Goal: Task Accomplishment & Management: Manage account settings

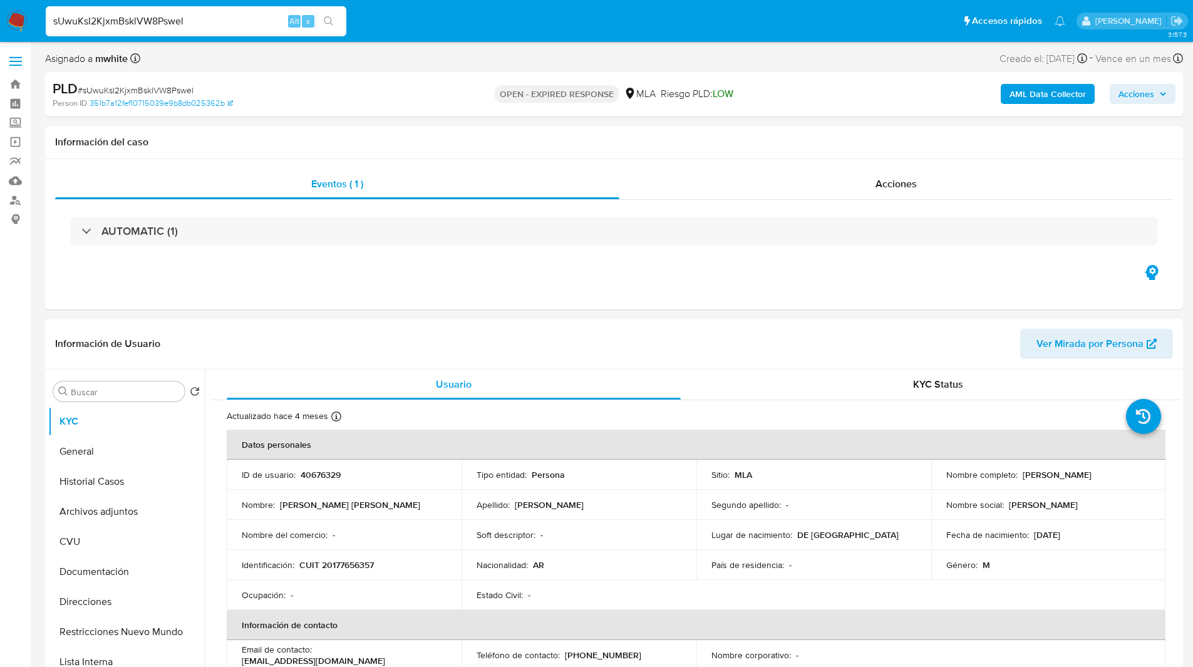
select select "10"
click at [436, 28] on ul "Pausado Ver notificaciones sUwuKsI2KjxmBsklVW8Pswel Alt s Accesos rápidos Presi…" at bounding box center [555, 20] width 1032 height 31
click at [719, 354] on header "Información de Usuario Ver Mirada por Persona" at bounding box center [614, 344] width 1118 height 30
click at [720, 88] on span "LOW" at bounding box center [723, 93] width 21 height 14
click at [496, 66] on div "Asignado a mwhite Asignado el: [DATE] 16:38:00 Creado el: [DATE] Creado el: [DA…" at bounding box center [614, 61] width 1138 height 22
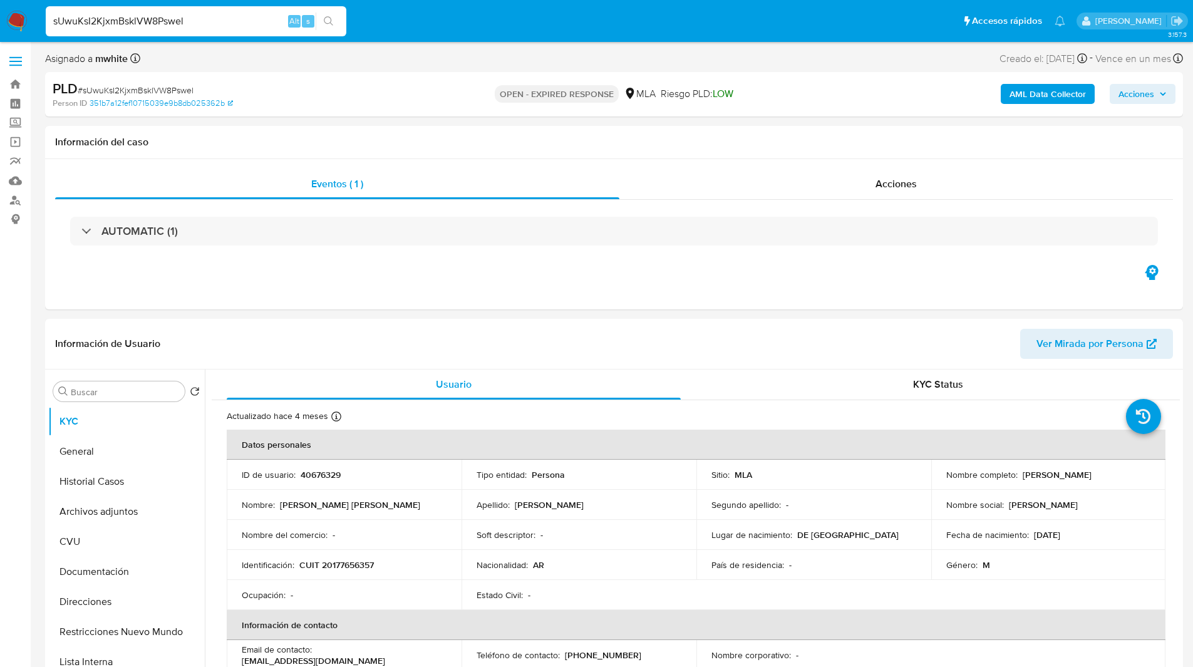
click at [852, 58] on div "Asignado a mwhite Asignado el: [DATE] 16:38:00 Creado el: [DATE] Creado el: [DA…" at bounding box center [614, 61] width 1138 height 22
click at [100, 23] on input "sUwuKsI2KjxmBsklVW8Pswel" at bounding box center [196, 21] width 301 height 16
click at [19, 19] on img at bounding box center [16, 21] width 21 height 21
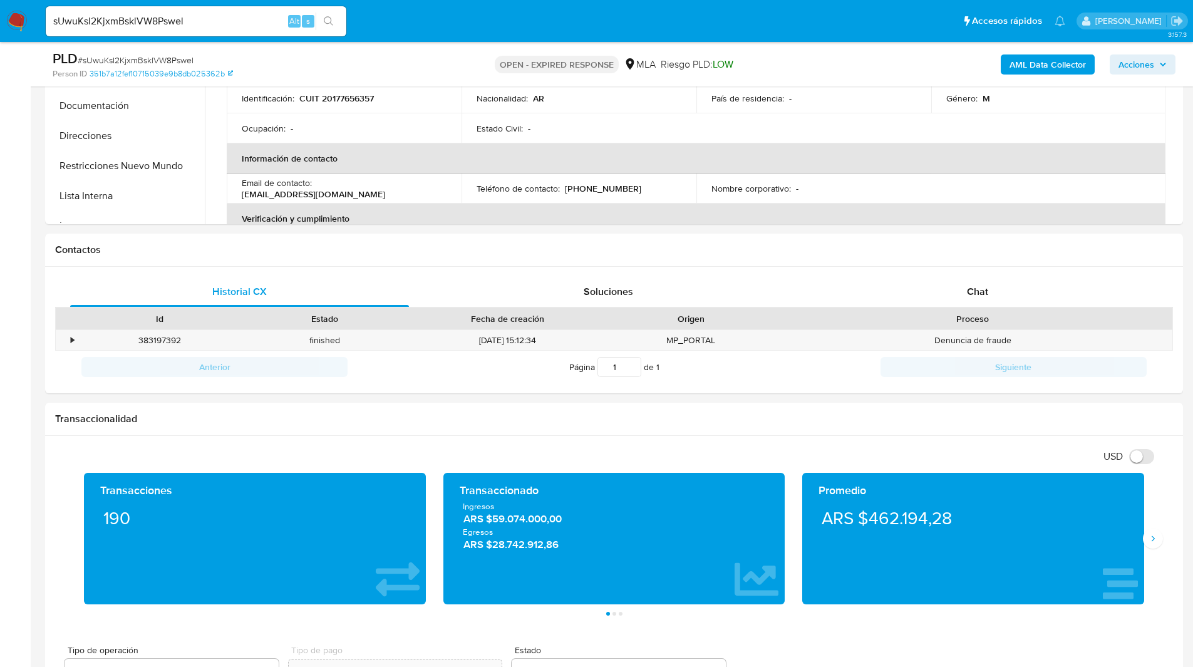
scroll to position [439, 0]
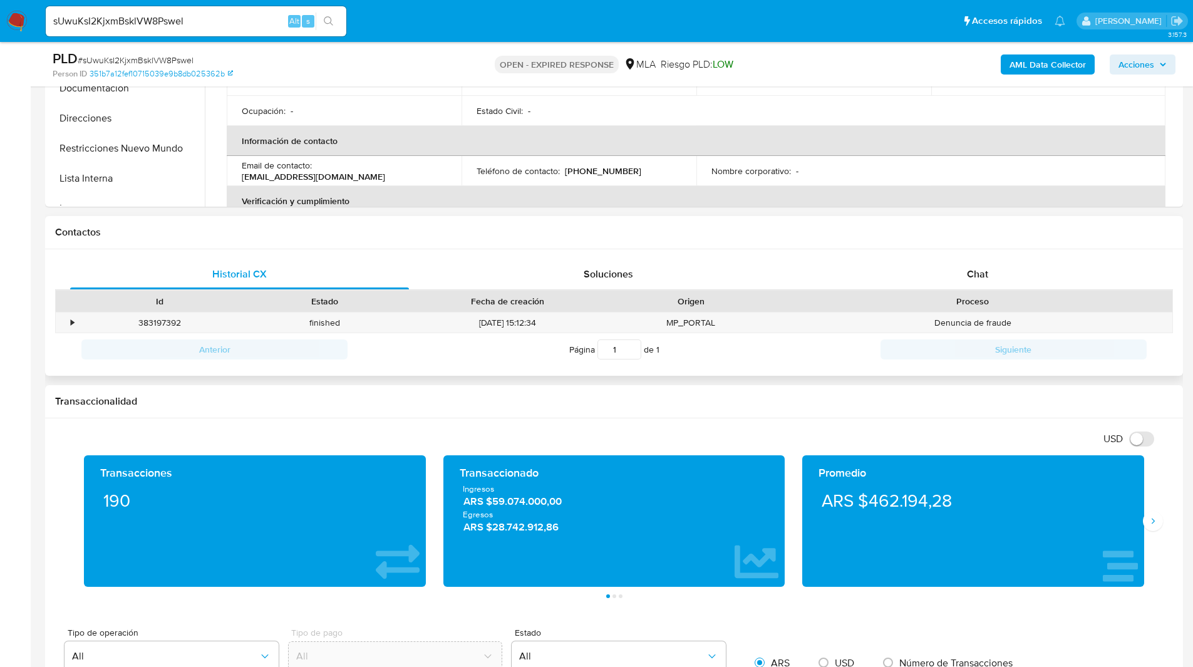
click at [992, 298] on div "Proceso" at bounding box center [972, 301] width 381 height 13
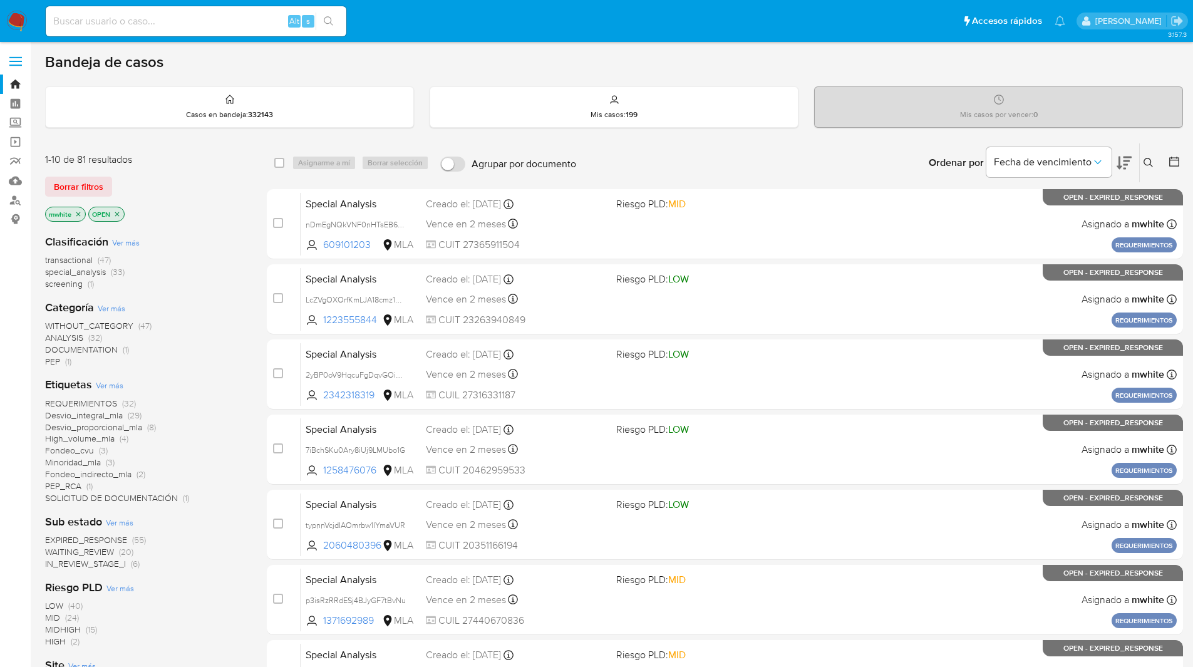
click at [1145, 157] on button at bounding box center [1150, 162] width 21 height 15
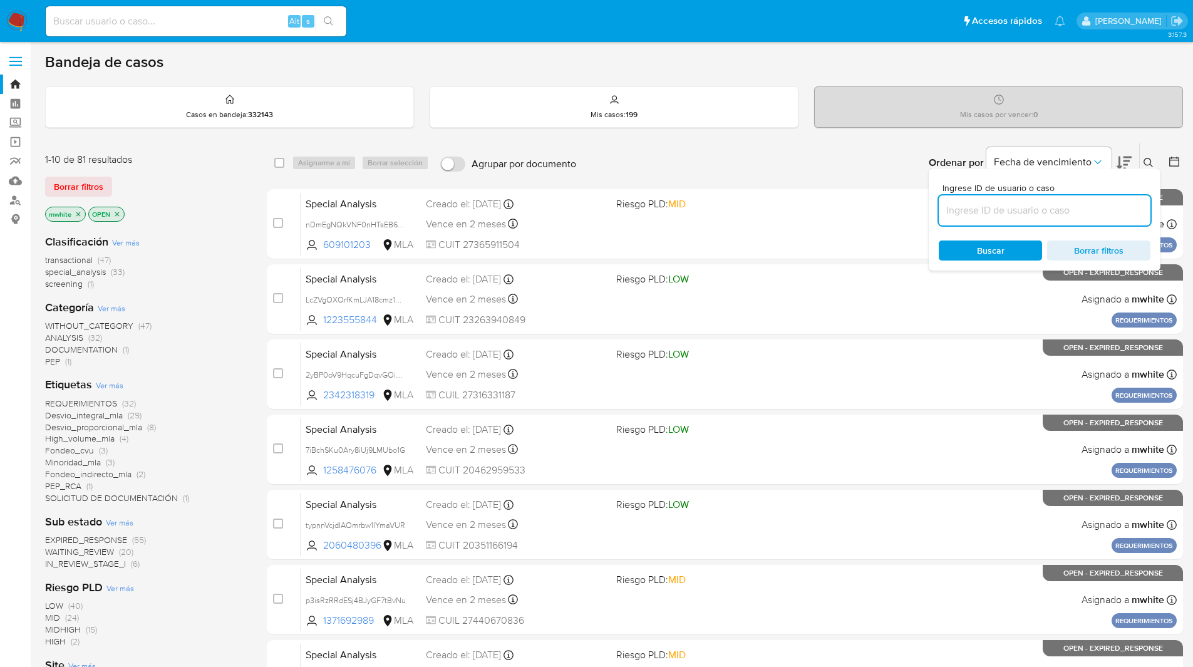
click at [970, 205] on input at bounding box center [1045, 210] width 212 height 16
type input "sUwuKsI2KjxmBsklVW8Pswel"
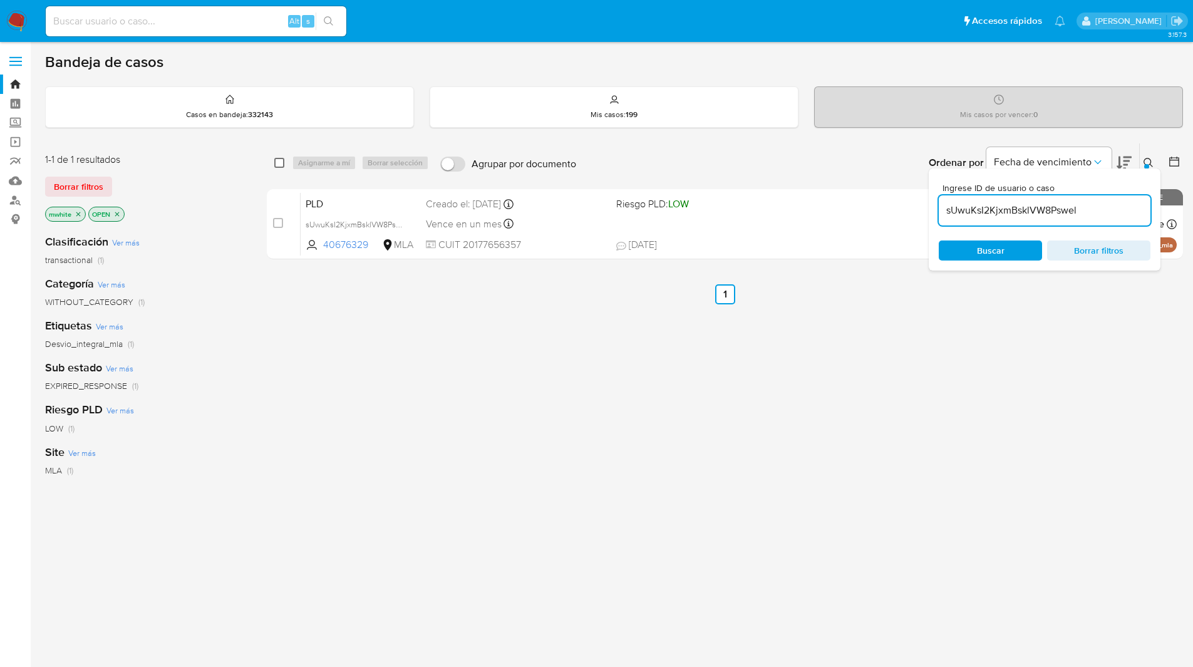
click at [276, 163] on input "checkbox" at bounding box center [279, 163] width 10 height 10
checkbox input "true"
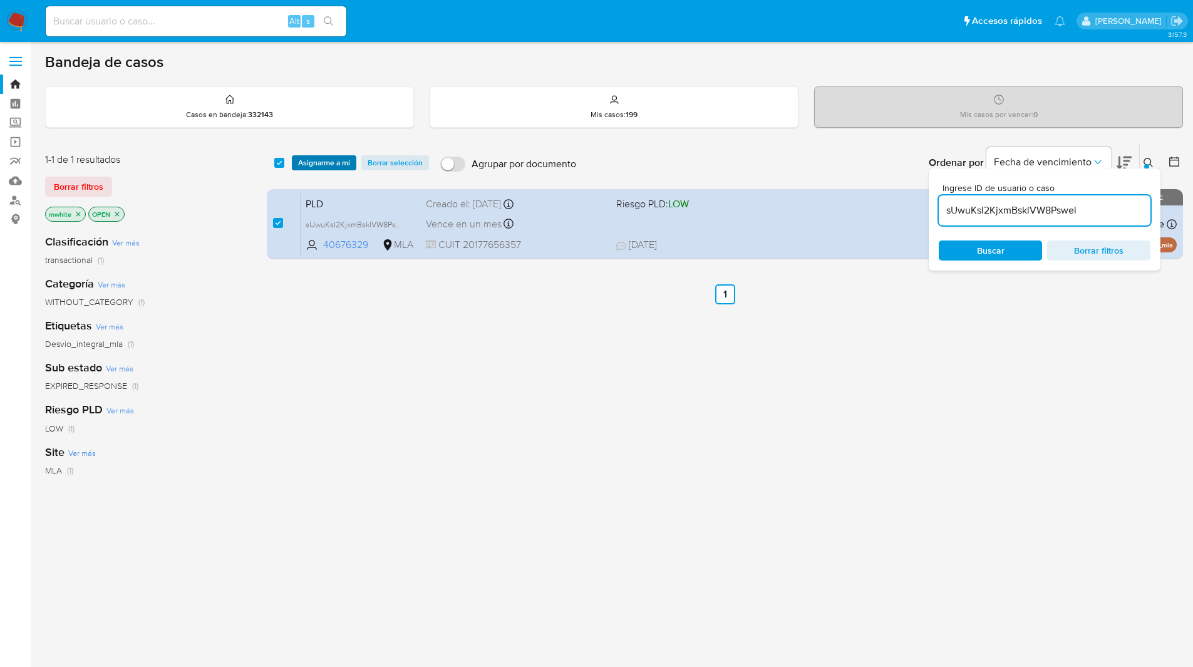
click at [310, 160] on span "Asignarme a mí" at bounding box center [324, 163] width 52 height 13
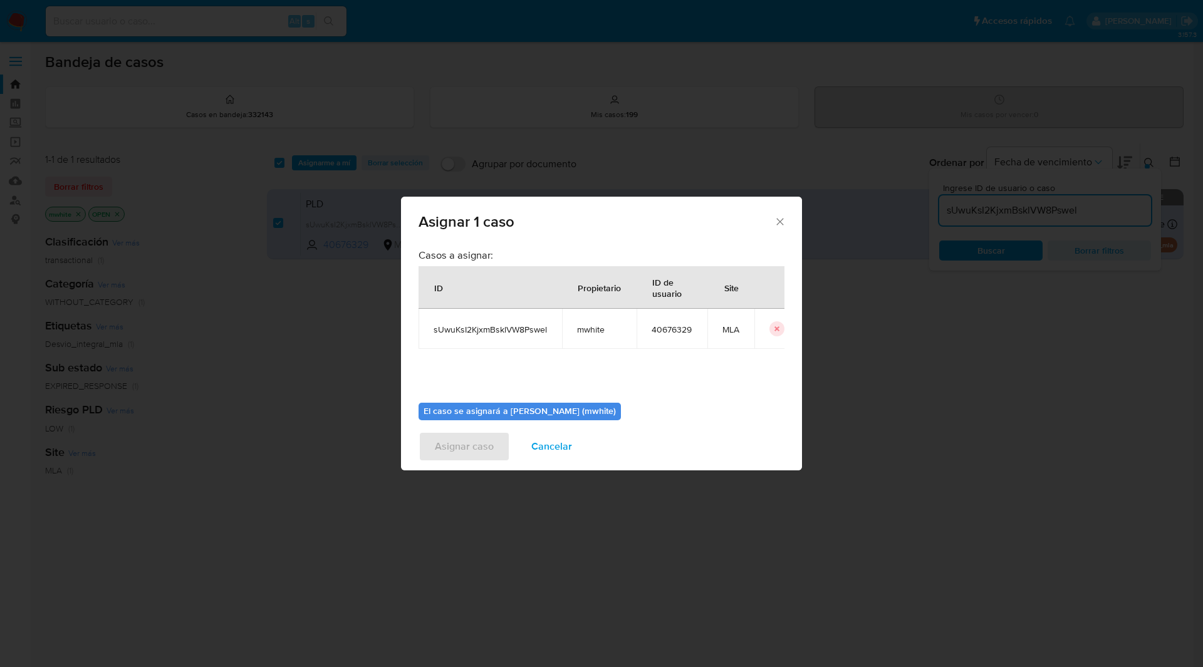
click at [598, 333] on span "mwhite" at bounding box center [599, 329] width 44 height 11
copy span "mwhite"
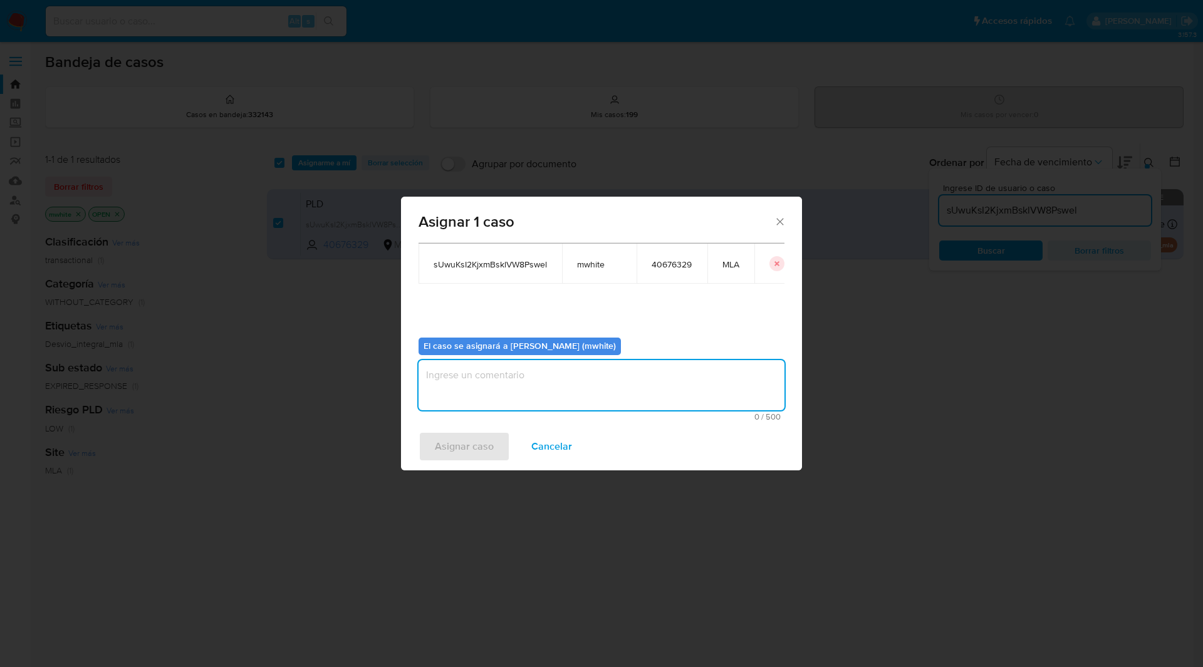
click at [485, 365] on textarea "assign-modal" at bounding box center [601, 385] width 366 height 50
paste textarea "mwhite"
type textarea "mwhite"
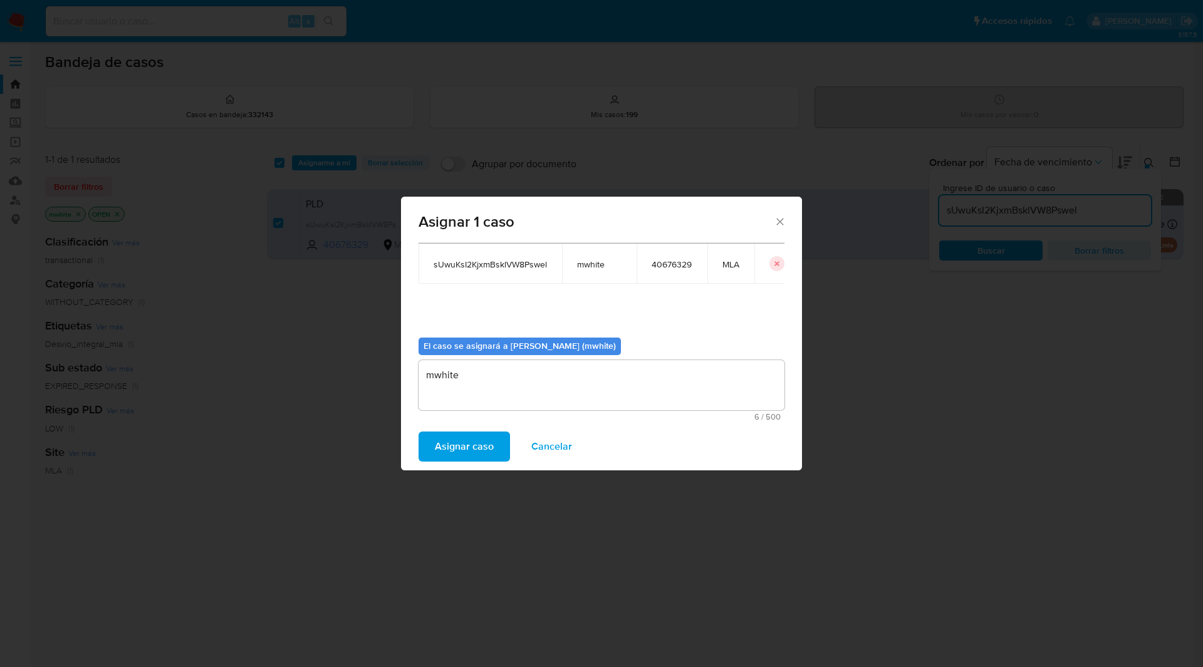
click at [462, 446] on span "Asignar caso" at bounding box center [464, 447] width 59 height 28
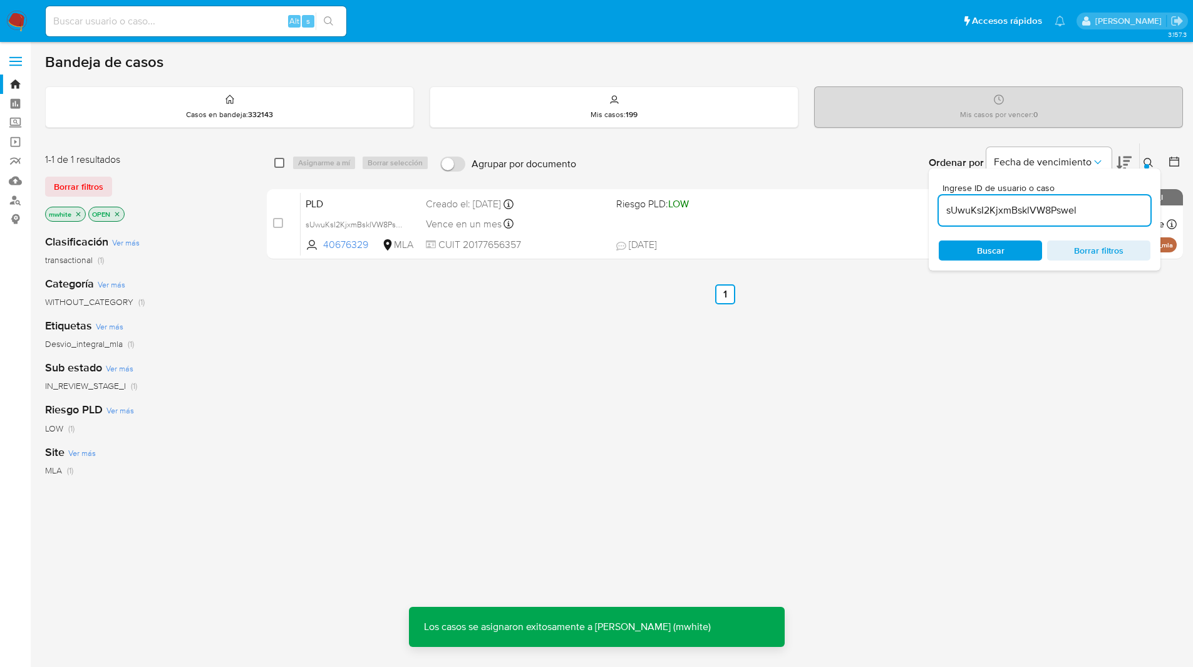
click at [283, 163] on input "checkbox" at bounding box center [279, 163] width 10 height 10
checkbox input "true"
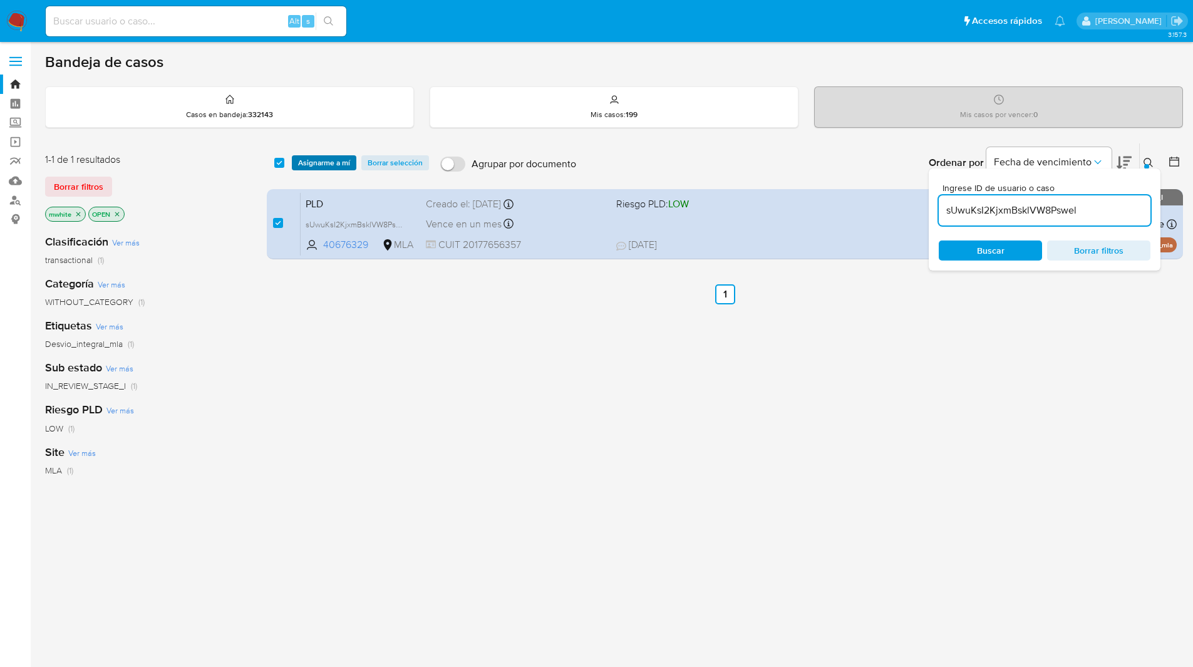
click at [321, 163] on span "Asignarme a mí" at bounding box center [324, 163] width 52 height 13
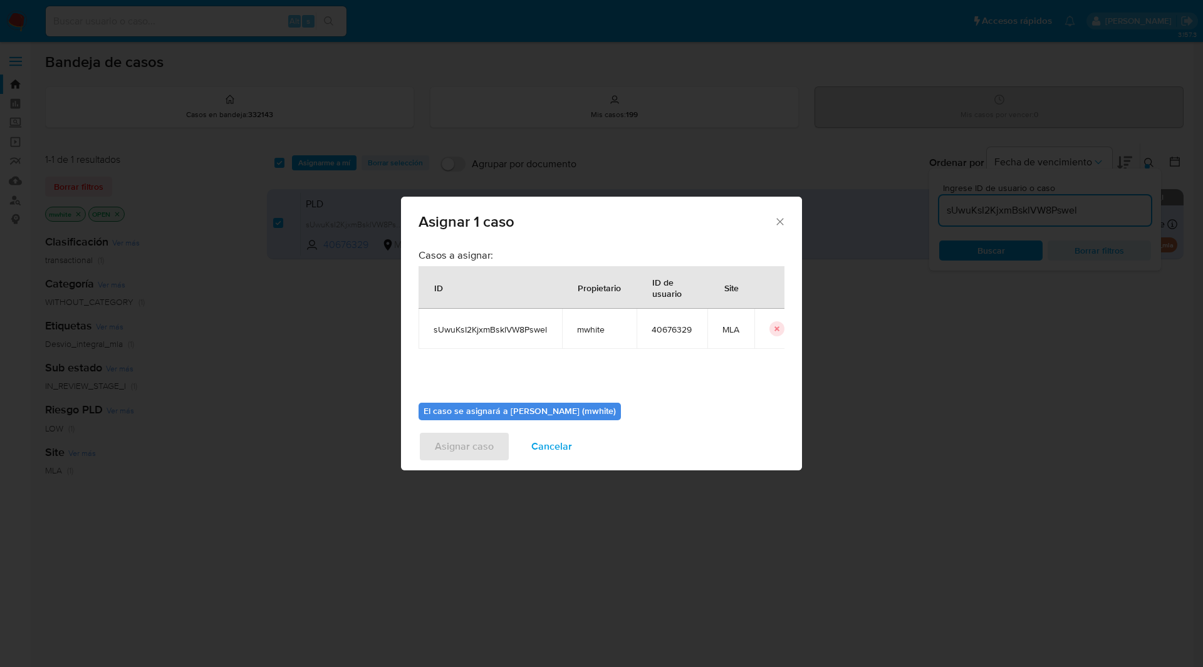
click at [586, 334] on span "mwhite" at bounding box center [599, 329] width 44 height 11
copy span "mwhite"
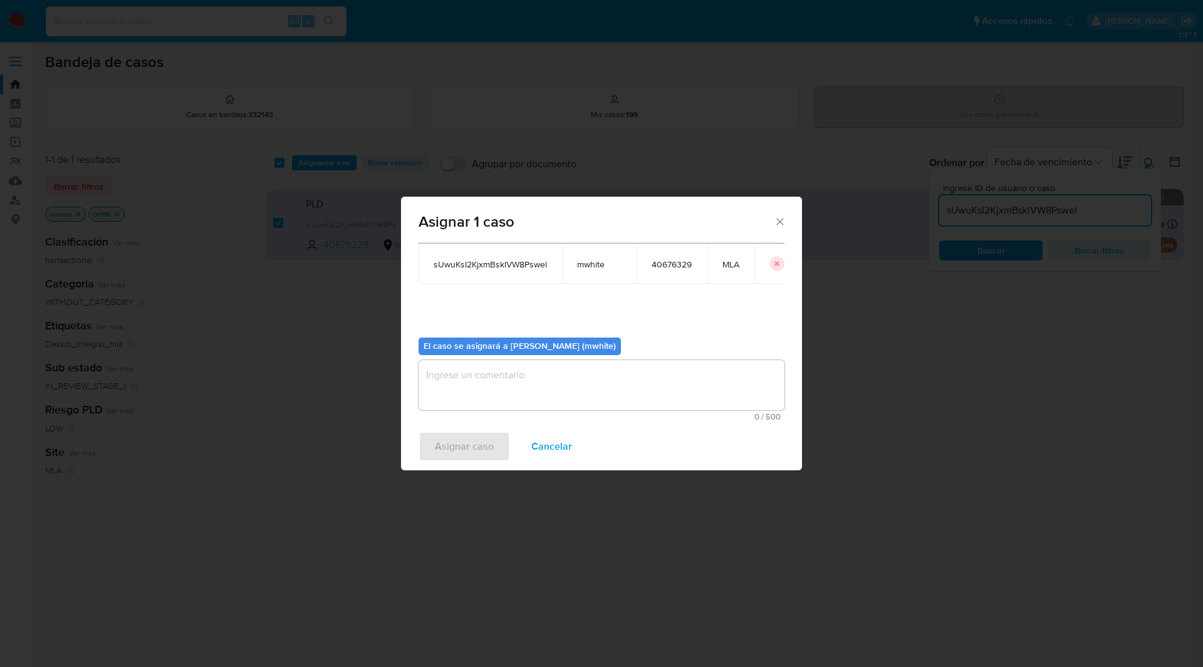
click at [529, 341] on b "El caso se asignará a Matias Agustin White (mwhite)" at bounding box center [519, 345] width 192 height 13
click at [541, 374] on textarea "assign-modal" at bounding box center [601, 385] width 366 height 50
paste textarea "mwhite"
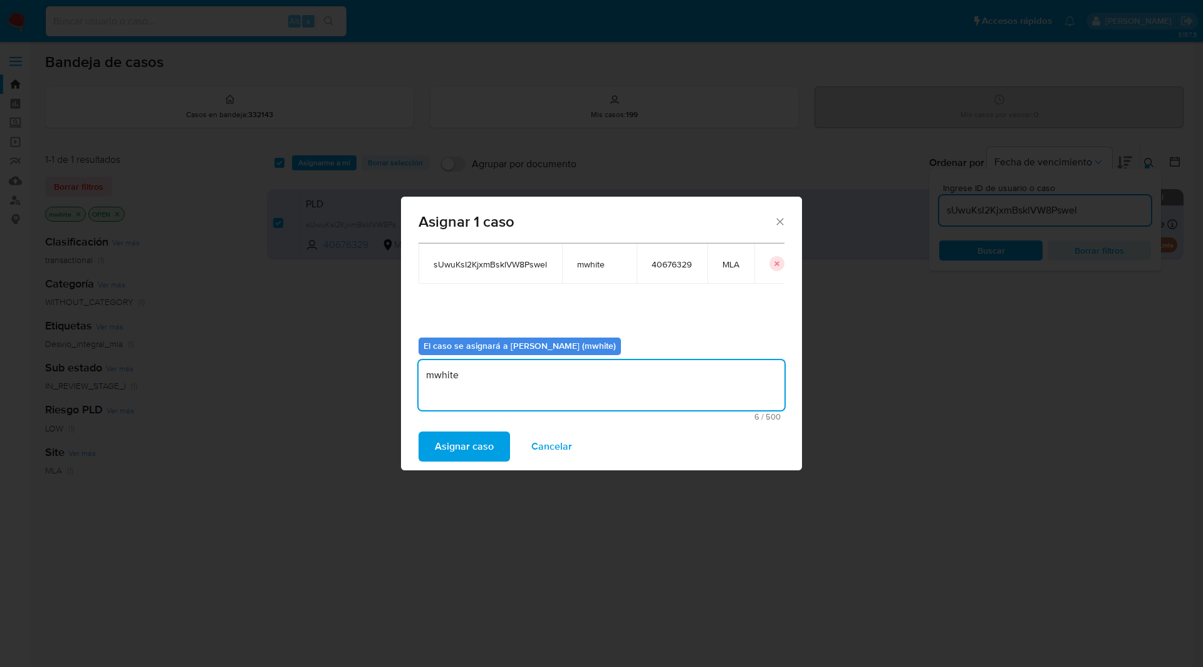
type textarea "mwhite"
click at [580, 299] on div "Casos a asignar: ID Propietario ID de usuario Site sUwuKsI2KjxmBsklVW8Pswel mwh…" at bounding box center [601, 256] width 366 height 144
click at [476, 442] on span "Asignar caso" at bounding box center [464, 447] width 59 height 28
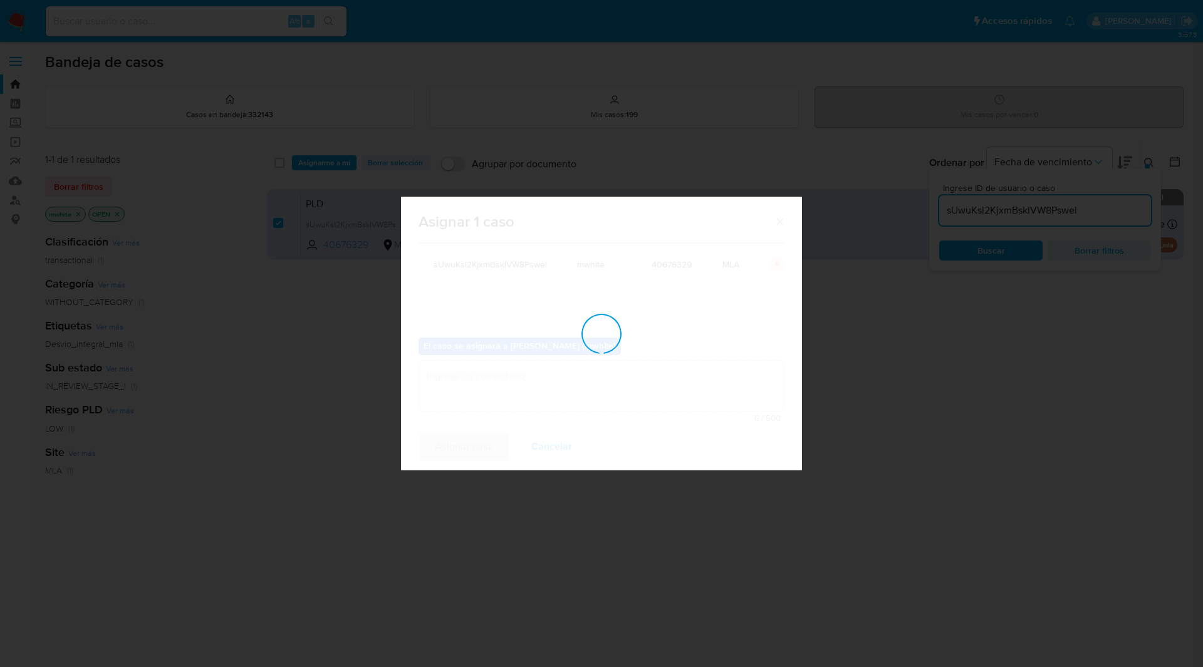
checkbox input "false"
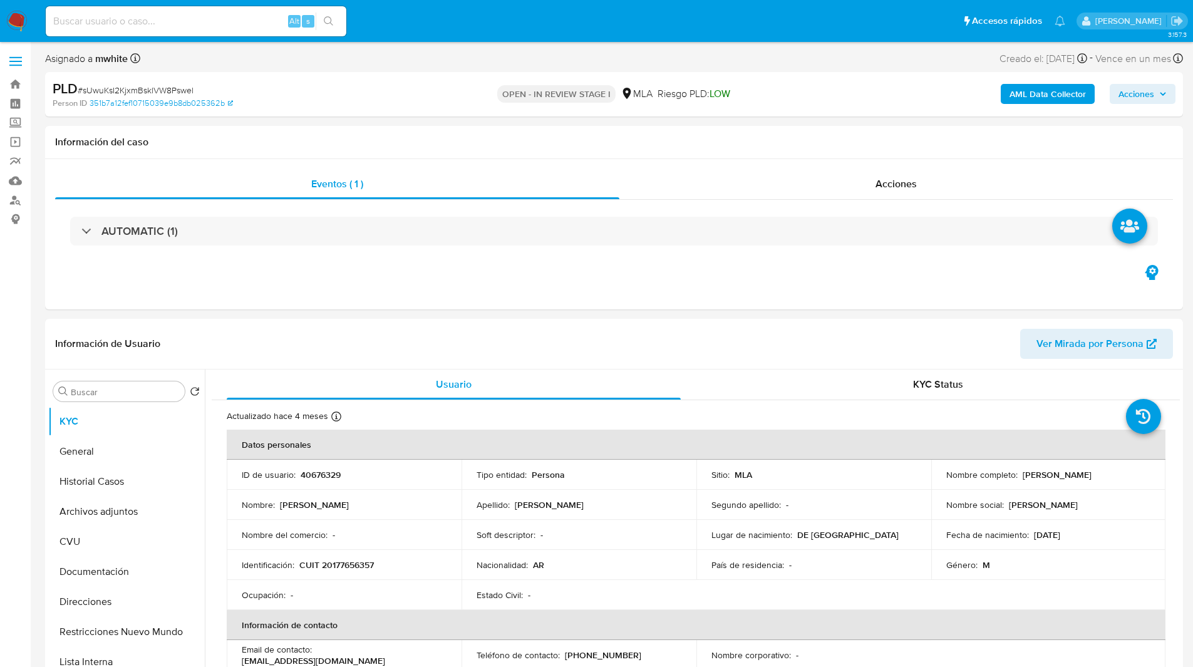
select select "10"
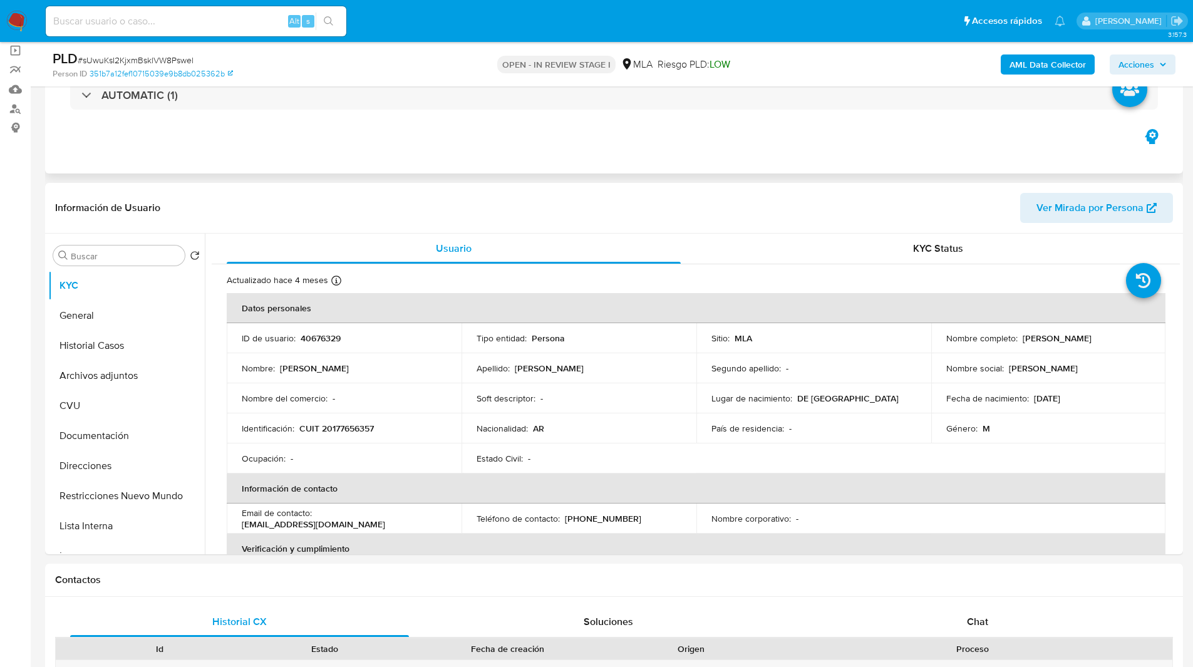
scroll to position [92, 0]
click at [942, 607] on div "Chat" at bounding box center [977, 621] width 339 height 30
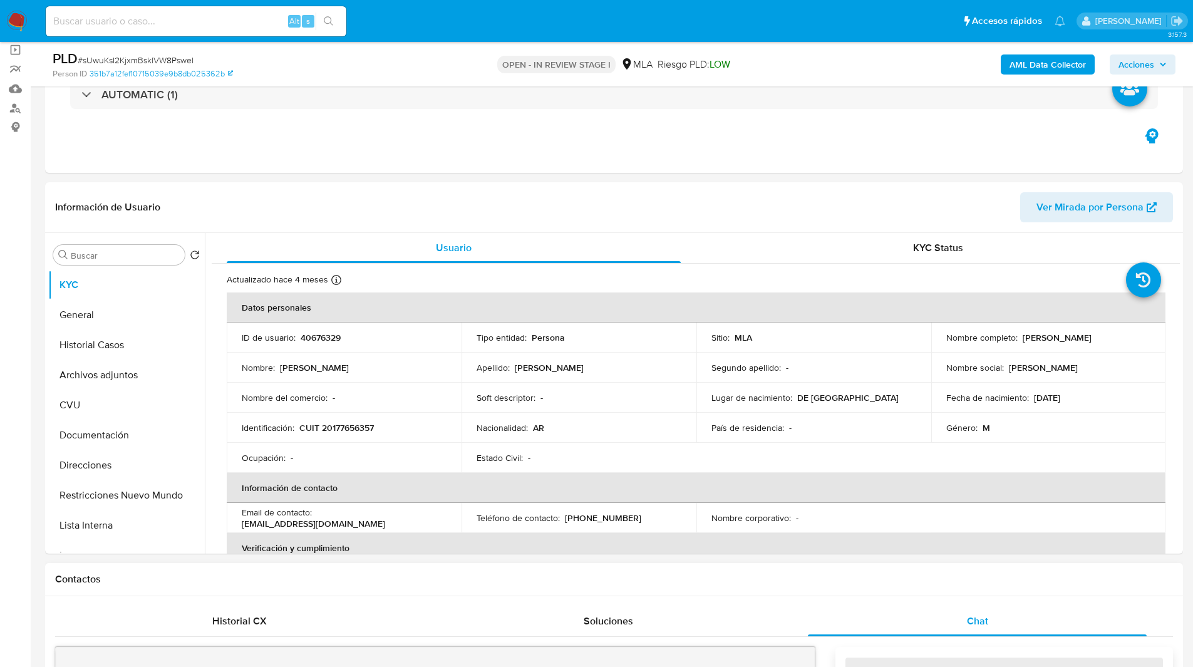
click at [998, 563] on div "Contactos" at bounding box center [614, 579] width 1138 height 33
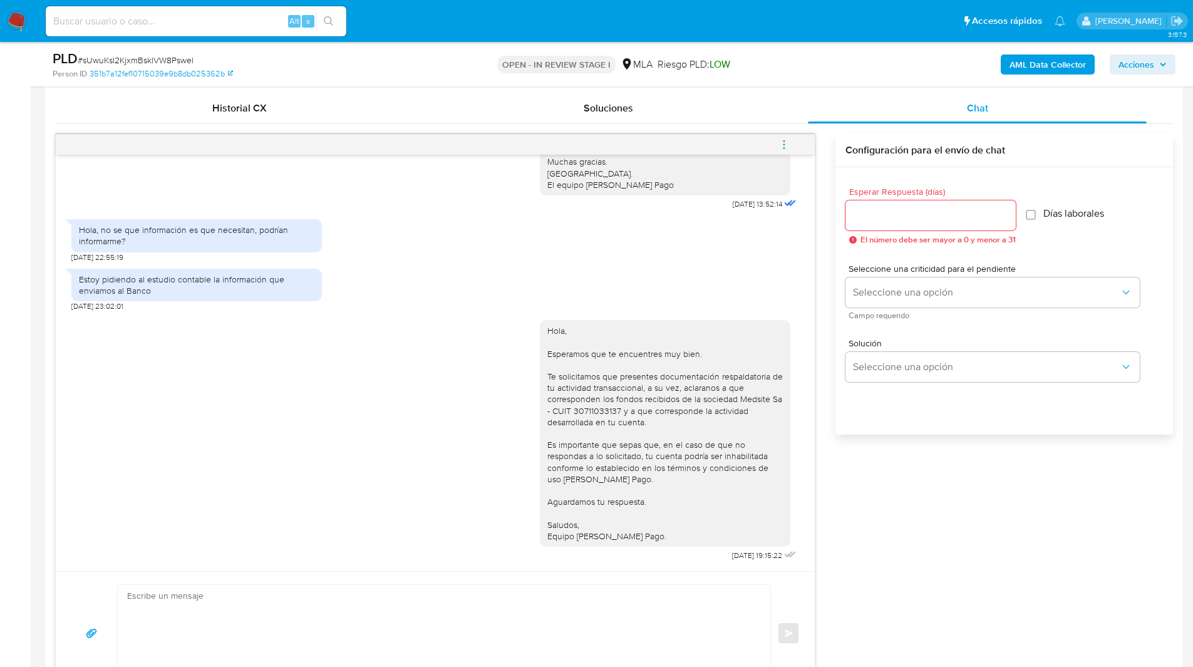
scroll to position [610, 0]
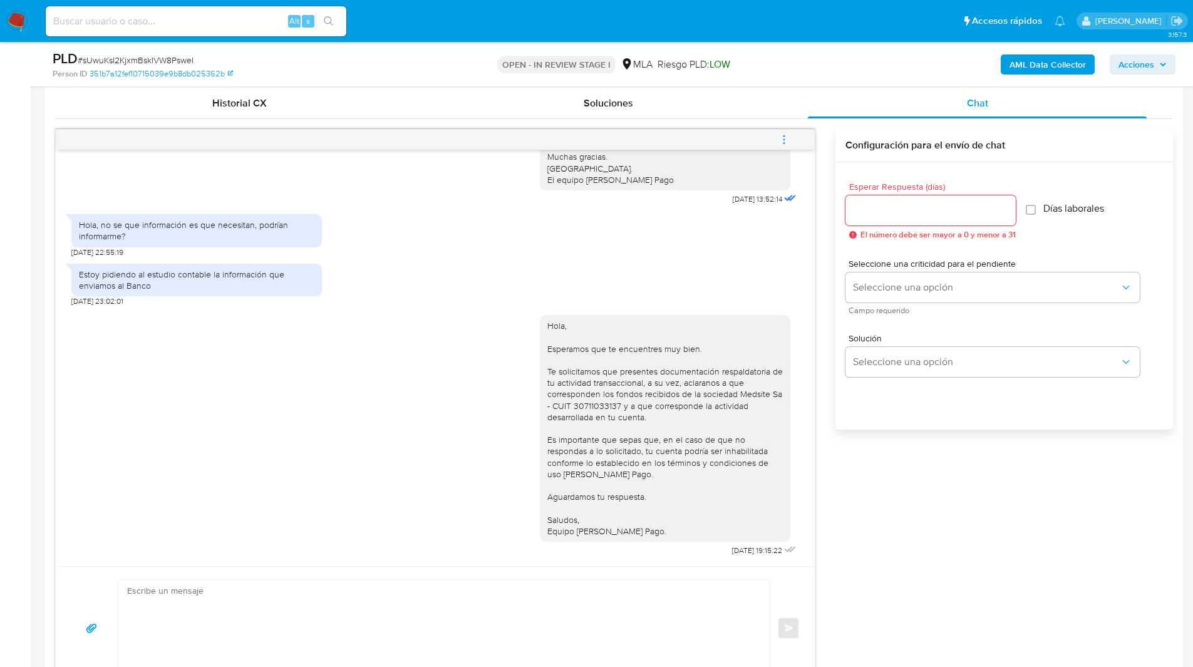
click at [967, 474] on div "17/07/2025 20:09:50 Hola, Esperamos que te encuentres muy bien. Te consultamos …" at bounding box center [614, 409] width 1118 height 561
click at [343, 611] on textarea at bounding box center [441, 628] width 628 height 96
paste textarea "Hola XXX, ¡Gracias por tu respuesta! Queremos informarte que el uso de la cuent…"
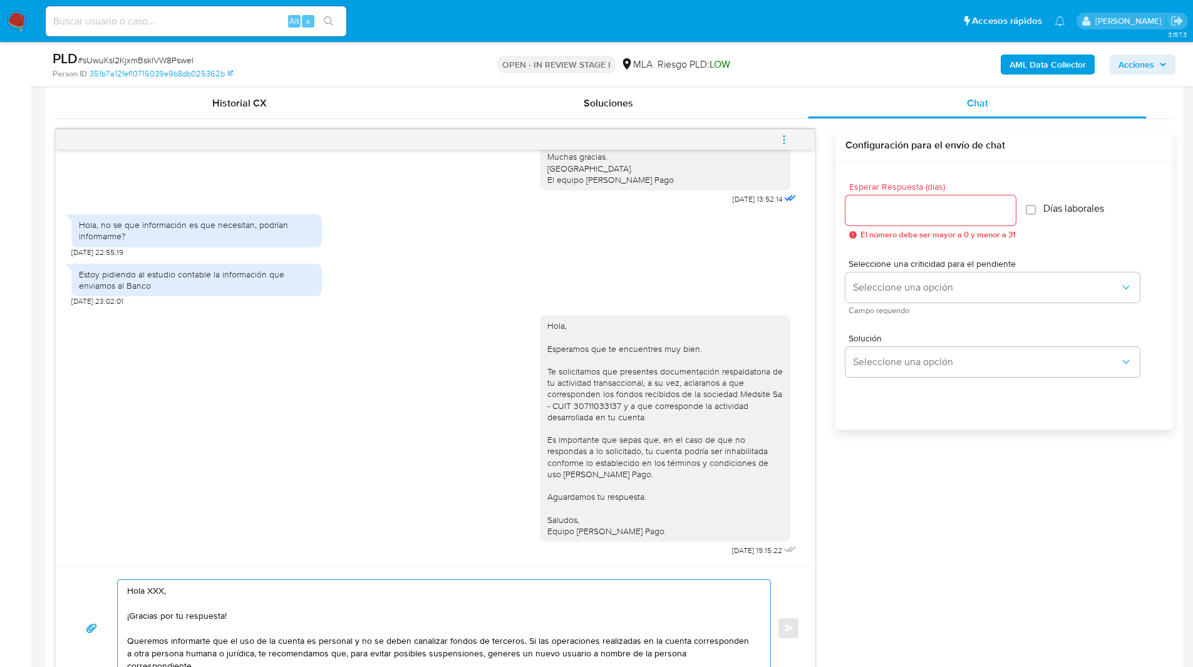
scroll to position [640, 0]
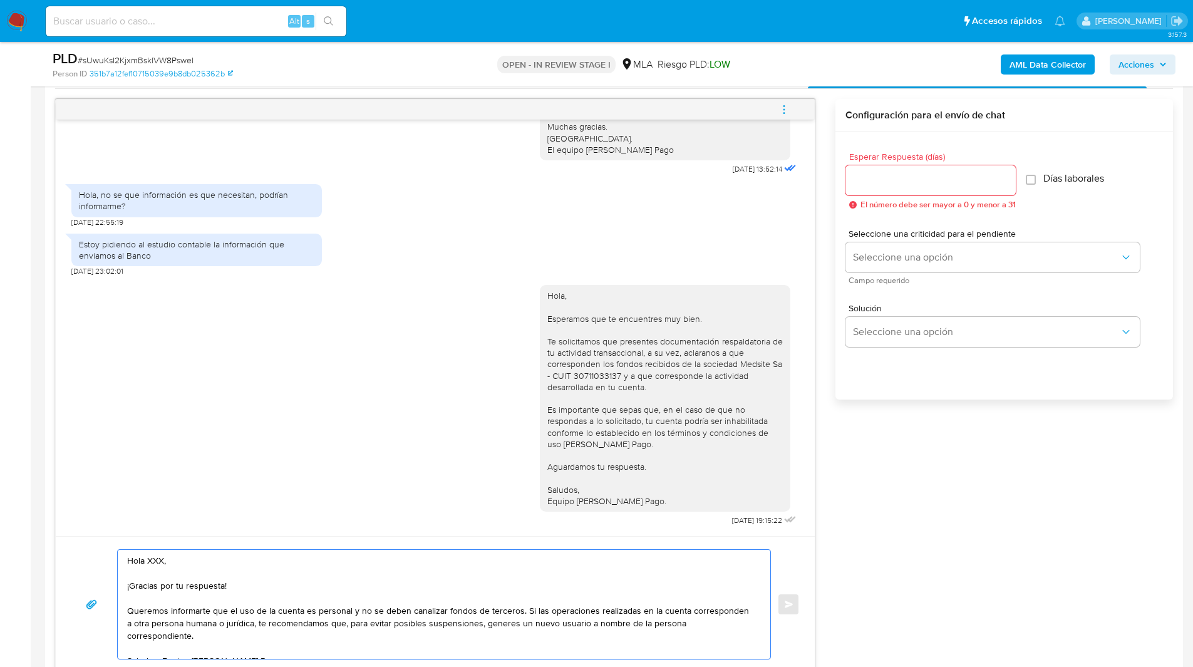
click at [155, 562] on textarea "Hola XXX, ¡Gracias por tu respuesta! Queremos informarte que el uso de la cuent…" at bounding box center [441, 604] width 628 height 109
click at [204, 579] on textarea "Hola, ¡Gracias por tu respuesta! Queremos informarte que el uso de la cuenta es…" at bounding box center [441, 604] width 628 height 109
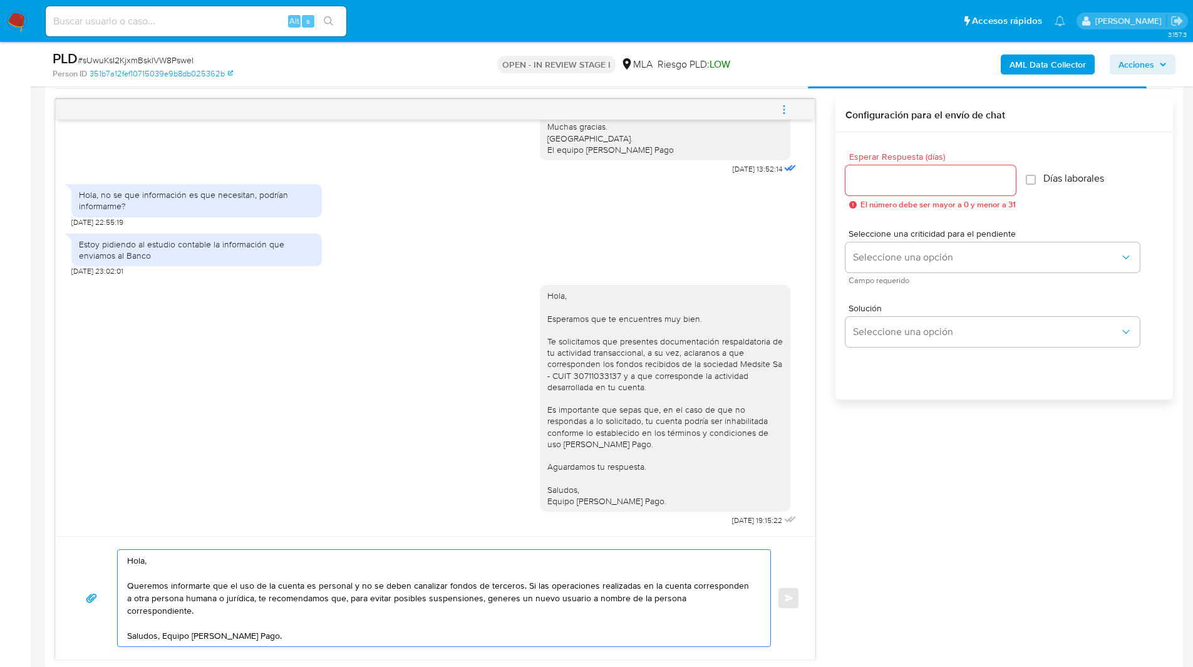
type textarea "Hola, Queremos informarte que el uso de la cuenta es personal y no se deben can…"
click at [910, 179] on input "Esperar Respuesta (días)" at bounding box center [931, 180] width 170 height 16
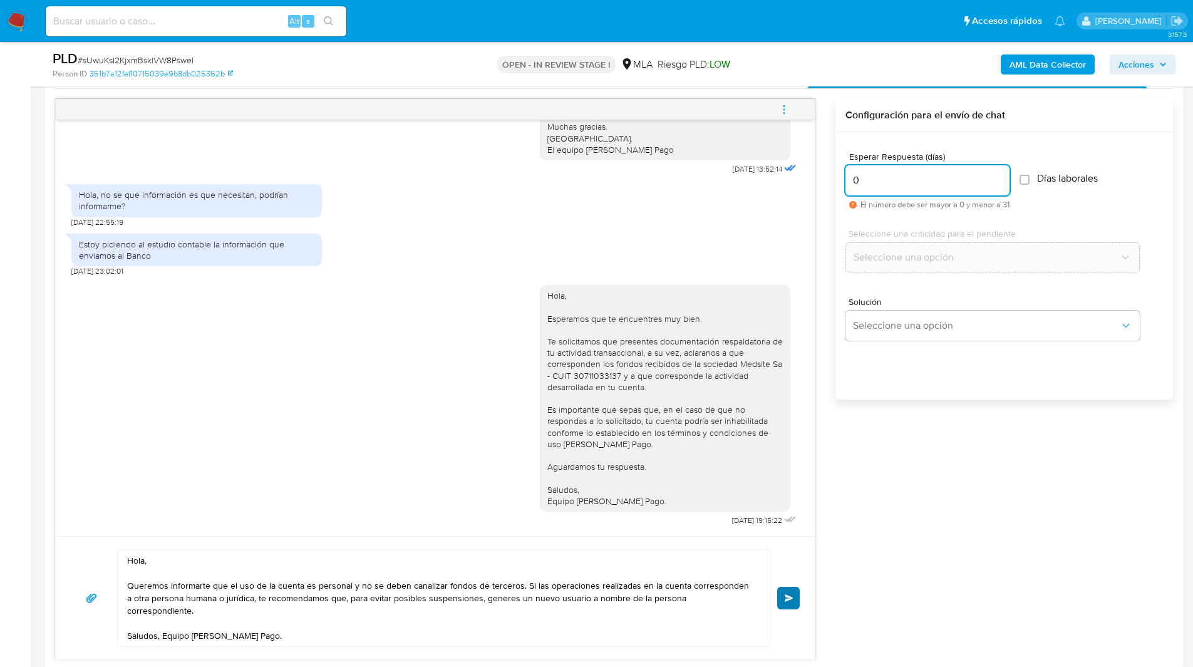
type input "0"
click at [789, 599] on span "Enviar" at bounding box center [789, 598] width 9 height 8
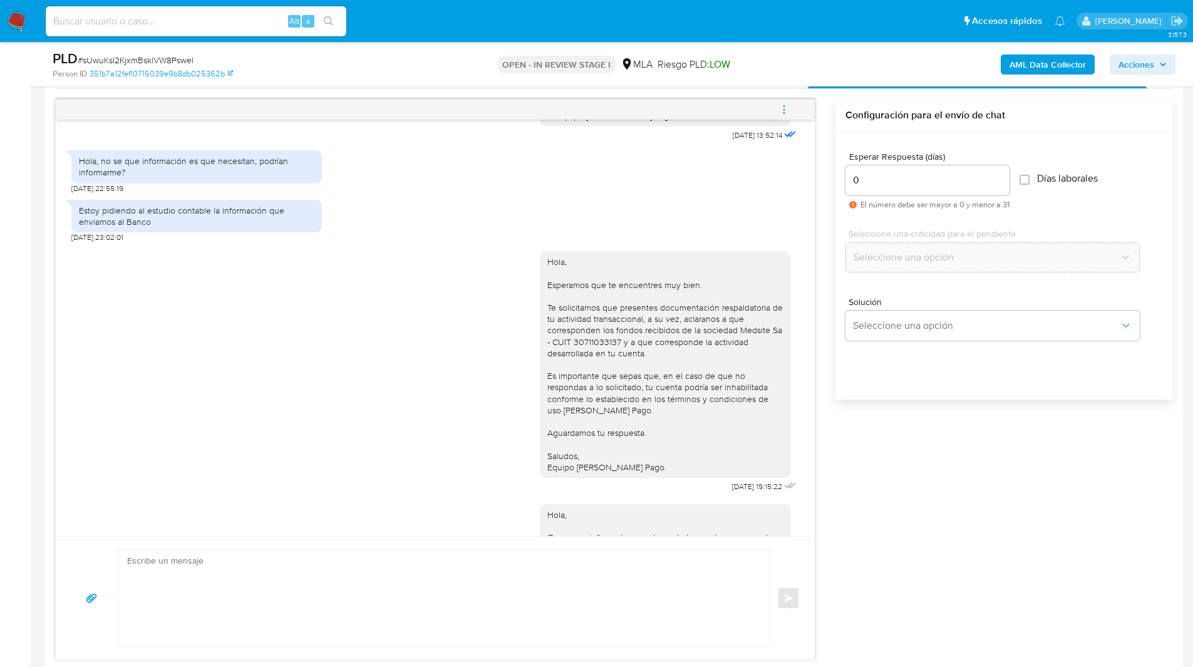
scroll to position [1070, 0]
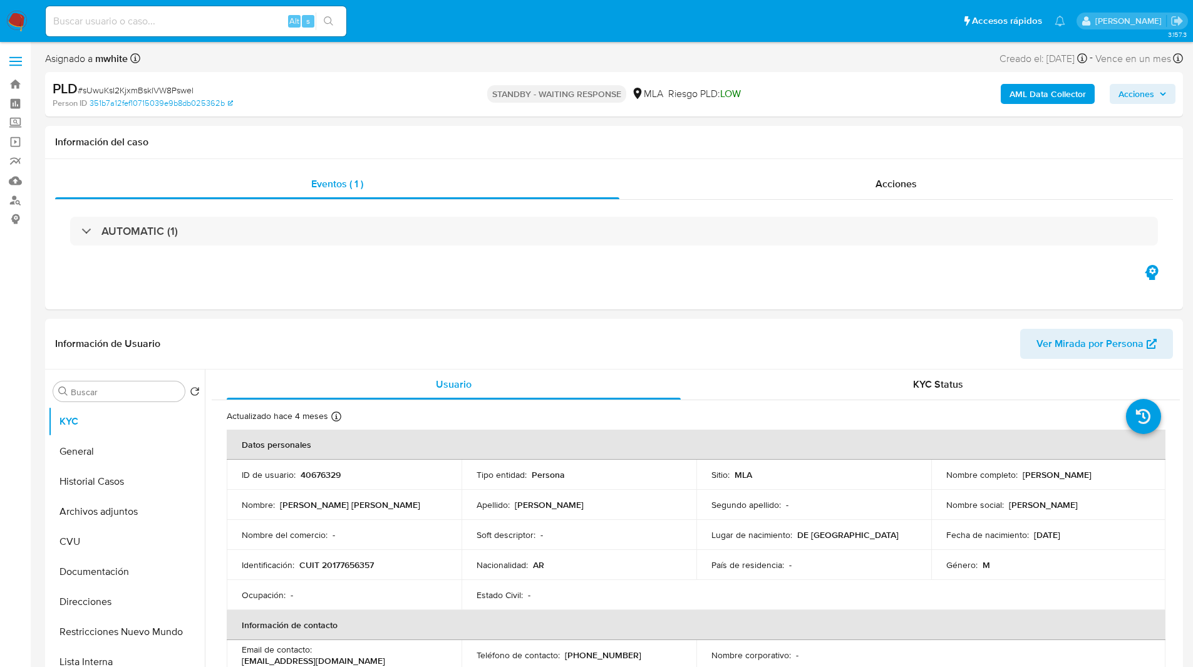
select select "10"
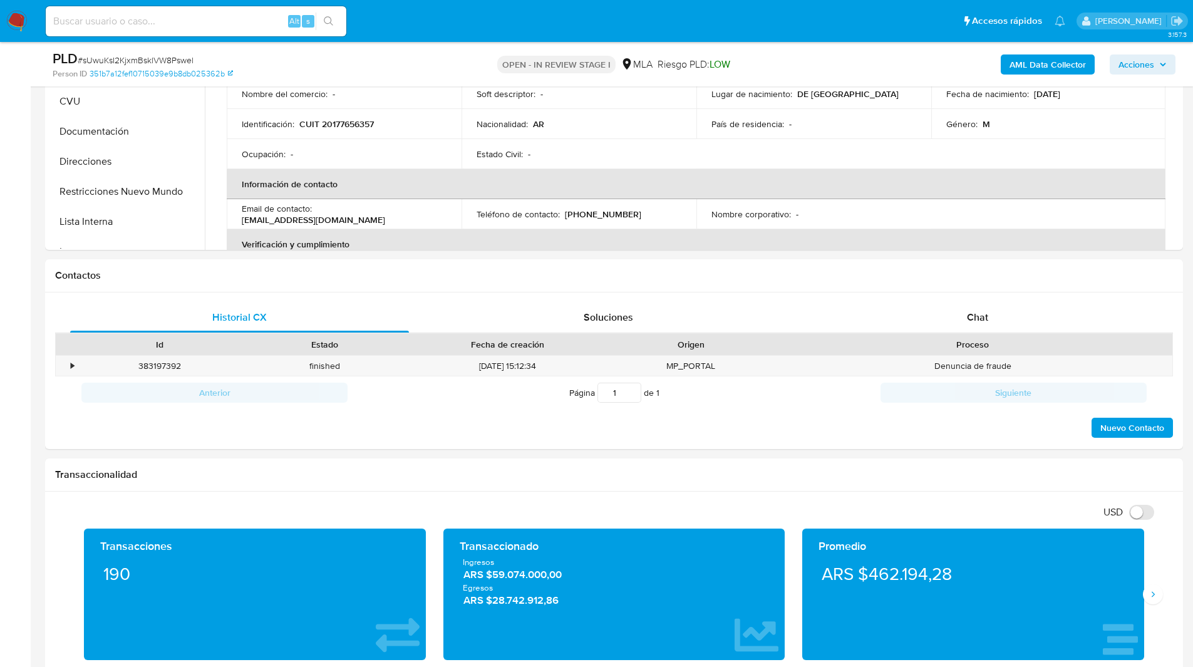
scroll to position [407, 0]
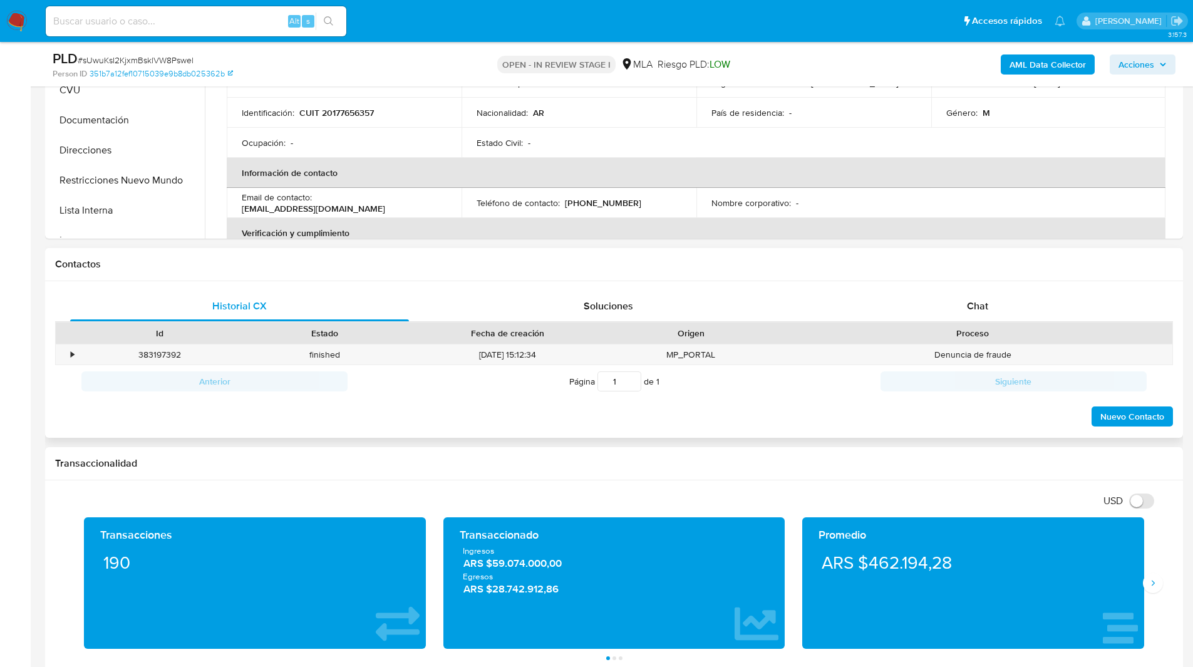
click at [994, 265] on h1 "Contactos" at bounding box center [614, 264] width 1118 height 13
click at [960, 302] on div "Chat" at bounding box center [977, 306] width 339 height 30
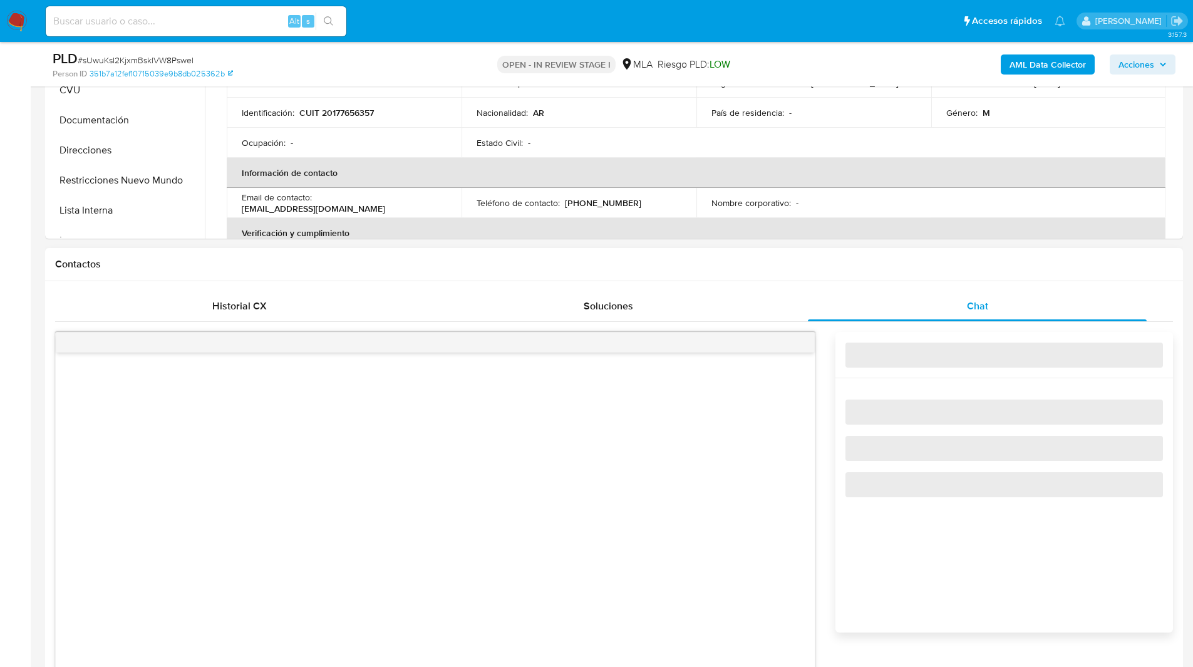
click at [876, 272] on div "Contactos" at bounding box center [614, 264] width 1138 height 33
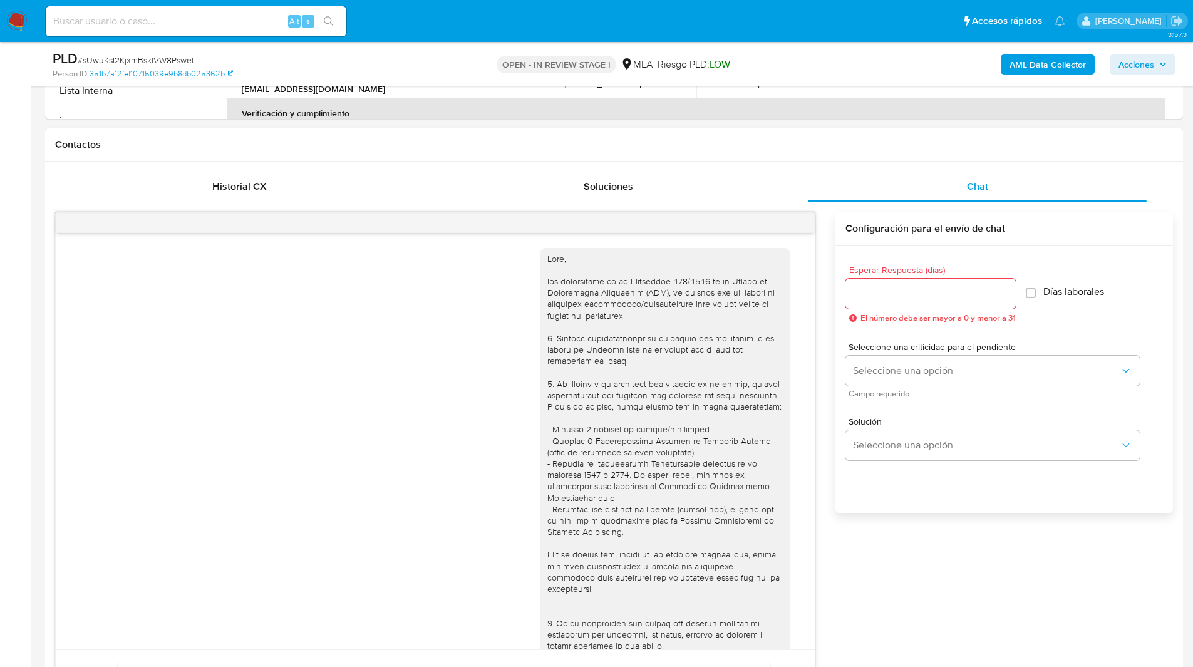
scroll to position [1070, 0]
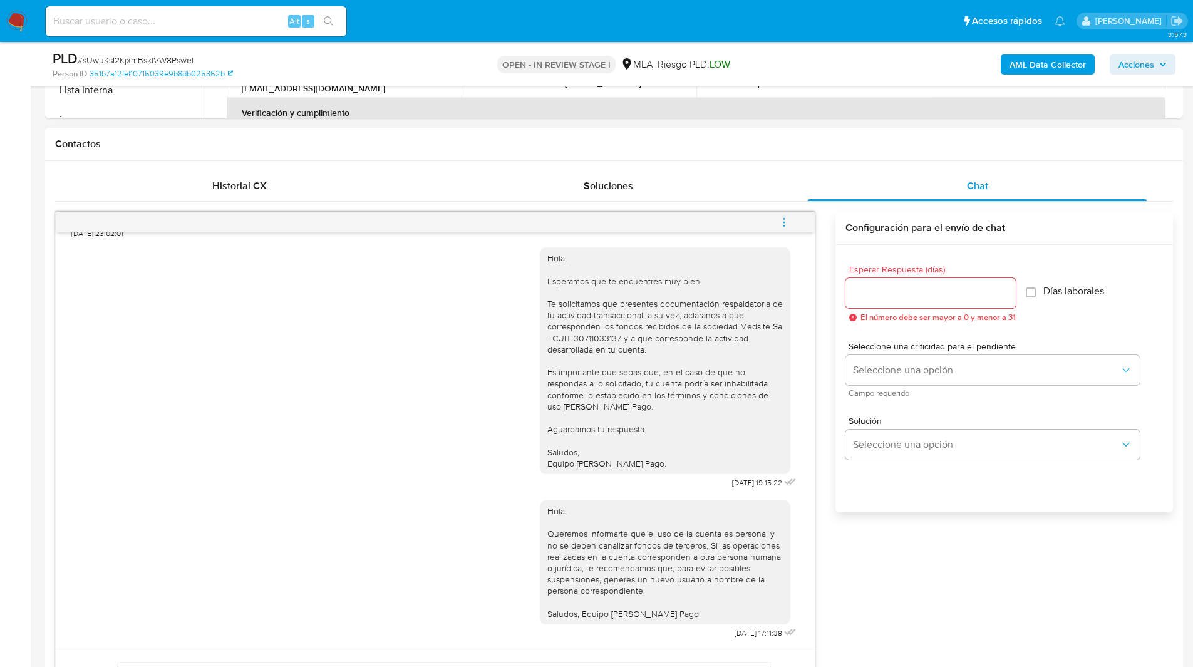
click at [780, 224] on icon "menu-action" at bounding box center [784, 222] width 11 height 11
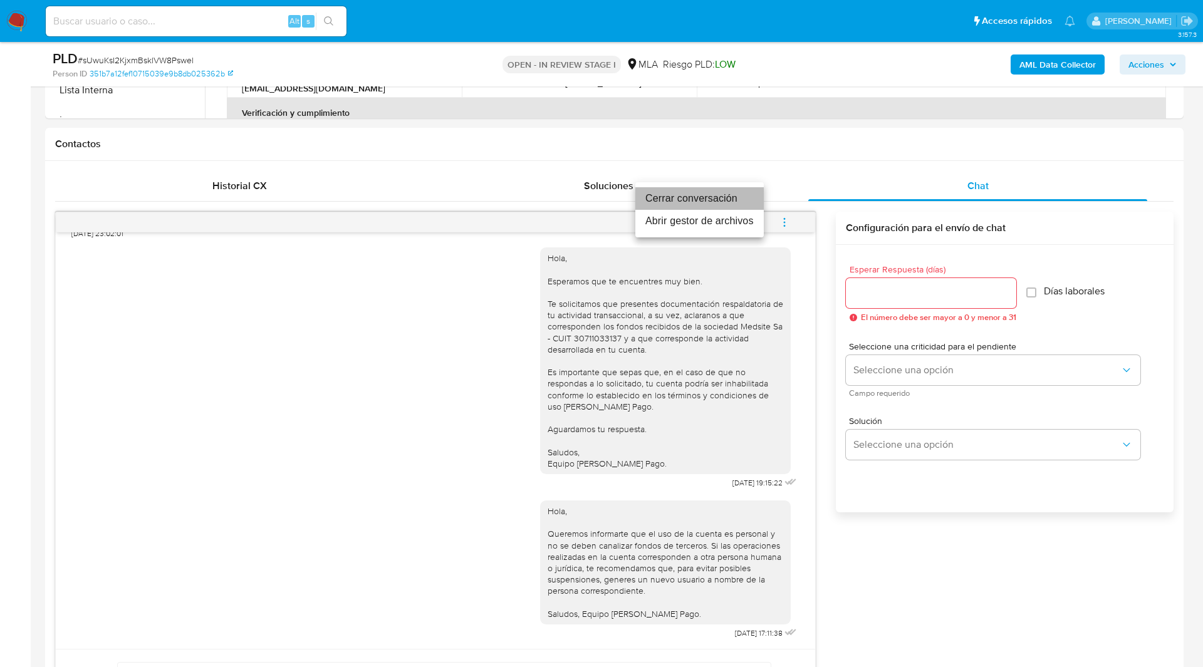
click at [715, 206] on li "Cerrar conversación" at bounding box center [699, 198] width 128 height 23
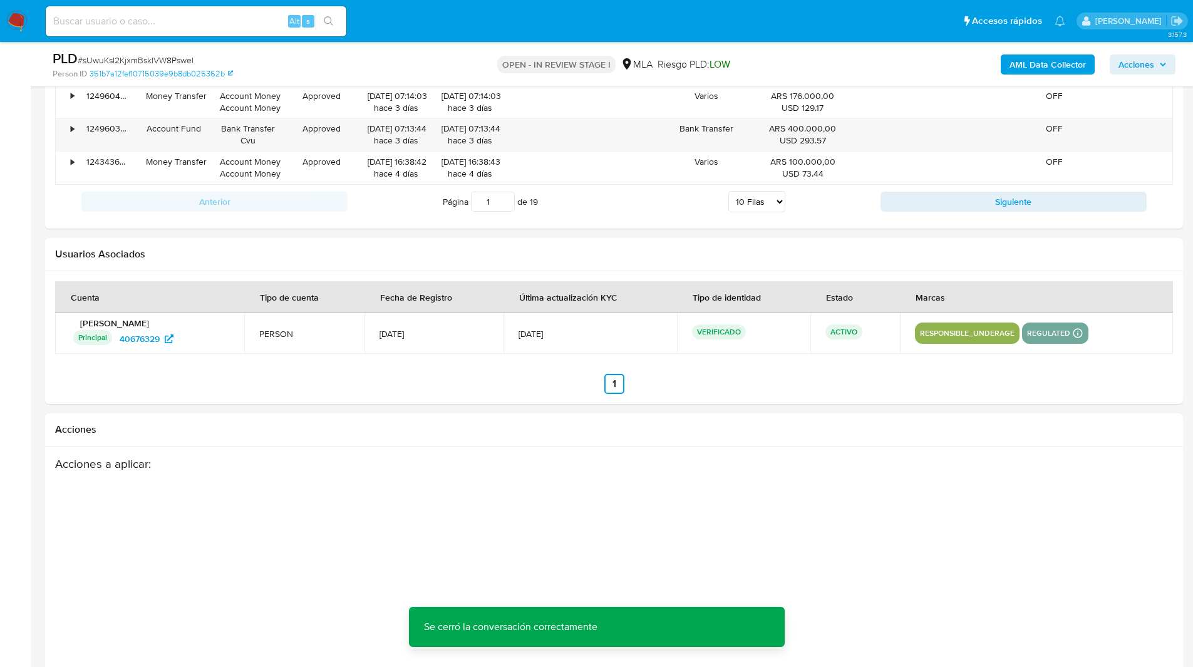
scroll to position [2203, 0]
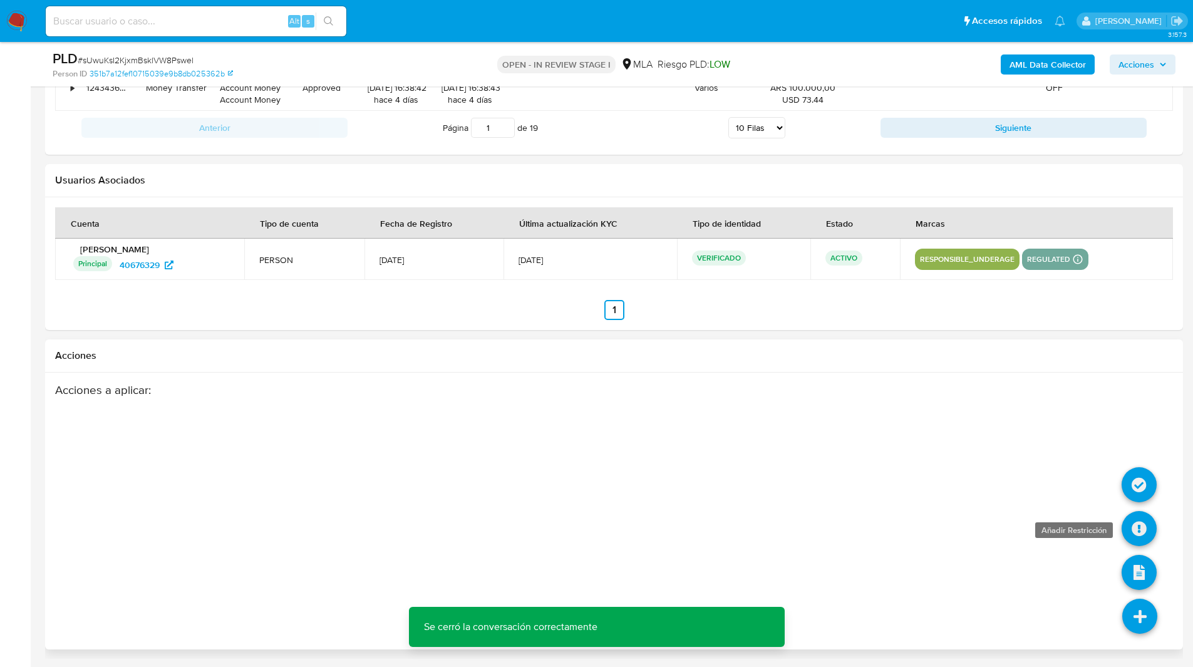
click at [1146, 534] on icon at bounding box center [1139, 528] width 35 height 35
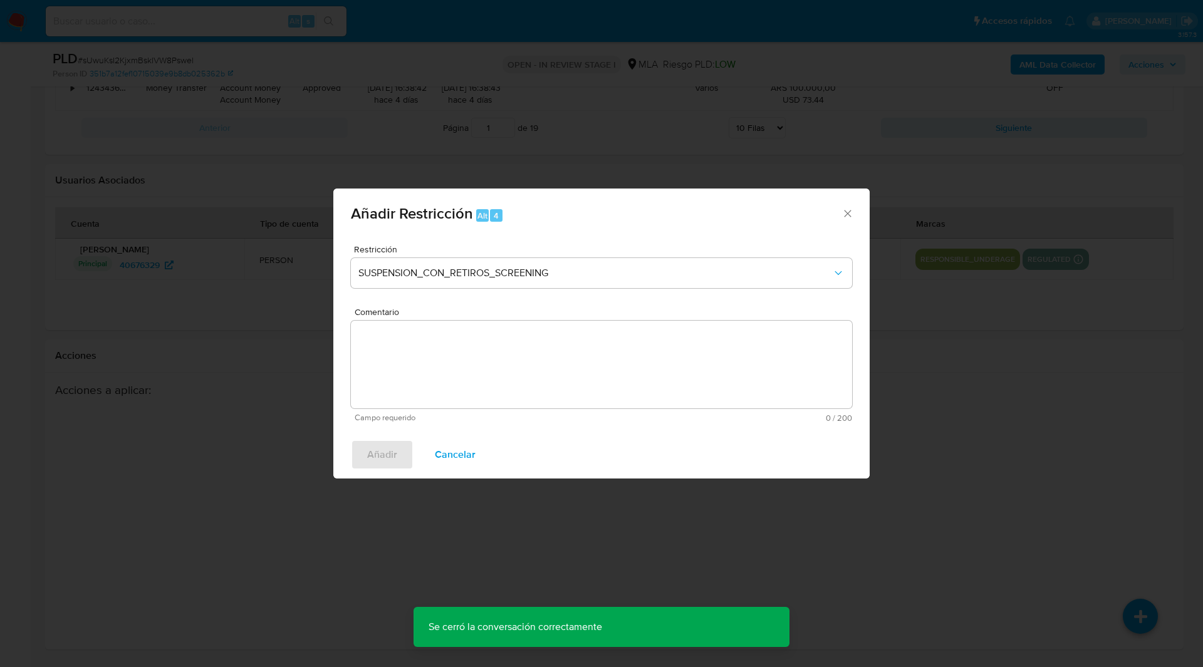
click at [847, 214] on icon "Cerrar ventana" at bounding box center [847, 213] width 7 height 7
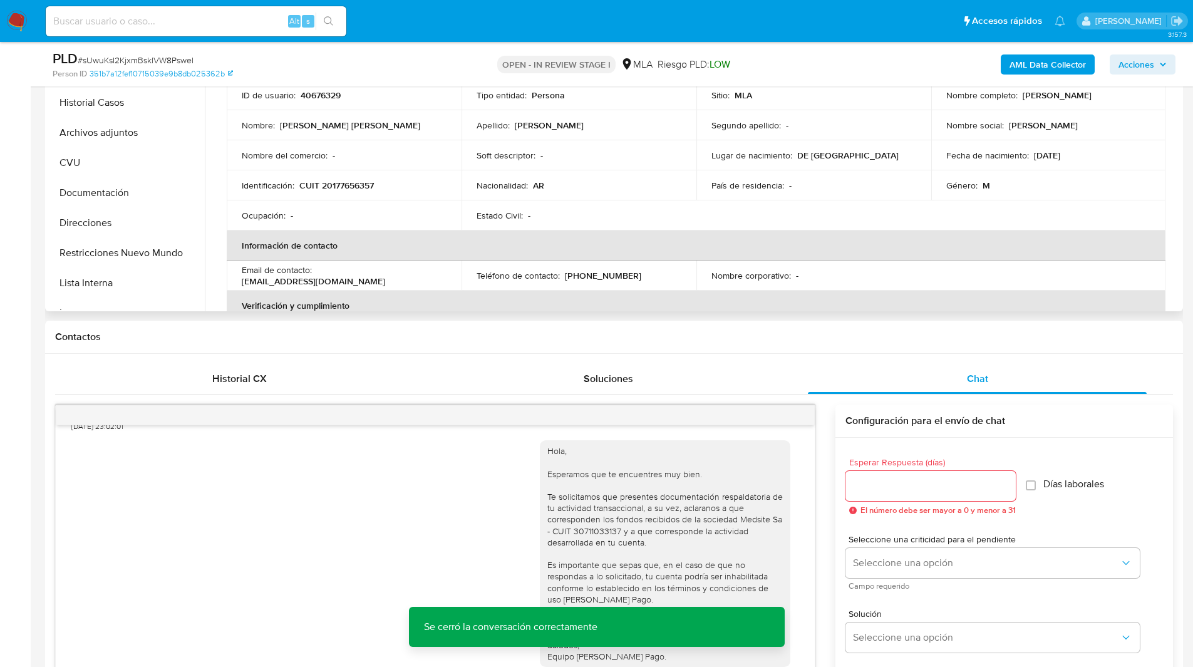
scroll to position [334, 0]
click at [1020, 59] on b "AML Data Collector" at bounding box center [1048, 64] width 76 height 20
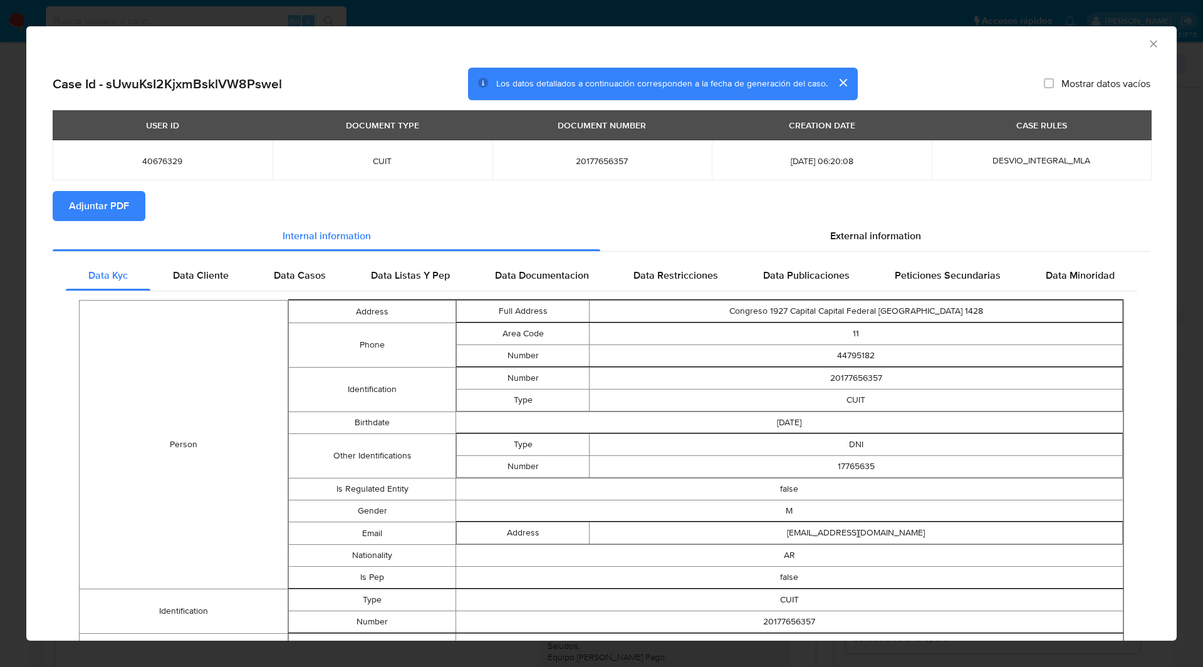
click at [128, 194] on span "Adjuntar PDF" at bounding box center [99, 206] width 60 height 28
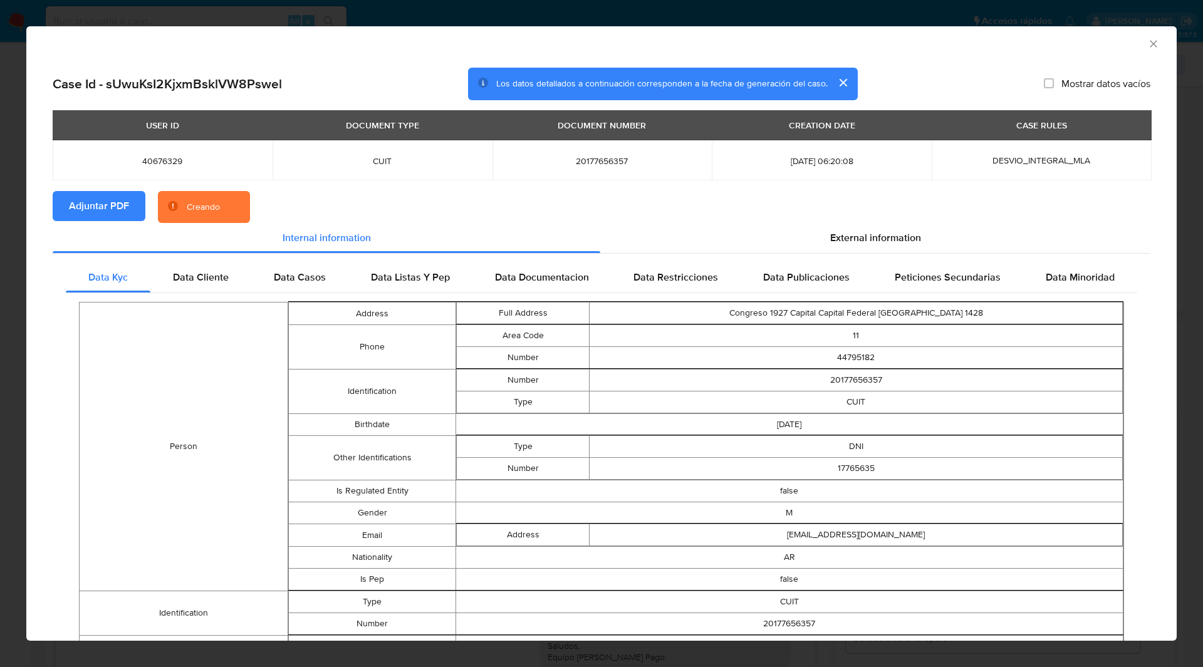
click at [451, 192] on section "Adjuntar PDF Creando" at bounding box center [601, 207] width 1097 height 33
click at [554, 201] on section "Adjuntar PDF Creando" at bounding box center [601, 207] width 1097 height 33
click section "Adjuntar PDF Creando"
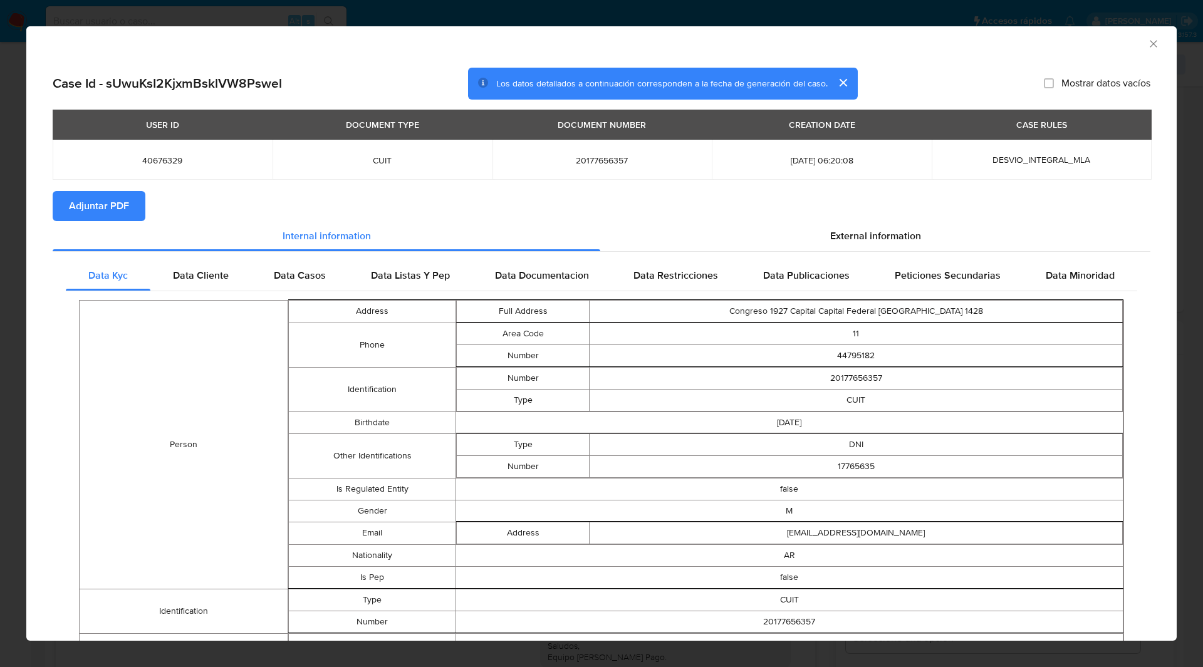
click section "Adjuntar PDF"
click div "Case Id - sUwuKsI2KjxmBsklVW8Pswel Los datos detallados a continuación correspo…"
click icon "Cerrar ventana"
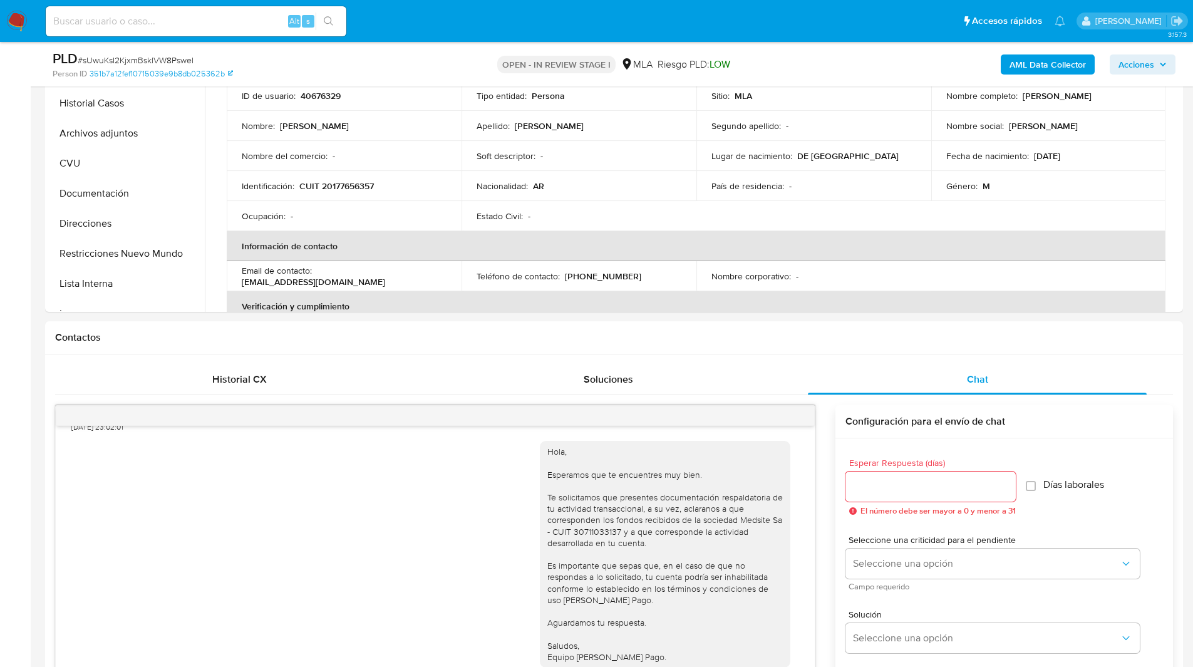
click ul "Pausado Ver notificaciones Alt s Accesos rápidos Presiona las siguientes teclas…"
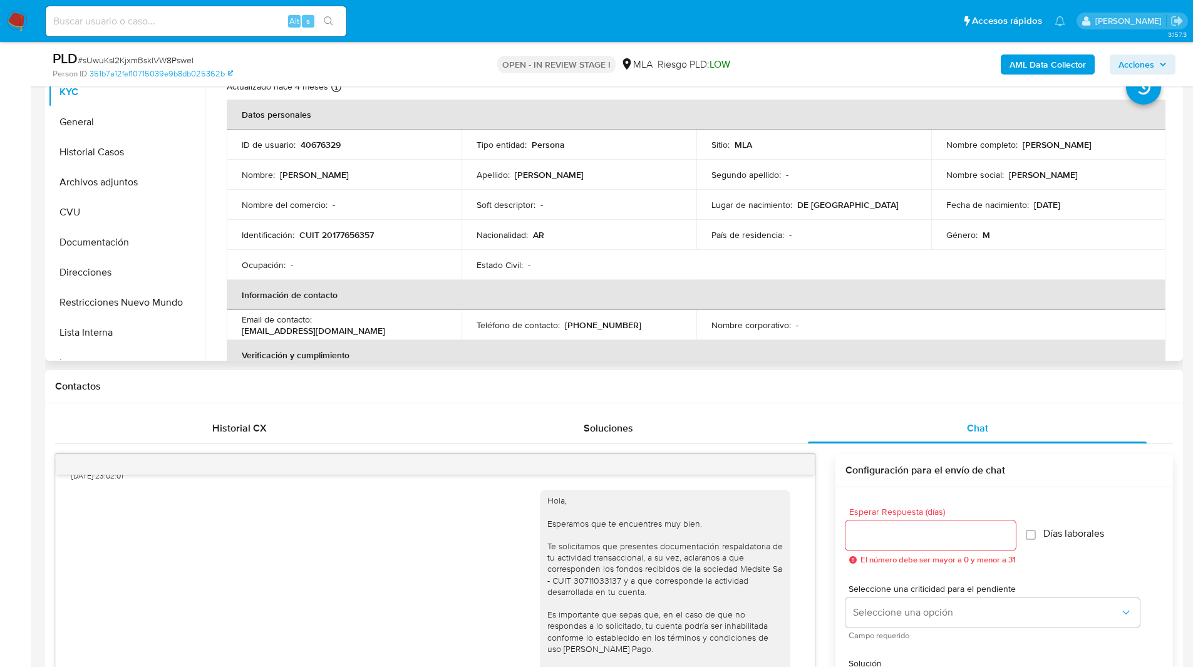
scroll to position [284, 0]
click button "Archivos adjuntos"
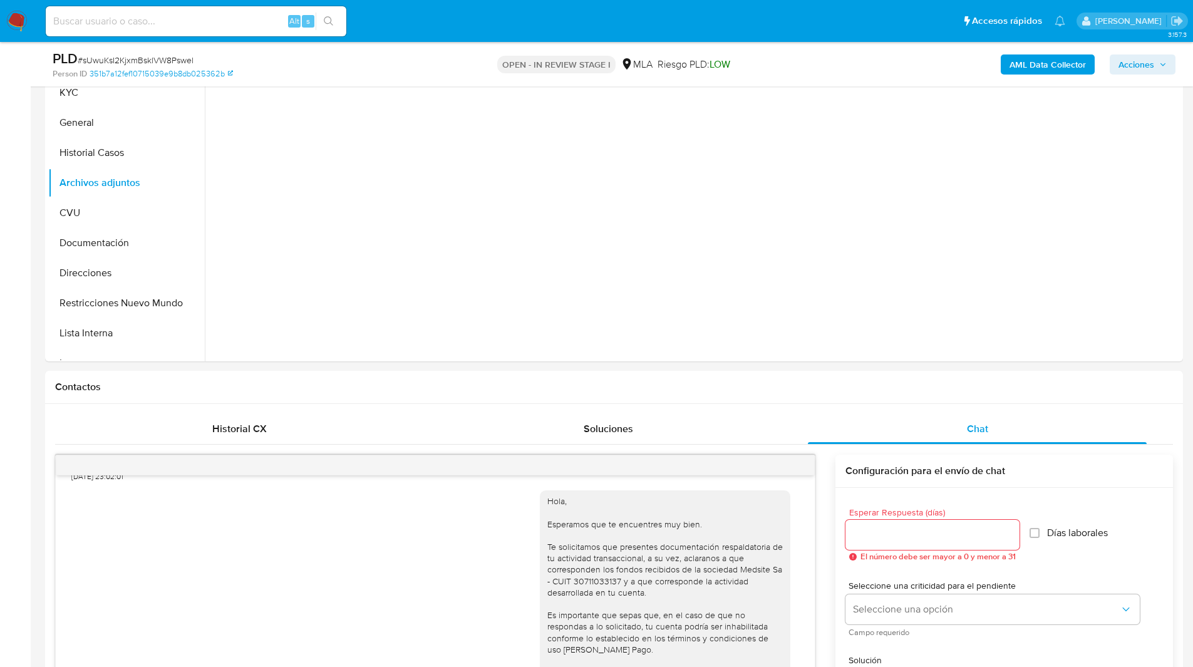
click aside "Bandeja Tablero Screening Búsqueda en Listas Watchlist Herramientas Operaciones…"
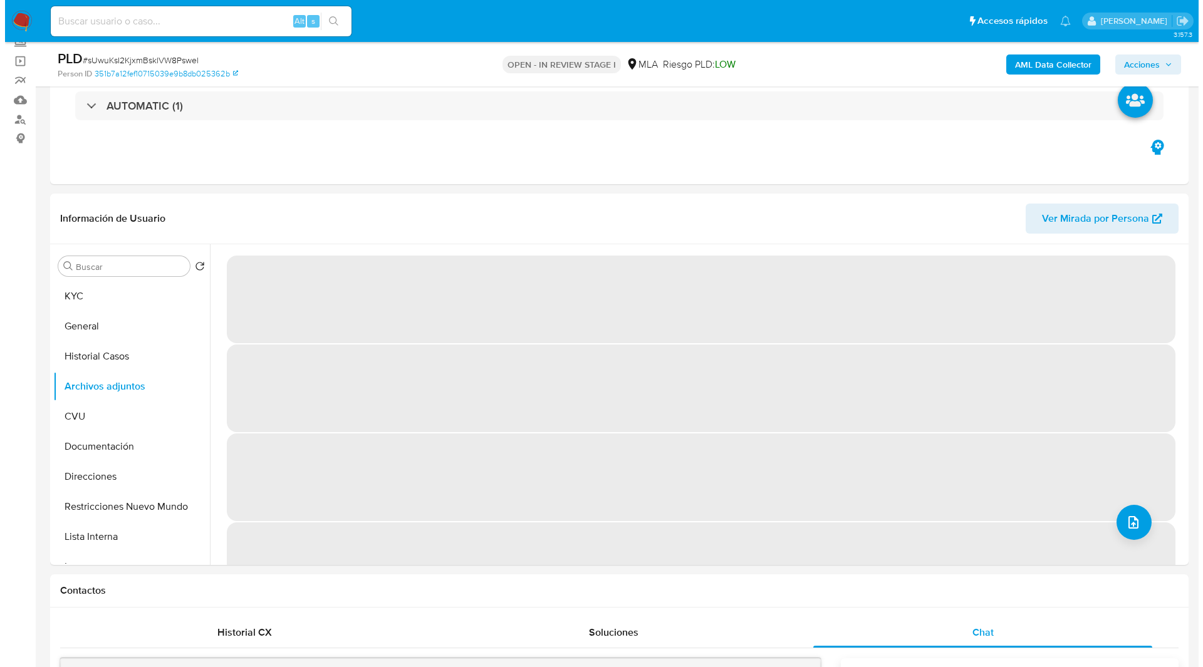
scroll to position [75, 0]
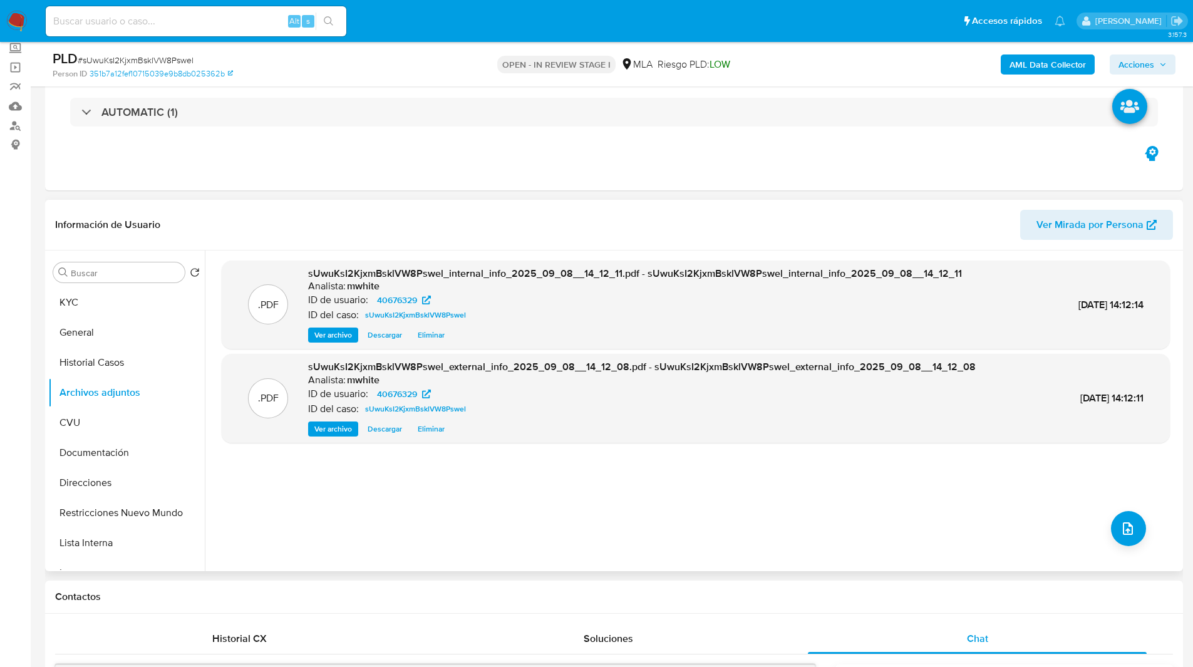
click header "Información de Usuario Ver Mirada por Persona"
click button "upload-file"
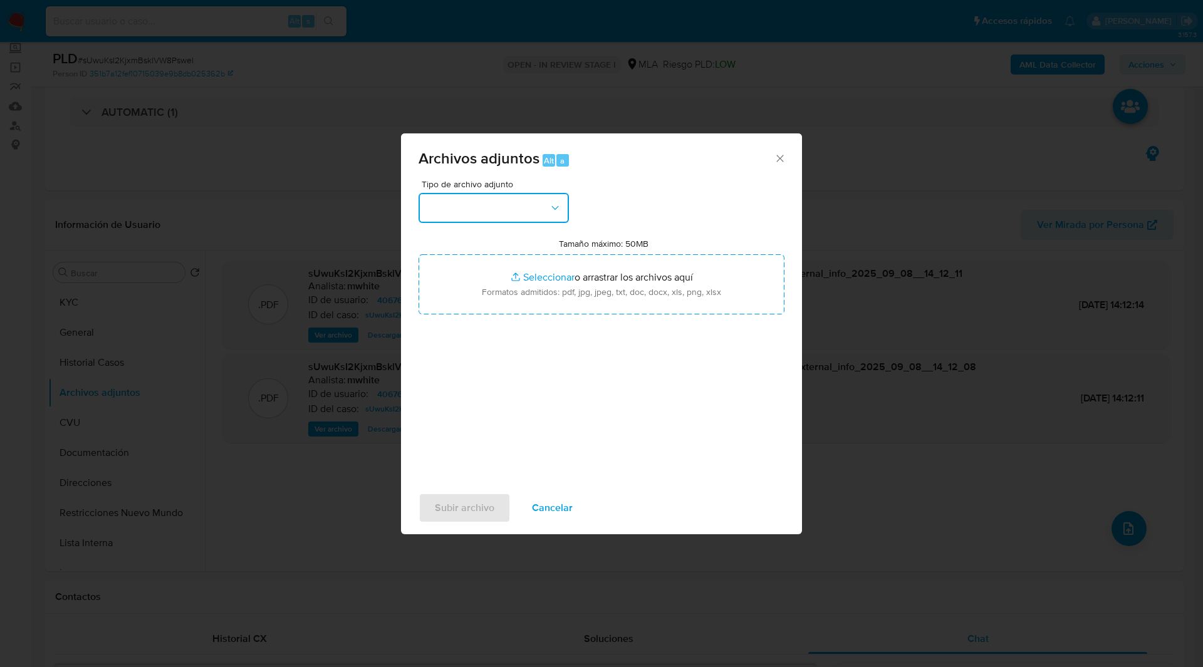
click button "button"
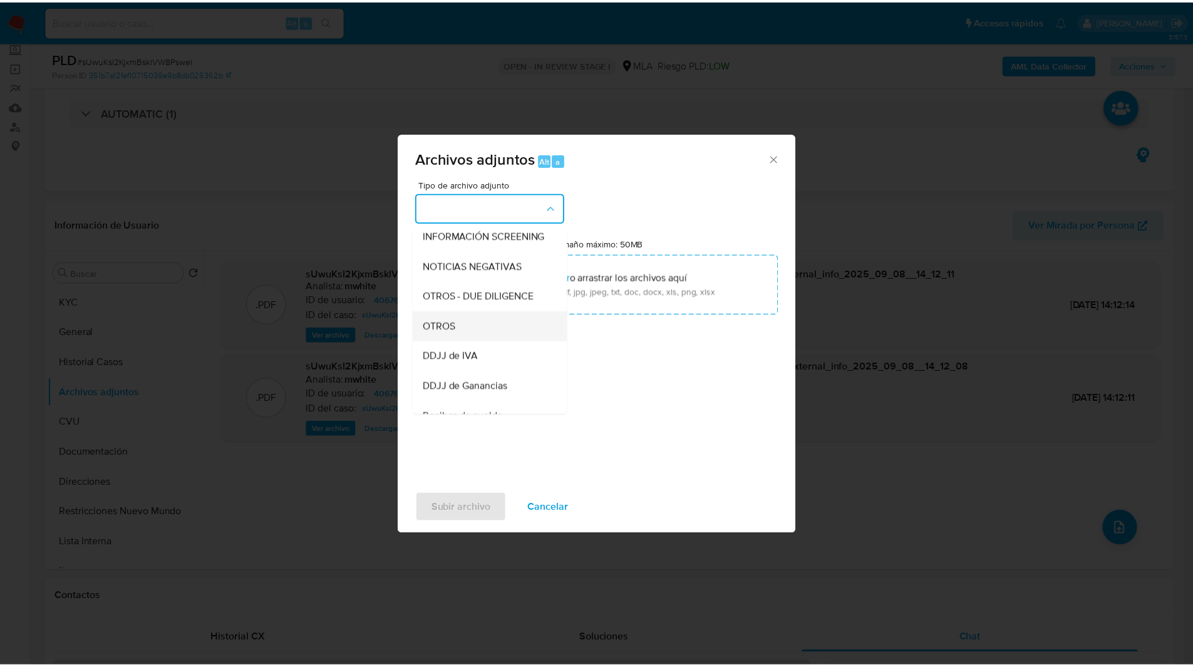
scroll to position [157, 0]
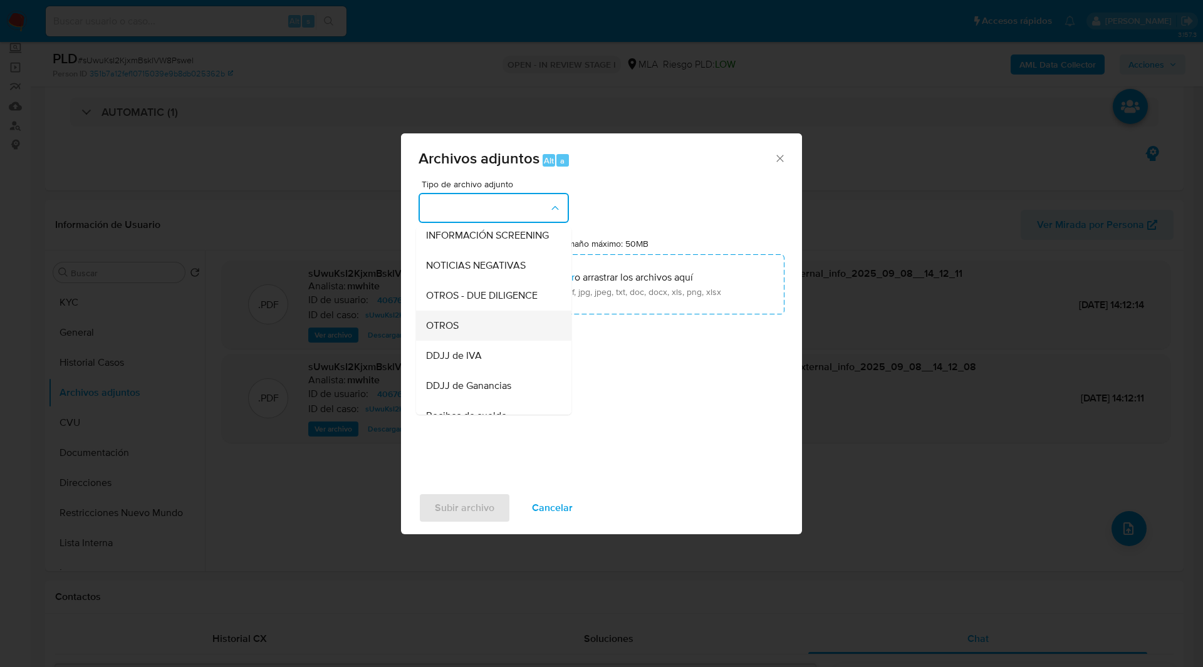
click div "OTROS"
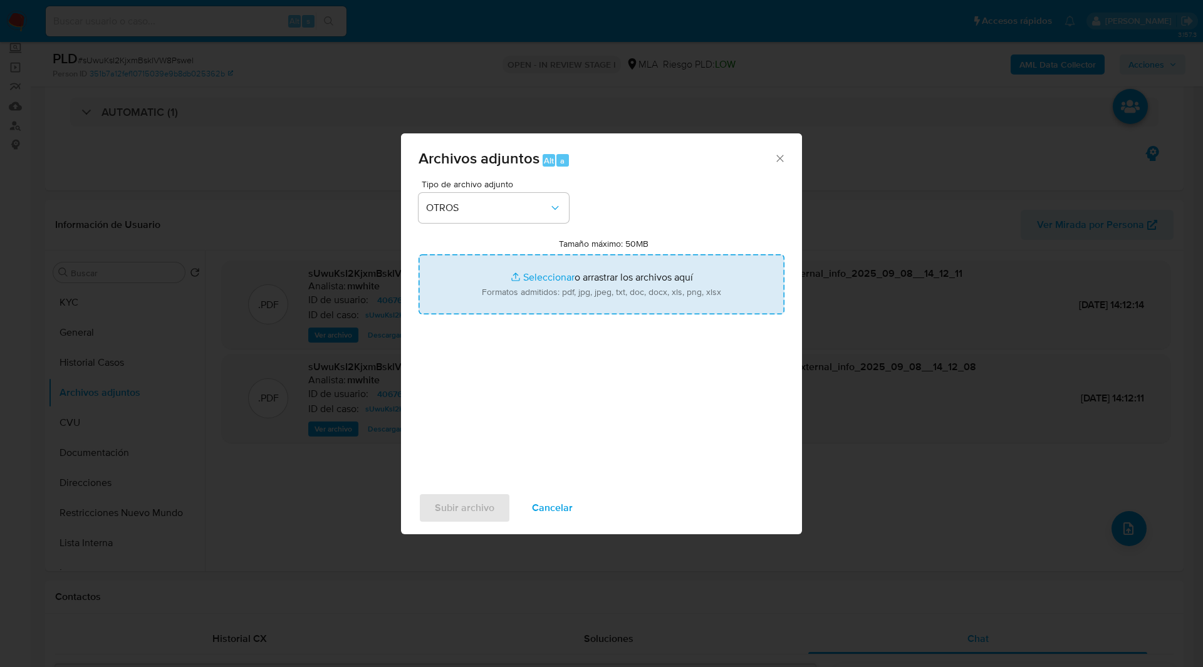
type input "C:\fakepath\NOSIS_Manager_InformeIndividual_20177656357_654928_20250731151428.p…"
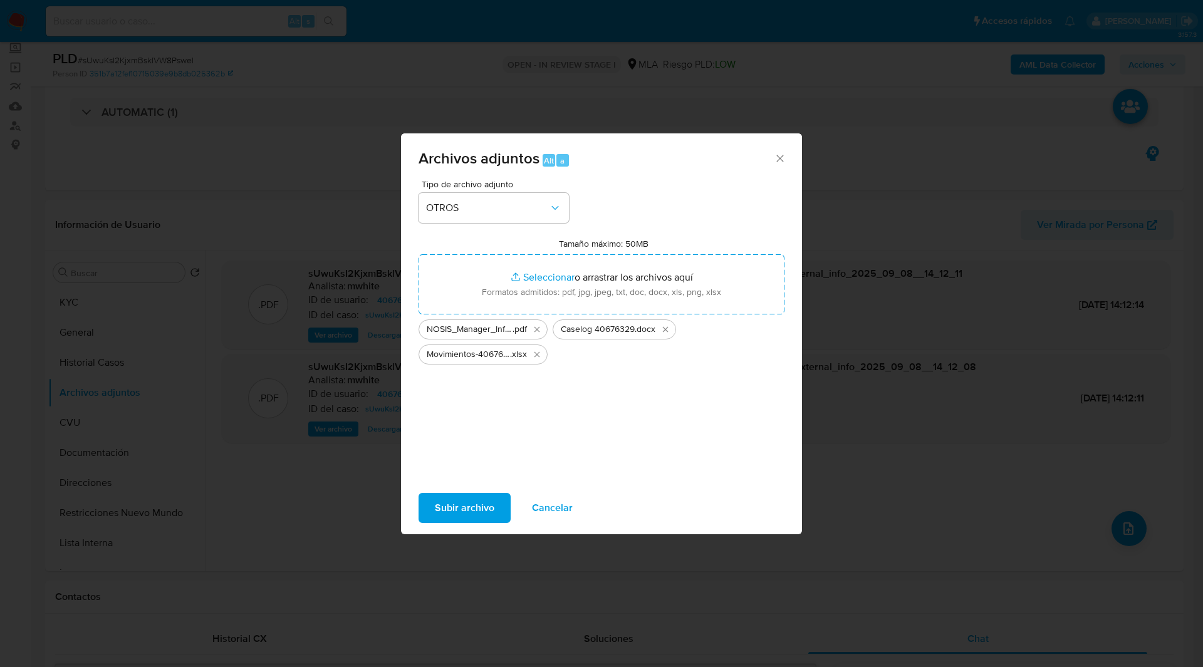
click span "Subir archivo"
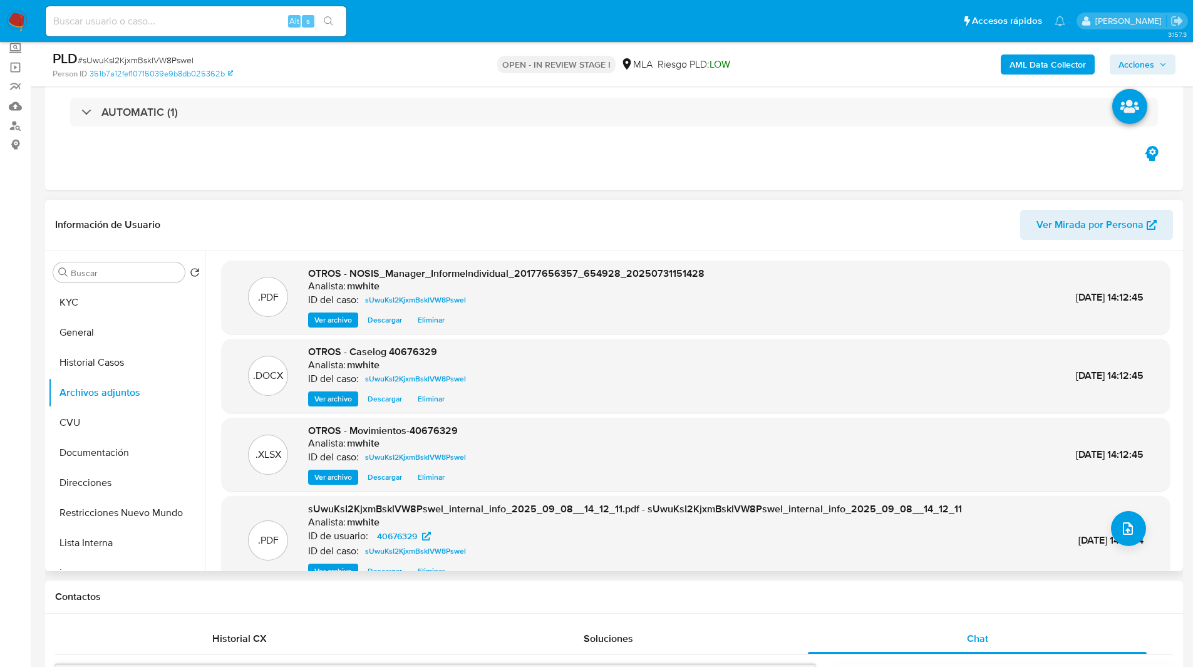
click div "Información de Usuario Ver Mirada por Persona"
click span "Acciones"
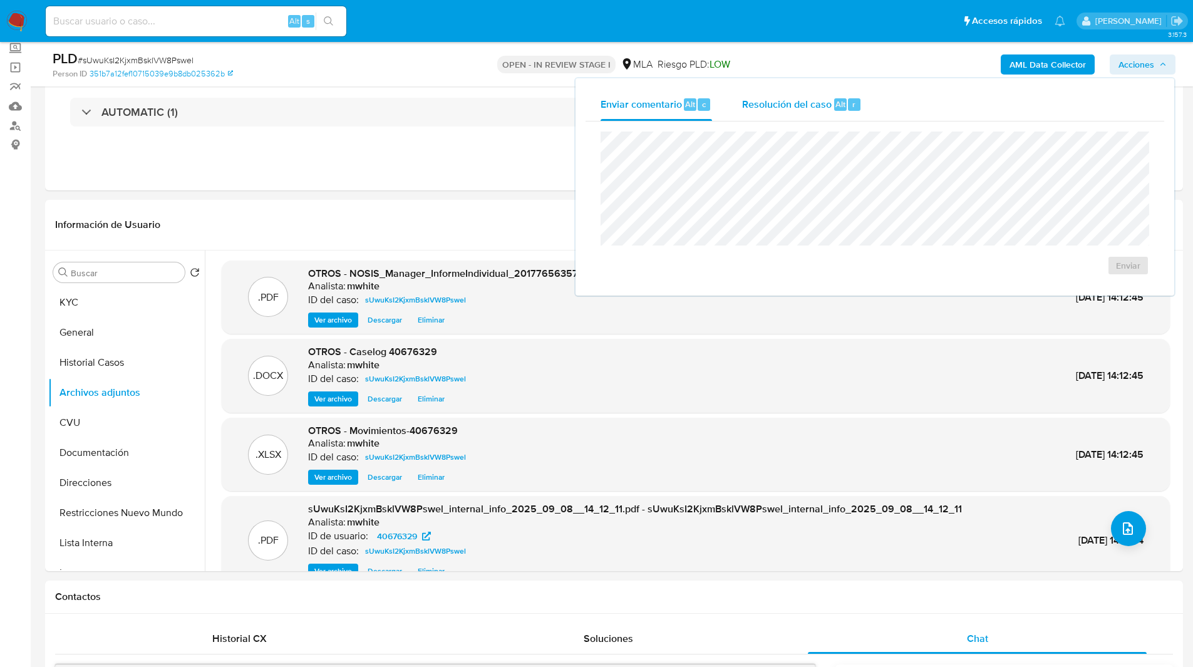
click div "r"
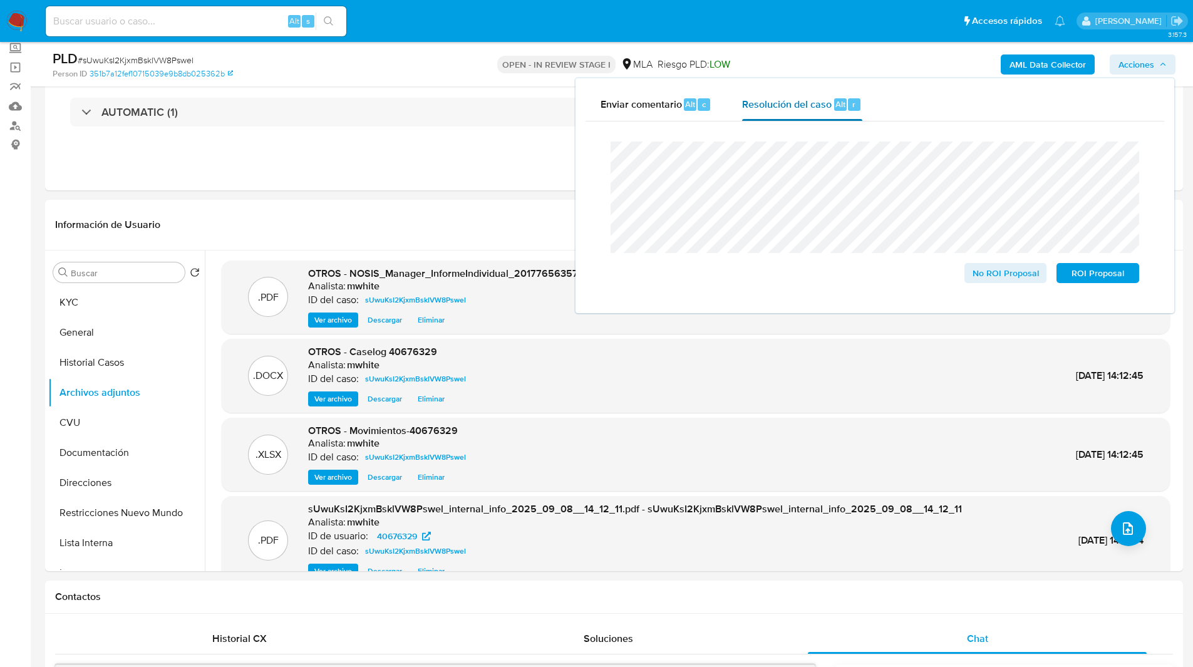
click div "Resolución del caso Alt r"
click span "No ROI Proposal"
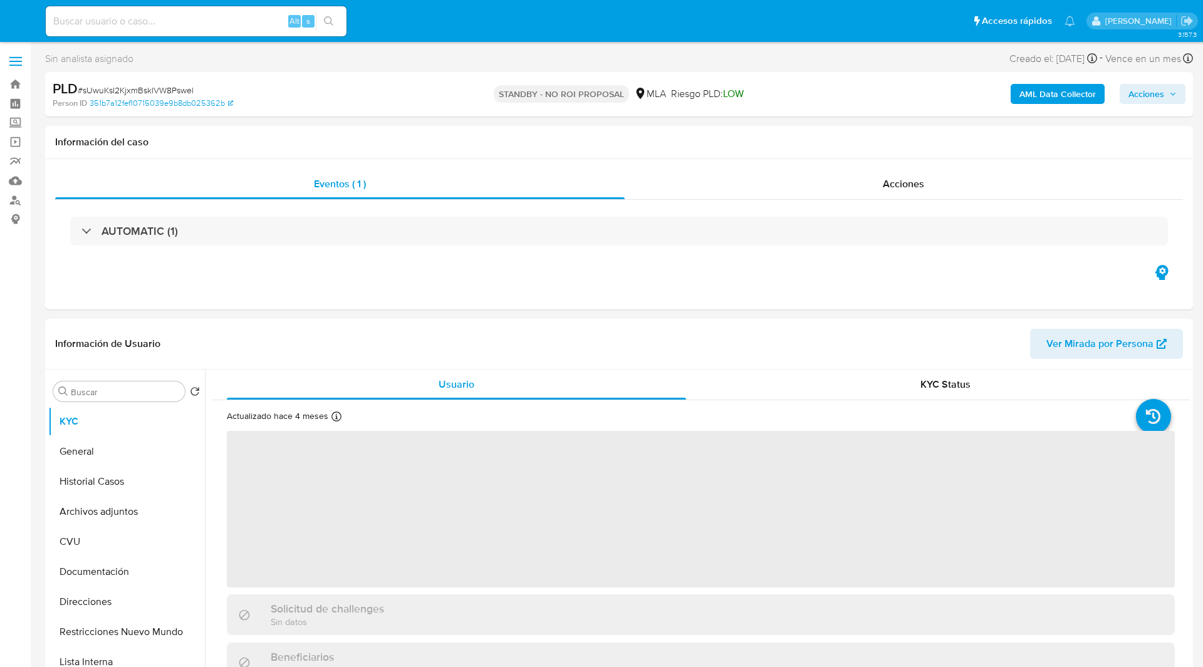
select select "10"
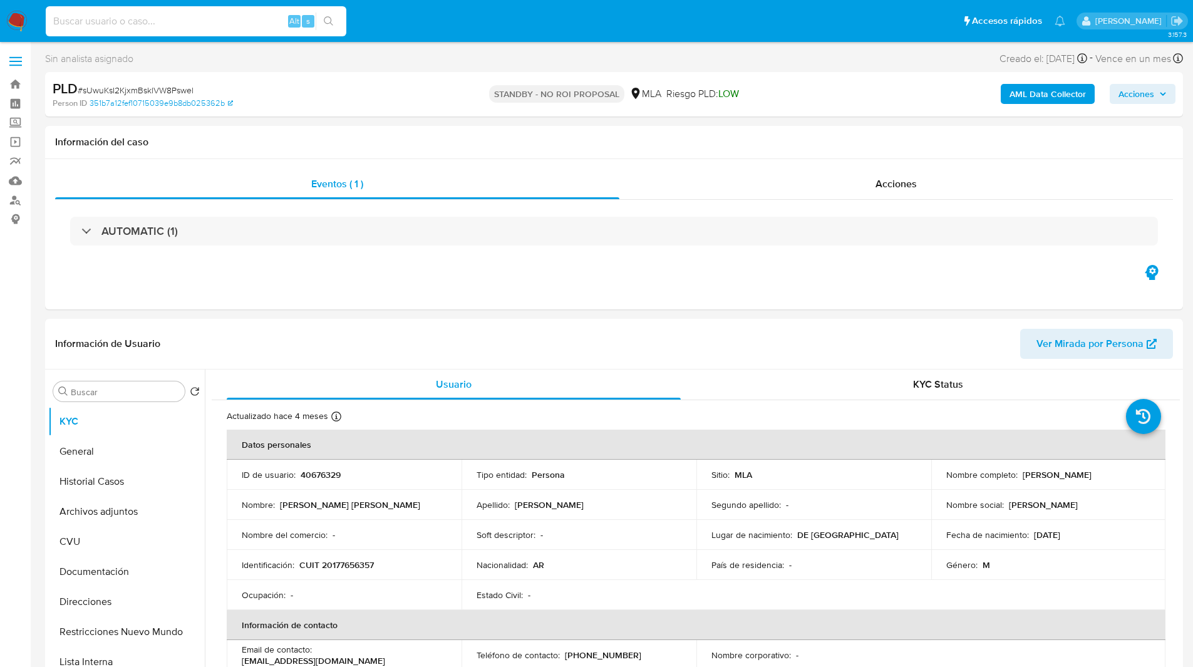
click at [216, 24] on input at bounding box center [196, 21] width 301 height 16
paste input "pG21V1tRy0lpyoDFNHV4iN9T"
type input "pG21V1tRy0lpyoDFNHV4iN9T"
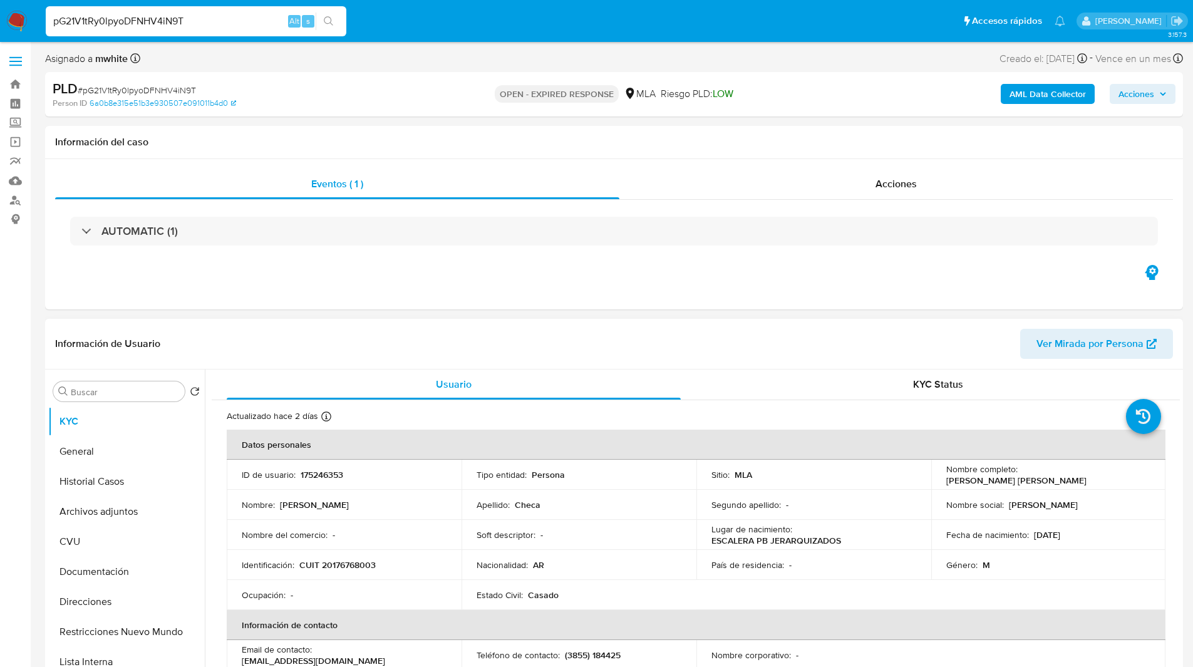
select select "10"
click at [314, 477] on p "175246353" at bounding box center [322, 474] width 43 height 11
copy p "175246353"
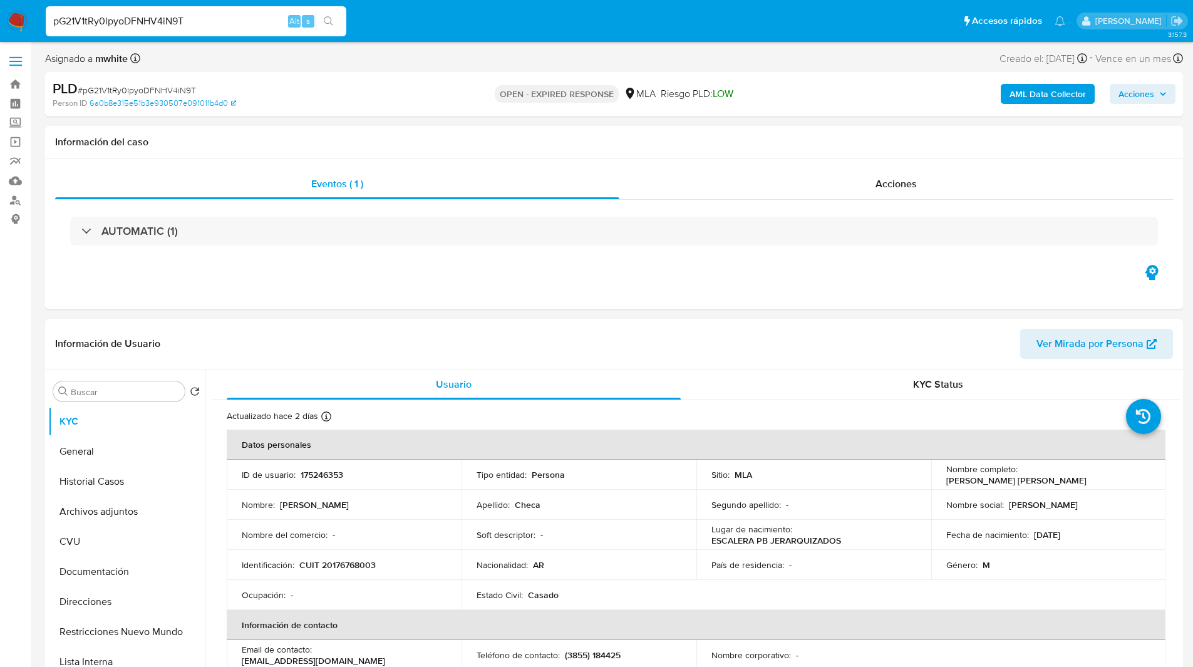
click at [123, 23] on input "pG21V1tRy0lpyoDFNHV4iN9T" at bounding box center [196, 21] width 301 height 16
click at [9, 18] on img at bounding box center [16, 21] width 21 height 21
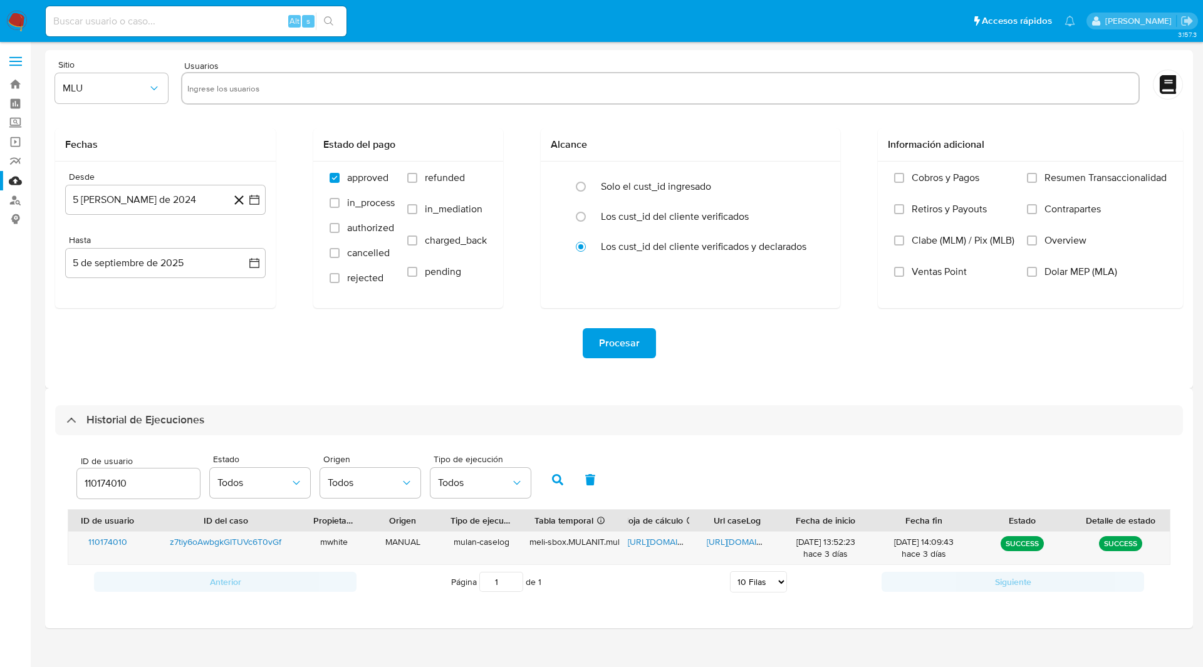
select select "10"
click at [125, 481] on input "110174010" at bounding box center [138, 483] width 123 height 16
click at [120, 480] on input "110174010" at bounding box center [138, 483] width 123 height 16
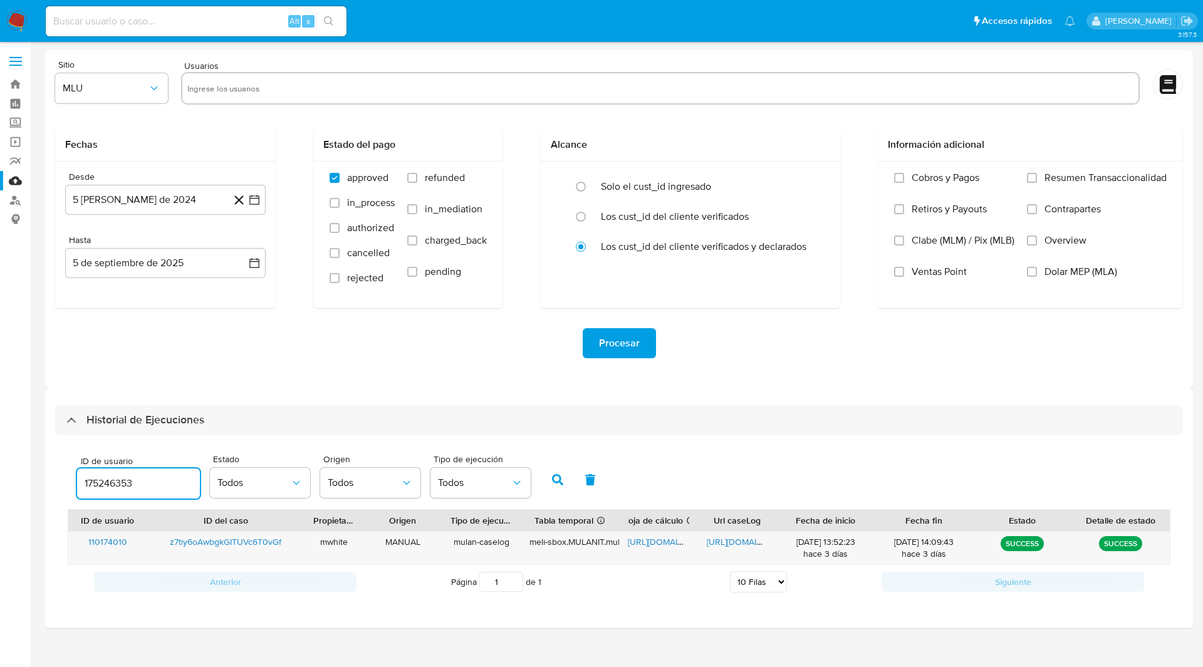
type input "175246353"
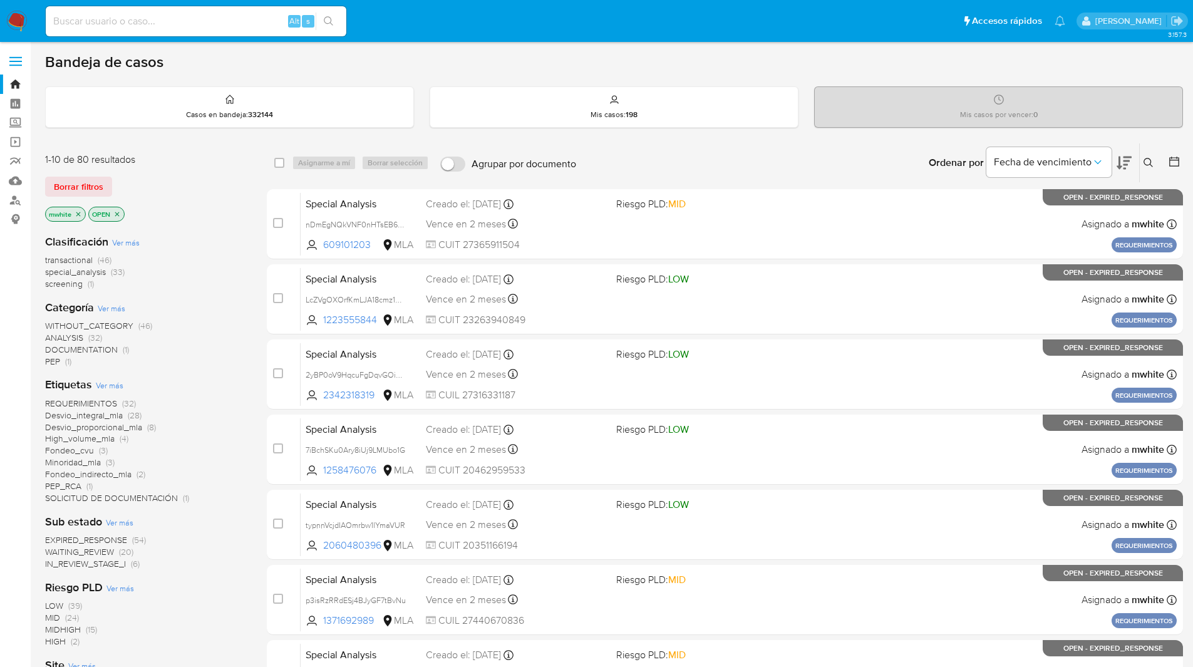
click at [1149, 163] on icon at bounding box center [1149, 163] width 10 height 10
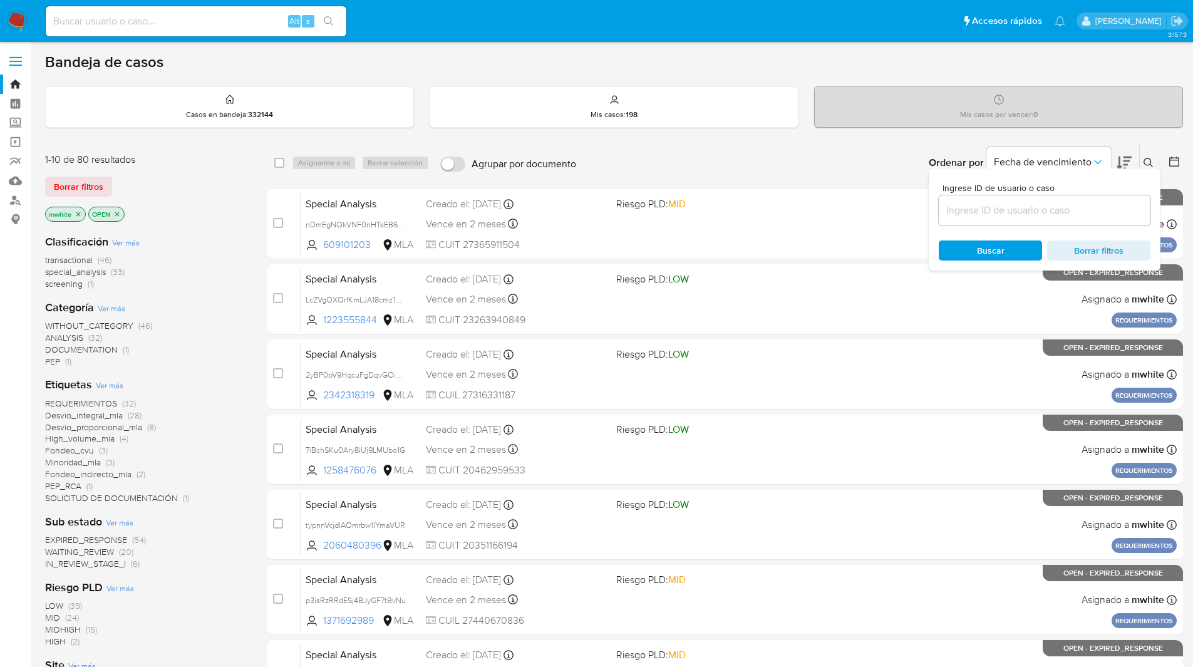
click at [1008, 198] on div at bounding box center [1045, 210] width 212 height 30
click at [987, 210] on input at bounding box center [1045, 210] width 212 height 16
paste input "pG21V1tRy0lpyoDFNHV4iN9T"
type input "pG21V1tRy0lpyoDFNHV4iN9T"
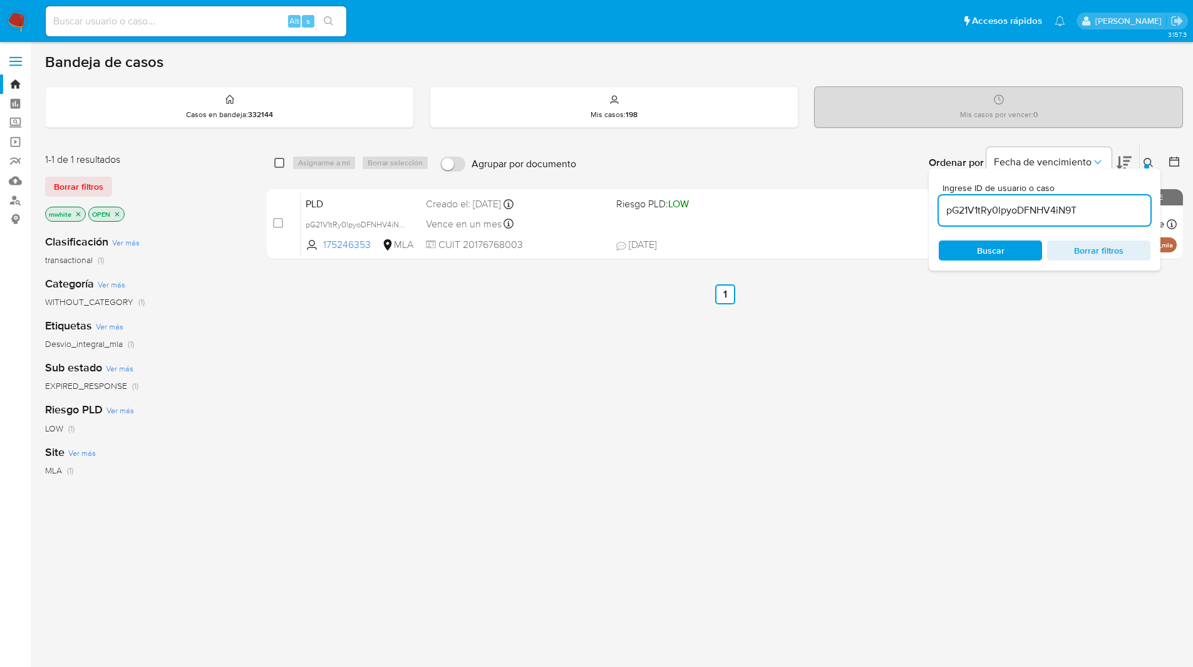
click at [279, 163] on input "checkbox" at bounding box center [279, 163] width 10 height 10
checkbox input "true"
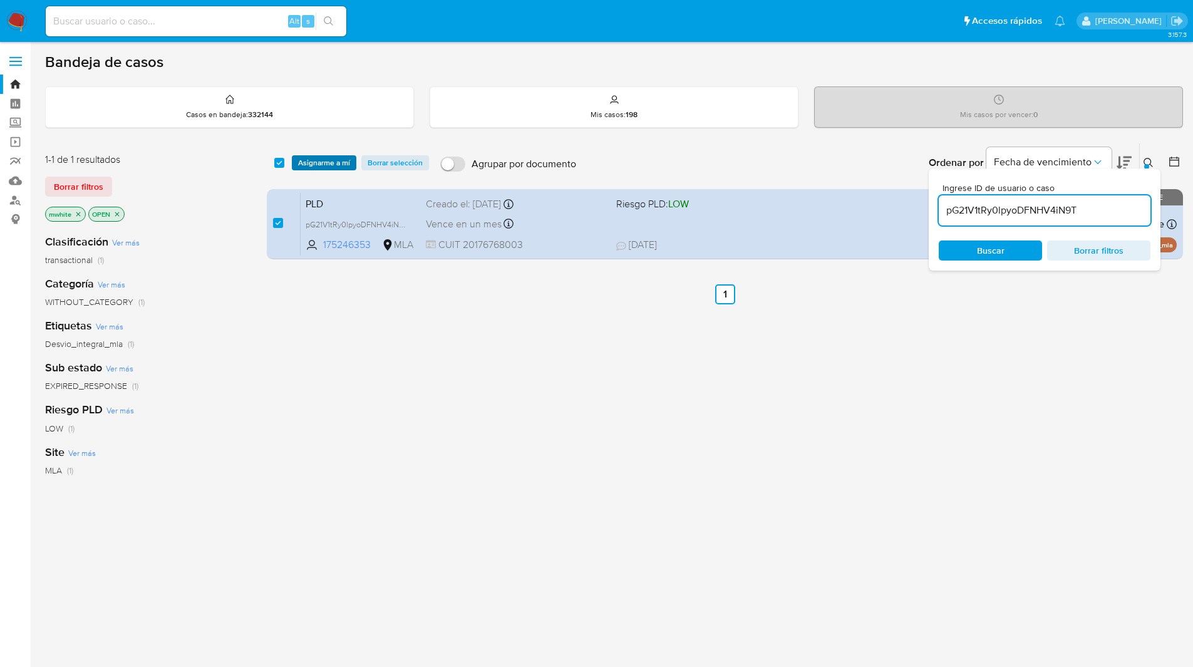
click at [325, 162] on span "Asignarme a mí" at bounding box center [324, 163] width 52 height 13
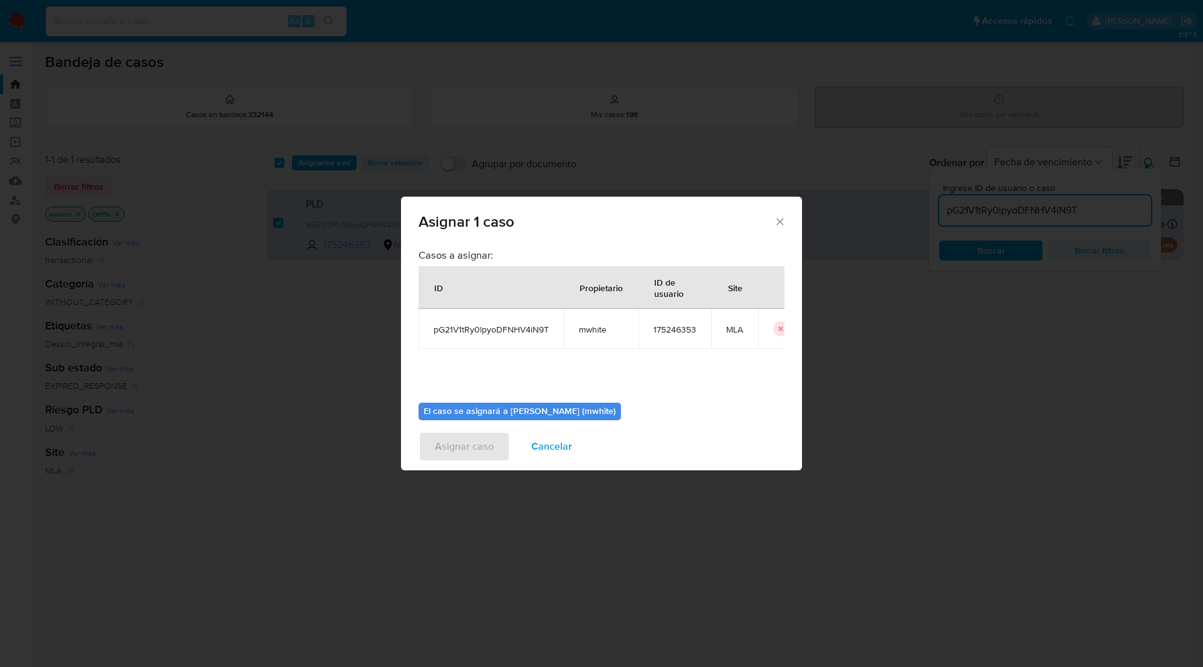
click at [596, 338] on td "mwhite" at bounding box center [601, 329] width 75 height 40
click at [591, 333] on span "mwhite" at bounding box center [601, 329] width 44 height 11
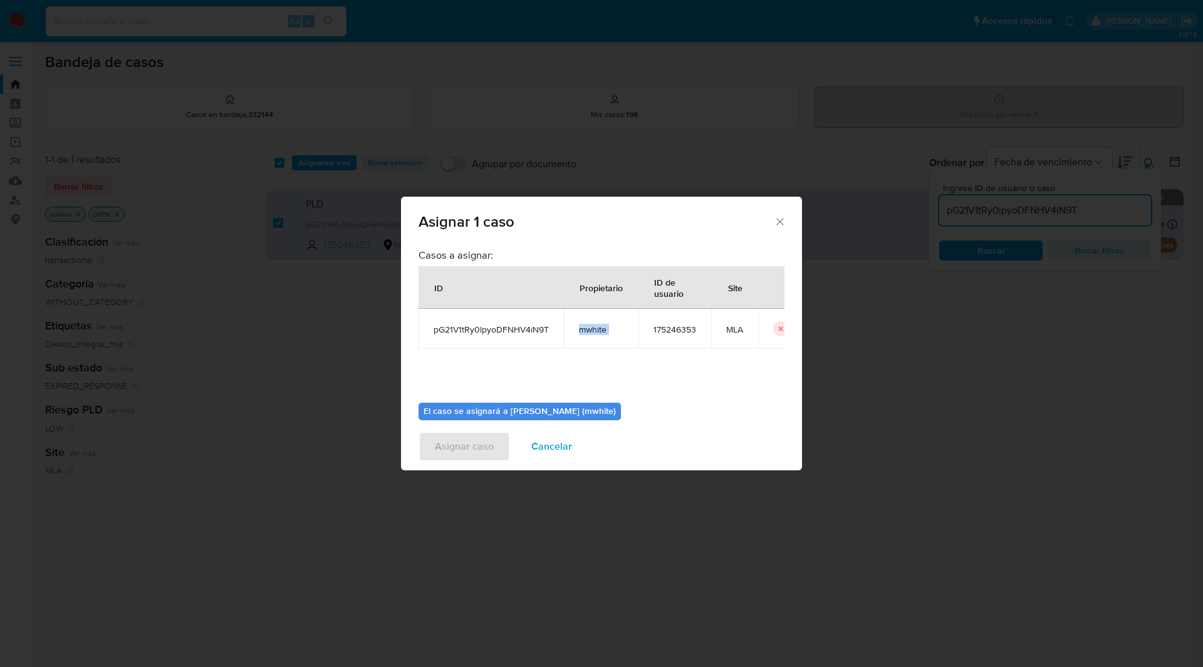
click at [596, 333] on span "mwhite" at bounding box center [601, 329] width 44 height 11
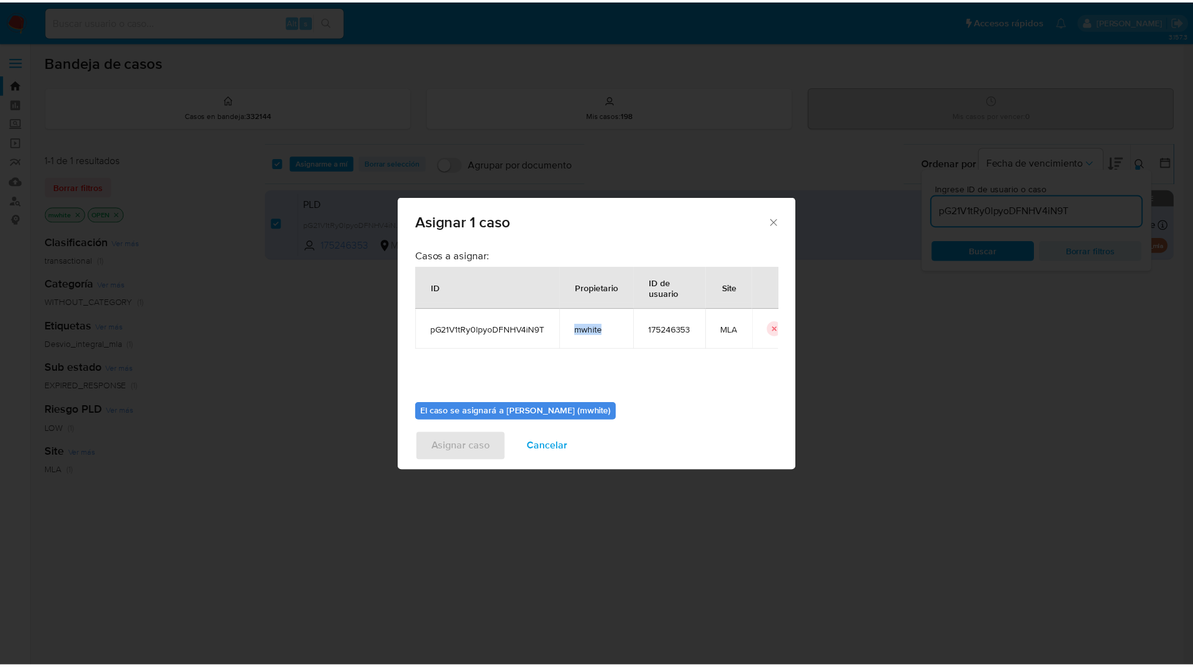
scroll to position [65, 0]
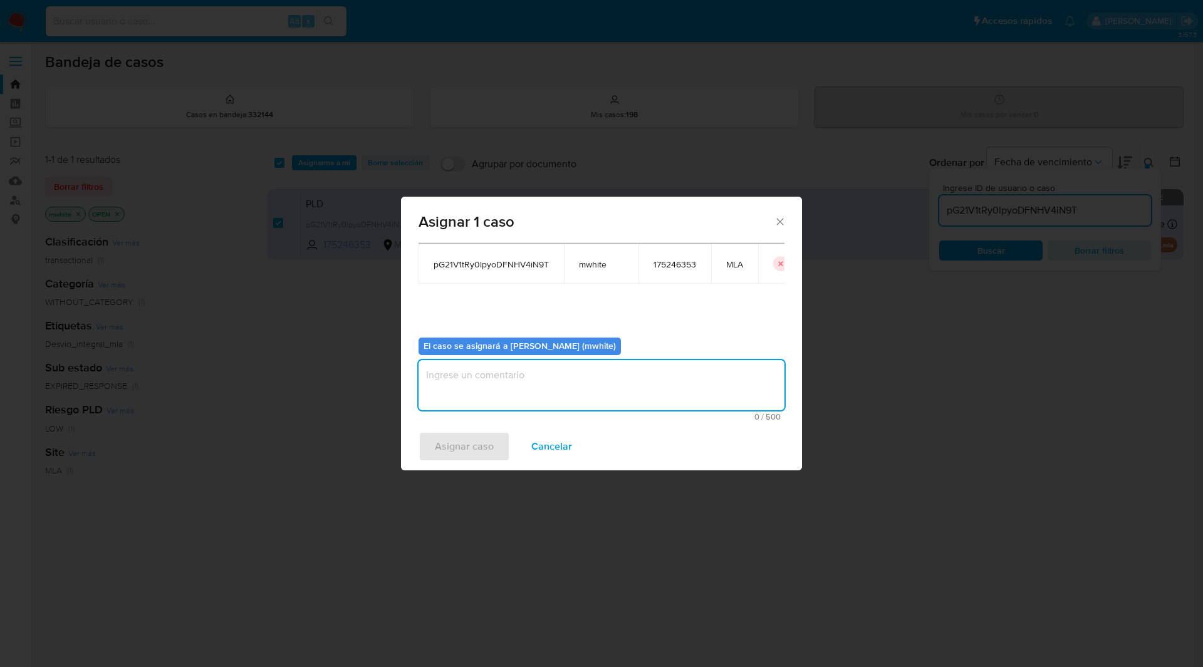
click at [514, 370] on textarea "assign-modal" at bounding box center [601, 385] width 366 height 50
paste textarea "mwhite"
type textarea "mwhite"
click at [467, 452] on span "Asignar caso" at bounding box center [464, 447] width 59 height 28
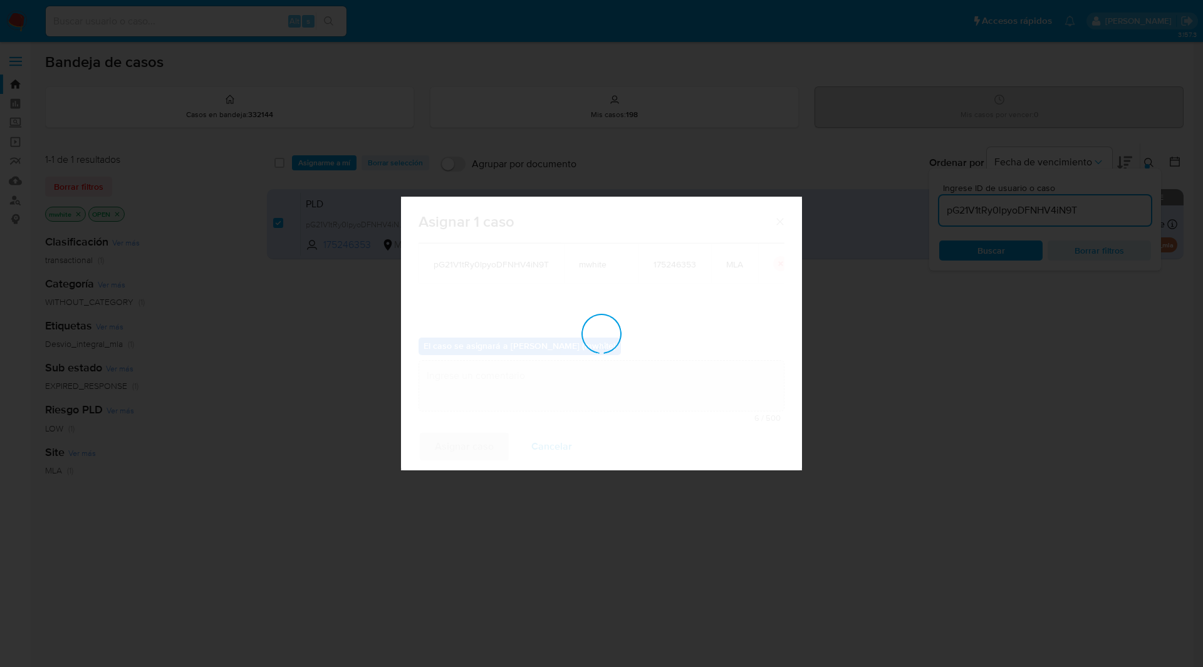
checkbox input "false"
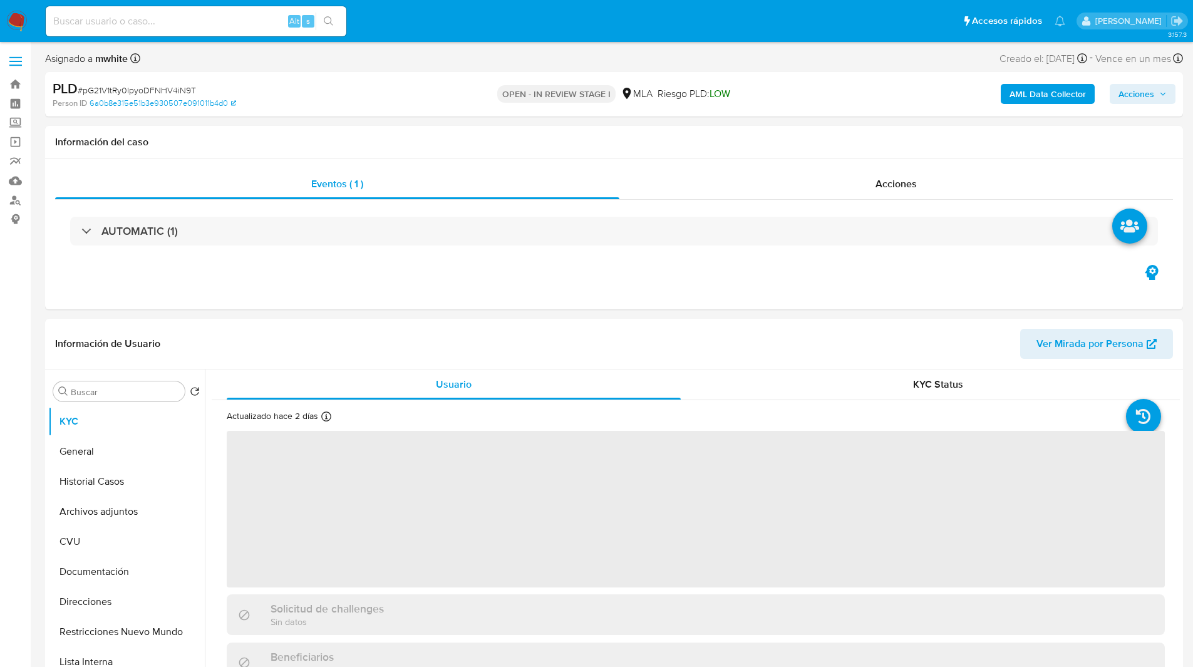
click at [507, 24] on ul "Pausado Ver notificaciones Alt s Accesos rápidos Presiona las siguientes teclas…" at bounding box center [555, 20] width 1032 height 31
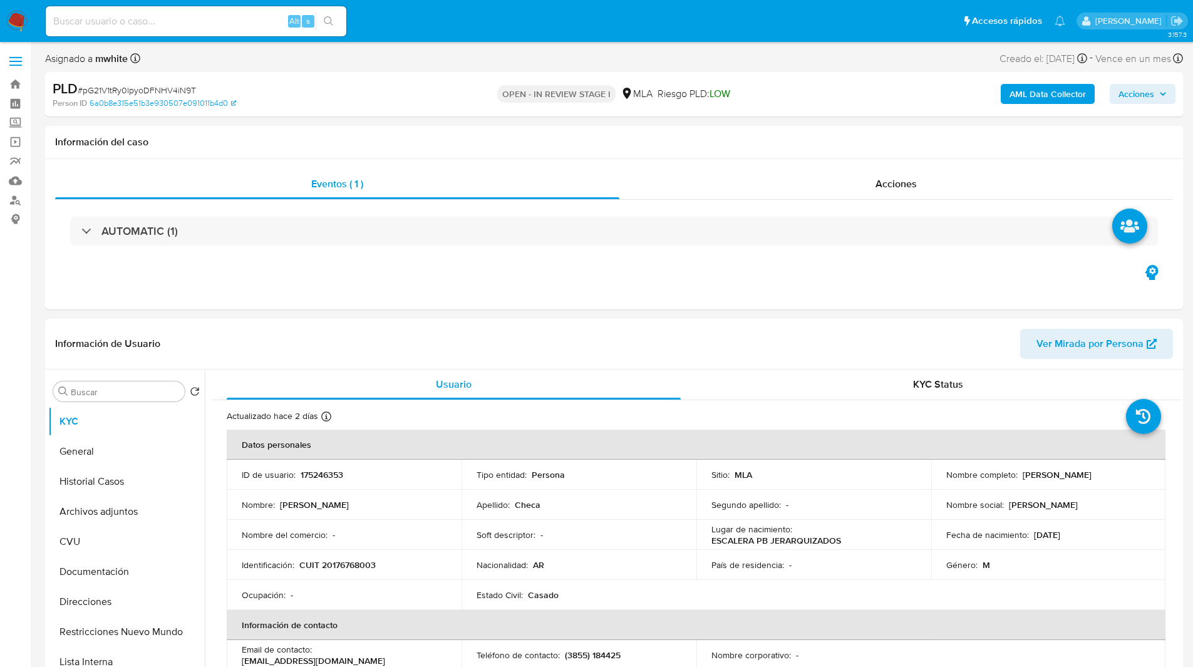
select select "10"
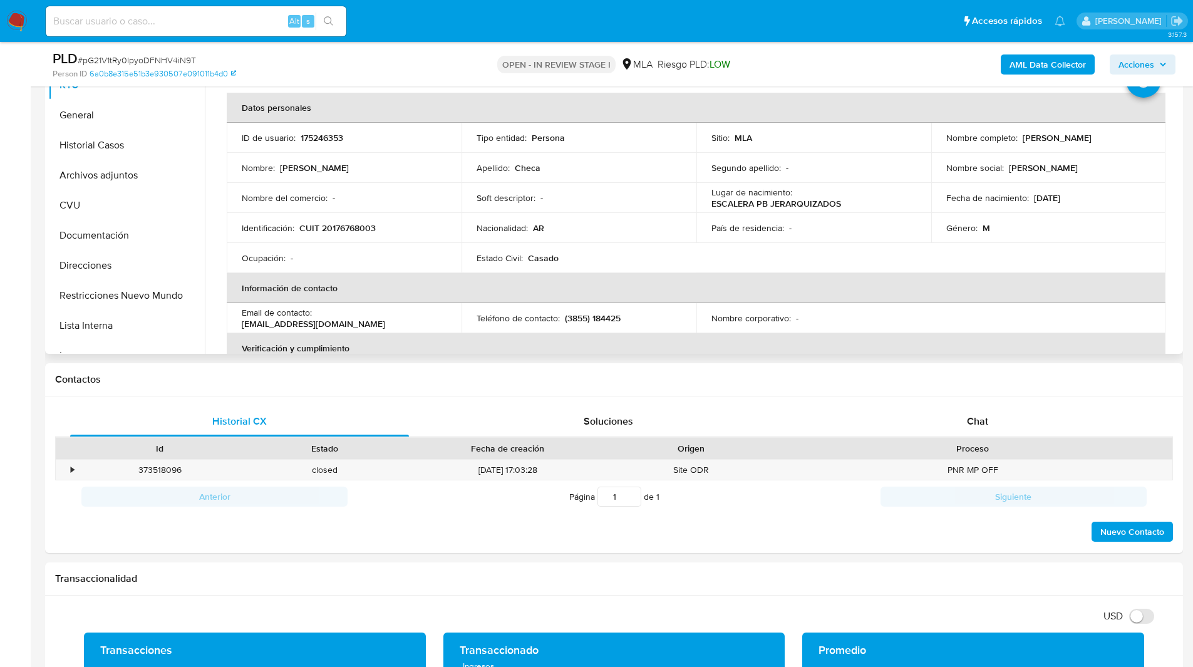
scroll to position [296, 0]
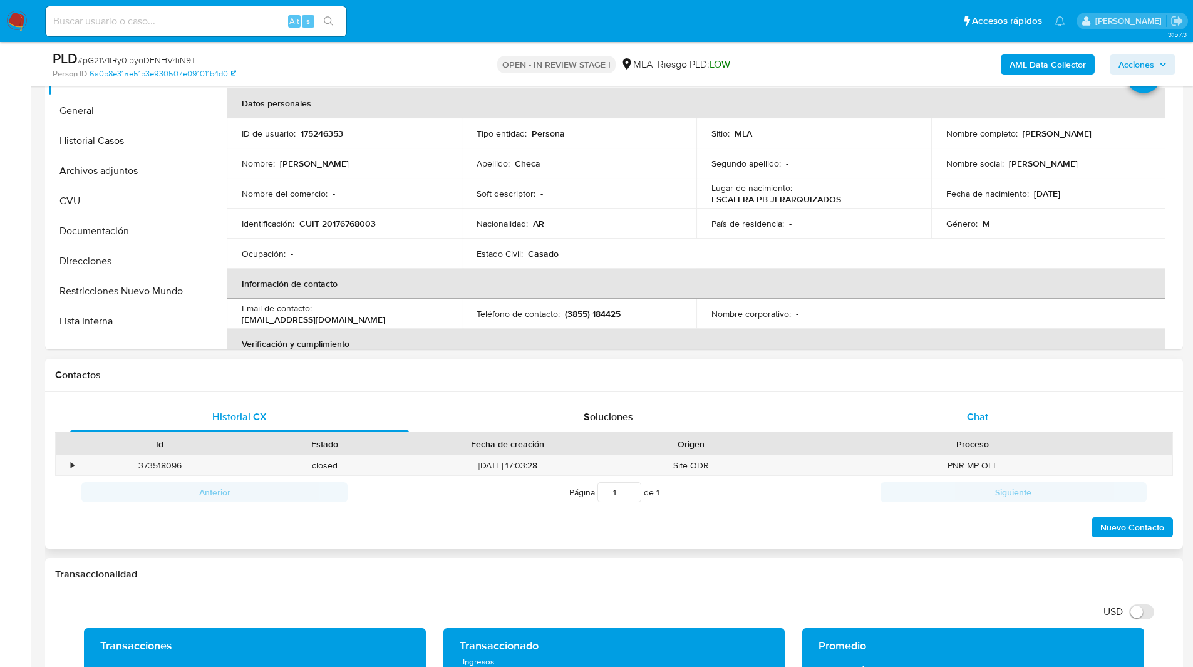
click at [968, 424] on div "Chat" at bounding box center [977, 417] width 339 height 30
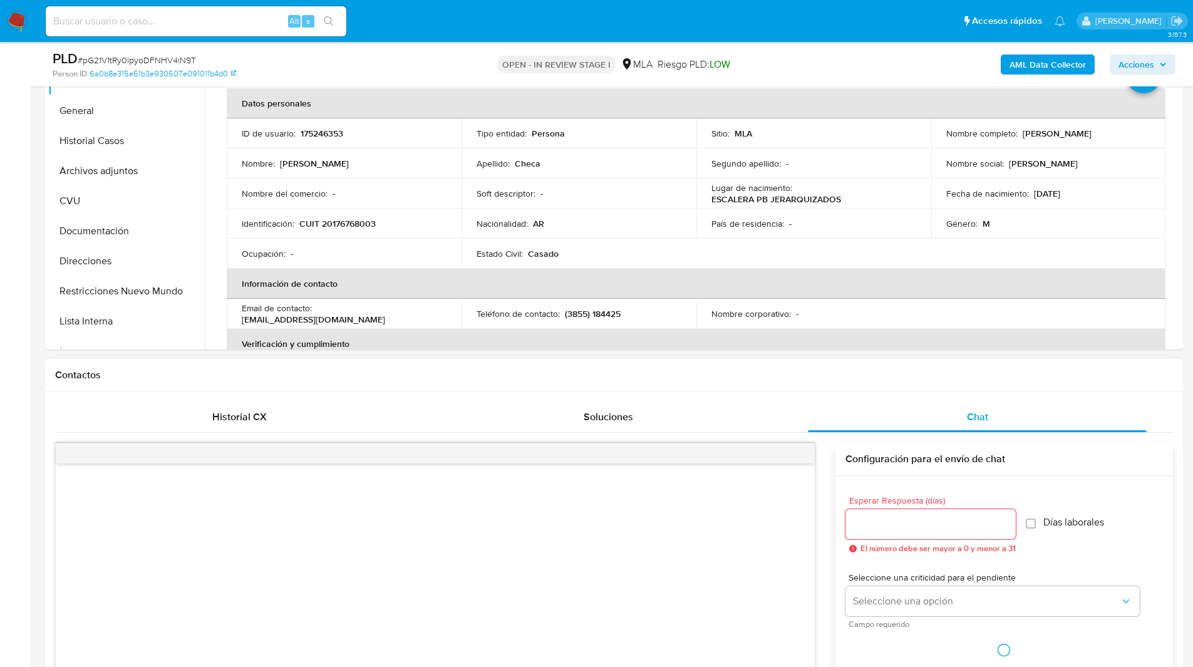
click at [873, 382] on div "Contactos" at bounding box center [614, 375] width 1138 height 33
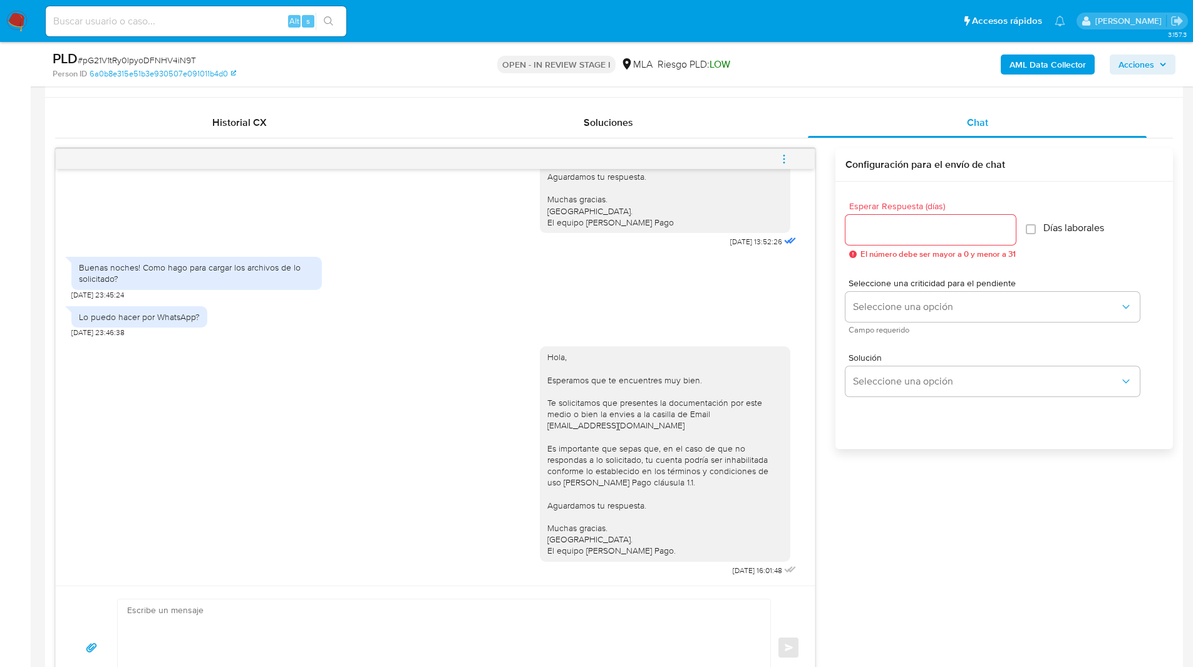
scroll to position [588, 0]
click at [777, 163] on button "menu-action" at bounding box center [784, 162] width 41 height 30
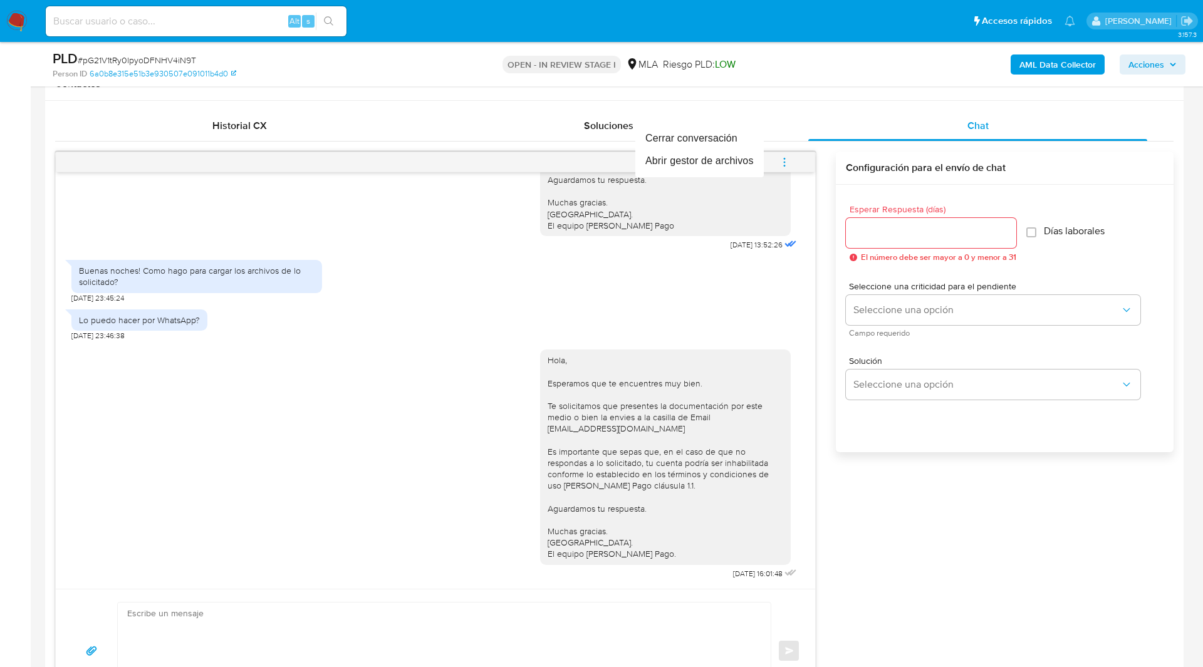
click at [998, 532] on div at bounding box center [601, 333] width 1203 height 667
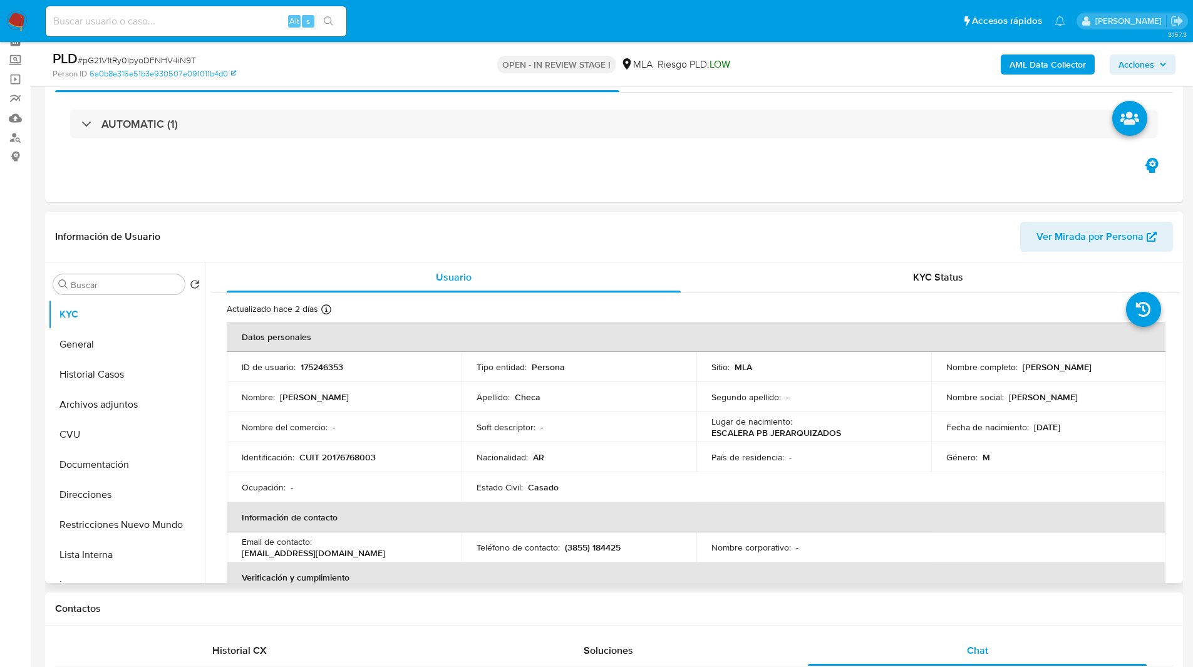
scroll to position [53, 0]
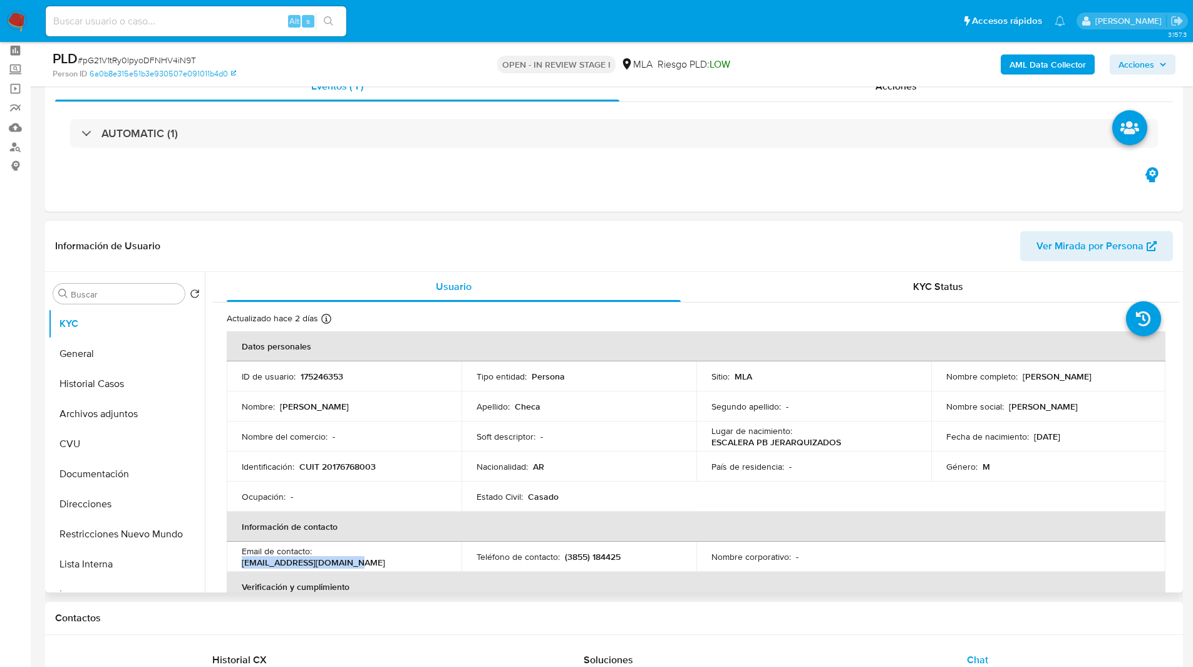
drag, startPoint x: 318, startPoint y: 556, endPoint x: 438, endPoint y: 551, distance: 121.0
click at [438, 551] on td "Email de contacto : nicolascheca@outlook.com" at bounding box center [344, 557] width 235 height 30
copy p "[EMAIL_ADDRESS][DOMAIN_NAME]"
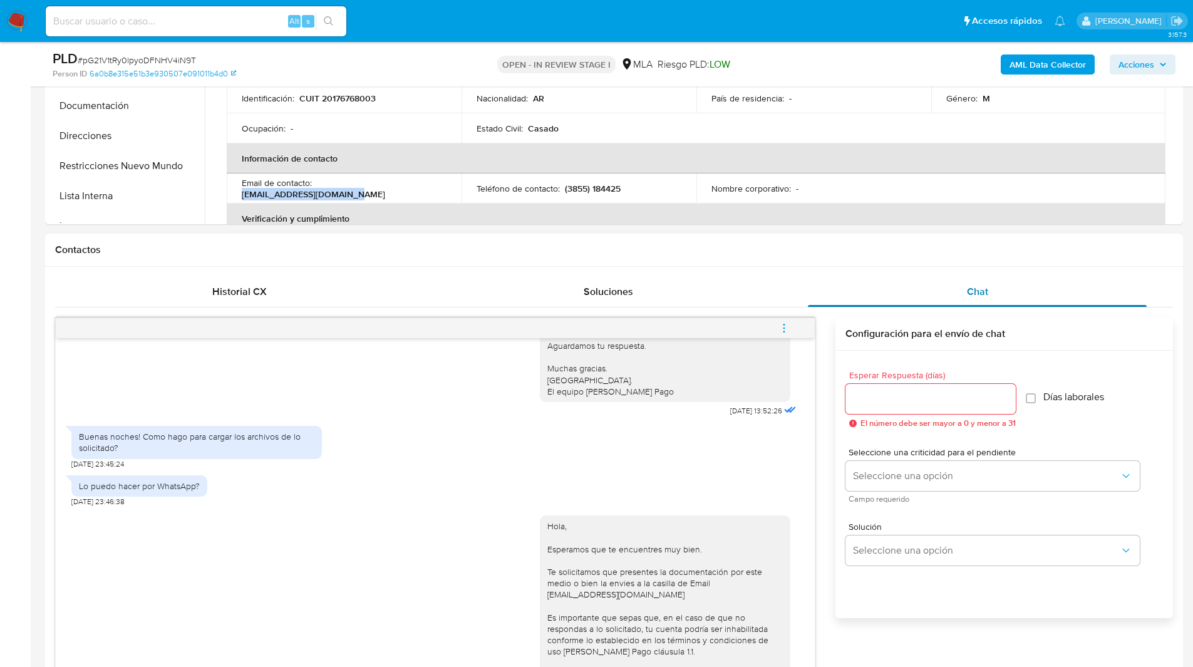
scroll to position [427, 0]
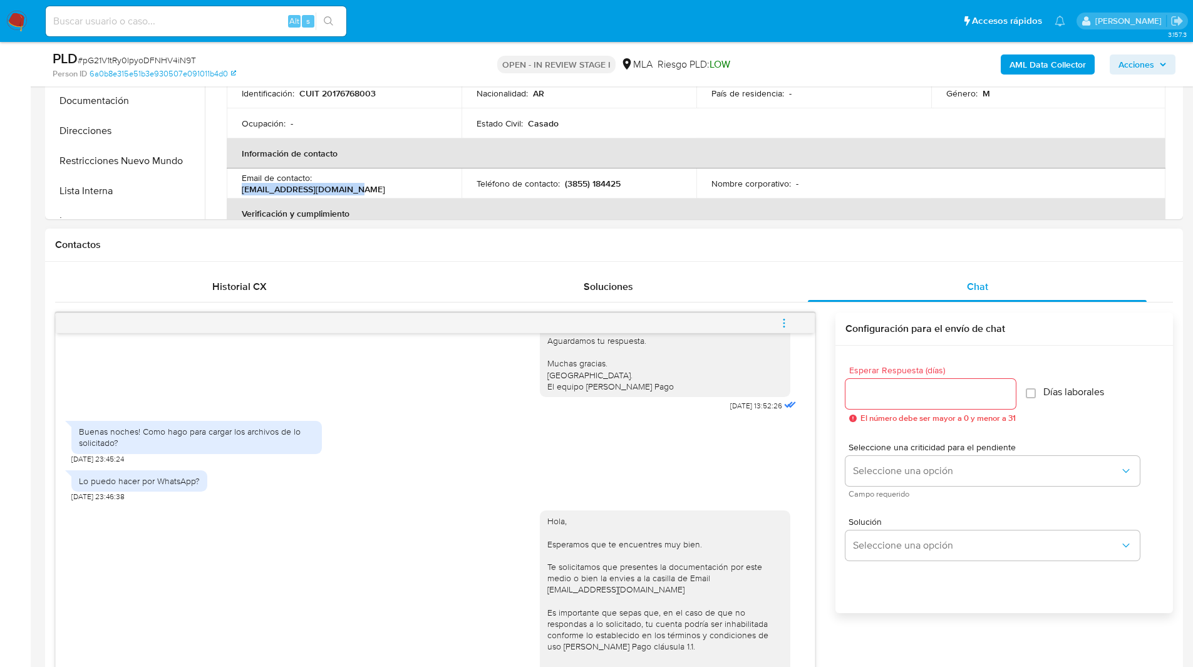
click at [783, 323] on icon "menu-action" at bounding box center [784, 323] width 11 height 11
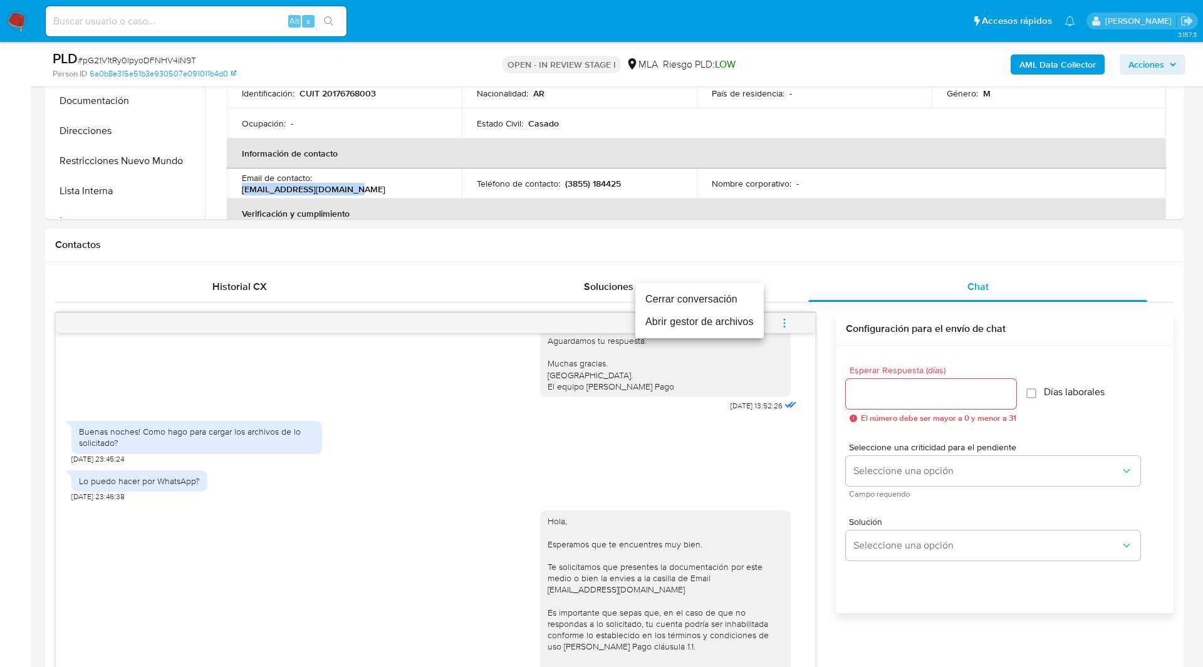
click at [703, 296] on li "Cerrar conversación" at bounding box center [699, 299] width 128 height 23
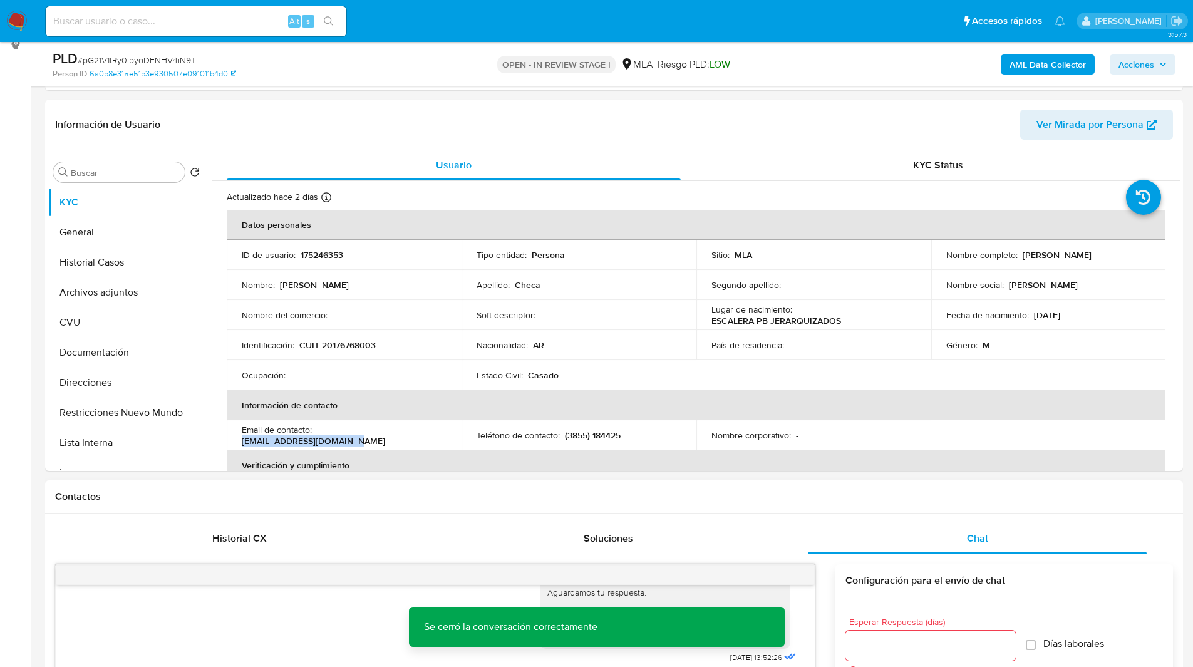
scroll to position [174, 0]
click at [106, 299] on button "Archivos adjuntos" at bounding box center [121, 293] width 147 height 30
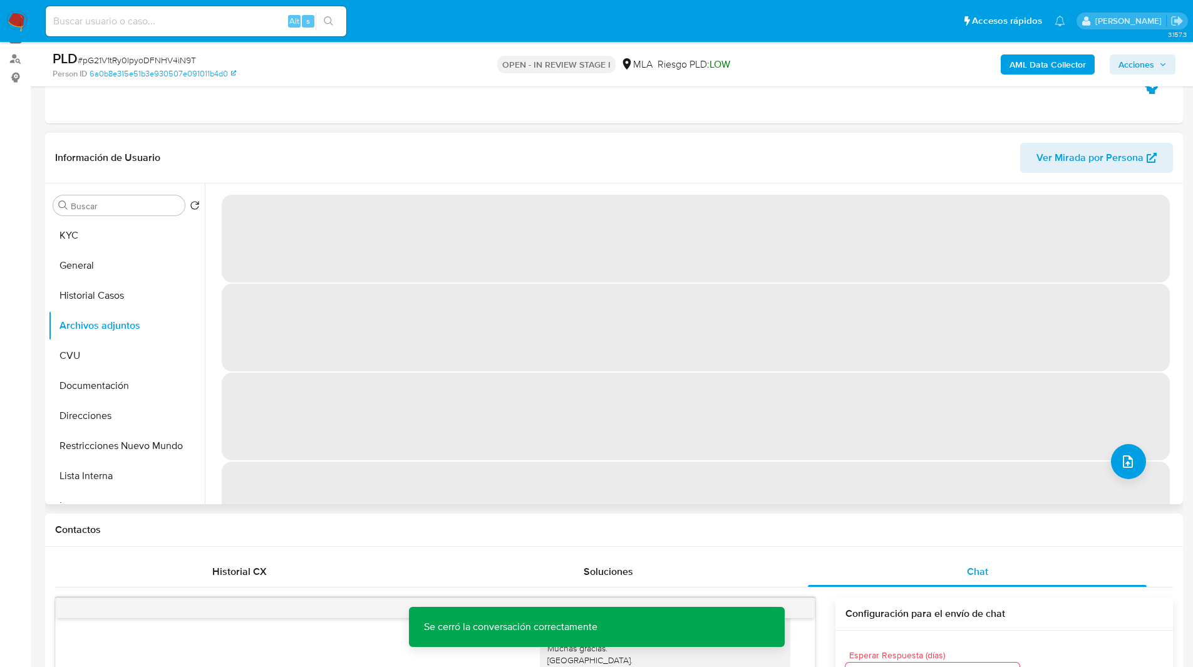
scroll to position [138, 0]
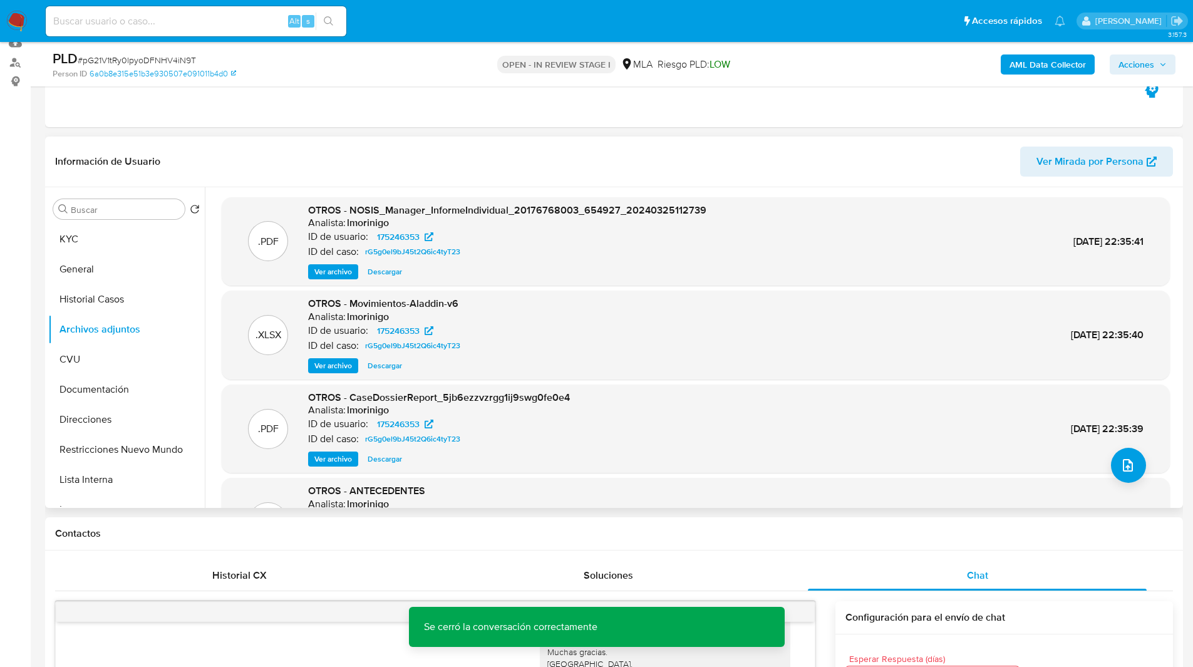
click at [702, 158] on header "Información de Usuario Ver Mirada por Persona" at bounding box center [614, 162] width 1118 height 30
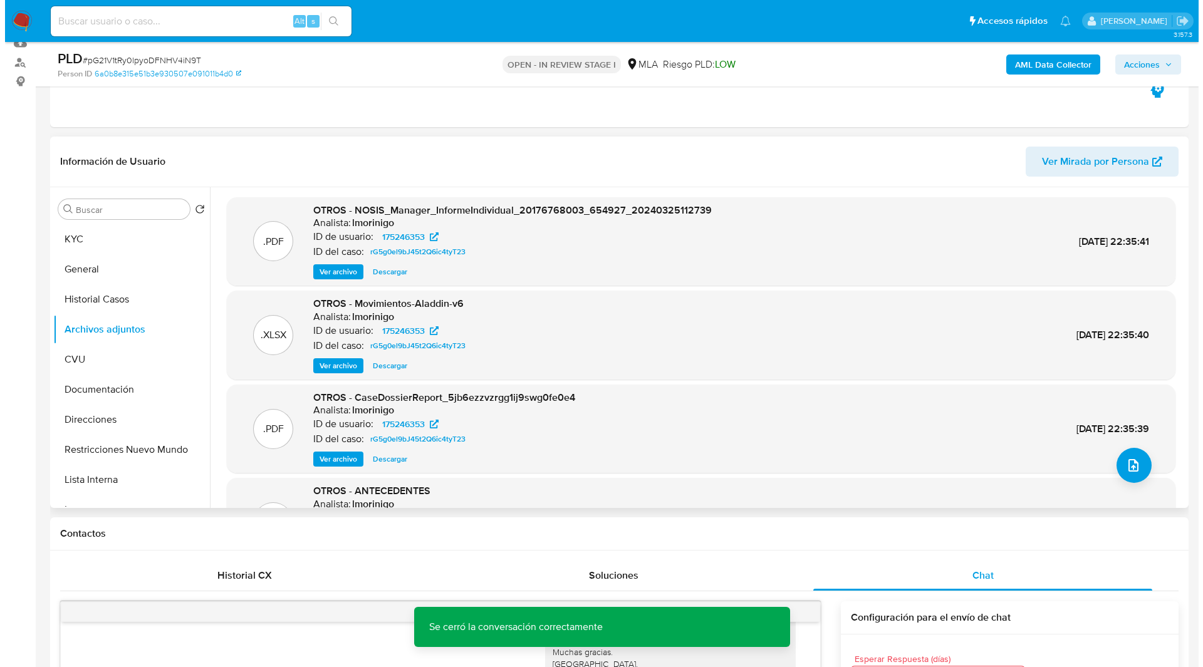
scroll to position [130, 0]
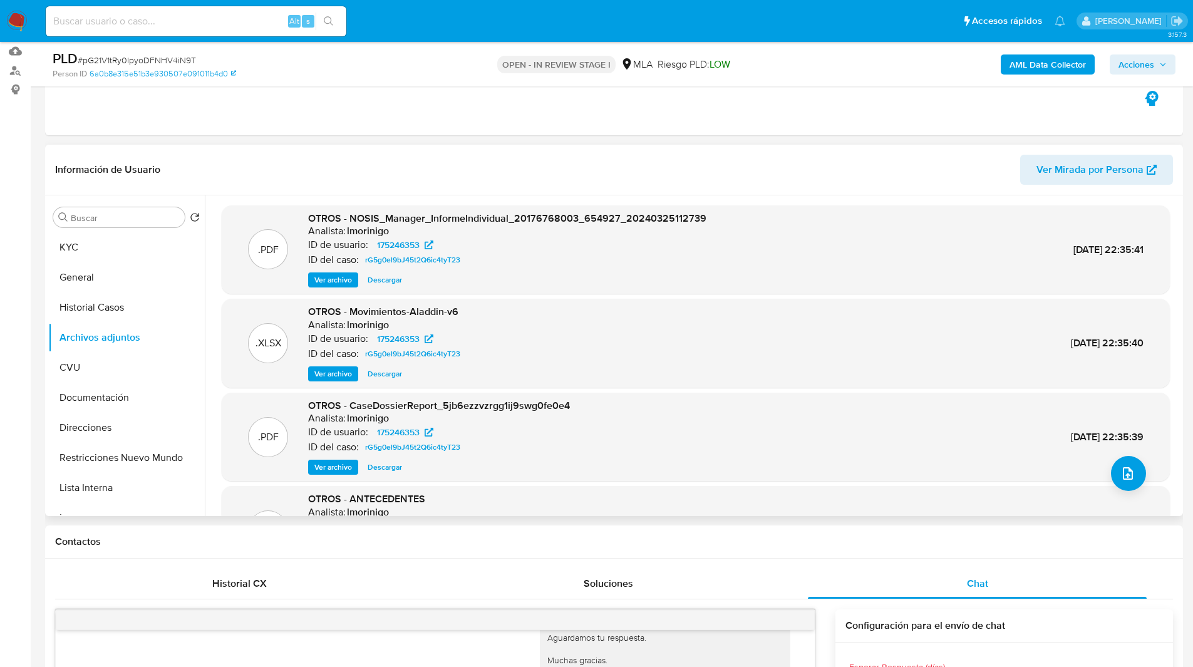
click at [748, 158] on header "Información de Usuario Ver Mirada por Persona" at bounding box center [614, 170] width 1118 height 30
click at [1028, 61] on b "AML Data Collector" at bounding box center [1048, 64] width 76 height 20
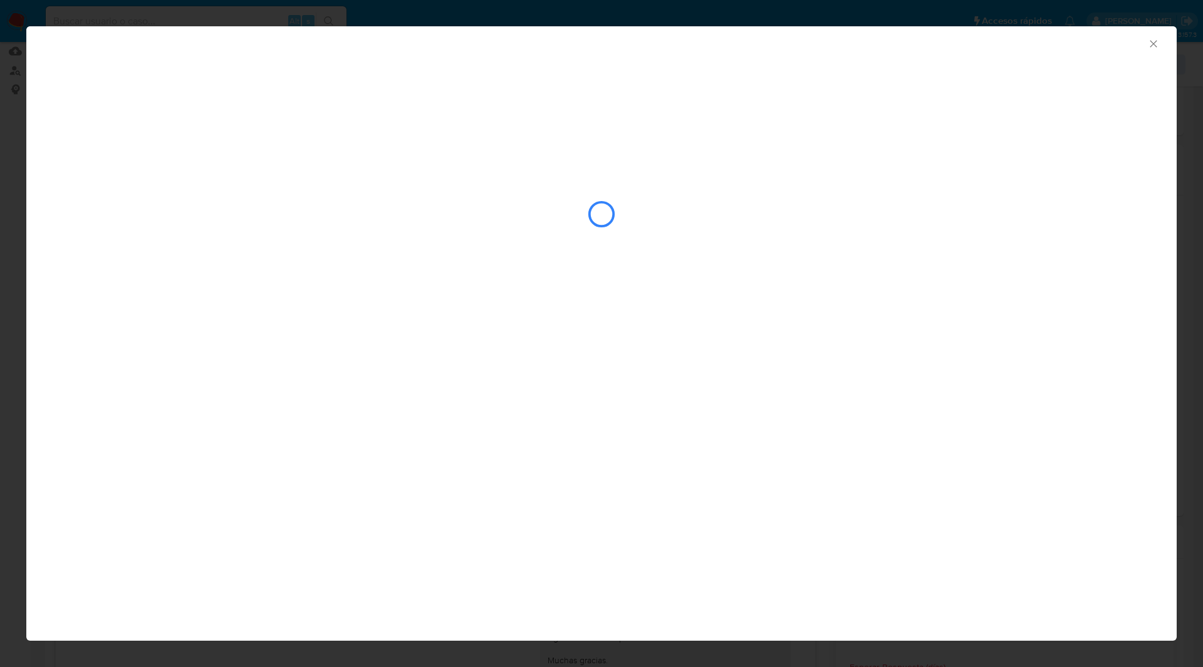
click at [765, 78] on div "AML Data Collector" at bounding box center [601, 164] width 1150 height 277
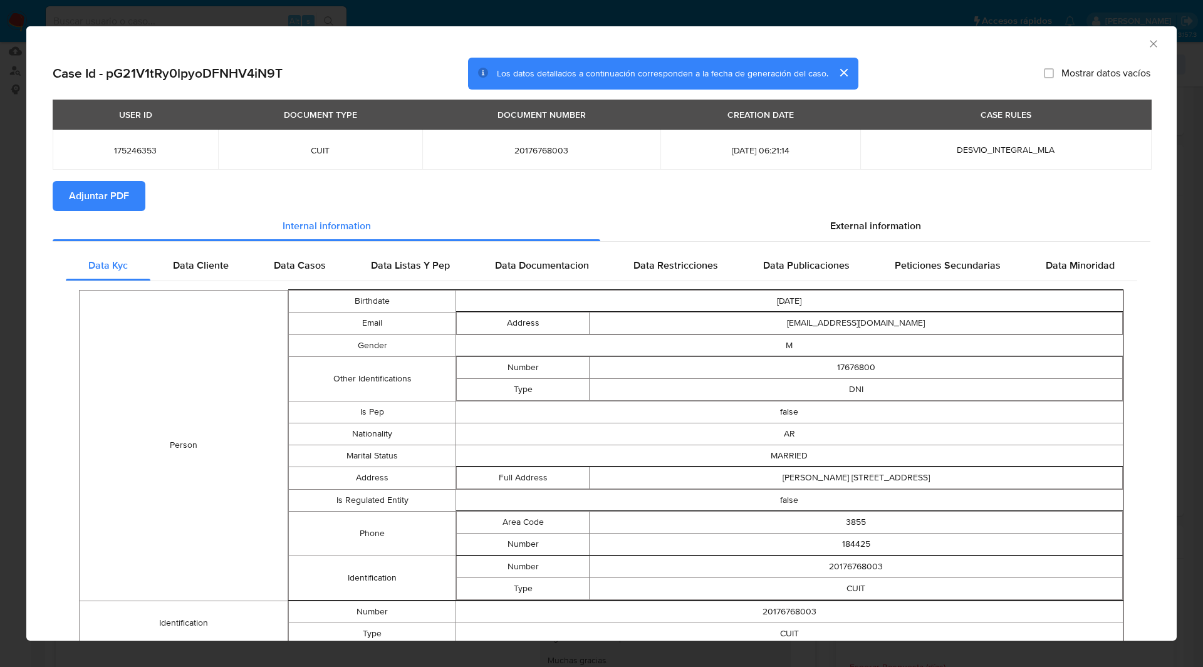
click at [100, 182] on span "Adjuntar PDF" at bounding box center [99, 196] width 60 height 28
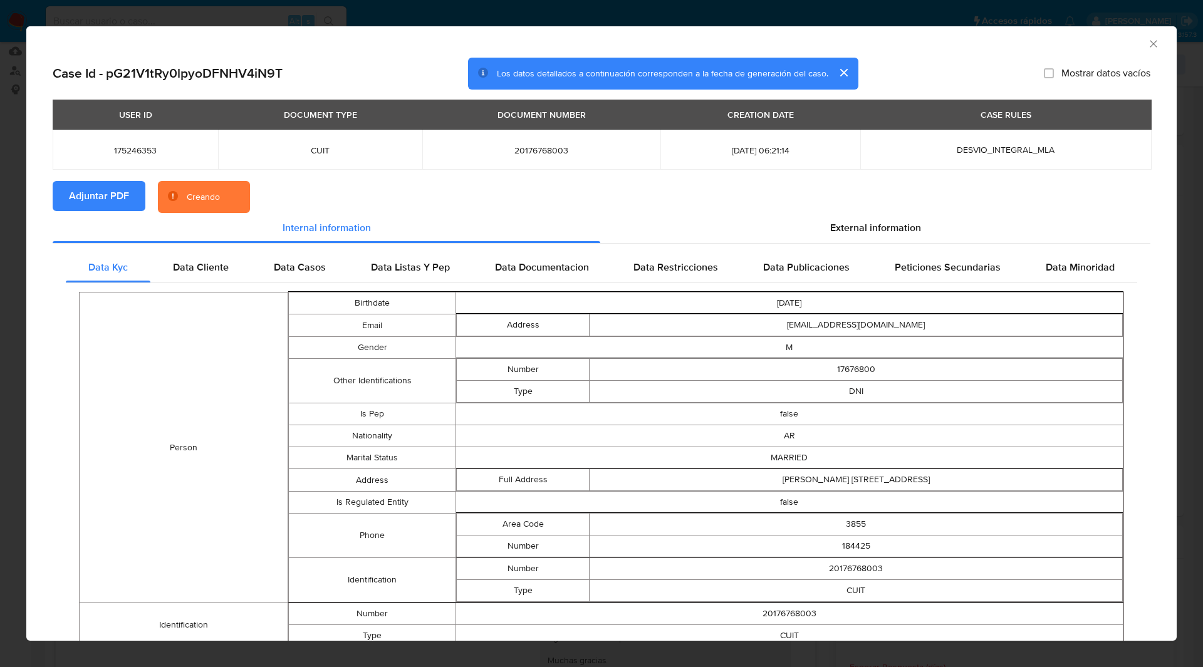
click at [470, 193] on section "Adjuntar PDF Creando" at bounding box center [601, 197] width 1097 height 33
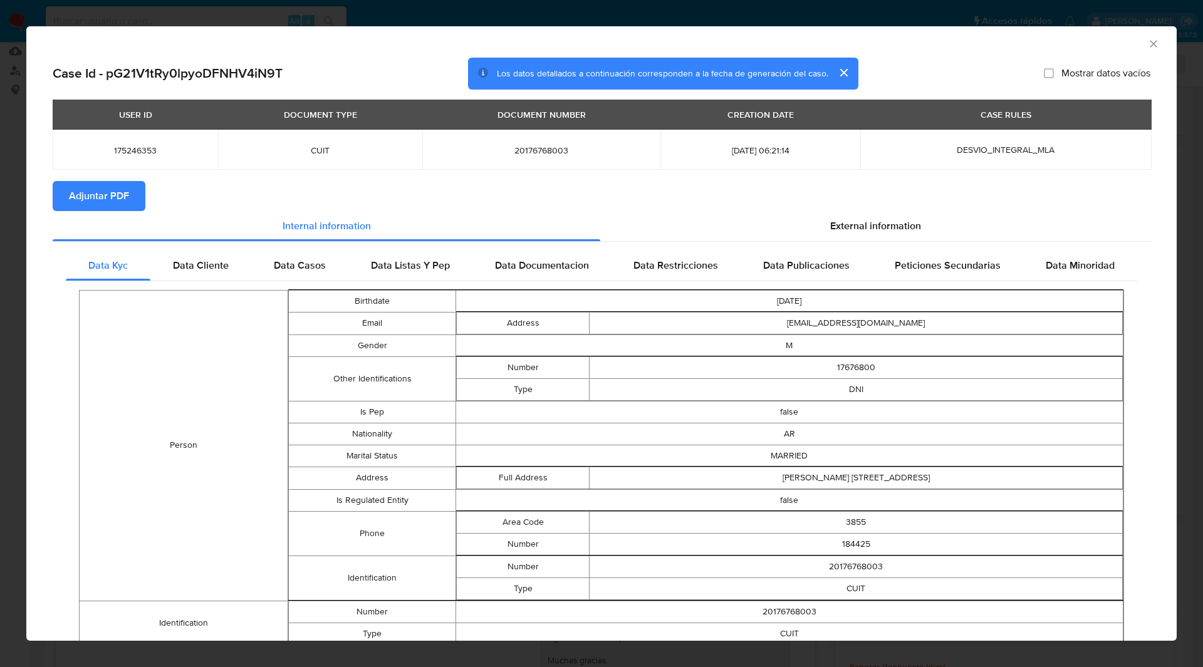
click at [1147, 41] on icon "Cerrar ventana" at bounding box center [1153, 44] width 13 height 13
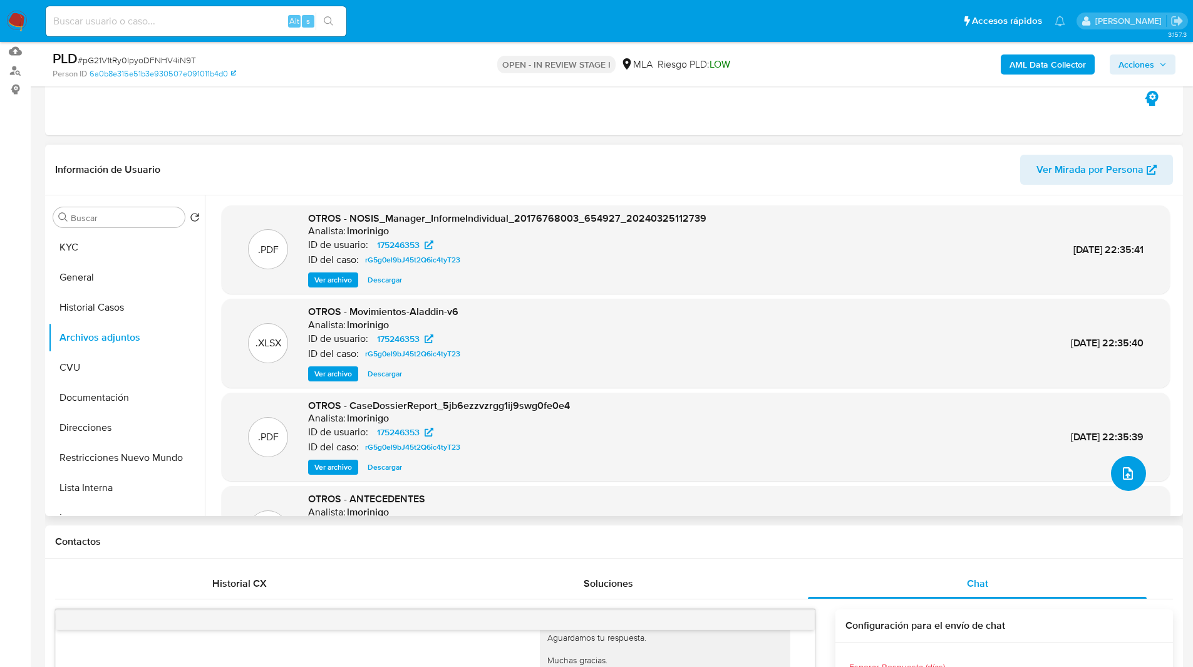
click at [1121, 467] on span "upload-file" at bounding box center [1128, 473] width 15 height 15
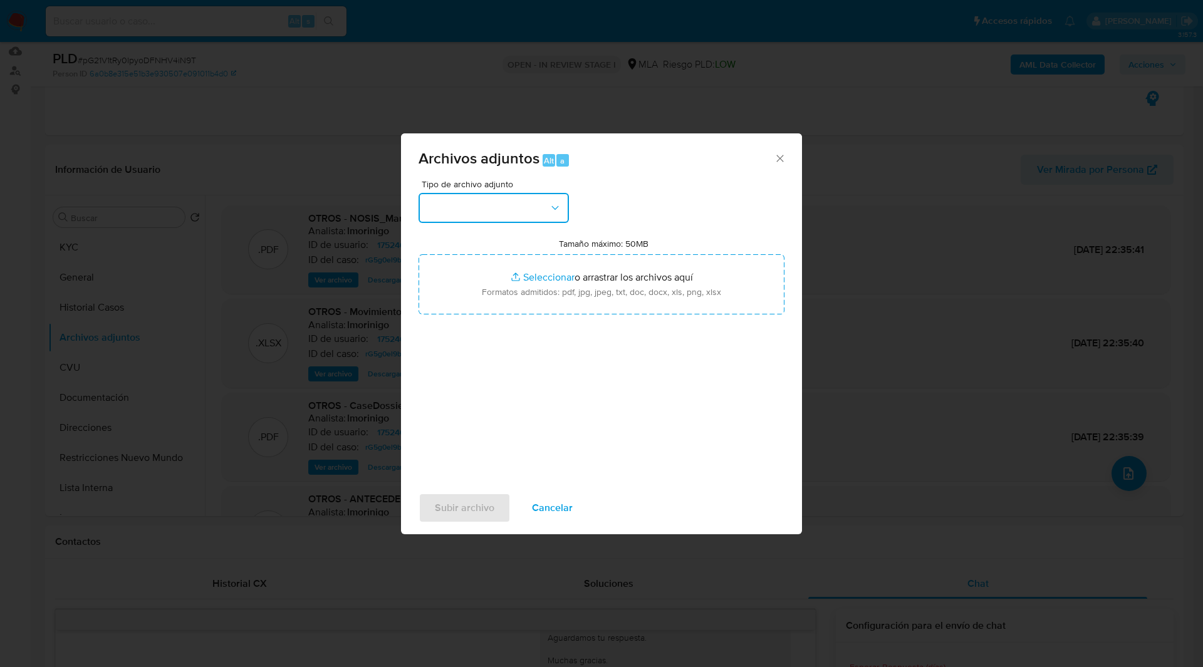
click at [480, 213] on button "button" at bounding box center [493, 208] width 150 height 30
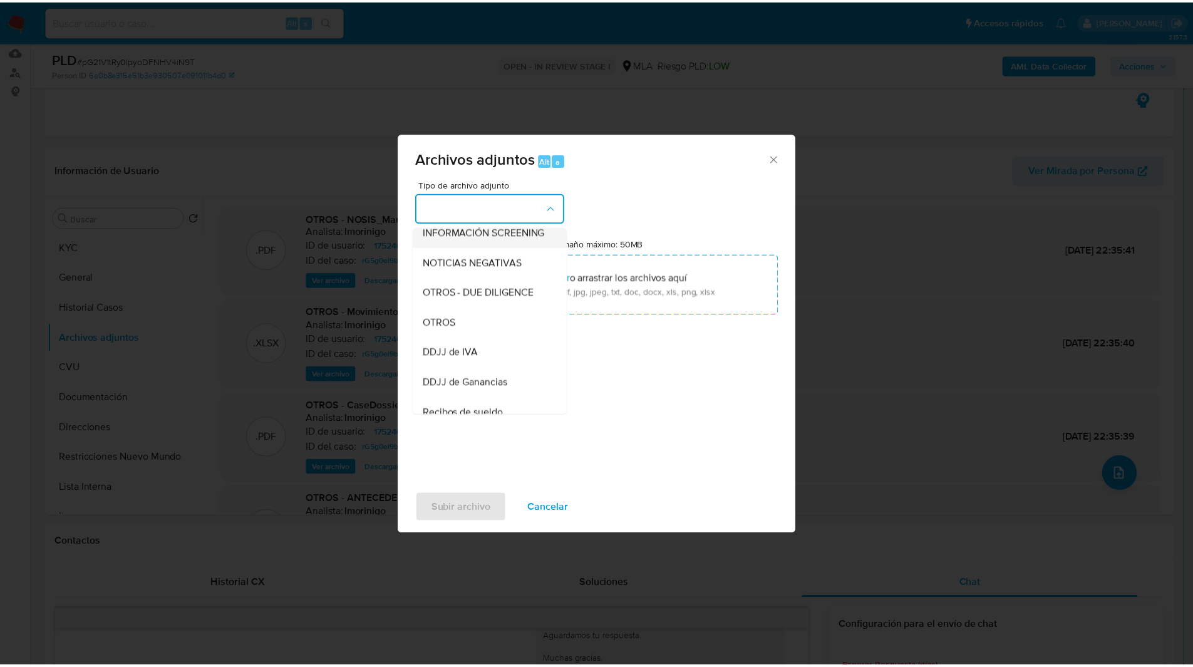
scroll to position [160, 0]
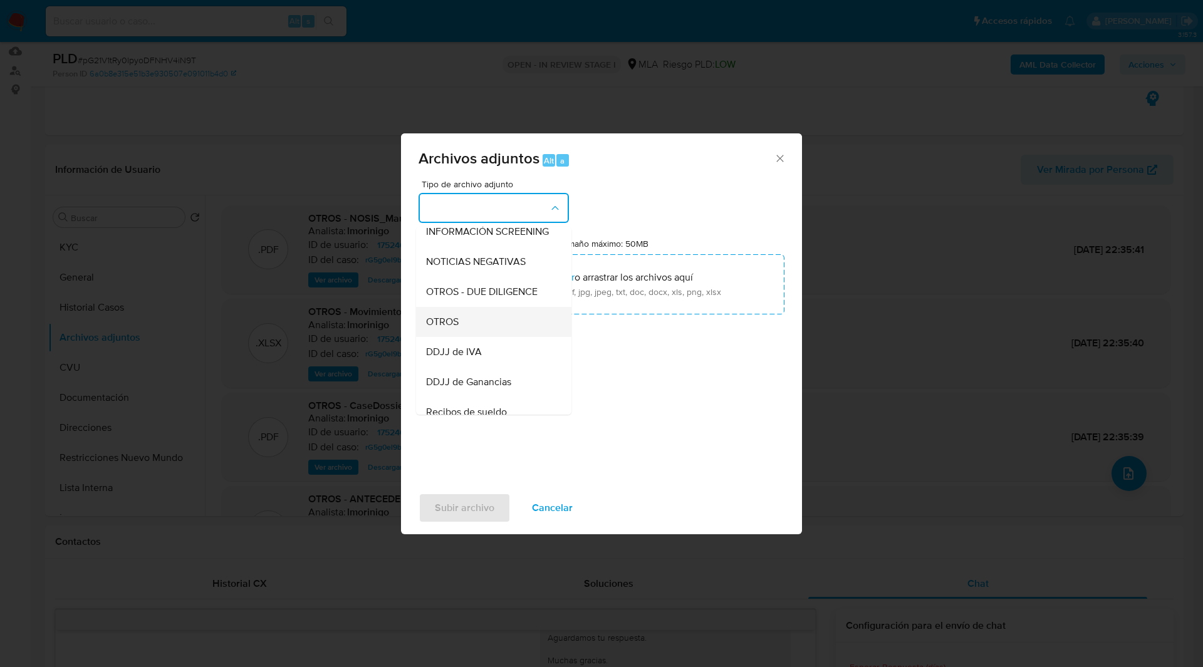
click at [460, 322] on div "OTROS" at bounding box center [490, 322] width 128 height 30
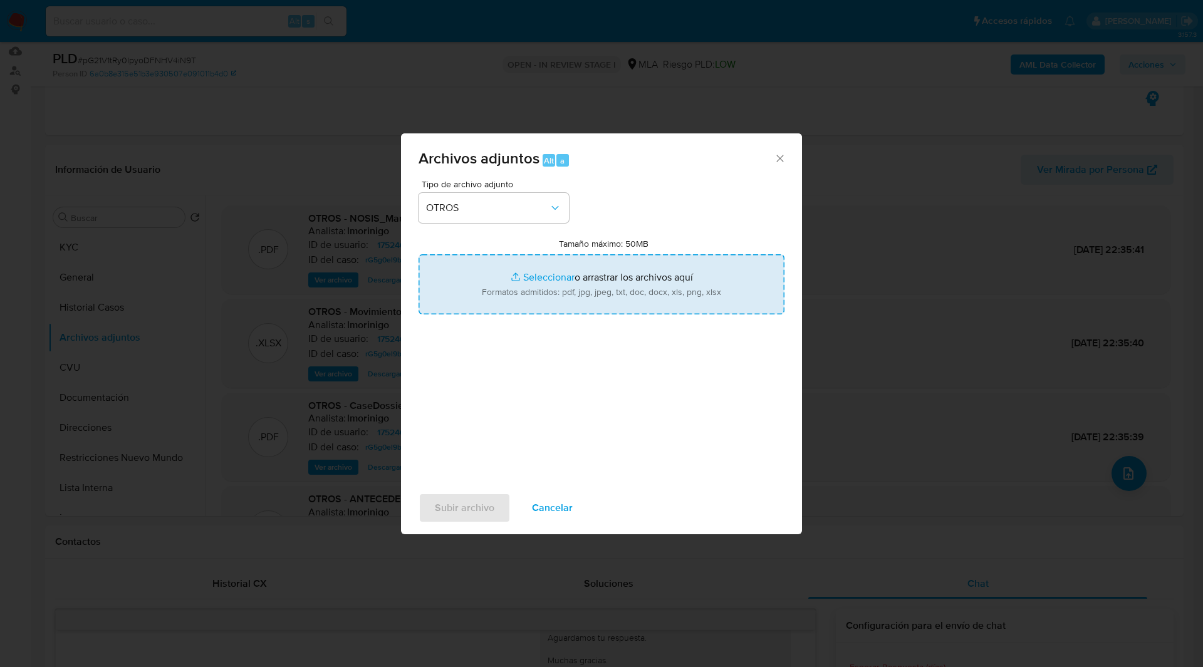
type input "C:\fakepath\Movimientos-175246353.xlsx"
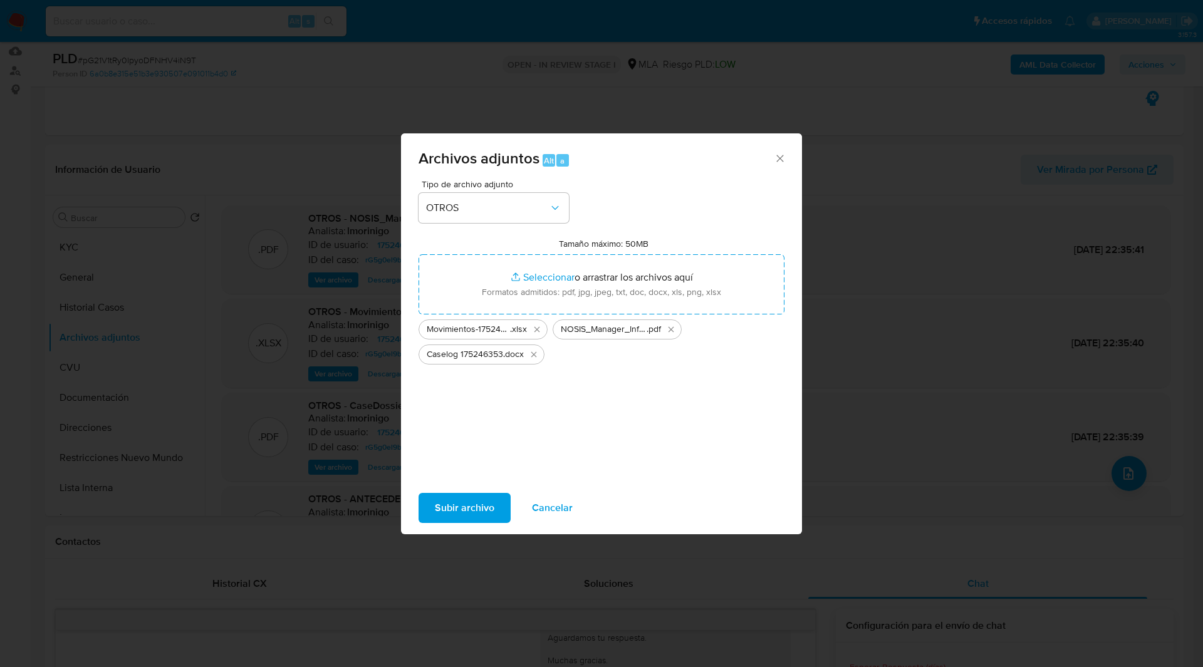
click at [450, 507] on span "Subir archivo" at bounding box center [465, 508] width 60 height 28
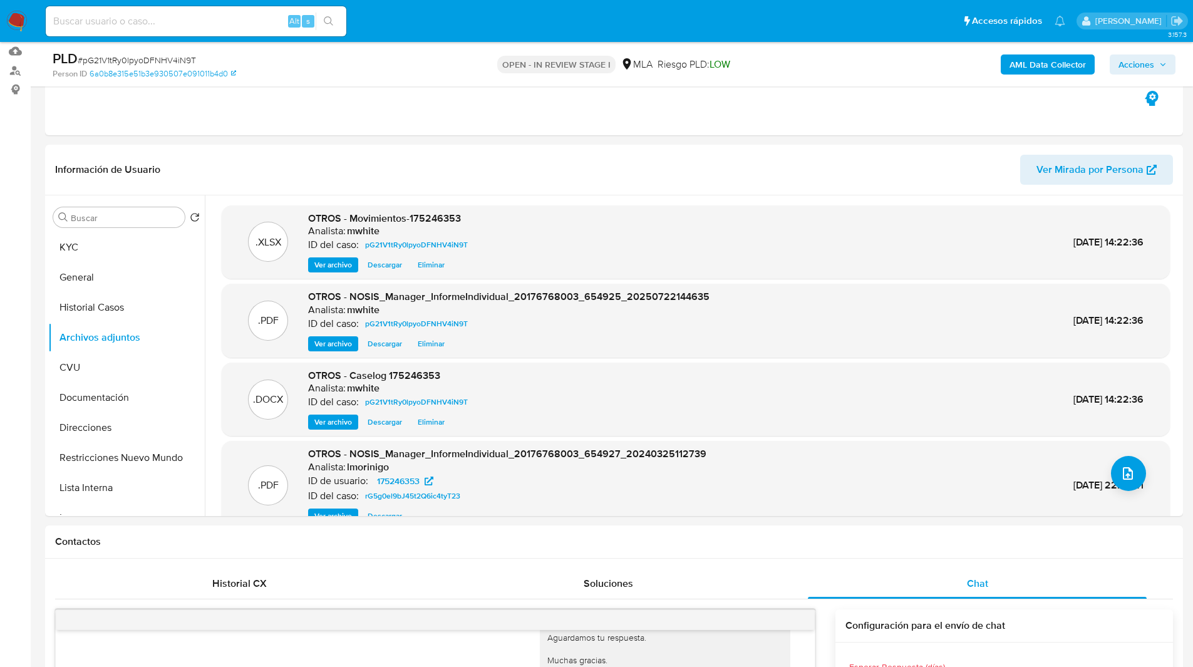
click at [1137, 68] on span "Acciones" at bounding box center [1137, 64] width 36 height 20
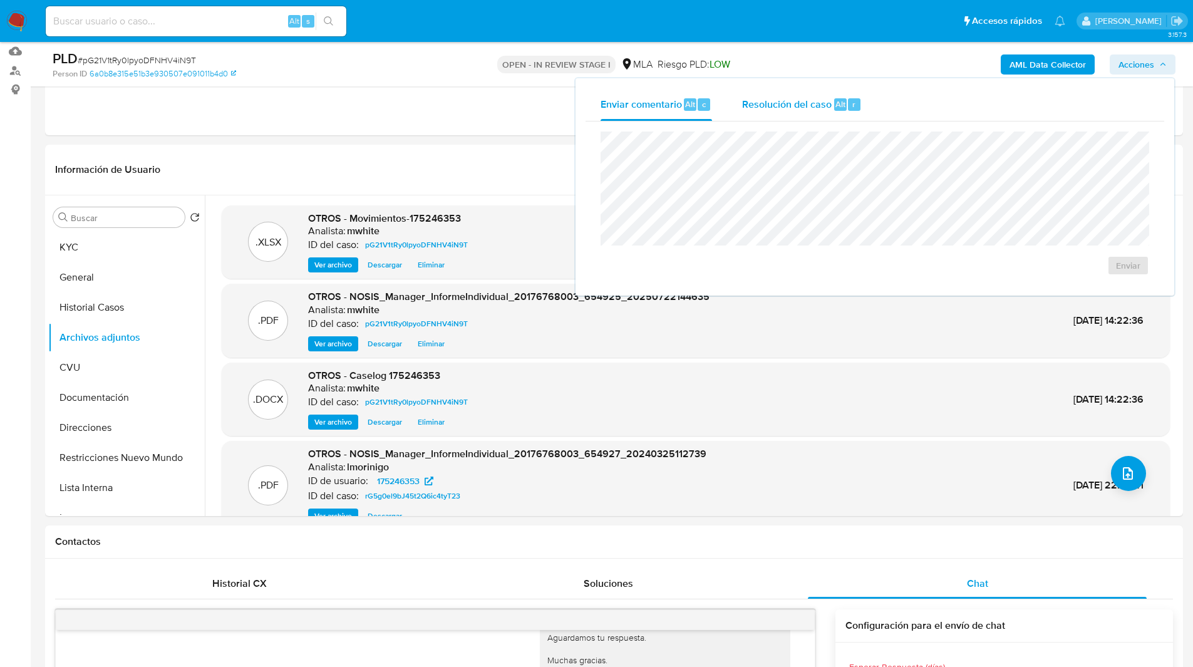
click at [772, 117] on div "Resolución del caso Alt r" at bounding box center [802, 104] width 120 height 33
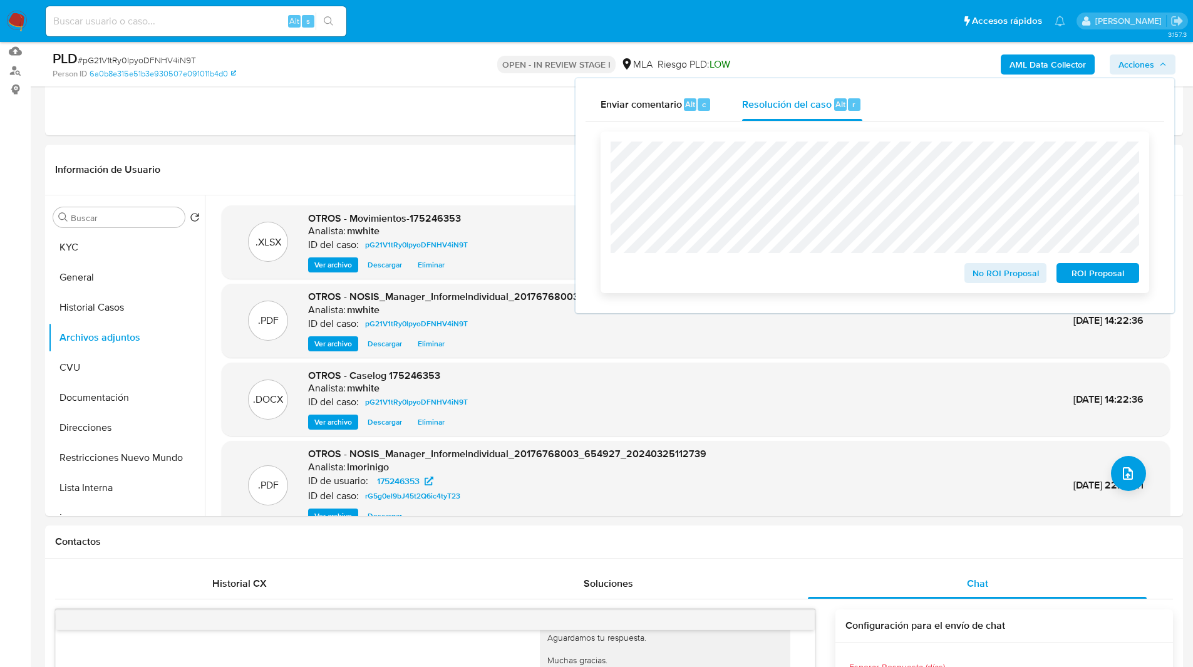
click at [995, 273] on span "No ROI Proposal" at bounding box center [1005, 273] width 65 height 18
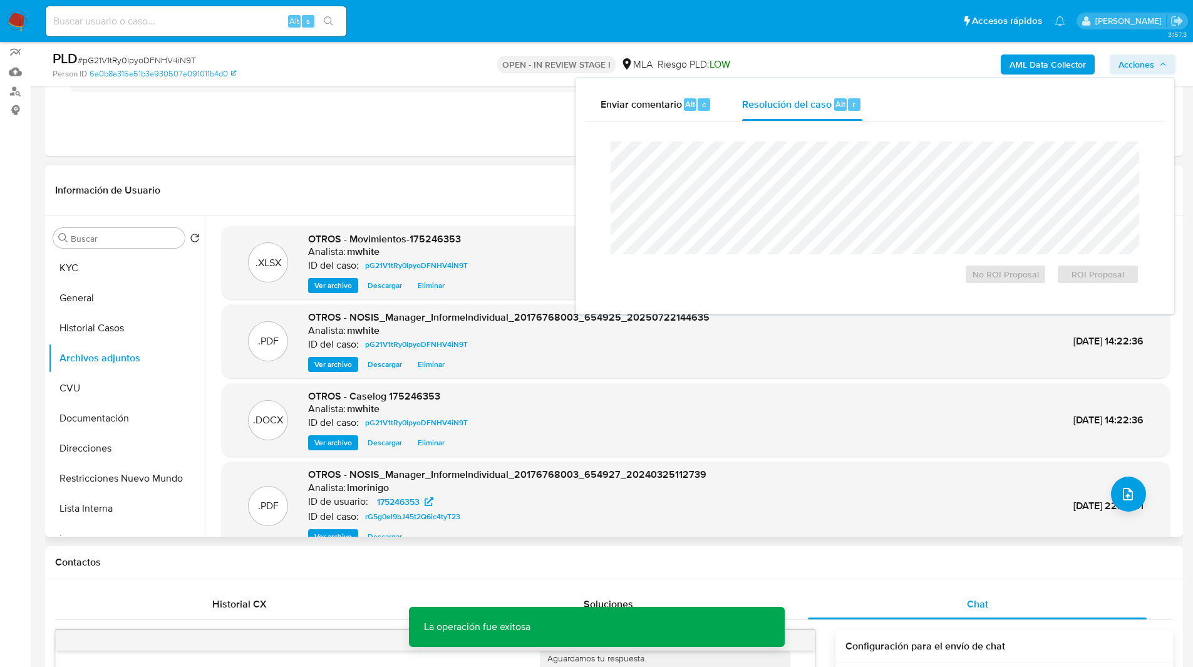
scroll to position [108, 0]
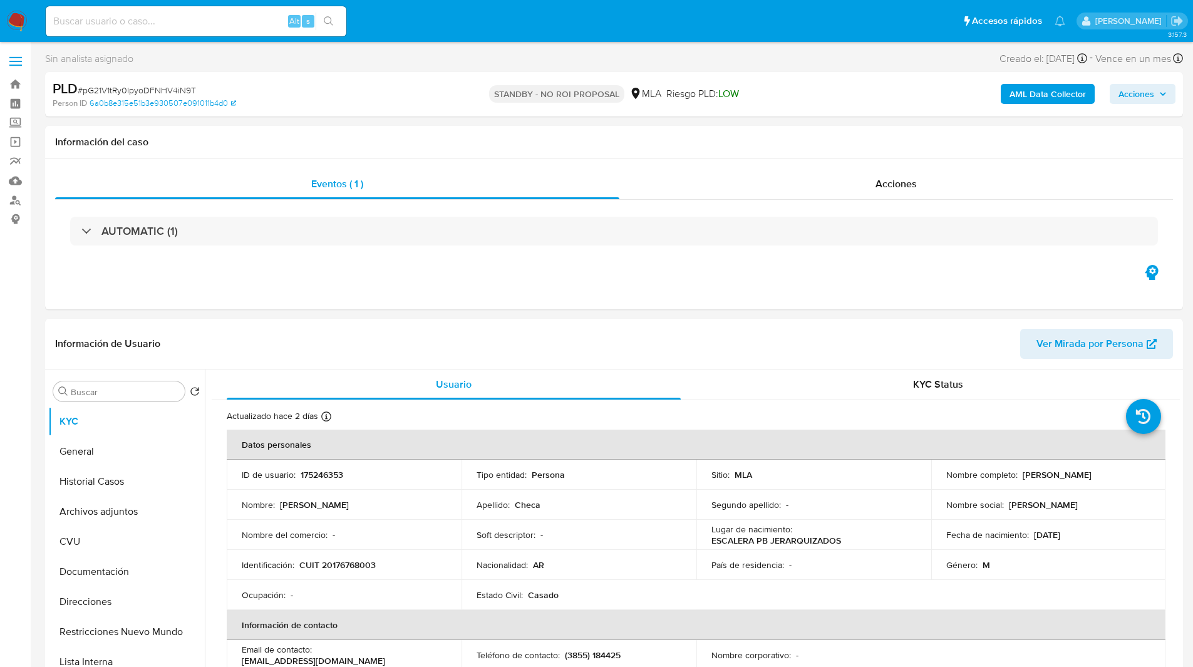
select select "10"
click at [545, 147] on h1 "Información del caso" at bounding box center [614, 142] width 1118 height 13
click at [200, 20] on input at bounding box center [196, 21] width 301 height 16
paste input "AO7yMFYpEBozd5chzHqs8VeC"
type input "AO7yMFYpEBozd5chzHqs8VeC"
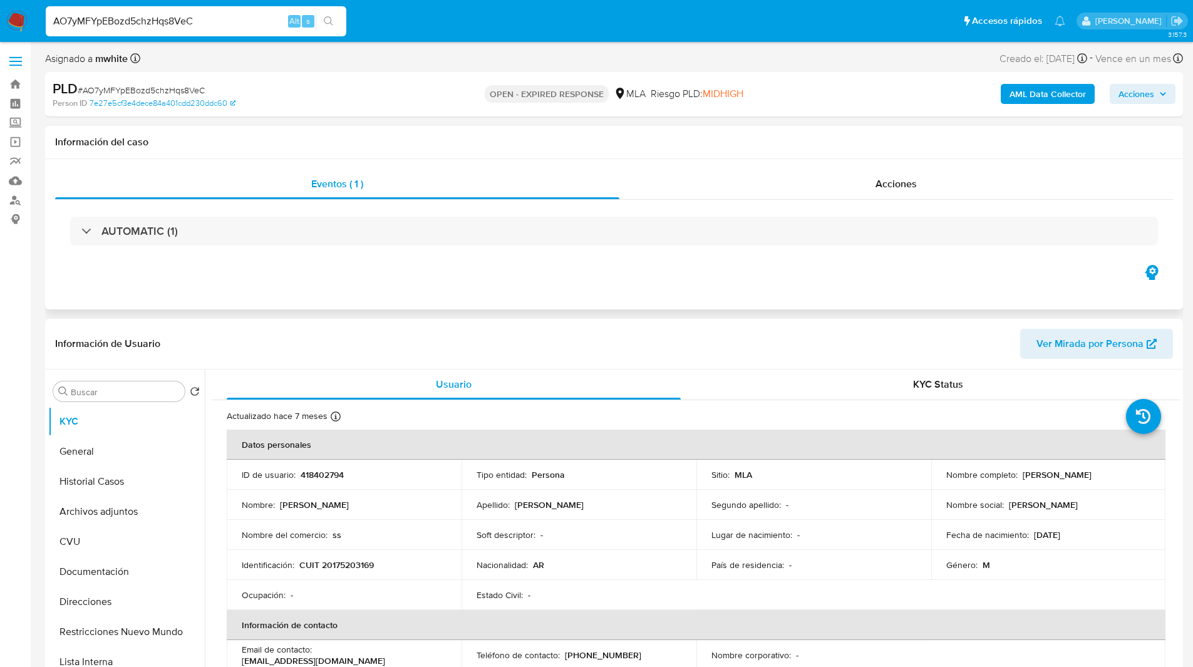
select select "10"
click at [247, 133] on div "Información del caso" at bounding box center [614, 142] width 1138 height 33
click at [293, 275] on div "Eventos ( 1 ) Acciones AUTOMATIC (1)" at bounding box center [614, 234] width 1138 height 150
click at [338, 472] on p "418402794" at bounding box center [322, 474] width 43 height 11
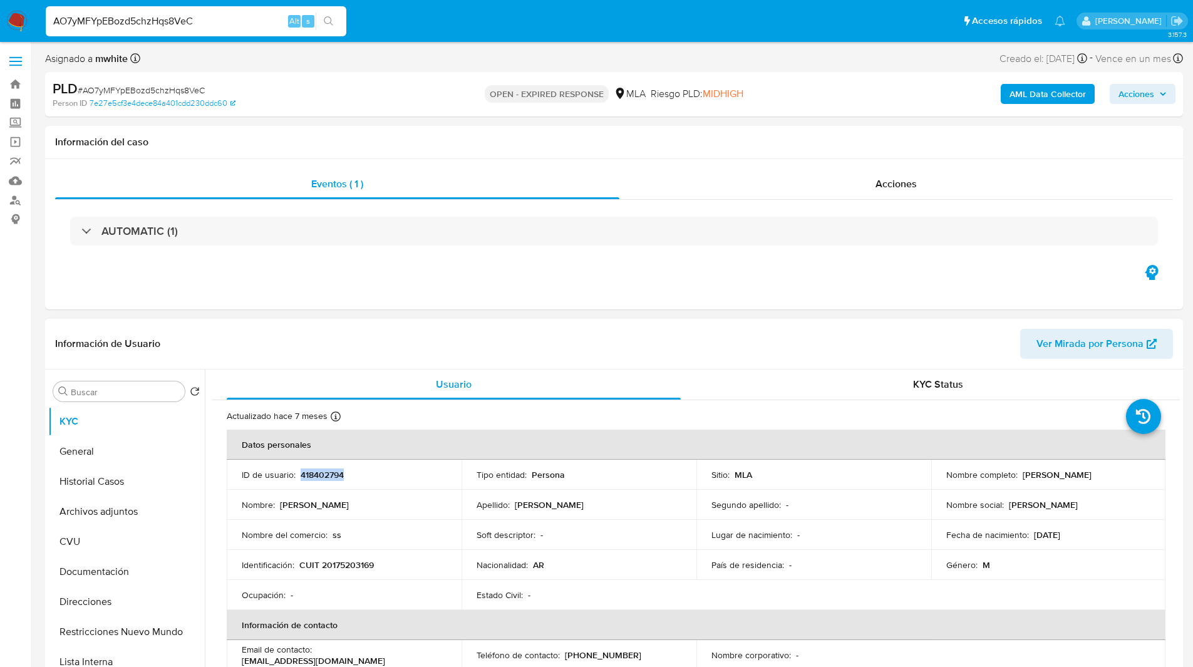
copy p "418402794"
click at [689, 96] on span "Riesgo PLD: MIDHIGH" at bounding box center [697, 94] width 93 height 14
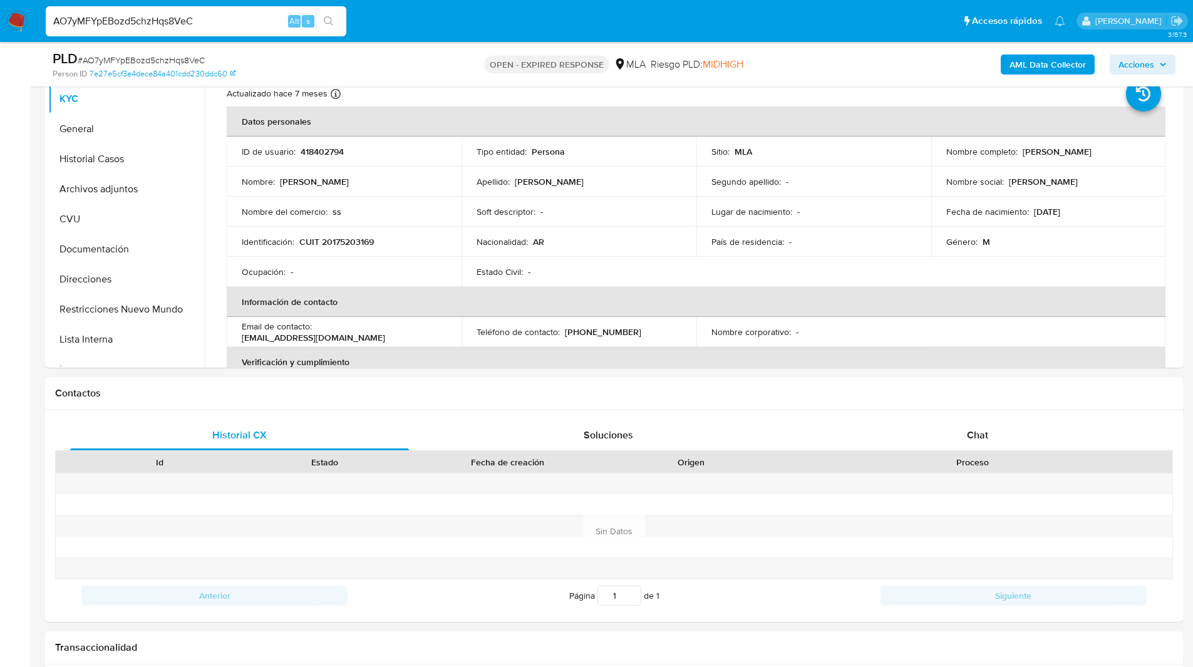
scroll to position [281, 0]
click at [964, 429] on div "Chat" at bounding box center [977, 432] width 339 height 30
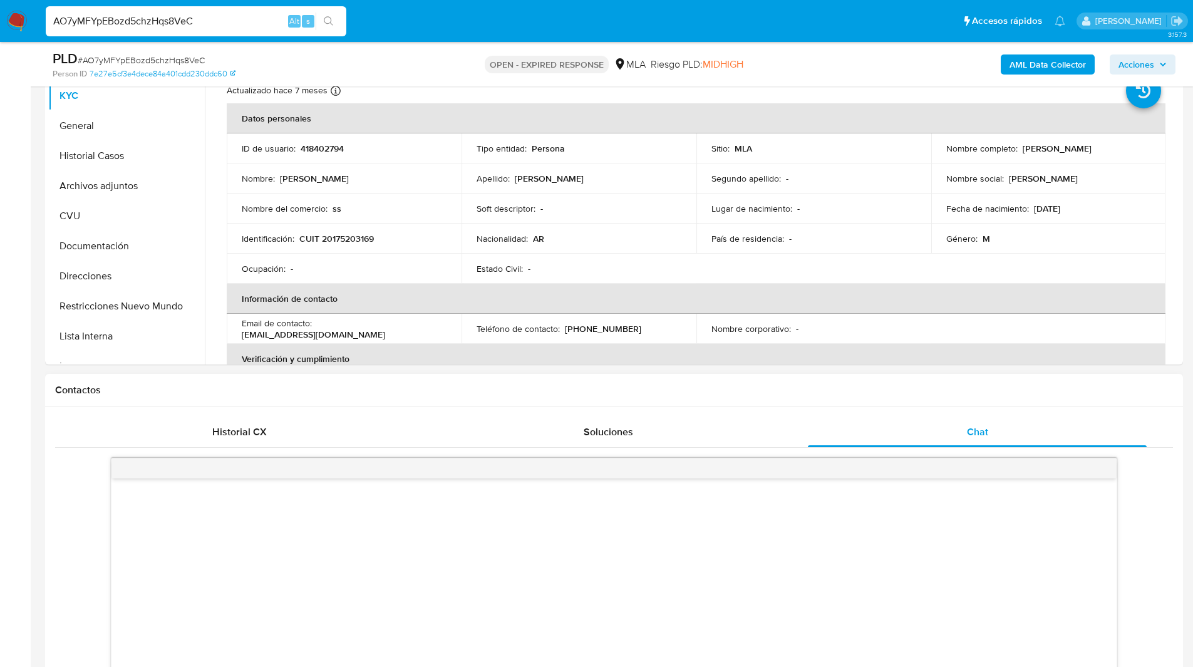
click at [847, 383] on div "Contactos" at bounding box center [614, 390] width 1138 height 33
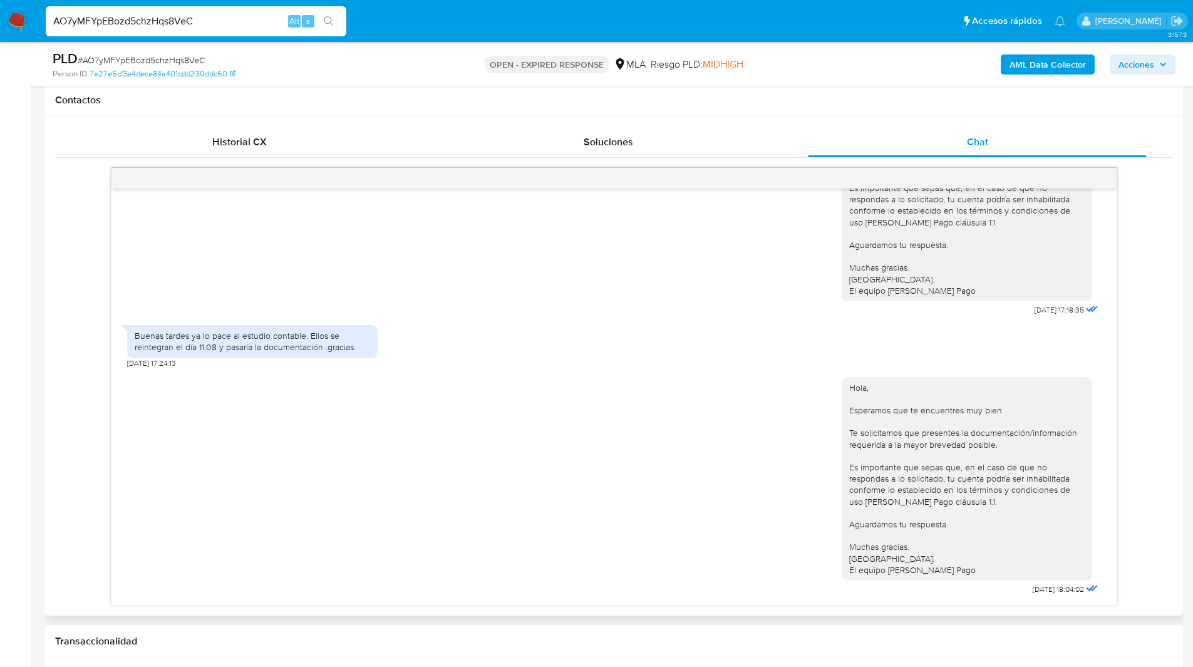
scroll to position [572, 0]
click at [53, 359] on div "Historial CX Soluciones Chat Id Estado Fecha de creación Origen Proceso Anterio…" at bounding box center [614, 366] width 1138 height 499
click at [68, 398] on div "[DATE] 20:09:54 Hola, Esperamos que te encuentres muy bien. Te consultamos si t…" at bounding box center [614, 389] width 1118 height 438
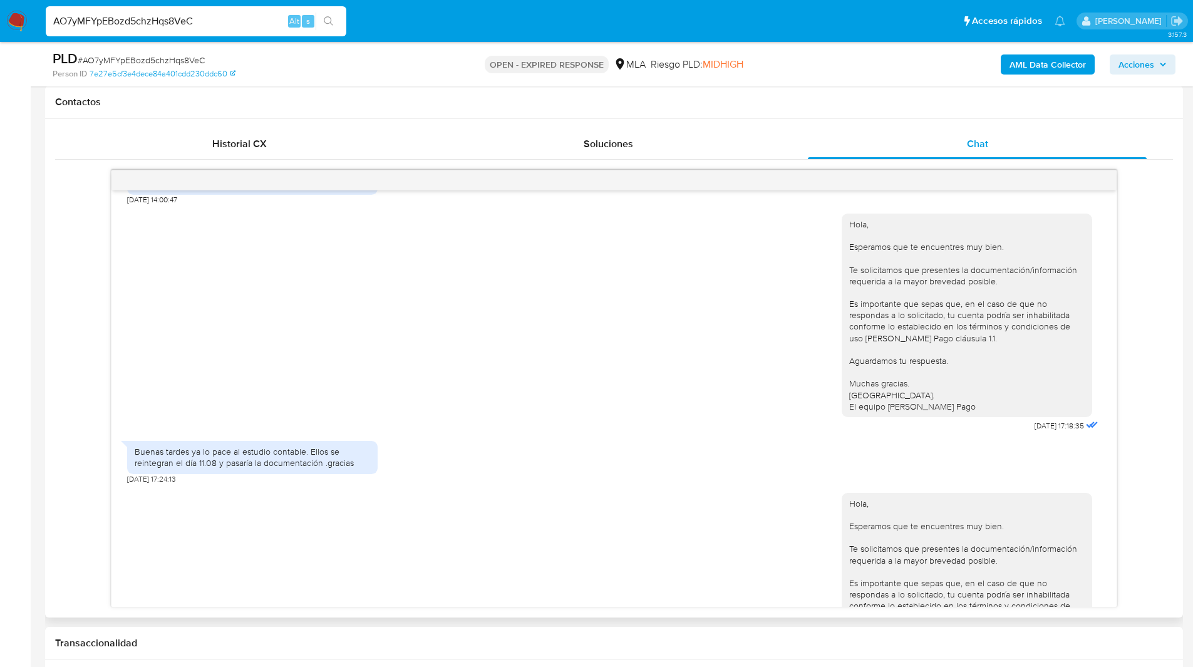
scroll to position [973, 0]
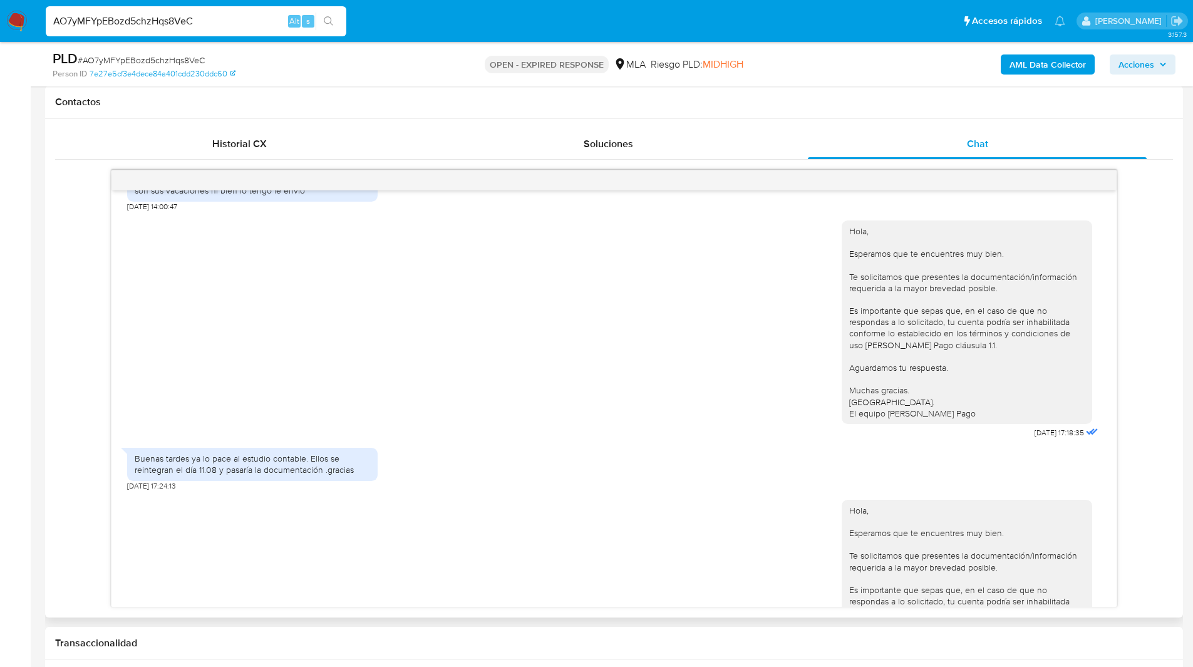
click at [708, 442] on div "Hola, Esperamos que te encuentres muy bien. Te solicitamos que presentes la doc…" at bounding box center [614, 327] width 974 height 230
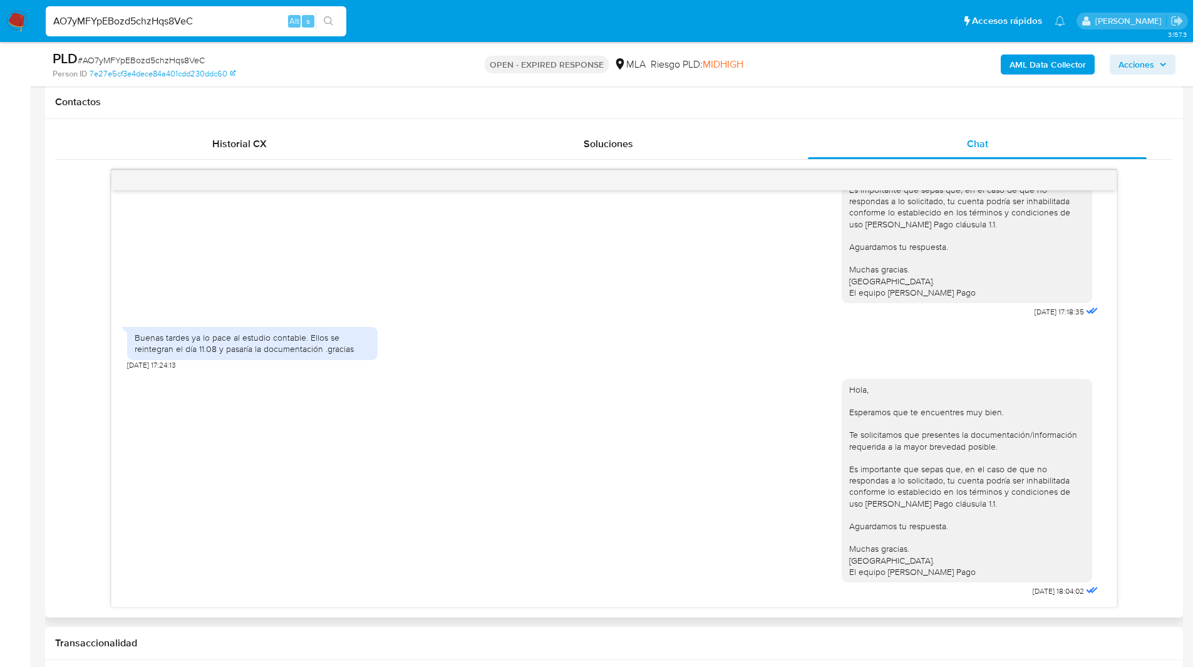
click at [675, 355] on div "Buenas tardes ya lo pace al estudio contable. Ellos se reintegran el día 11.08 …" at bounding box center [614, 345] width 974 height 49
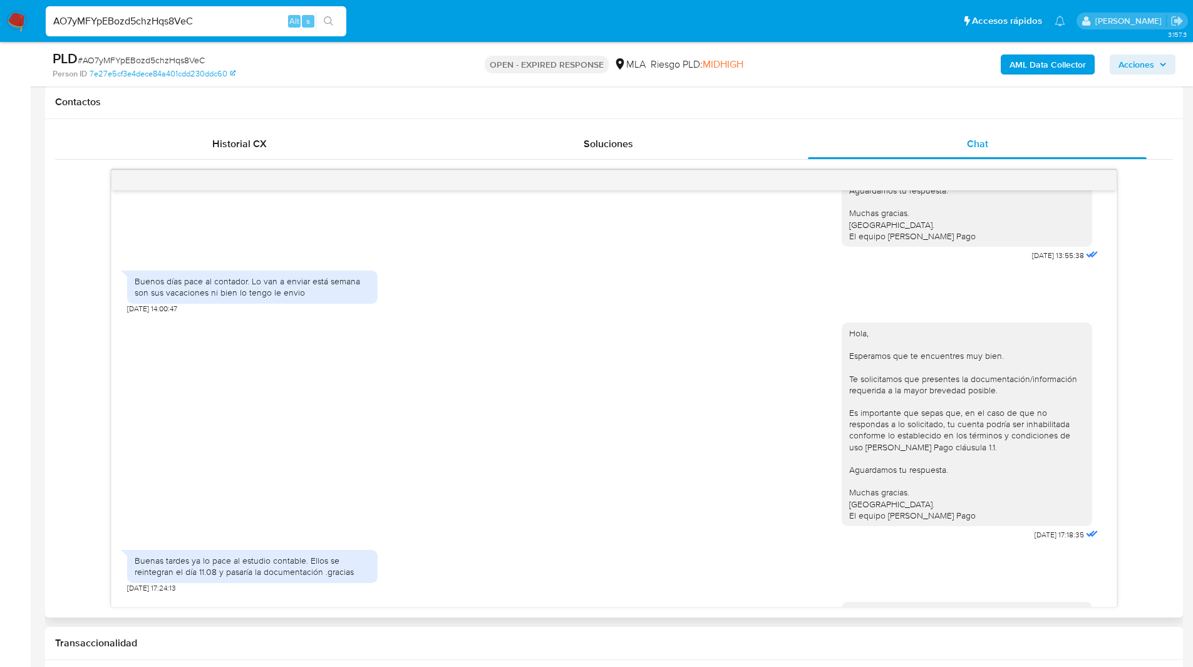
scroll to position [871, 0]
drag, startPoint x: 252, startPoint y: 315, endPoint x: 331, endPoint y: 334, distance: 81.7
click at [331, 303] on div "Buenos días pace al contador. Lo van a enviar está semana son sus vacaciones ni…" at bounding box center [252, 286] width 251 height 33
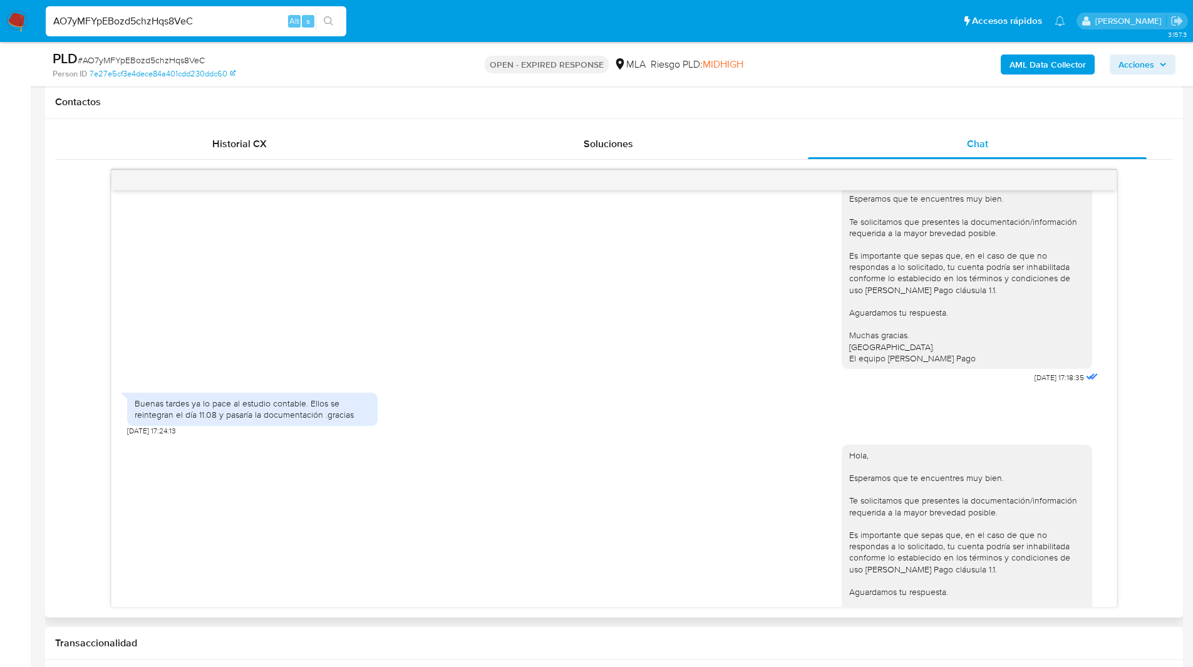
scroll to position [1028, 0]
drag, startPoint x: 192, startPoint y: 439, endPoint x: 324, endPoint y: 448, distance: 131.9
click at [324, 420] on div "Buenas tardes ya lo pace al estudio contable. Ellos se reintegran el día 11.08 …" at bounding box center [253, 409] width 236 height 23
copy div "ya lo pace al estudio contable. Ellos se reintegran el día 11.08 y pasaría la d…"
click at [11, 16] on img at bounding box center [16, 21] width 21 height 21
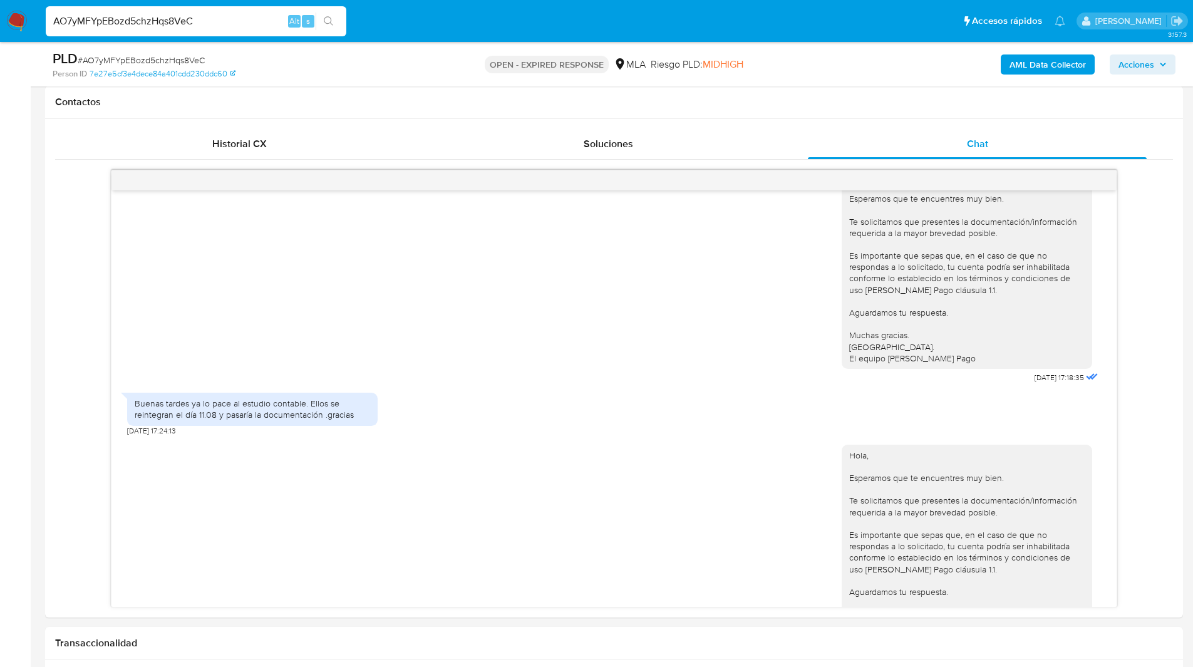
click at [127, 23] on input "AO7yMFYpEBozd5chzHqs8VeC" at bounding box center [196, 21] width 301 height 16
click at [149, 23] on input "AO7yMFYpEBozd5chzHqs8VeC" at bounding box center [196, 21] width 301 height 16
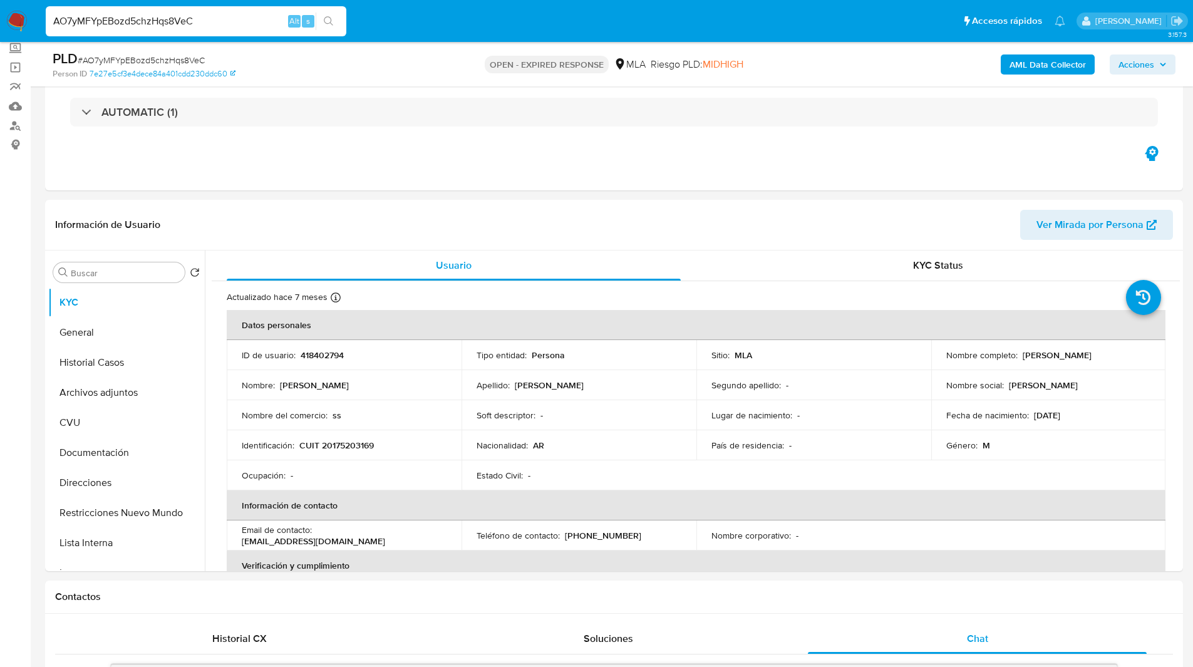
scroll to position [0, 0]
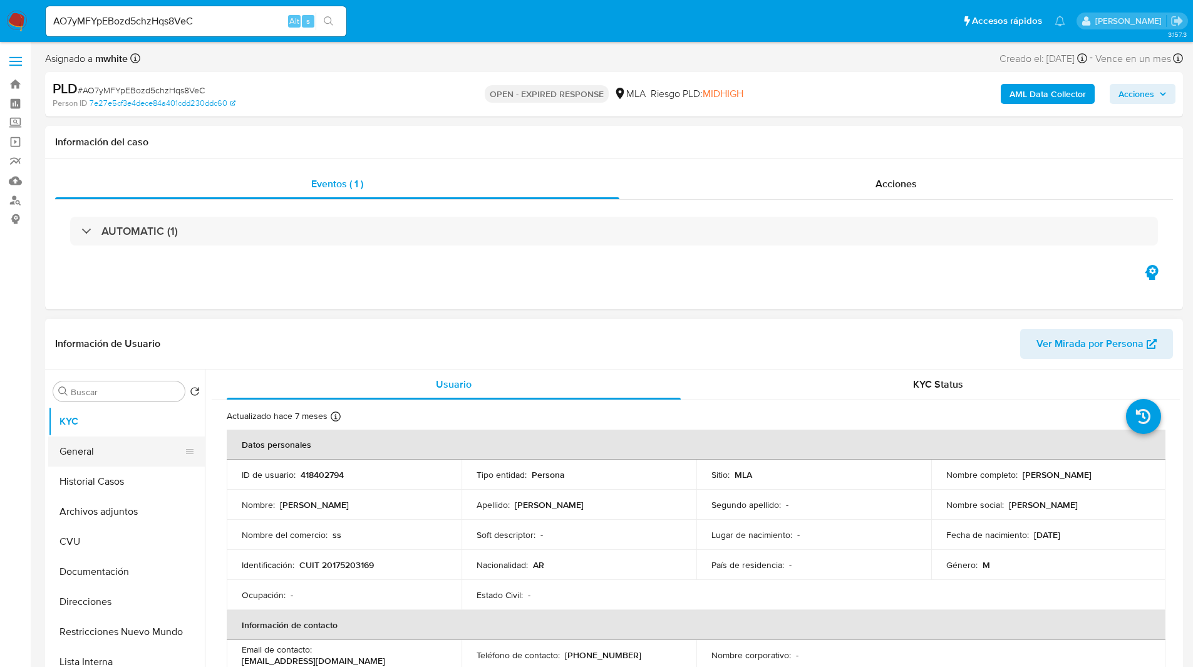
click at [75, 459] on button "General" at bounding box center [121, 452] width 147 height 30
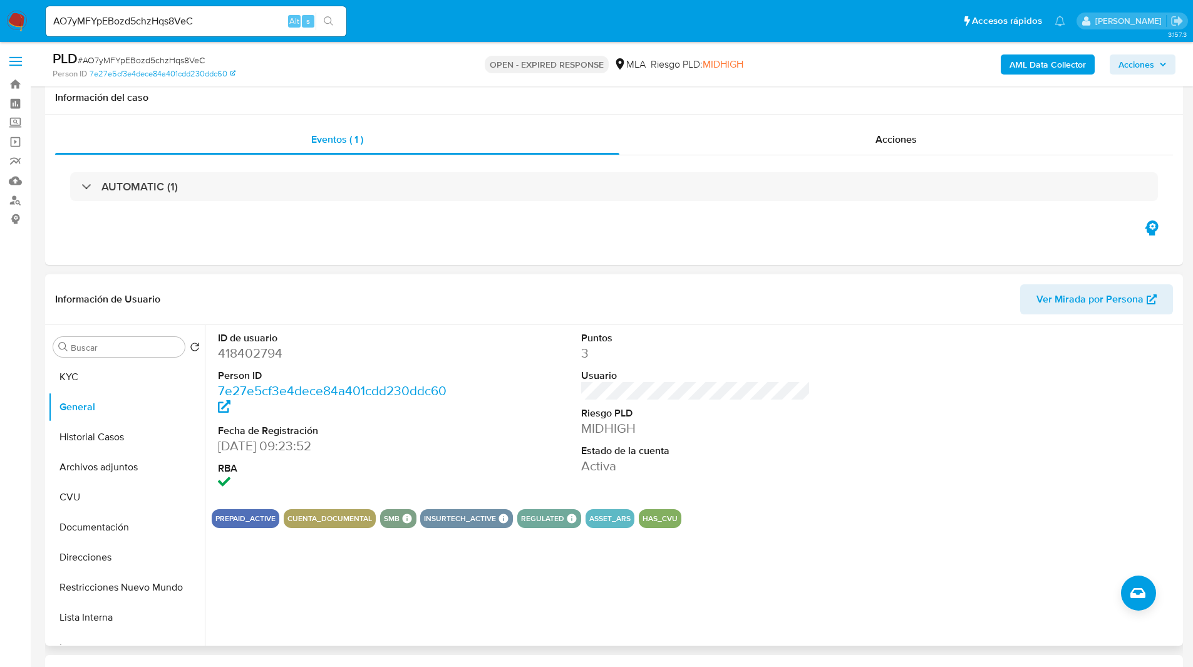
scroll to position [46, 0]
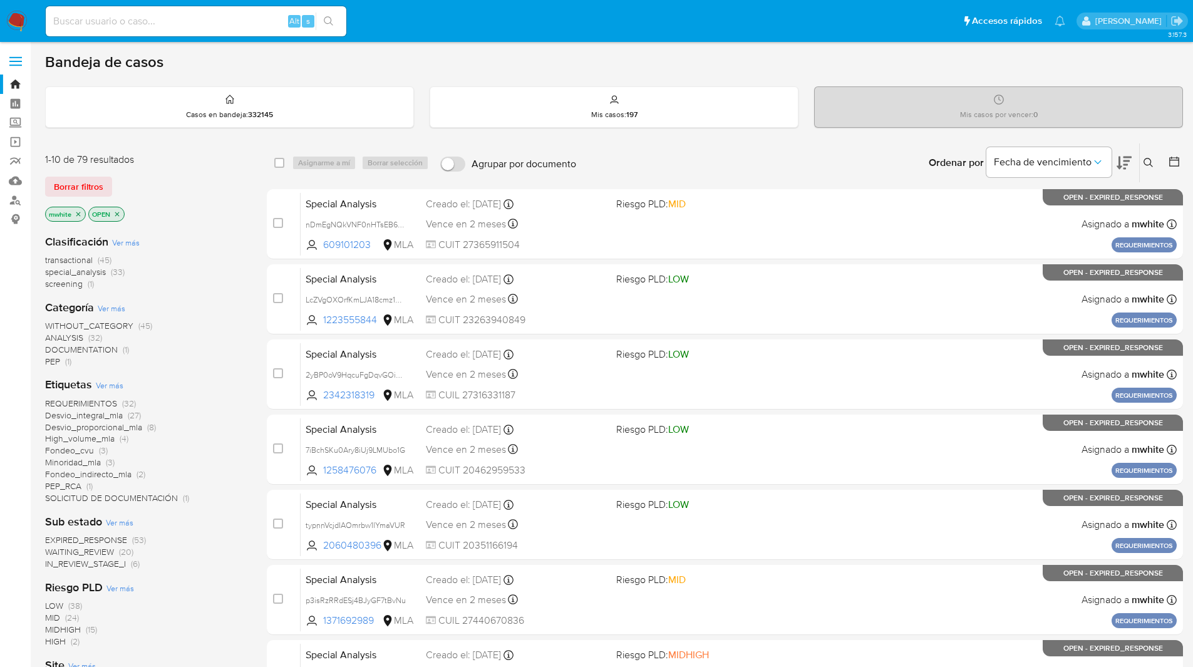
click at [1154, 163] on button at bounding box center [1150, 162] width 21 height 15
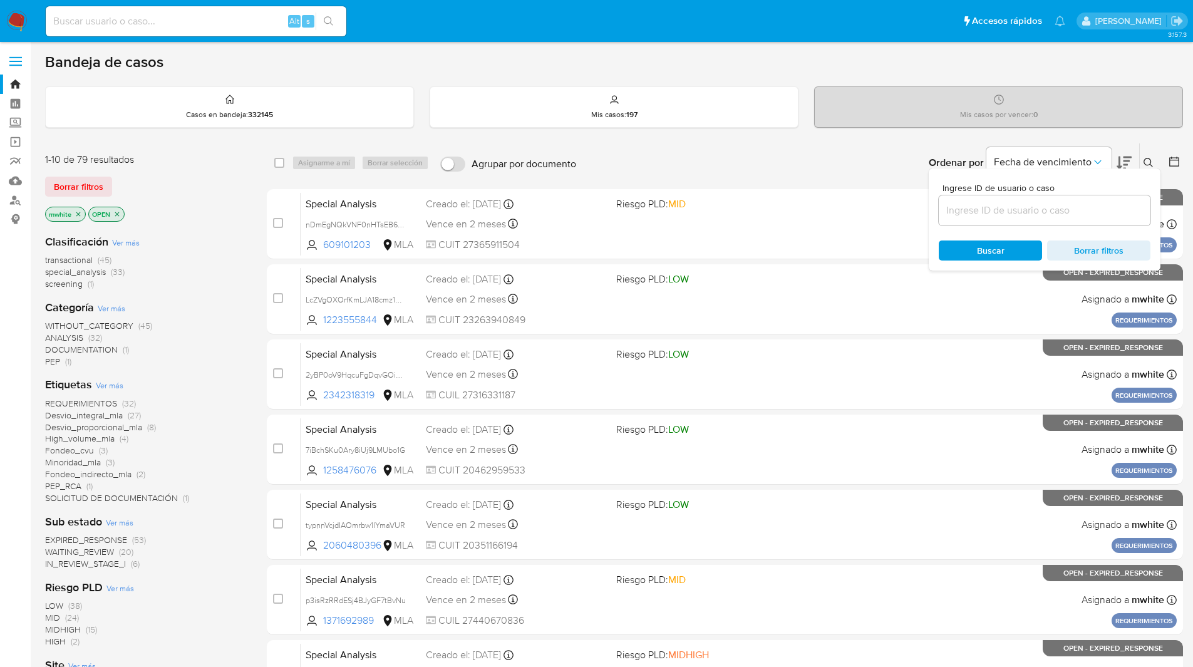
click at [1042, 207] on input at bounding box center [1045, 210] width 212 height 16
type input "AO7yMFYpEBozd5chzHqs8VeC"
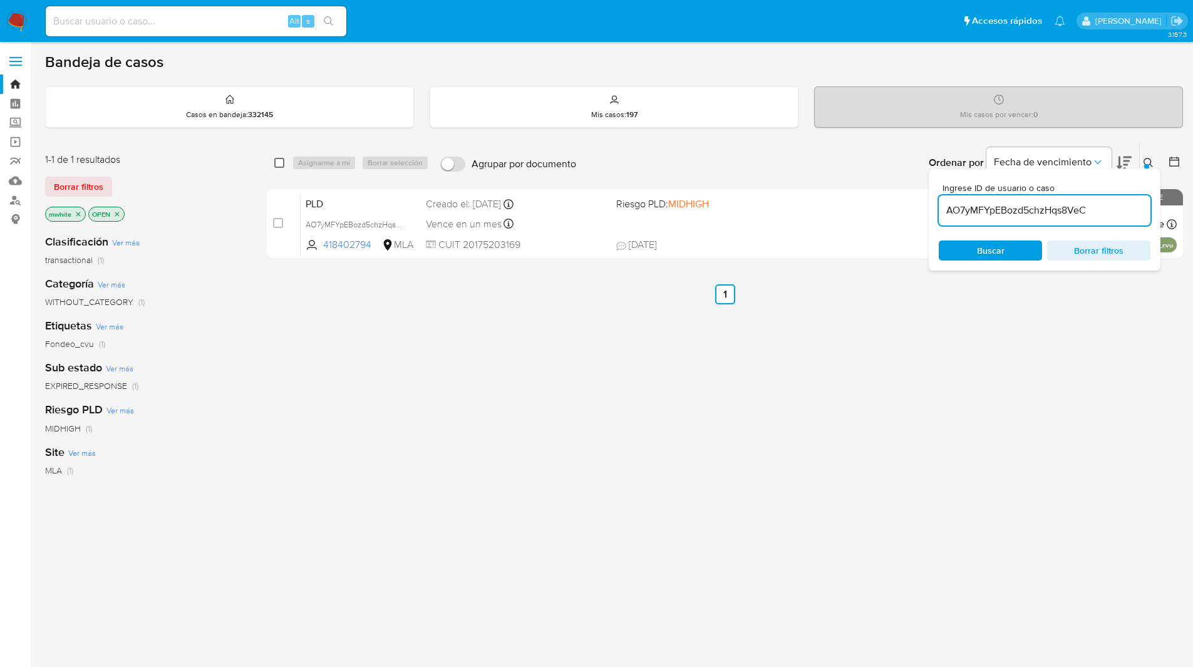
click at [279, 164] on input "checkbox" at bounding box center [279, 163] width 10 height 10
checkbox input "true"
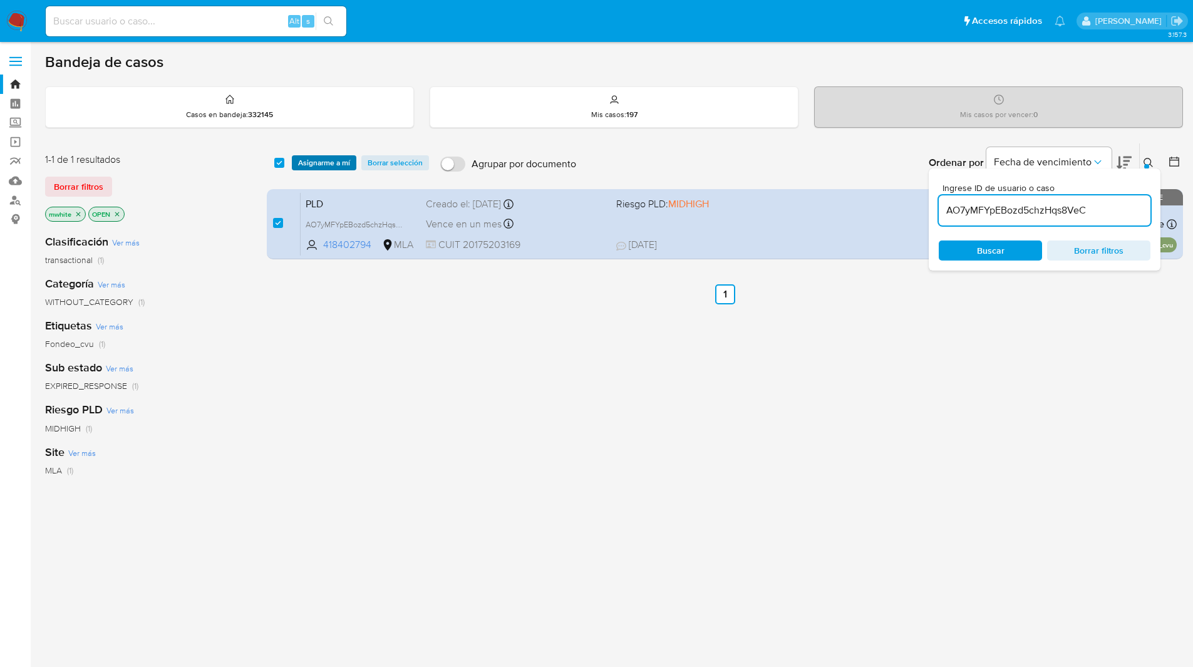
click at [308, 164] on span "Asignarme a mí" at bounding box center [324, 163] width 52 height 13
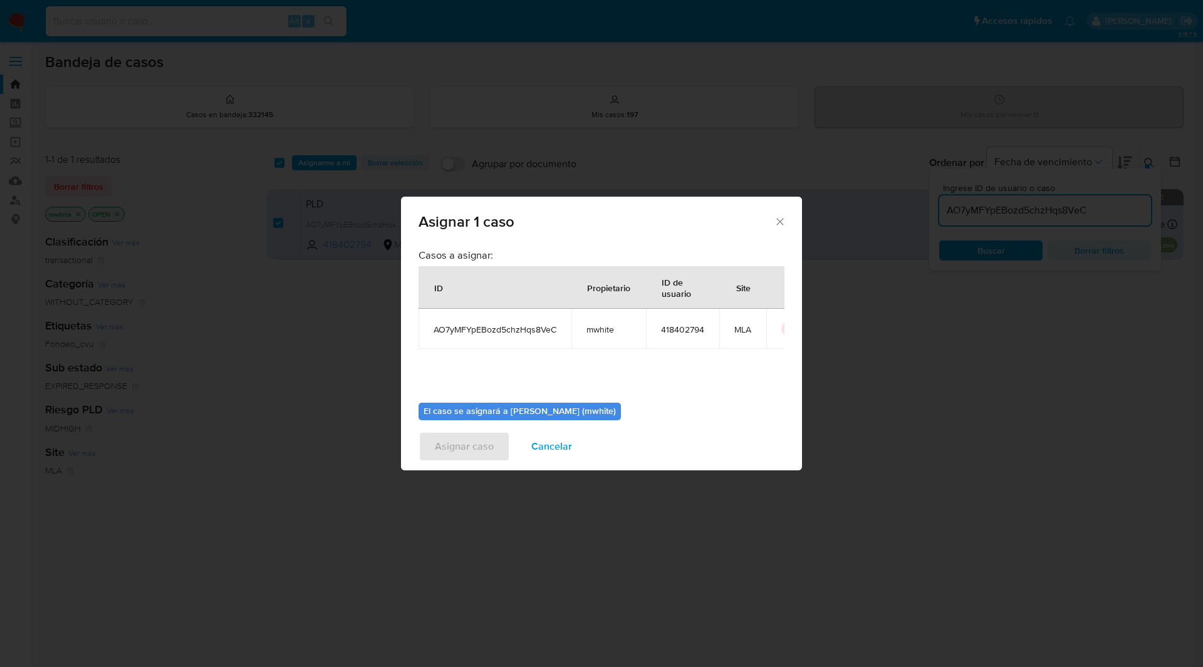
click at [598, 330] on span "mwhite" at bounding box center [608, 329] width 44 height 11
copy span "mwhite"
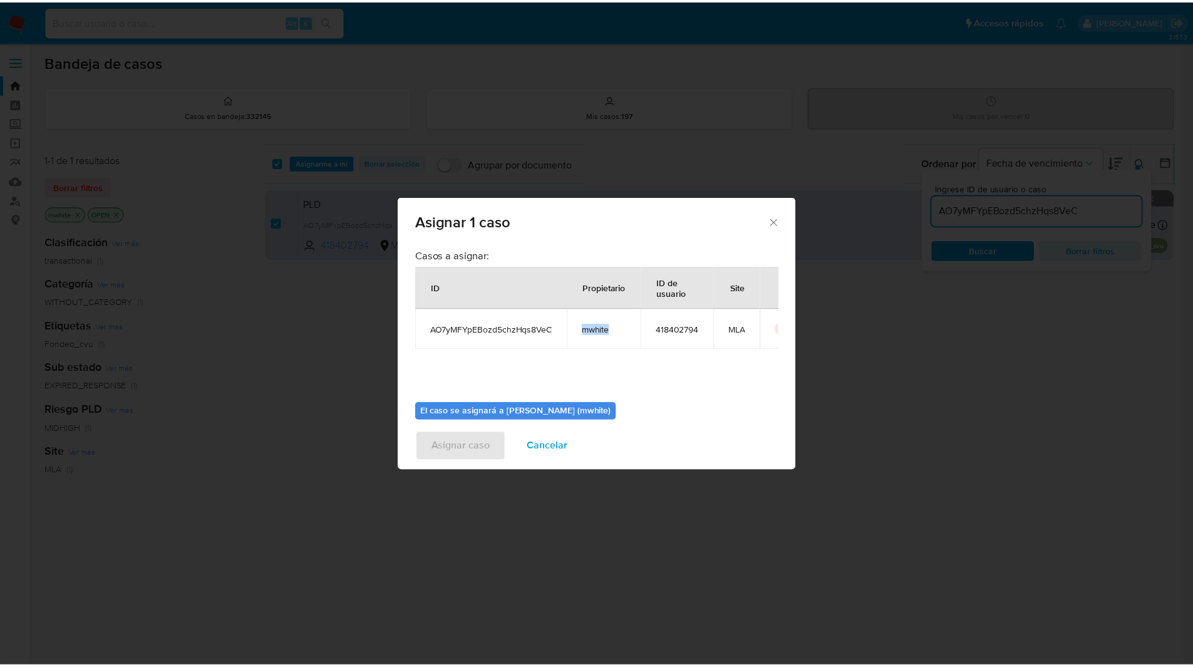
scroll to position [65, 0]
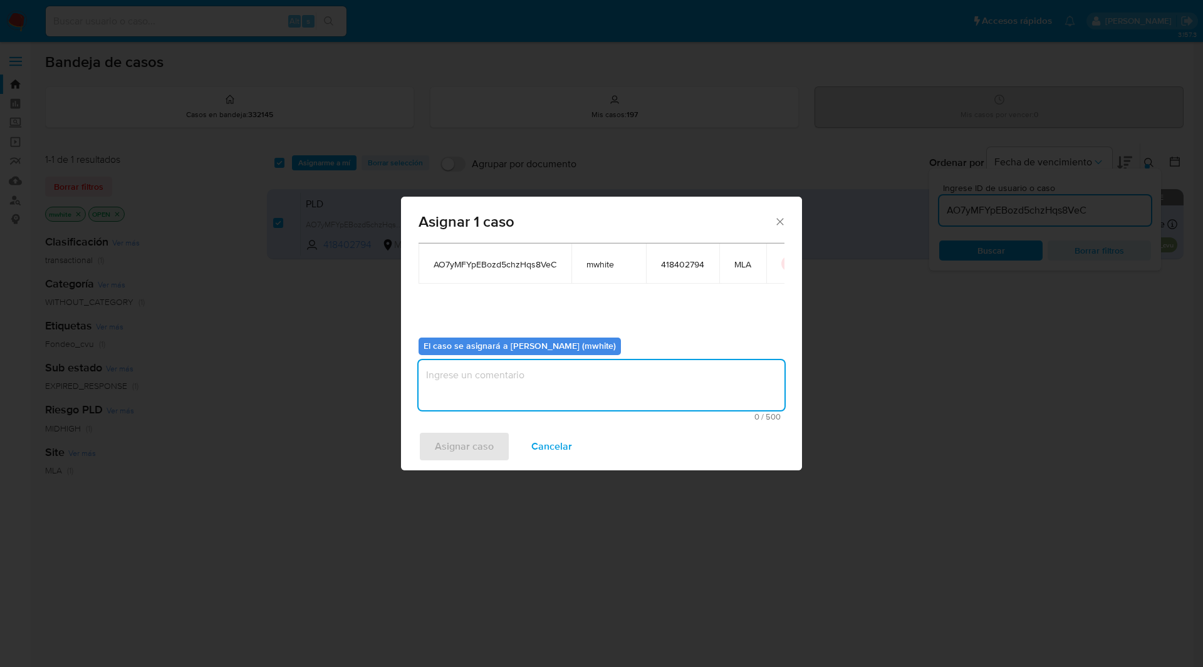
click at [476, 376] on textarea "assign-modal" at bounding box center [601, 385] width 366 height 50
paste textarea "mwhite"
type textarea "mwhite"
click at [467, 448] on span "Asignar caso" at bounding box center [464, 447] width 59 height 28
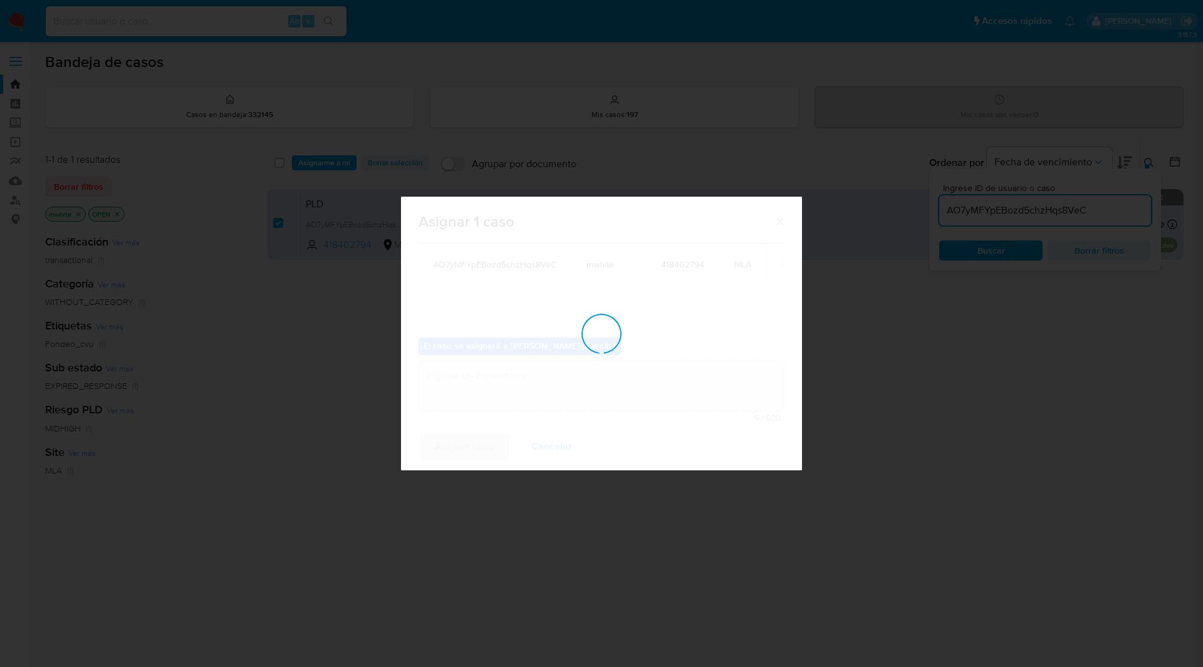
checkbox input "false"
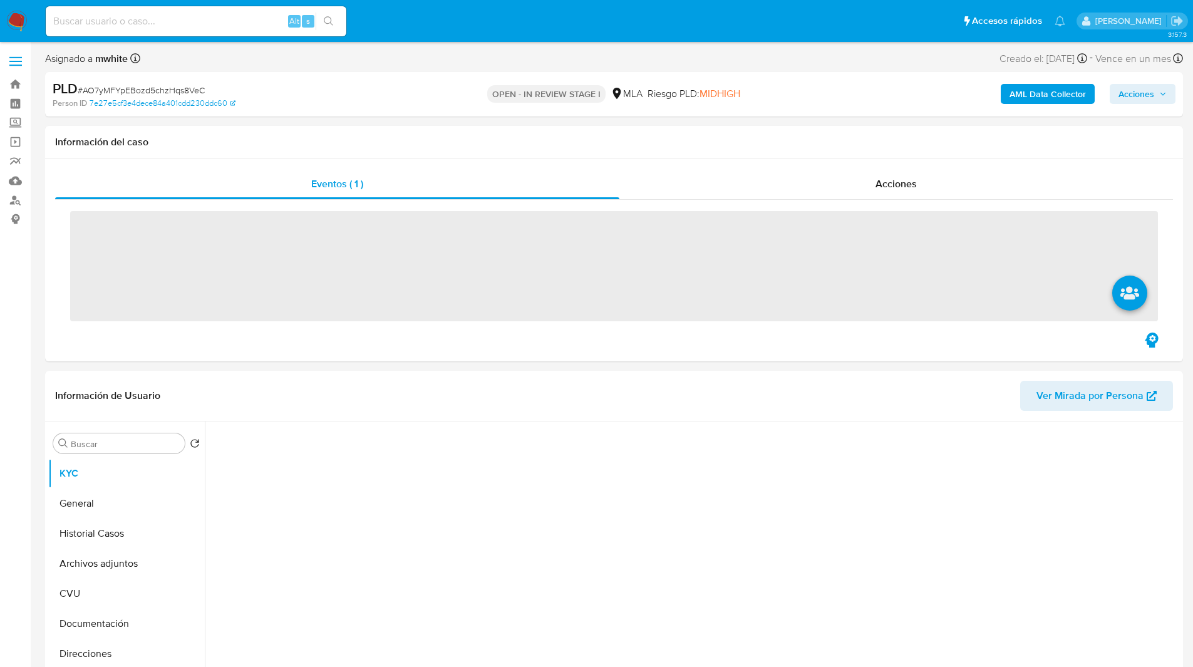
click at [422, 25] on ul "Pausado Ver notificaciones Alt s Accesos rápidos Presiona las siguientes teclas…" at bounding box center [555, 20] width 1032 height 31
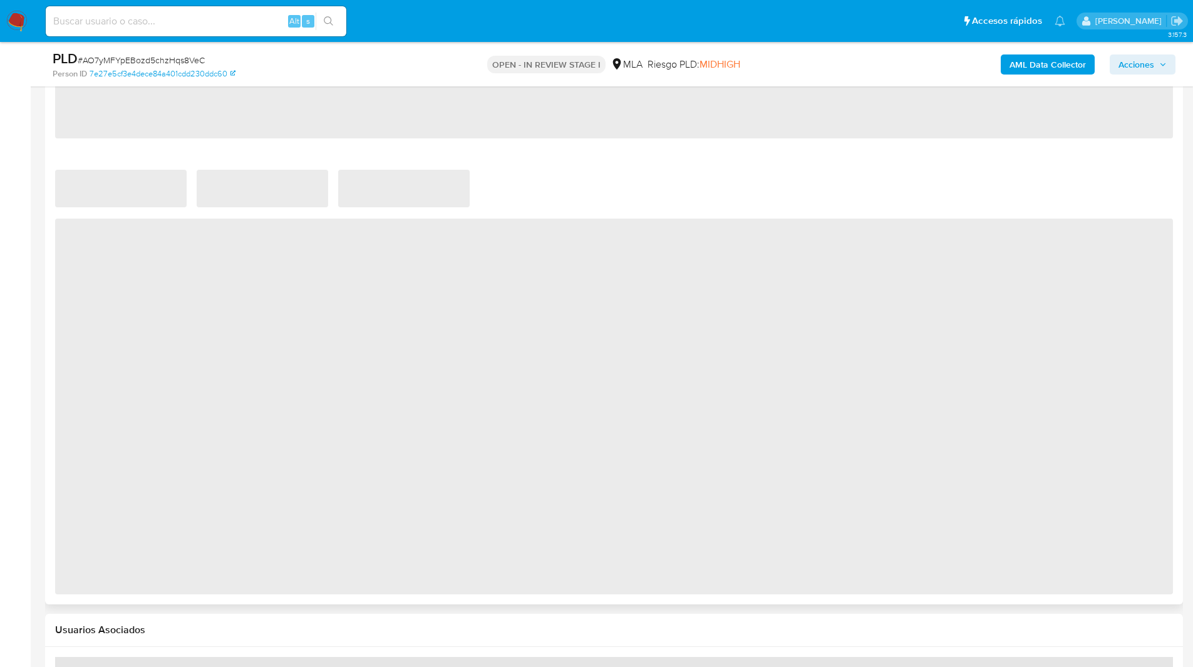
scroll to position [837, 0]
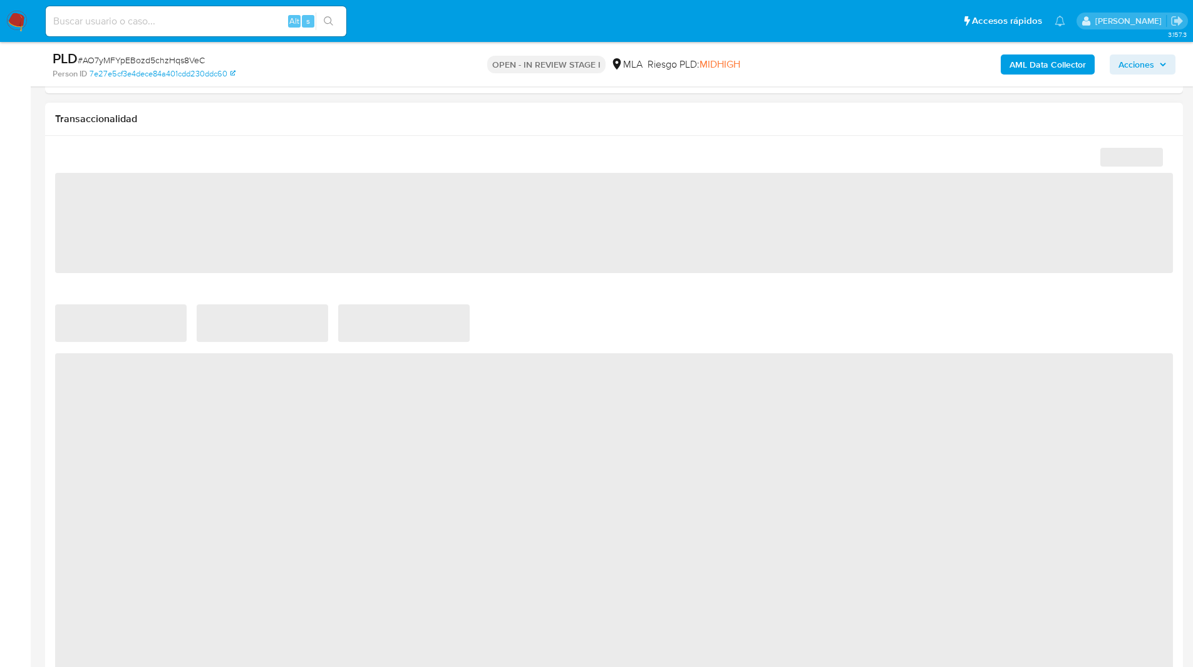
select select "10"
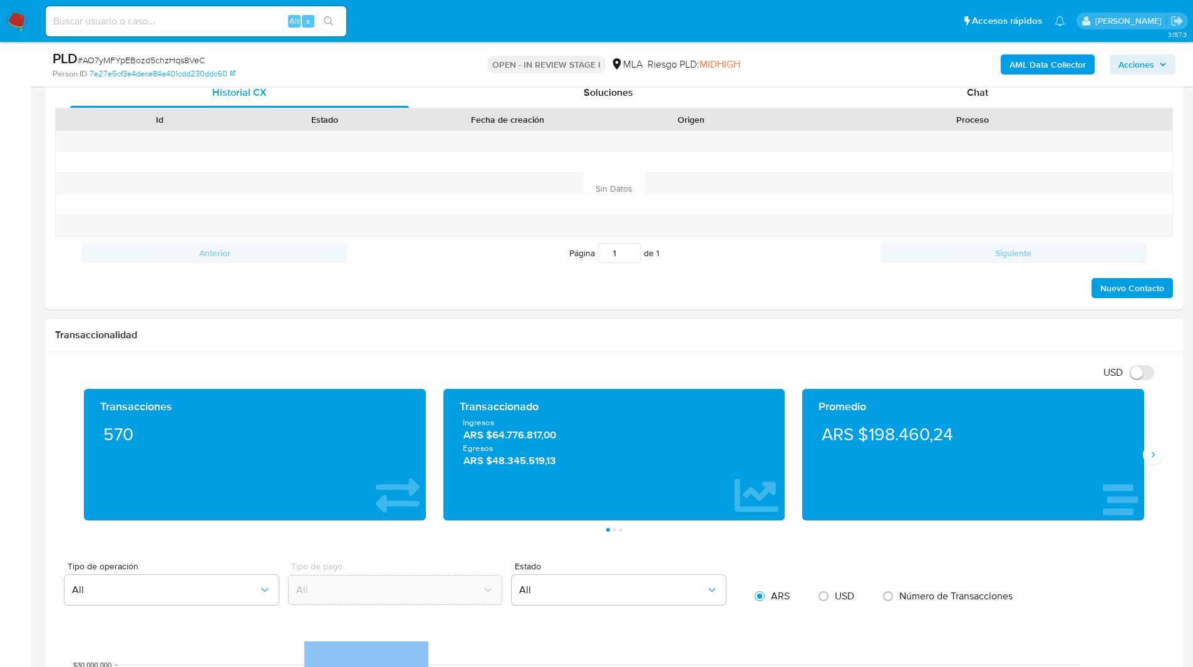
scroll to position [620, 0]
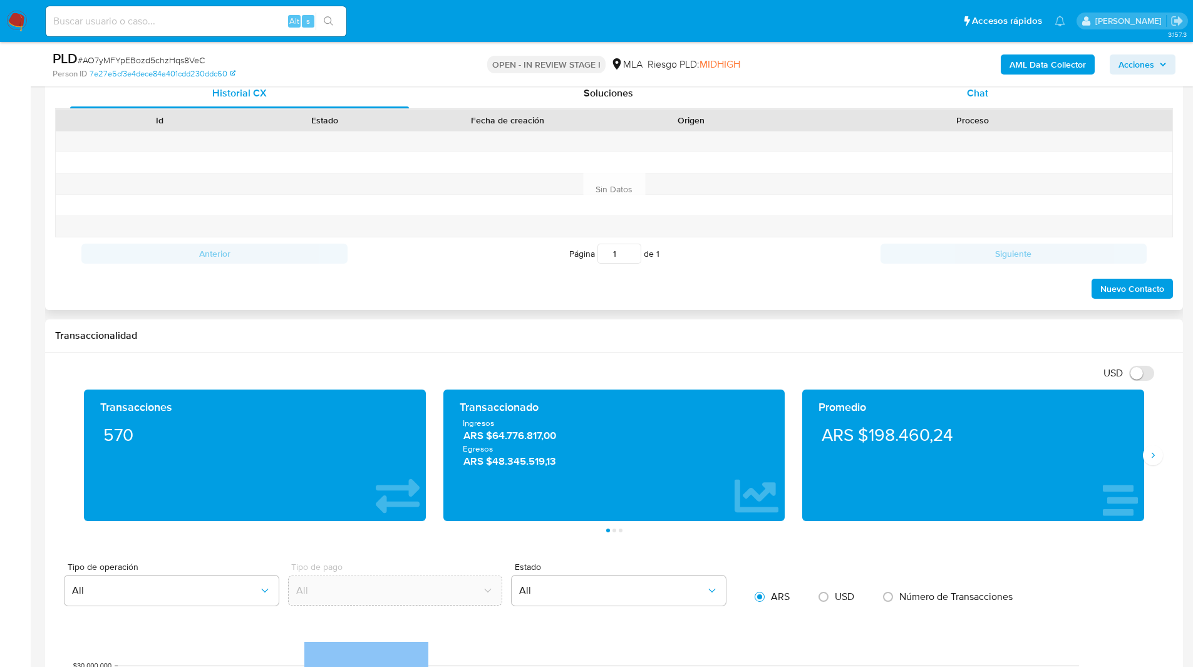
click at [997, 100] on div "Chat" at bounding box center [977, 93] width 339 height 30
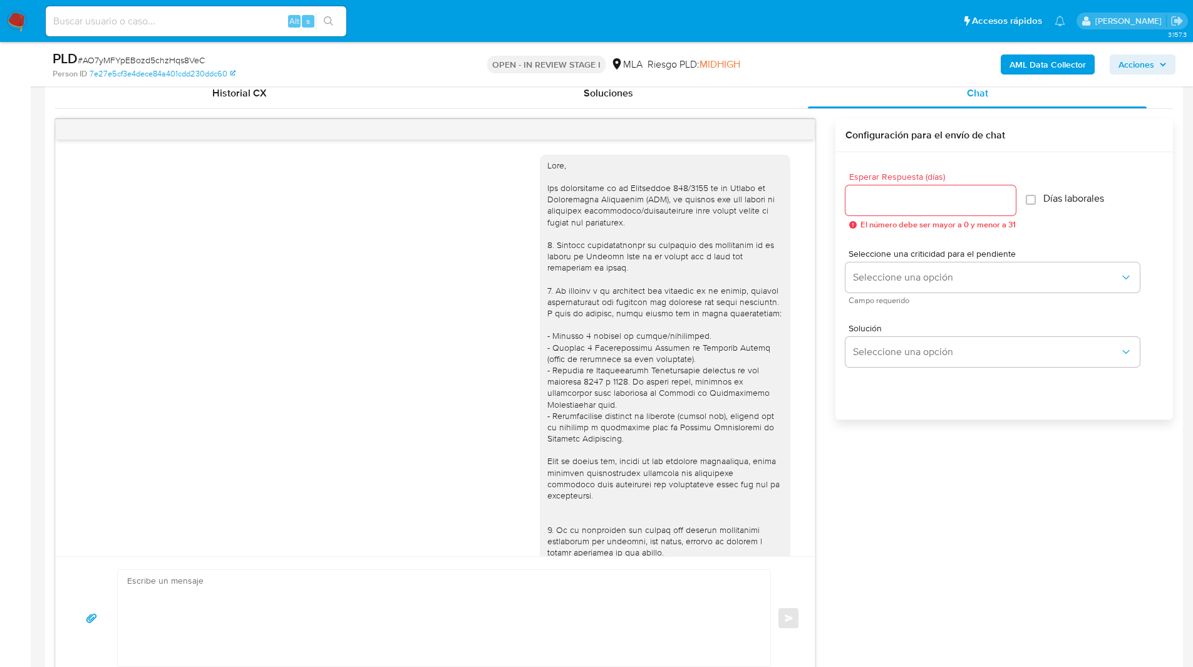
scroll to position [1127, 0]
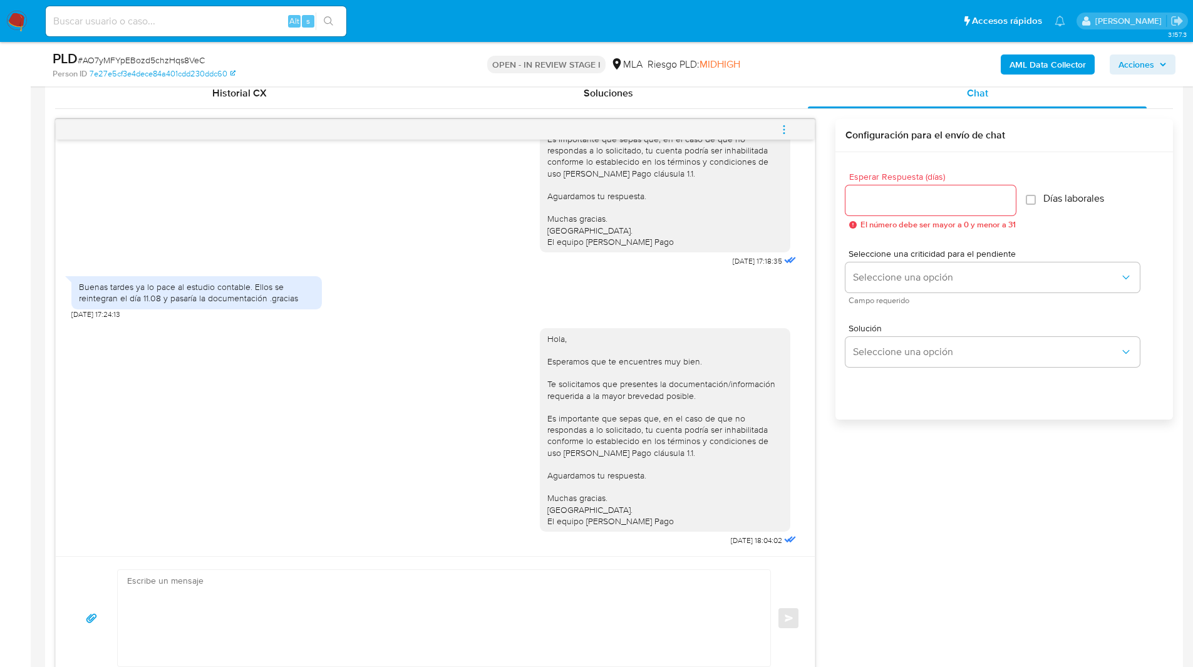
click at [795, 130] on button "menu-action" at bounding box center [784, 130] width 41 height 30
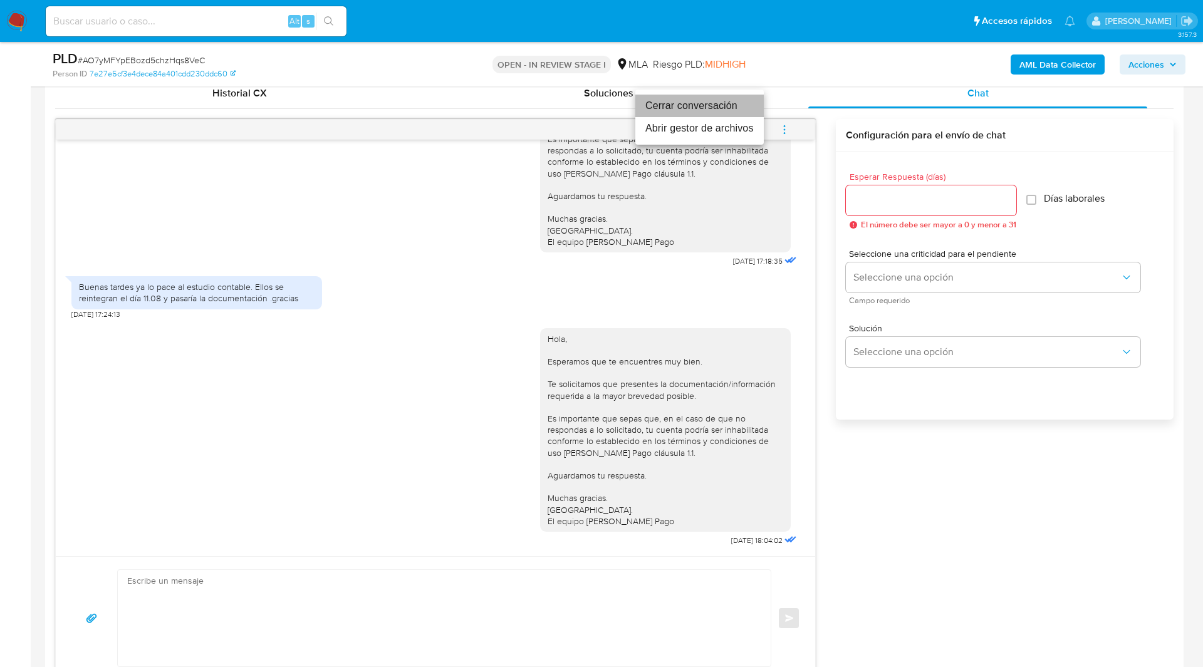
click at [688, 103] on li "Cerrar conversación" at bounding box center [699, 106] width 128 height 23
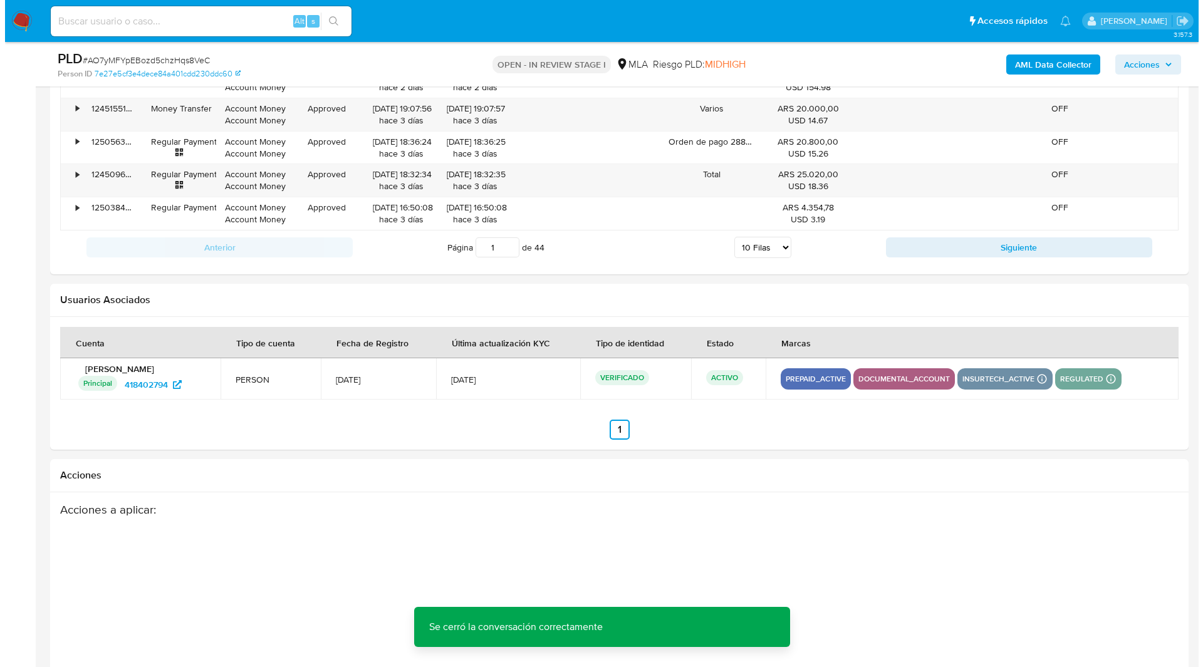
scroll to position [2203, 0]
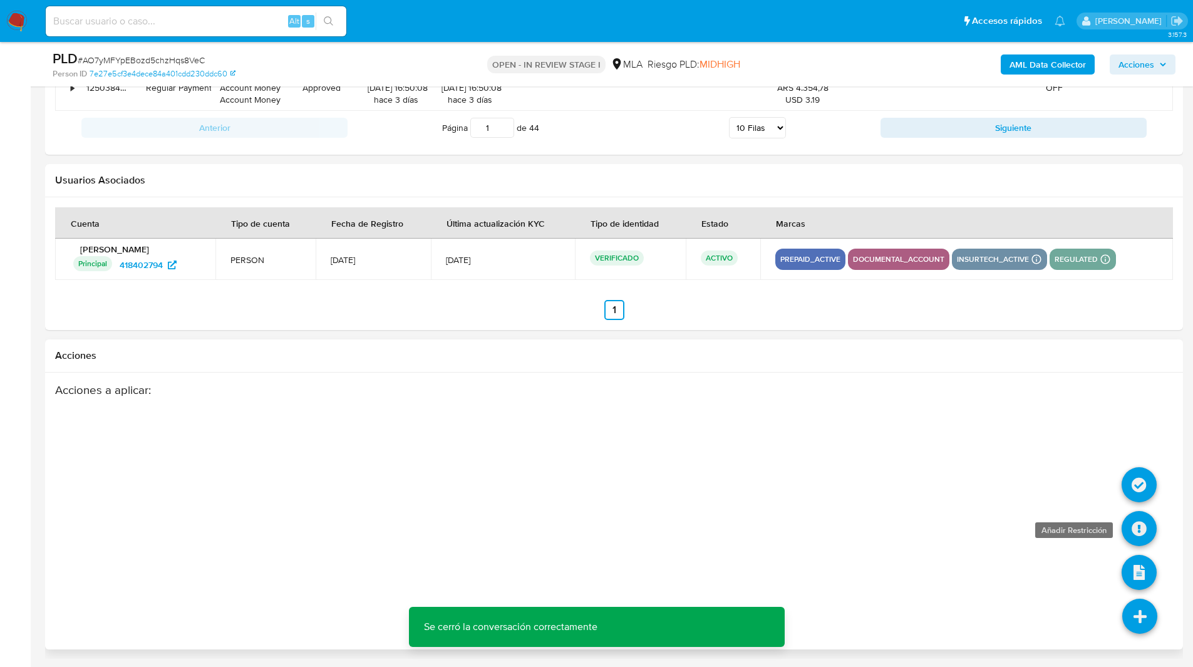
click at [1141, 536] on icon at bounding box center [1139, 528] width 35 height 35
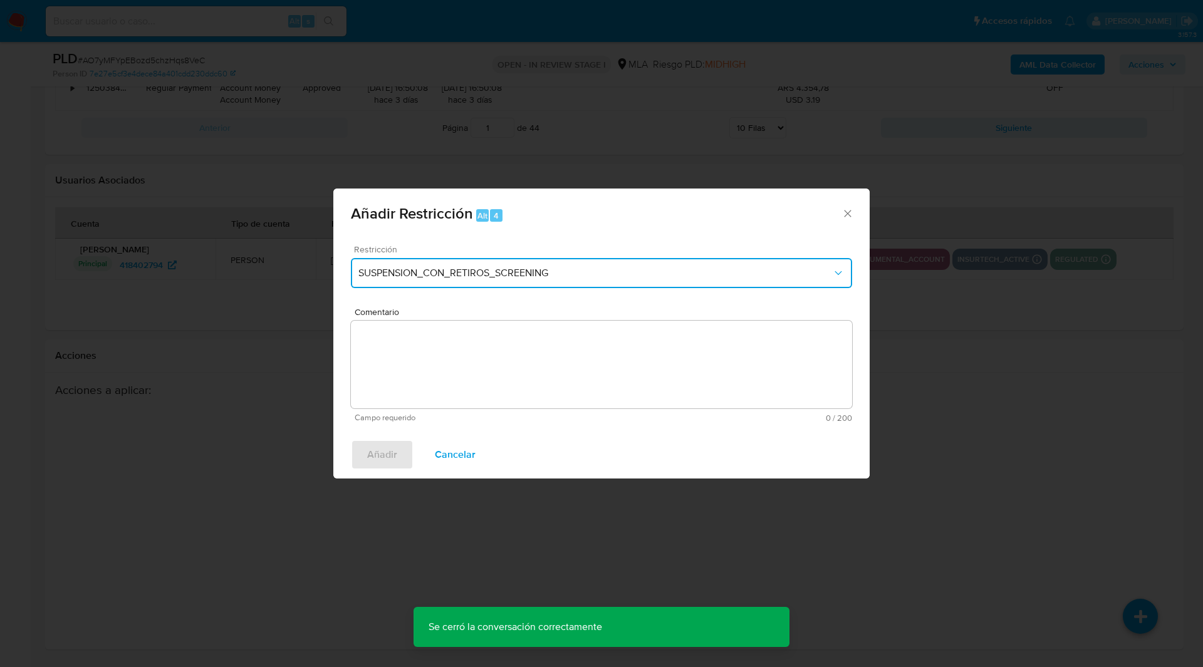
click at [461, 282] on button "SUSPENSION_CON_RETIROS_SCREENING" at bounding box center [601, 273] width 501 height 30
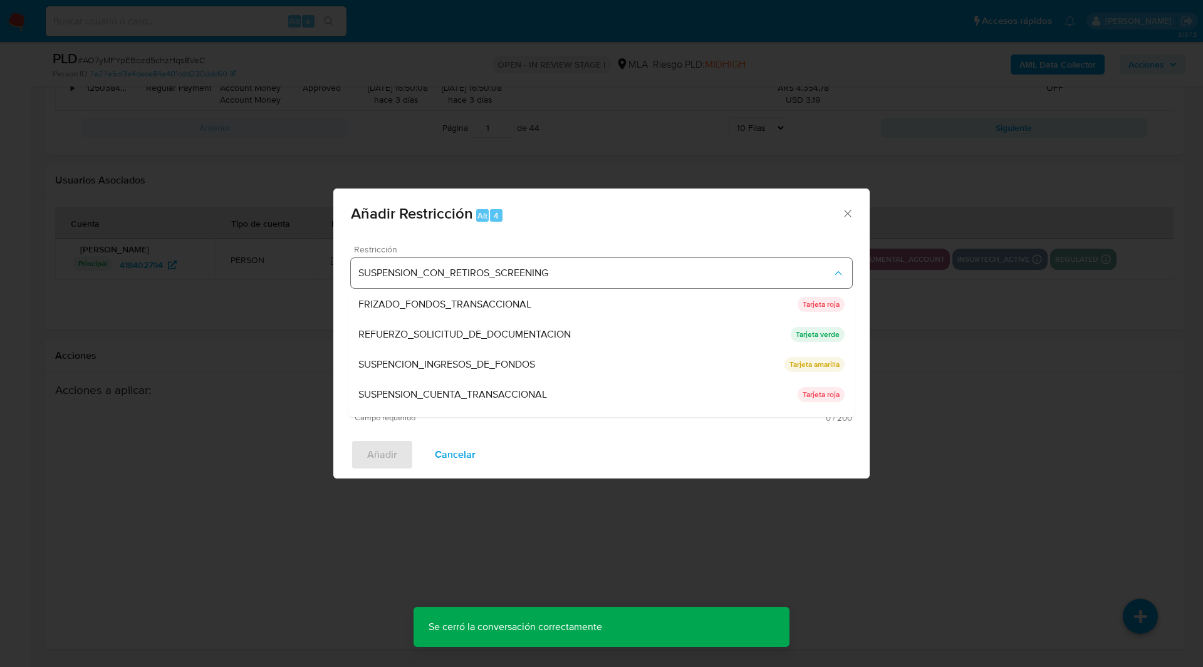
scroll to position [266, 0]
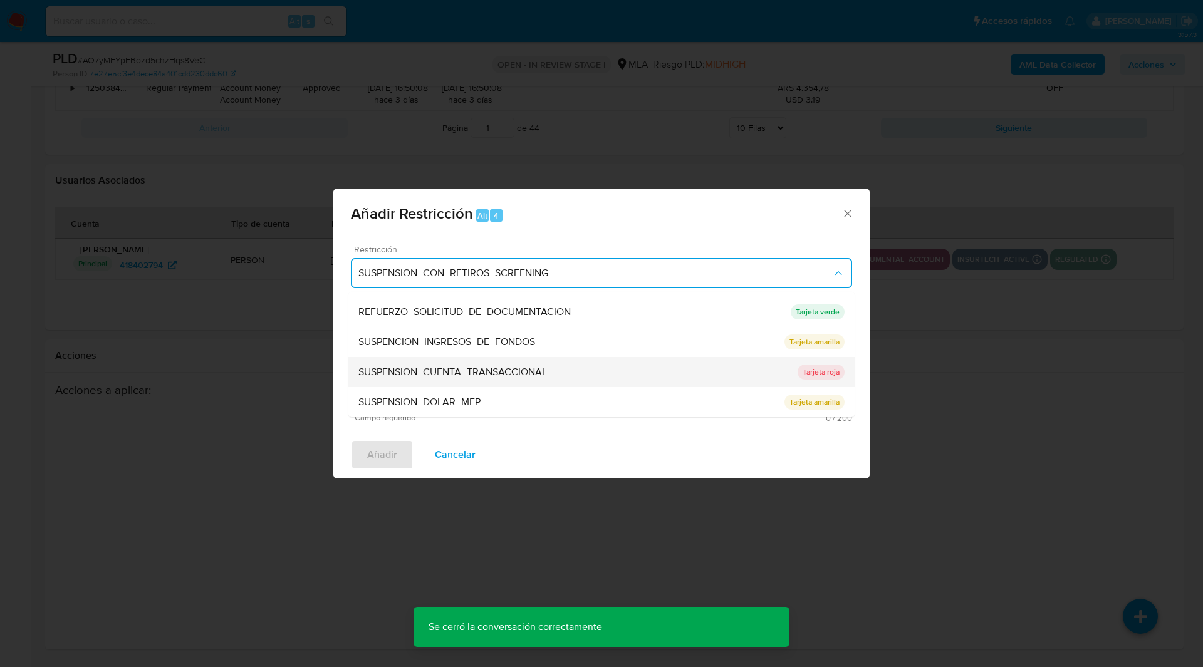
click at [450, 377] on span "SUSPENSION_CUENTA_TRANSACCIONAL" at bounding box center [452, 372] width 189 height 13
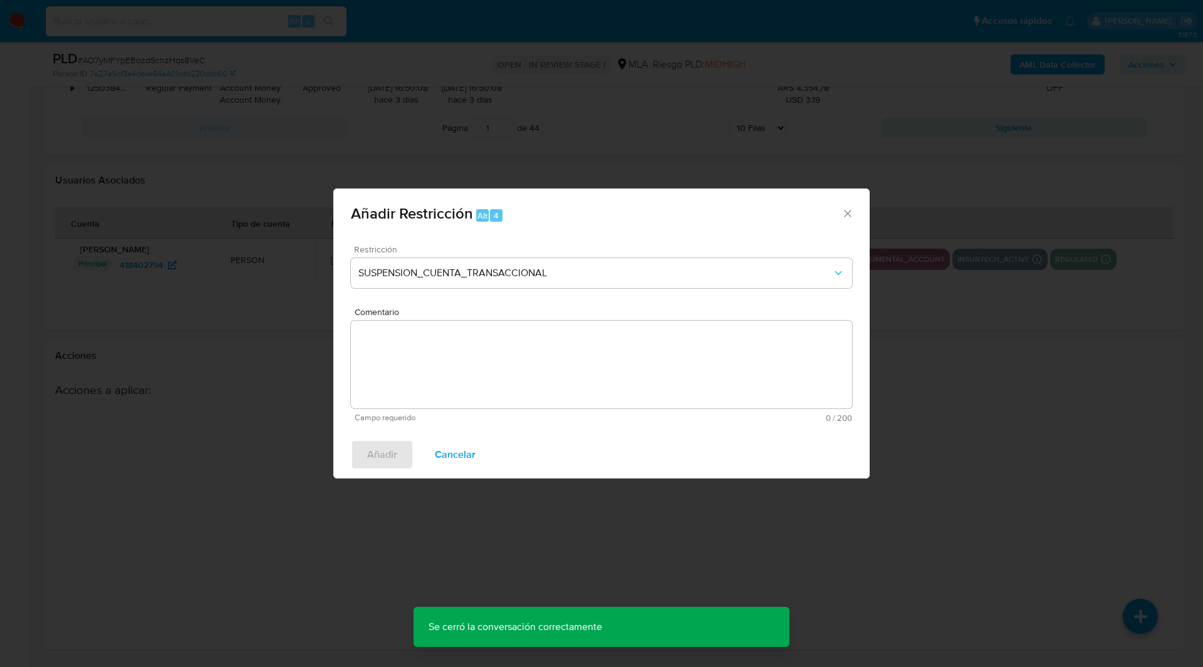
click at [559, 386] on textarea "Comentario" at bounding box center [601, 365] width 501 height 88
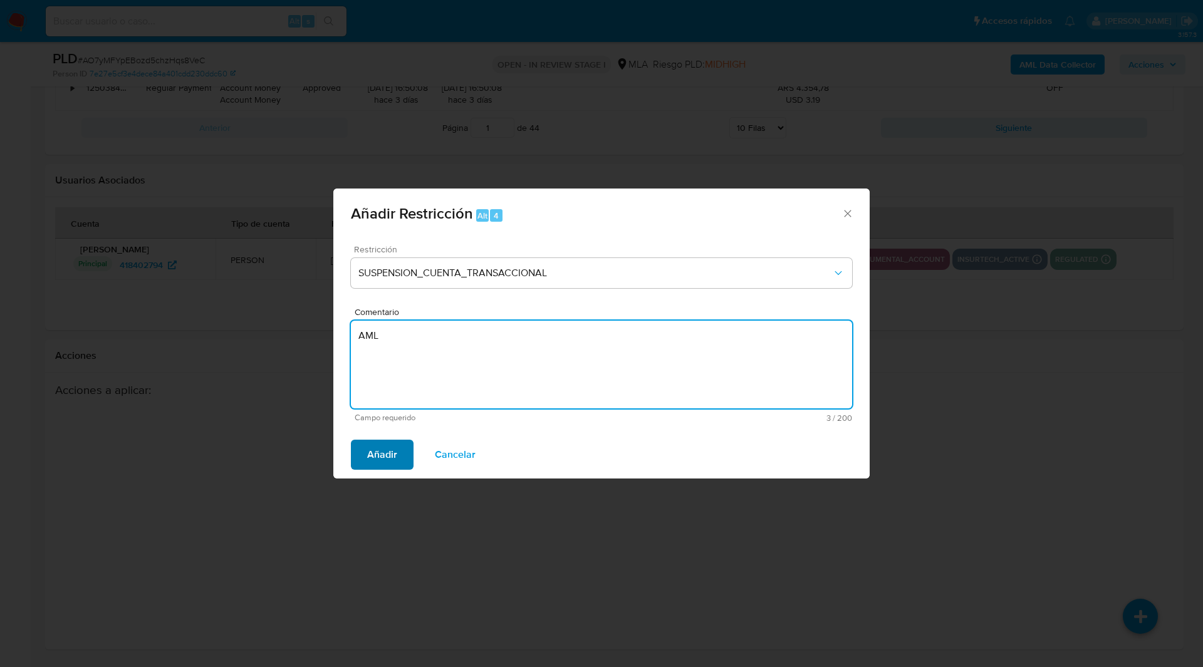
type textarea "AML"
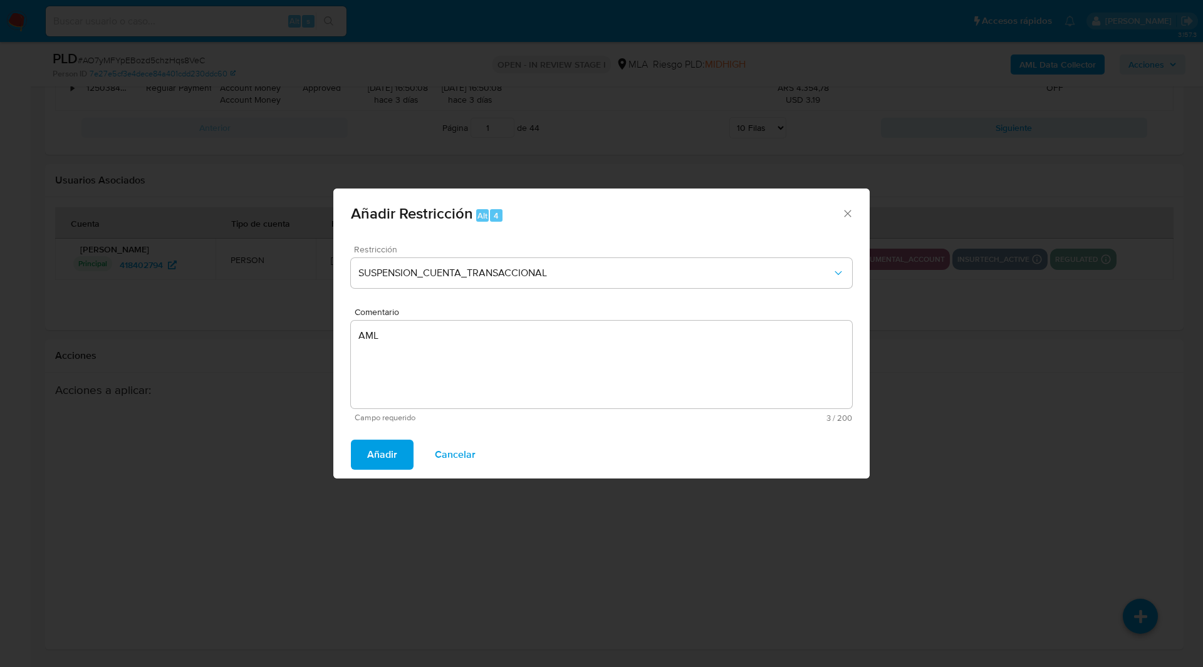
click at [388, 451] on span "Añadir" at bounding box center [382, 455] width 30 height 28
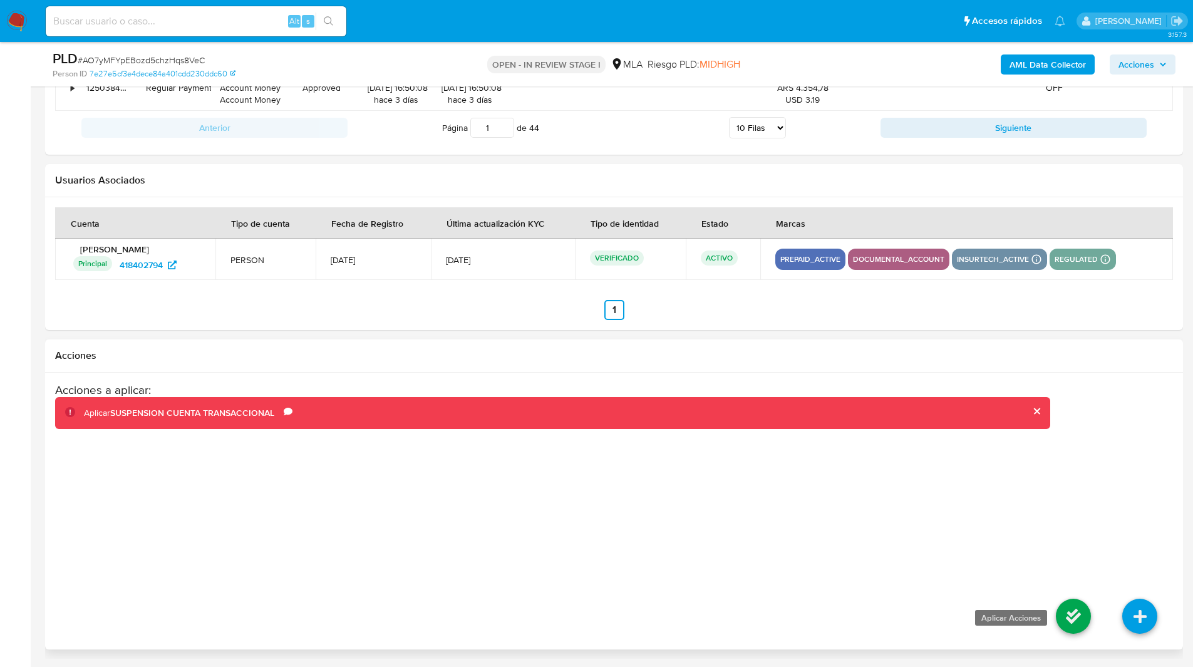
click at [1075, 621] on icon at bounding box center [1073, 616] width 35 height 35
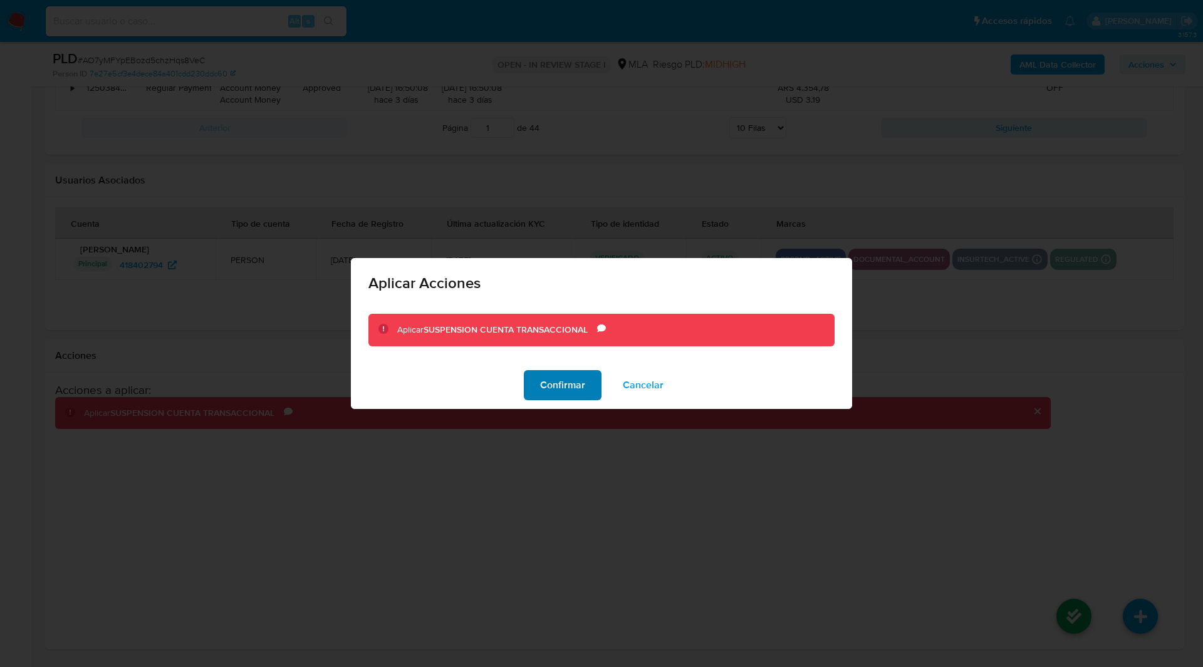
click at [554, 376] on span "Confirmar" at bounding box center [562, 385] width 45 height 28
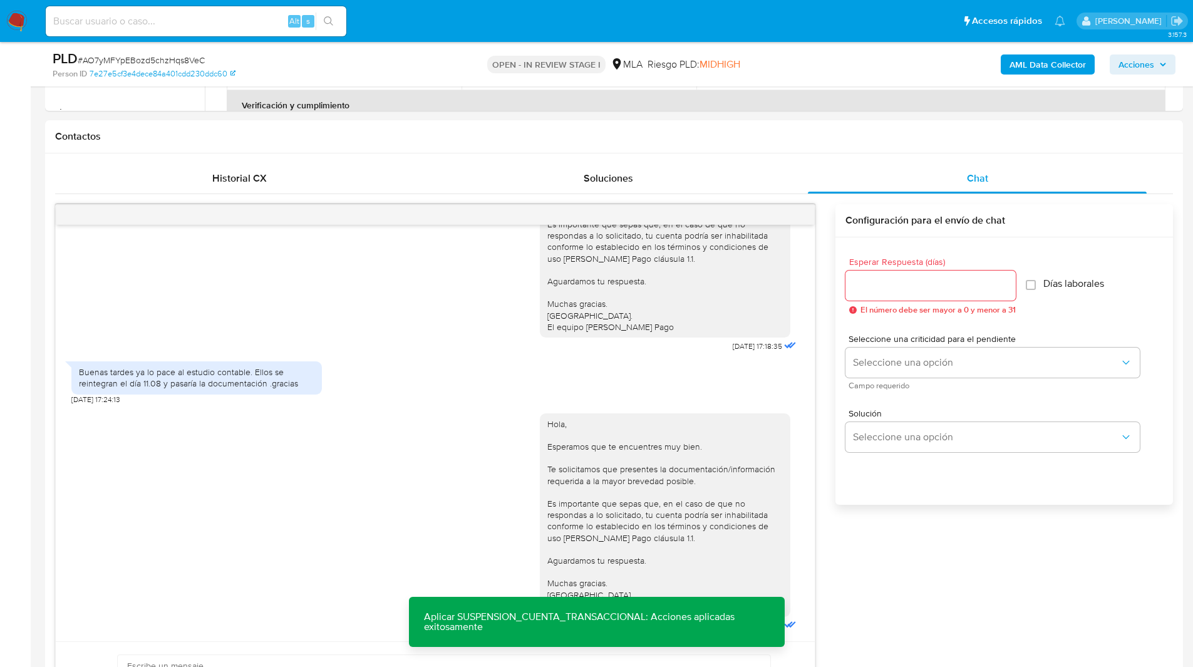
scroll to position [0, 0]
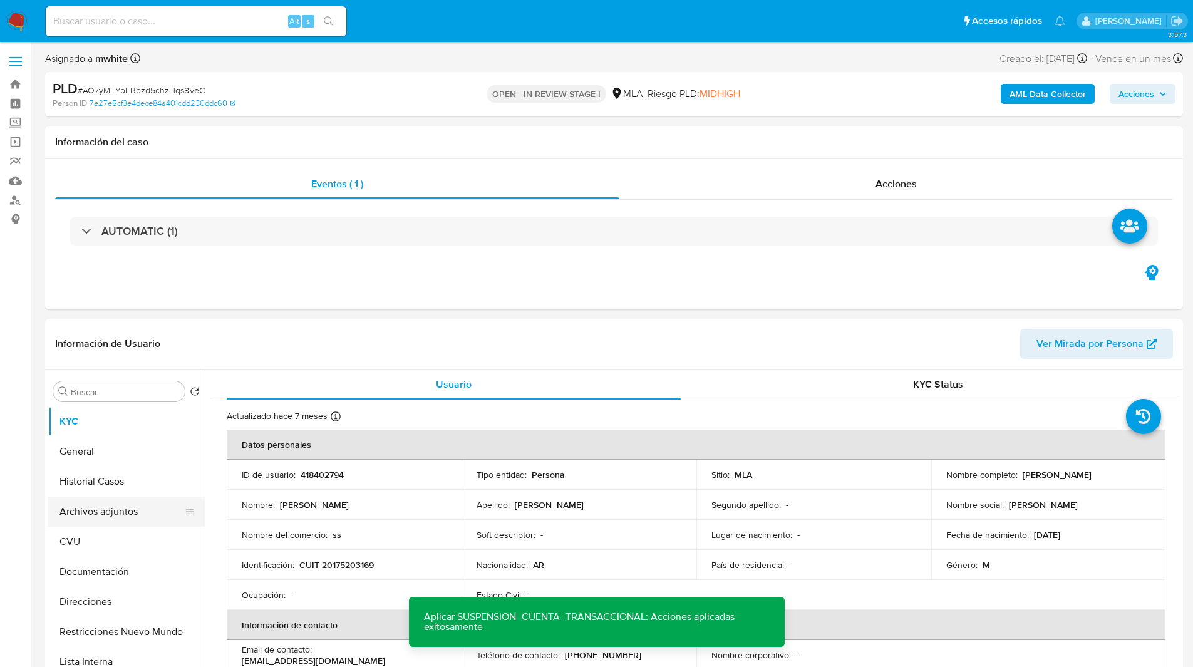
click at [93, 504] on button "Archivos adjuntos" at bounding box center [121, 512] width 147 height 30
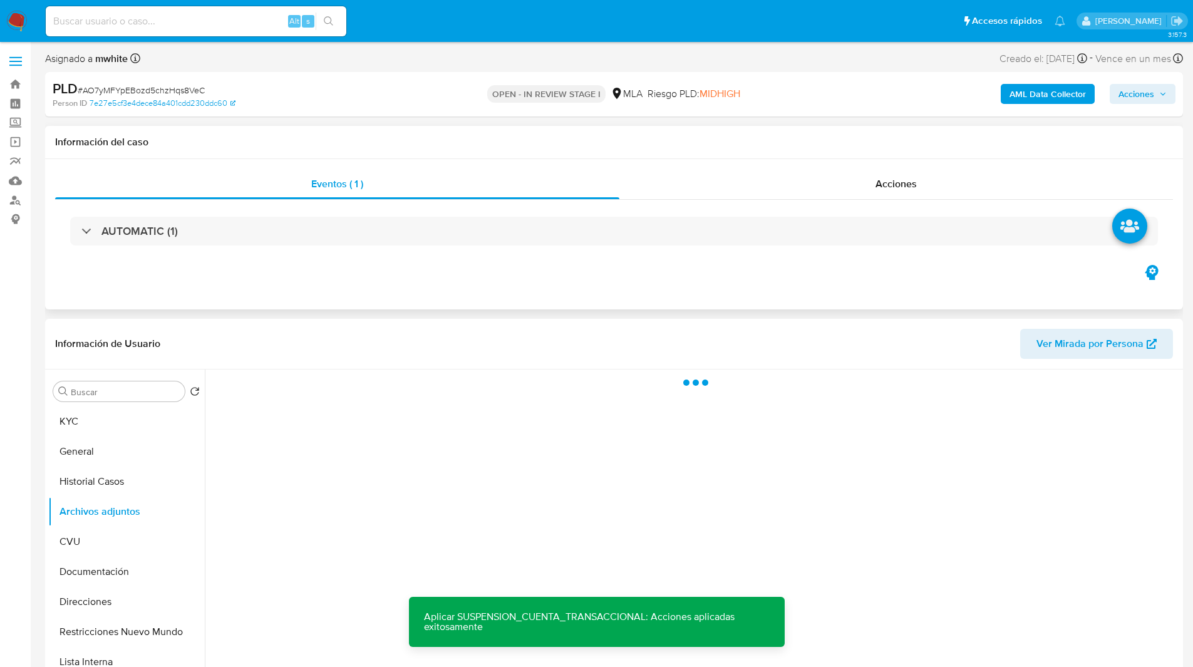
click at [596, 287] on div "Eventos ( 1 ) Acciones AUTOMATIC (1)" at bounding box center [614, 234] width 1138 height 150
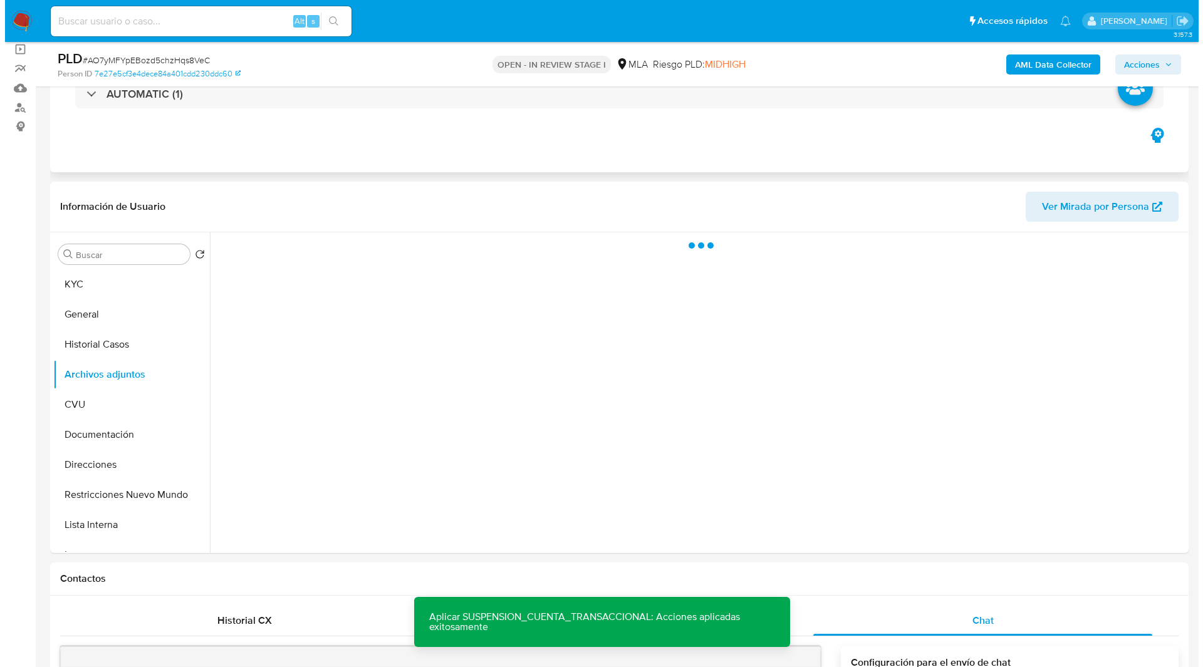
scroll to position [93, 0]
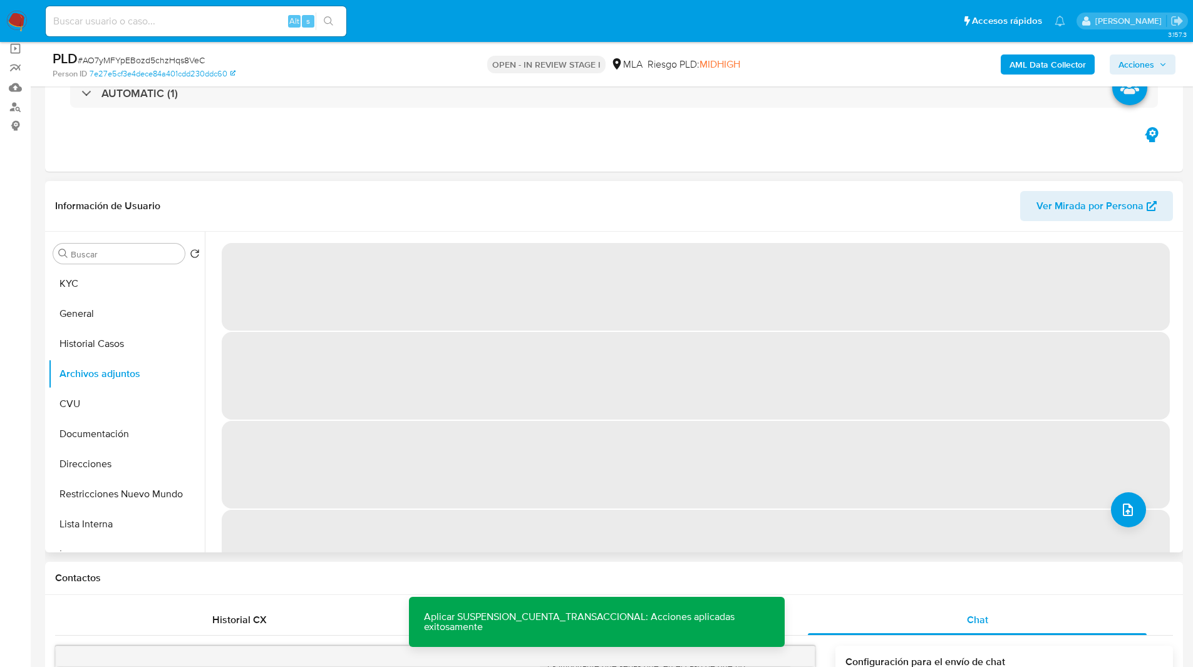
click at [731, 194] on header "Información de Usuario Ver Mirada por Persona" at bounding box center [614, 206] width 1118 height 30
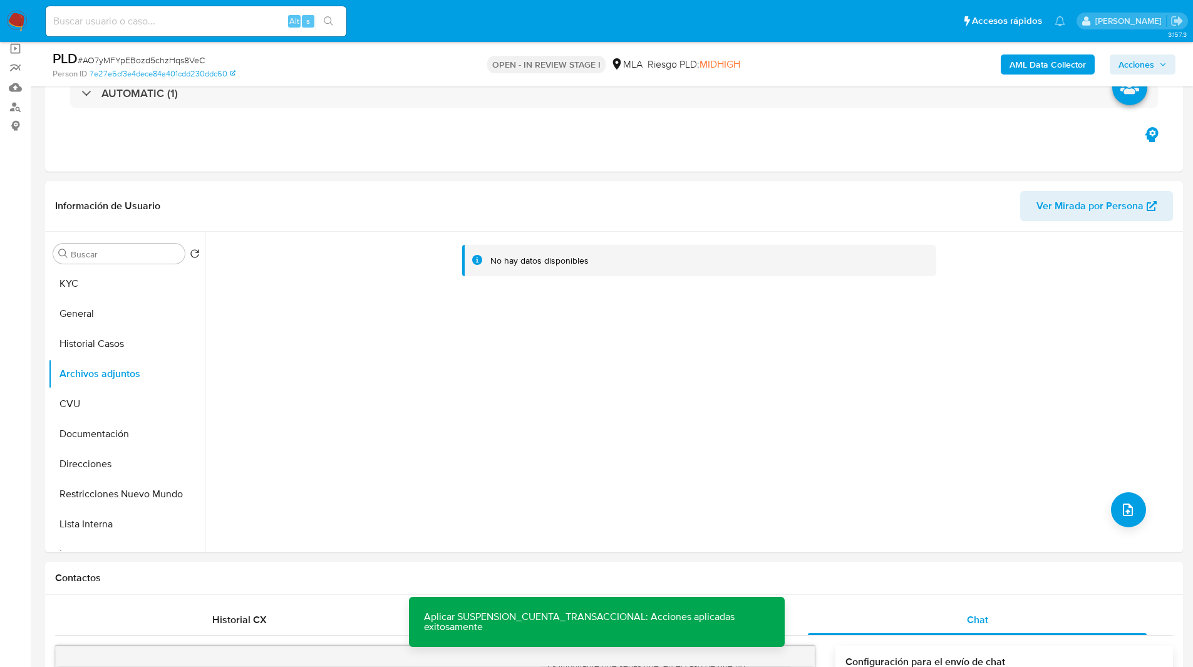
click at [1032, 60] on b "AML Data Collector" at bounding box center [1048, 64] width 76 height 20
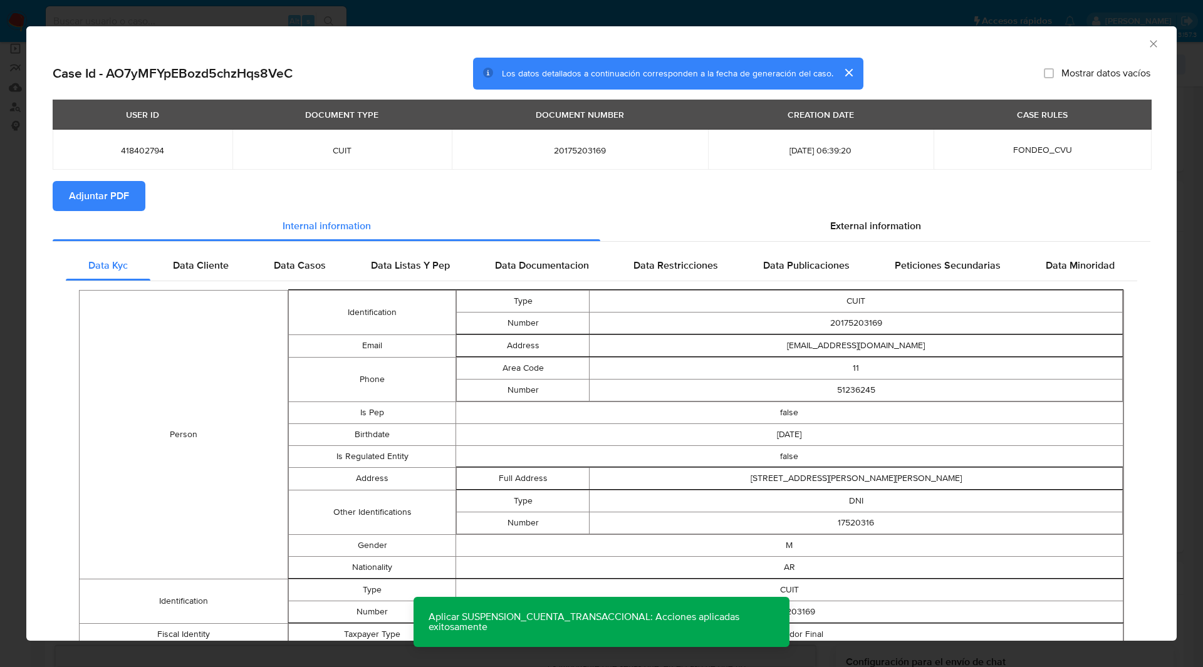
click at [118, 194] on span "Adjuntar PDF" at bounding box center [99, 196] width 60 height 28
click at [321, 195] on section "Adjuntar PDF Creando" at bounding box center [601, 197] width 1097 height 33
click at [777, 182] on section "Adjuntar PDF Creando" at bounding box center [601, 197] width 1097 height 33
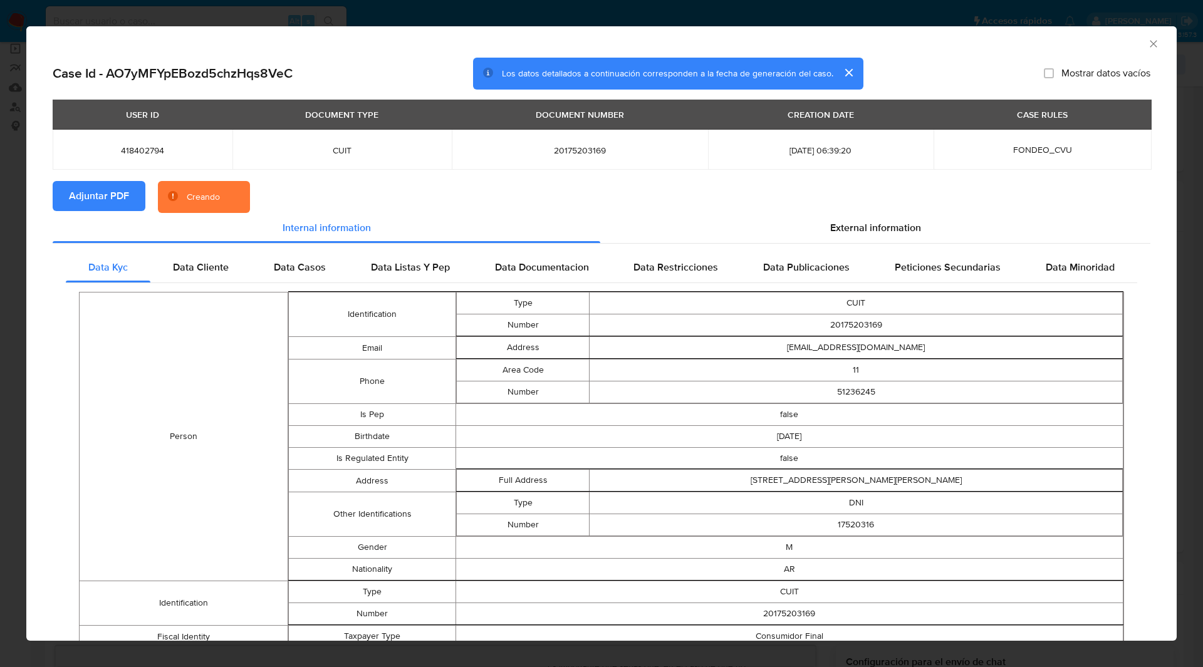
click at [948, 45] on div "AML Data Collector" at bounding box center [591, 42] width 1112 height 14
click at [1147, 43] on icon "Cerrar ventana" at bounding box center [1153, 44] width 13 height 13
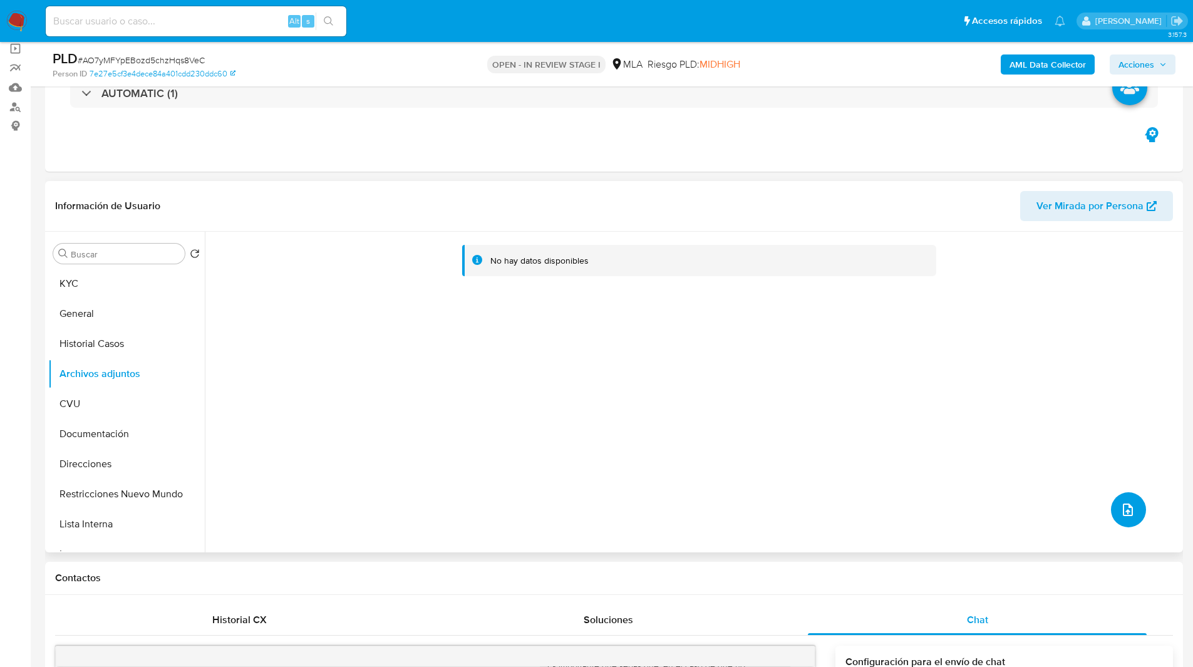
click at [1137, 509] on button "upload-file" at bounding box center [1128, 509] width 35 height 35
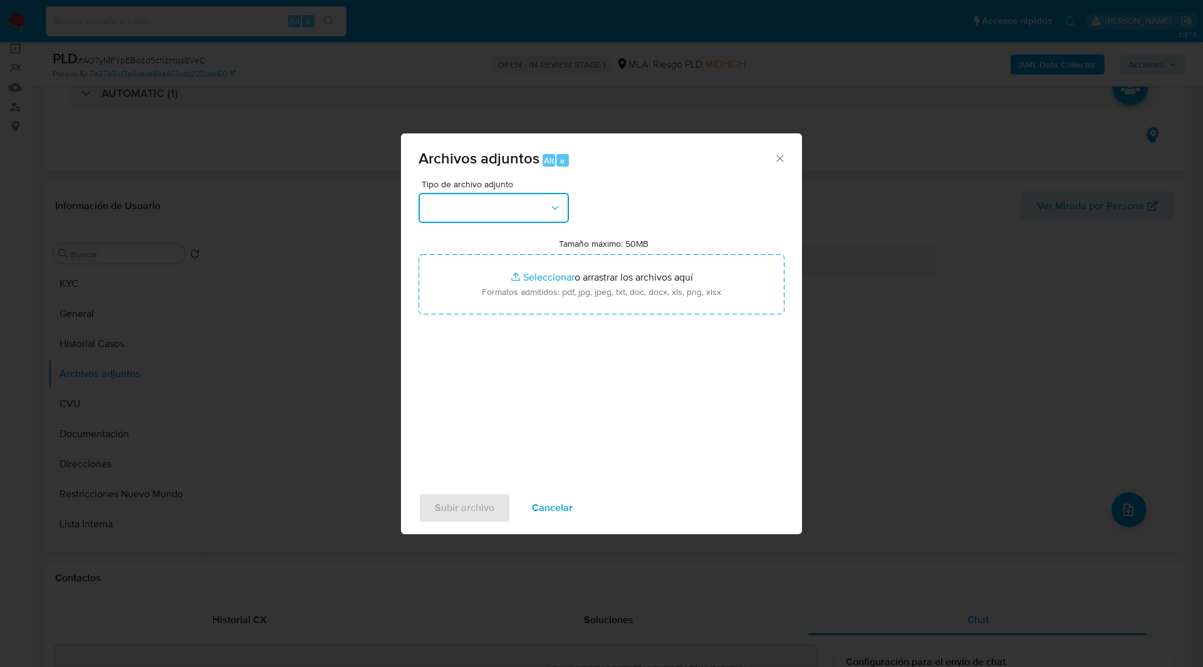
click at [522, 210] on button "button" at bounding box center [493, 208] width 150 height 30
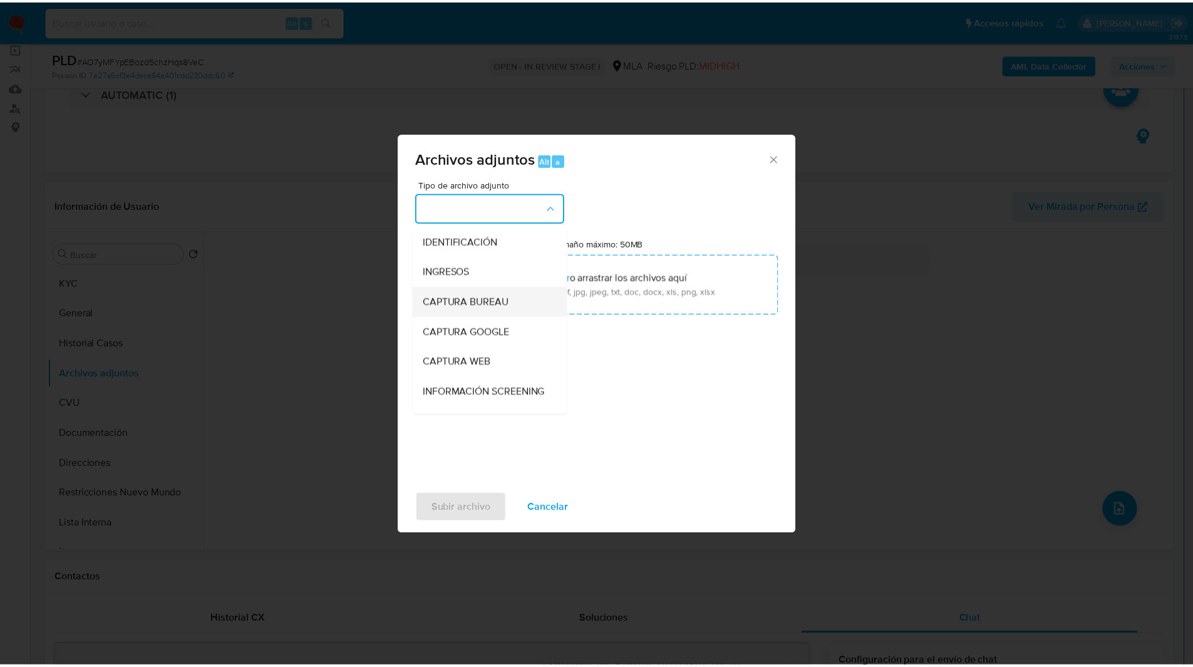
scroll to position [265, 0]
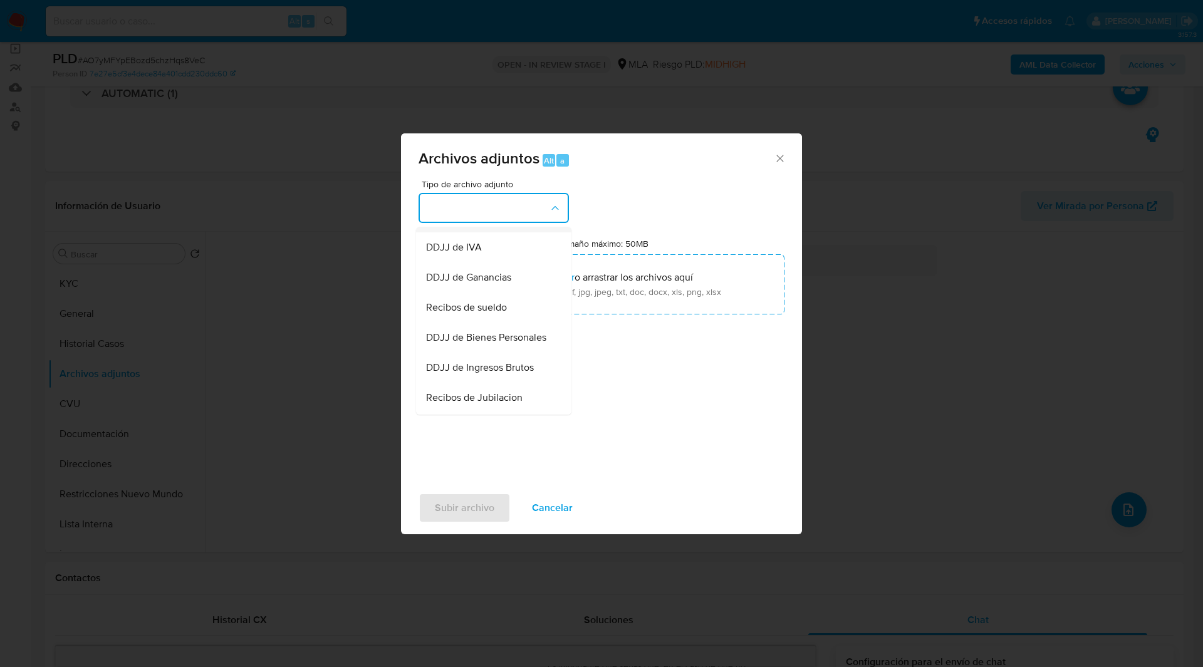
click at [451, 224] on span "OTROS" at bounding box center [442, 217] width 33 height 13
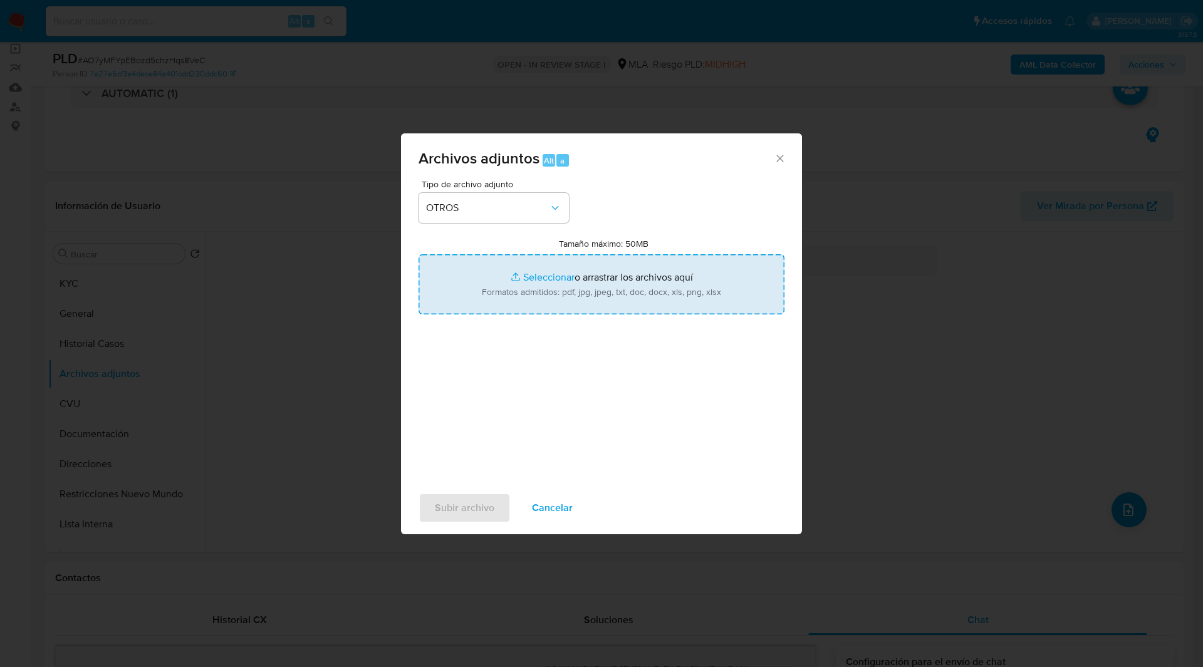
type input "C:\fakepath\Caselog 418402794.docx"
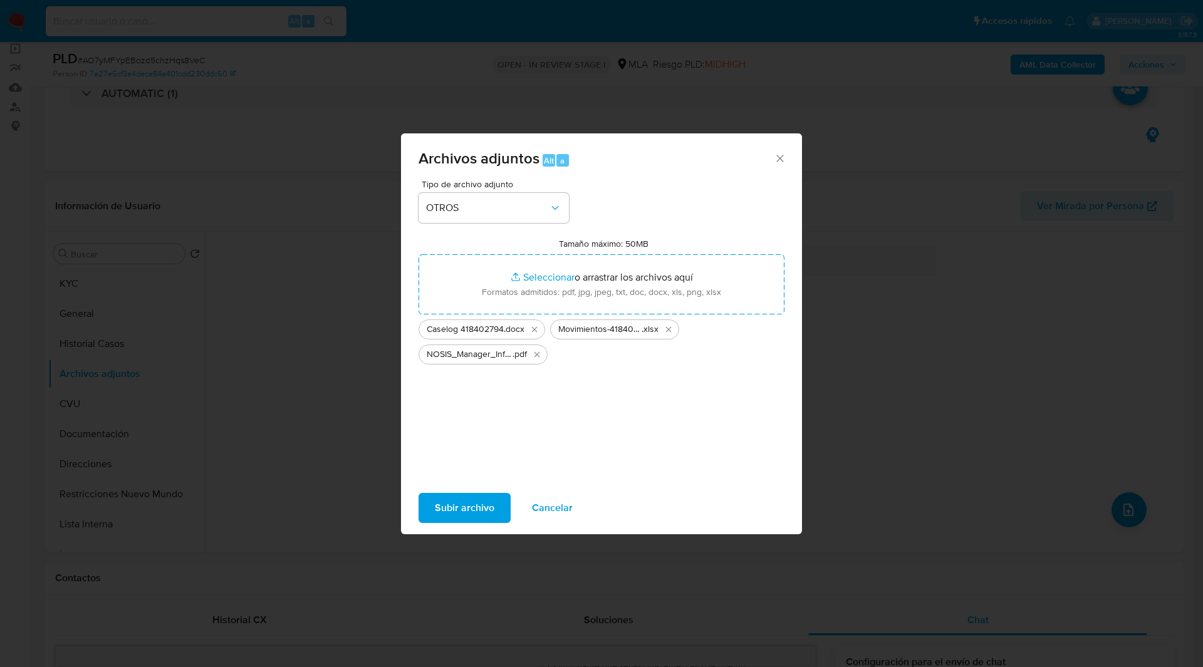
click at [729, 233] on div "Tipo de archivo adjunto OTROS Tamaño máximo: 50MB Seleccionar archivos Seleccio…" at bounding box center [601, 328] width 366 height 296
click at [462, 505] on span "Subir archivo" at bounding box center [465, 508] width 60 height 28
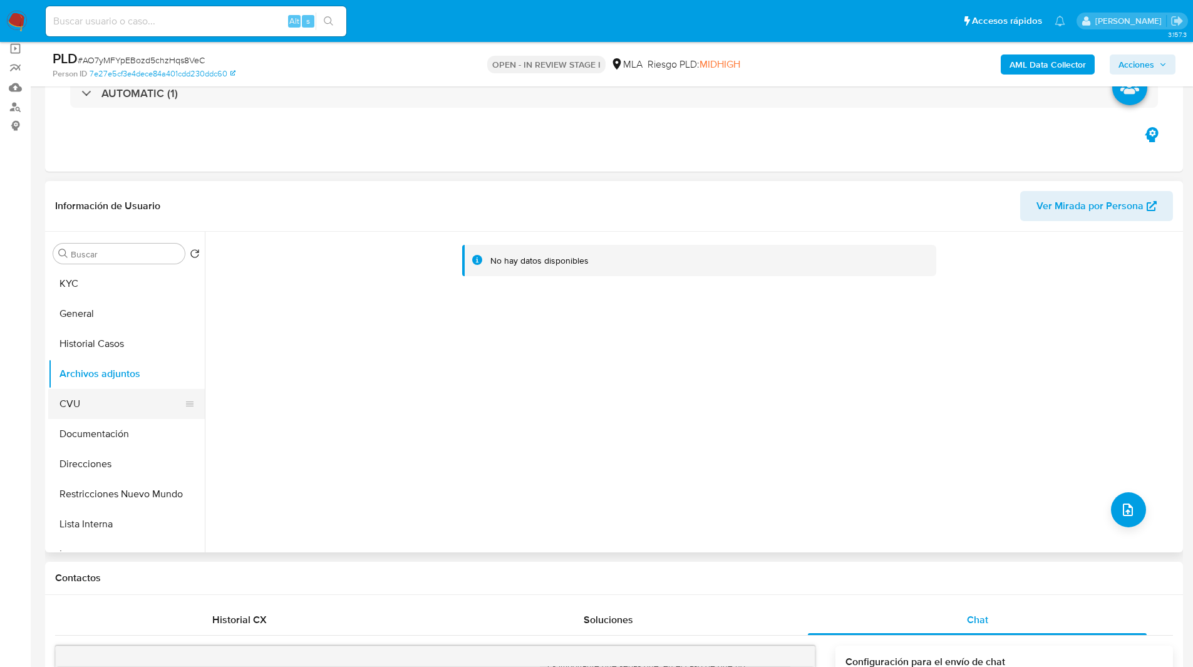
click at [81, 404] on button "CVU" at bounding box center [121, 404] width 147 height 30
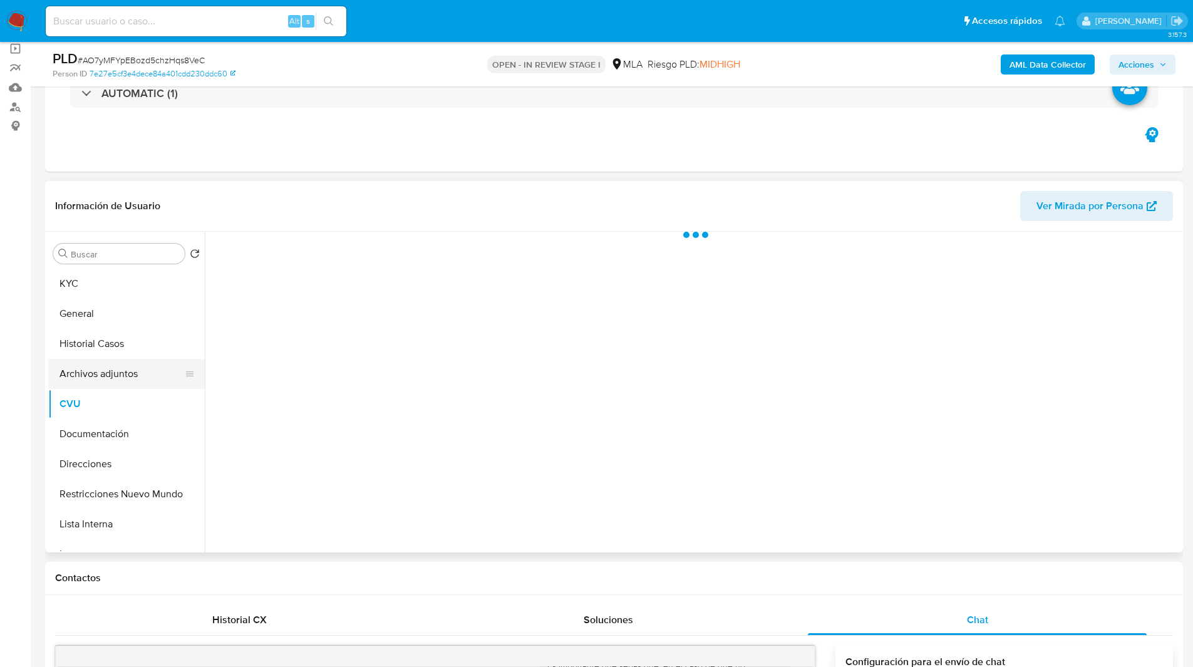
click at [118, 374] on button "Archivos adjuntos" at bounding box center [121, 374] width 147 height 30
click at [166, 368] on button "Archivos adjuntos" at bounding box center [121, 374] width 147 height 30
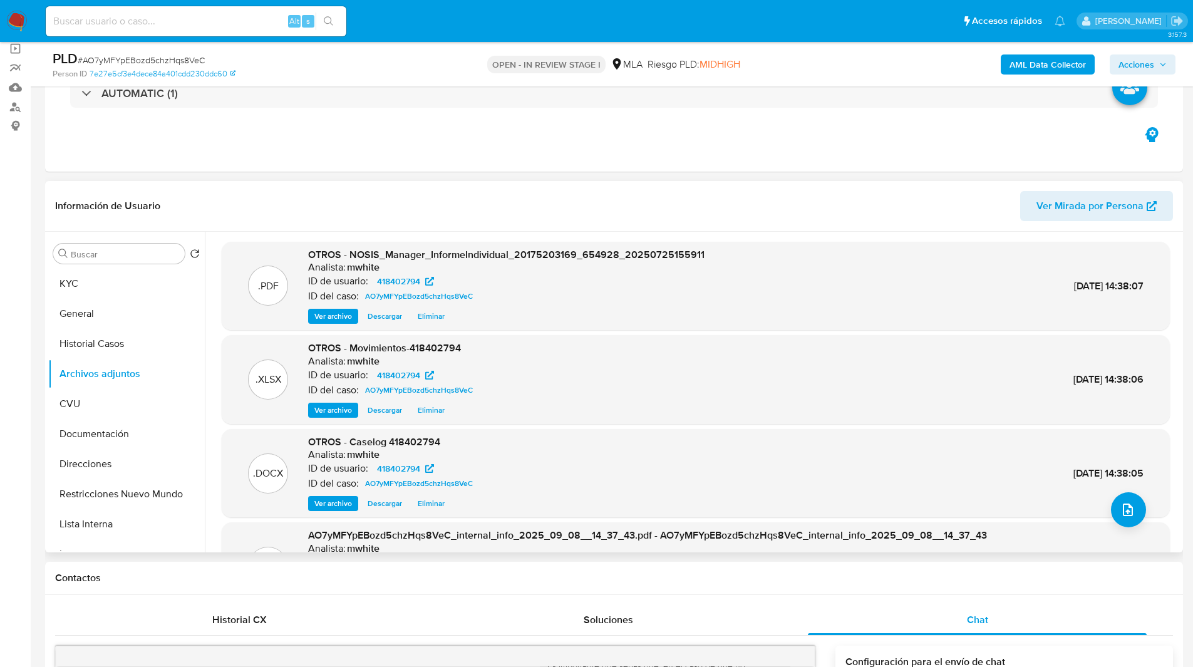
scroll to position [105, 0]
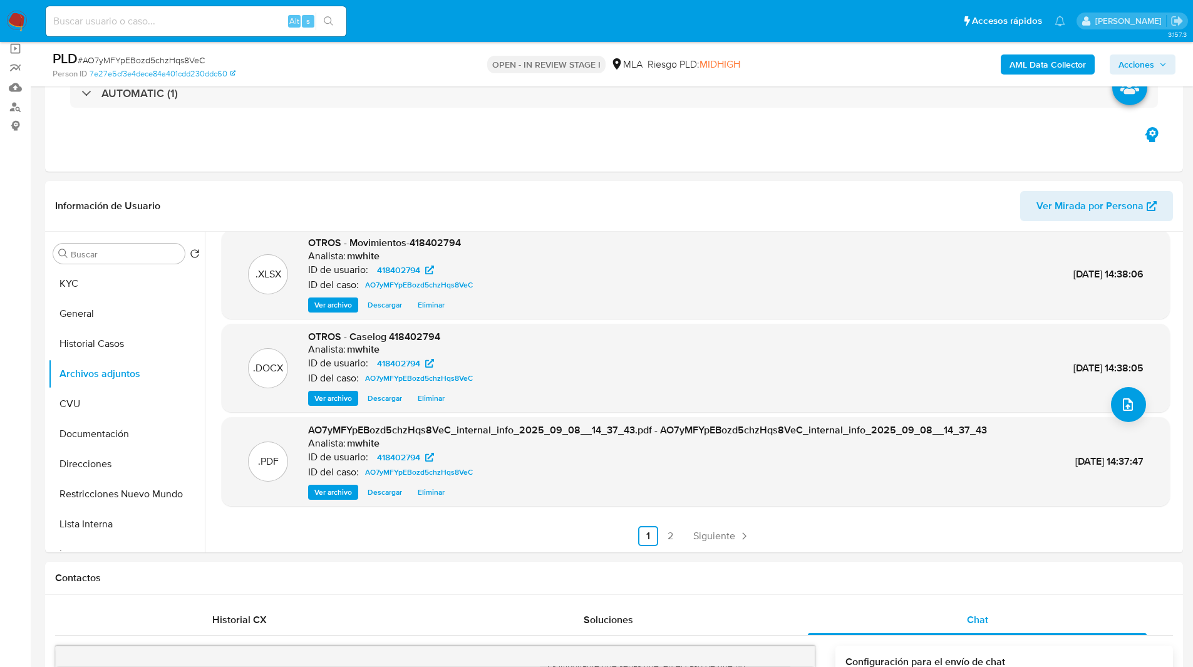
click at [1143, 61] on span "Acciones" at bounding box center [1137, 64] width 36 height 20
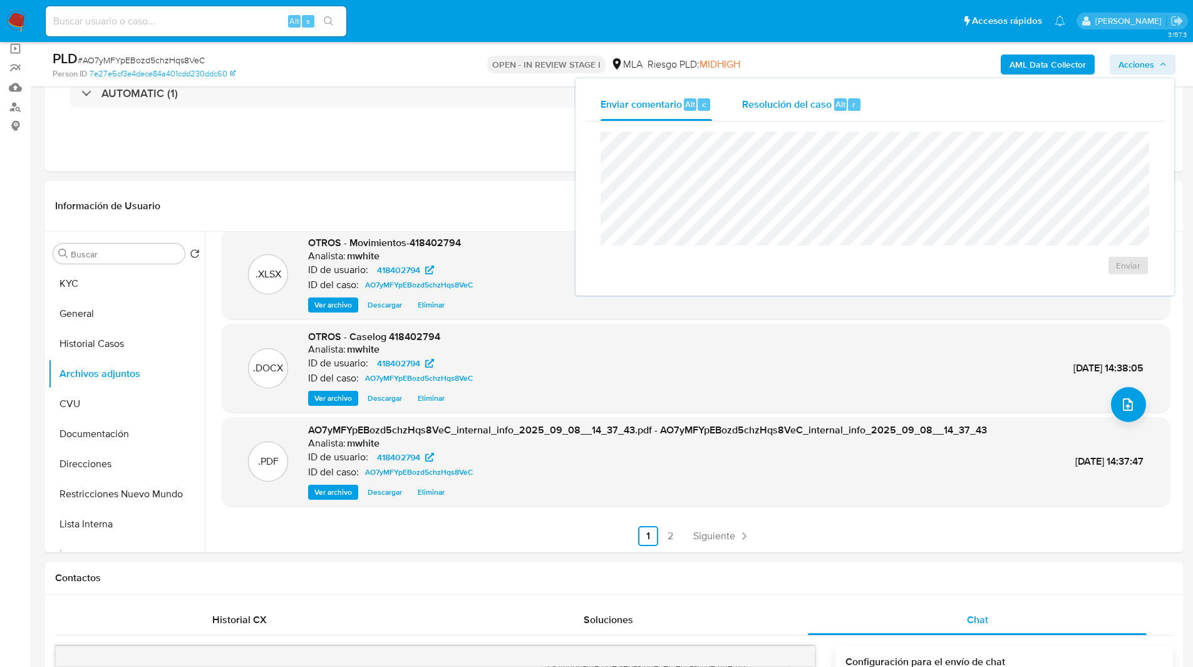
click at [810, 101] on span "Resolución del caso" at bounding box center [787, 103] width 90 height 14
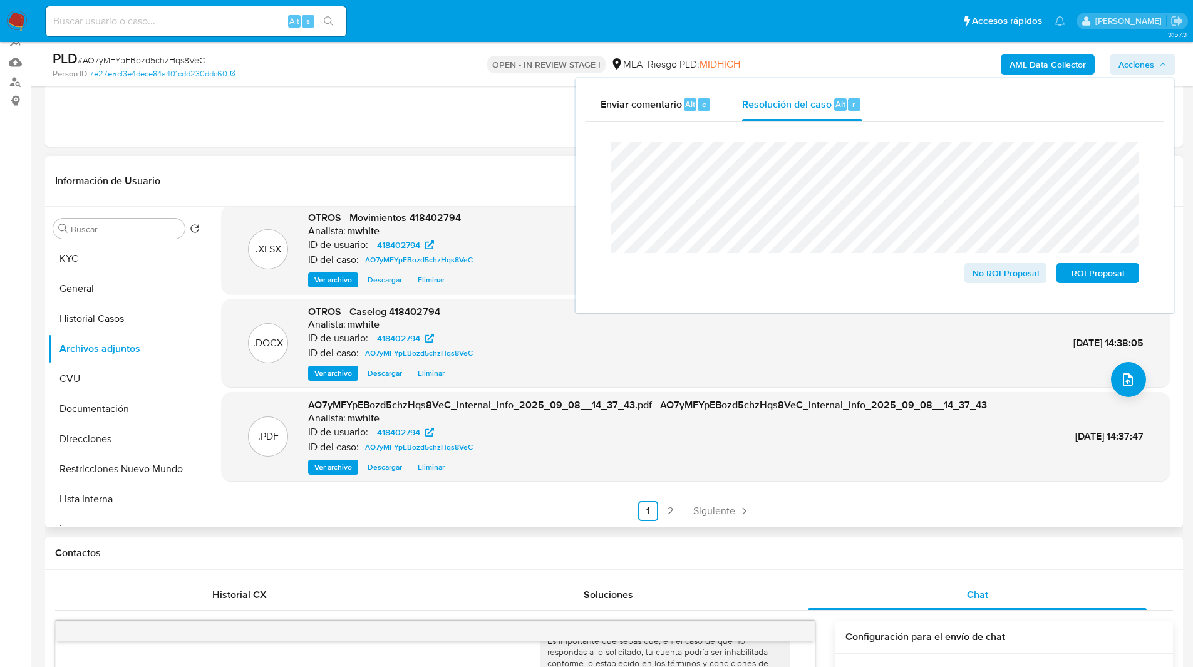
scroll to position [119, 0]
click at [1108, 274] on span "ROI Proposal" at bounding box center [1097, 273] width 65 height 18
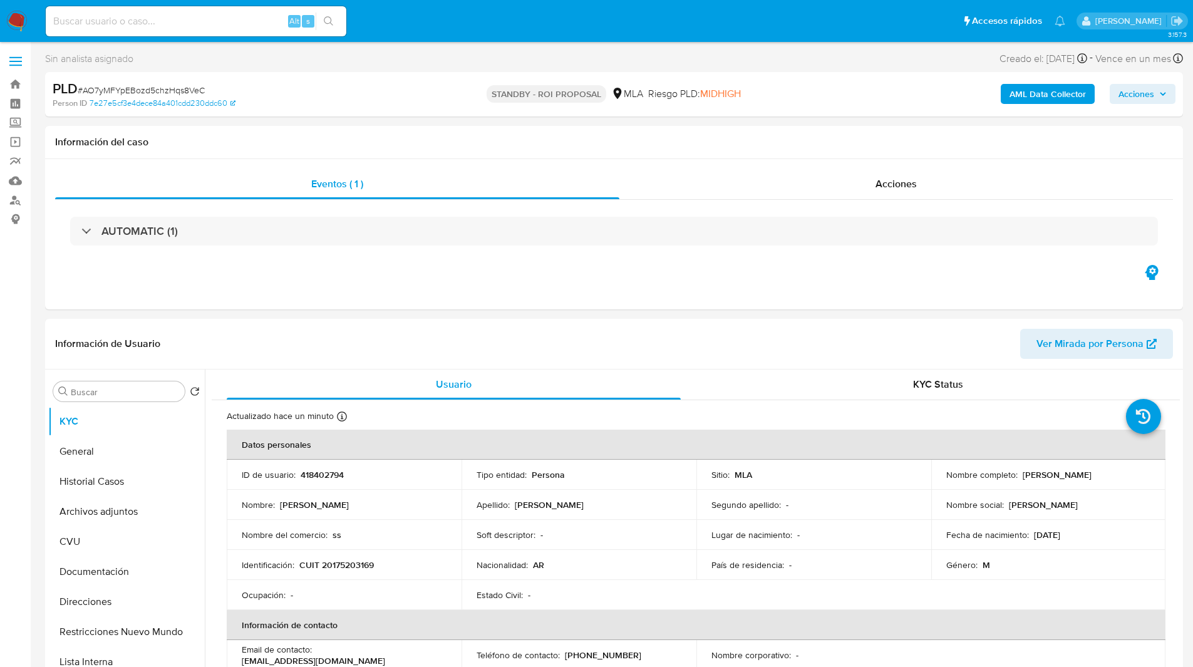
click at [634, 18] on ul "Pausado Ver notificaciones Alt s Accesos rápidos Presiona las siguientes teclas…" at bounding box center [555, 20] width 1032 height 31
select select "10"
click at [230, 13] on input at bounding box center [196, 21] width 301 height 16
paste input "IXfcaOsFJ9uyyZq1bpVjDPbJ"
type input "IXfcaOsFJ9uyyZq1bpVjDPbJ"
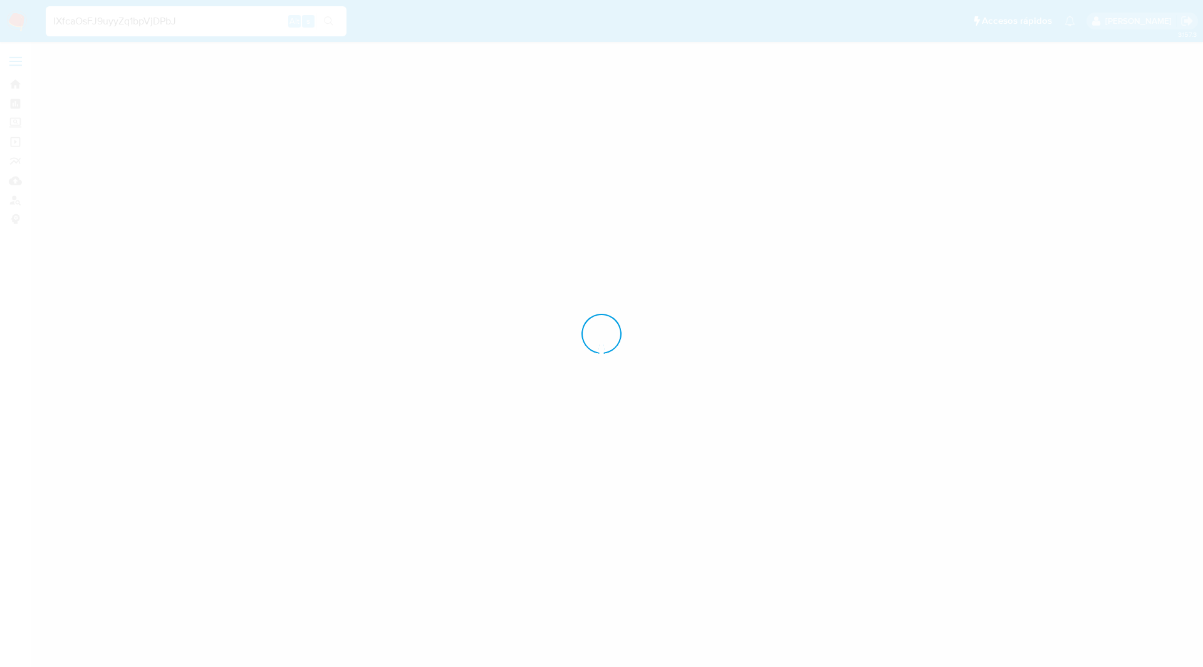
click at [460, 24] on ul "Pausado Ver notificaciones IXfcaOsFJ9uyyZq1bpVjDPbJ Alt s Accesos rápidos Presi…" at bounding box center [560, 20] width 1042 height 31
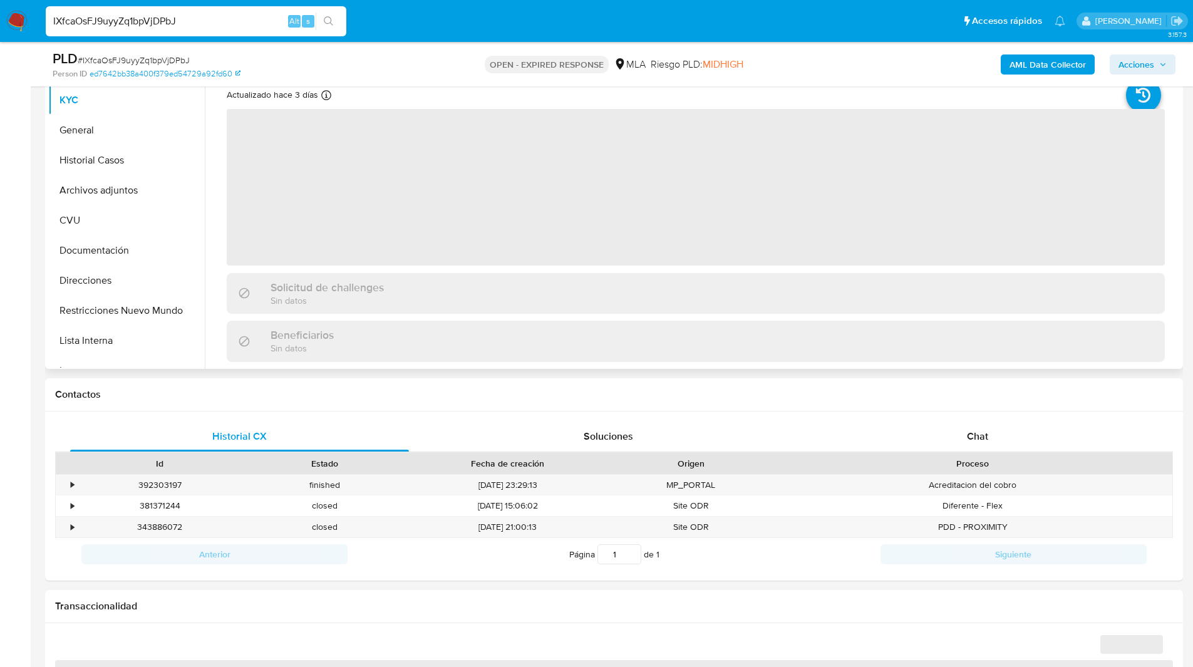
scroll to position [282, 0]
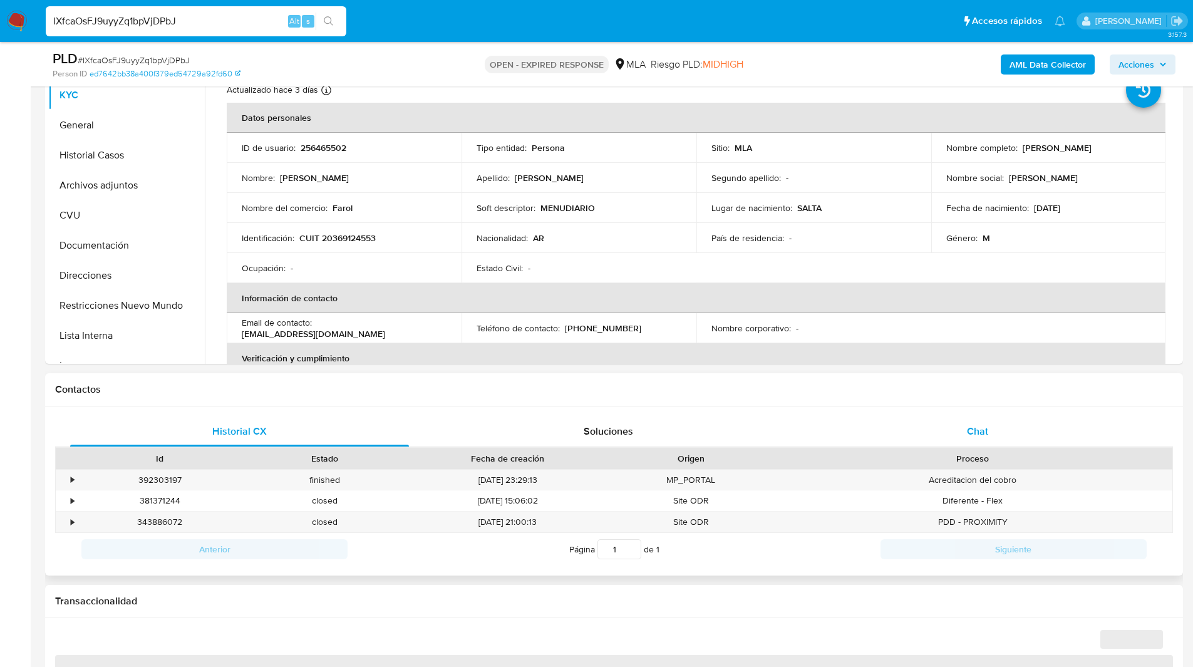
click at [967, 434] on span "Chat" at bounding box center [977, 431] width 21 height 14
select select "10"
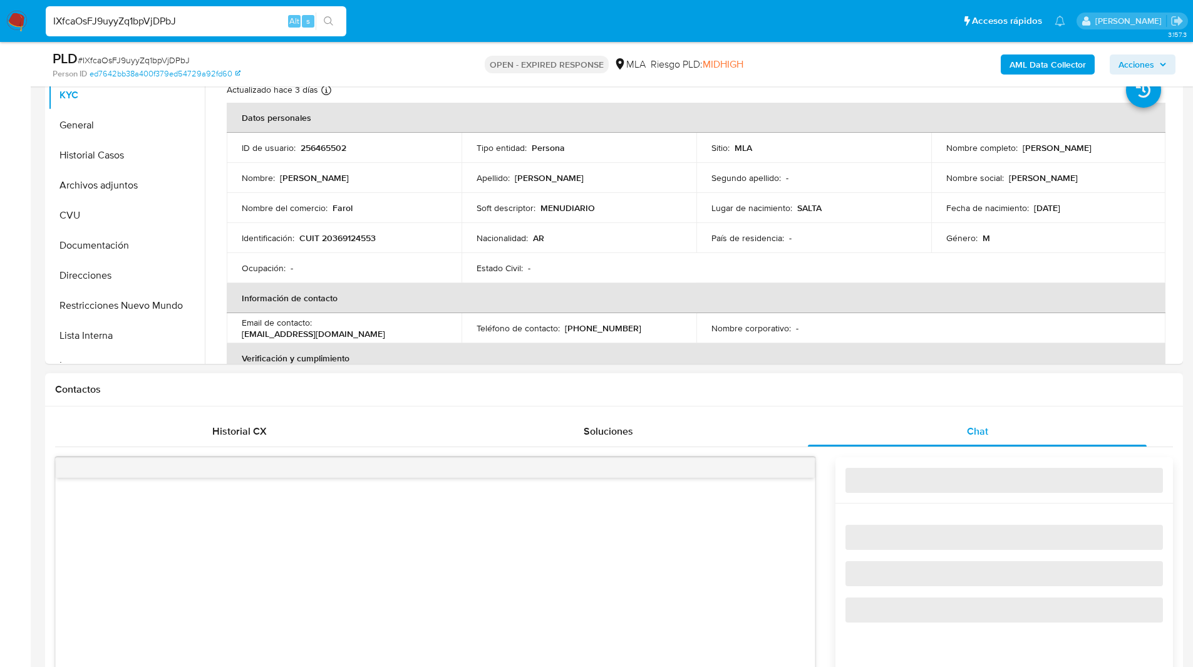
click at [869, 392] on h1 "Contactos" at bounding box center [614, 389] width 1118 height 13
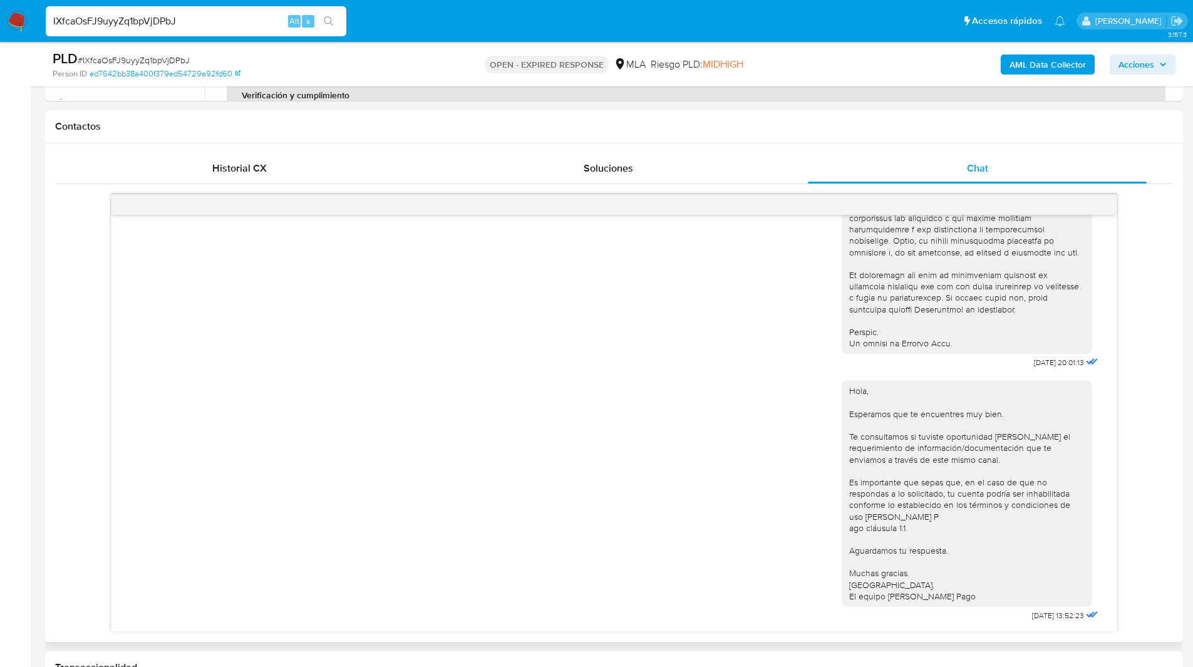
scroll to position [569, 0]
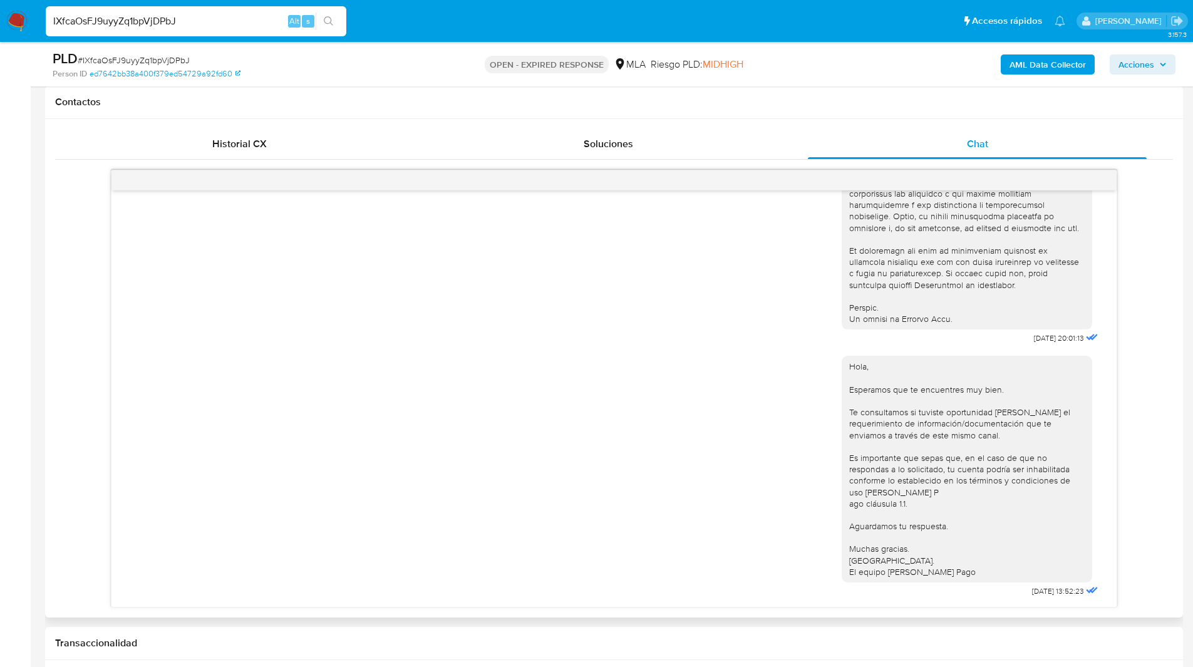
click at [1158, 286] on div "17/07/2025 20:01:13 Hola, Esperamos que te encuentres muy bien. Te consultamos …" at bounding box center [614, 389] width 1118 height 438
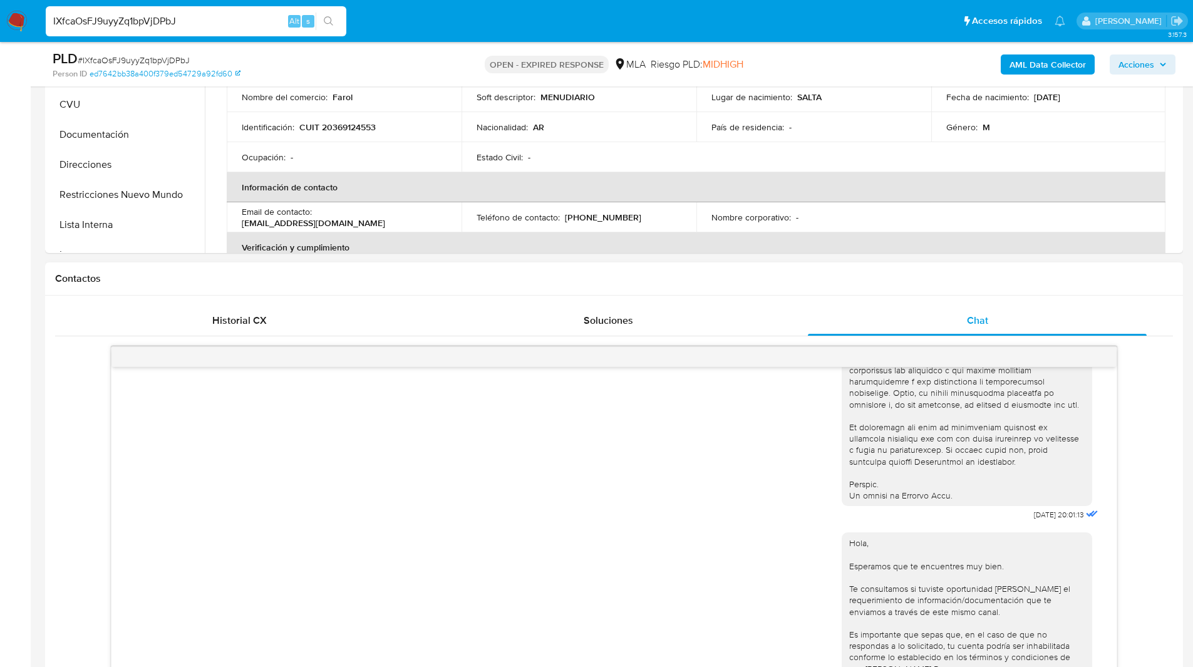
scroll to position [557, 0]
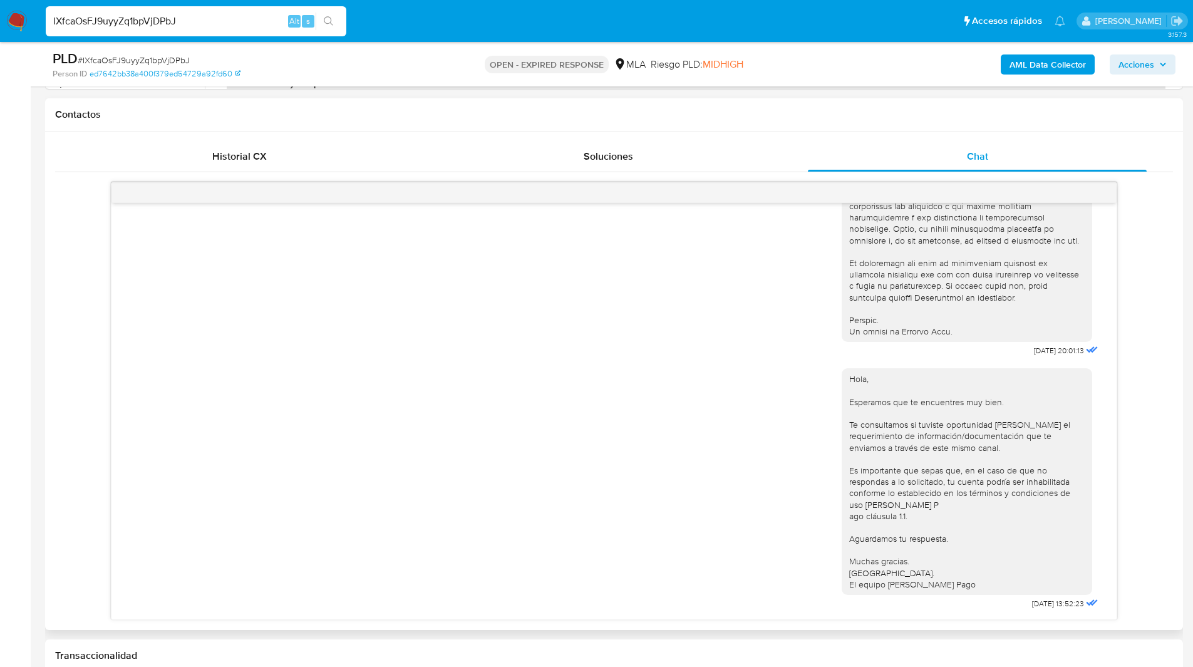
click at [1144, 336] on div "17/07/2025 20:01:13 Hola, Esperamos que te encuentres muy bien. Te consultamos …" at bounding box center [614, 401] width 1118 height 438
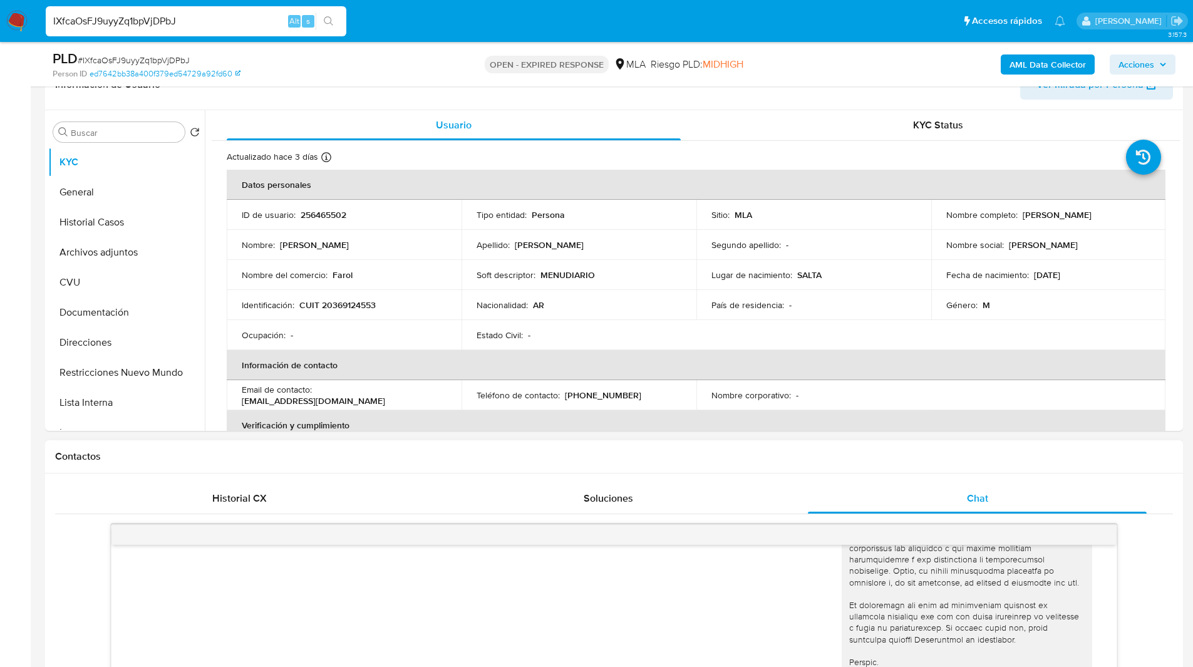
scroll to position [131, 0]
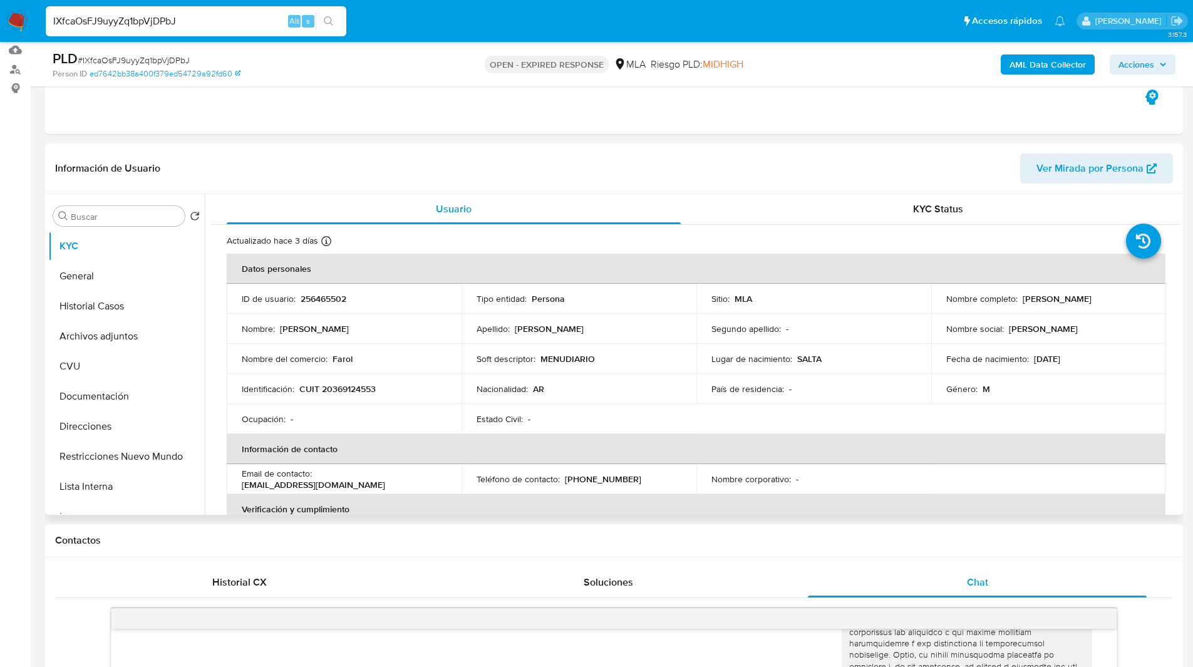
click at [531, 172] on header "Información de Usuario Ver Mirada por Persona" at bounding box center [614, 168] width 1118 height 30
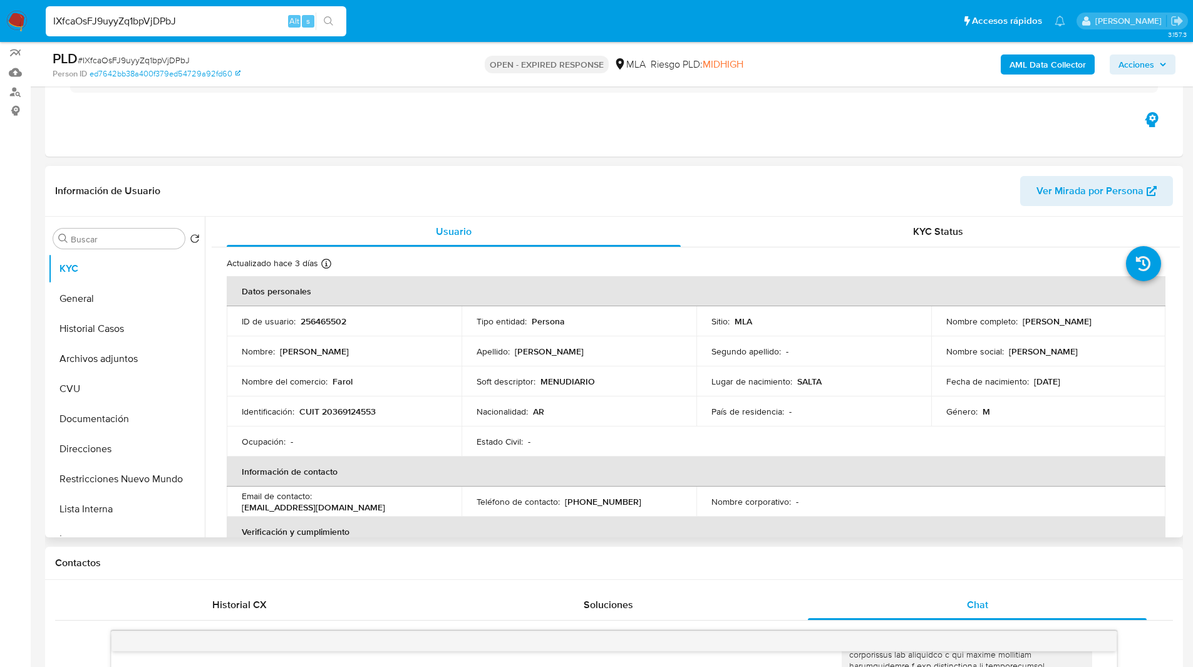
click at [325, 321] on p "256465502" at bounding box center [324, 321] width 46 height 11
copy p "256465502"
click at [518, 190] on header "Información de Usuario Ver Mirada por Persona" at bounding box center [614, 191] width 1118 height 30
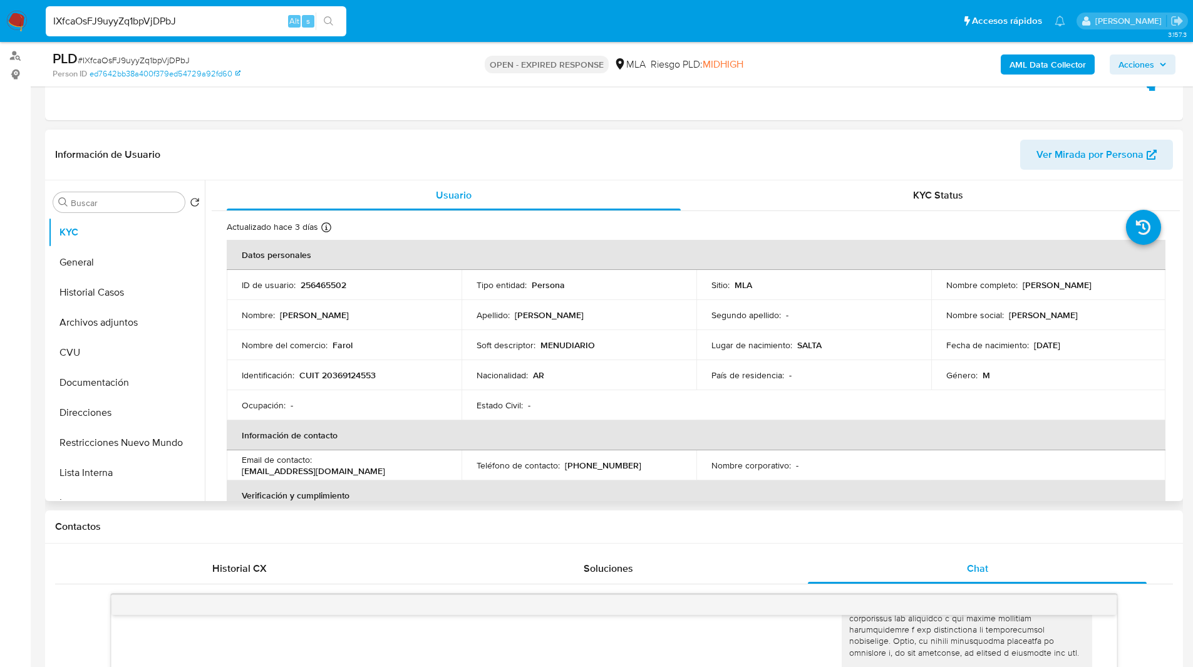
click at [453, 165] on header "Información de Usuario Ver Mirada por Persona" at bounding box center [614, 155] width 1118 height 30
click at [460, 195] on span "Usuario" at bounding box center [454, 195] width 36 height 14
click at [549, 165] on header "Información de Usuario Ver Mirada por Persona" at bounding box center [614, 155] width 1118 height 30
click at [480, 167] on header "Información de Usuario Ver Mirada por Persona" at bounding box center [614, 155] width 1118 height 30
click at [425, 167] on header "Información de Usuario Ver Mirada por Persona" at bounding box center [614, 155] width 1118 height 30
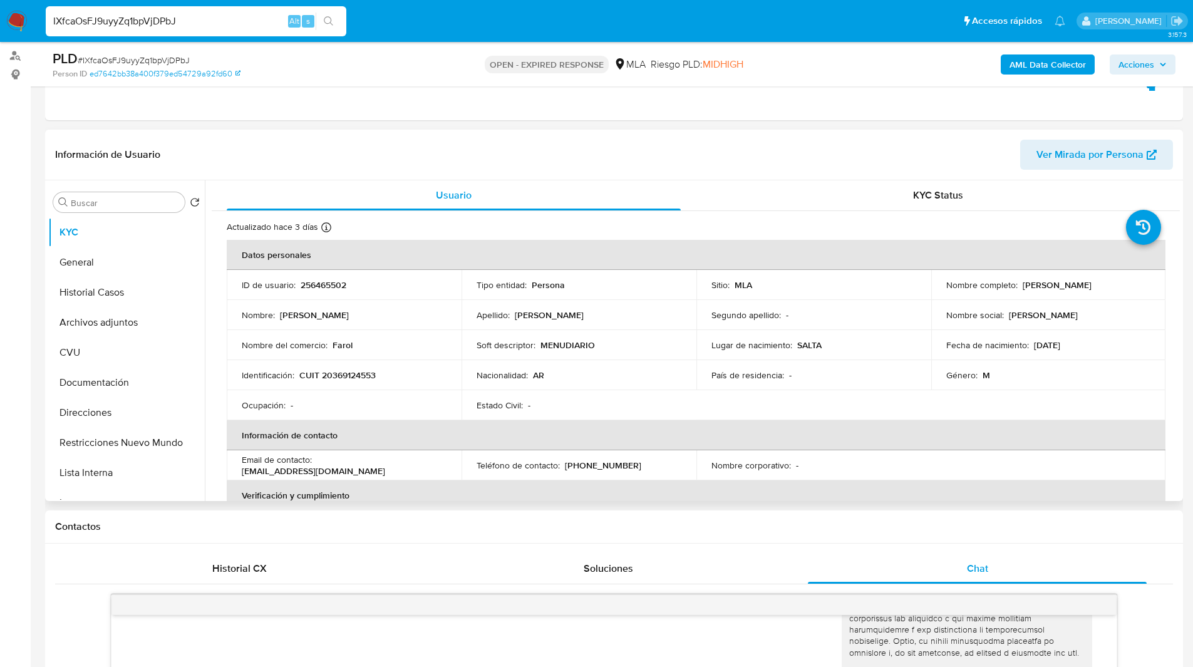
click at [693, 156] on header "Información de Usuario Ver Mirada por Persona" at bounding box center [614, 155] width 1118 height 30
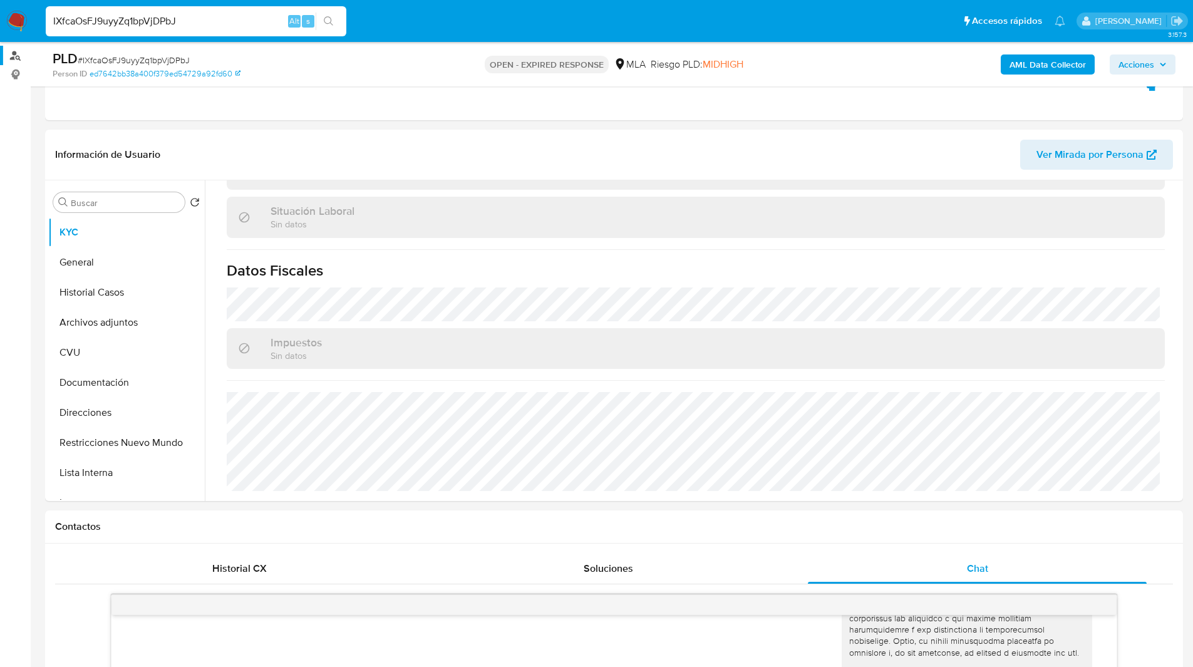
click at [14, 53] on link "Buscador de personas" at bounding box center [74, 55] width 149 height 19
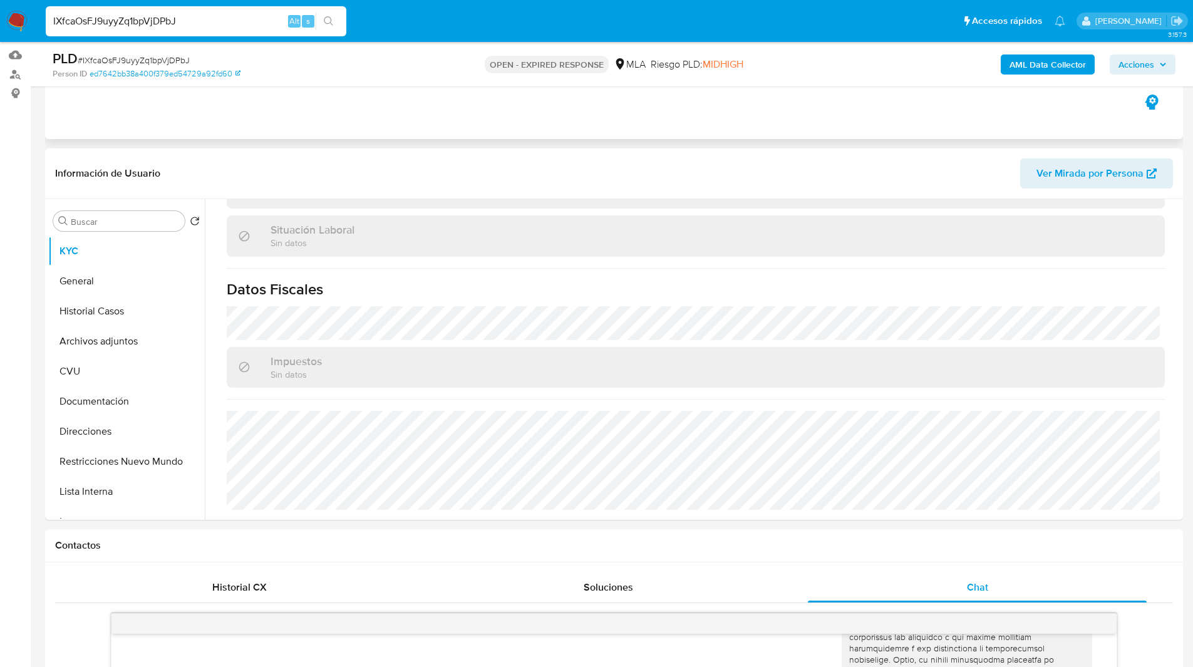
click at [172, 116] on div "Eventos ( 1 ) Acciones AUTOMATIC (1)" at bounding box center [614, 64] width 1138 height 150
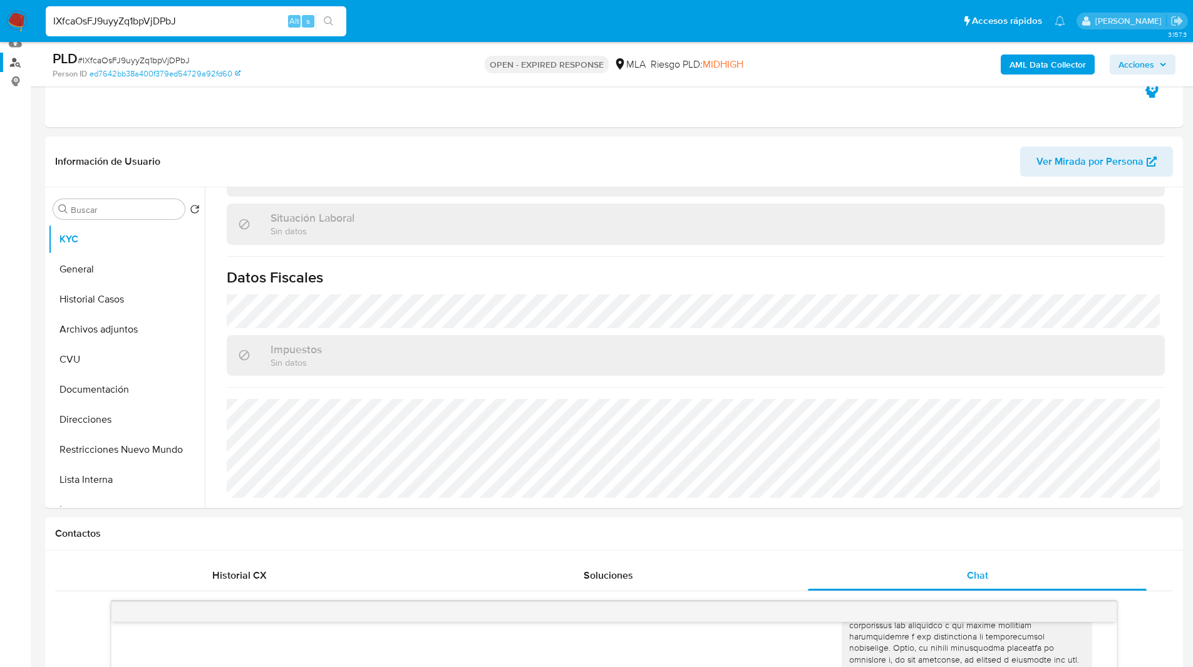
scroll to position [138, 0]
click at [87, 355] on button "CVU" at bounding box center [121, 359] width 147 height 30
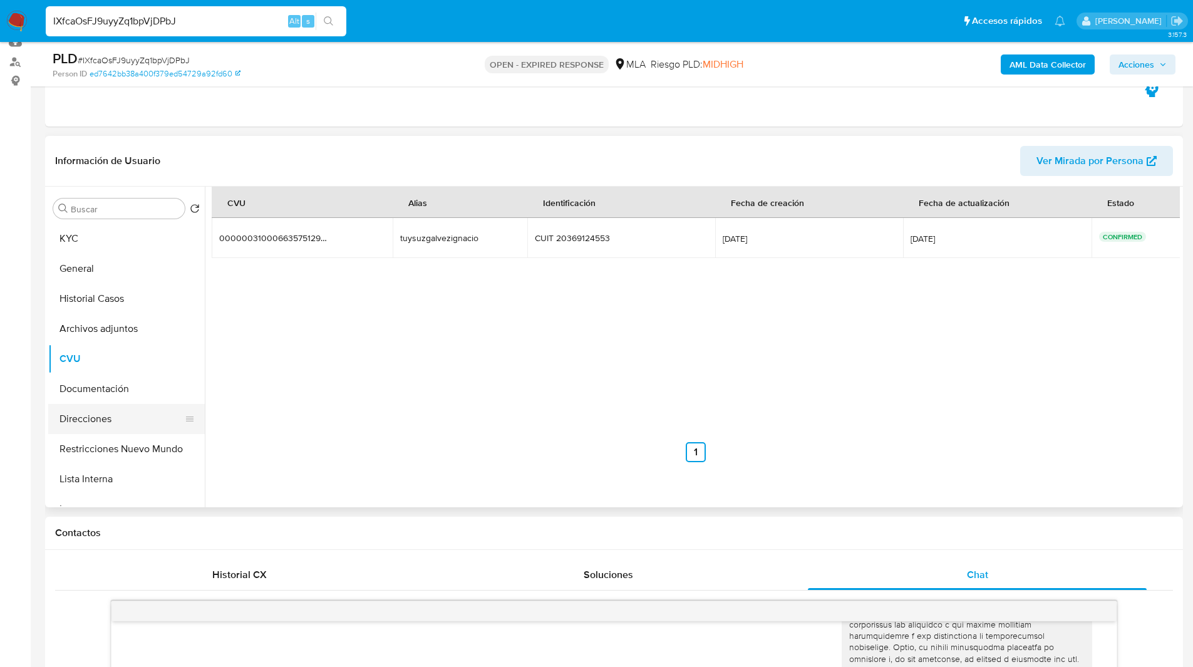
click at [117, 409] on button "Direcciones" at bounding box center [121, 419] width 147 height 30
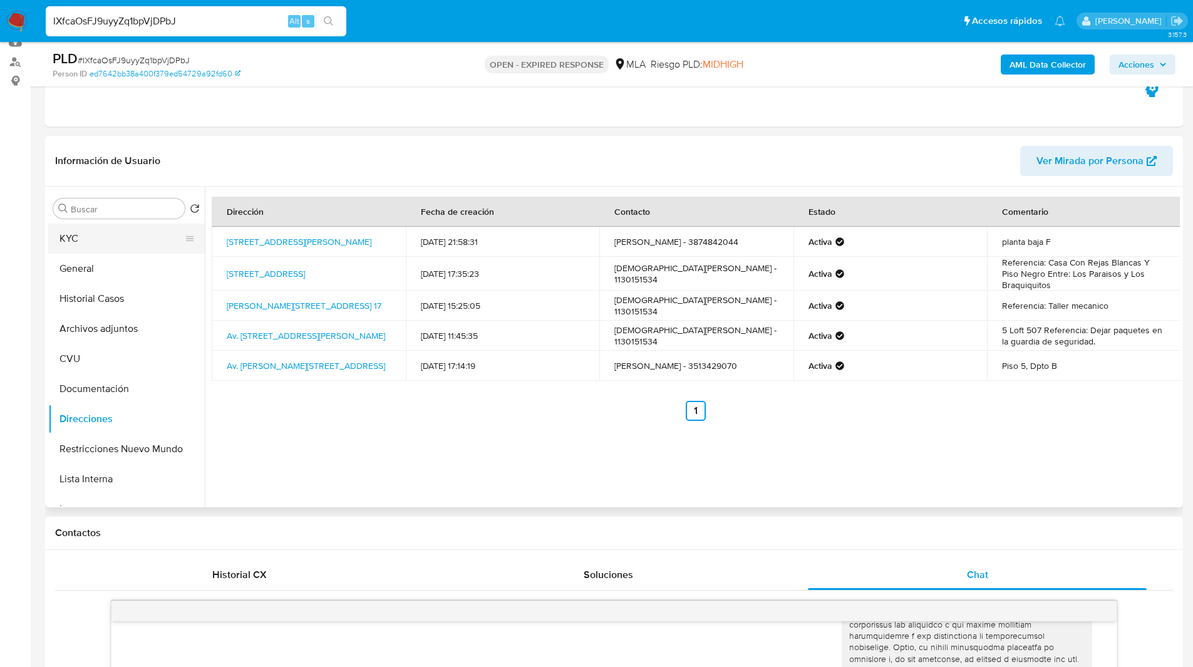
click at [73, 246] on button "KYC" at bounding box center [121, 239] width 147 height 30
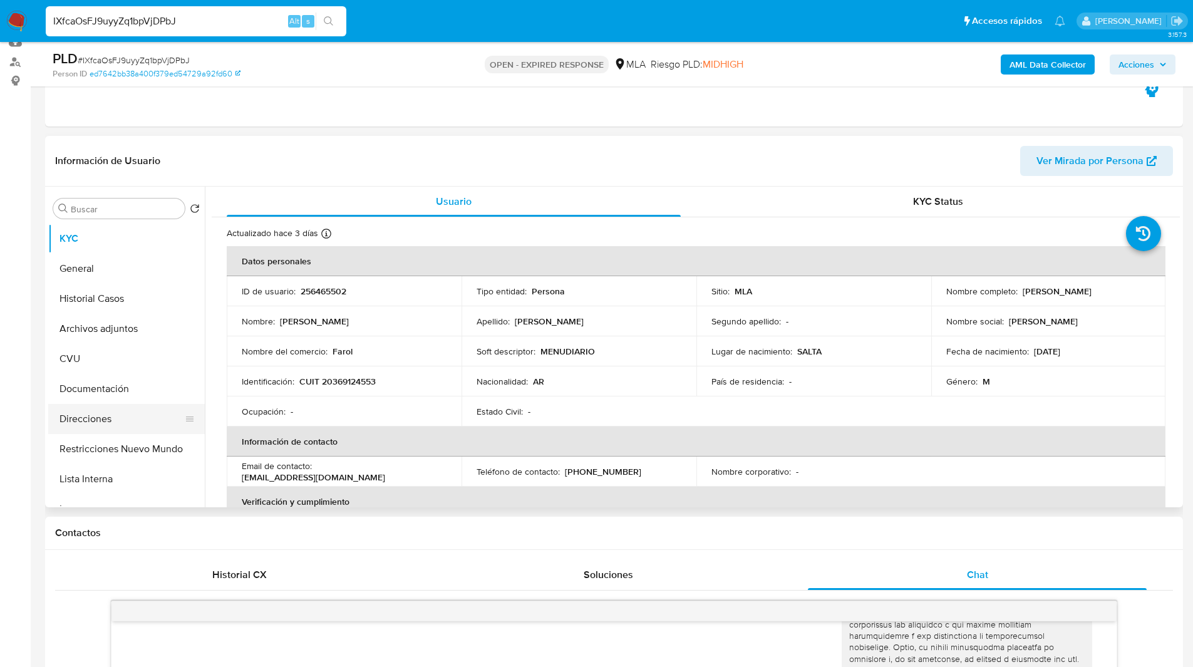
click at [100, 415] on button "Direcciones" at bounding box center [121, 419] width 147 height 30
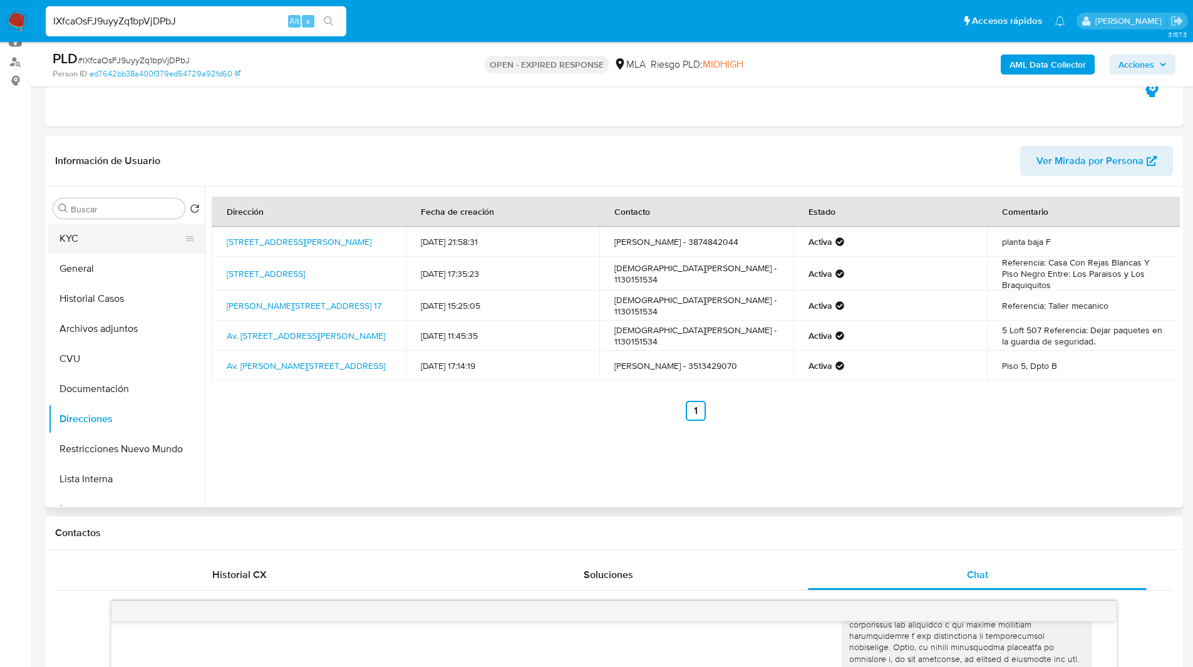
click at [115, 237] on button "KYC" at bounding box center [121, 239] width 147 height 30
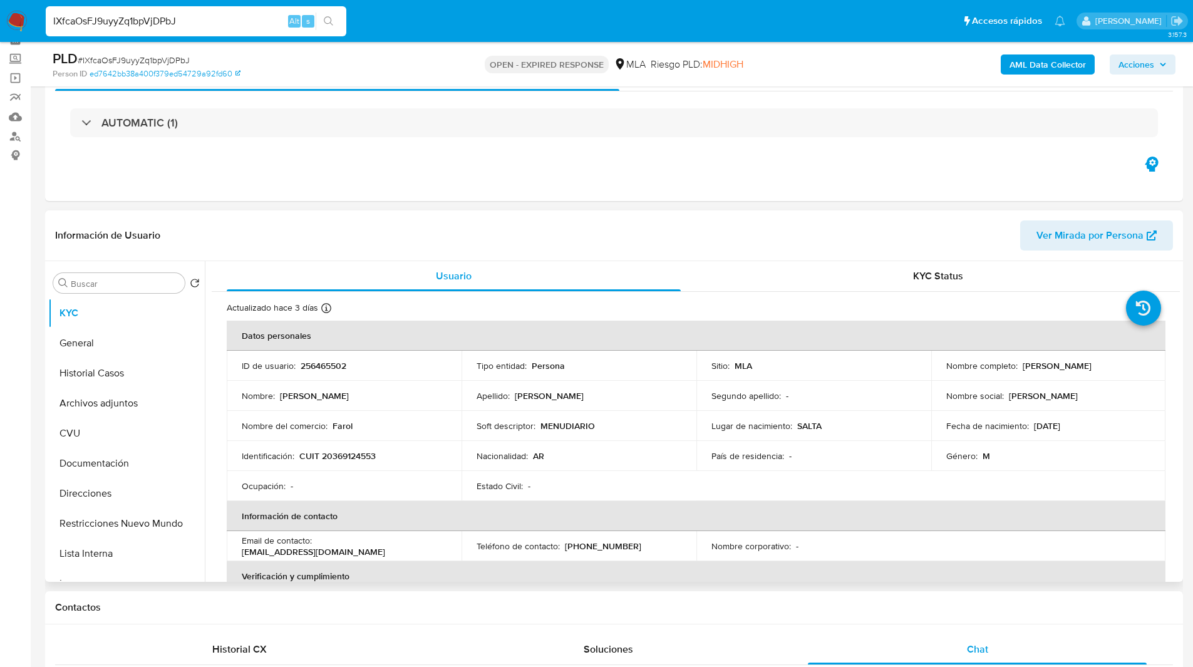
scroll to position [63, 0]
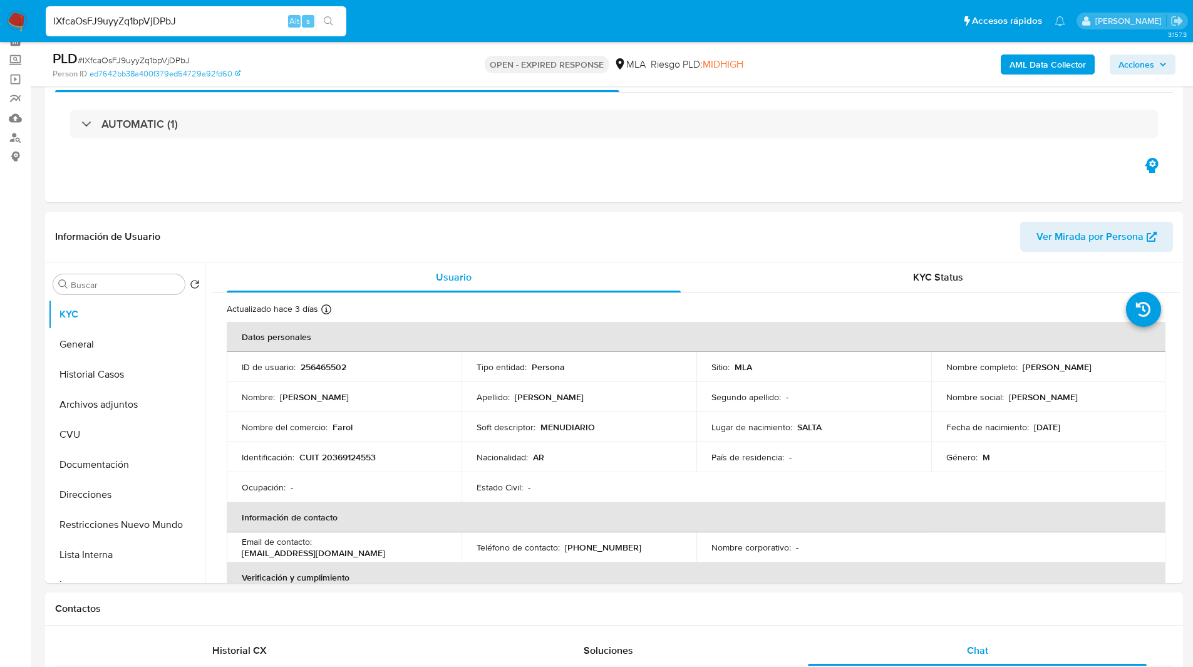
click at [475, 223] on header "Información de Usuario Ver Mirada por Persona" at bounding box center [614, 237] width 1118 height 30
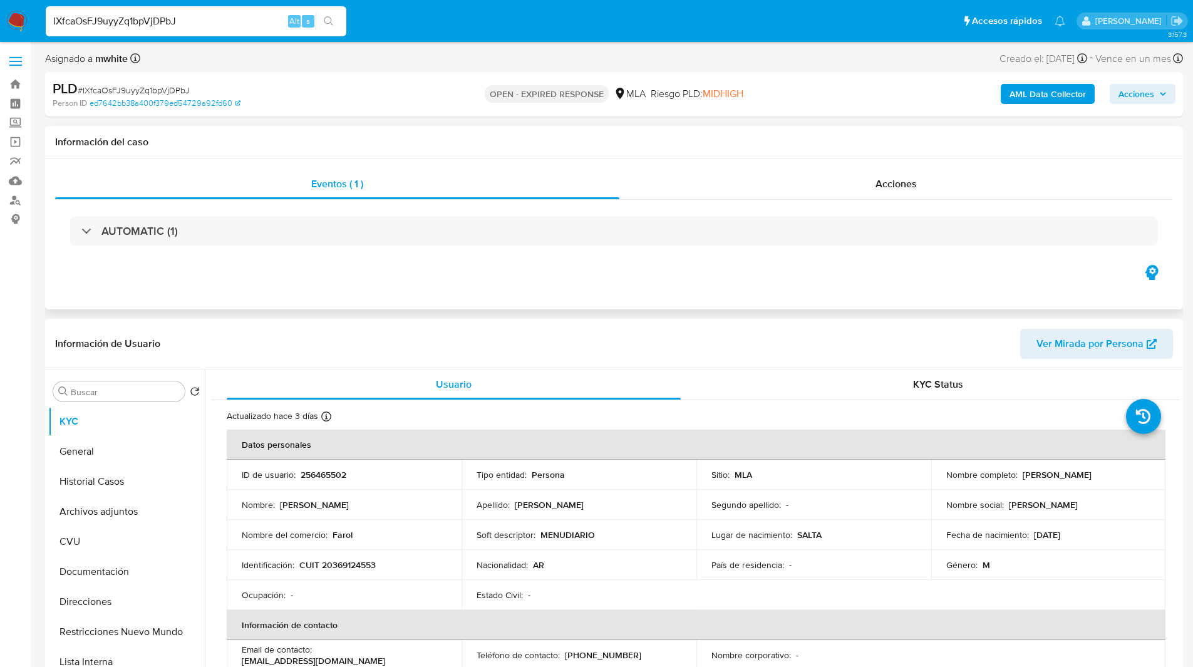
click at [403, 275] on div "Eventos ( 1 ) Acciones AUTOMATIC (1)" at bounding box center [614, 234] width 1138 height 150
click at [339, 303] on div "Eventos ( 1 ) Acciones AUTOMATIC (1)" at bounding box center [614, 234] width 1138 height 150
click at [463, 303] on div "Eventos ( 1 ) Acciones AUTOMATIC (1)" at bounding box center [614, 234] width 1138 height 150
click at [508, 296] on div "Eventos ( 1 ) Acciones AUTOMATIC (1)" at bounding box center [614, 234] width 1138 height 150
click at [652, 34] on ul "Pausado Ver notificaciones IXfcaOsFJ9uyyZq1bpVjDPbJ Alt s Accesos rápidos Presi…" at bounding box center [555, 20] width 1032 height 31
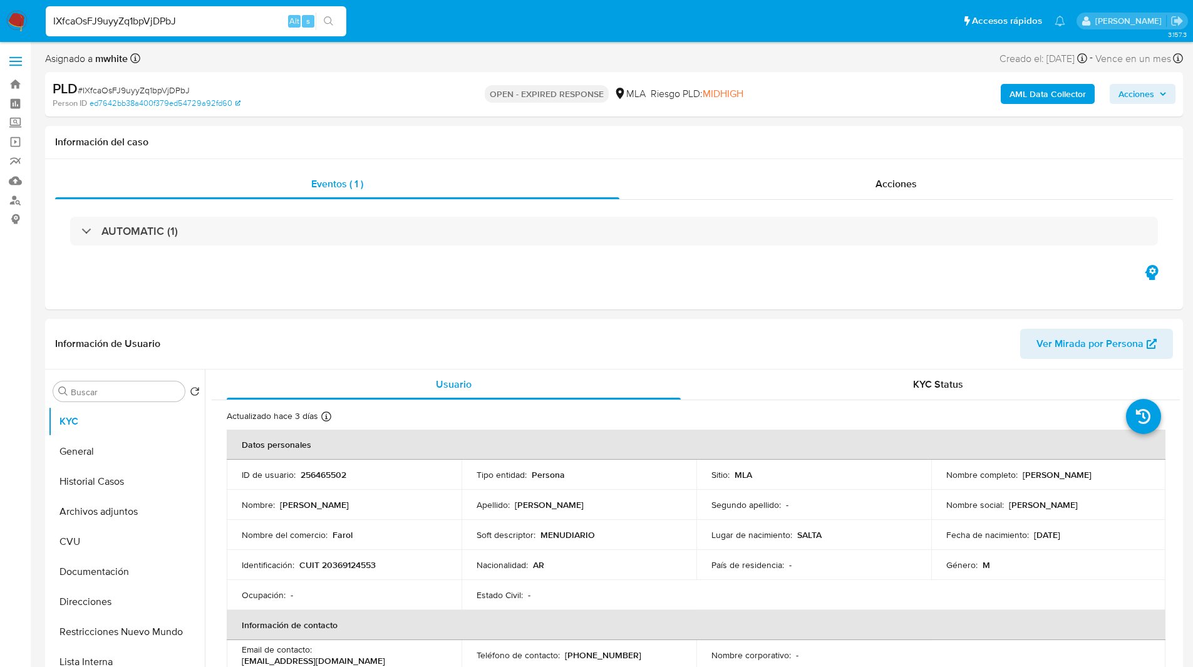
click at [400, 5] on ul "Pausado Ver notificaciones IXfcaOsFJ9uyyZq1bpVjDPbJ Alt s Accesos rápidos Presi…" at bounding box center [555, 20] width 1032 height 31
click at [740, 308] on div "Eventos ( 1 ) Acciones AUTOMATIC (1)" at bounding box center [614, 234] width 1138 height 150
click at [116, 611] on button "Direcciones" at bounding box center [121, 602] width 147 height 30
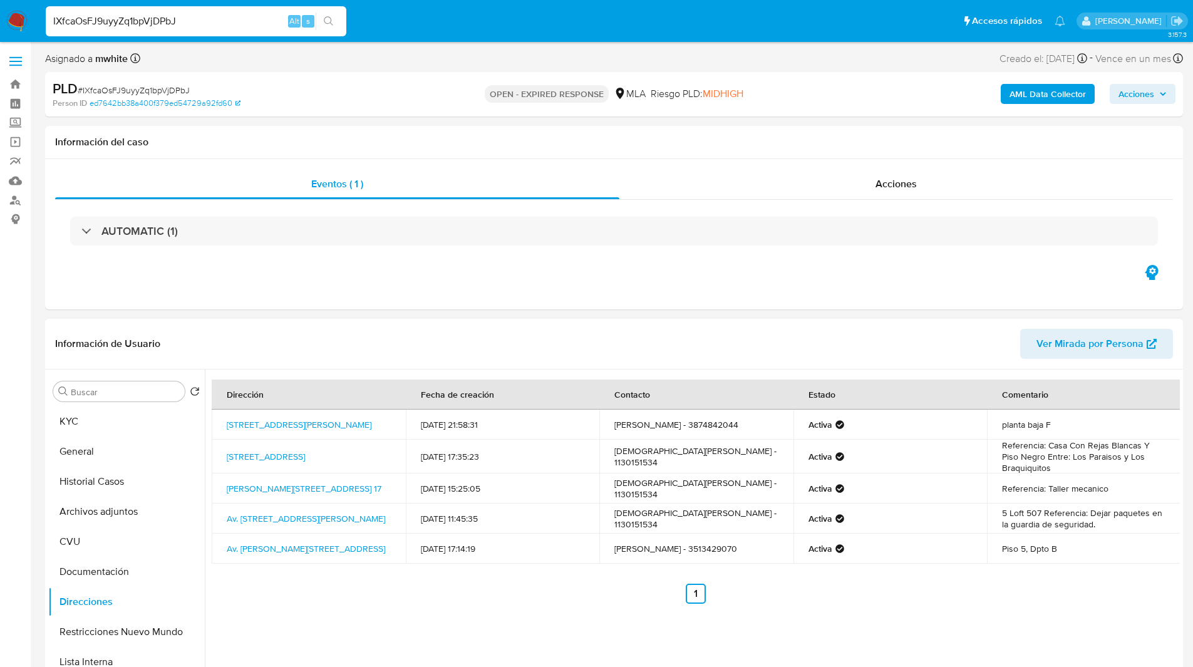
click at [814, 365] on div "Información de Usuario Ver Mirada por Persona" at bounding box center [614, 344] width 1138 height 51
click at [90, 427] on button "KYC" at bounding box center [121, 422] width 147 height 30
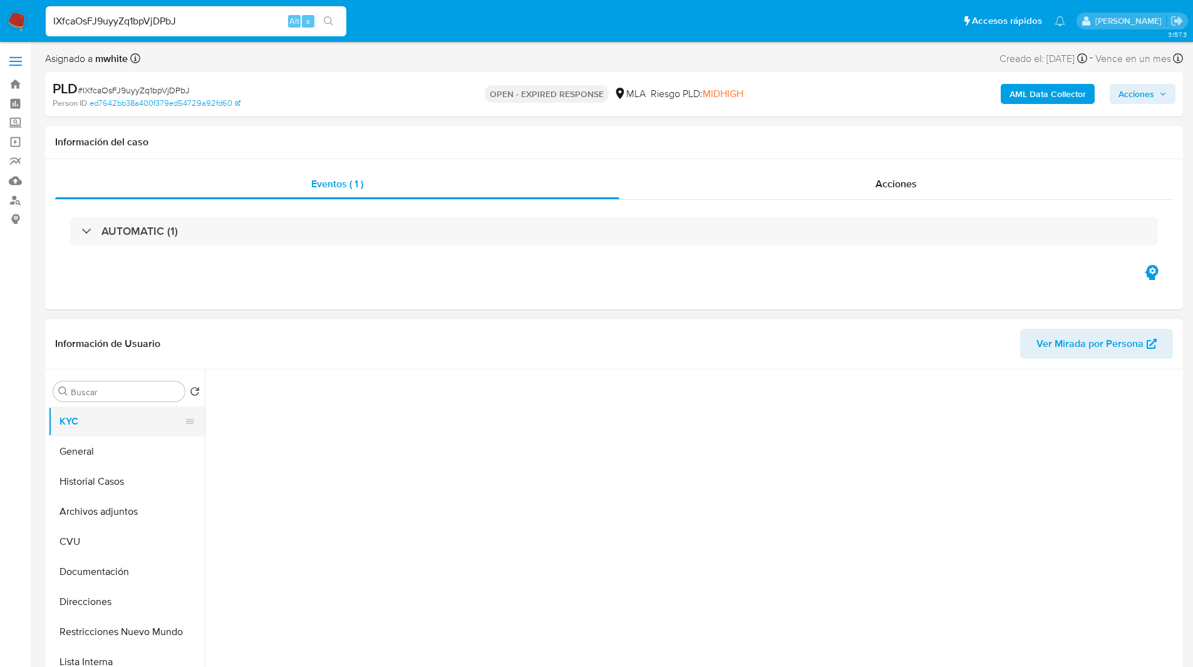
click at [115, 425] on button "KYC" at bounding box center [121, 422] width 147 height 30
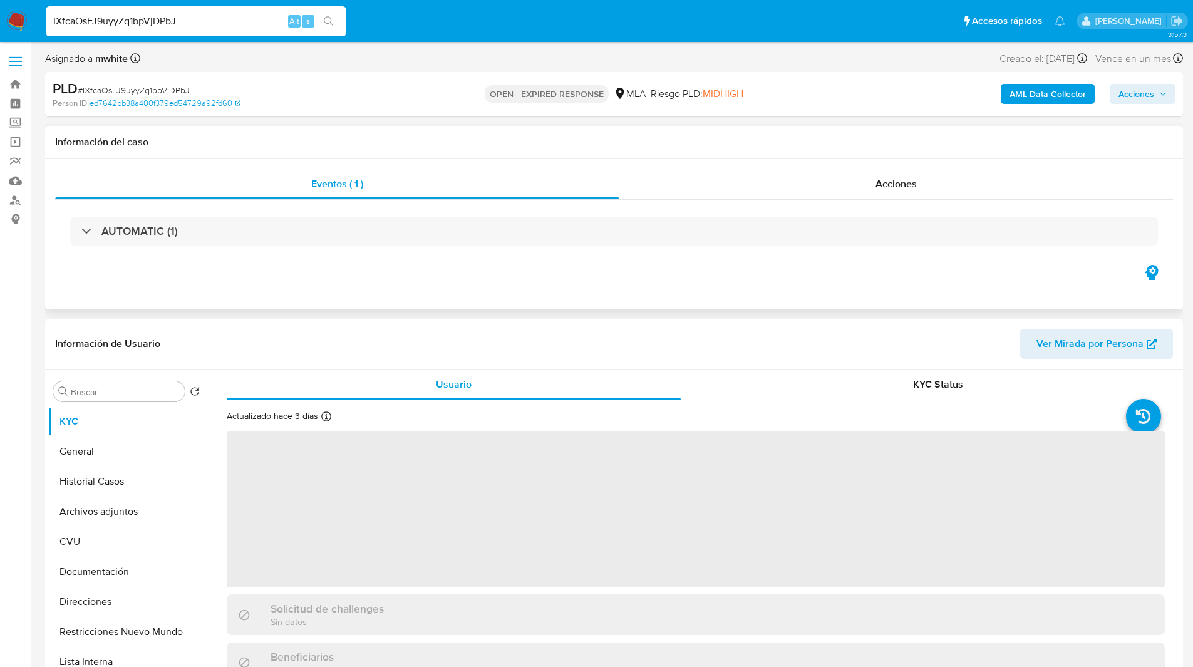
click at [341, 304] on div "Eventos ( 1 ) Acciones AUTOMATIC (1)" at bounding box center [614, 234] width 1138 height 150
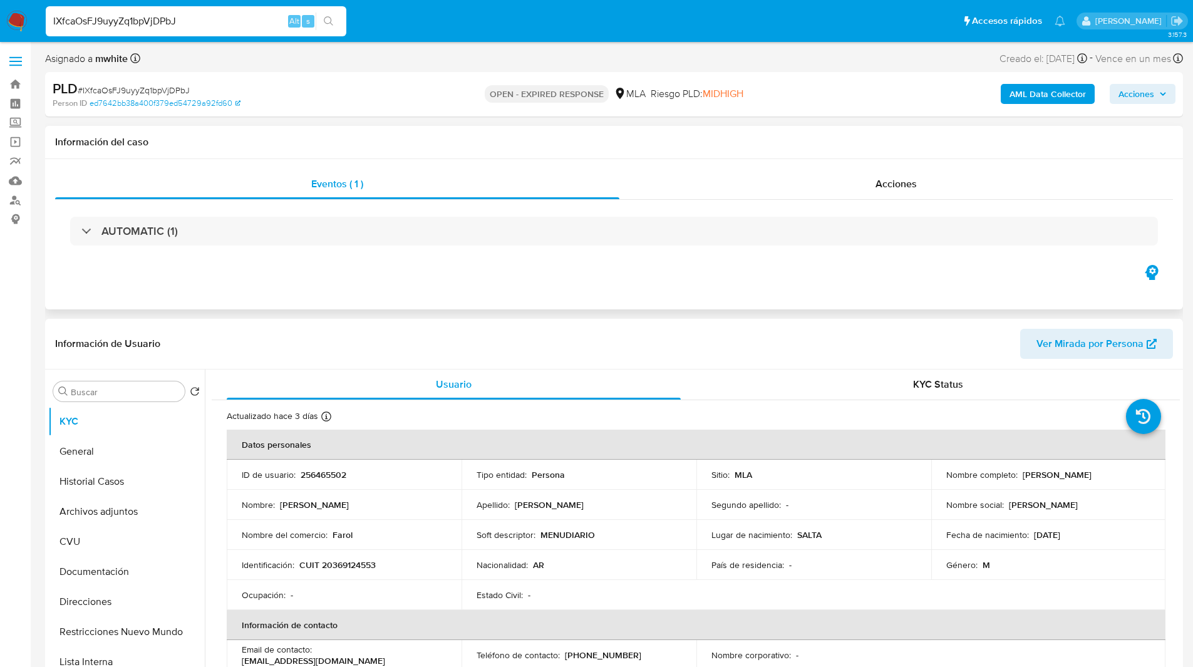
click at [395, 284] on div "Eventos ( 1 ) Acciones AUTOMATIC (1)" at bounding box center [614, 234] width 1138 height 150
click at [368, 277] on div "Eventos ( 1 ) Acciones AUTOMATIC (1)" at bounding box center [614, 234] width 1138 height 150
click at [407, 282] on div "Eventos ( 1 ) Acciones AUTOMATIC (1)" at bounding box center [614, 234] width 1138 height 150
click at [438, 273] on div "Eventos ( 1 ) Acciones AUTOMATIC (1)" at bounding box center [614, 234] width 1138 height 150
click at [358, 273] on div "Eventos ( 1 ) Acciones AUTOMATIC (1)" at bounding box center [614, 234] width 1138 height 150
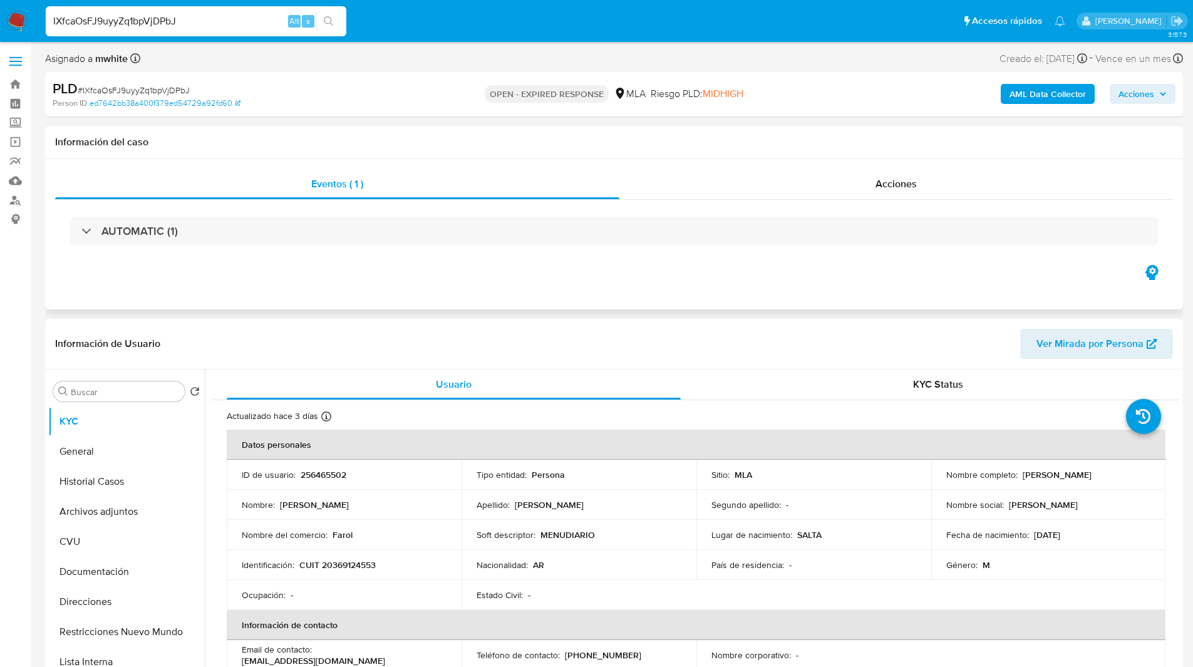
click at [803, 282] on div "Eventos ( 1 ) Acciones AUTOMATIC (1)" at bounding box center [614, 234] width 1138 height 150
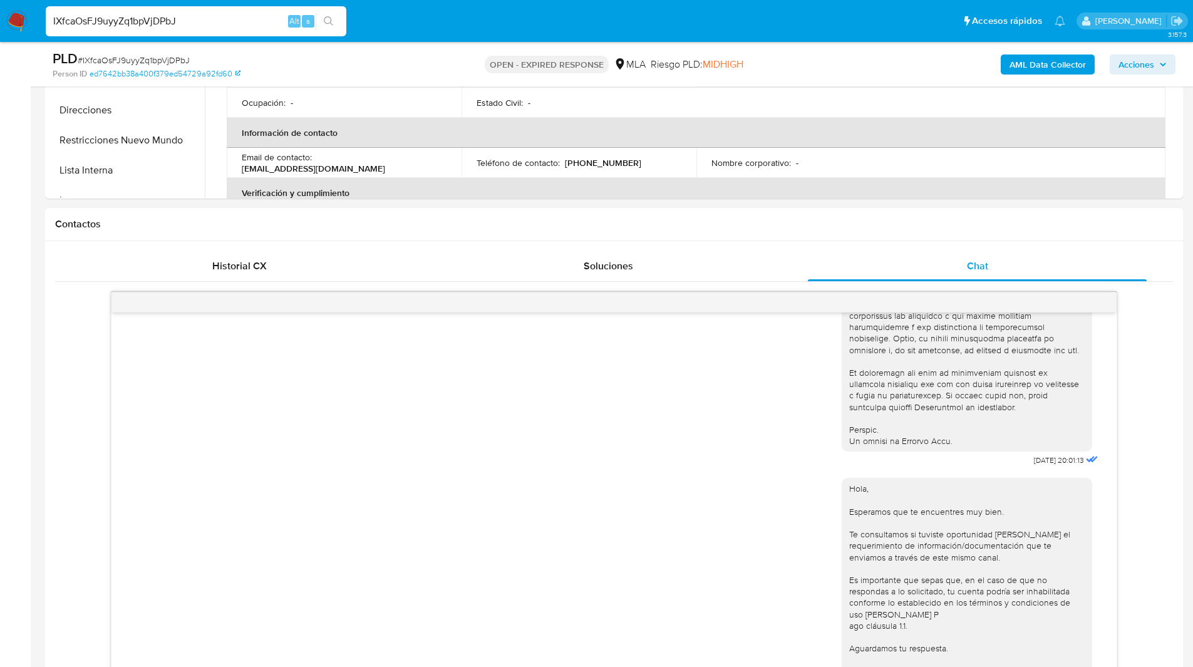
click at [891, 224] on h1 "Contactos" at bounding box center [614, 224] width 1118 height 13
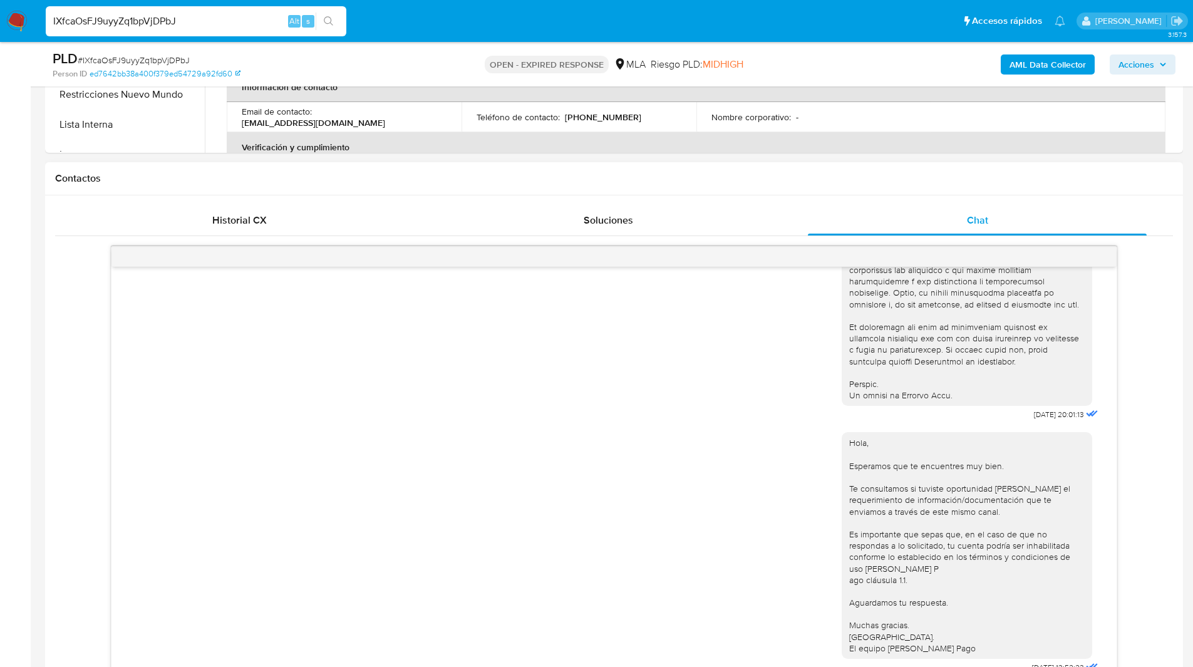
scroll to position [494, 0]
drag, startPoint x: 1047, startPoint y: 400, endPoint x: 1010, endPoint y: 401, distance: 36.3
click at [1034, 408] on span "17/07/2025 20:01:13" at bounding box center [1059, 413] width 50 height 10
copy span "17/07/2025"
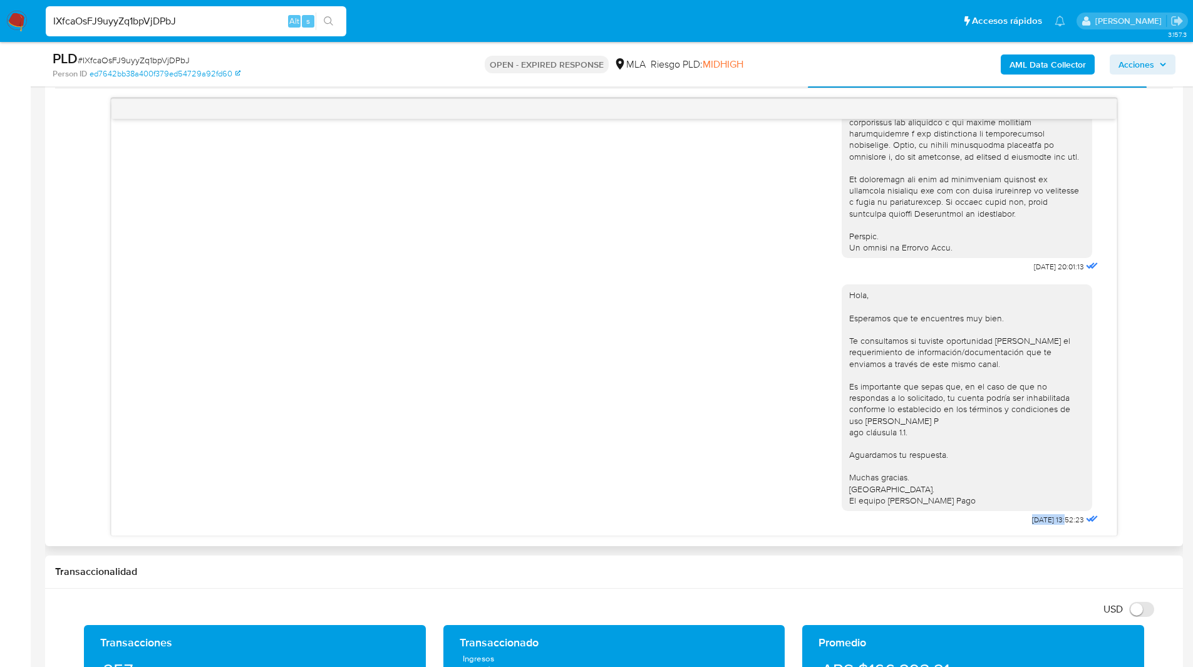
drag, startPoint x: 1045, startPoint y: 520, endPoint x: 1006, endPoint y: 519, distance: 38.8
click at [1006, 519] on div "Hola, Esperamos que te encuentres muy bien. Te consultamos si tuviste oportunid…" at bounding box center [971, 402] width 259 height 253
copy span "21/07/2025"
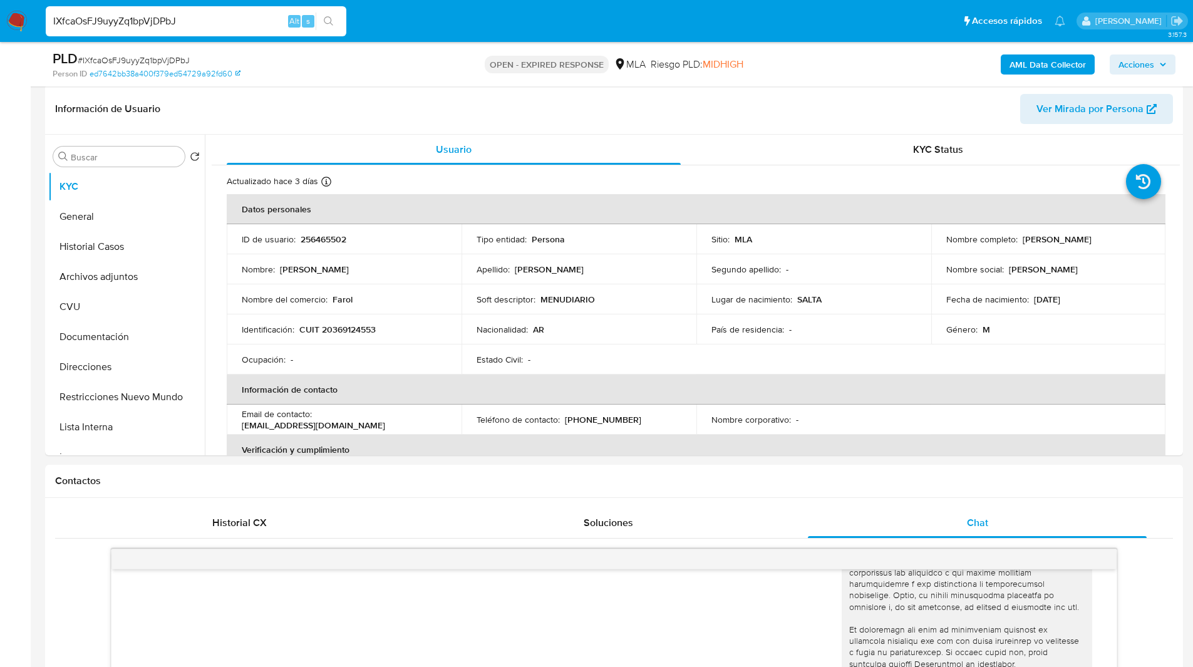
scroll to position [190, 0]
click at [138, 17] on input "IXfcaOsFJ9uyyZq1bpVjDPbJ" at bounding box center [196, 21] width 301 height 16
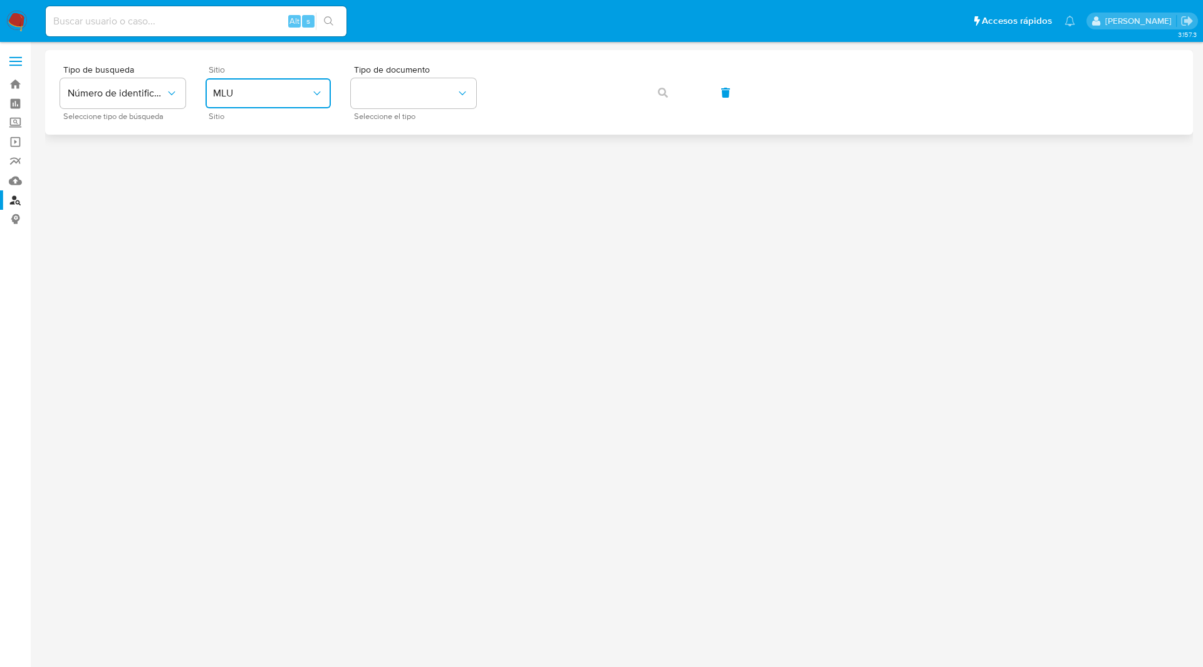
click at [261, 80] on button "MLU" at bounding box center [267, 93] width 125 height 30
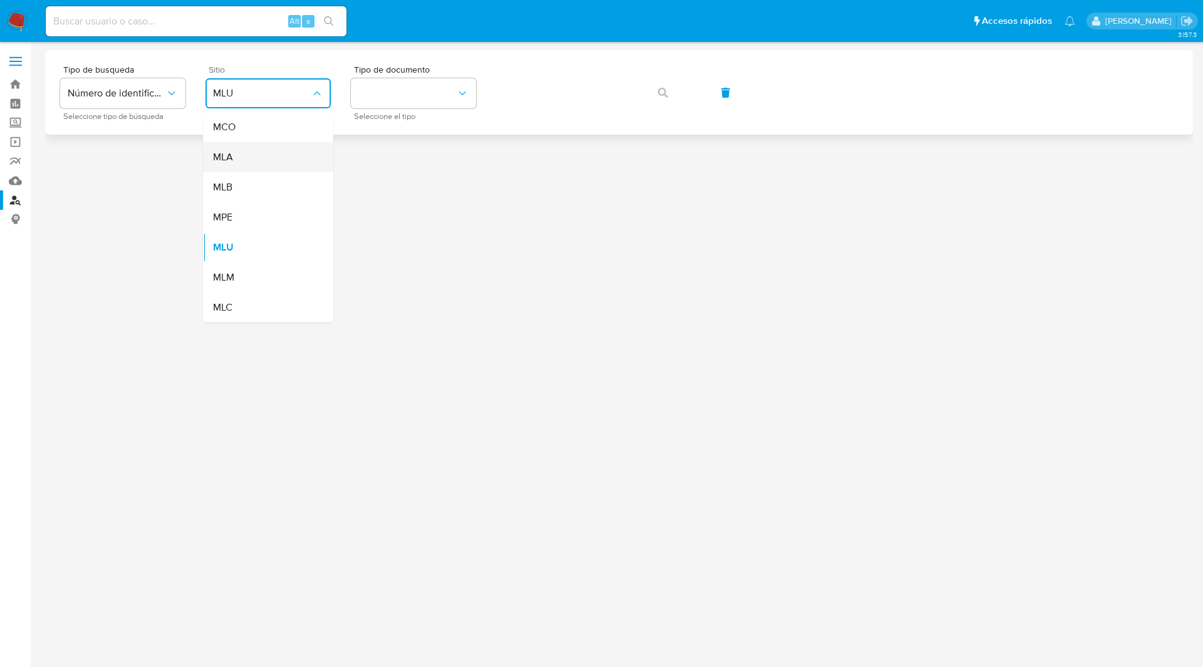
click at [244, 160] on div "MLA" at bounding box center [264, 157] width 103 height 30
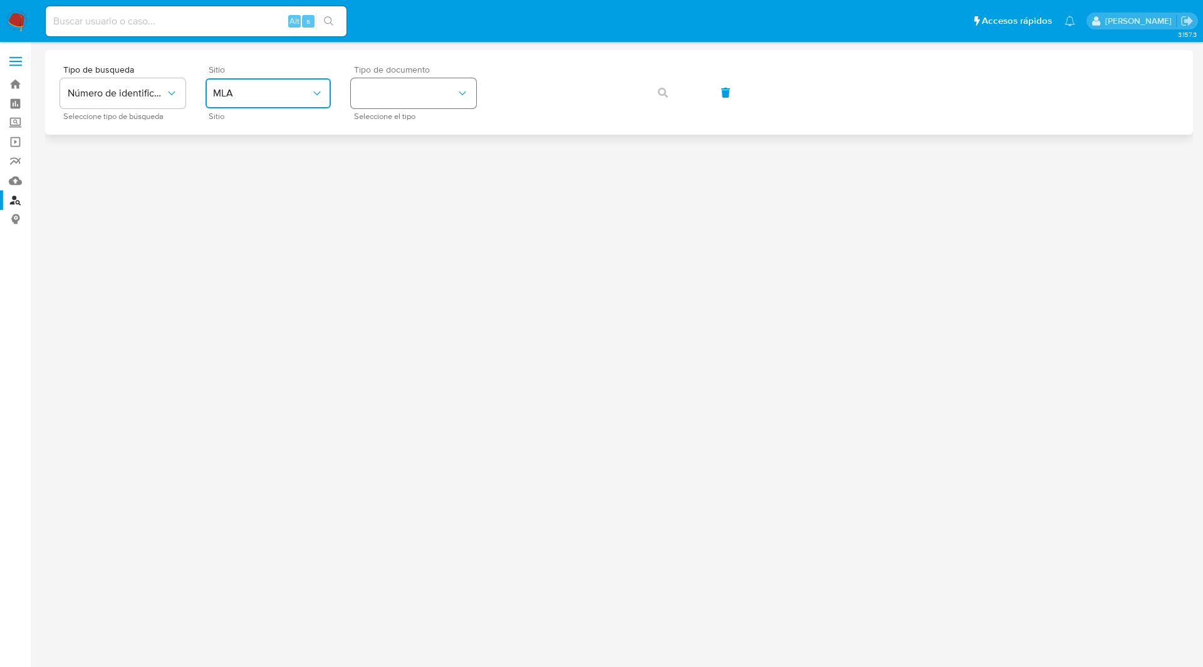
click at [441, 81] on button "identificationType" at bounding box center [413, 93] width 125 height 30
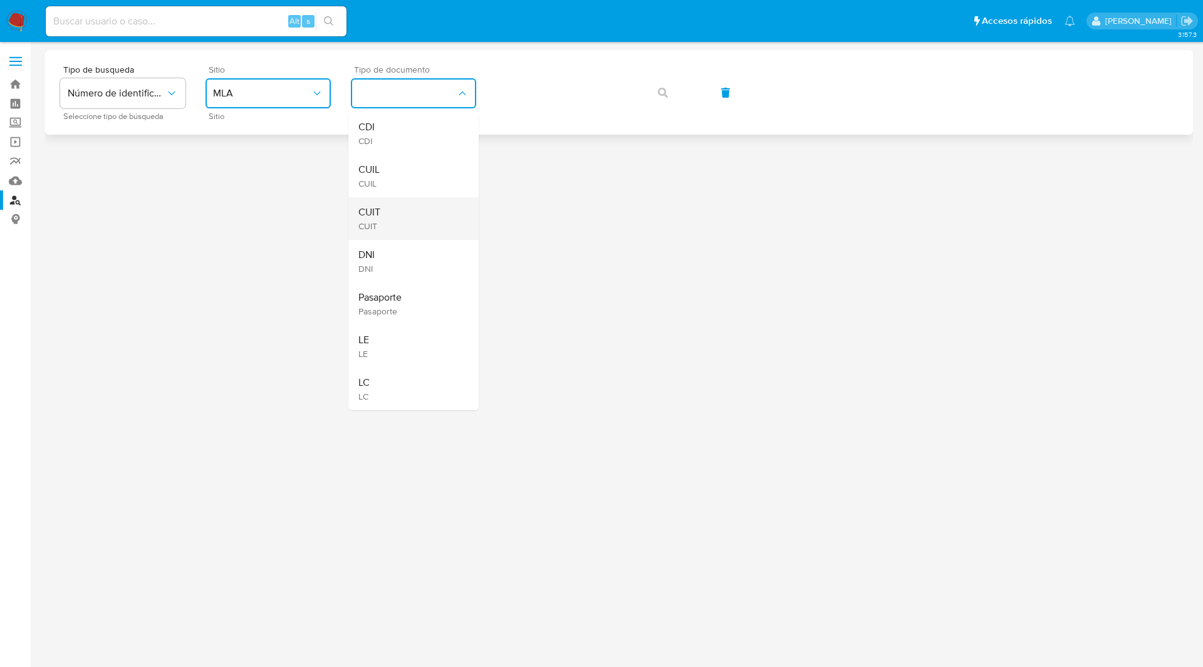
click at [385, 215] on div "CUIT CUIT" at bounding box center [409, 218] width 103 height 43
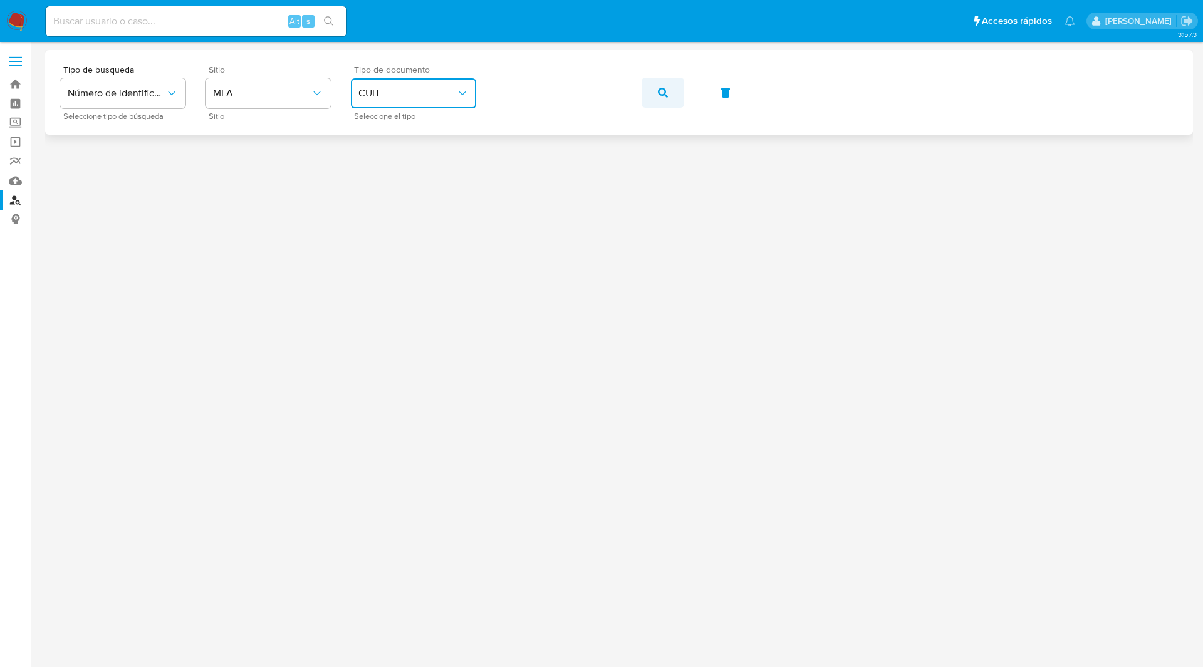
click at [651, 93] on button "button" at bounding box center [662, 93] width 43 height 30
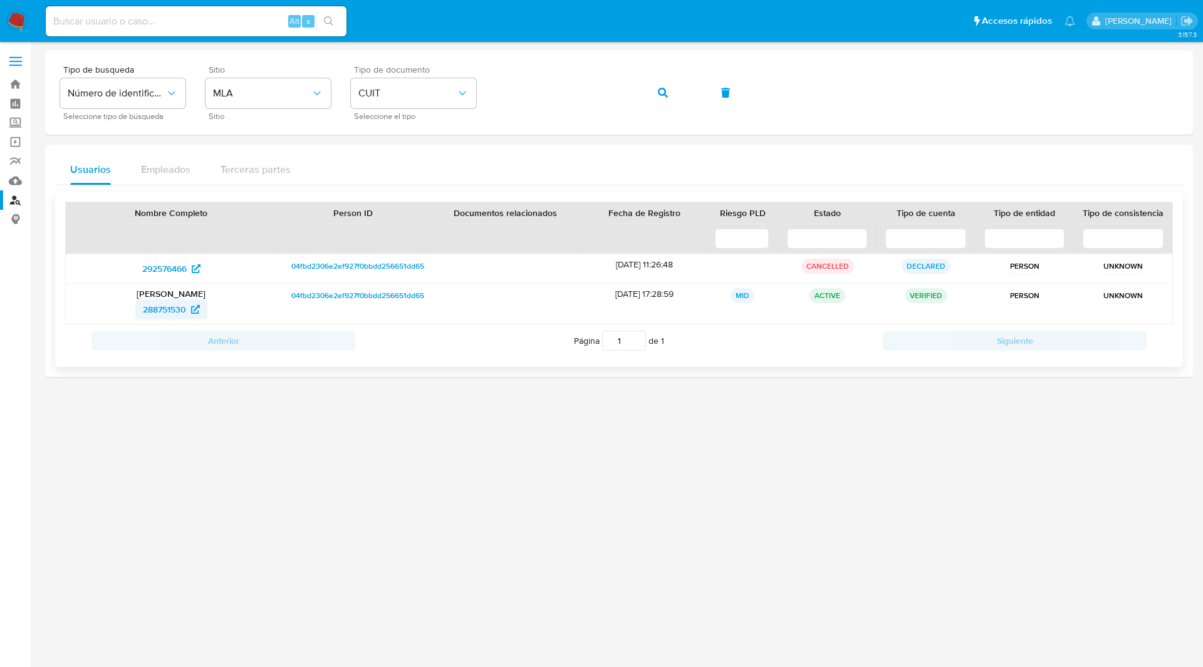
click at [170, 313] on span "288751530" at bounding box center [164, 309] width 43 height 20
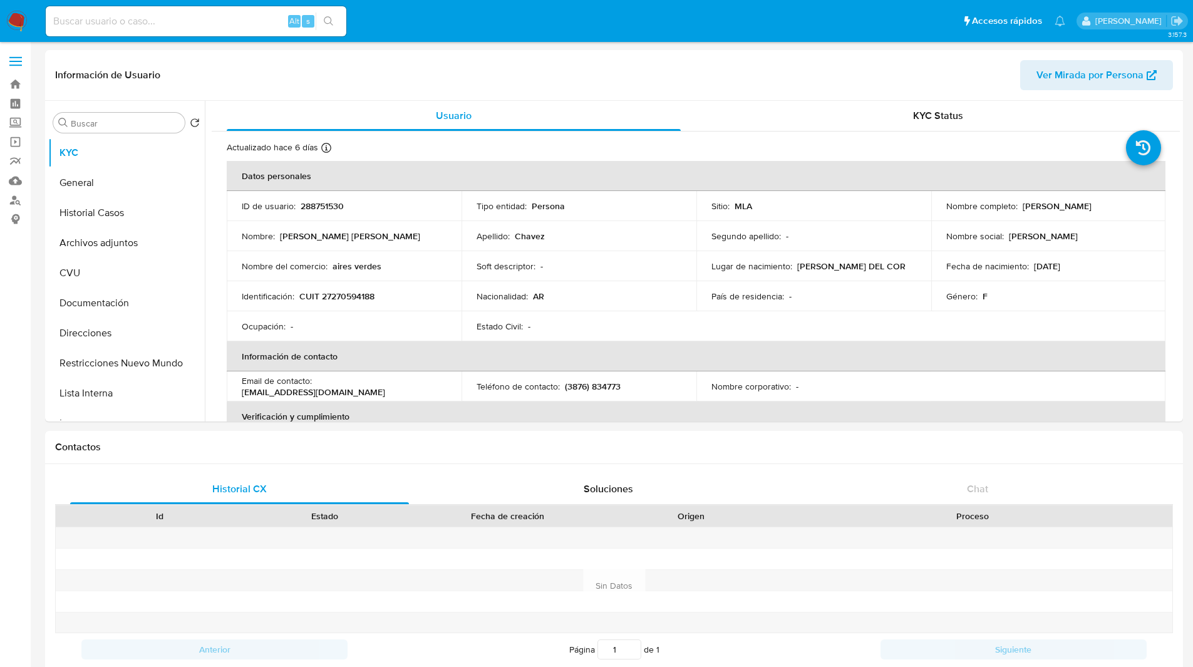
select select "10"
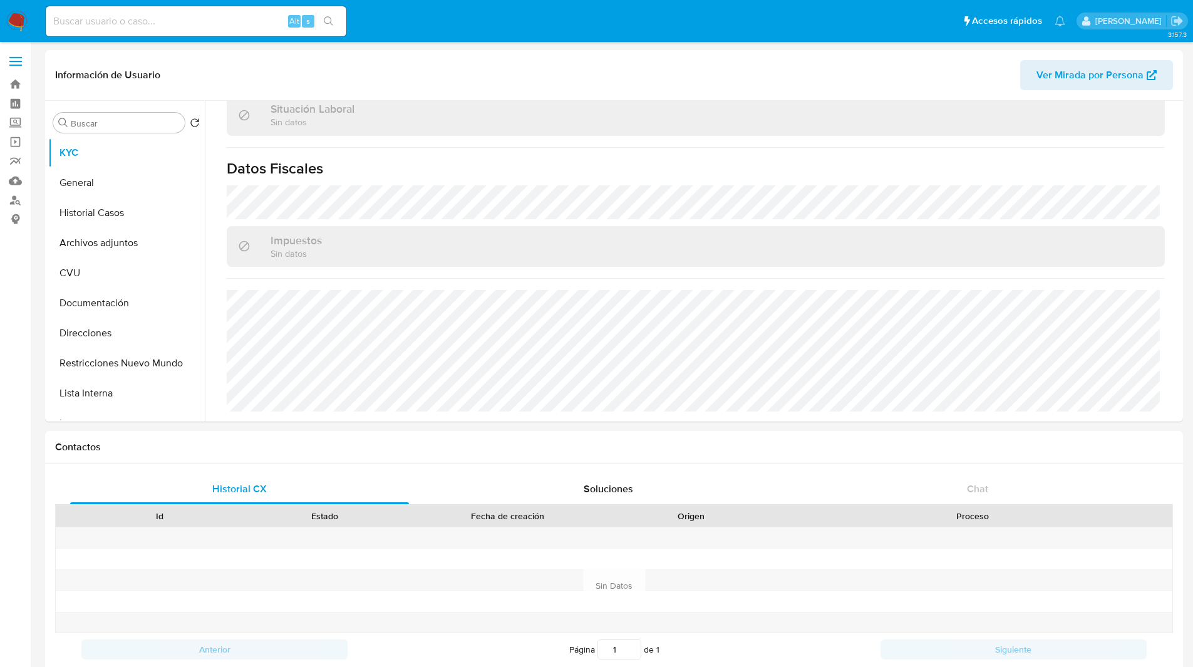
scroll to position [8, 0]
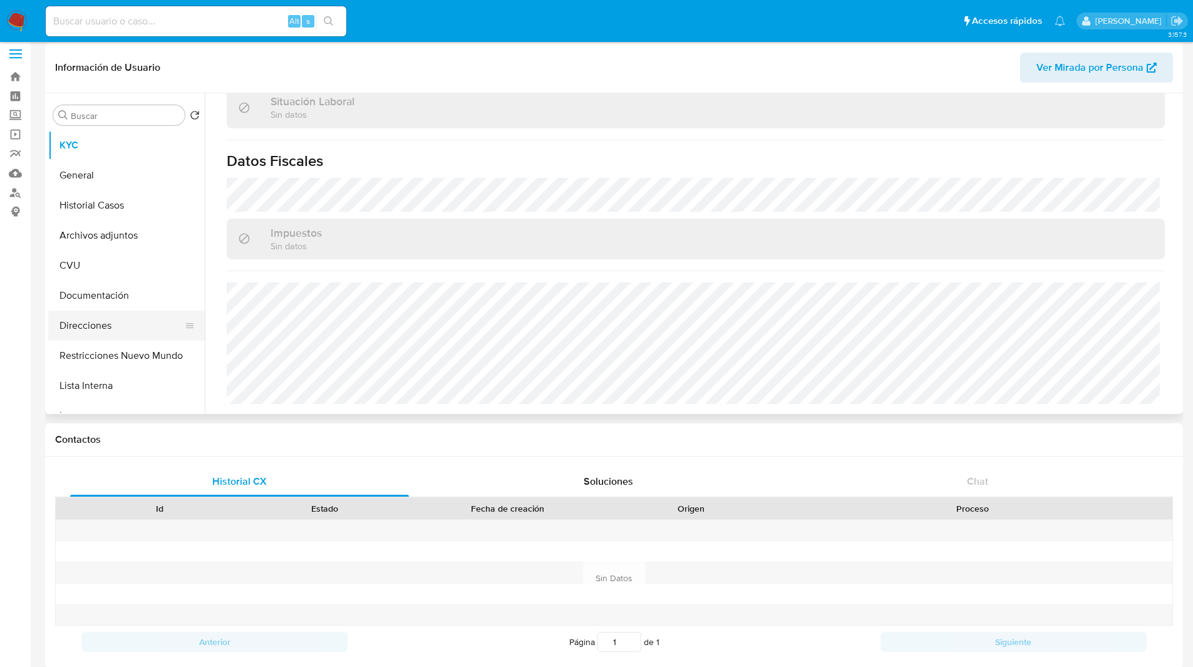
click at [116, 319] on button "Direcciones" at bounding box center [121, 326] width 147 height 30
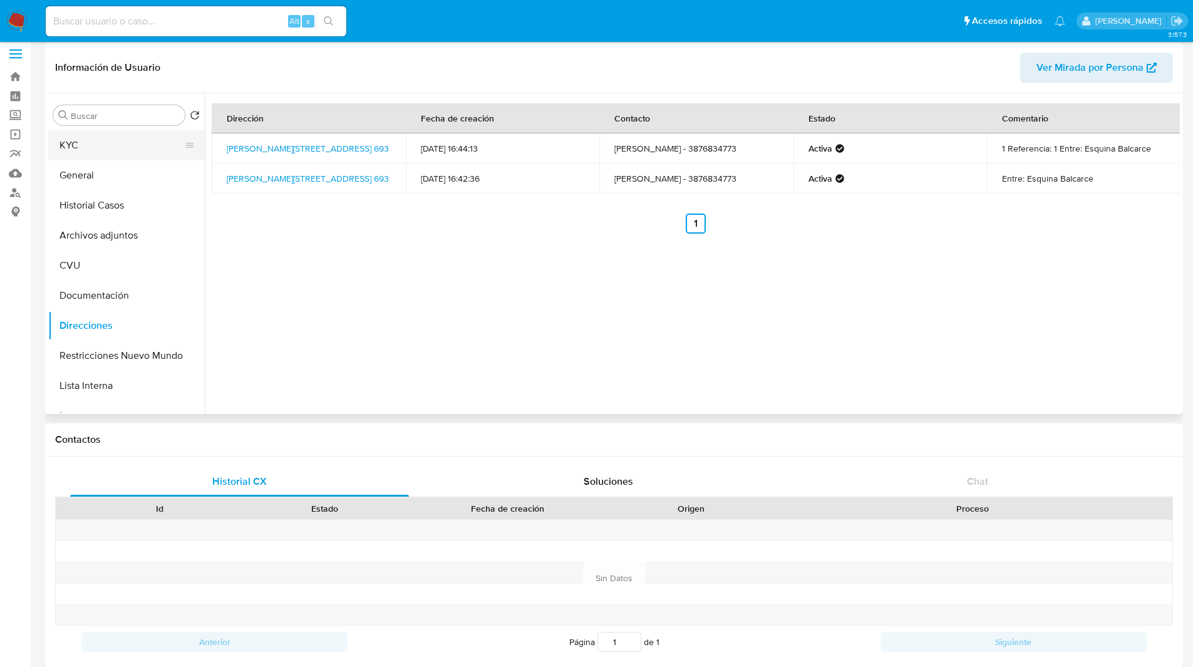
click at [141, 147] on button "KYC" at bounding box center [121, 145] width 147 height 30
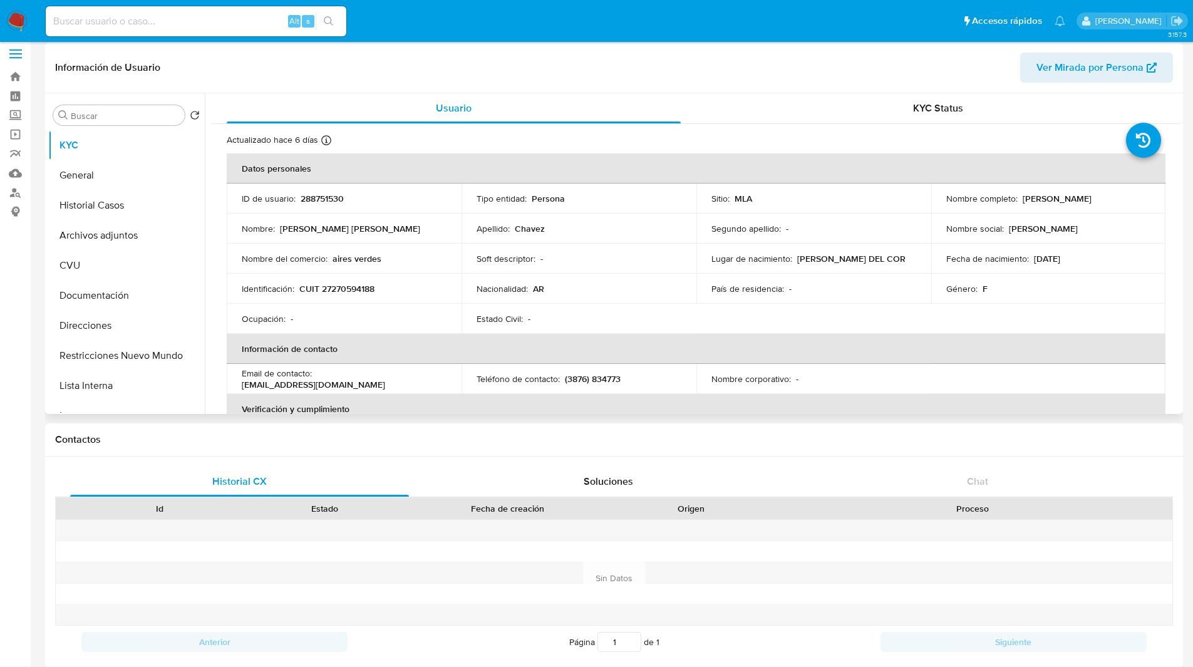
click at [358, 288] on p "CUIT 27270594188" at bounding box center [336, 288] width 75 height 11
copy p "27270594188"
click at [17, 14] on img at bounding box center [16, 21] width 21 height 21
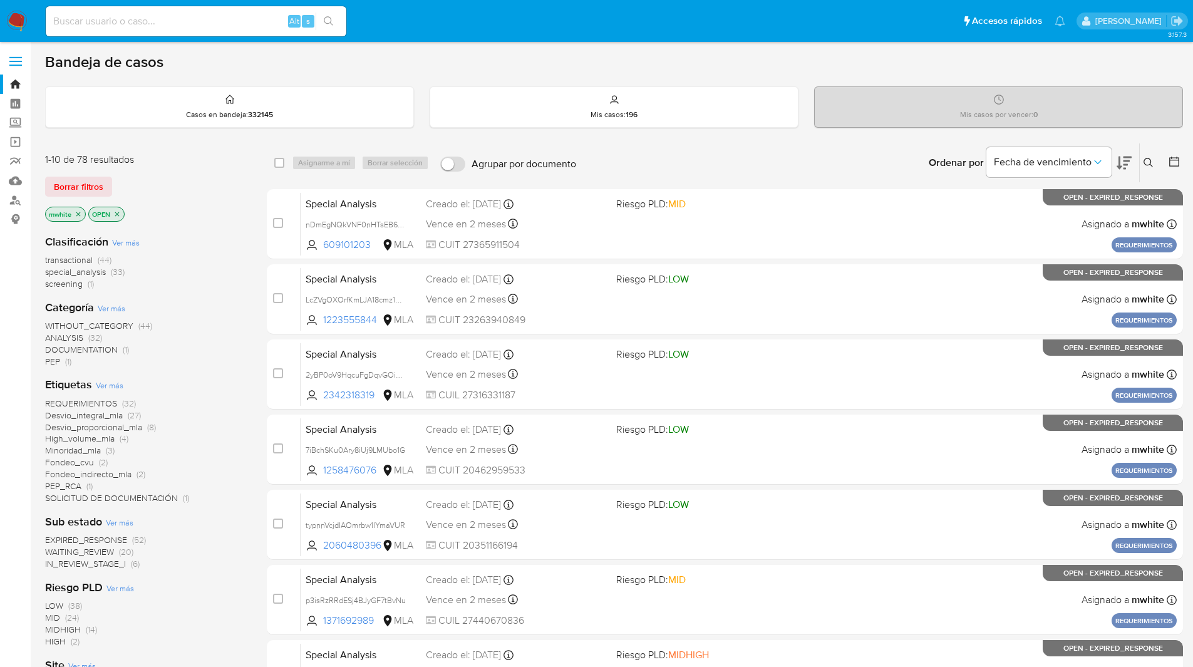
click at [1149, 160] on icon at bounding box center [1149, 163] width 10 height 10
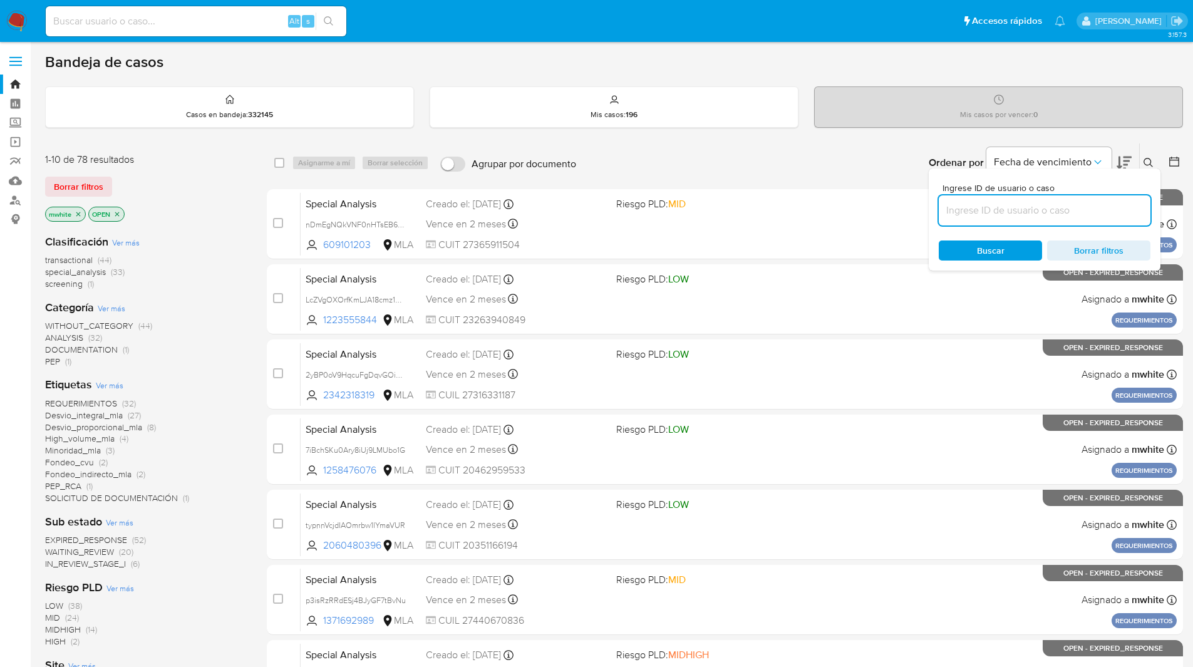
click at [995, 205] on input at bounding box center [1045, 210] width 212 height 16
type input "IXfcaOsFJ9uyyZq1bpVjDPbJ"
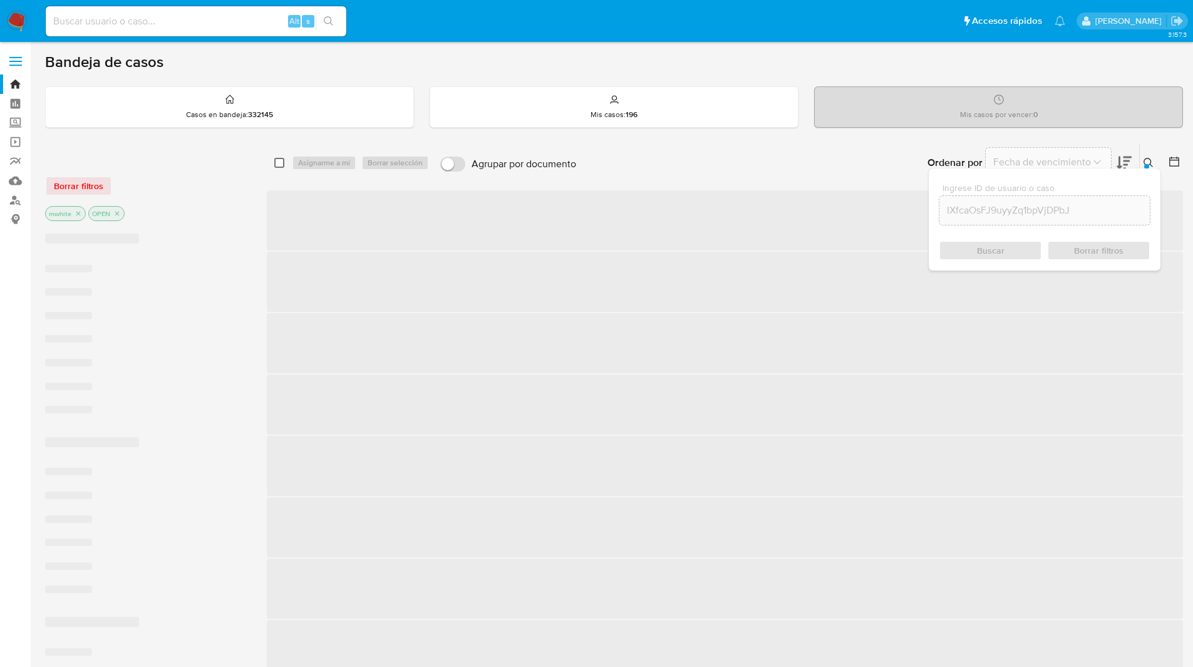
click at [279, 163] on input "checkbox" at bounding box center [279, 163] width 10 height 10
checkbox input "true"
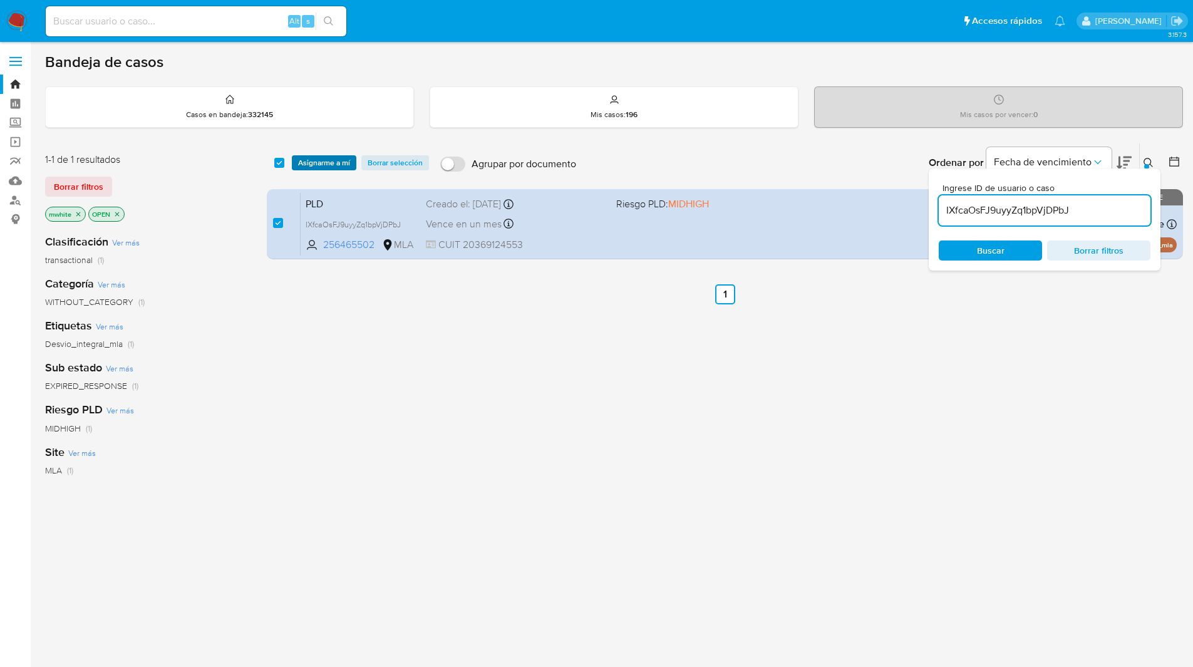
click at [313, 163] on span "Asignarme a mí" at bounding box center [324, 163] width 52 height 13
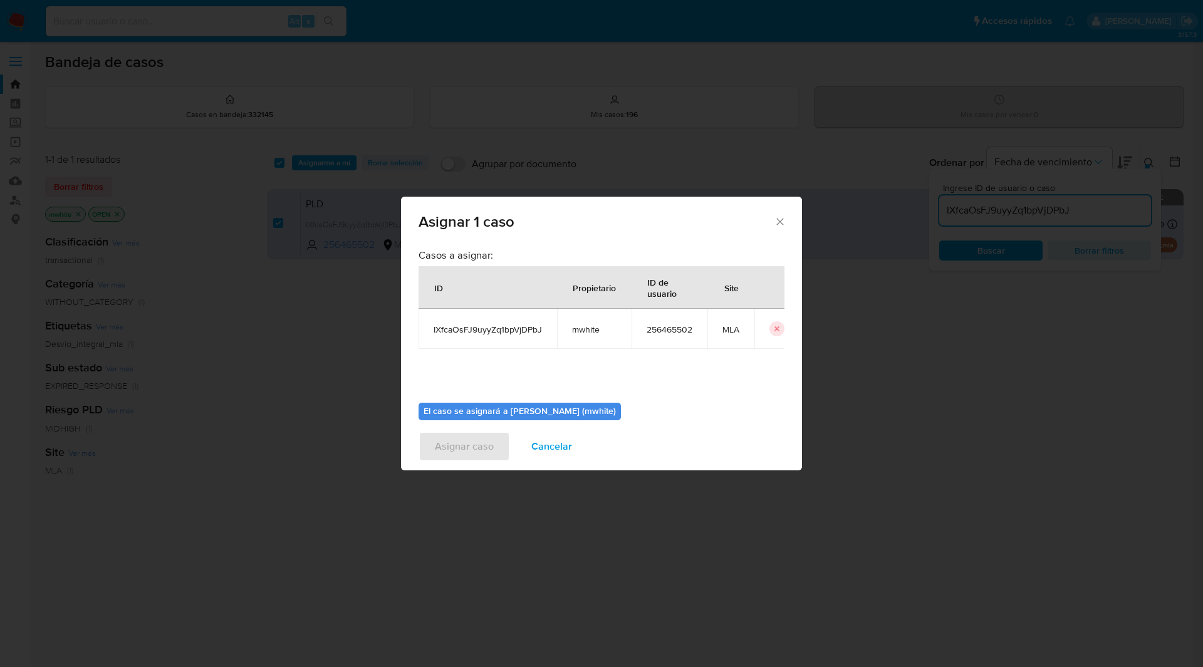
click at [597, 332] on span "mwhite" at bounding box center [594, 329] width 44 height 11
drag, startPoint x: 597, startPoint y: 332, endPoint x: 584, endPoint y: 332, distance: 13.2
click at [584, 332] on span "mwhite" at bounding box center [594, 329] width 44 height 11
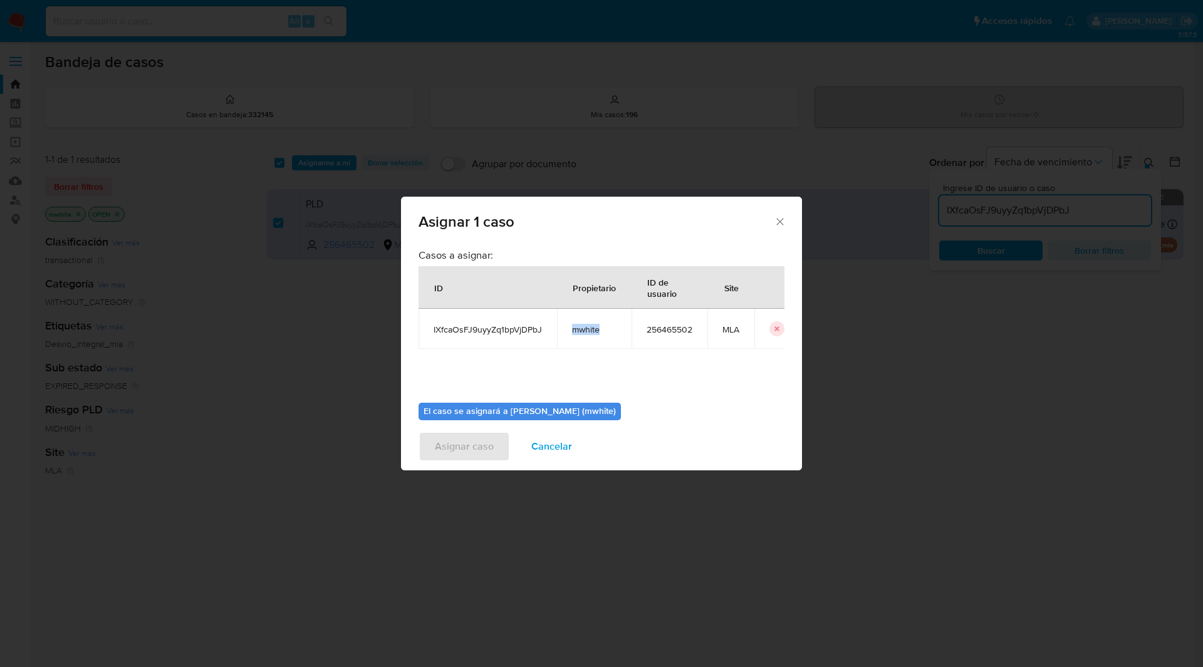
copy span "mwhite"
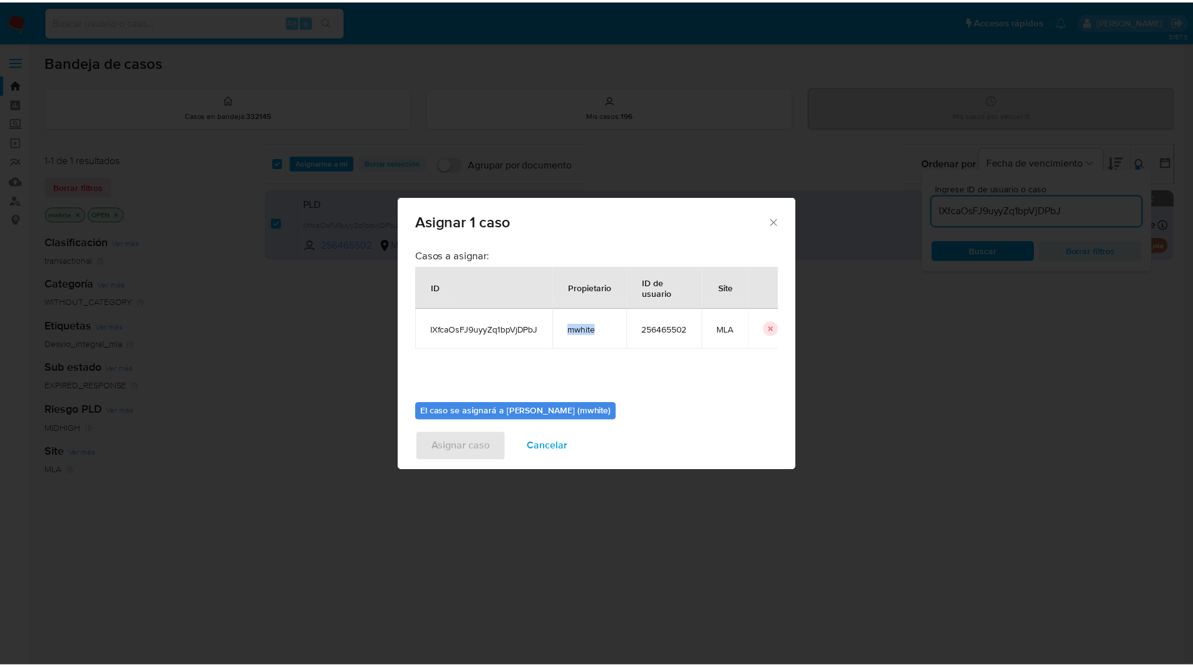
scroll to position [65, 0]
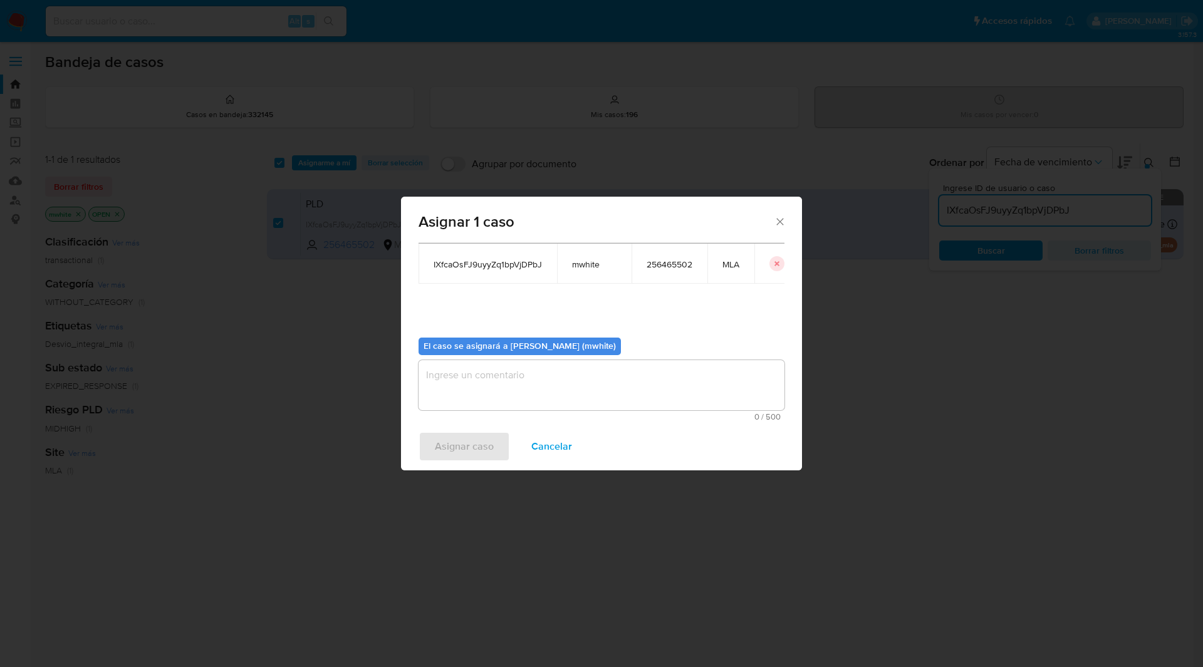
click at [474, 375] on textarea "assign-modal" at bounding box center [601, 385] width 366 height 50
paste textarea "mwhite"
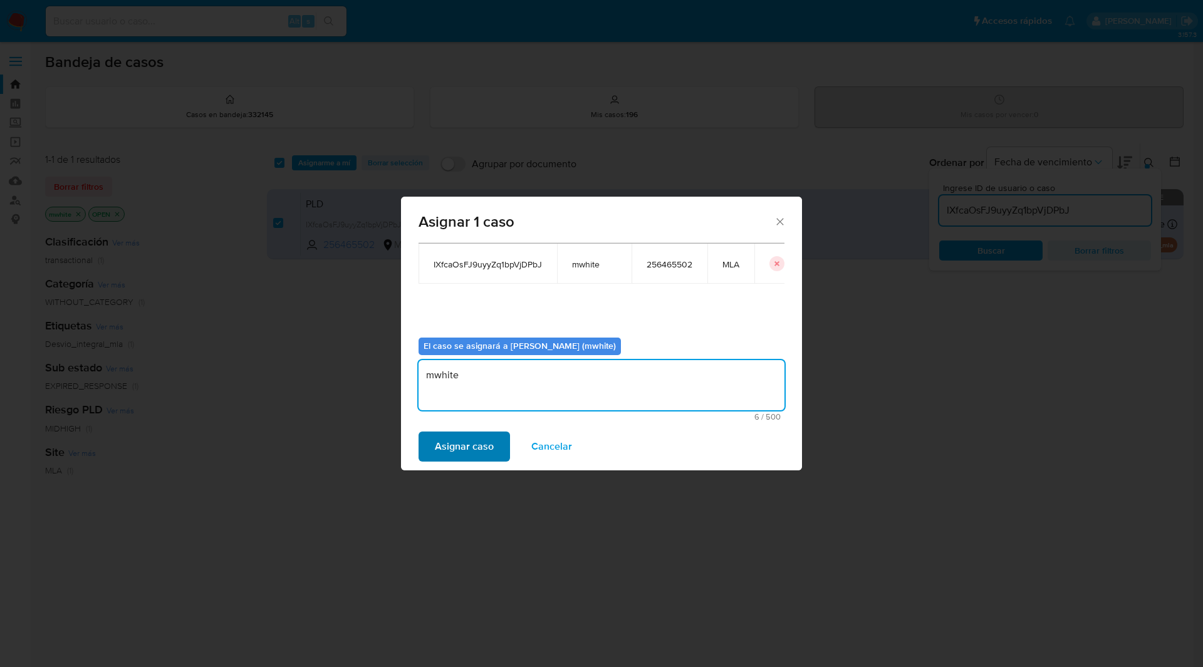
type textarea "mwhite"
click at [451, 442] on span "Asignar caso" at bounding box center [464, 447] width 59 height 28
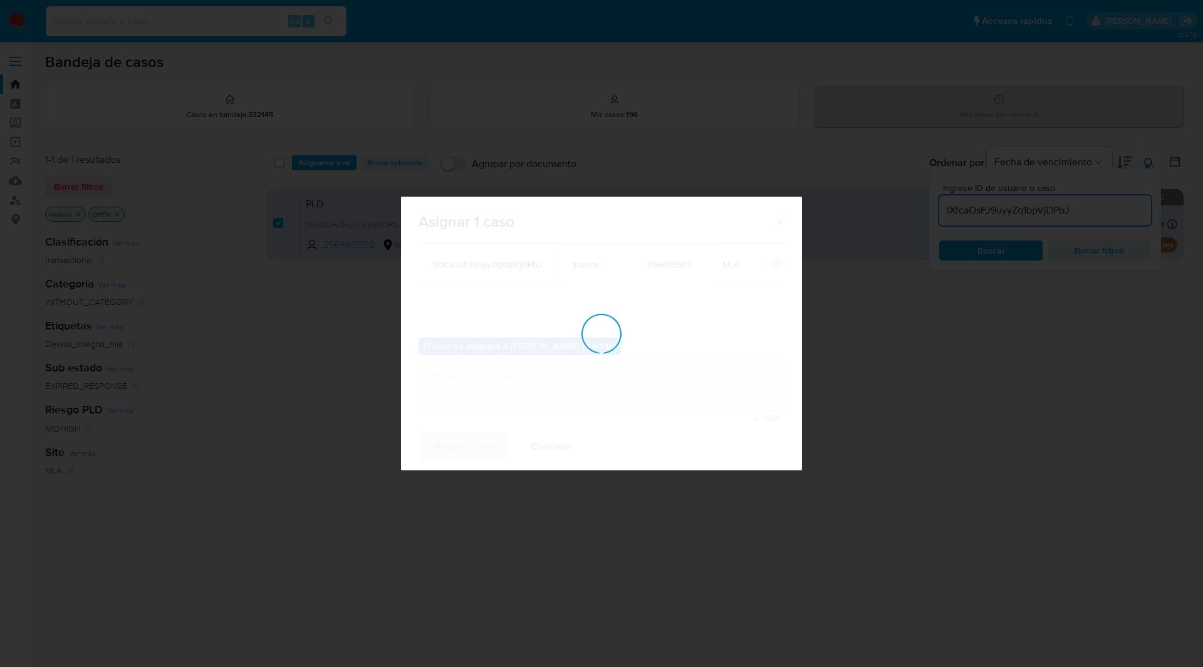
checkbox input "false"
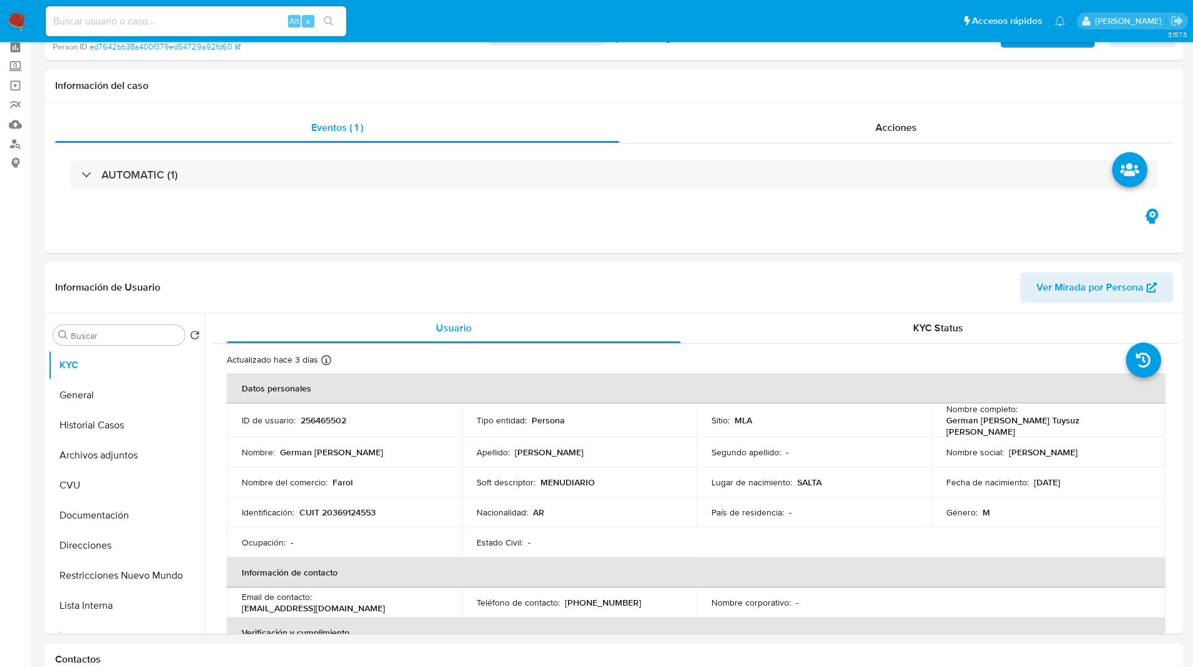
scroll to position [278, 0]
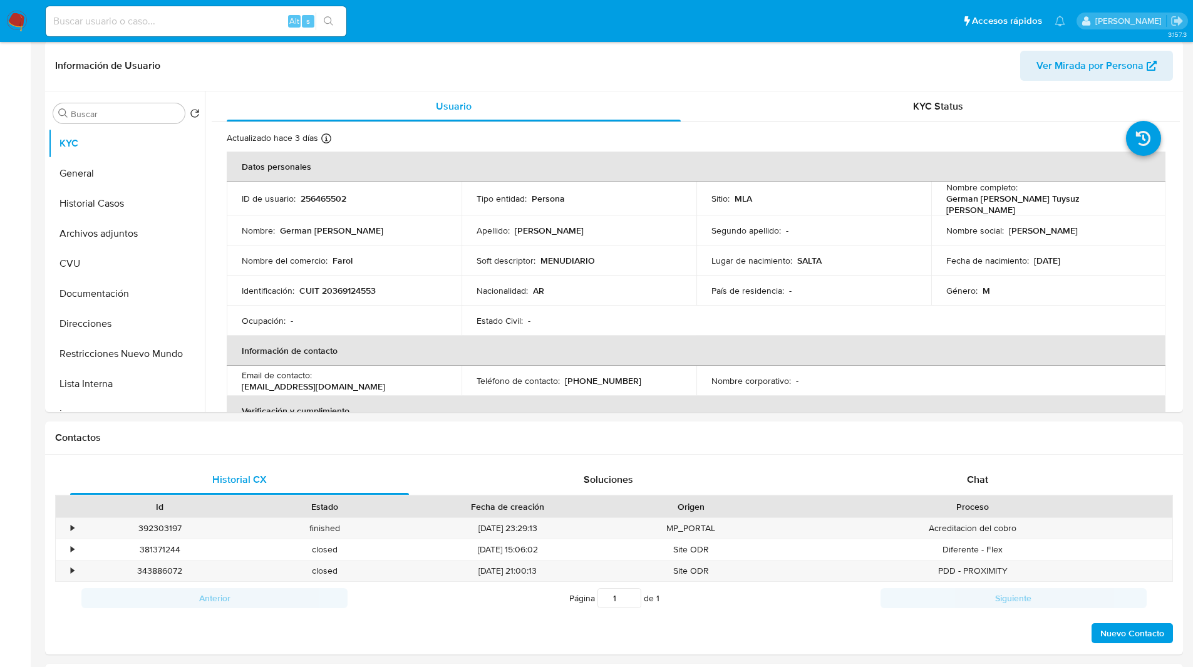
select select "10"
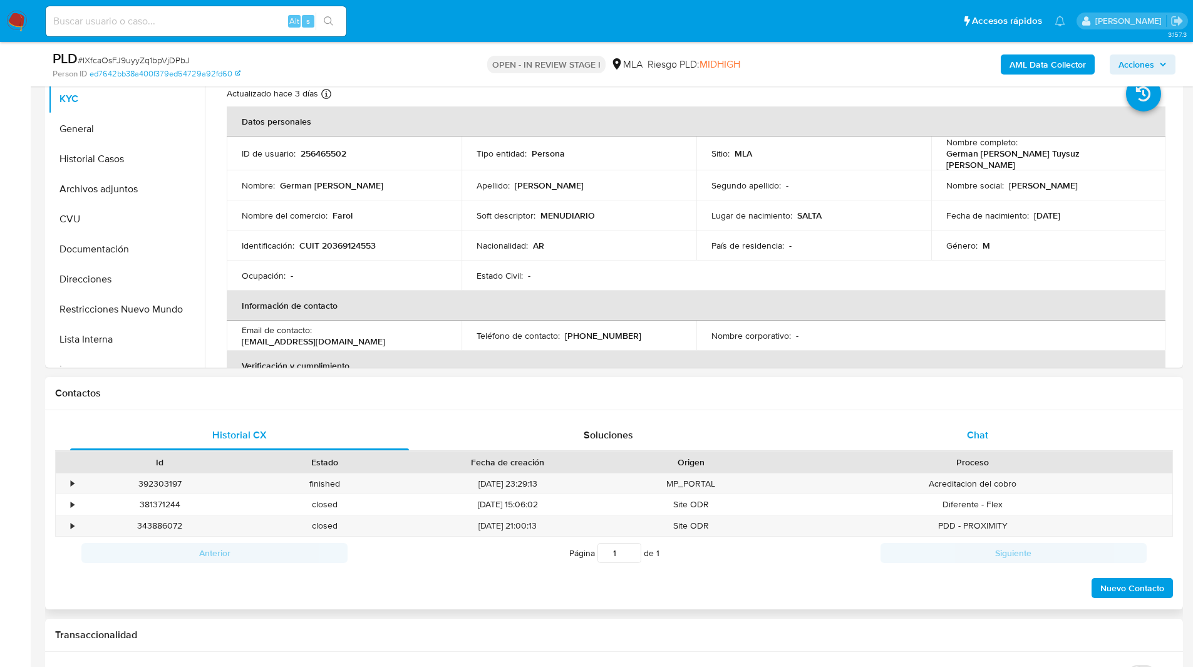
click at [966, 428] on div "Chat" at bounding box center [977, 435] width 339 height 30
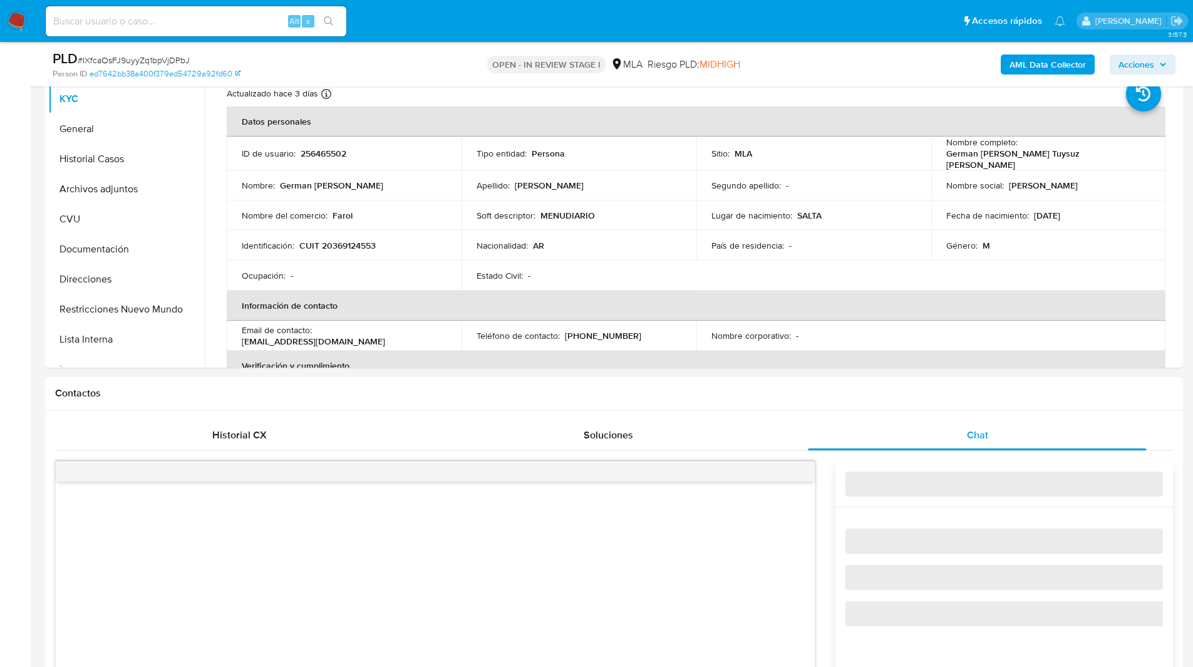
click at [858, 407] on div "Contactos" at bounding box center [614, 393] width 1138 height 33
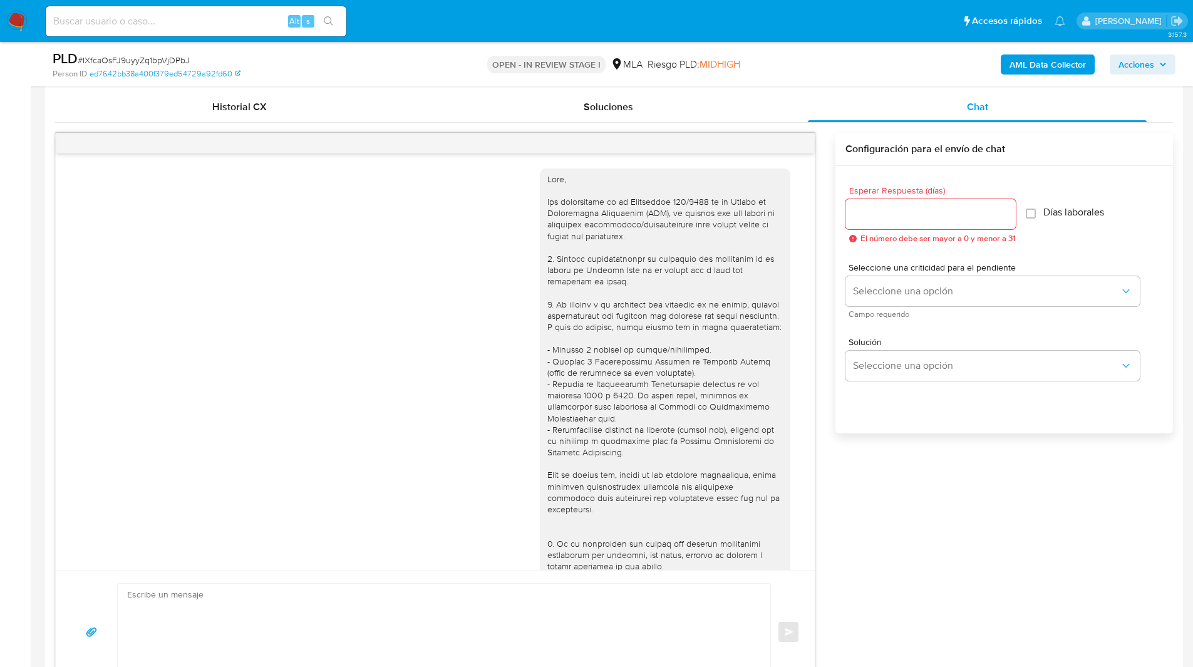
scroll to position [569, 0]
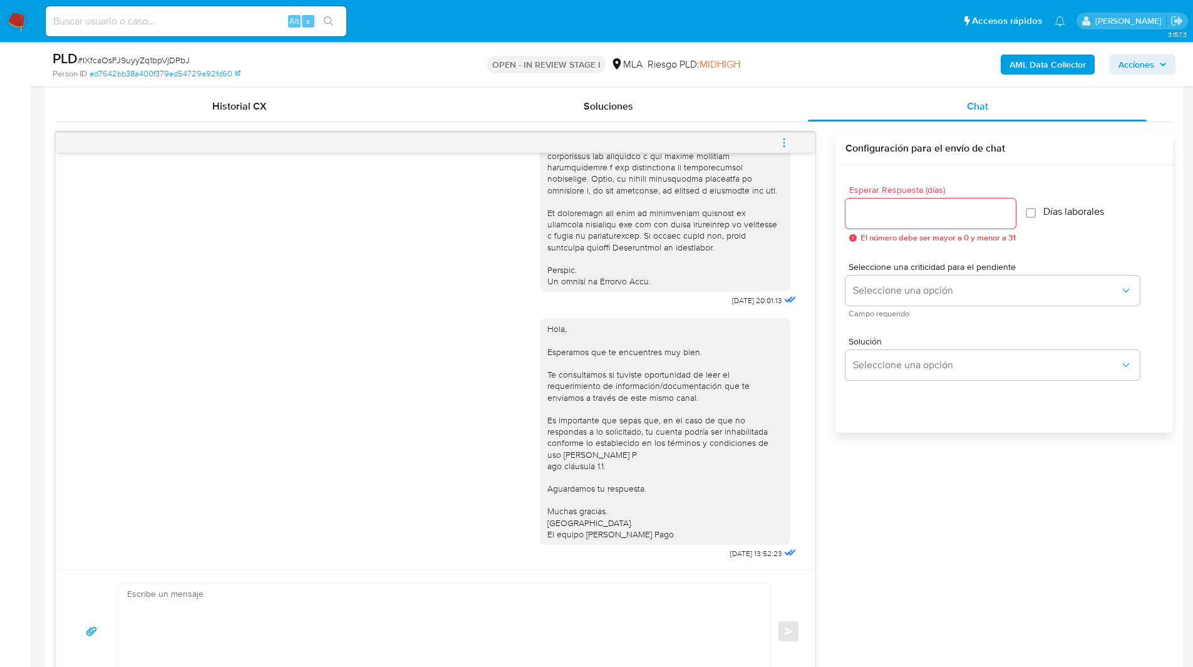
click at [782, 134] on span "menu-action" at bounding box center [784, 143] width 11 height 30
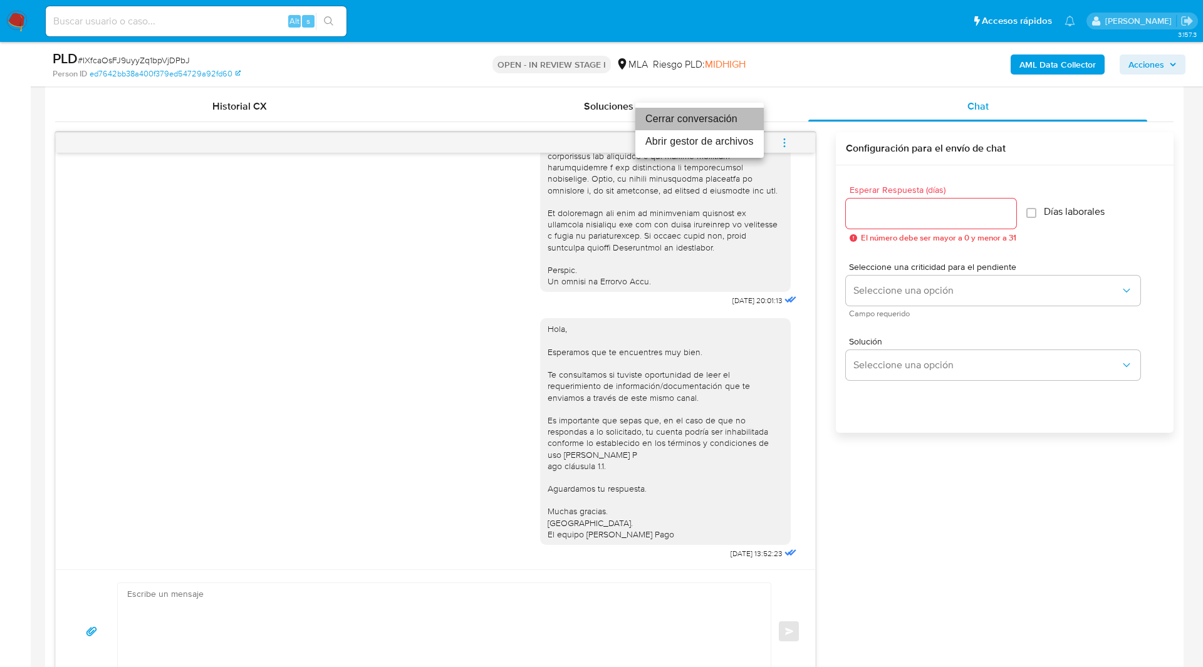
click at [695, 119] on li "Cerrar conversación" at bounding box center [699, 119] width 128 height 23
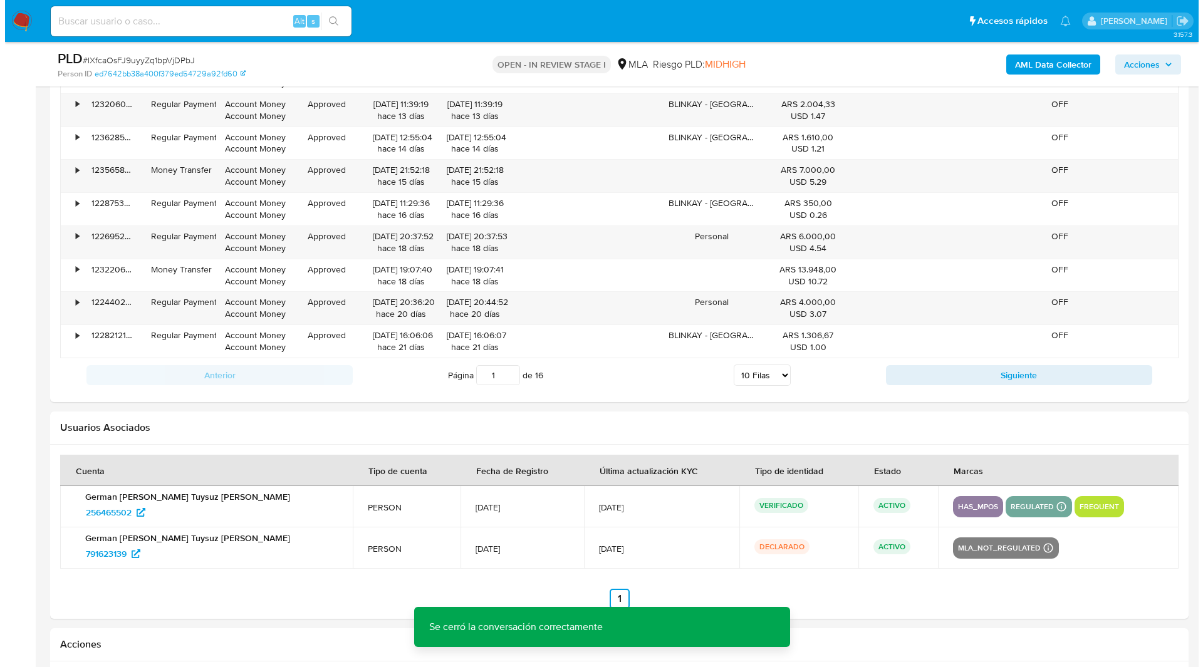
scroll to position [2244, 0]
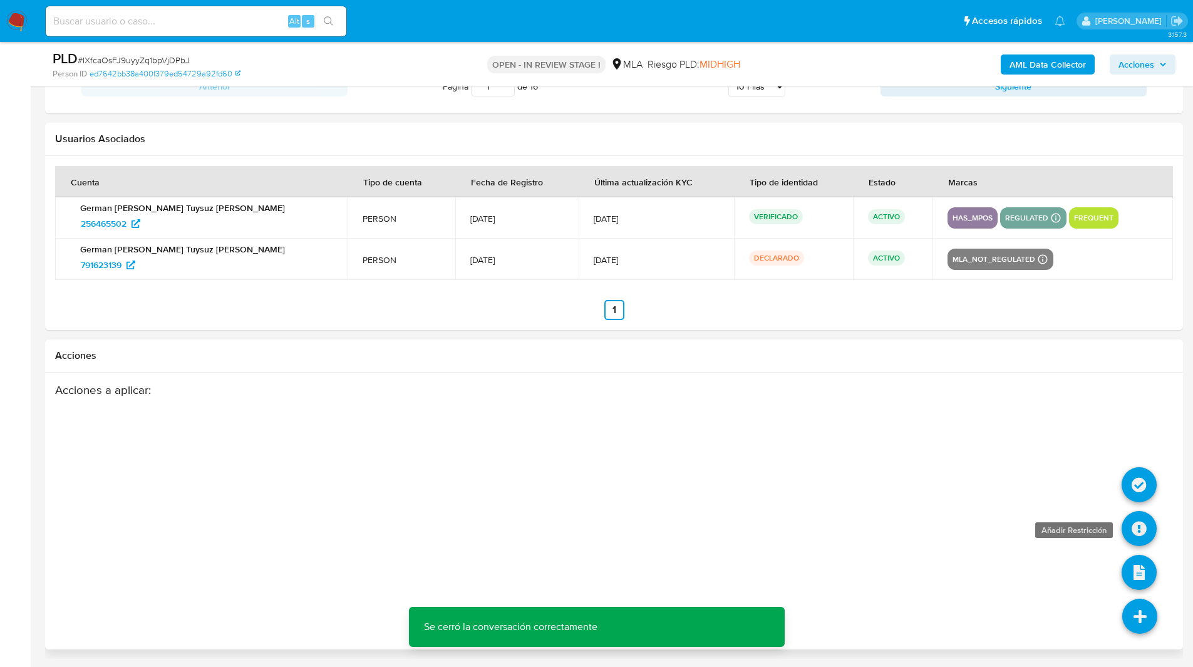
click at [1142, 519] on icon at bounding box center [1139, 528] width 35 height 35
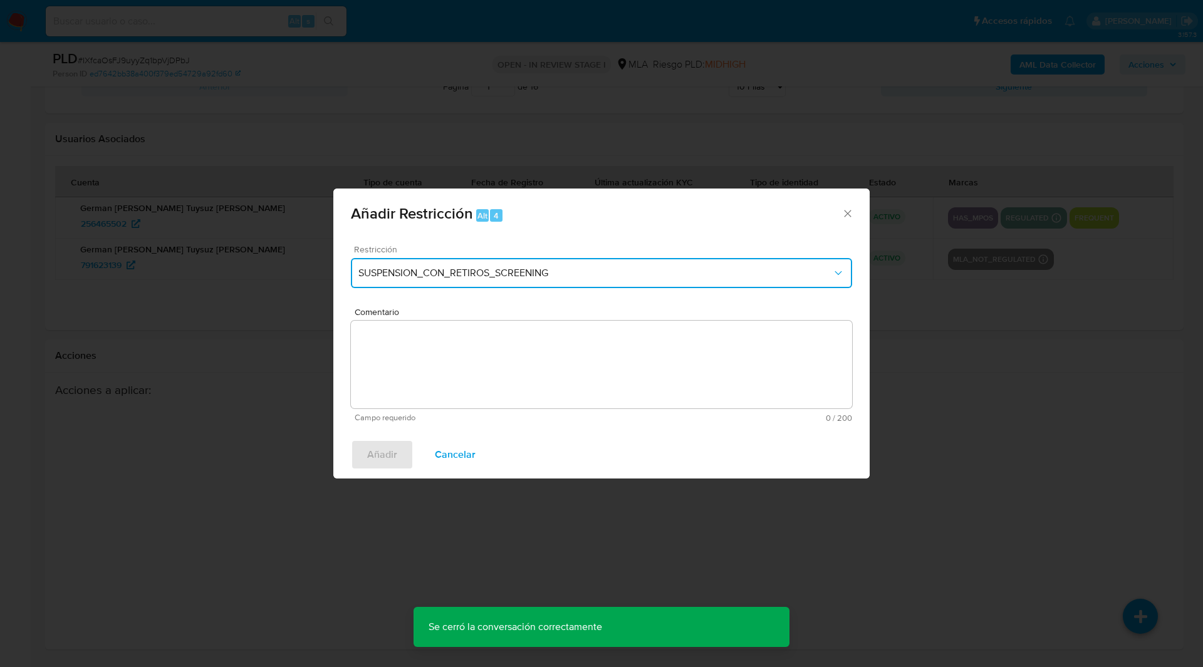
click at [509, 278] on span "SUSPENSION_CON_RETIROS_SCREENING" at bounding box center [595, 273] width 474 height 13
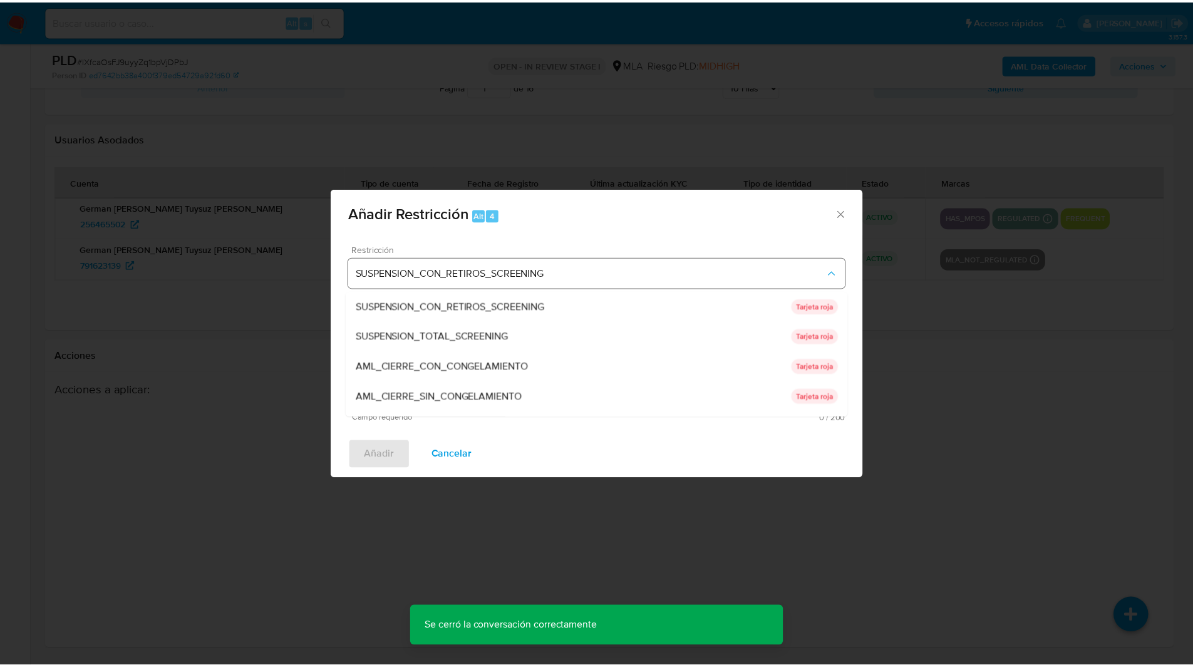
scroll to position [266, 0]
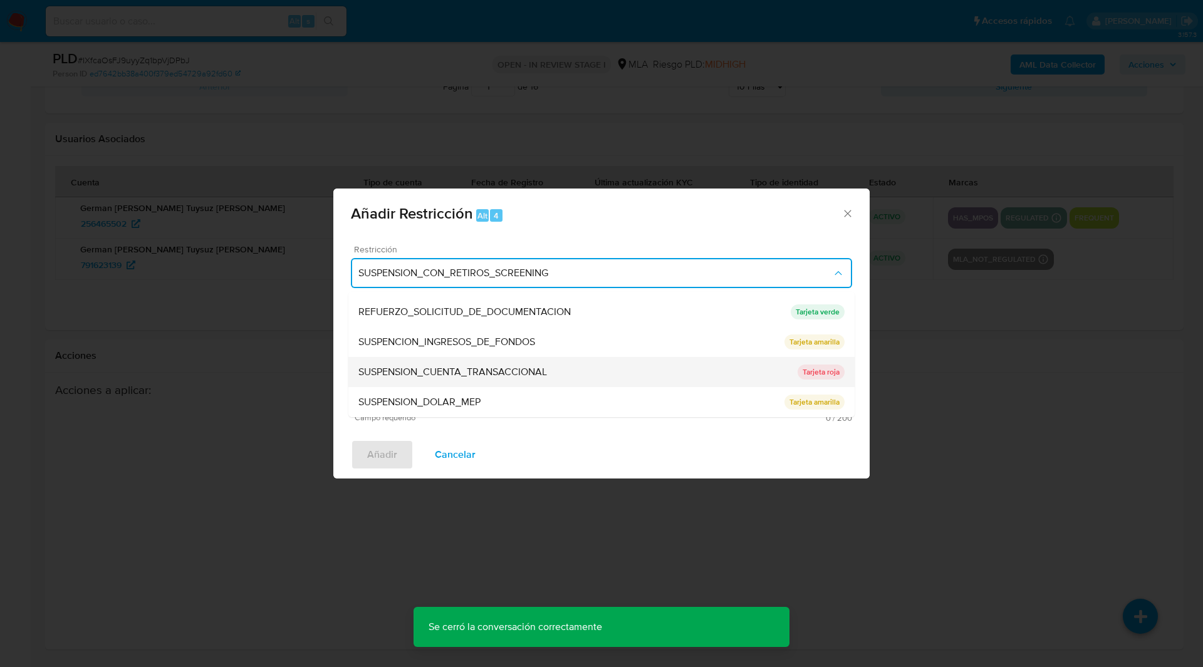
click at [388, 366] on span "SUSPENSION_CUENTA_TRANSACCIONAL" at bounding box center [452, 372] width 189 height 13
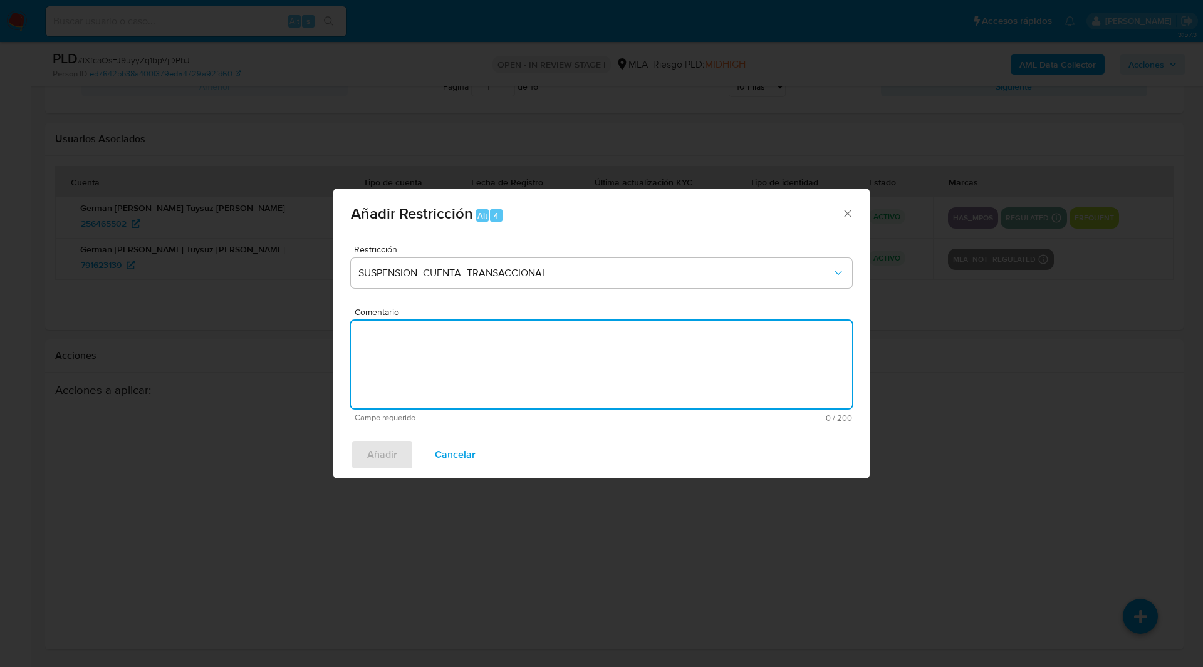
click at [495, 371] on textarea "Comentario" at bounding box center [601, 365] width 501 height 88
type textarea "AML"
click at [362, 460] on button "Añadir" at bounding box center [382, 455] width 63 height 30
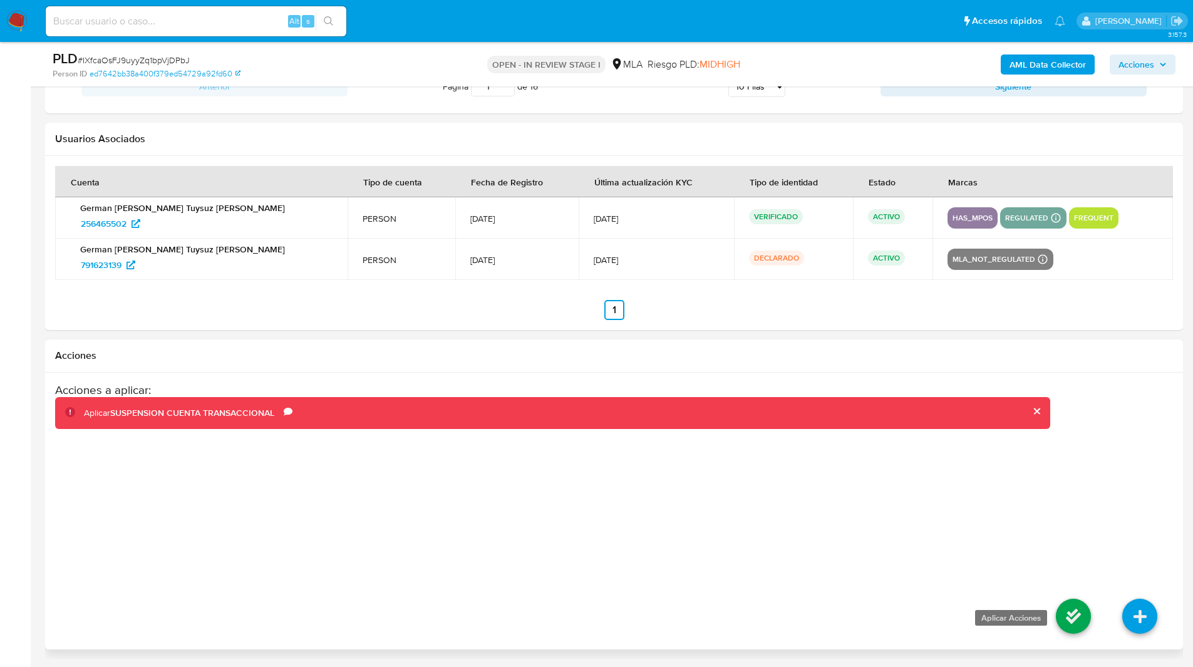
click at [1057, 599] on icon at bounding box center [1073, 616] width 35 height 35
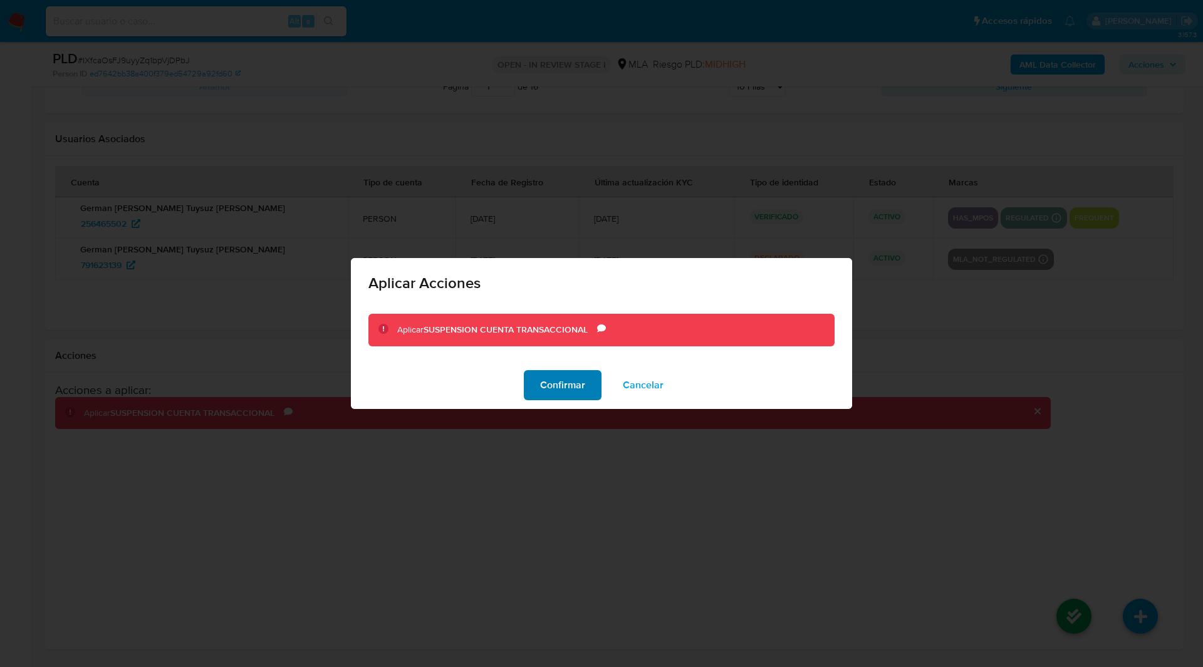
click at [553, 375] on span "Confirmar" at bounding box center [562, 385] width 45 height 28
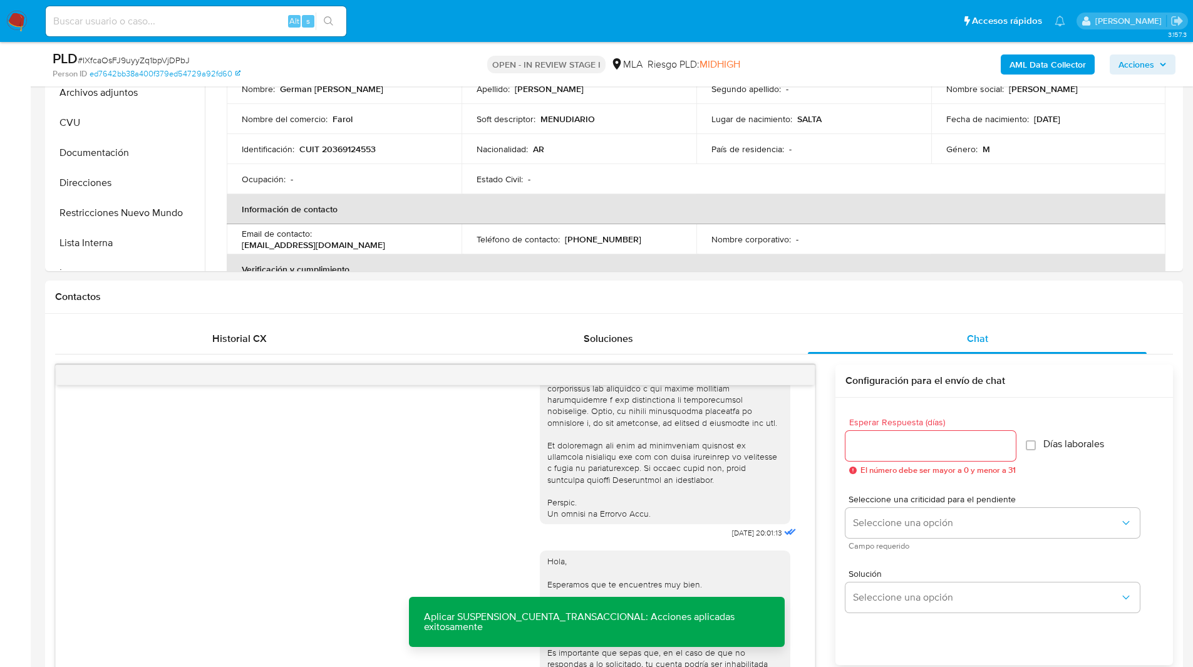
scroll to position [0, 0]
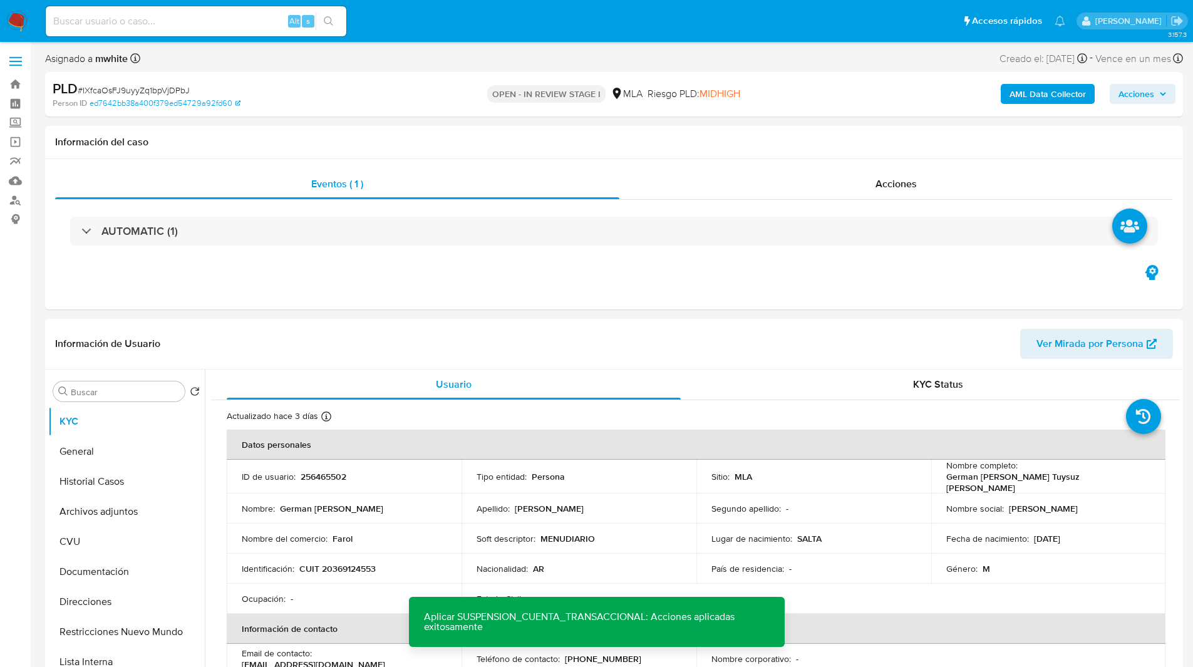
click at [1044, 88] on b "AML Data Collector" at bounding box center [1048, 94] width 76 height 20
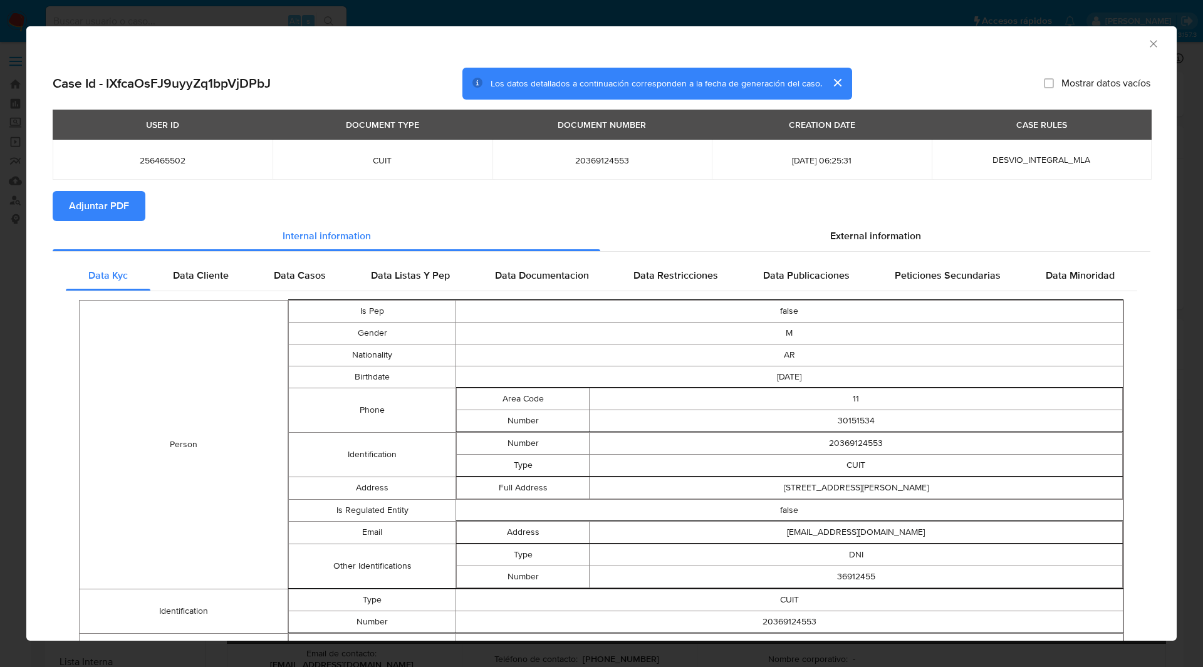
click at [120, 205] on span "Adjuntar PDF" at bounding box center [99, 206] width 60 height 28
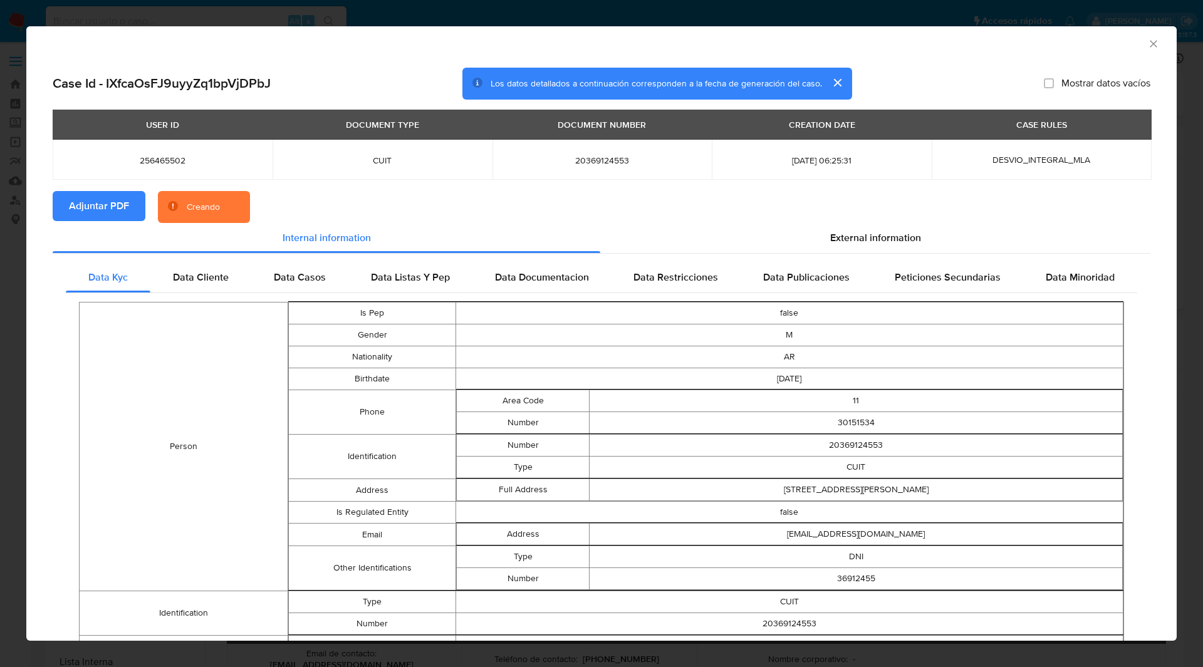
click at [312, 215] on section "Adjuntar PDF Creando" at bounding box center [601, 207] width 1097 height 33
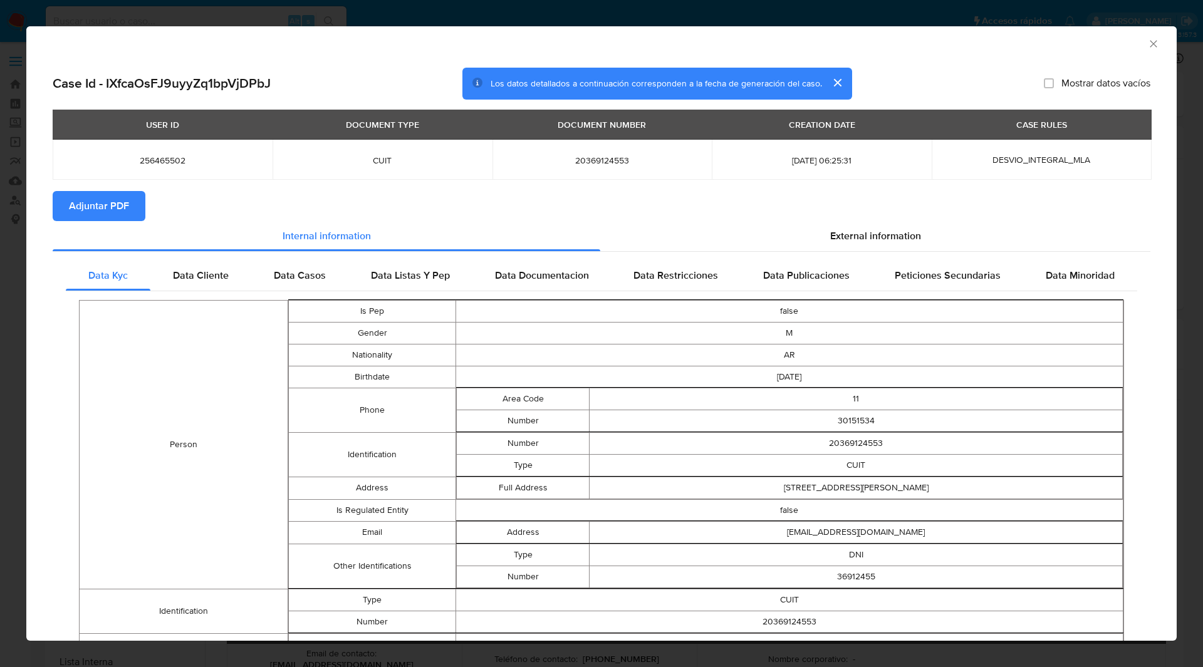
click at [1147, 42] on icon "Cerrar ventana" at bounding box center [1153, 44] width 13 height 13
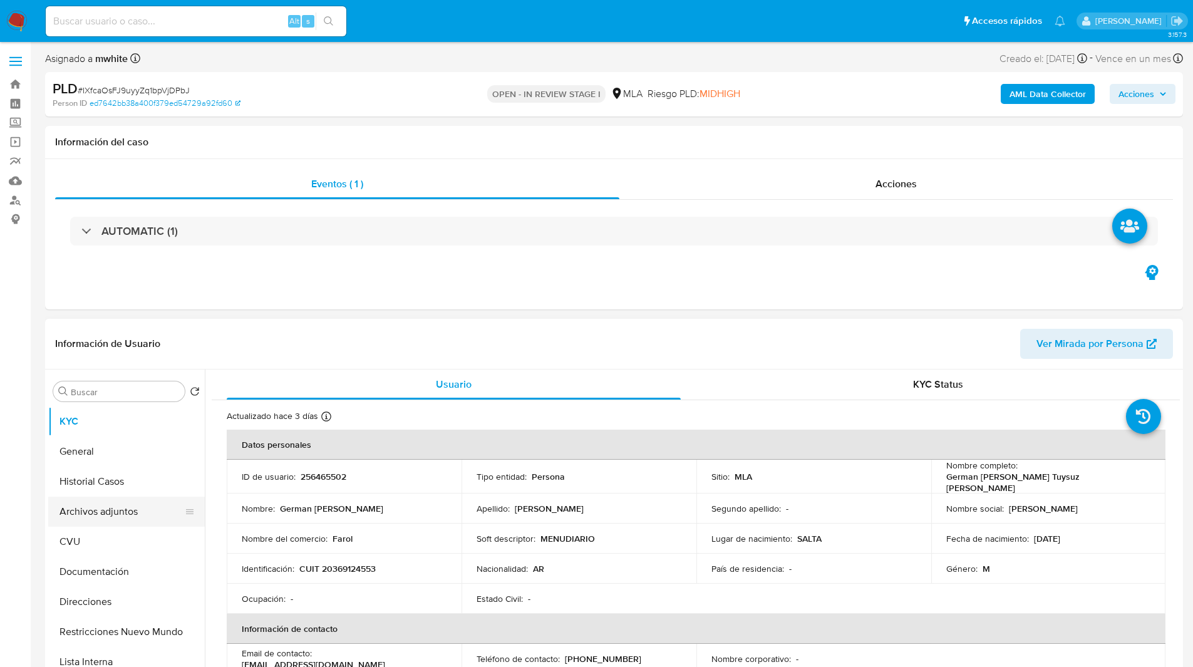
click at [103, 526] on button "Archivos adjuntos" at bounding box center [121, 512] width 147 height 30
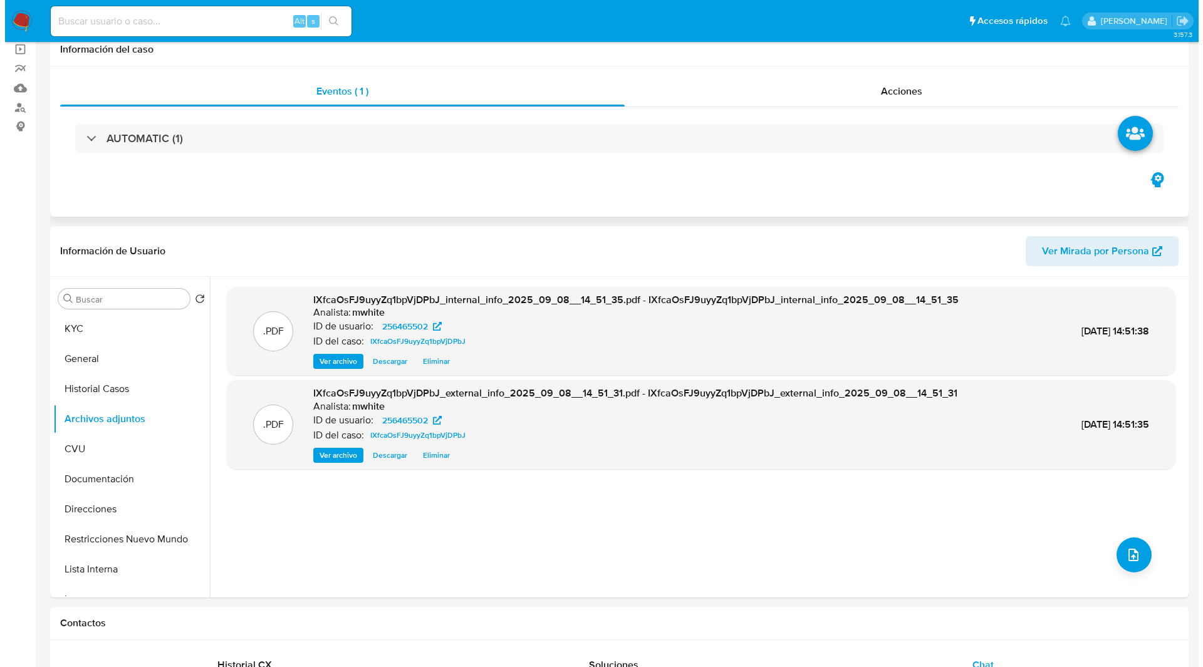
scroll to position [96, 0]
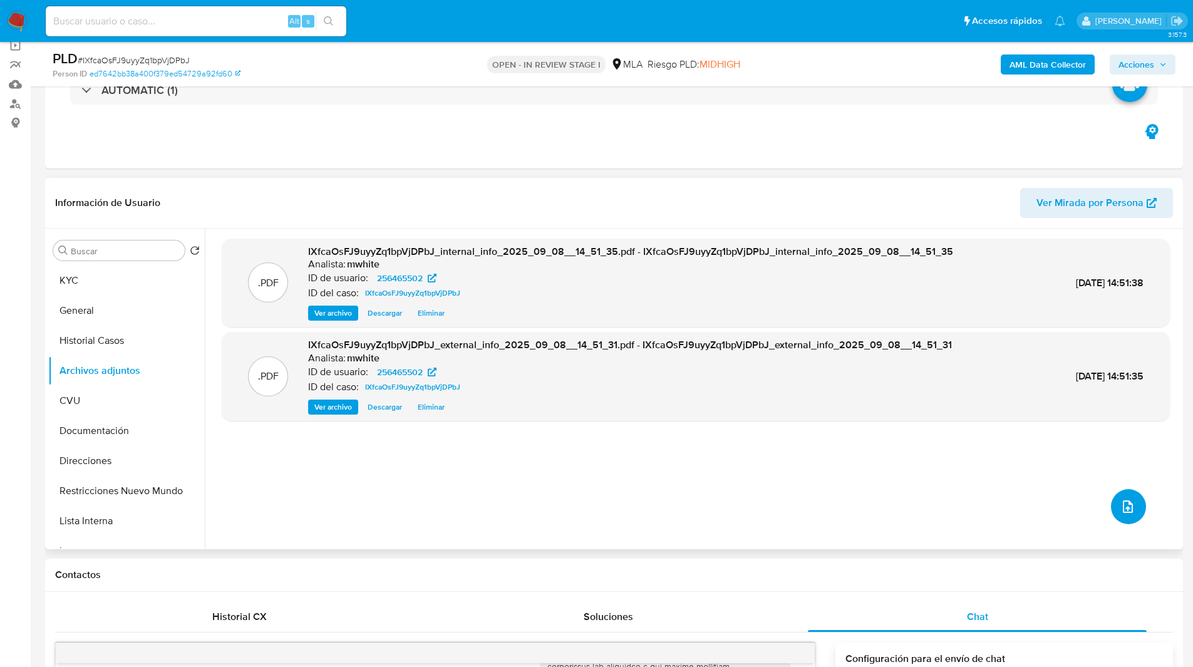
click at [1121, 505] on icon "upload-file" at bounding box center [1128, 506] width 15 height 15
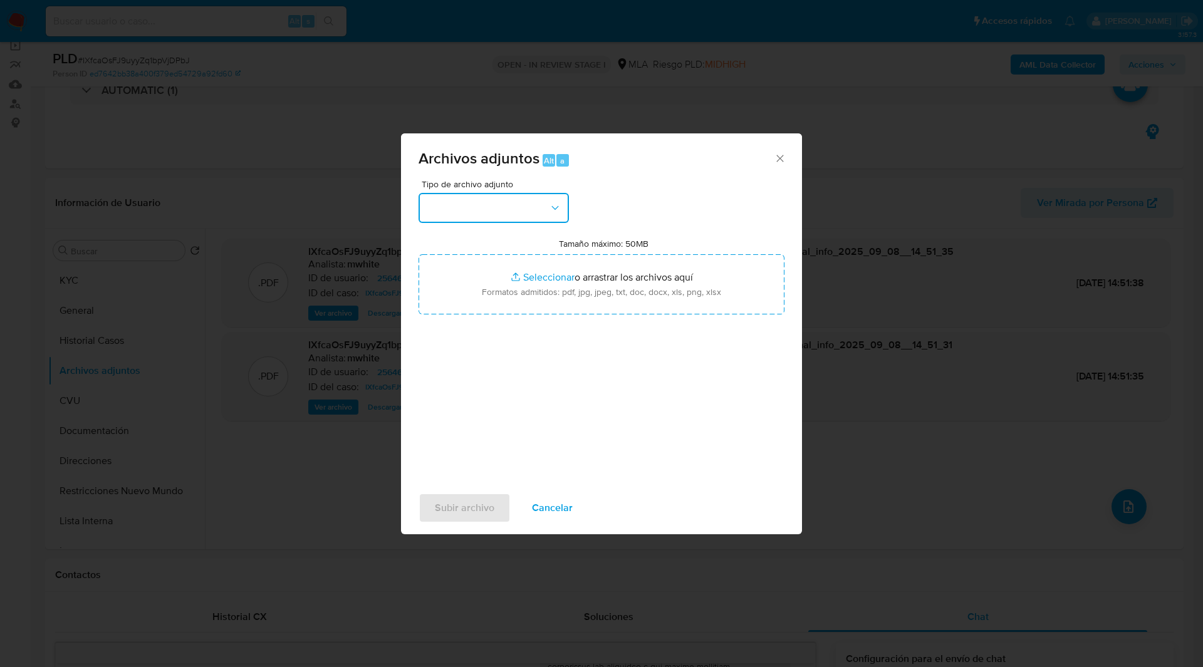
click at [485, 212] on button "button" at bounding box center [493, 208] width 150 height 30
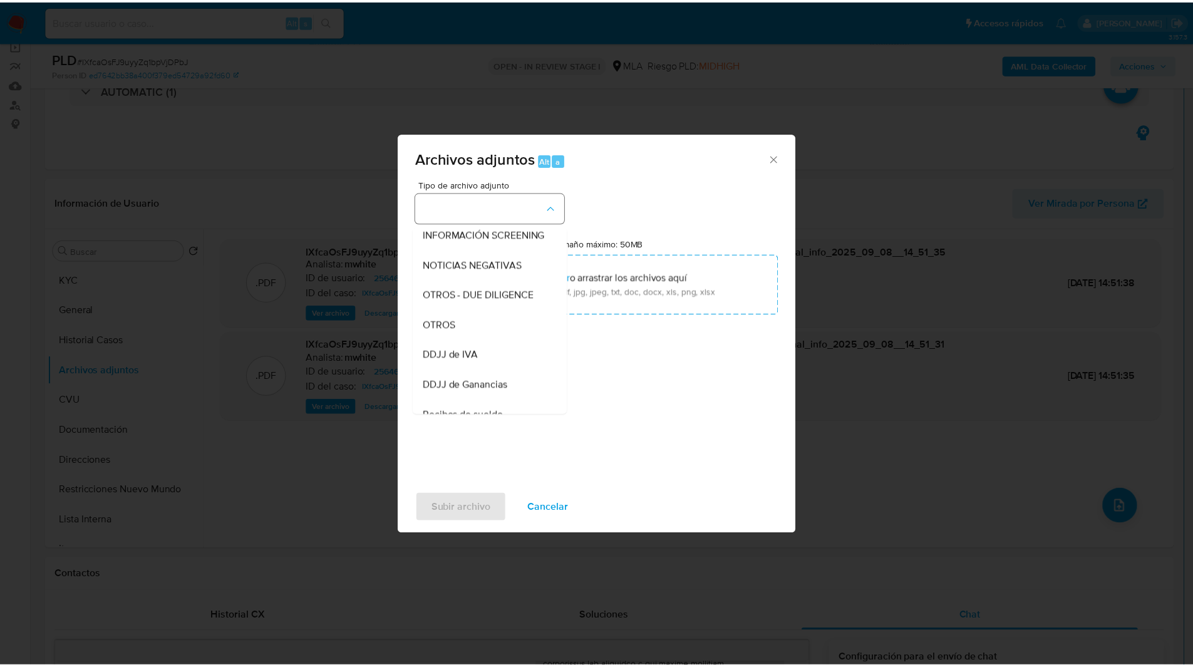
scroll to position [158, 0]
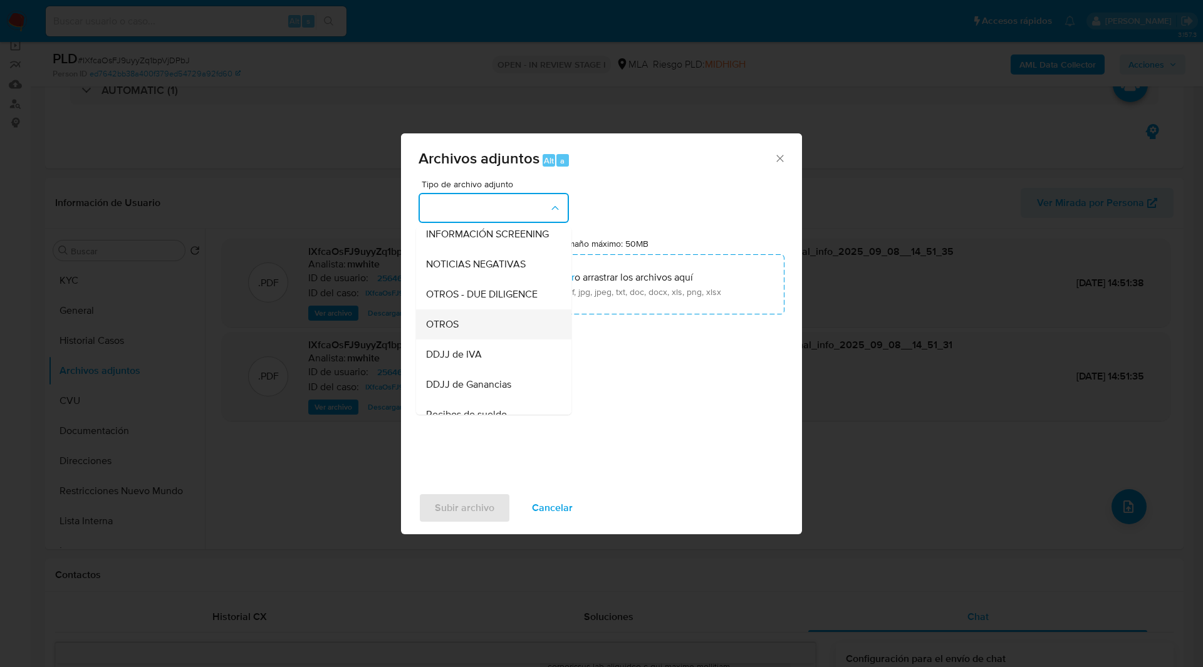
click at [455, 331] on span "OTROS" at bounding box center [442, 324] width 33 height 13
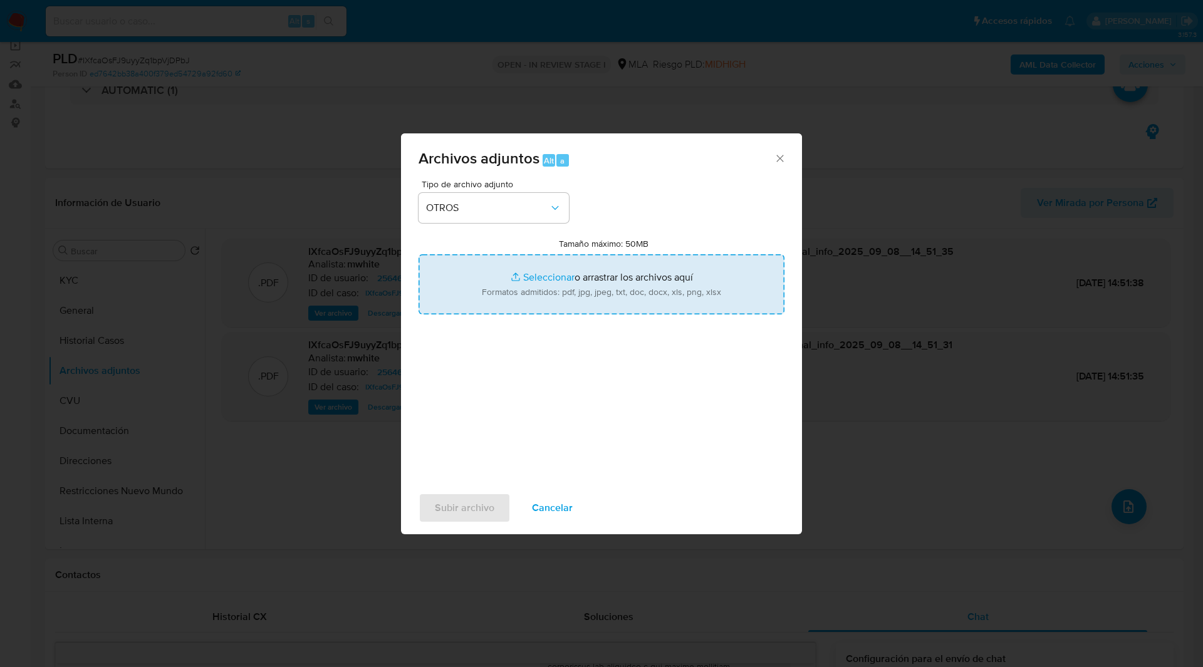
type input "C:\fakepath\Movimientos-256465502.xlsx"
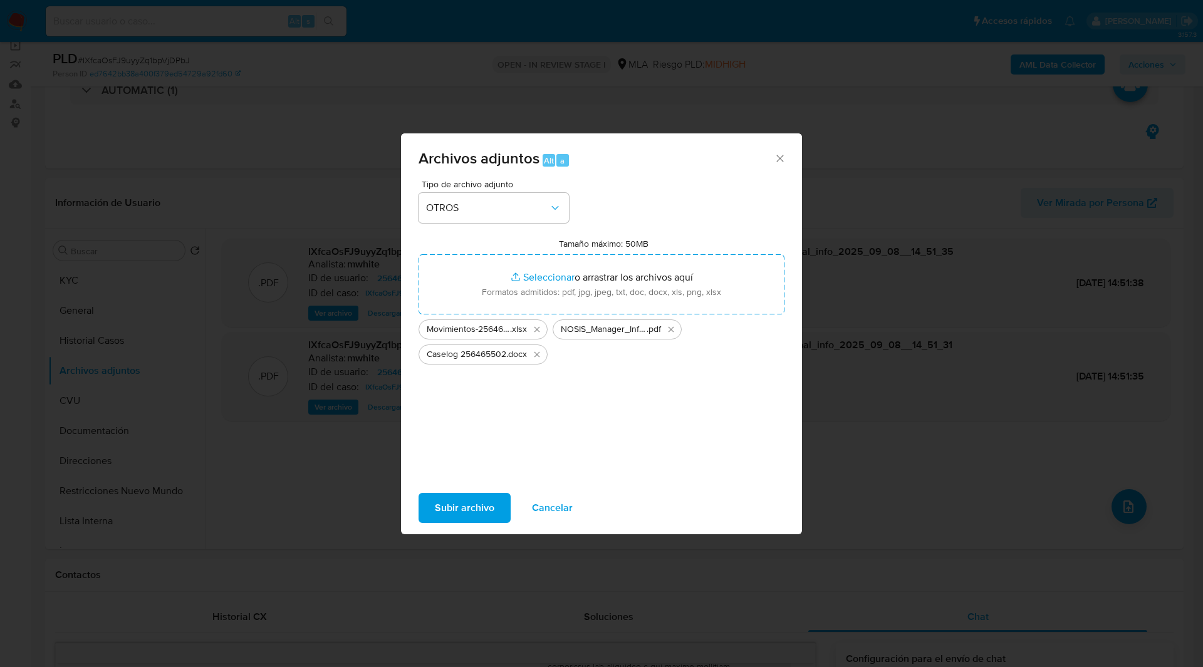
click at [477, 505] on span "Subir archivo" at bounding box center [465, 508] width 60 height 28
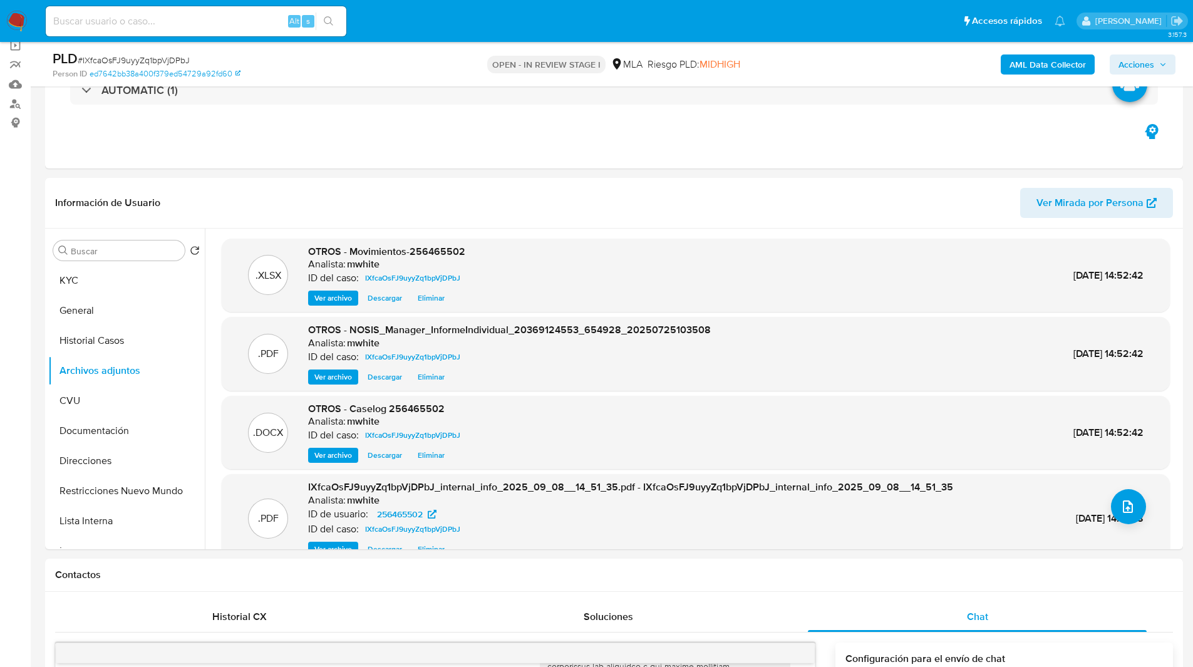
click at [1148, 61] on span "Acciones" at bounding box center [1137, 64] width 36 height 20
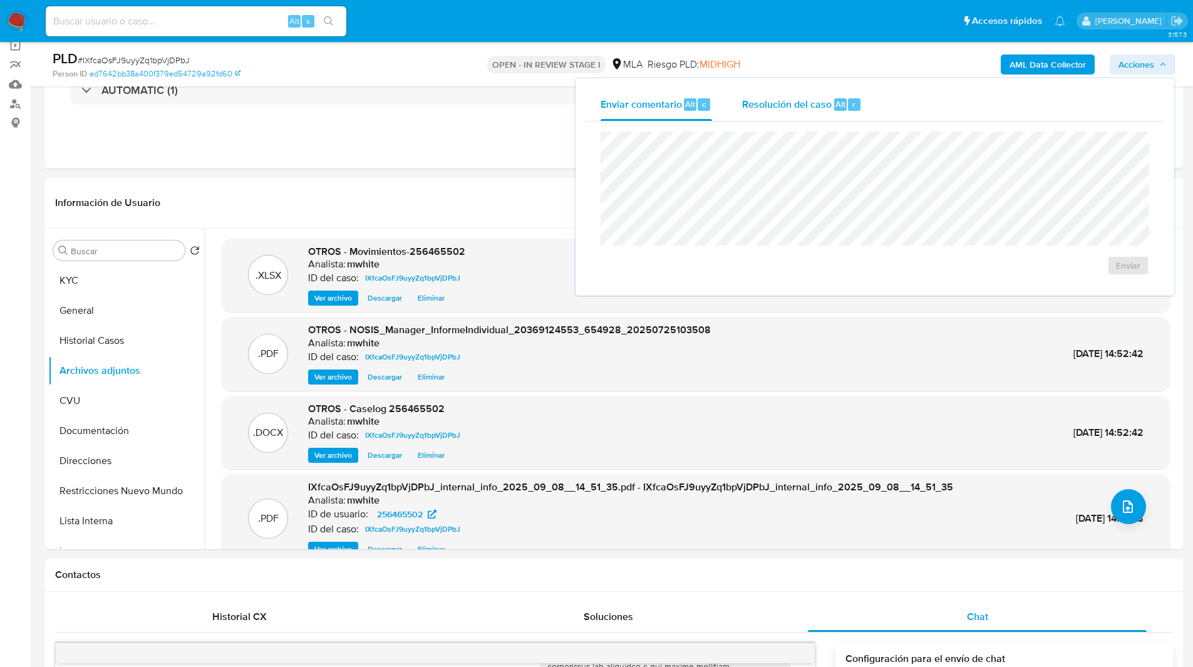
click at [821, 109] on span "Resolución del caso" at bounding box center [787, 103] width 90 height 14
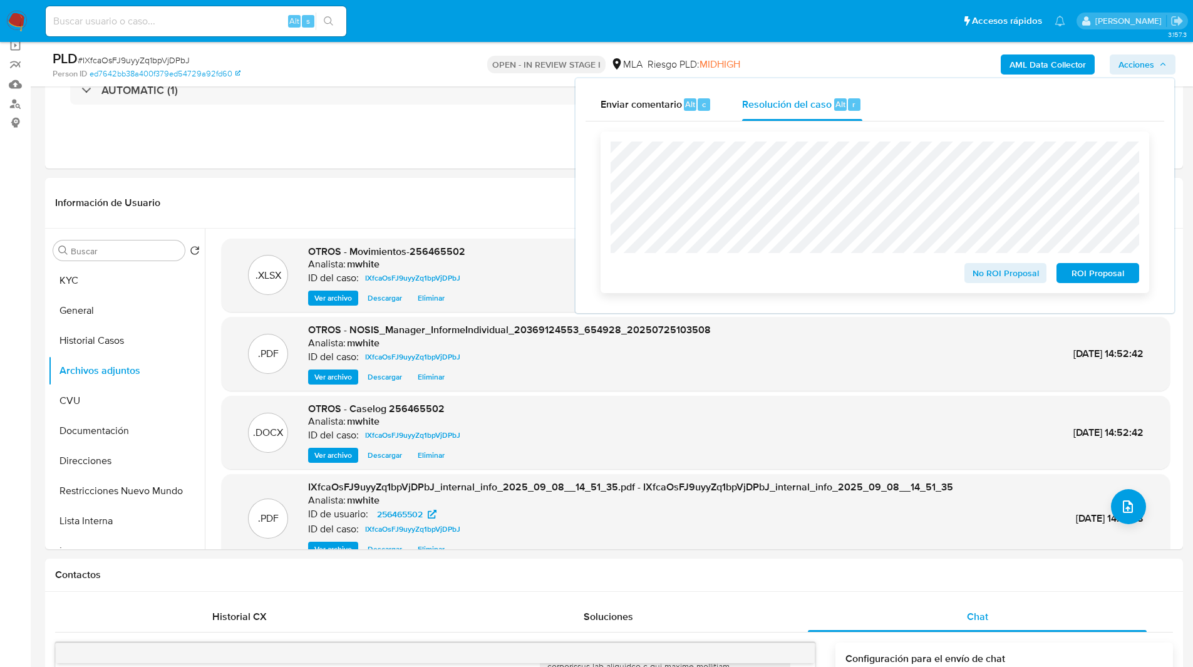
click at [1085, 276] on span "ROI Proposal" at bounding box center [1097, 273] width 65 height 18
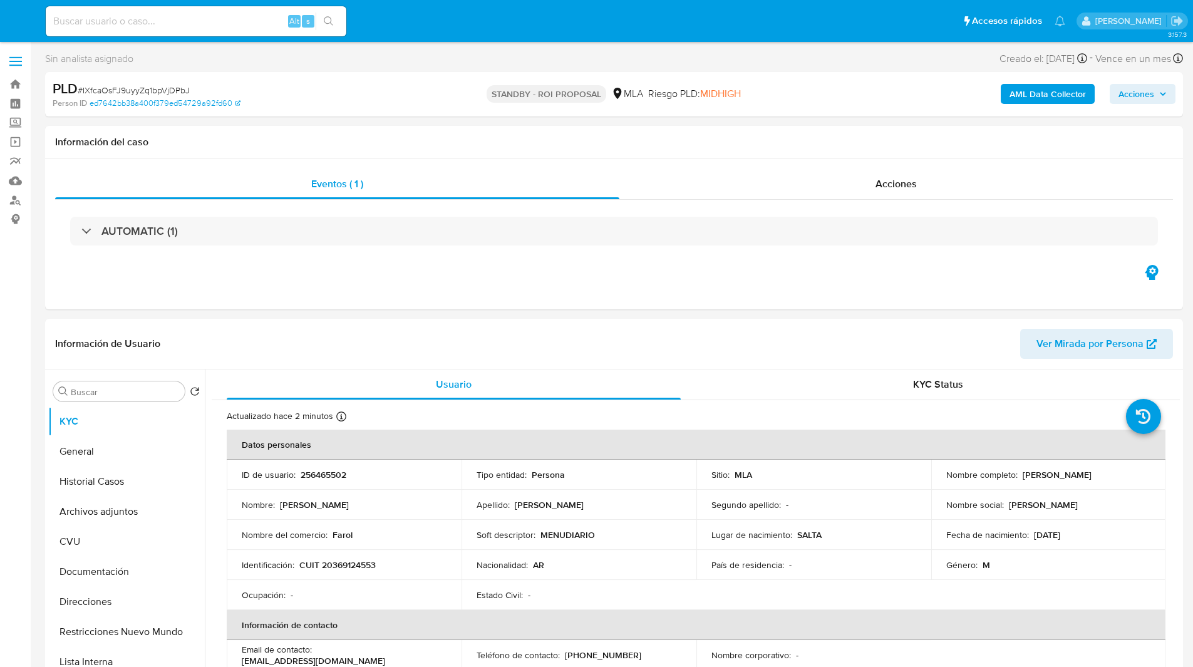
select select "10"
click at [200, 25] on input at bounding box center [196, 21] width 301 height 16
paste input "pNCquyMoPBBRe3hRQyghtVzx"
type input "pNCquyMoPBBRe3hRQyghtVzx"
select select "10"
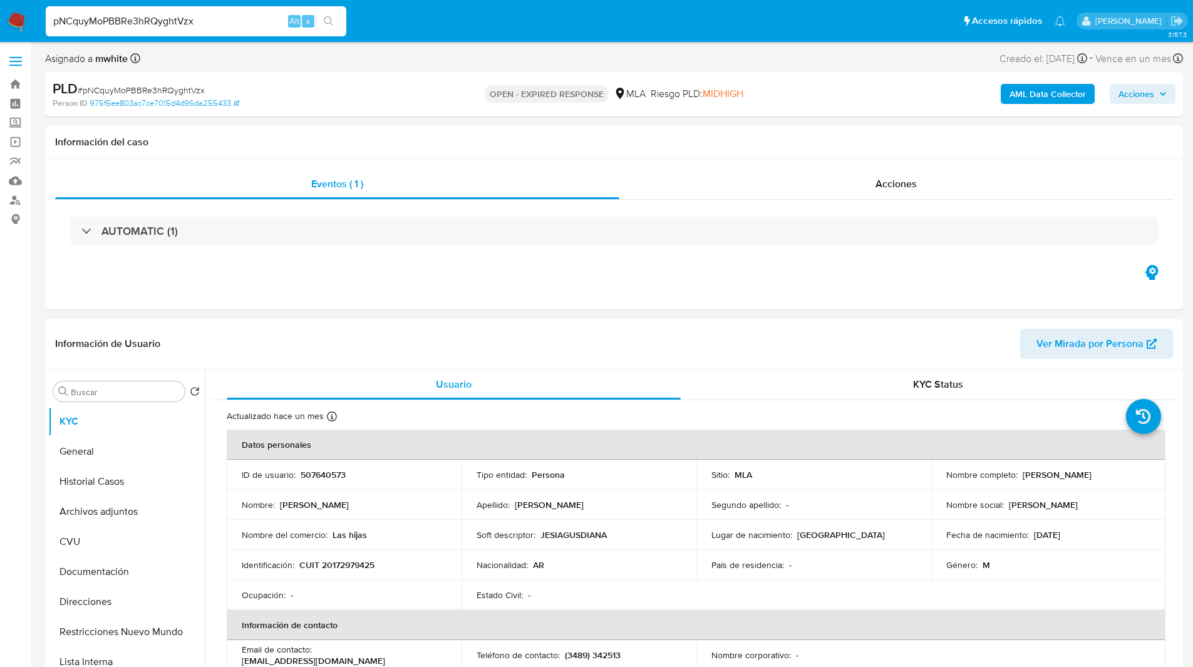
click at [472, 38] on nav "Pausado Ver notificaciones pNCquyMoPBBRe3hRQyghtVzx Alt s Accesos rápidos Presi…" at bounding box center [596, 21] width 1193 height 42
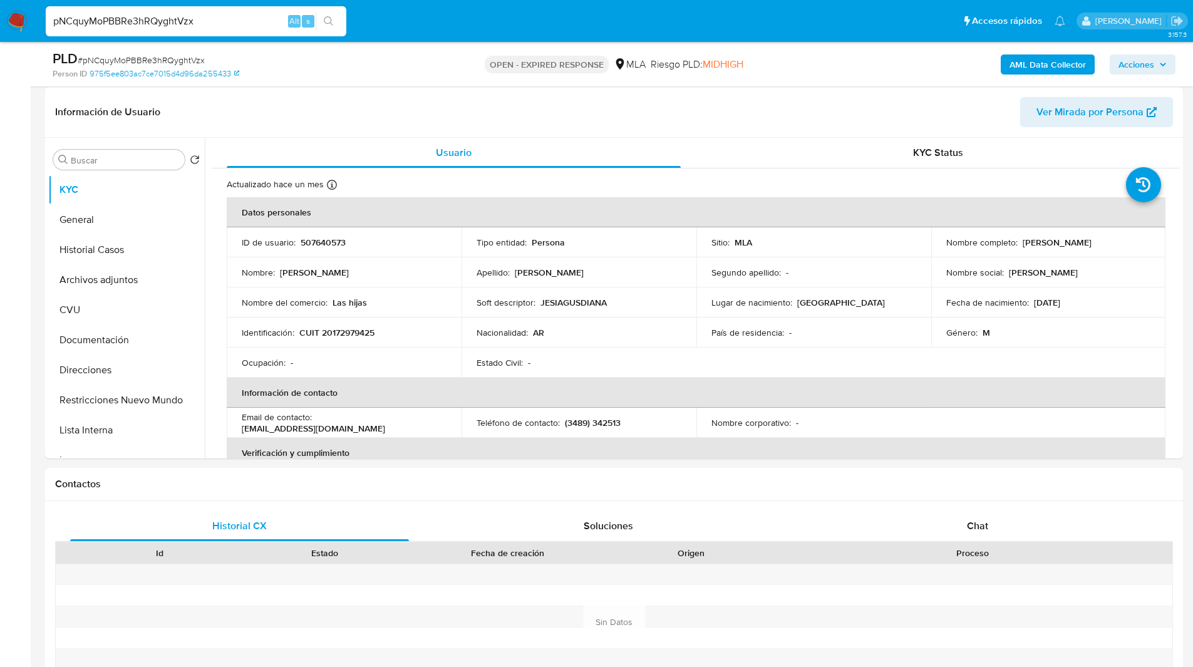
scroll to position [197, 0]
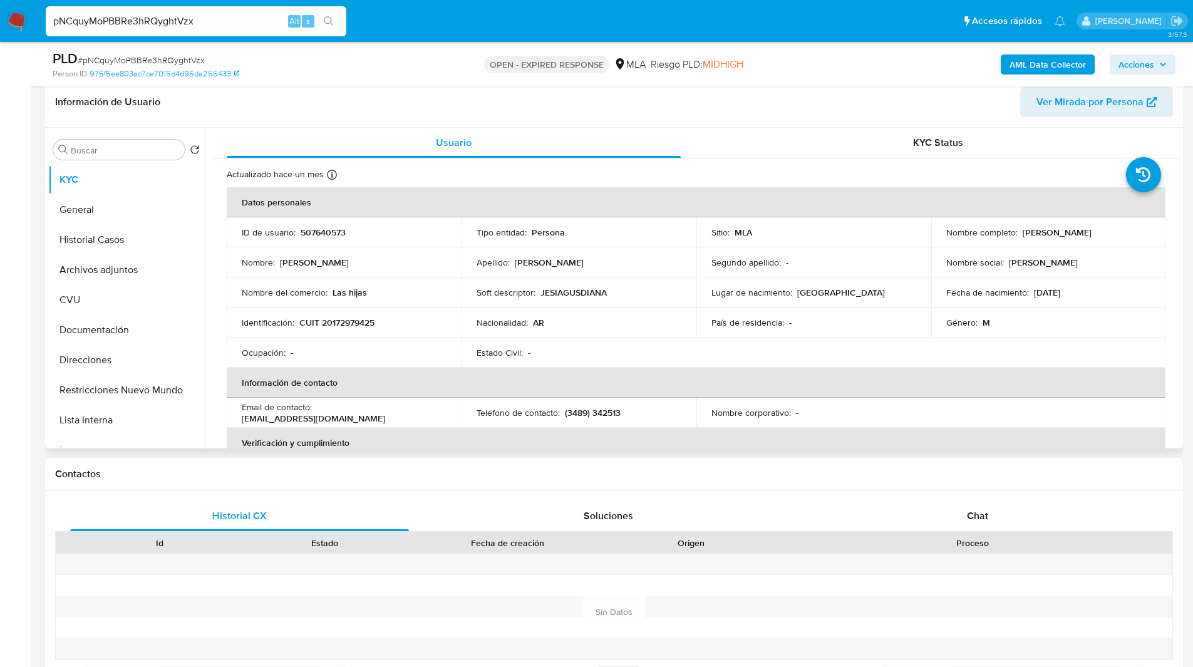
click at [311, 236] on p "507640573" at bounding box center [323, 232] width 45 height 11
copy p "507640573"
click at [817, 488] on div "Contactos" at bounding box center [614, 474] width 1138 height 33
click at [976, 536] on div "Proceso" at bounding box center [973, 542] width 399 height 21
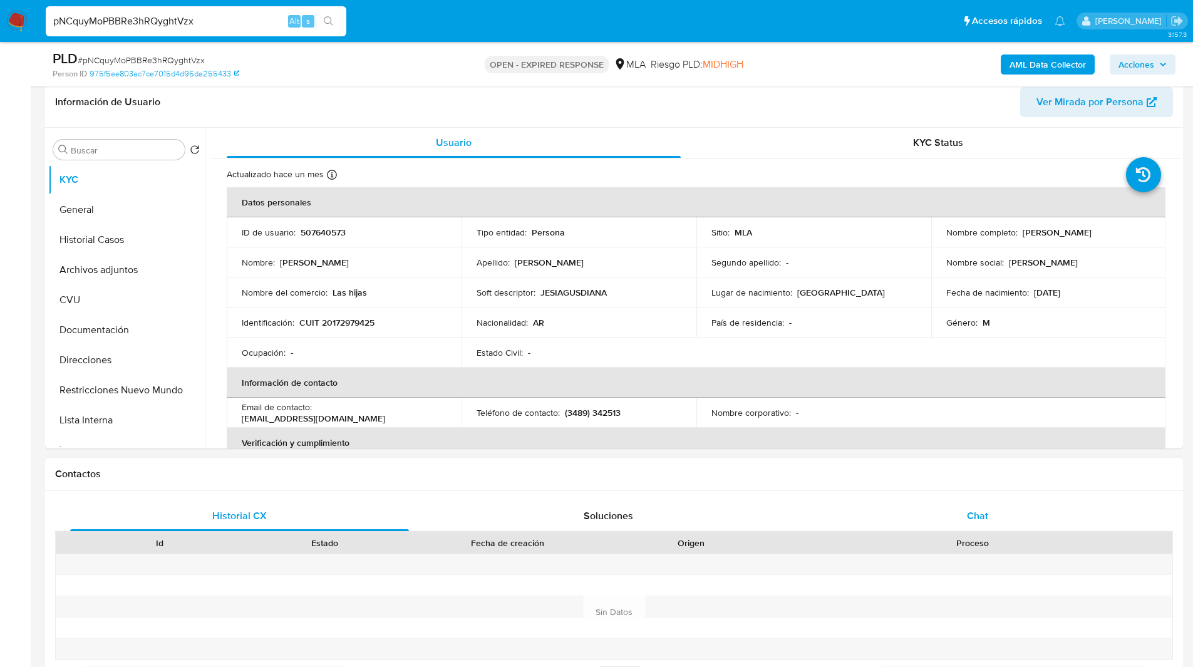
click at [952, 519] on div "Chat" at bounding box center [977, 516] width 339 height 30
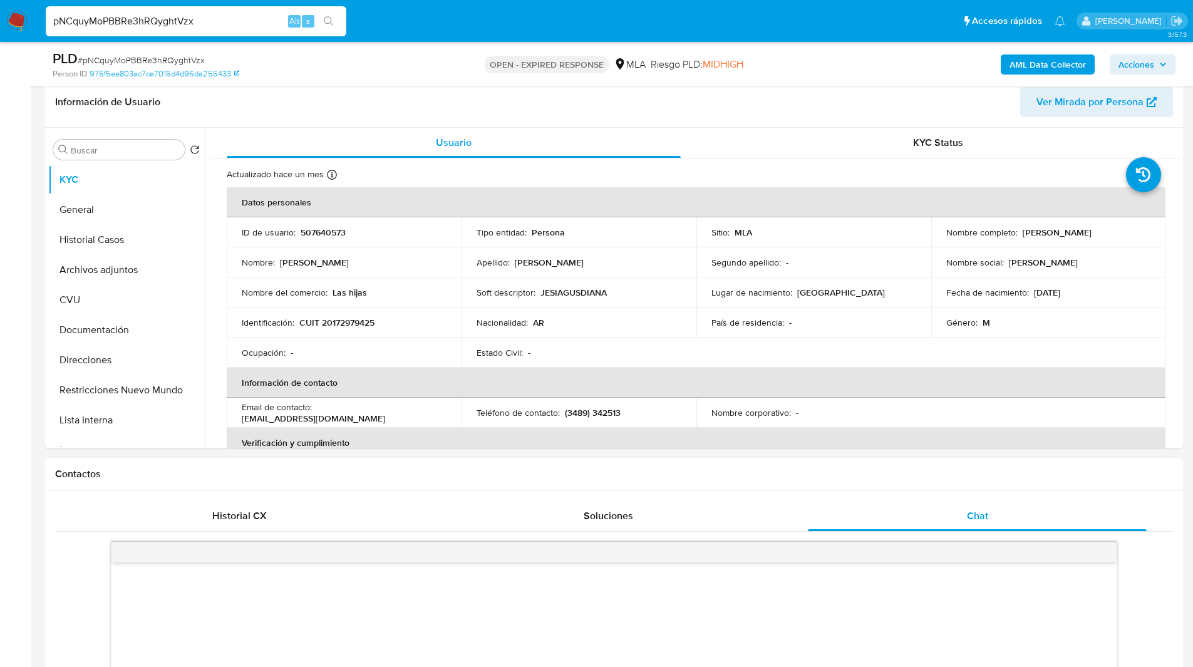
click at [825, 486] on div "Contactos" at bounding box center [614, 474] width 1138 height 33
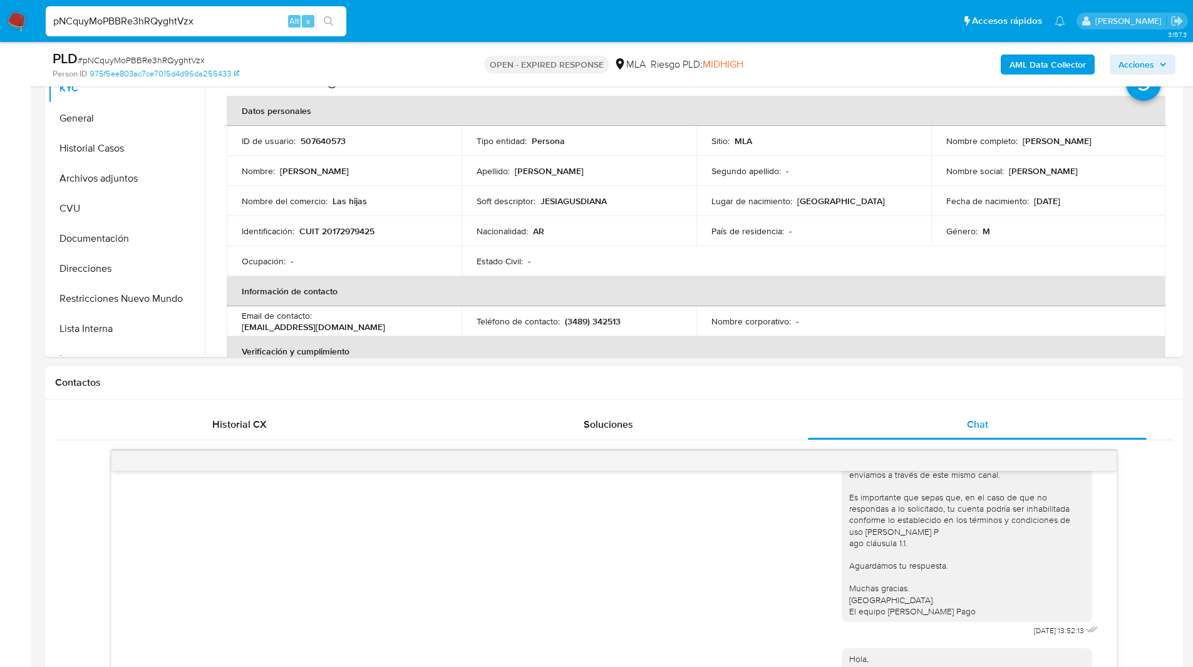
scroll to position [809, 0]
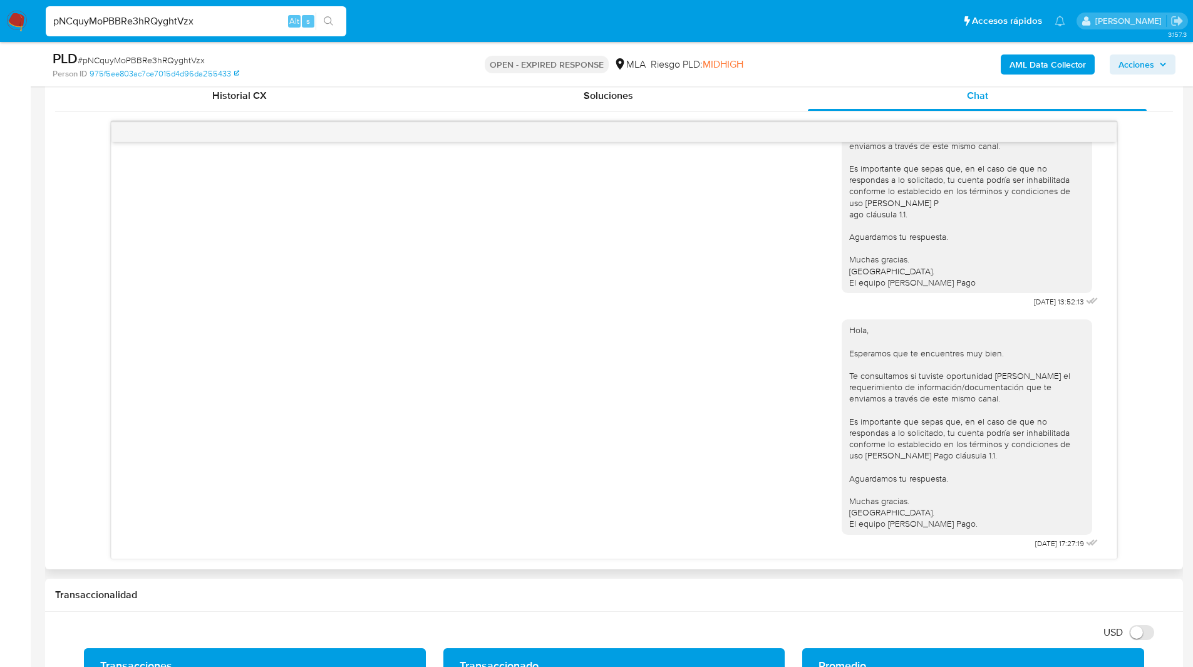
click at [1159, 355] on div "[DATE] 20:09:56 Hola, Esperamos que te encuentres muy bien. Te consultamos si t…" at bounding box center [614, 341] width 1118 height 438
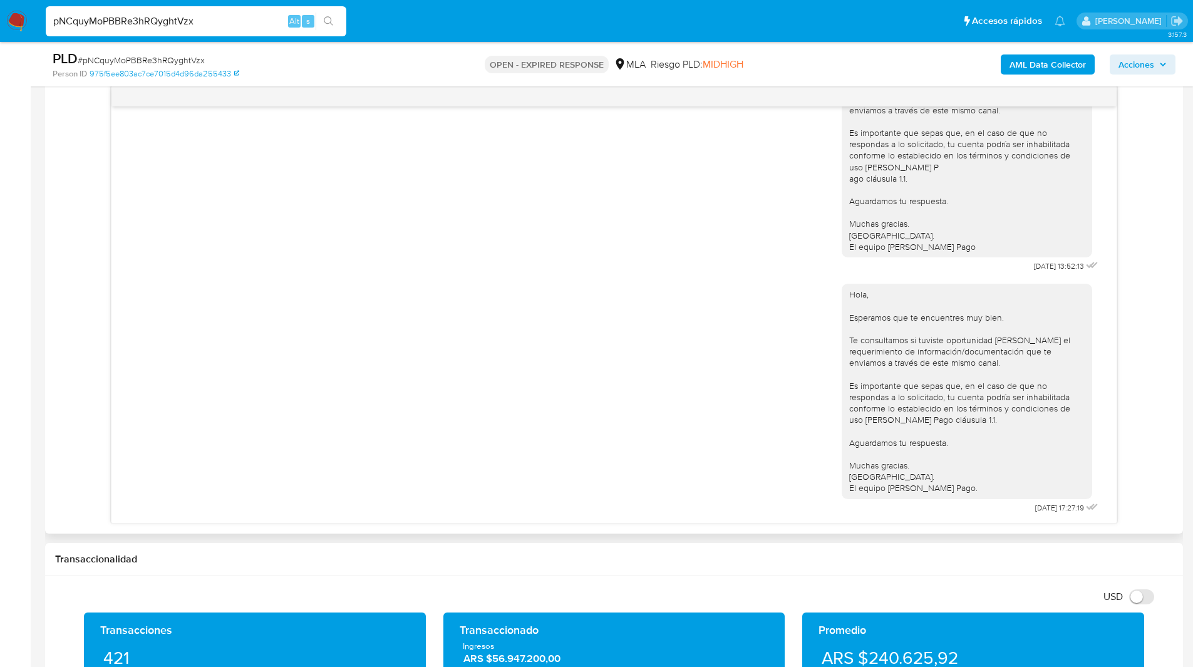
click at [1139, 409] on div "[DATE] 20:09:56 Hola, Esperamos que te encuentres muy bien. Te consultamos si t…" at bounding box center [614, 305] width 1118 height 438
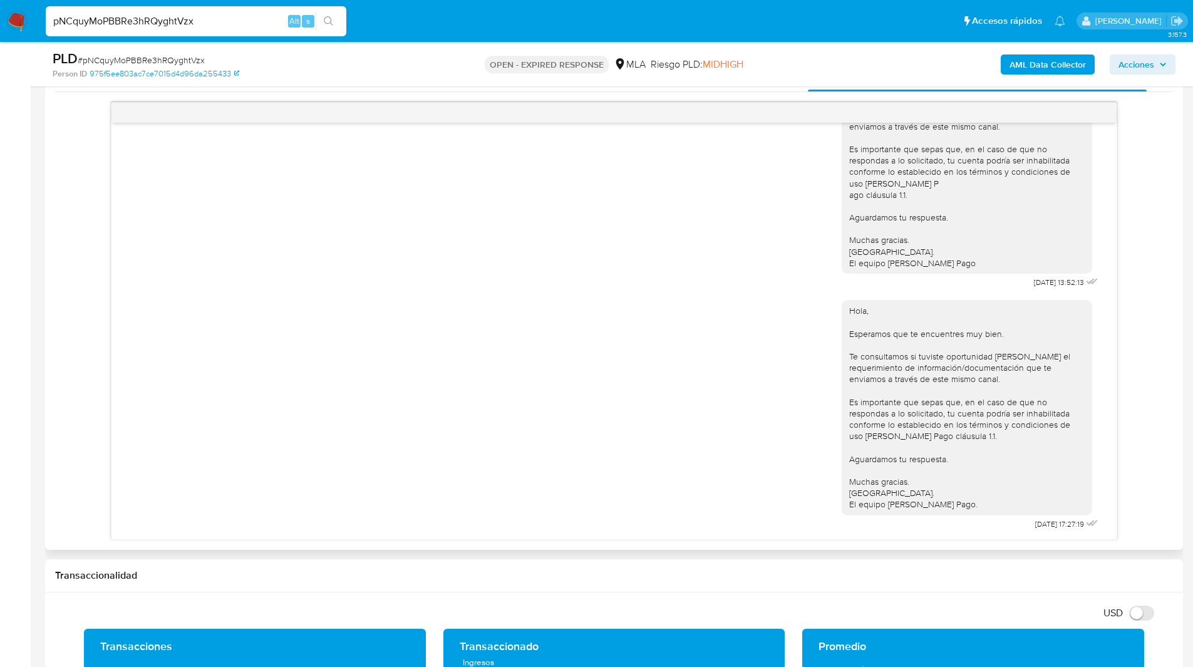
click at [1144, 392] on div "[DATE] 20:09:56 Hola, Esperamos que te encuentres muy bien. Te consultamos si t…" at bounding box center [614, 321] width 1118 height 438
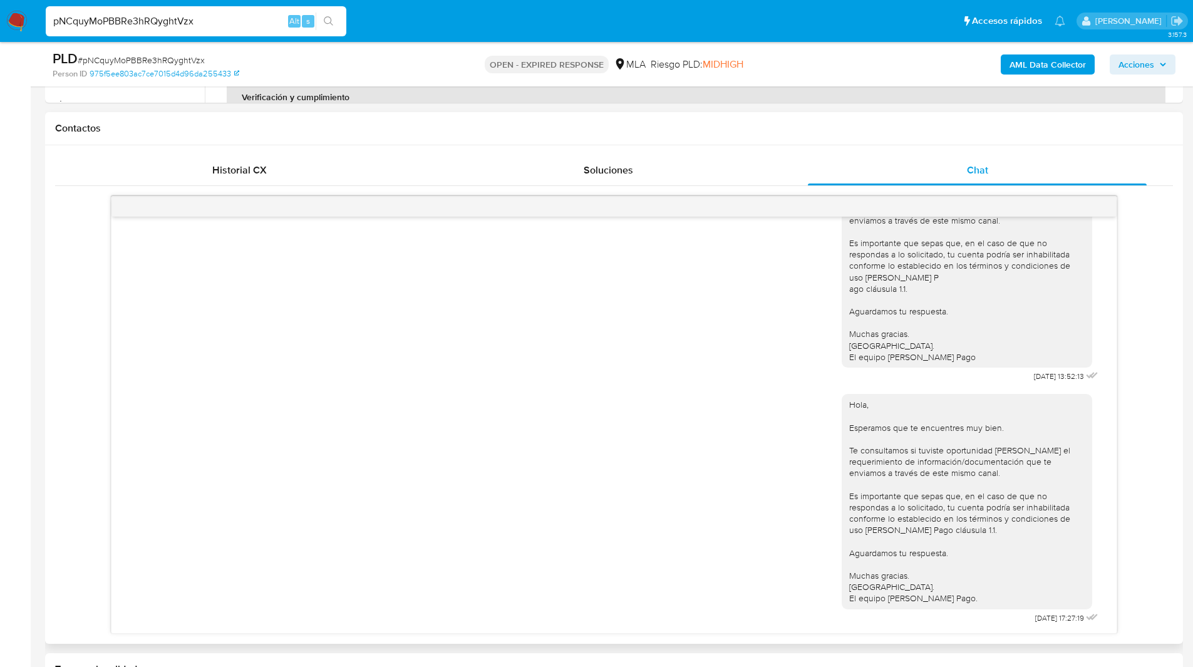
scroll to position [542, 0]
click at [1143, 397] on div "[DATE] 20:09:56 Hola, Esperamos que te encuentres muy bien. Te consultamos si t…" at bounding box center [614, 416] width 1118 height 438
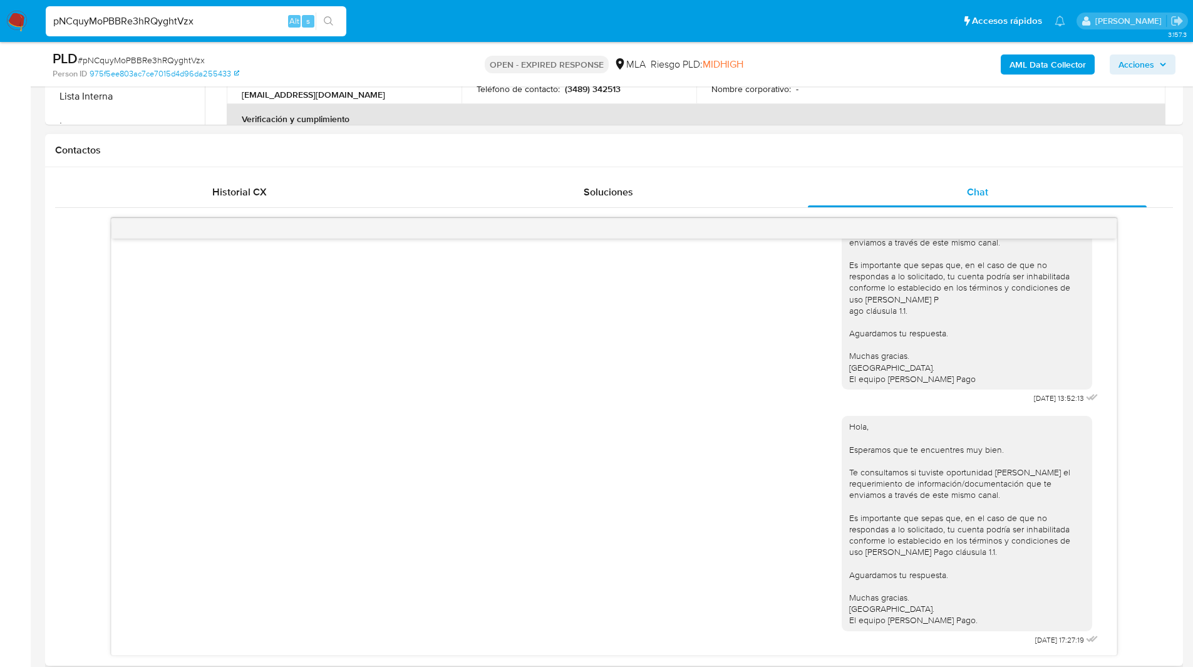
click at [807, 163] on div "Contactos" at bounding box center [614, 150] width 1138 height 33
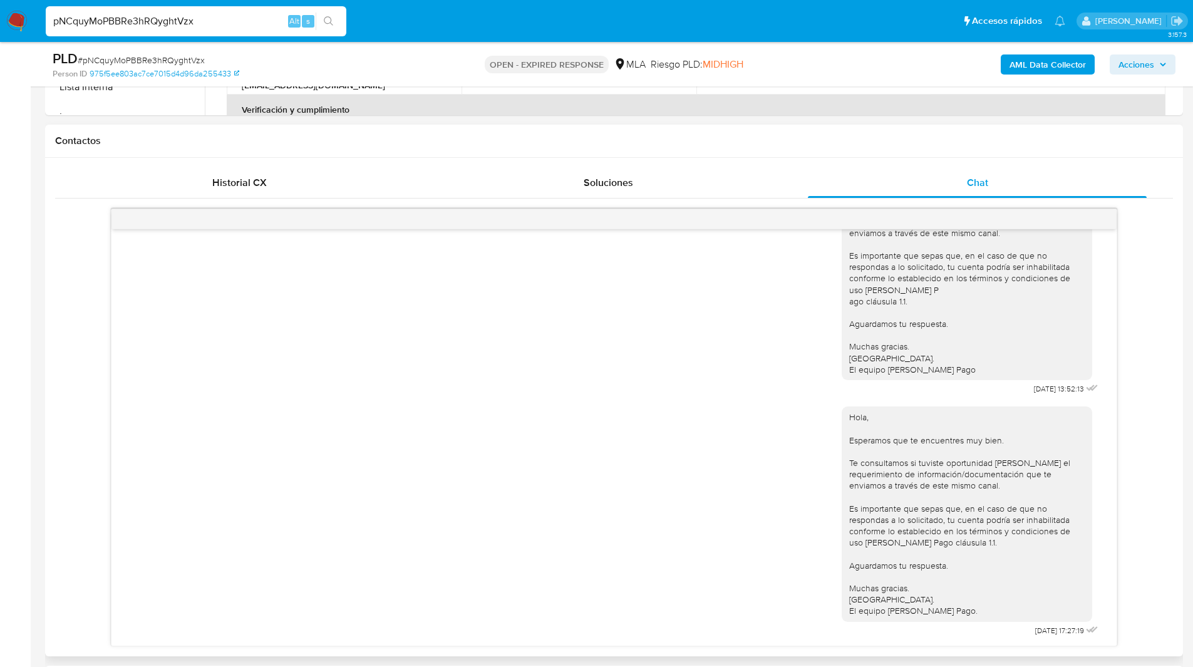
click at [749, 153] on div "Contactos" at bounding box center [614, 141] width 1138 height 33
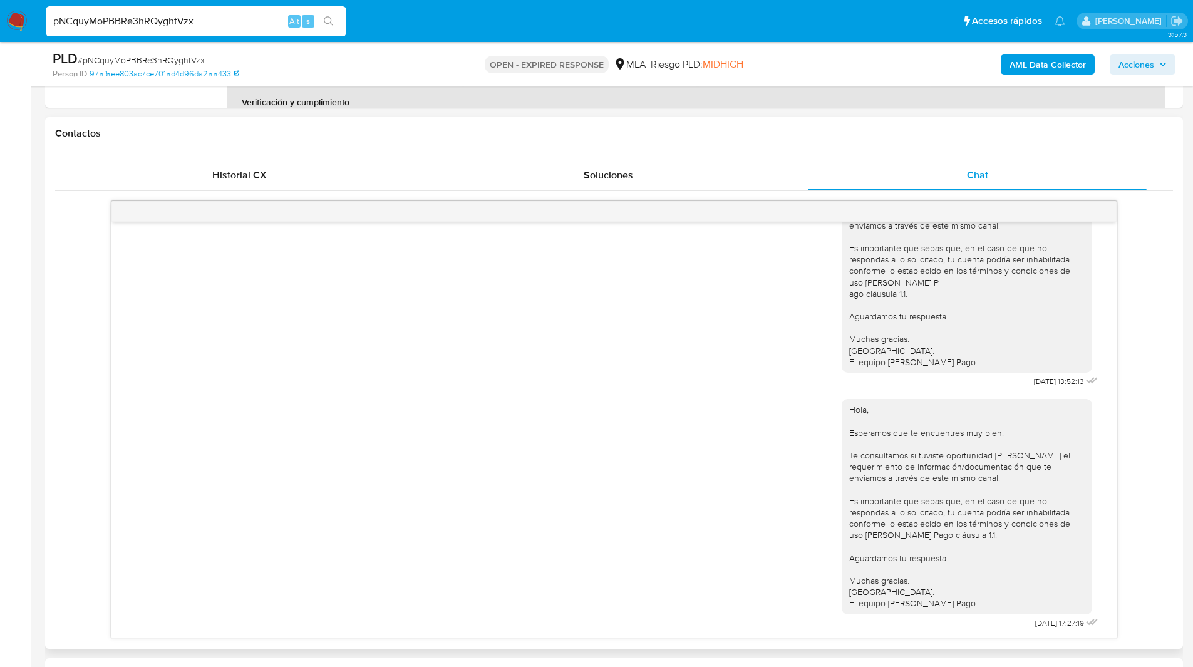
drag, startPoint x: 621, startPoint y: 173, endPoint x: 759, endPoint y: 138, distance: 142.8
click at [759, 138] on div "Contactos Historial CX Soluciones Chat Id Estado Fecha de creación Origen Proce…" at bounding box center [614, 383] width 1138 height 532
click at [716, 135] on h1 "Contactos" at bounding box center [614, 133] width 1118 height 13
drag, startPoint x: 936, startPoint y: 167, endPoint x: 981, endPoint y: 135, distance: 54.9
click at [981, 135] on div "Contactos Historial CX Soluciones Chat Id Estado Fecha de creación Origen Proce…" at bounding box center [614, 383] width 1138 height 532
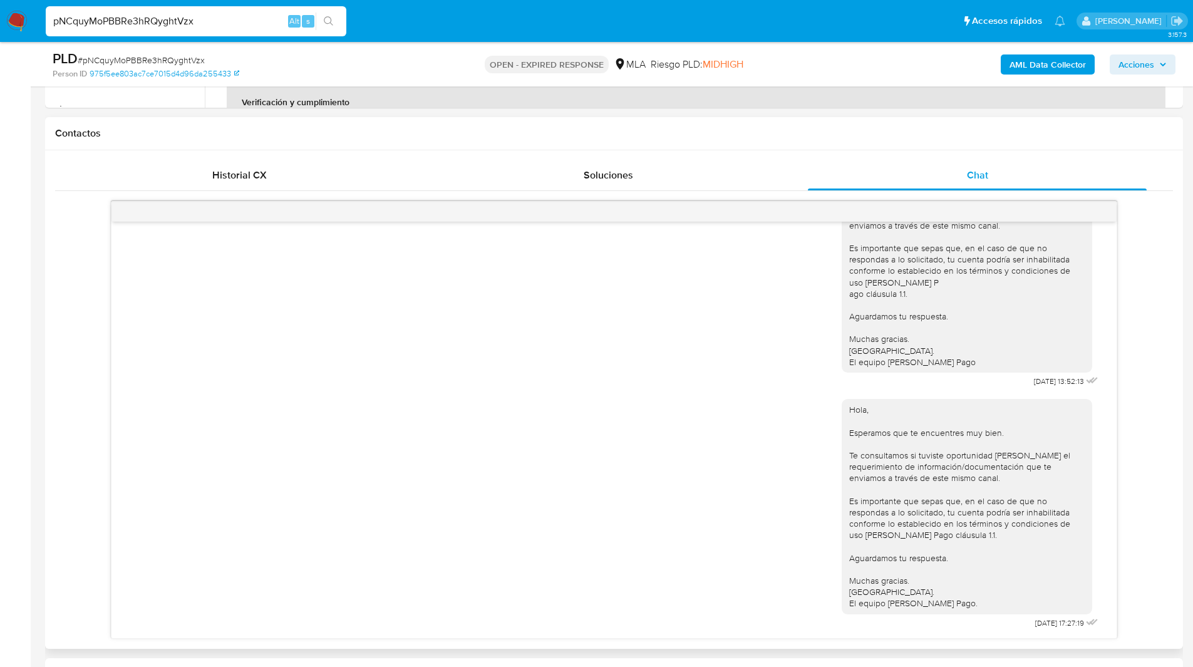
click at [981, 135] on h1 "Contactos" at bounding box center [614, 133] width 1118 height 13
click at [972, 135] on h1 "Contactos" at bounding box center [614, 133] width 1118 height 13
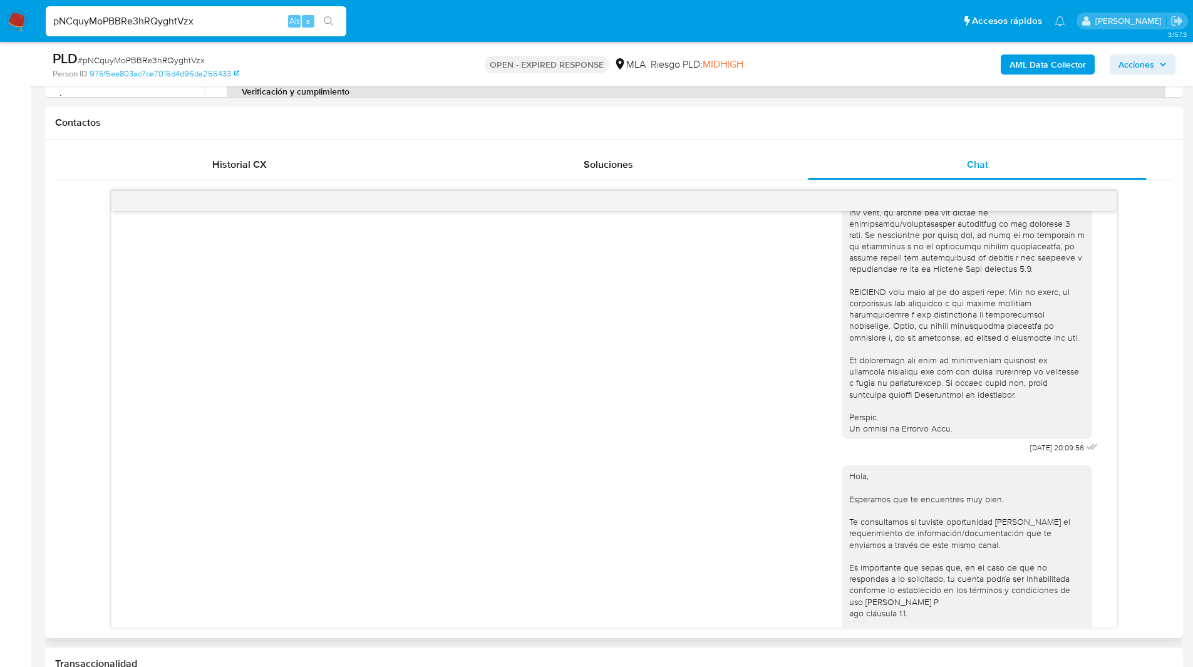
scroll to position [810, 0]
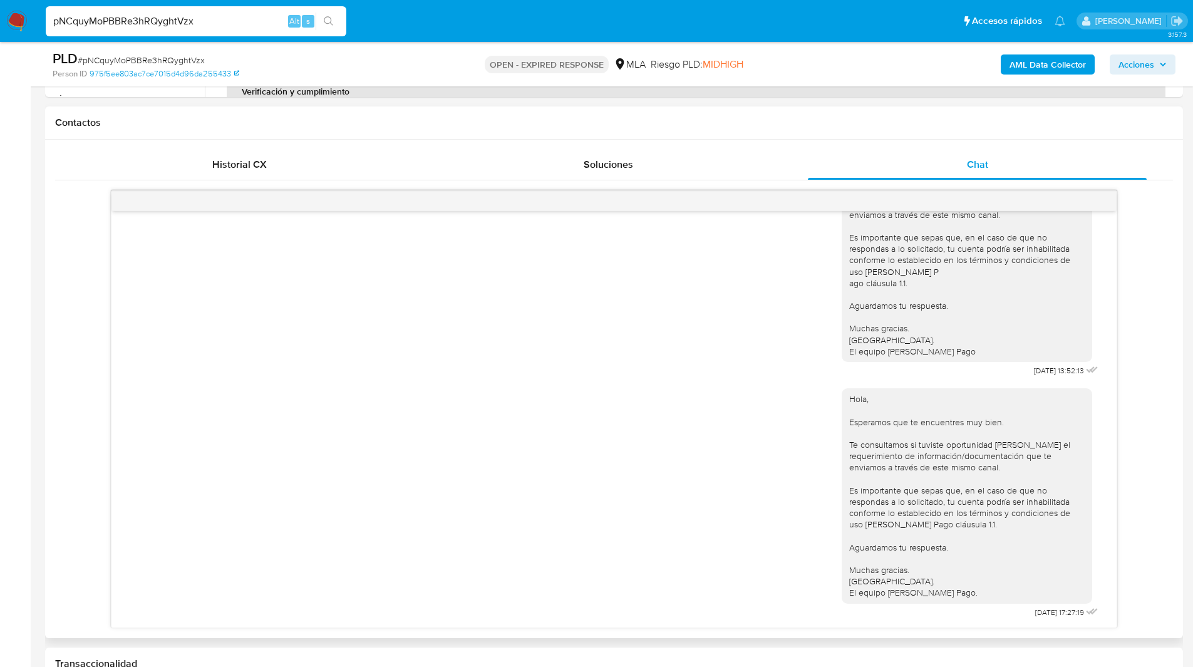
click at [1008, 435] on div "Hola, Esperamos que te encuentres muy bien. Te consultamos si tuviste oportunid…" at bounding box center [967, 495] width 236 height 205
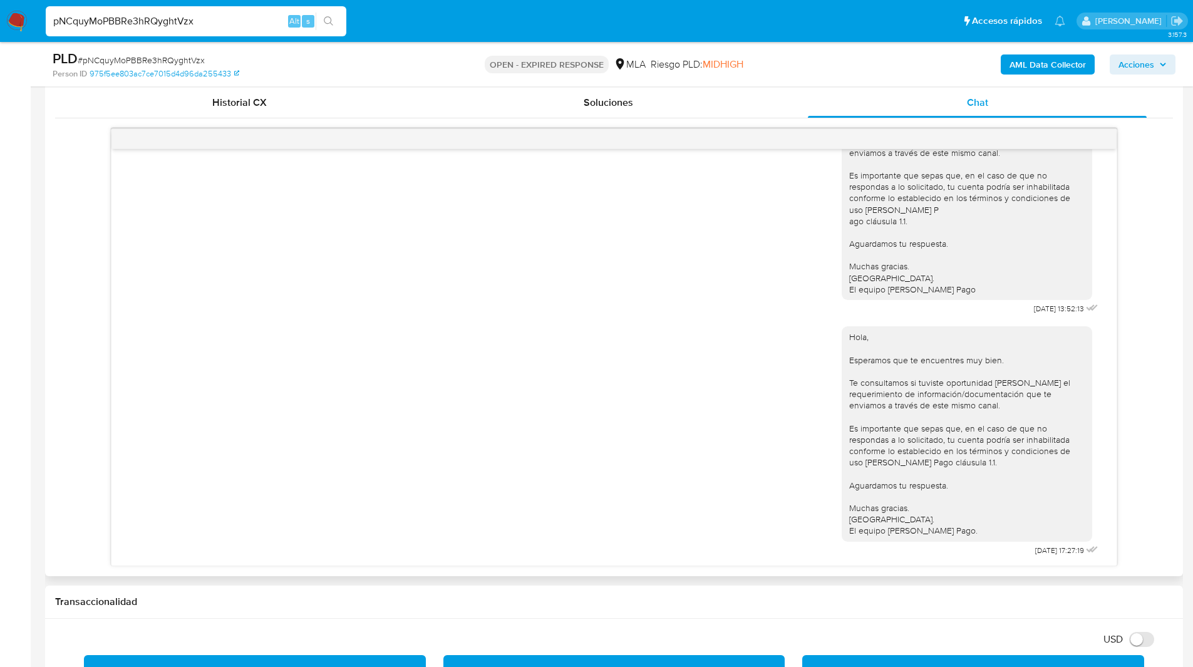
scroll to position [611, 0]
click at [968, 430] on div "Hola, Esperamos que te encuentres muy bien. Te consultamos si tuviste oportunid…" at bounding box center [967, 433] width 236 height 205
click at [1157, 347] on div "[DATE] 20:09:56 Hola, Esperamos que te encuentres muy bien. Te consultamos si t…" at bounding box center [614, 347] width 1118 height 438
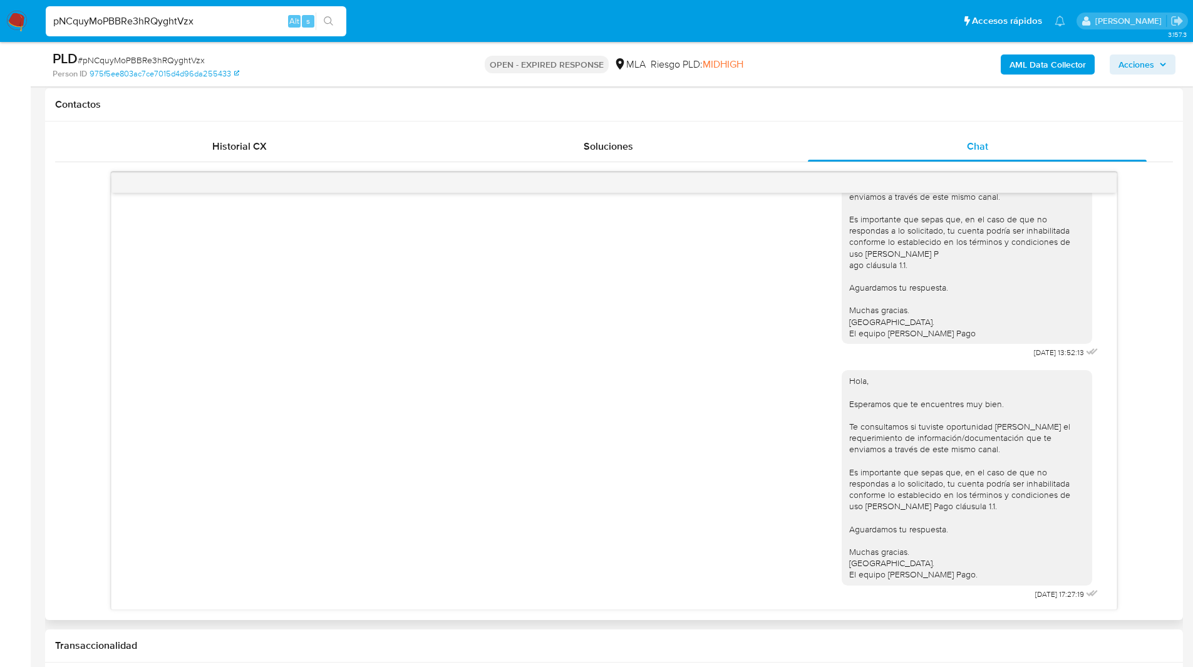
click at [1152, 375] on div "[DATE] 20:09:56 Hola, Esperamos que te encuentres muy bien. Te consultamos si t…" at bounding box center [614, 391] width 1118 height 438
click at [905, 34] on ul "Pausado Ver notificaciones pNCquyMoPBBRe3hRQyghtVzx Alt s Accesos rápidos Presi…" at bounding box center [555, 20] width 1032 height 31
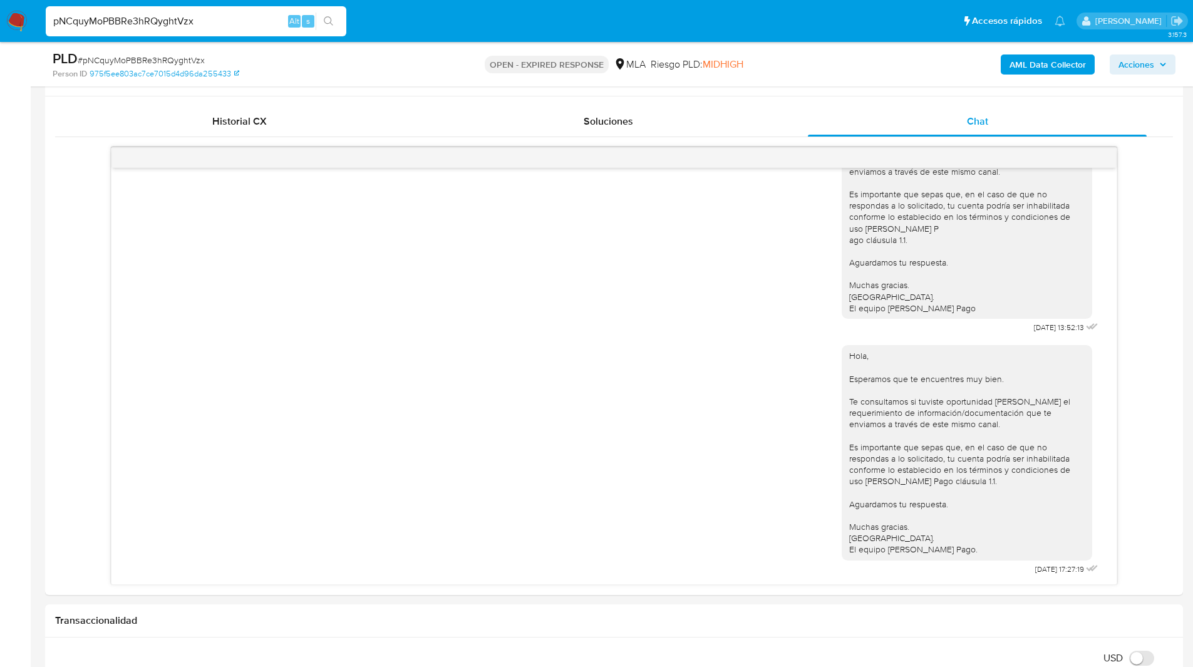
scroll to position [593, 0]
click at [1008, 91] on div "Contactos" at bounding box center [614, 79] width 1138 height 33
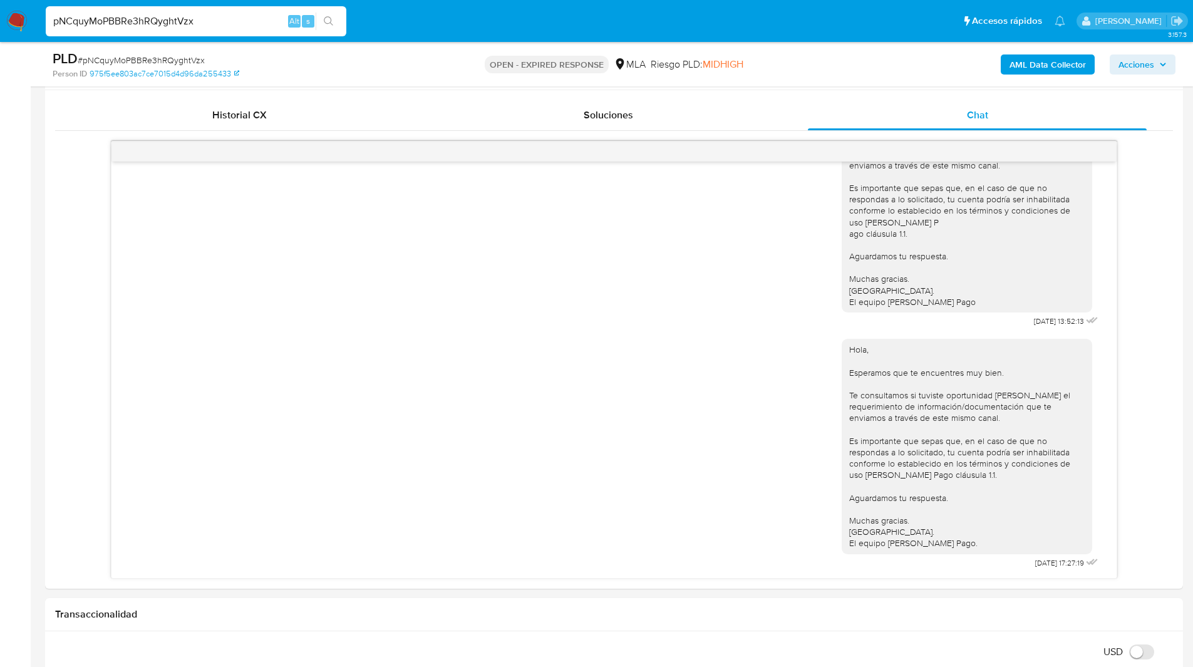
scroll to position [599, 0]
click at [1156, 275] on div "[DATE] 20:09:56 Hola, Esperamos que te encuentres muy bien. Te consultamos si t…" at bounding box center [614, 359] width 1118 height 438
click at [777, 22] on ul "Pausado Ver notificaciones pNCquyMoPBBRe3hRQyghtVzx Alt s Accesos rápidos Presi…" at bounding box center [555, 20] width 1032 height 31
click at [720, 18] on ul "Pausado Ver notificaciones pNCquyMoPBBRe3hRQyghtVzx Alt s Accesos rápidos Presi…" at bounding box center [555, 20] width 1032 height 31
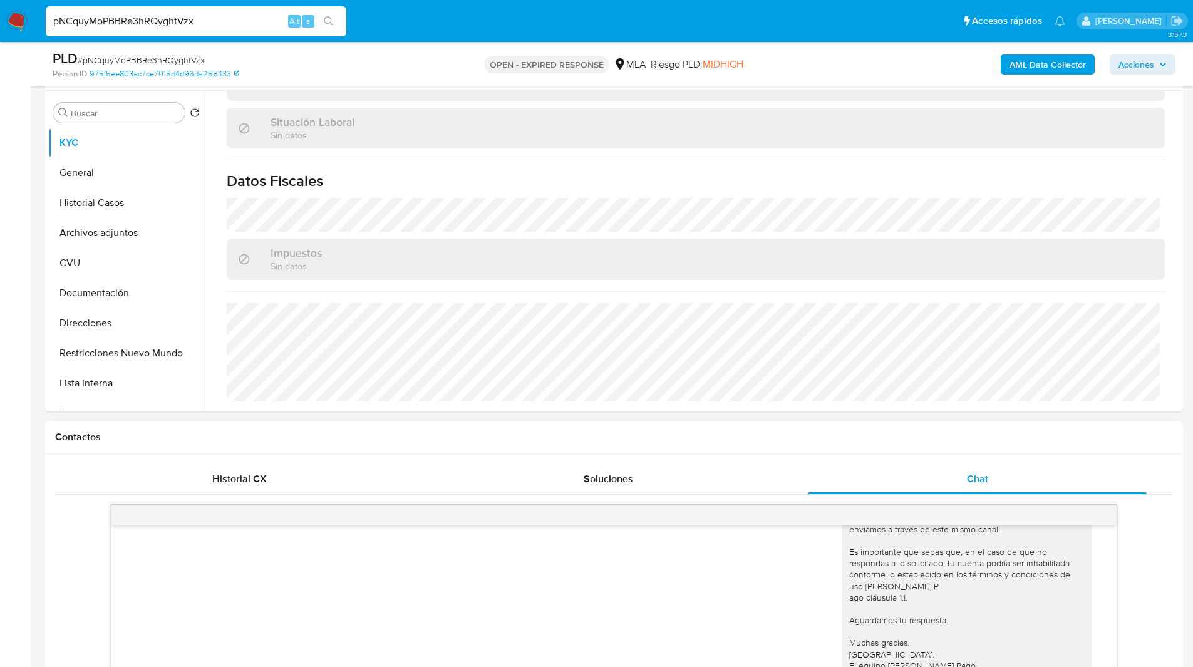
scroll to position [74, 0]
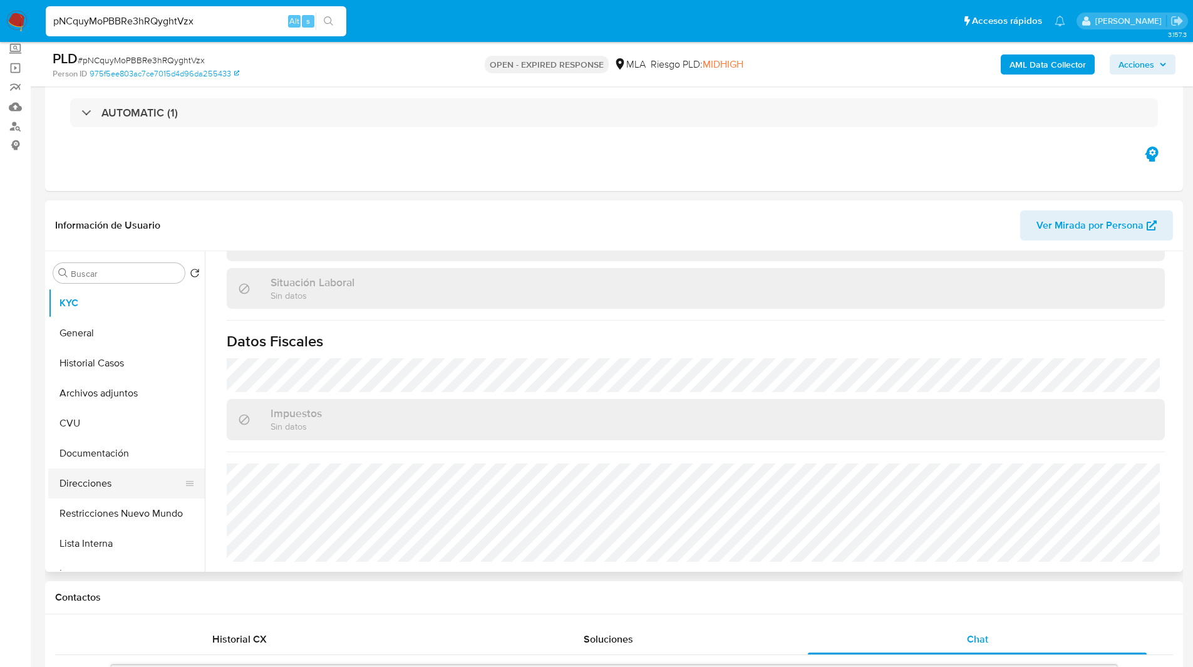
click at [95, 475] on button "Direcciones" at bounding box center [121, 484] width 147 height 30
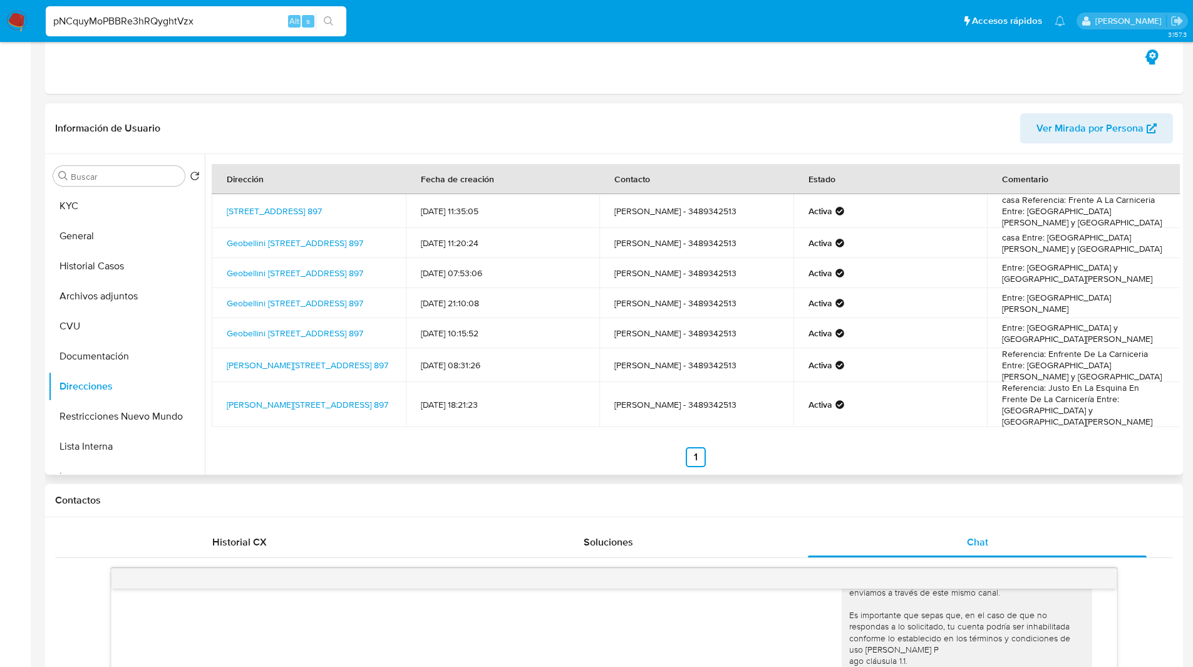
scroll to position [0, 0]
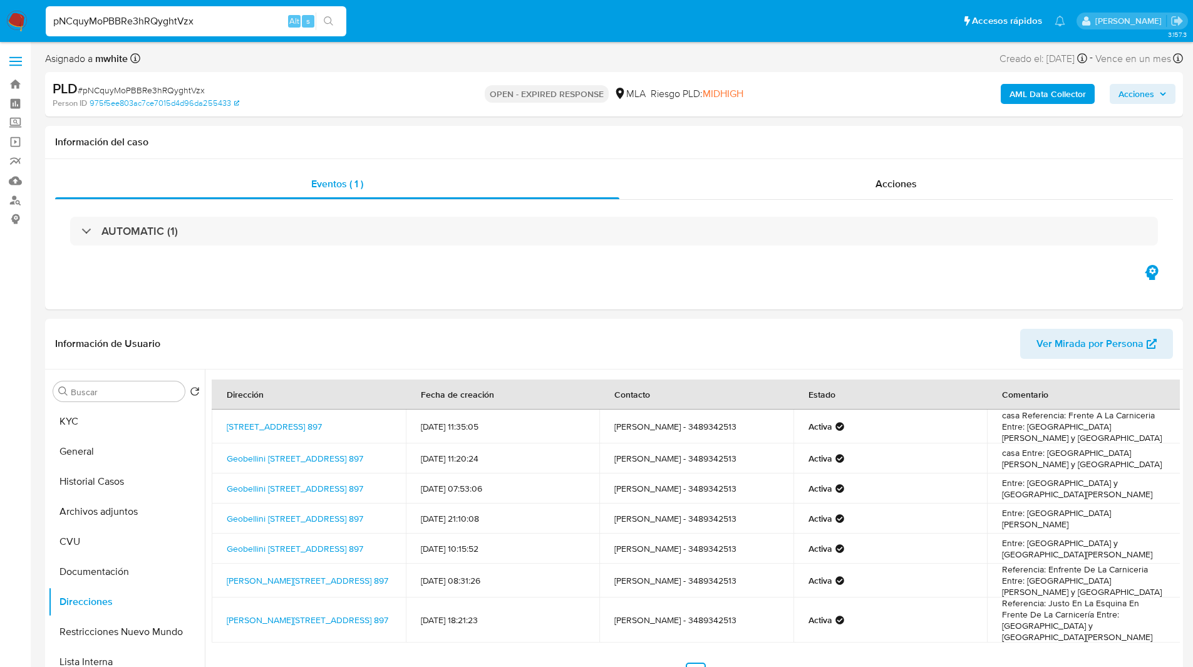
click at [408, 80] on div "PLD # pNCquyMoPBBRe3hRQyghtVzx" at bounding box center [238, 89] width 370 height 19
click at [444, 88] on div "OPEN - EXPIRED RESPONSE MLA [PERSON_NAME] PLD: MIDHIGH" at bounding box center [613, 94] width 371 height 29
click at [710, 308] on div "Eventos ( 1 ) Acciones AUTOMATIC (1)" at bounding box center [614, 234] width 1138 height 150
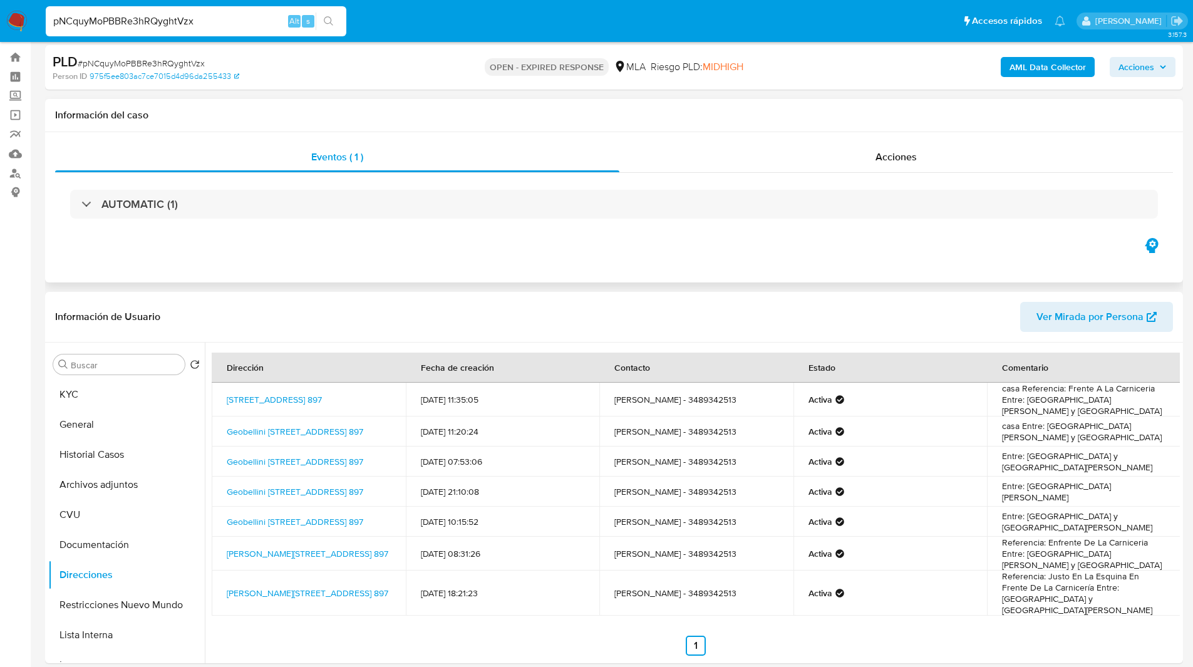
click at [507, 259] on div "Eventos ( 1 ) Acciones AUTOMATIC (1)" at bounding box center [614, 207] width 1138 height 150
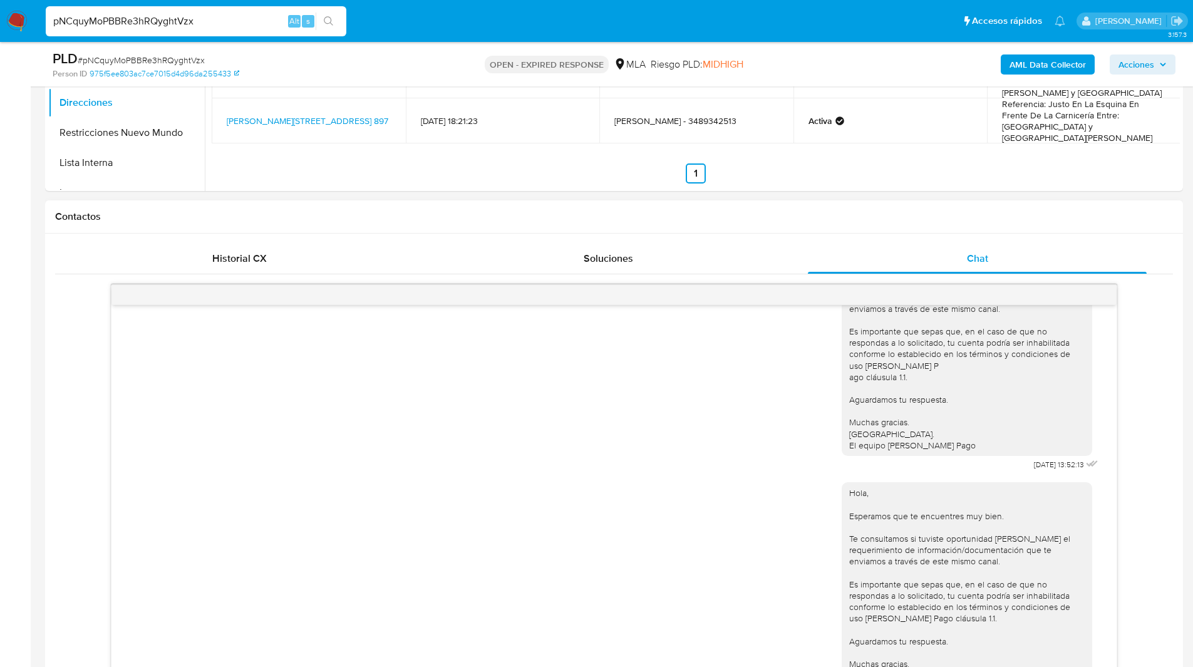
scroll to position [488, 0]
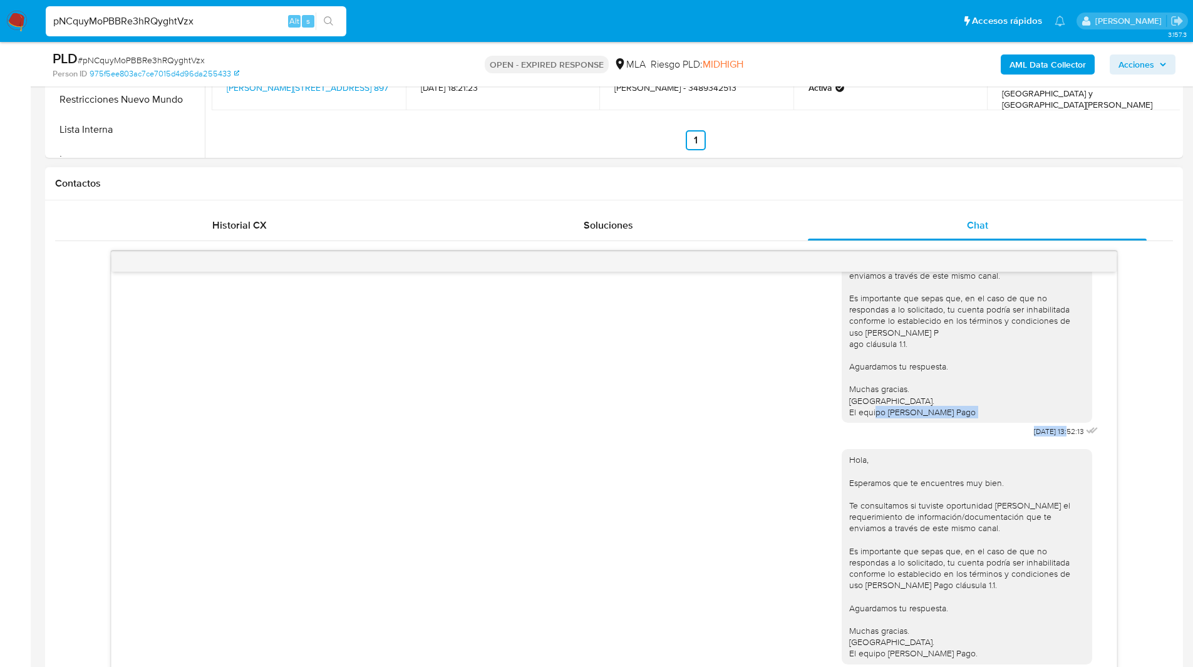
drag, startPoint x: 1046, startPoint y: 432, endPoint x: 1007, endPoint y: 427, distance: 39.8
click at [1007, 427] on div "Hola, Esperamos que te encuentres muy bien. Te consultamos si tuviste oportunid…" at bounding box center [971, 313] width 259 height 253
copy span "[DATE]"
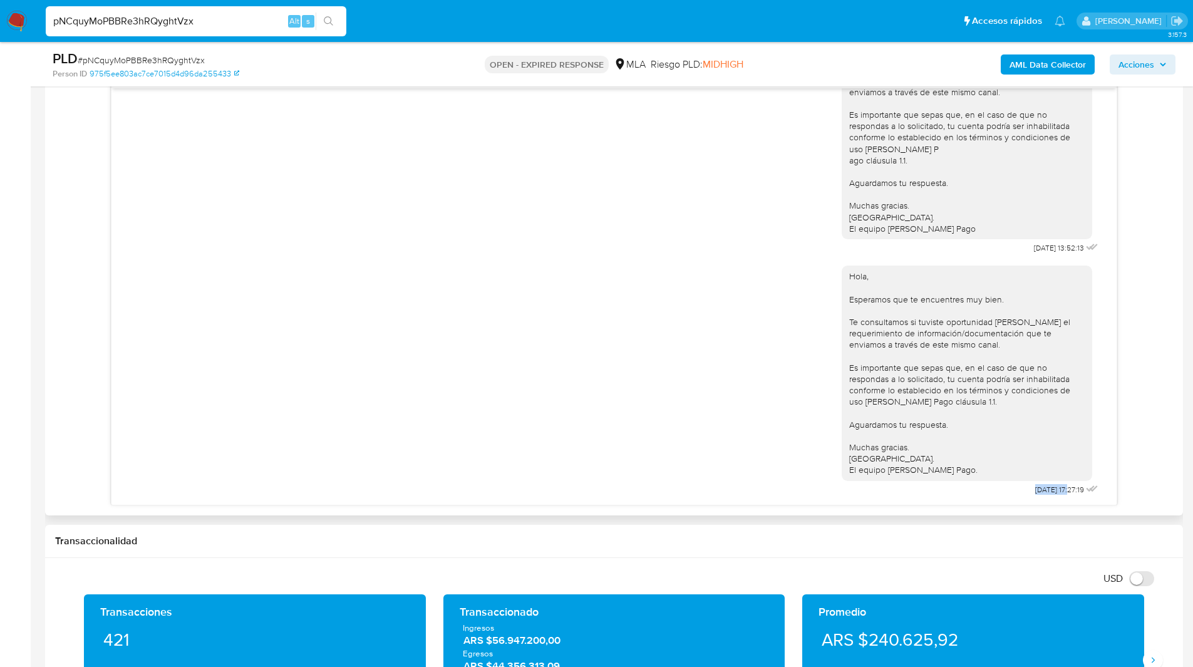
drag, startPoint x: 1047, startPoint y: 490, endPoint x: 1007, endPoint y: 490, distance: 40.1
click at [1007, 490] on div "Hola, Esperamos que te encuentres muy bien. Te consultamos si tuviste oportunid…" at bounding box center [971, 378] width 259 height 242
copy span "[DATE]"
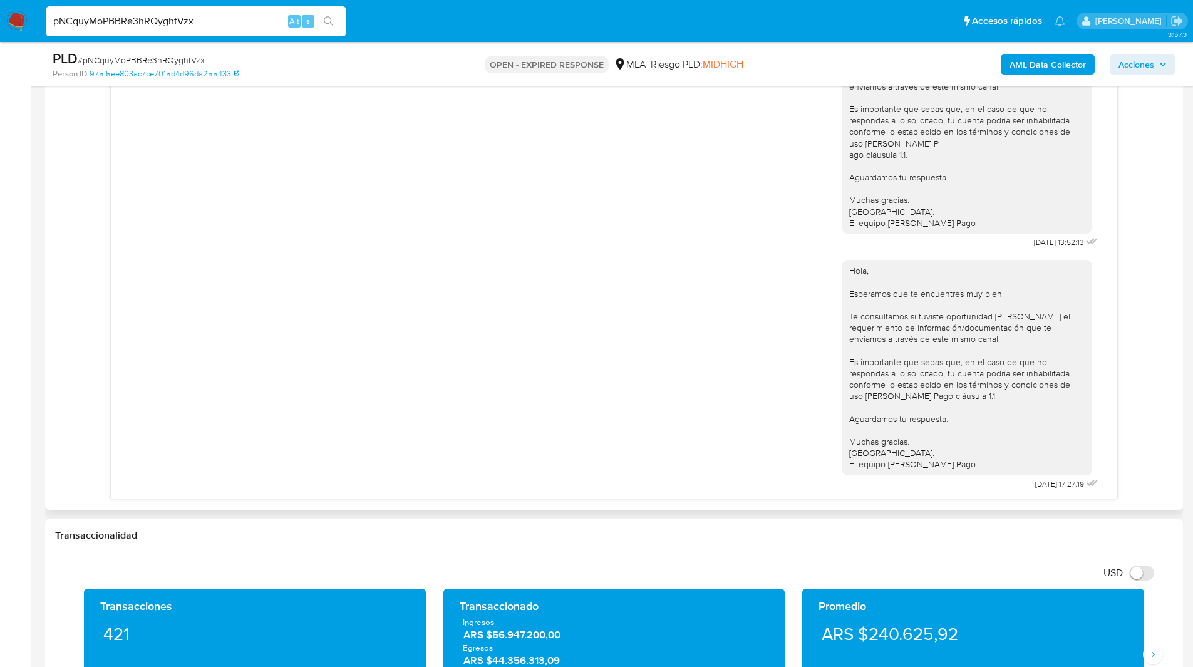
click at [890, 408] on div "Hola, Esperamos que te encuentres muy bien. Te consultamos si tuviste oportunid…" at bounding box center [967, 367] width 236 height 205
click at [723, 10] on ul "Pausado Ver notificaciones pNCquyMoPBBRe3hRQyghtVzx Alt s Accesos rápidos Presi…" at bounding box center [555, 20] width 1032 height 31
click at [481, 13] on ul "Pausado Ver notificaciones pNCquyMoPBBRe3hRQyghtVzx Alt s Accesos rápidos Presi…" at bounding box center [555, 20] width 1032 height 31
click at [386, 21] on ul "Pausado Ver notificaciones pNCquyMoPBBRe3hRQyghtVzx Alt s Accesos rápidos Presi…" at bounding box center [555, 20] width 1032 height 31
click at [445, 40] on nav "Pausado Ver notificaciones pNCquyMoPBBRe3hRQyghtVzx Alt s Accesos rápidos Presi…" at bounding box center [596, 21] width 1193 height 42
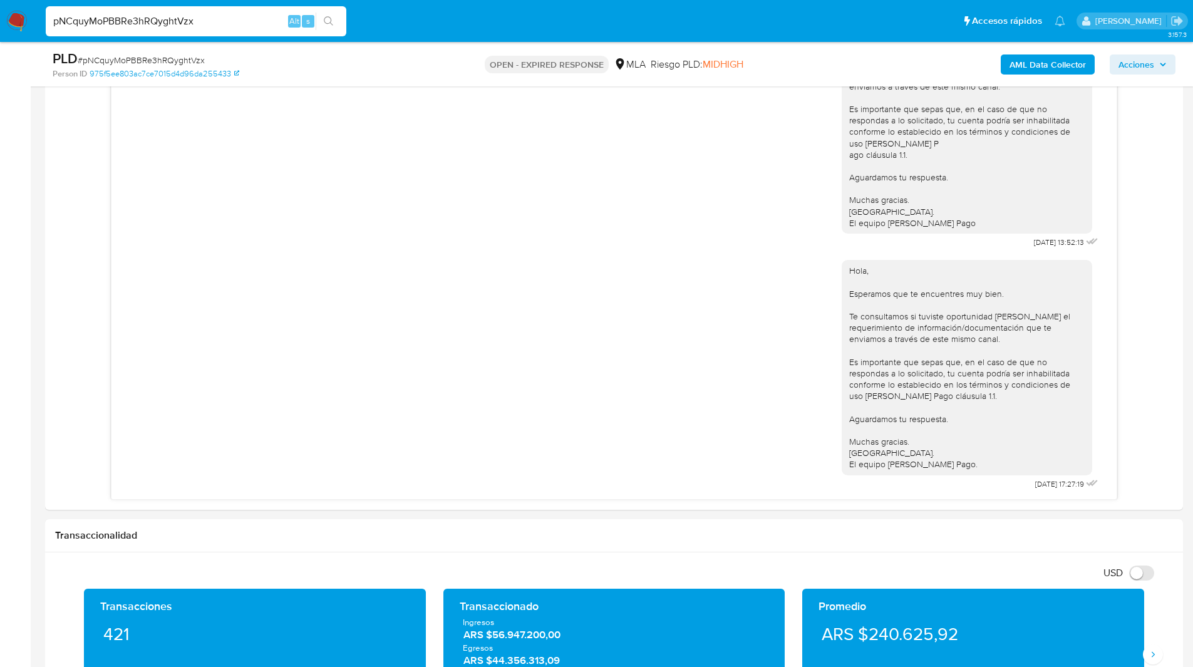
click at [154, 15] on input "pNCquyMoPBBRe3hRQyghtVzx" at bounding box center [196, 21] width 301 height 16
click at [16, 27] on img at bounding box center [16, 21] width 21 height 21
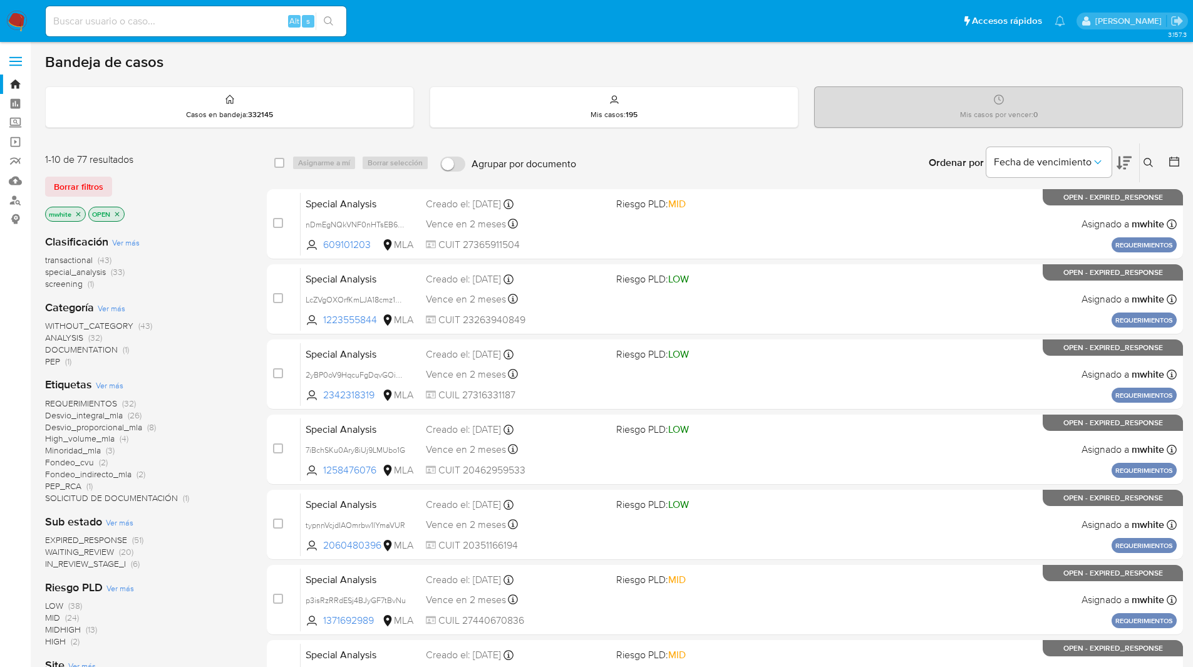
click at [1149, 154] on div "Ingrese ID de usuario o caso Buscar Borrar filtros" at bounding box center [1149, 162] width 21 height 39
click at [1150, 160] on icon at bounding box center [1148, 162] width 9 height 9
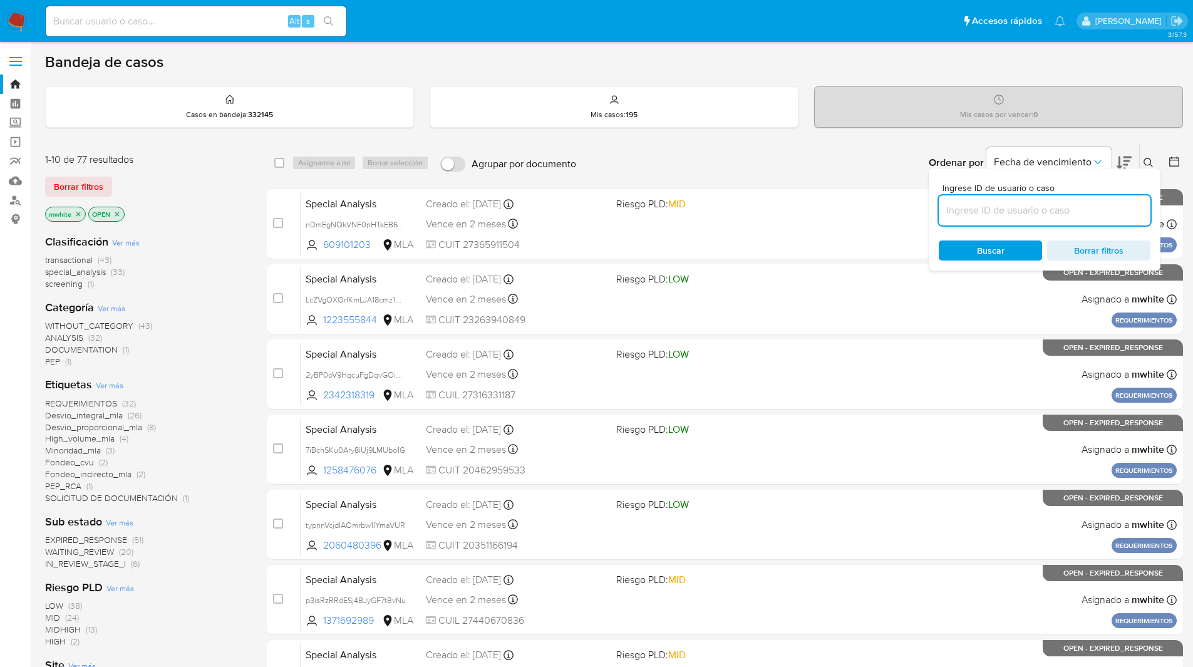
click at [1050, 204] on input at bounding box center [1045, 210] width 212 height 16
type input "pNCquyMoPBBRe3hRQyghtVzx"
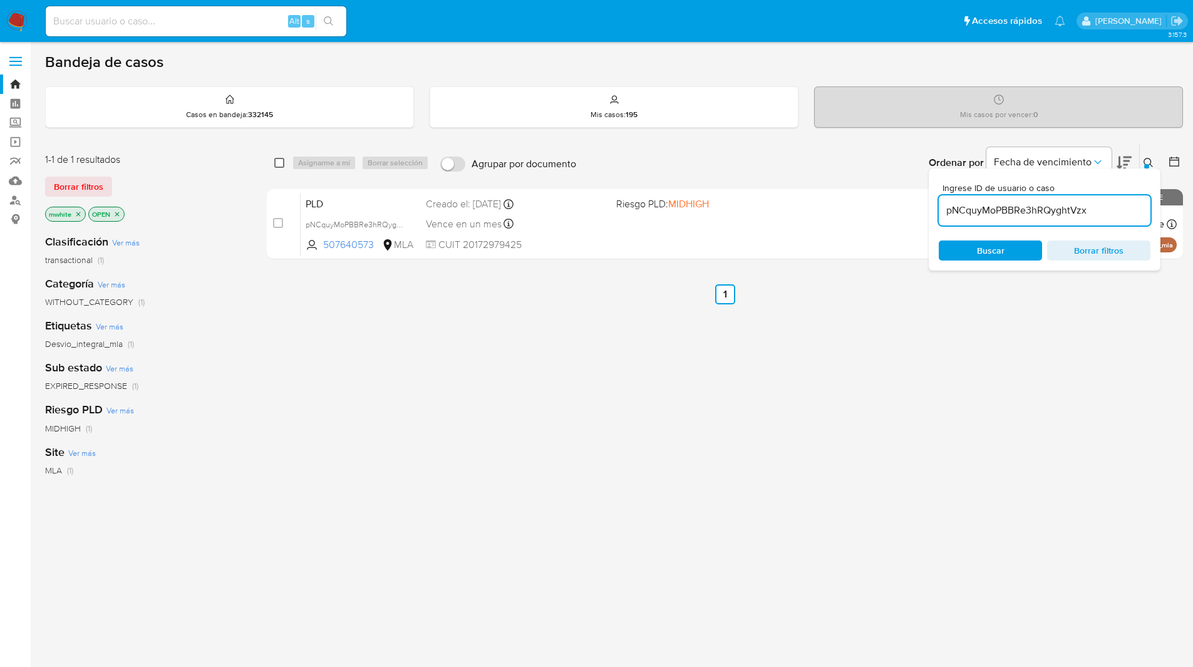
click at [279, 162] on input "checkbox" at bounding box center [279, 163] width 10 height 10
checkbox input "true"
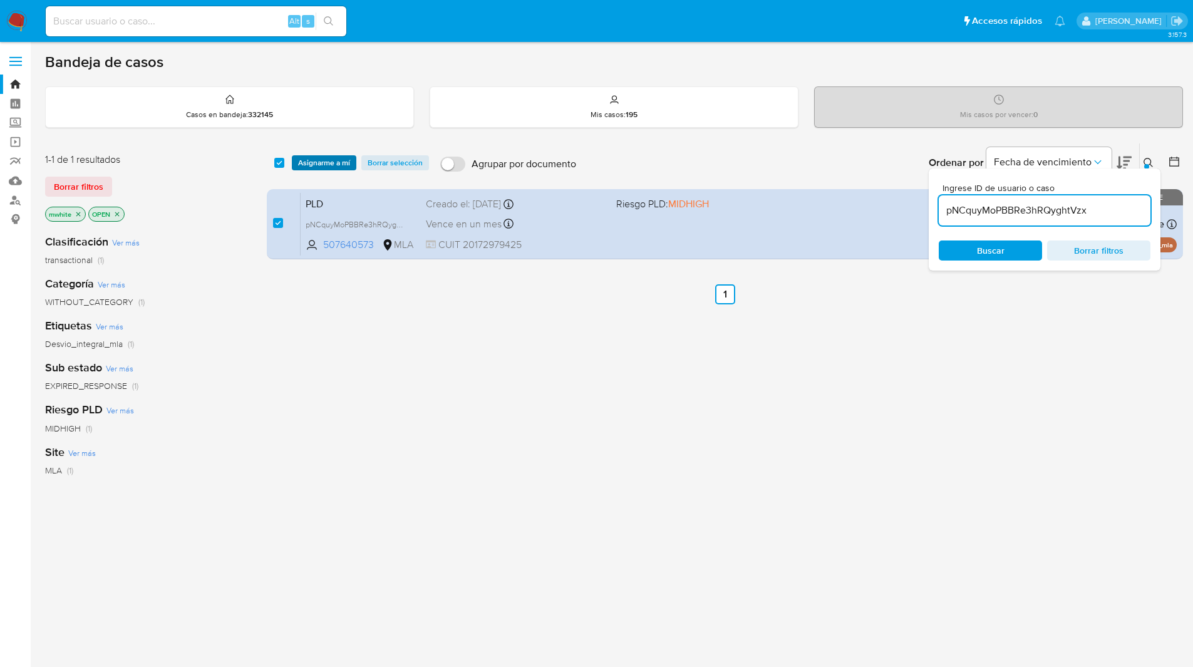
click at [317, 162] on span "Asignarme a mí" at bounding box center [324, 163] width 52 height 13
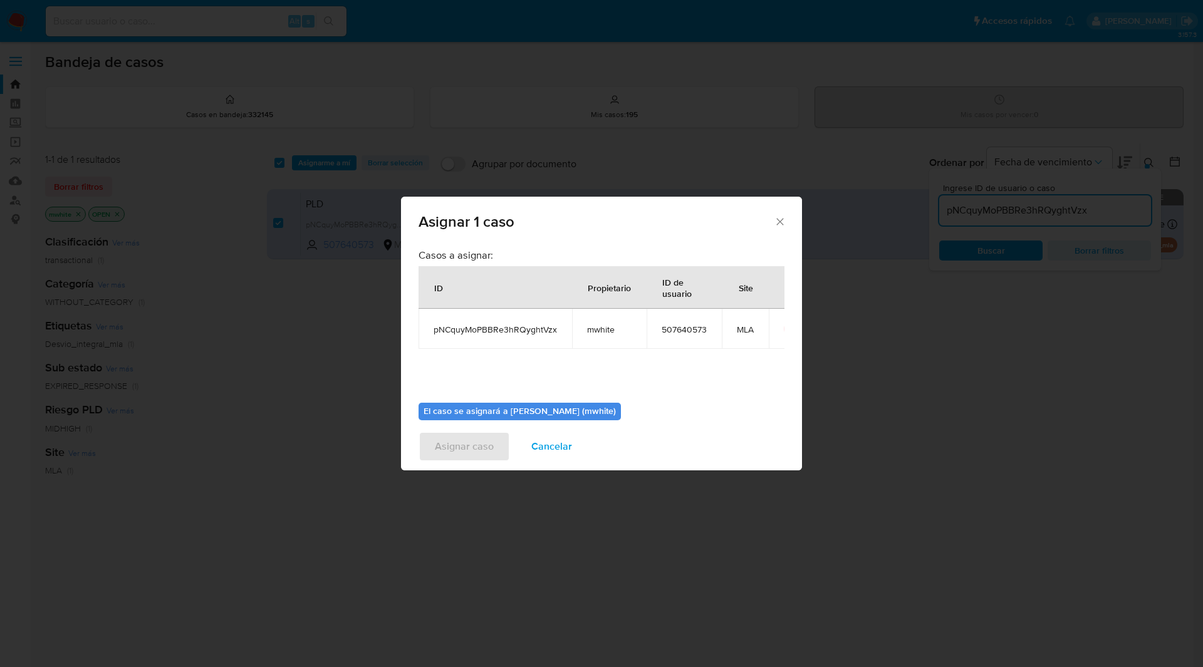
click at [595, 323] on td "mwhite" at bounding box center [609, 329] width 75 height 40
click at [605, 332] on span "mwhite" at bounding box center [609, 329] width 44 height 11
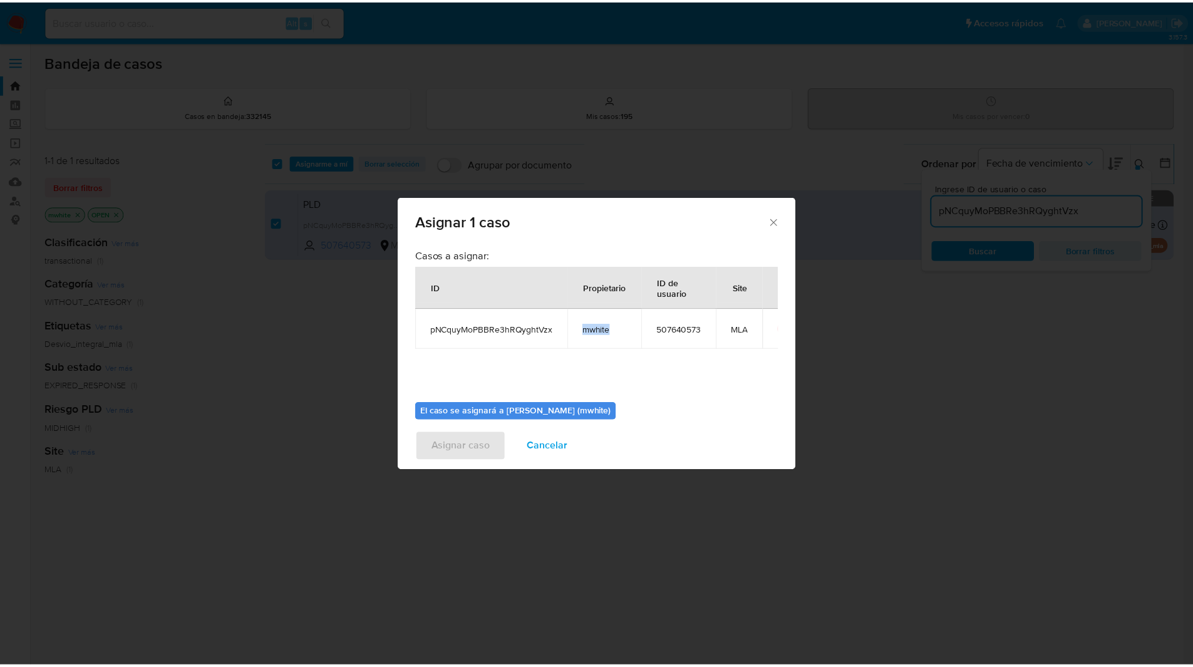
scroll to position [65, 0]
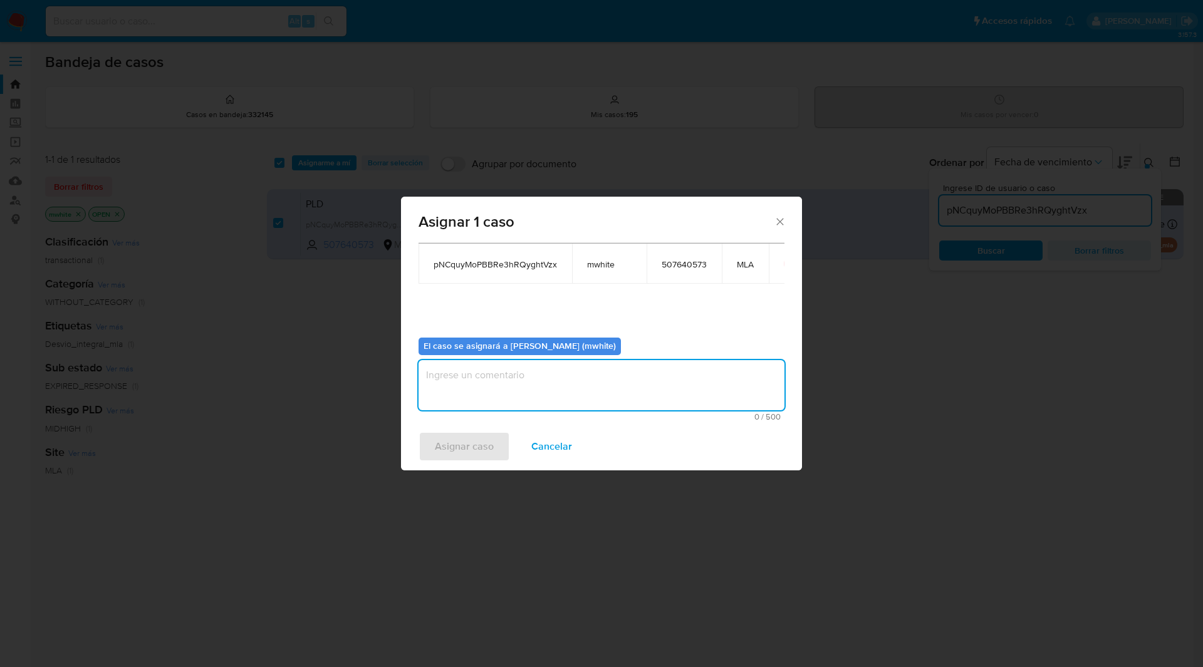
click at [462, 383] on textarea "assign-modal" at bounding box center [601, 385] width 366 height 50
paste textarea "mwhite"
type textarea "mwhite"
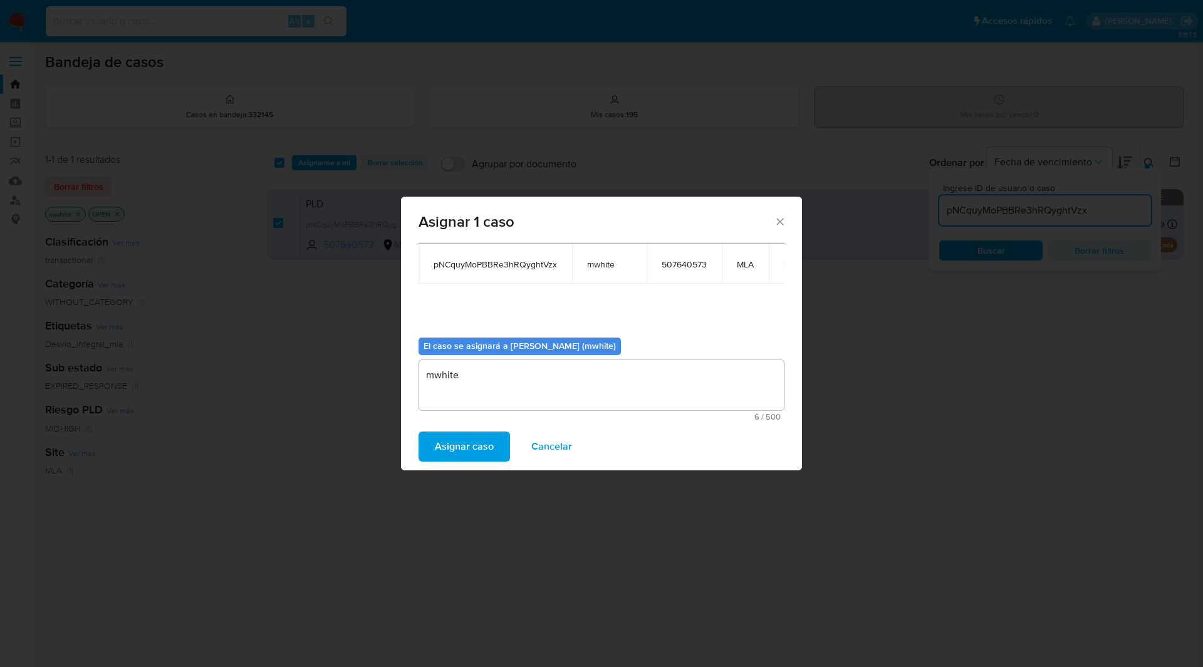
click at [457, 445] on span "Asignar caso" at bounding box center [464, 447] width 59 height 28
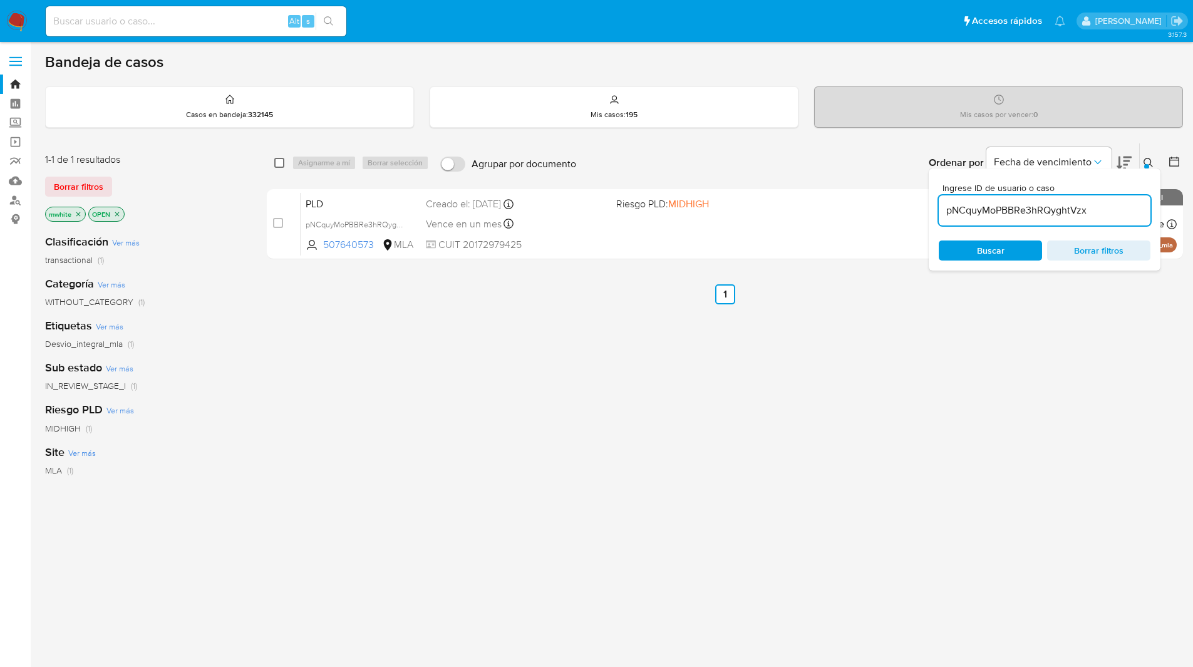
click at [277, 161] on input "checkbox" at bounding box center [279, 163] width 10 height 10
checkbox input "true"
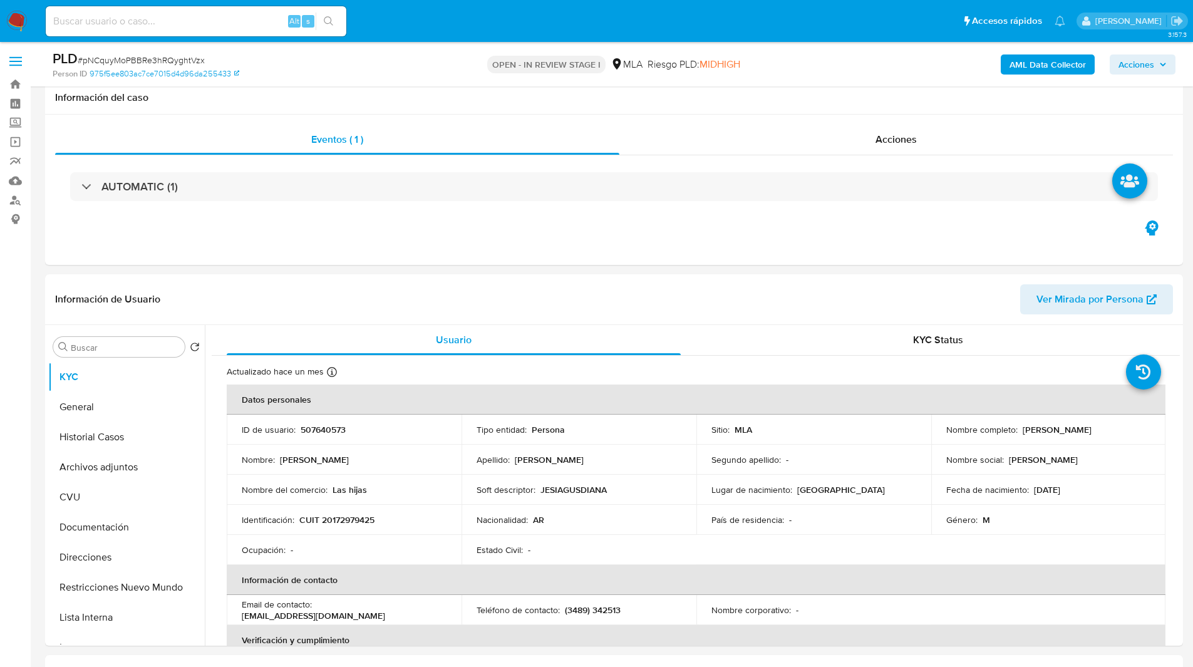
scroll to position [375, 0]
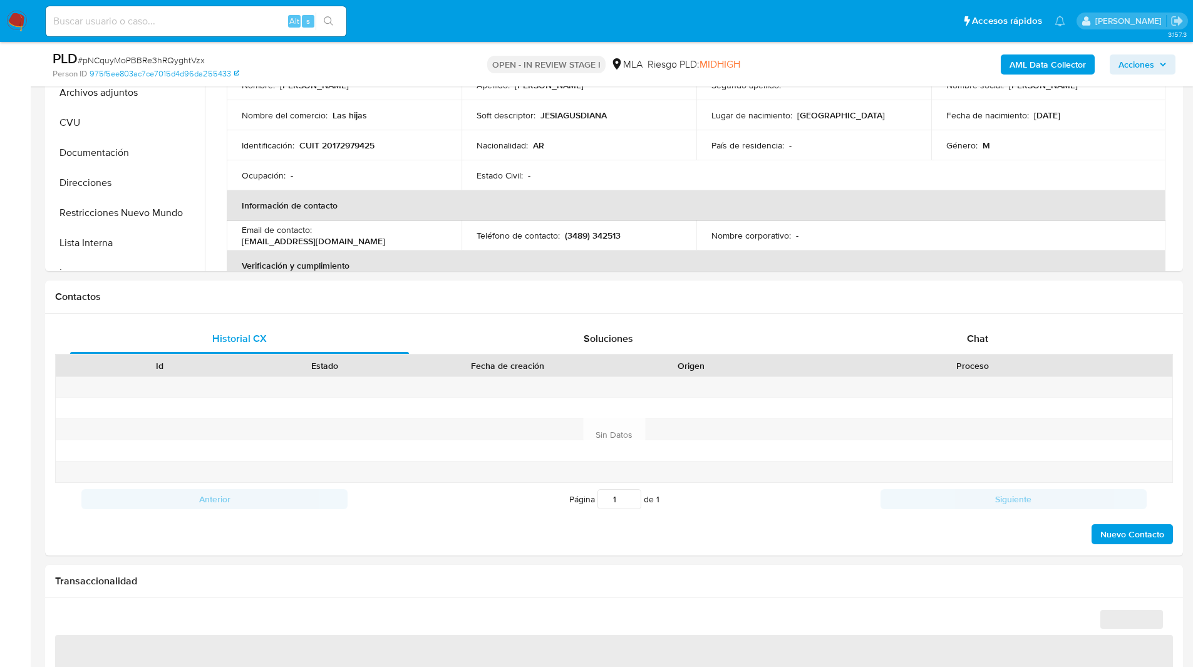
select select "10"
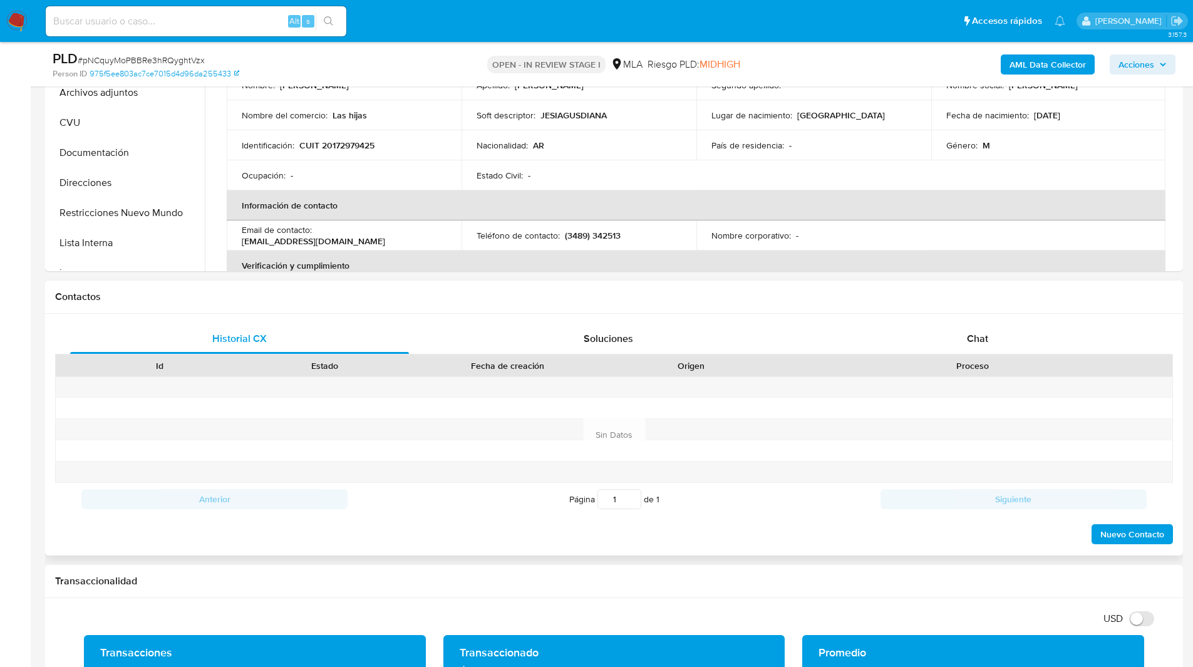
click at [960, 357] on div "Proceso" at bounding box center [973, 365] width 399 height 21
click at [987, 333] on span "Chat" at bounding box center [977, 338] width 21 height 14
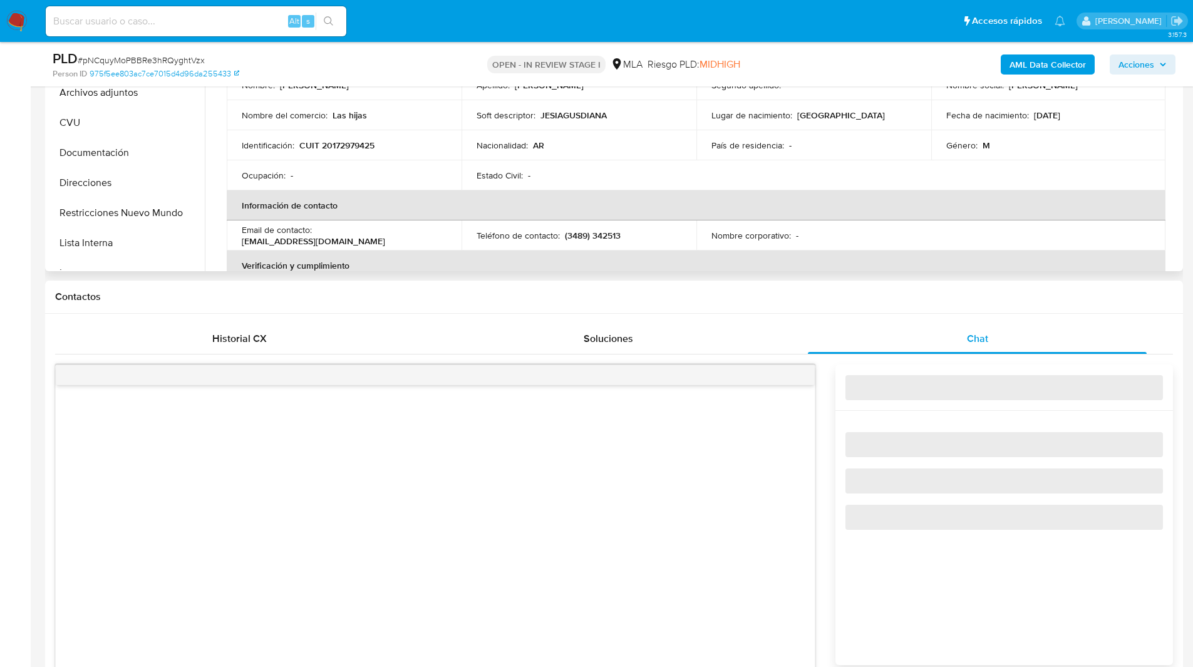
click at [797, 269] on th "Verificación y cumplimiento" at bounding box center [696, 266] width 939 height 30
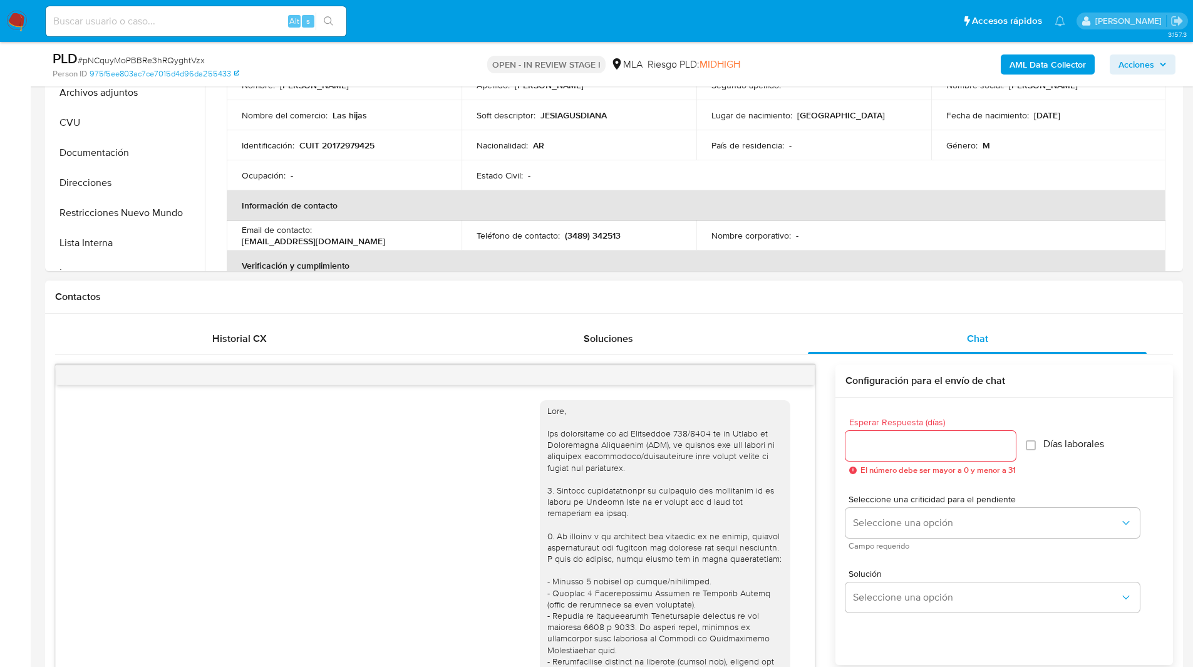
scroll to position [810, 0]
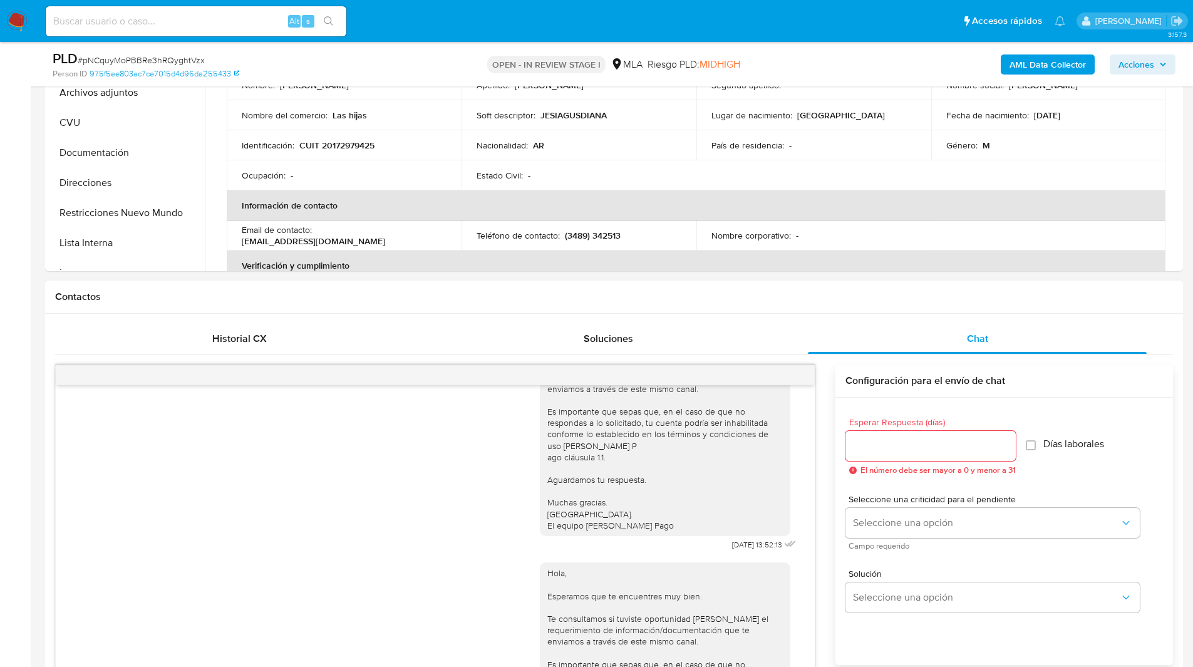
click at [828, 296] on h1 "Contactos" at bounding box center [614, 297] width 1118 height 13
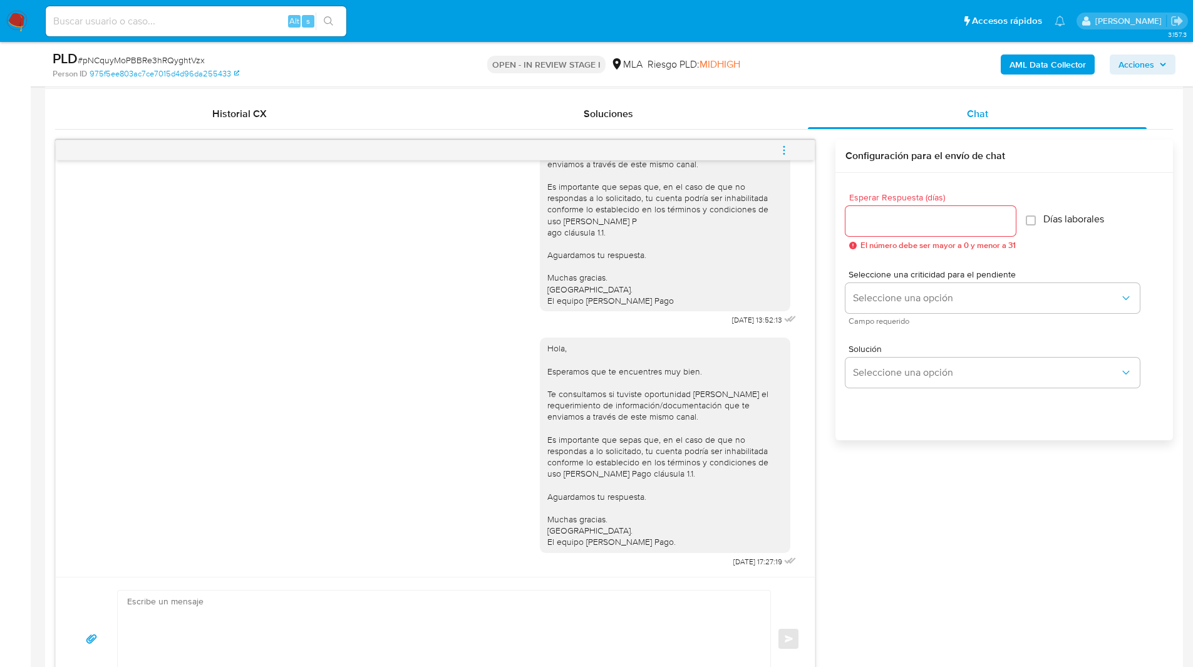
scroll to position [606, 0]
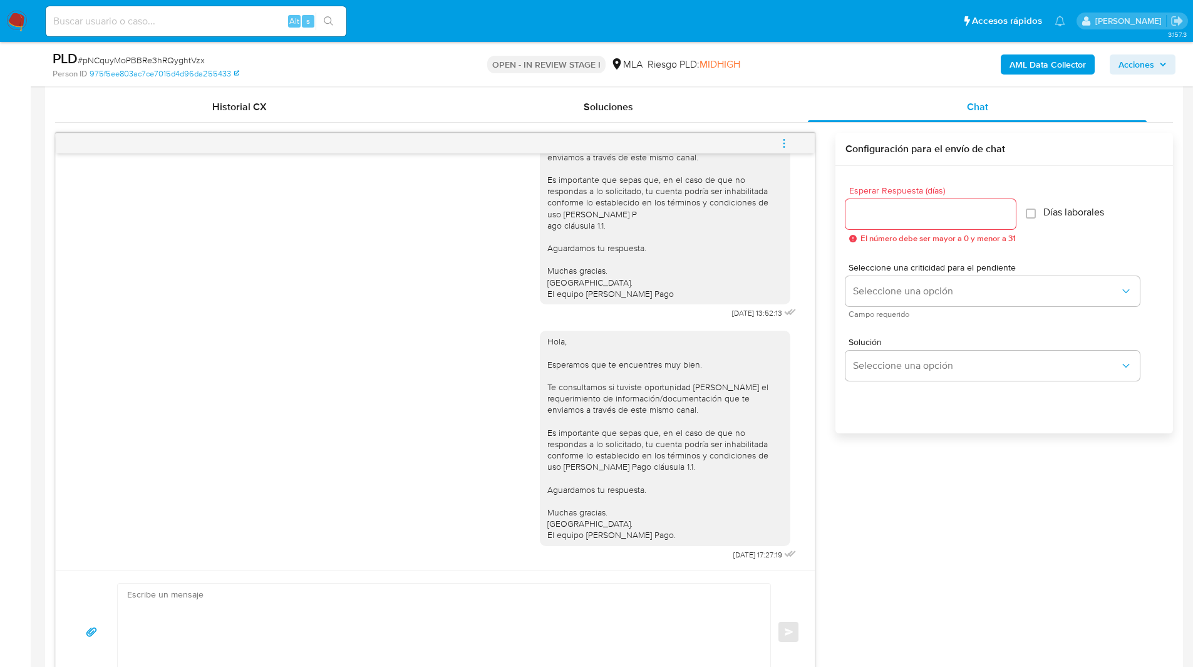
click at [787, 145] on icon "menu-action" at bounding box center [784, 143] width 11 height 11
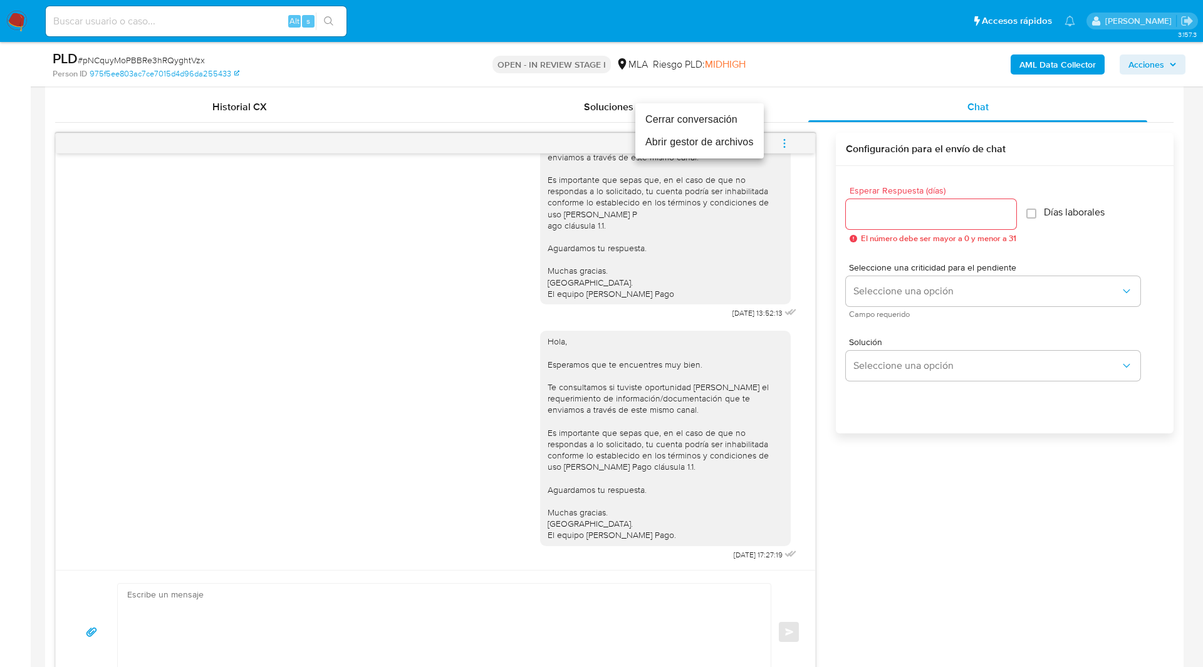
click at [708, 125] on li "Cerrar conversación" at bounding box center [699, 119] width 128 height 23
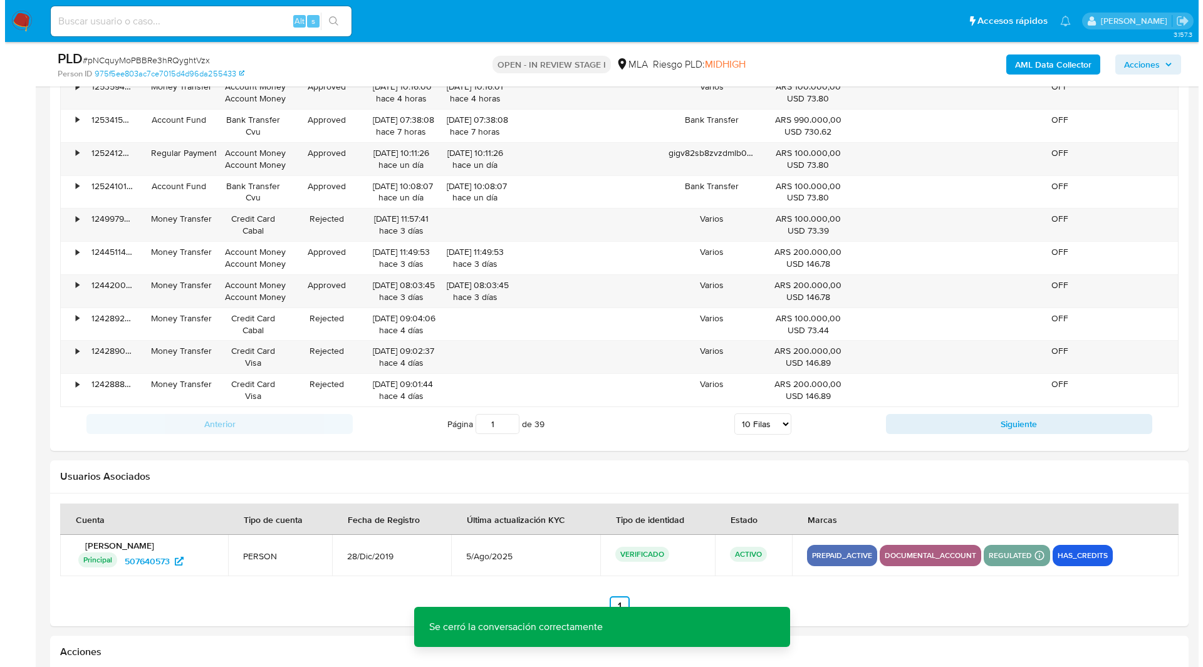
scroll to position [2203, 0]
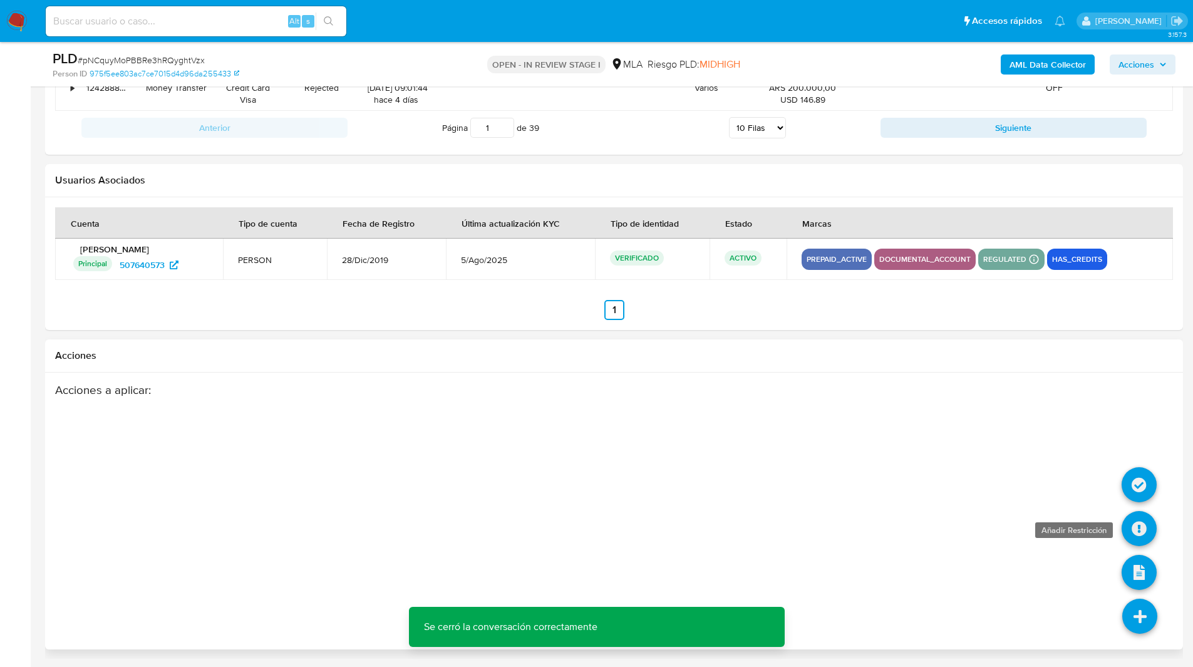
click at [1151, 525] on icon at bounding box center [1139, 528] width 35 height 35
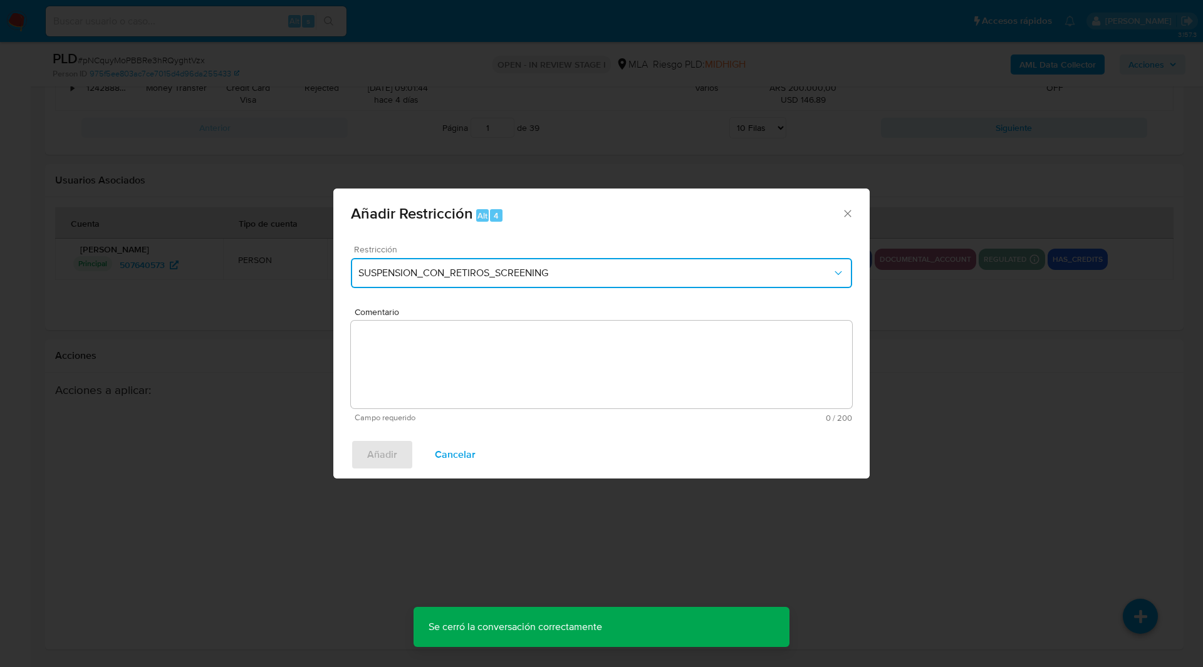
click at [457, 282] on button "SUSPENSION_CON_RETIROS_SCREENING" at bounding box center [601, 273] width 501 height 30
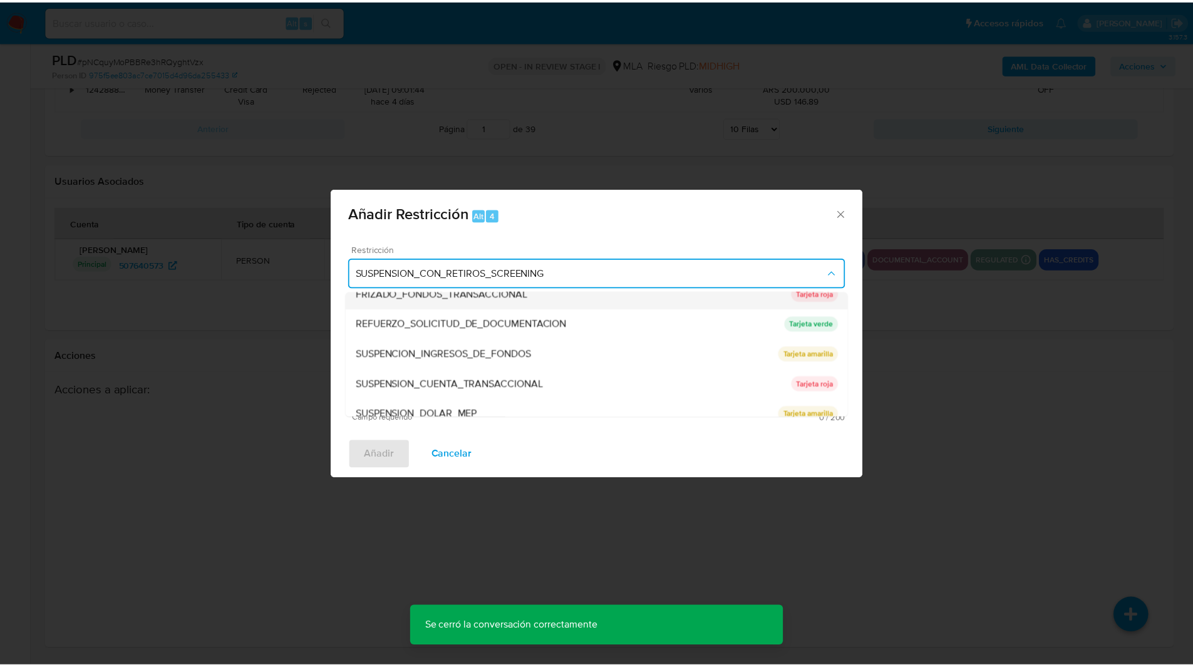
scroll to position [254, 0]
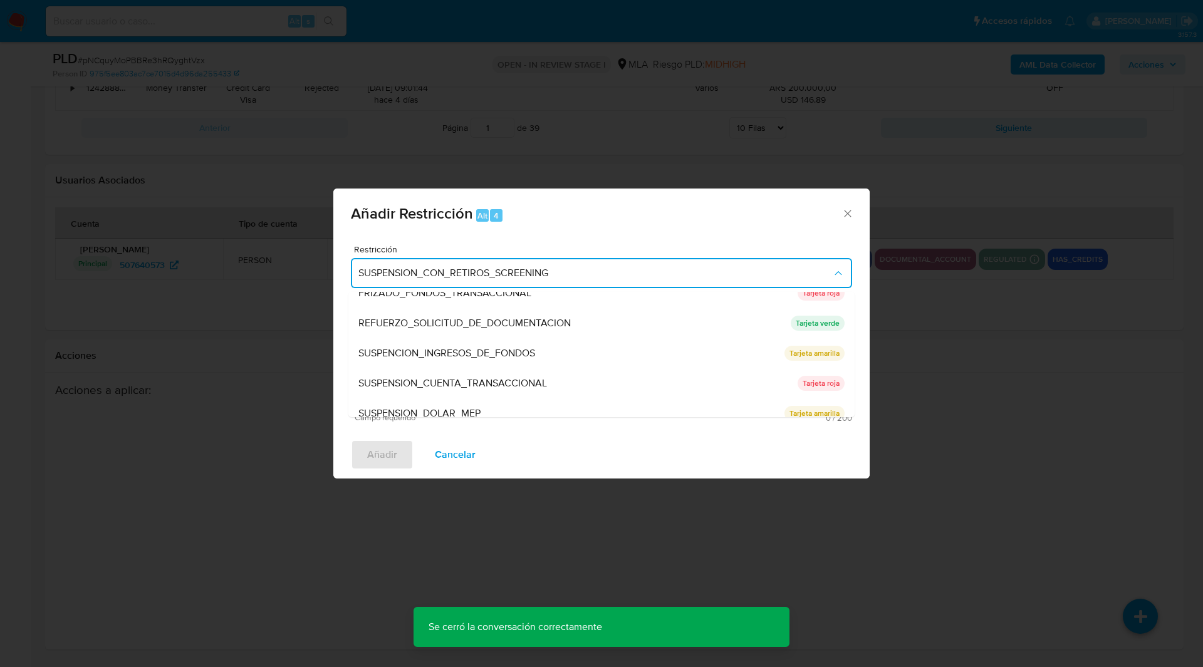
click at [448, 377] on span "SUSPENSION_CUENTA_TRANSACCIONAL" at bounding box center [452, 383] width 189 height 13
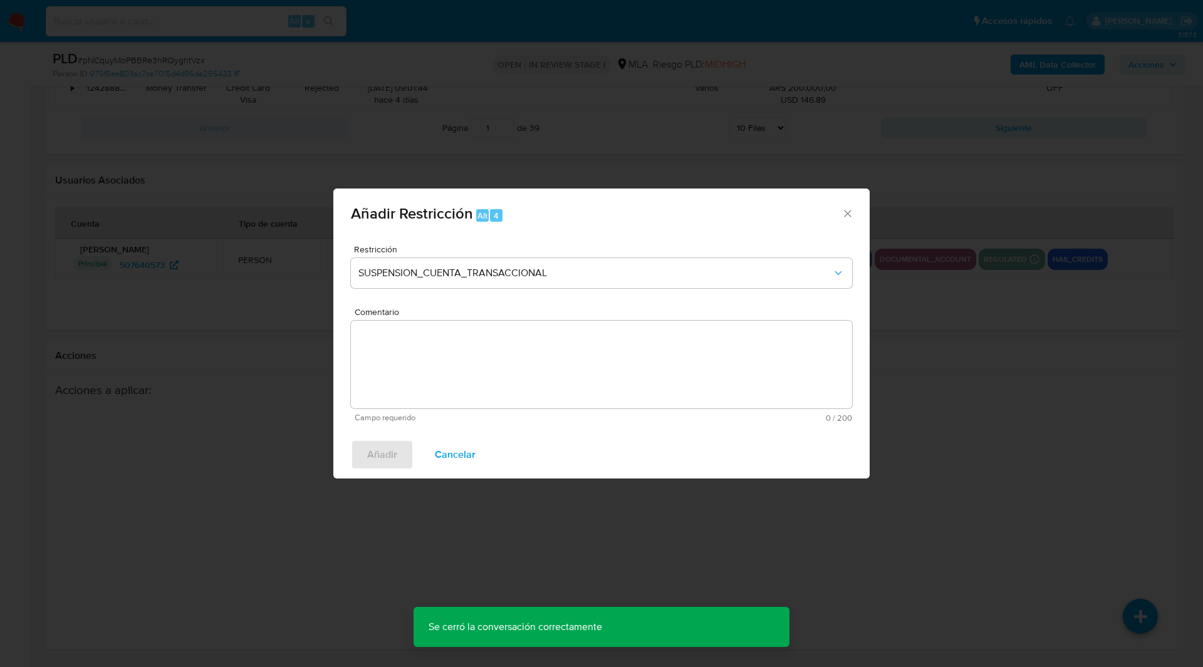
click at [532, 385] on textarea "Comentario" at bounding box center [601, 365] width 501 height 88
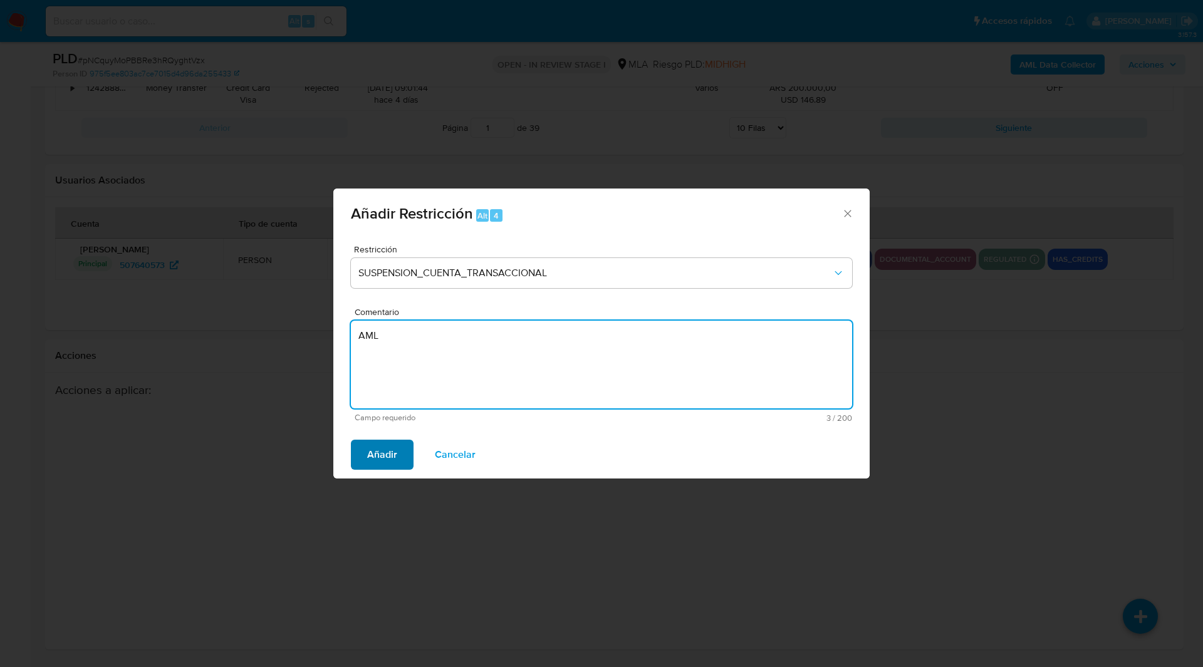
type textarea "AML"
click at [383, 457] on span "Añadir" at bounding box center [382, 455] width 30 height 28
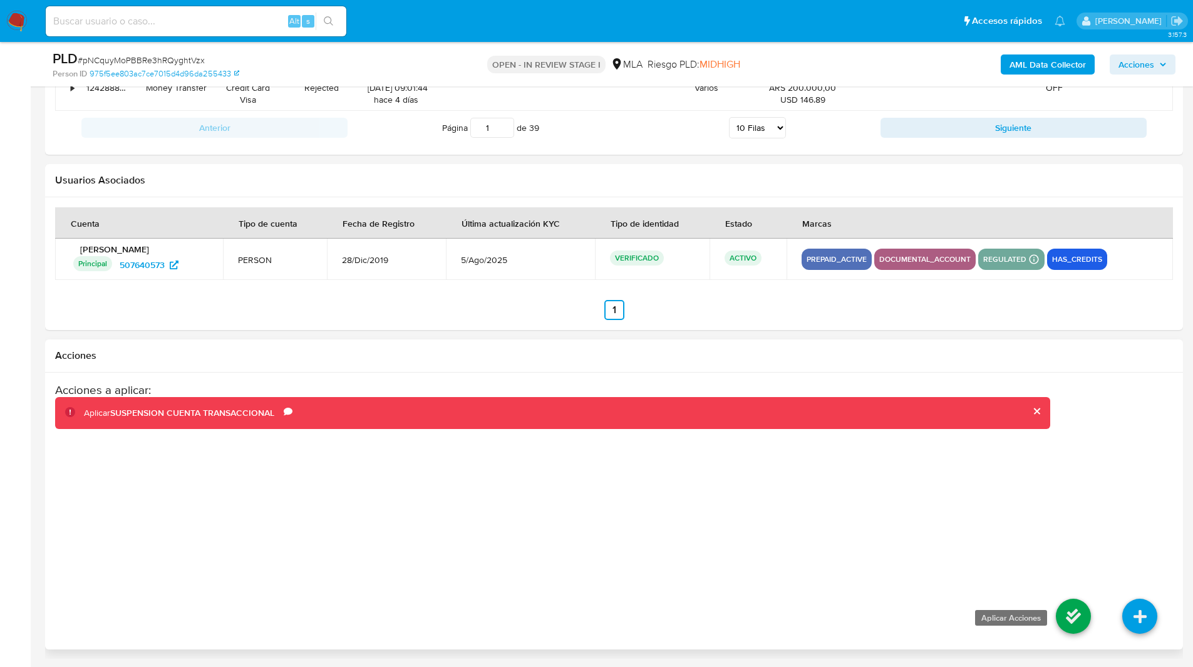
click at [1060, 623] on icon at bounding box center [1073, 616] width 35 height 35
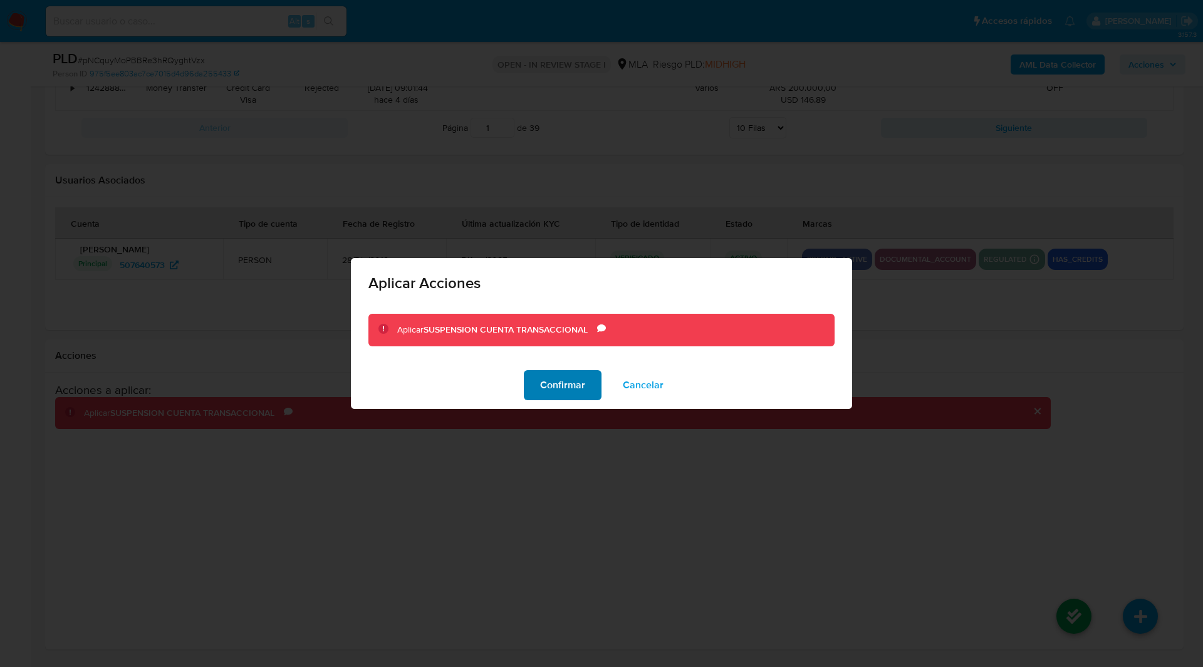
click at [574, 390] on span "Confirmar" at bounding box center [562, 385] width 45 height 28
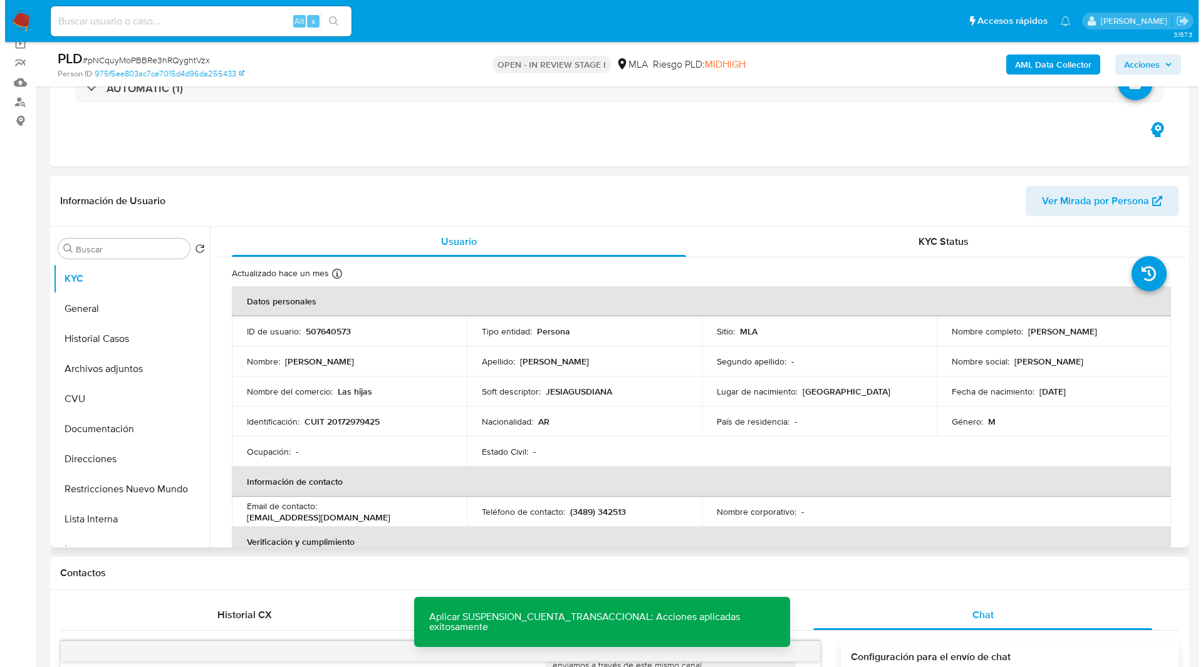
scroll to position [62, 0]
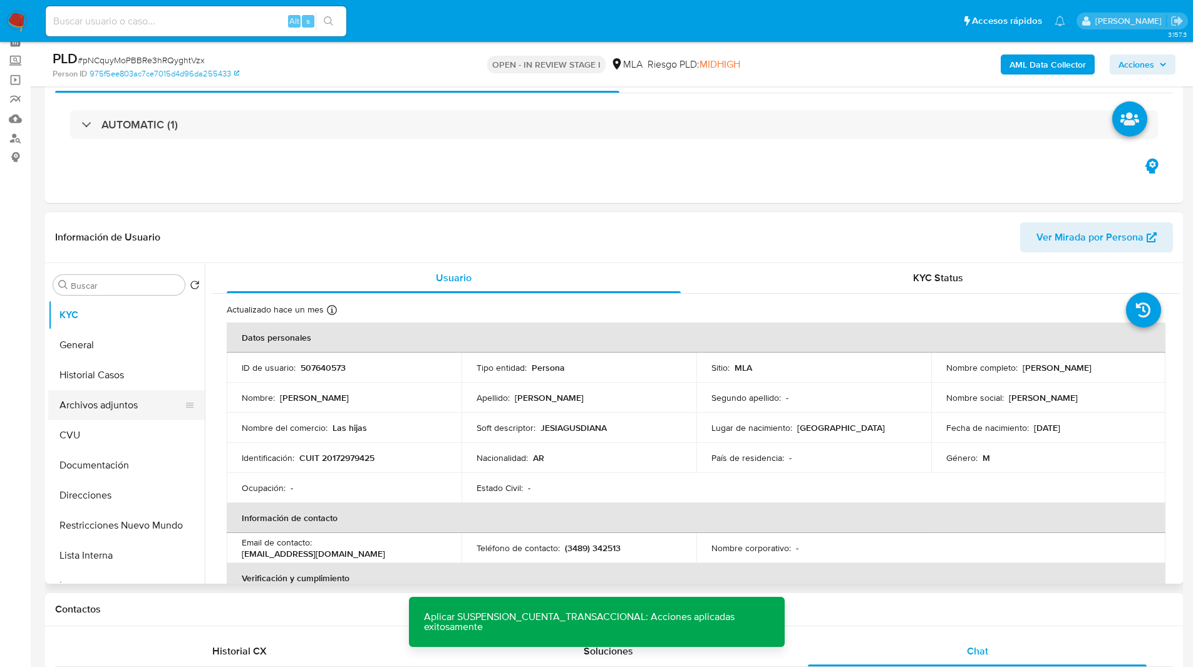
click at [126, 403] on button "Archivos adjuntos" at bounding box center [121, 405] width 147 height 30
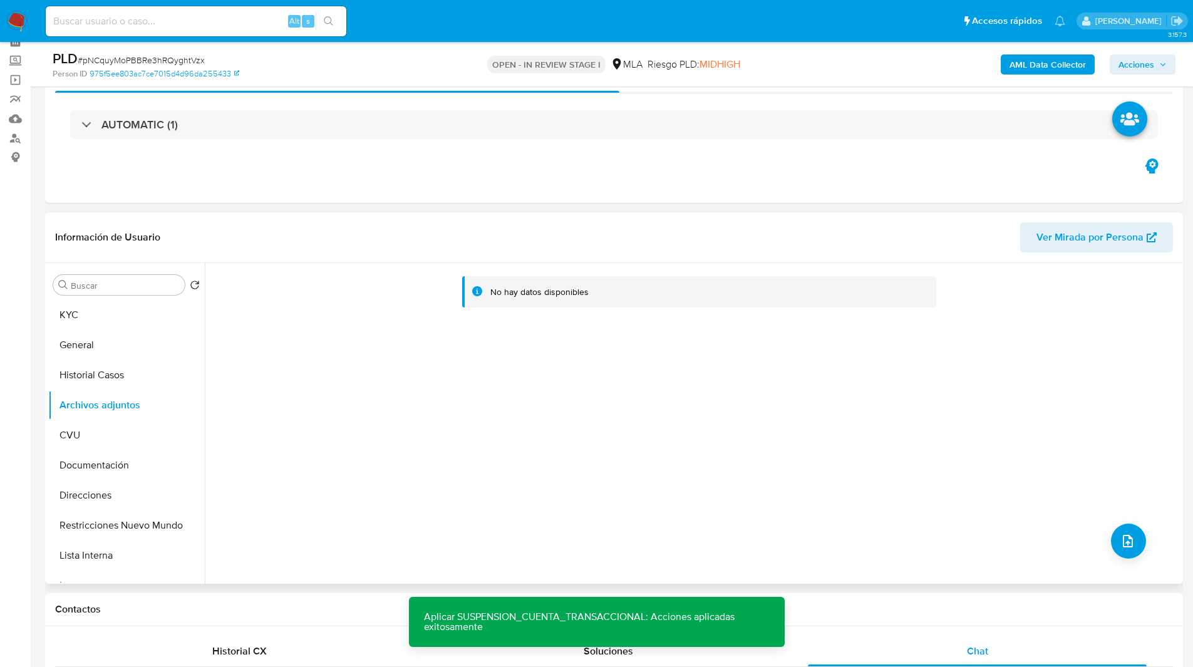
click at [1051, 63] on b "AML Data Collector" at bounding box center [1048, 64] width 76 height 20
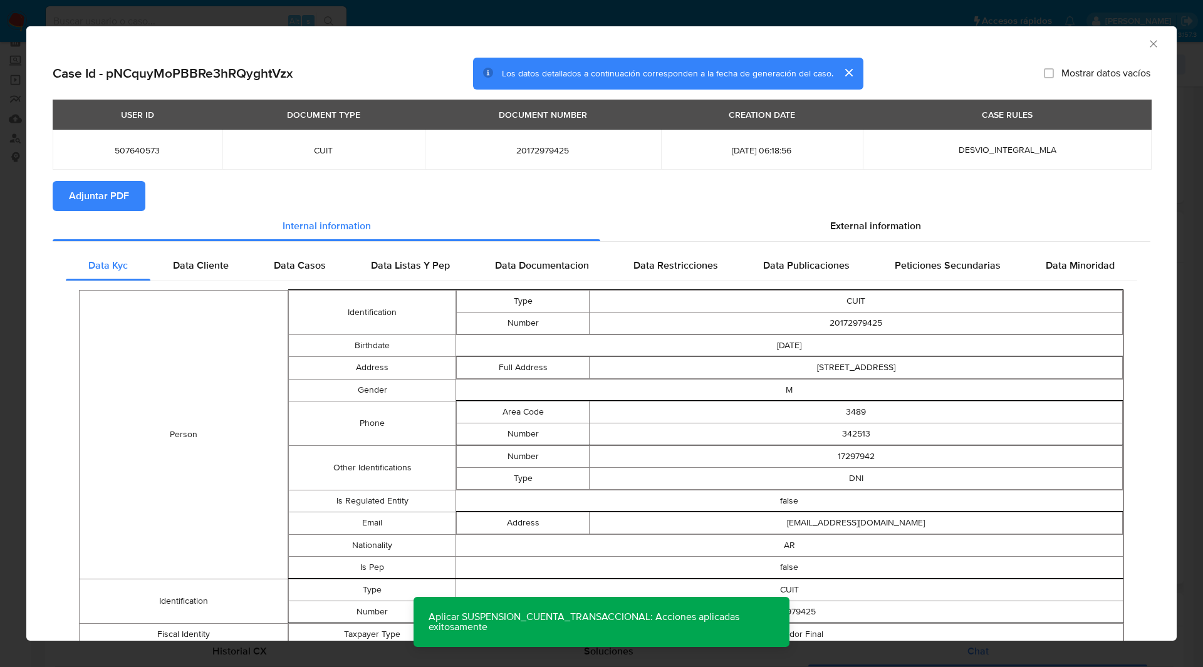
click at [113, 187] on span "Adjuntar PDF" at bounding box center [99, 196] width 60 height 28
click at [275, 194] on section "Adjuntar PDF Creando" at bounding box center [601, 197] width 1097 height 33
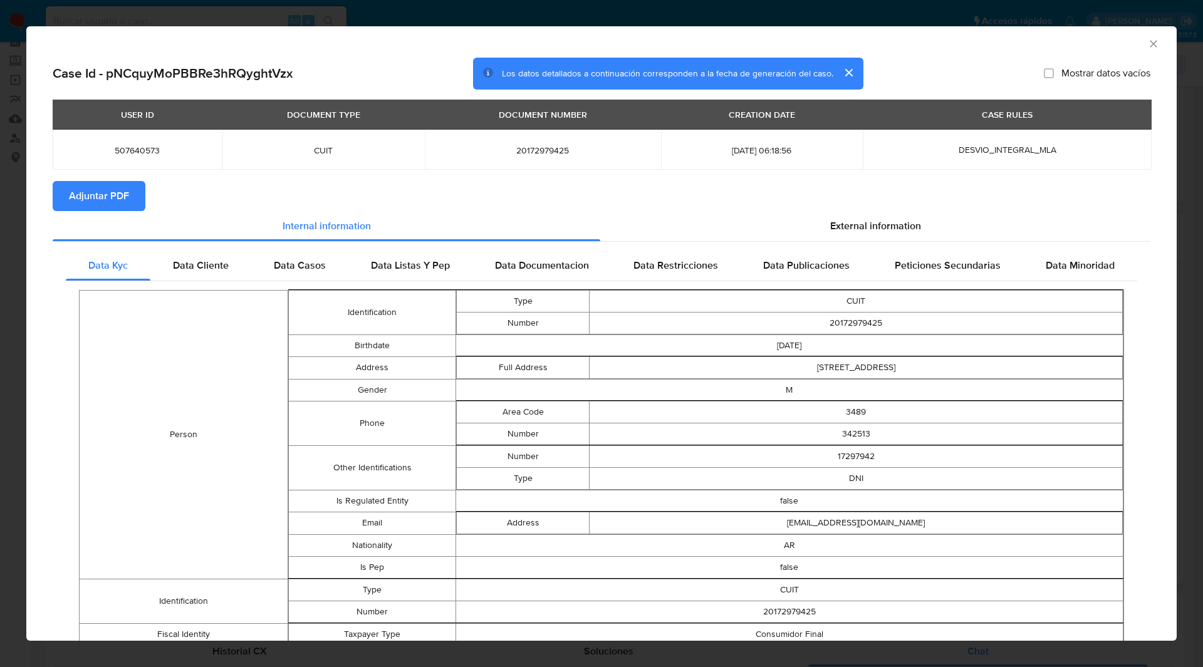
click at [1147, 46] on icon "Cerrar ventana" at bounding box center [1153, 44] width 13 height 13
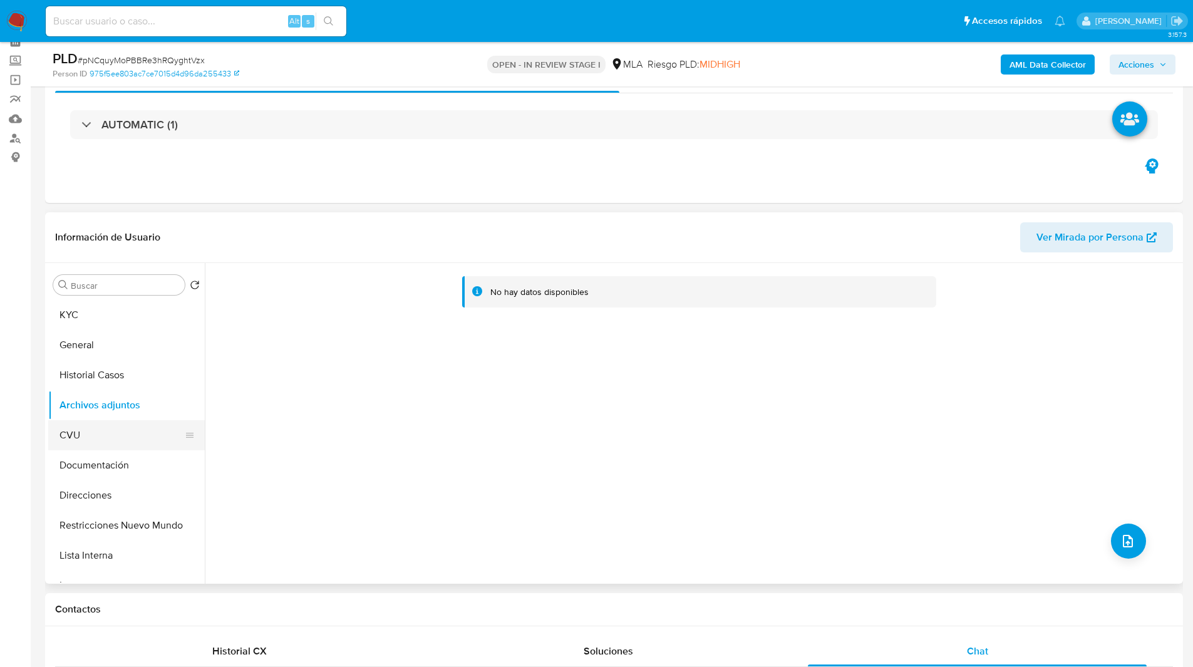
click at [80, 430] on button "CVU" at bounding box center [121, 435] width 147 height 30
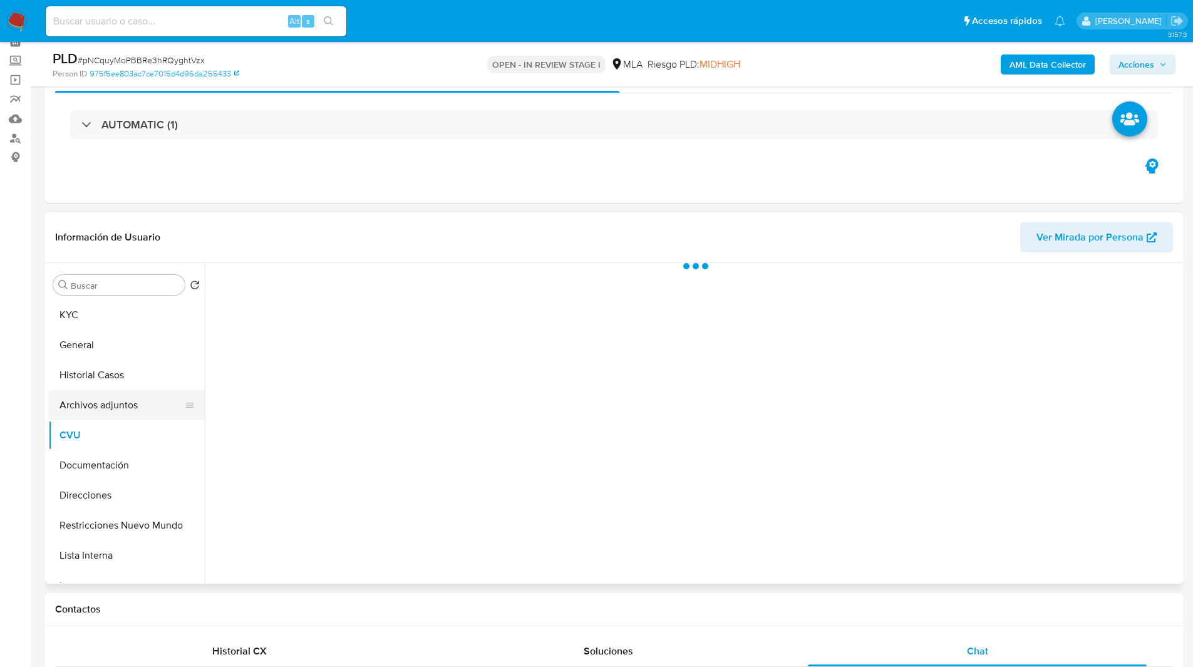
click at [101, 413] on button "Archivos adjuntos" at bounding box center [121, 405] width 147 height 30
click at [130, 405] on button "Archivos adjuntos" at bounding box center [121, 405] width 147 height 30
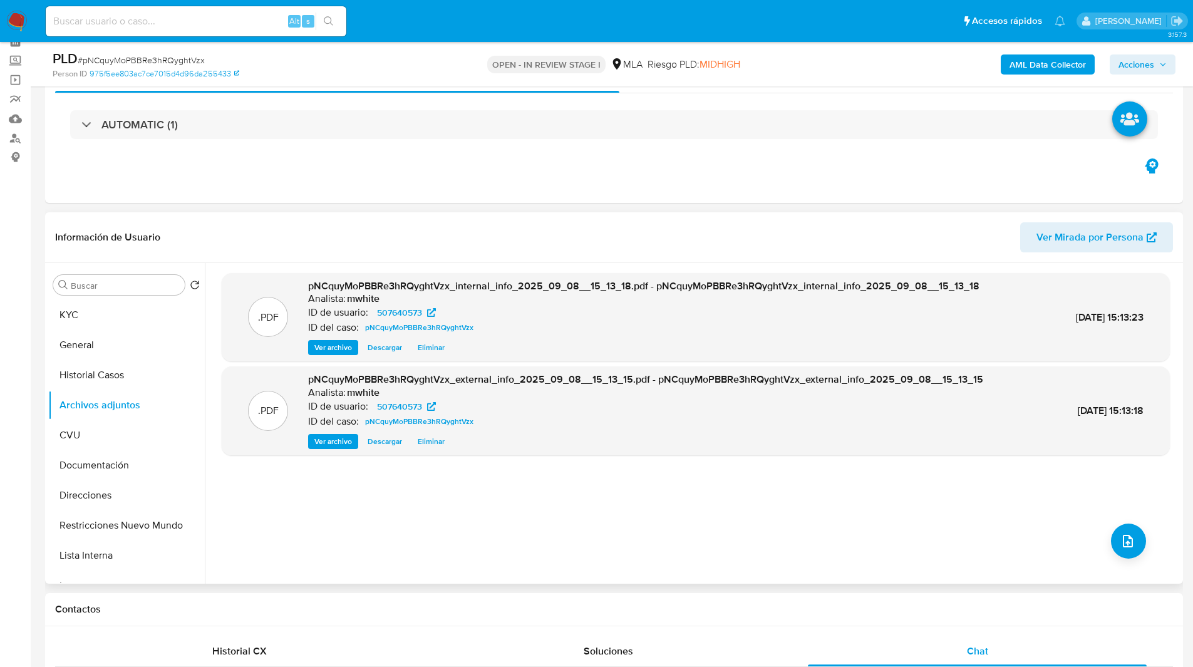
click at [852, 236] on header "Información de Usuario Ver Mirada por Persona" at bounding box center [614, 237] width 1118 height 30
click at [1134, 546] on button "upload-file" at bounding box center [1128, 541] width 35 height 35
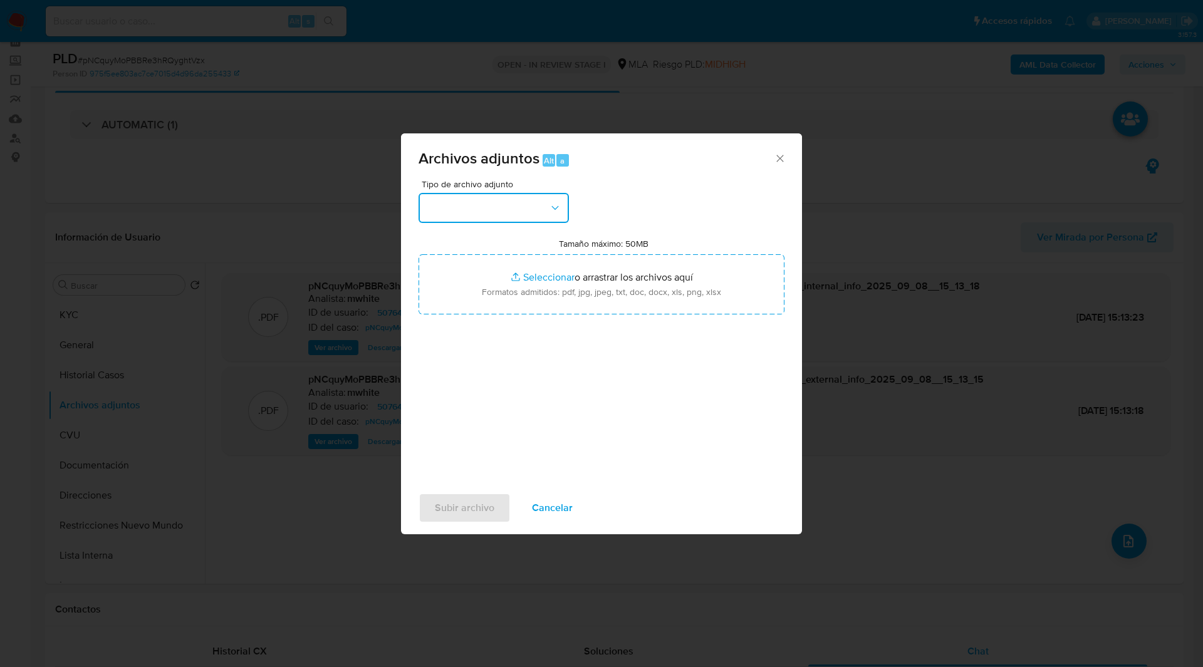
click at [497, 212] on button "button" at bounding box center [493, 208] width 150 height 30
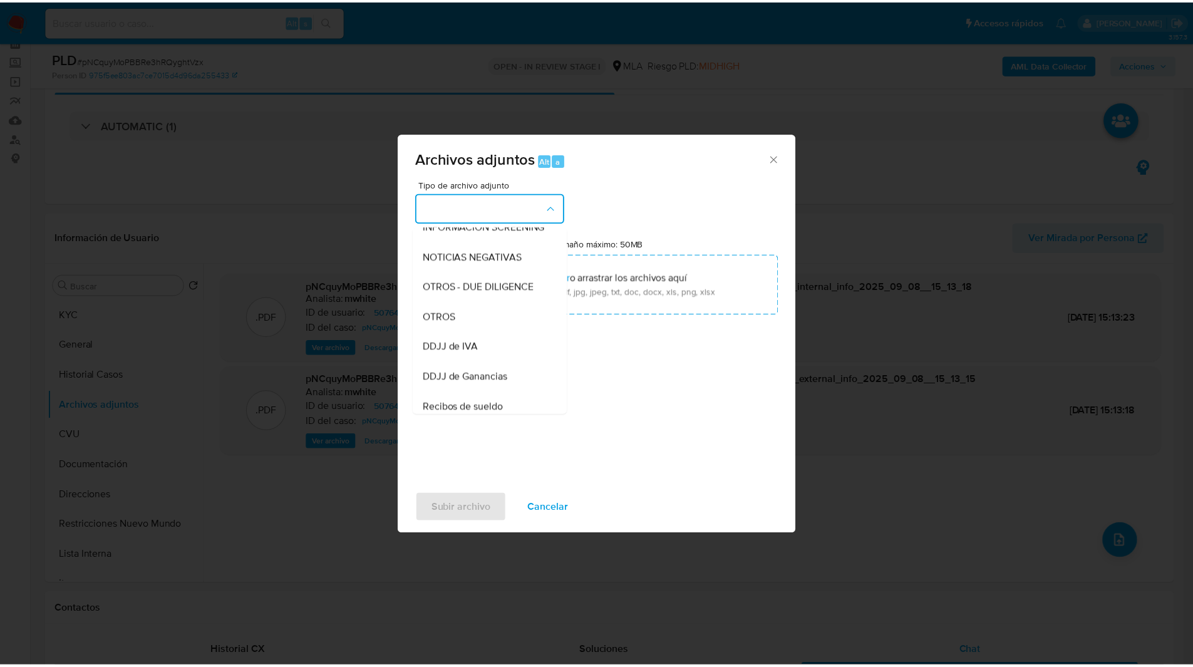
scroll to position [166, 0]
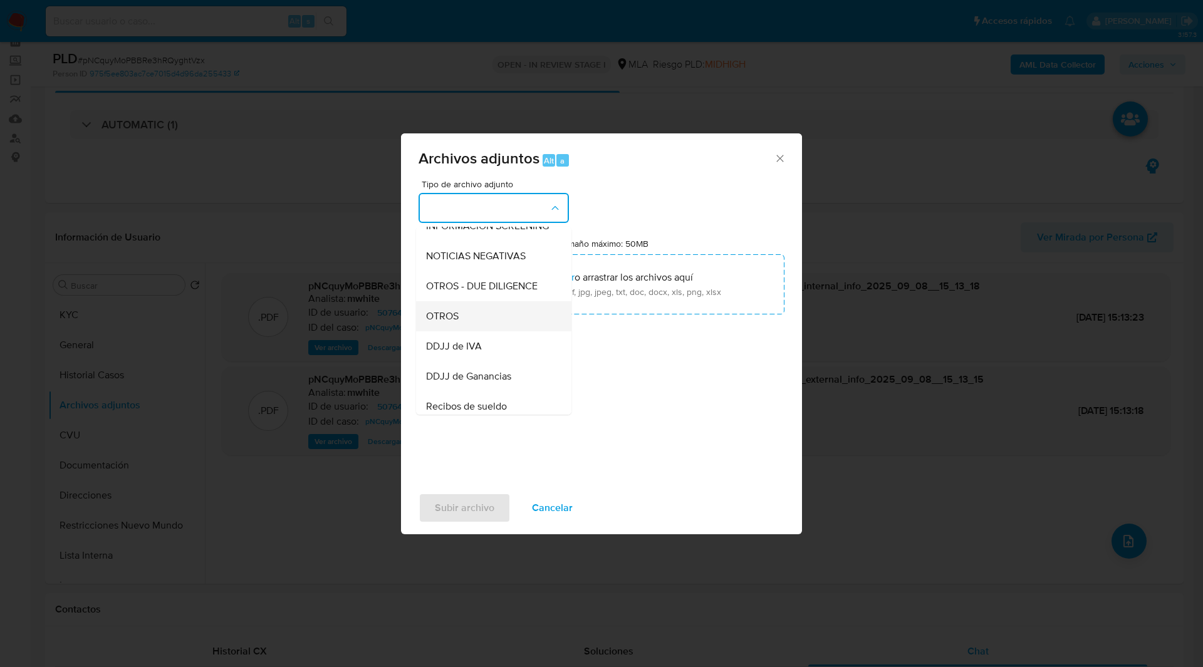
click at [452, 323] on span "OTROS" at bounding box center [442, 316] width 33 height 13
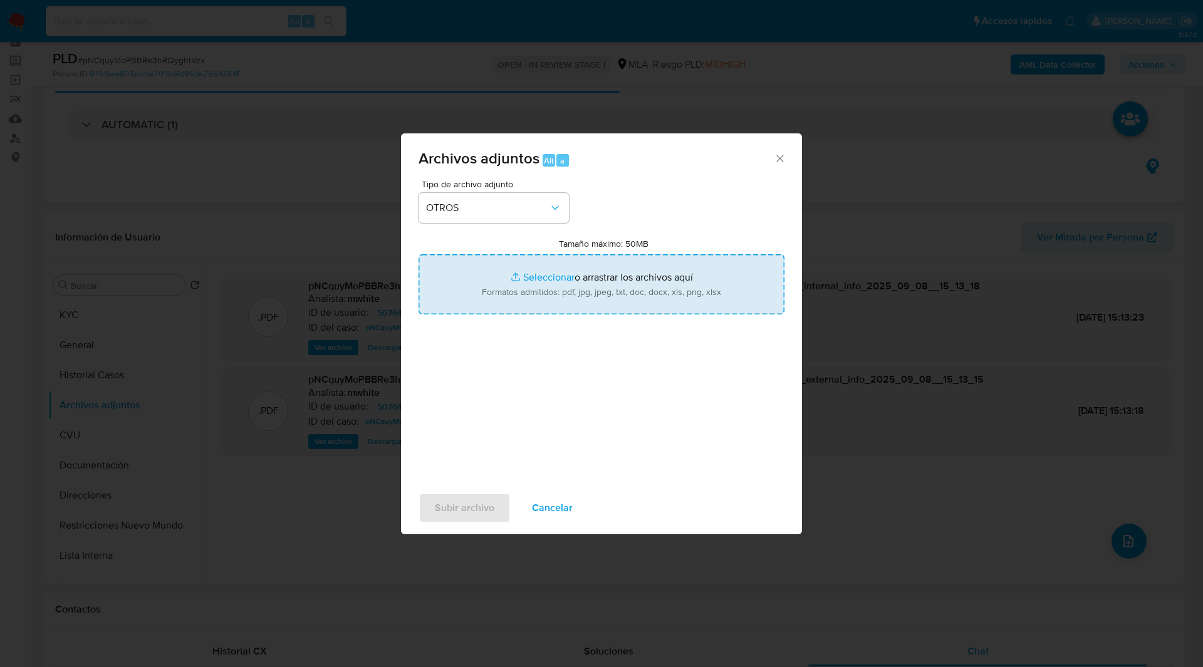
type input "C:\fakepath\Caselog 507640573.docx"
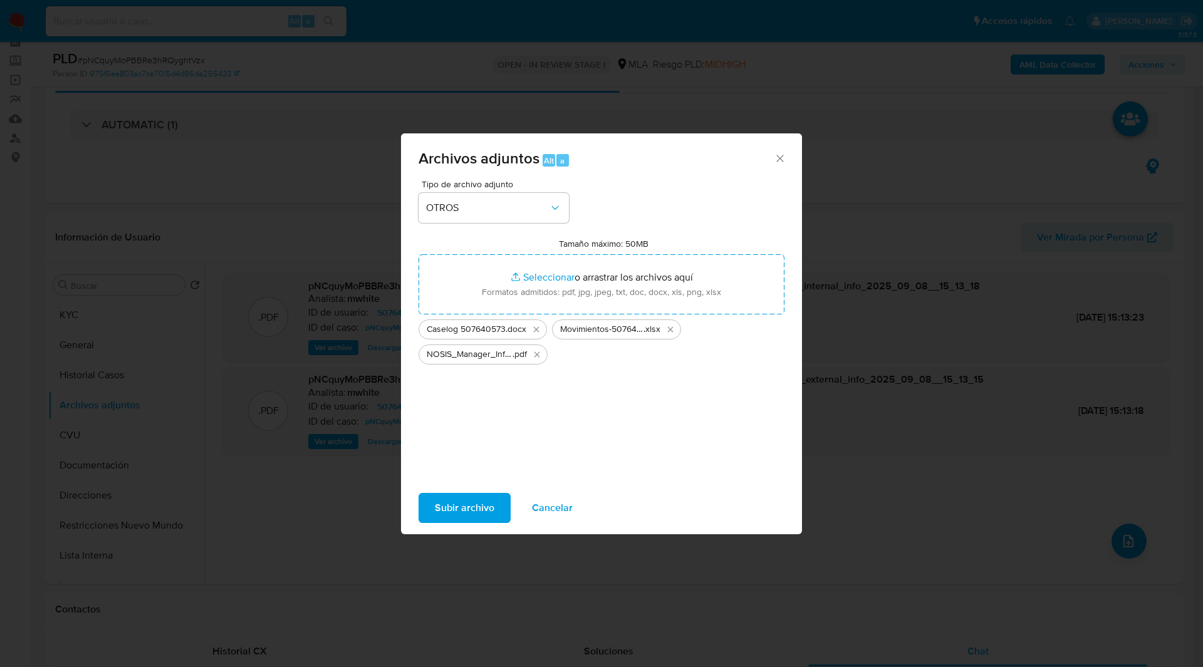
click at [481, 507] on span "Subir archivo" at bounding box center [465, 508] width 60 height 28
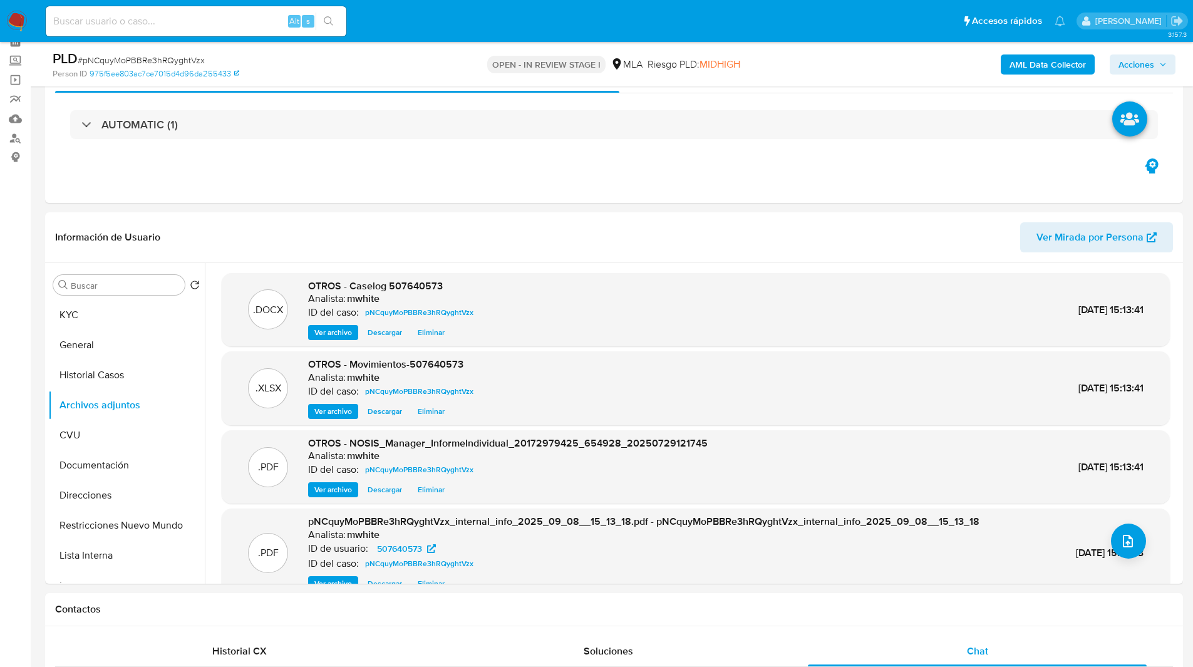
click at [1144, 63] on span "Acciones" at bounding box center [1137, 64] width 36 height 20
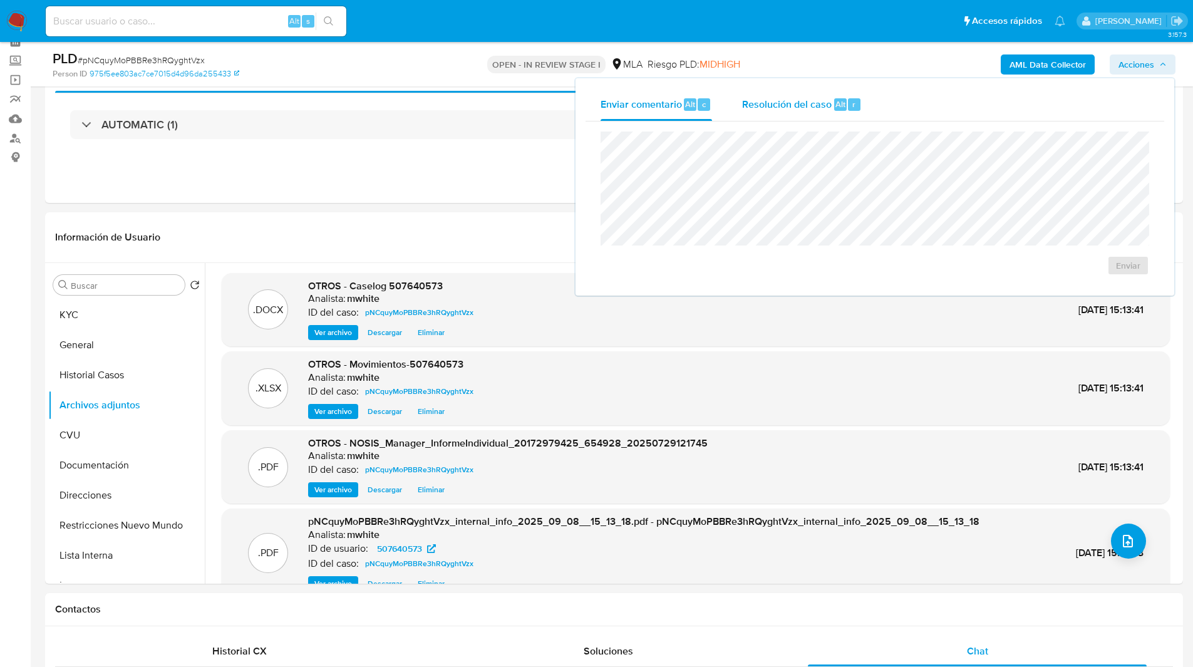
click at [804, 112] on div "Resolución del caso Alt r" at bounding box center [802, 104] width 120 height 33
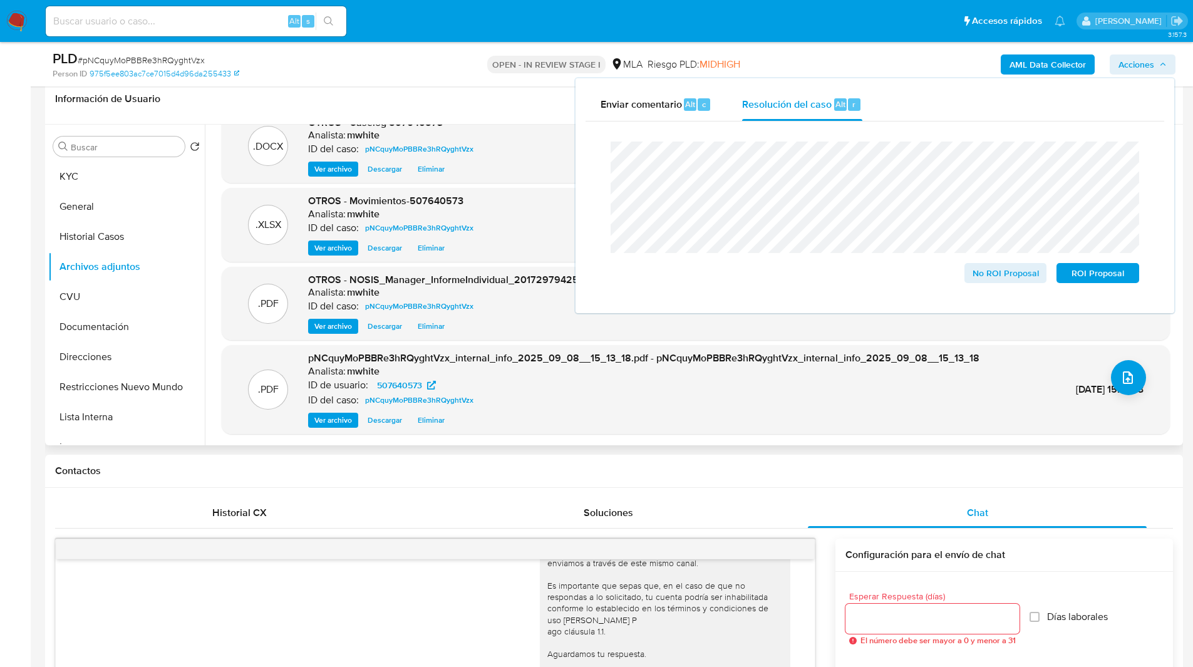
scroll to position [201, 0]
click at [1090, 280] on span "ROI Proposal" at bounding box center [1097, 273] width 65 height 18
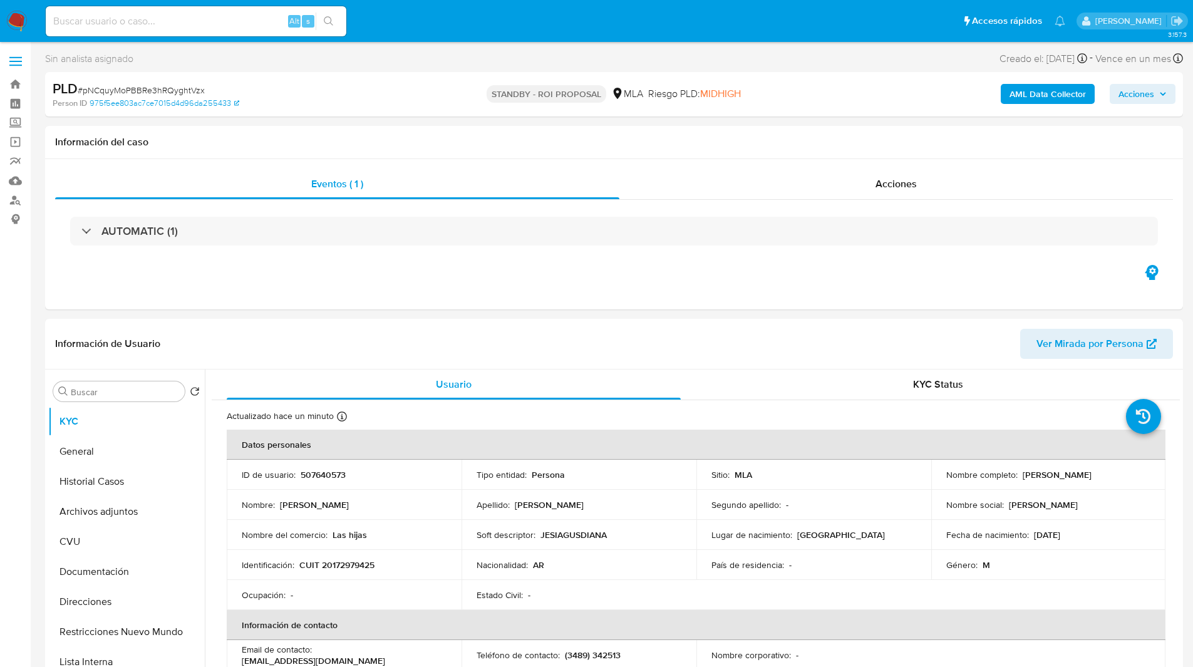
select select "10"
click at [192, 13] on input at bounding box center [196, 21] width 301 height 16
paste input "GEhV3CPPHonmX1minyvJR9WO"
type input "GEhV3CPPHonmX1minyvJR9WO"
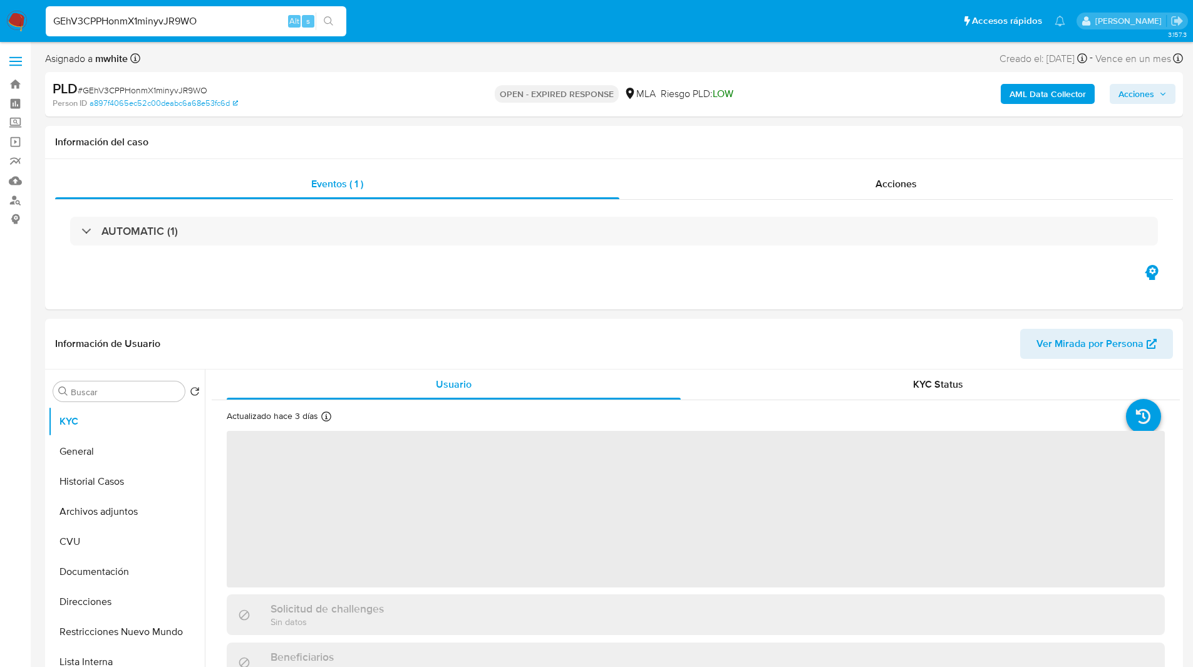
select select "10"
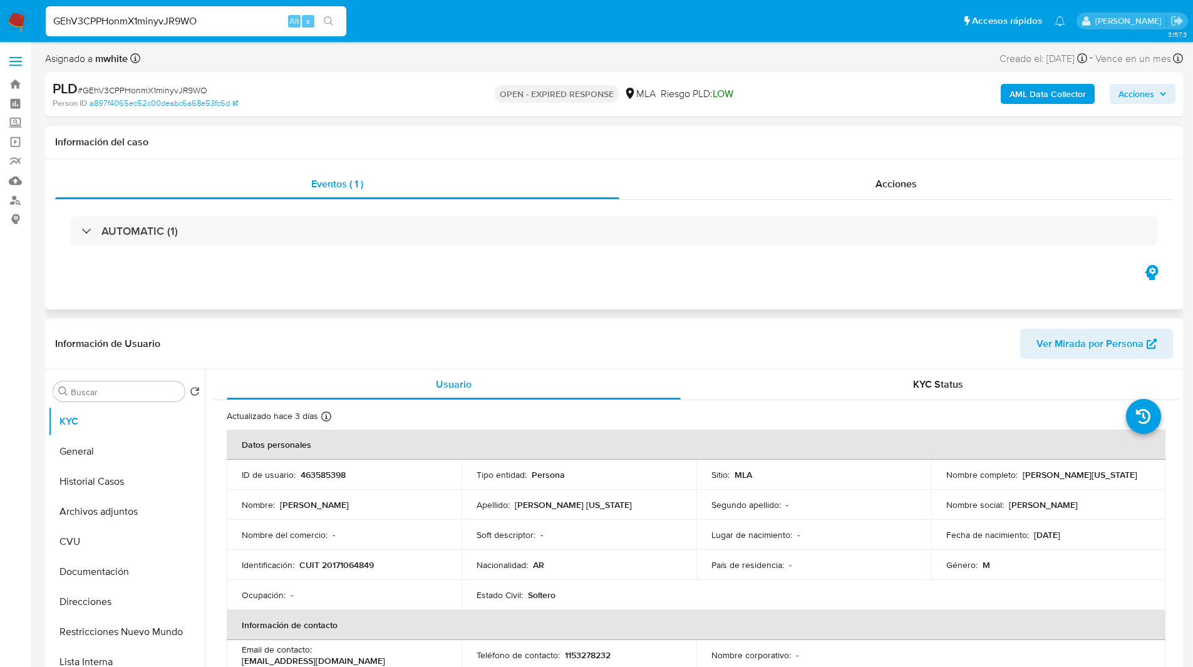
click at [353, 284] on div "Eventos ( 1 ) Acciones AUTOMATIC (1)" at bounding box center [614, 234] width 1138 height 150
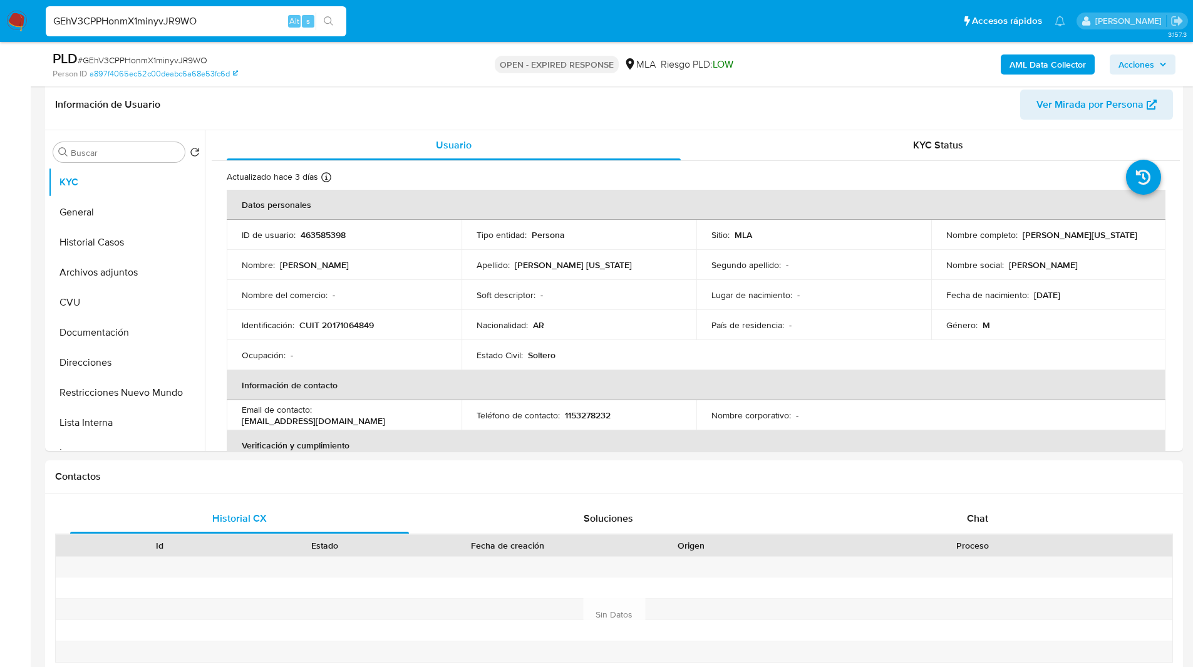
scroll to position [195, 0]
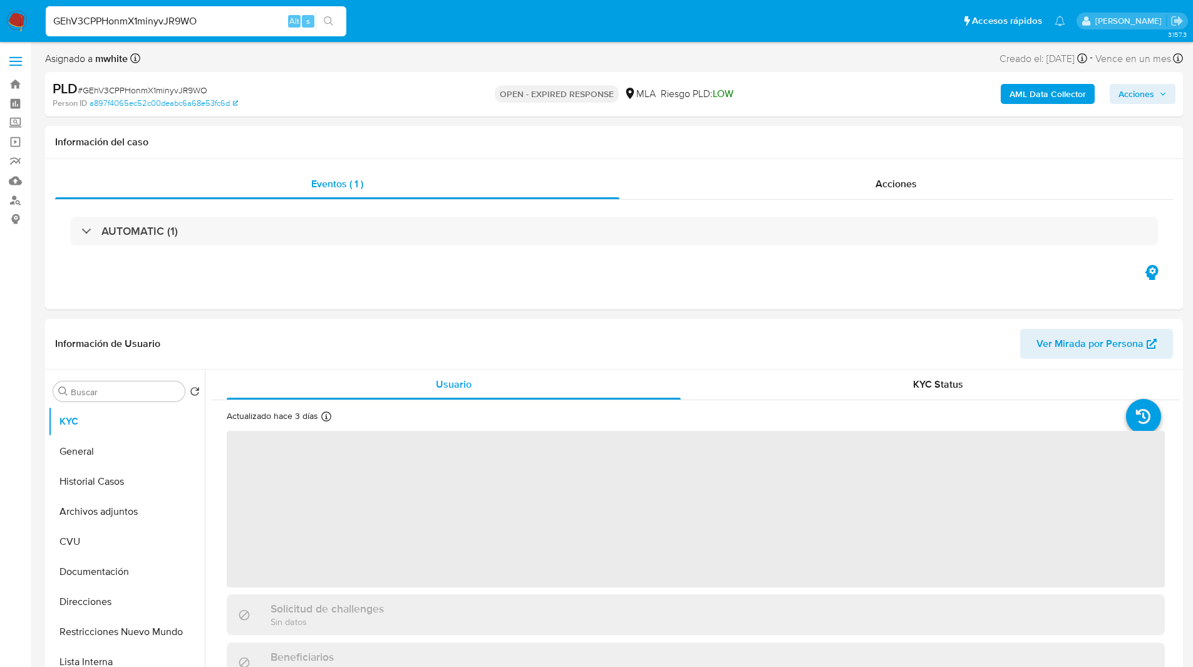
select select "10"
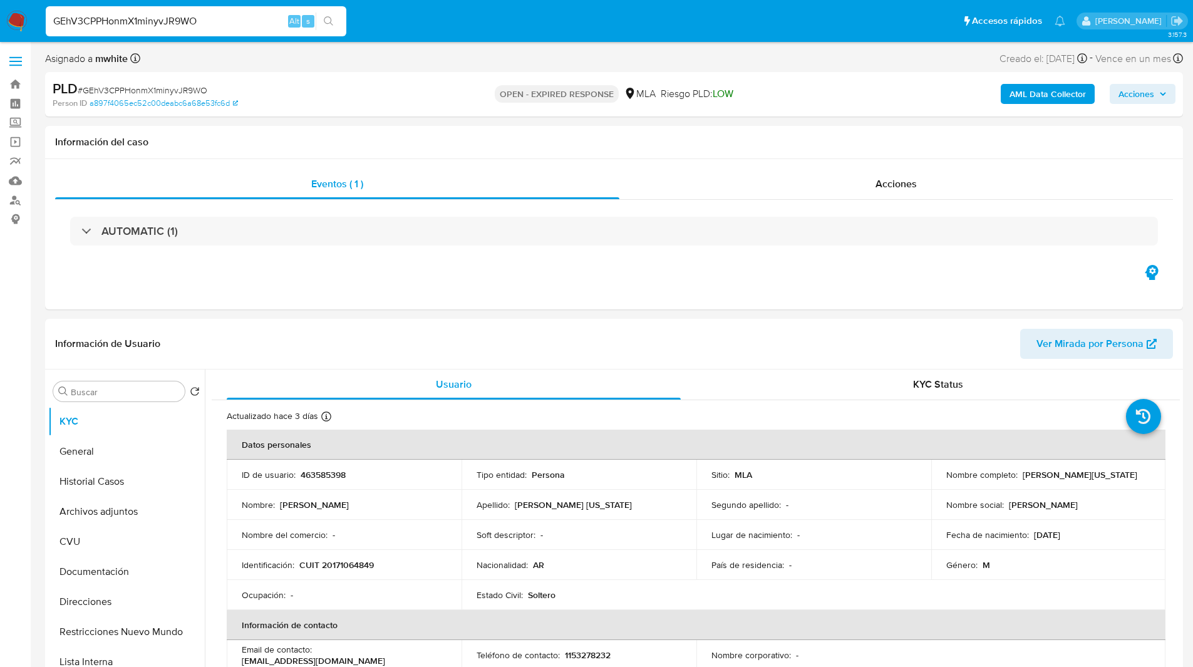
click at [441, 13] on ul "Pausado Ver notificaciones GEhV3CPPHonmX1minyvJR9WO Alt s Accesos rápidos Presi…" at bounding box center [555, 20] width 1032 height 31
click at [502, 14] on ul "Pausado Ver notificaciones GEhV3CPPHonmX1minyvJR9WO Alt s Accesos rápidos Presi…" at bounding box center [555, 20] width 1032 height 31
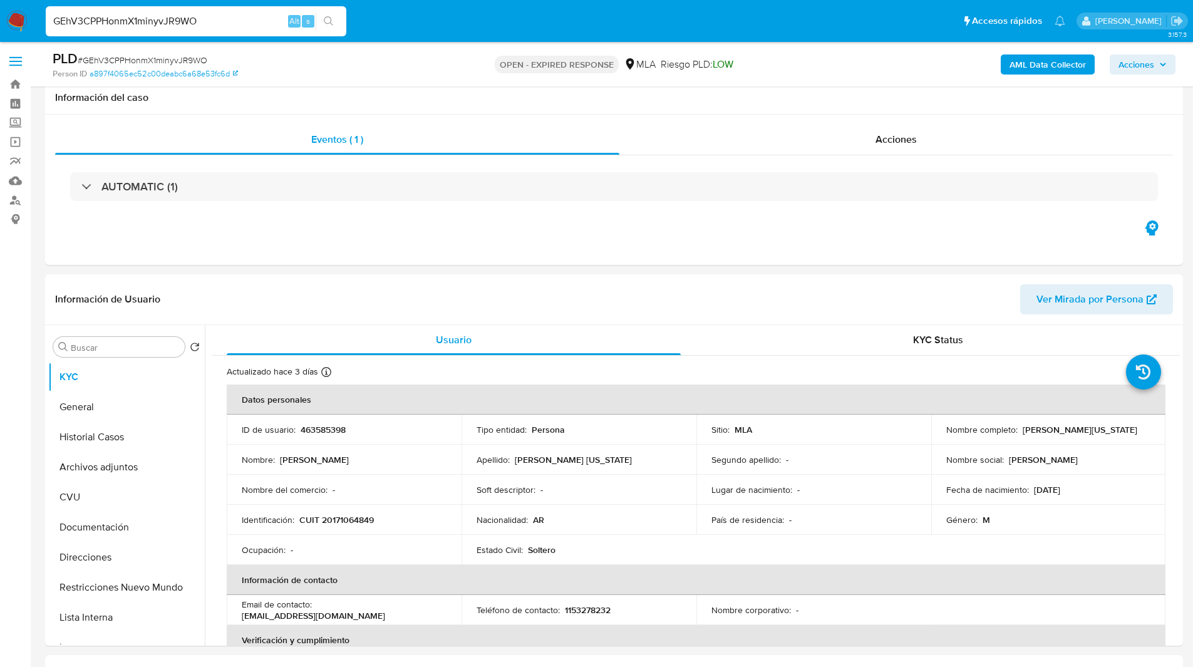
scroll to position [120, 0]
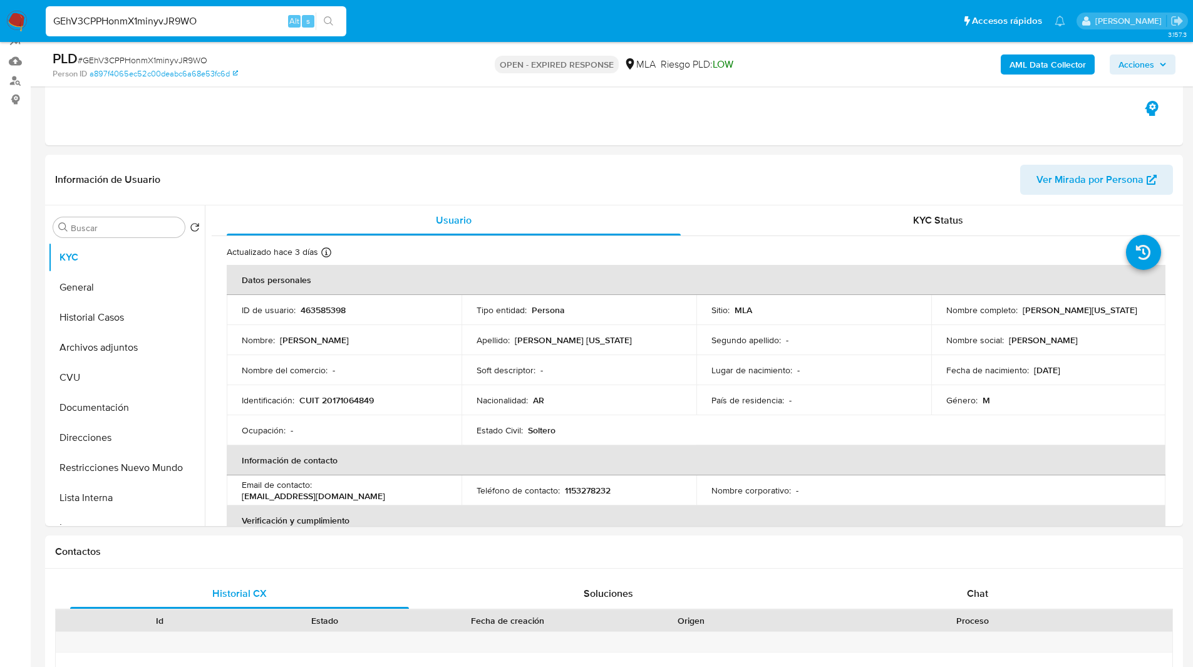
click at [455, 78] on div "OPEN - EXPIRED RESPONSE MLA Riesgo PLD: LOW" at bounding box center [613, 63] width 371 height 29
click at [566, 115] on div "Eventos ( 1 ) Acciones AUTOMATIC (1)" at bounding box center [614, 70] width 1138 height 150
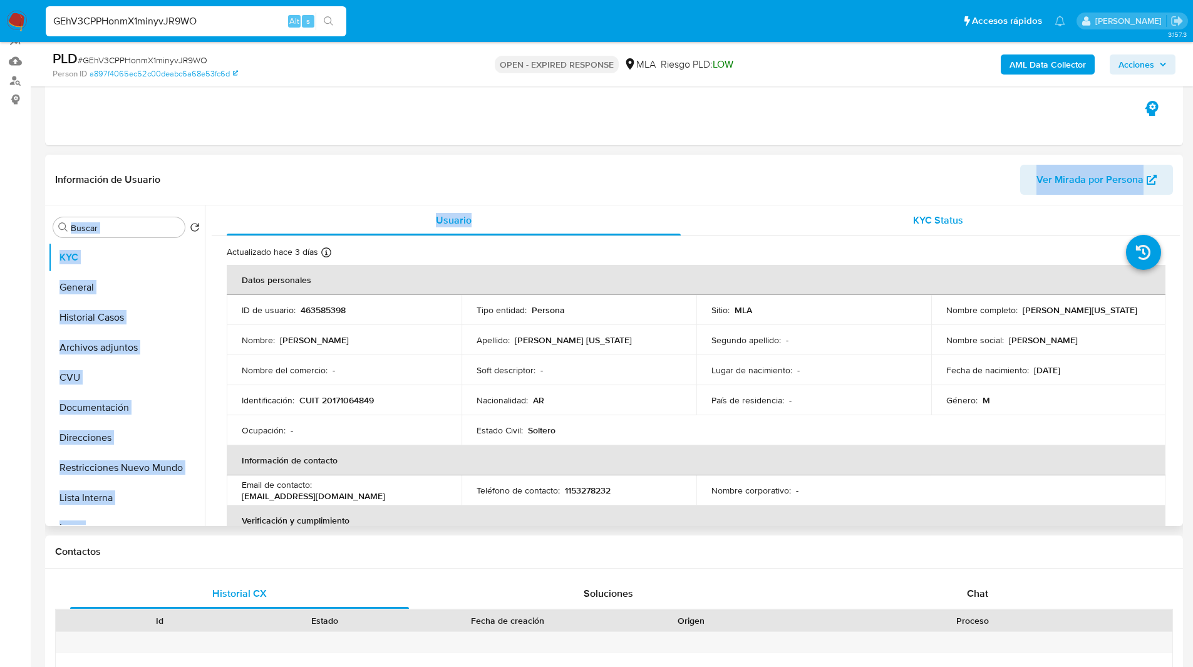
drag, startPoint x: 731, startPoint y: 200, endPoint x: 759, endPoint y: 214, distance: 31.4
click at [759, 214] on div "Información de Usuario Ver Mirada por Persona Buscar Volver al orden por defect…" at bounding box center [614, 340] width 1138 height 371
click at [733, 192] on header "Información de Usuario Ver Mirada por Persona" at bounding box center [614, 180] width 1118 height 30
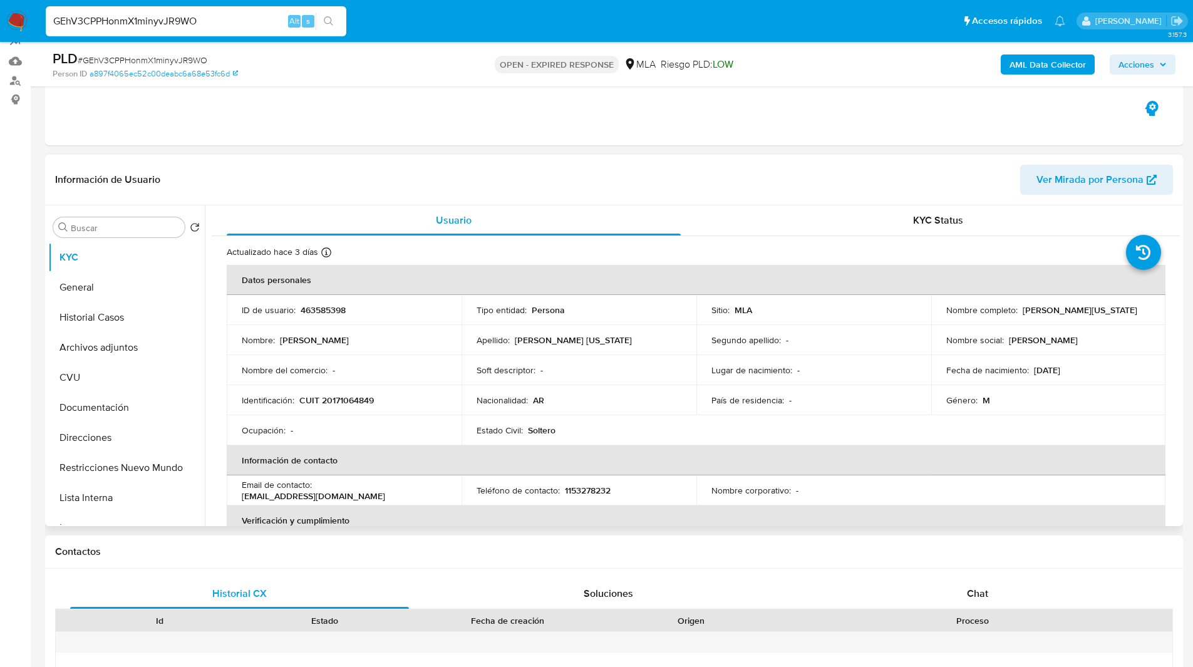
click at [779, 190] on header "Información de Usuario Ver Mirada por Persona" at bounding box center [614, 180] width 1118 height 30
click at [970, 586] on span "Chat" at bounding box center [977, 593] width 21 height 14
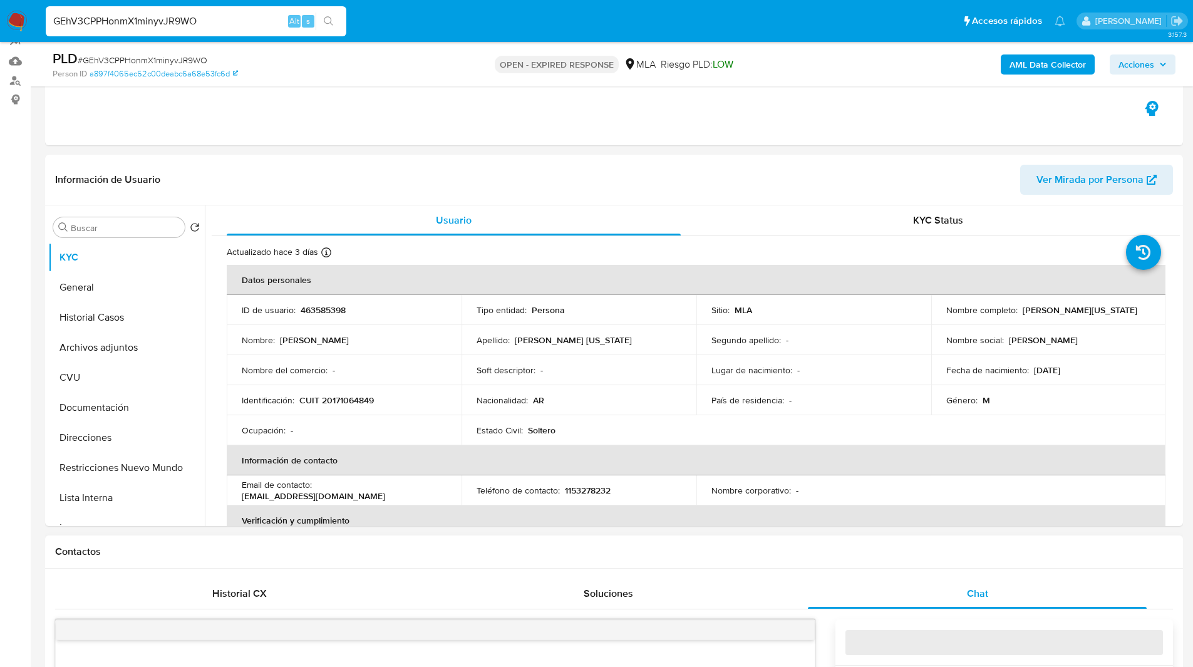
click at [1005, 560] on div "Contactos" at bounding box center [614, 552] width 1138 height 33
click at [961, 554] on h1 "Contactos" at bounding box center [614, 552] width 1118 height 13
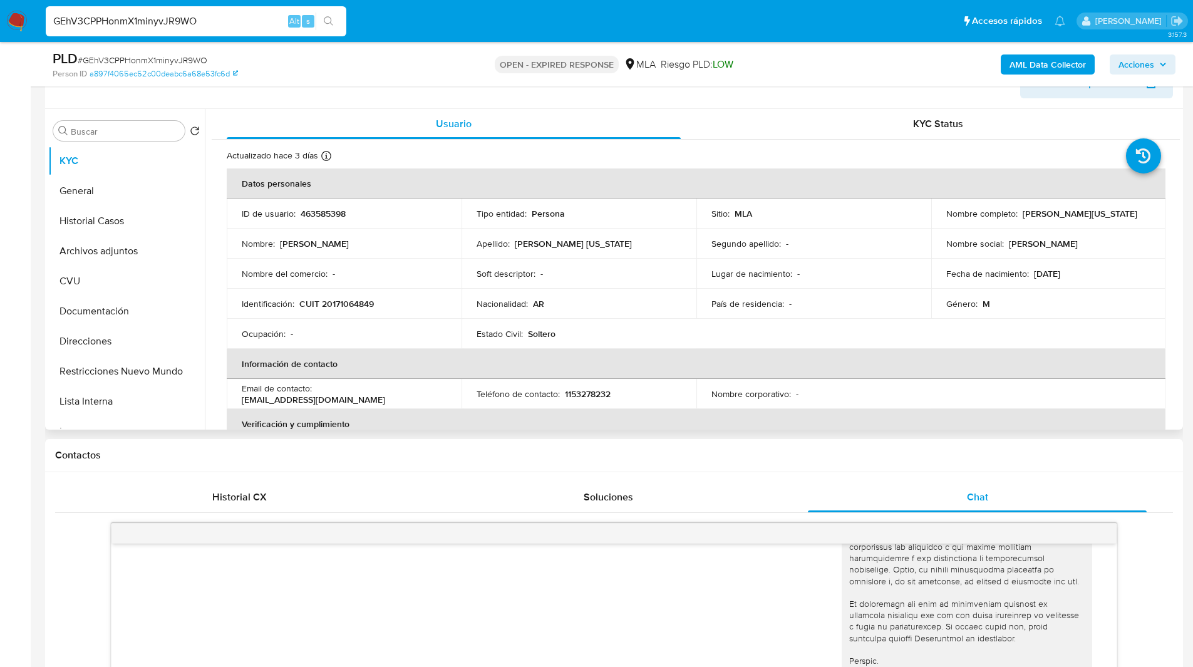
scroll to position [217, 0]
click at [883, 460] on h1 "Contactos" at bounding box center [614, 454] width 1118 height 13
click at [914, 456] on h1 "Contactos" at bounding box center [614, 454] width 1118 height 13
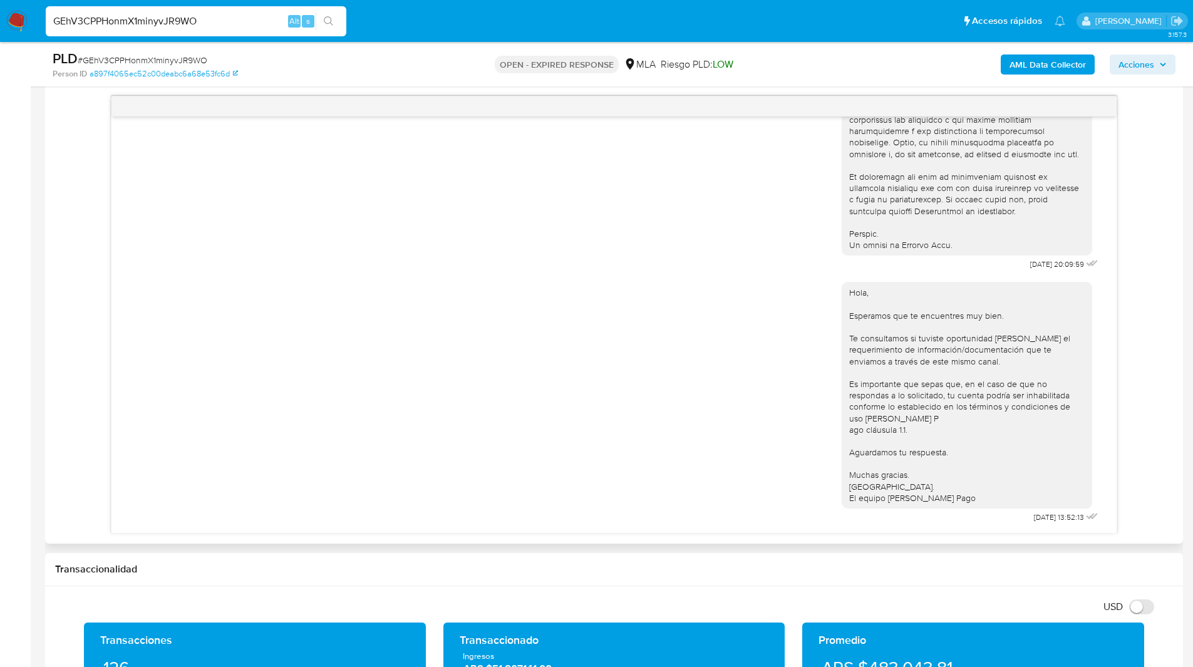
scroll to position [690, 0]
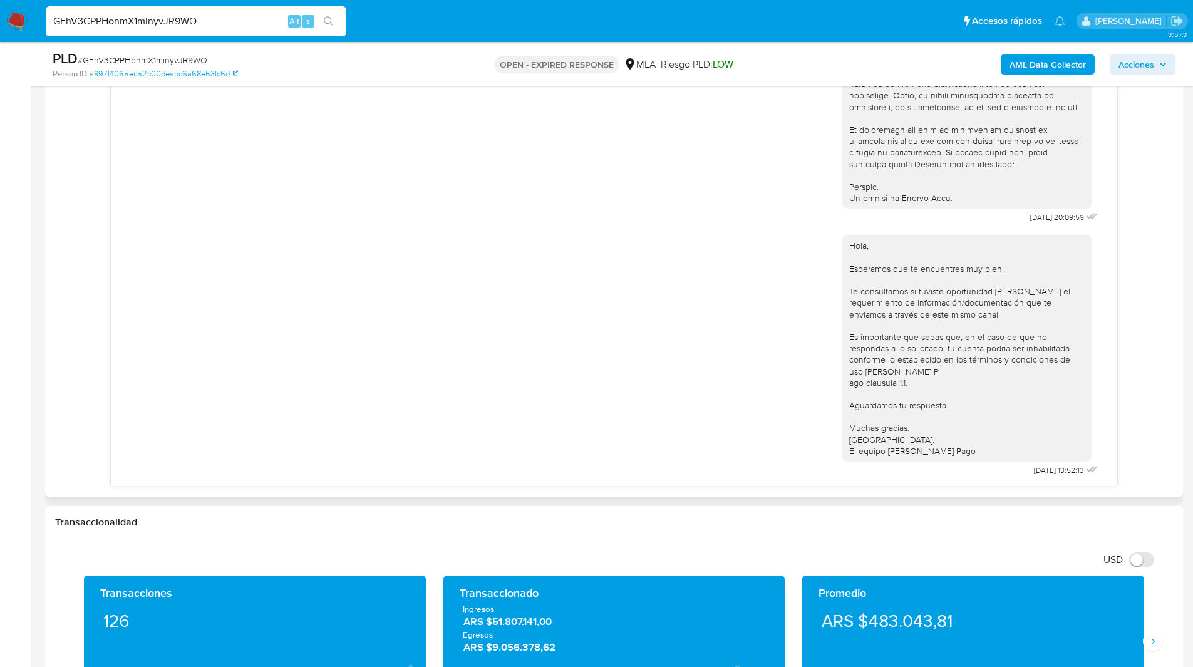
click at [1152, 392] on div "17/07/2025 20:09:59 Hola, Esperamos que te encuentres muy bien. Te consultamos …" at bounding box center [614, 268] width 1118 height 438
click at [1161, 336] on div "17/07/2025 20:09:59 Hola, Esperamos que te encuentres muy bien. Te consultamos …" at bounding box center [614, 268] width 1118 height 438
click at [1144, 267] on div "17/07/2025 20:09:59 Hola, Esperamos que te encuentres muy bien. Te consultamos …" at bounding box center [614, 268] width 1118 height 438
click at [93, 228] on div "17/07/2025 20:09:59 Hola, Esperamos que te encuentres muy bien. Te consultamos …" at bounding box center [614, 268] width 1118 height 438
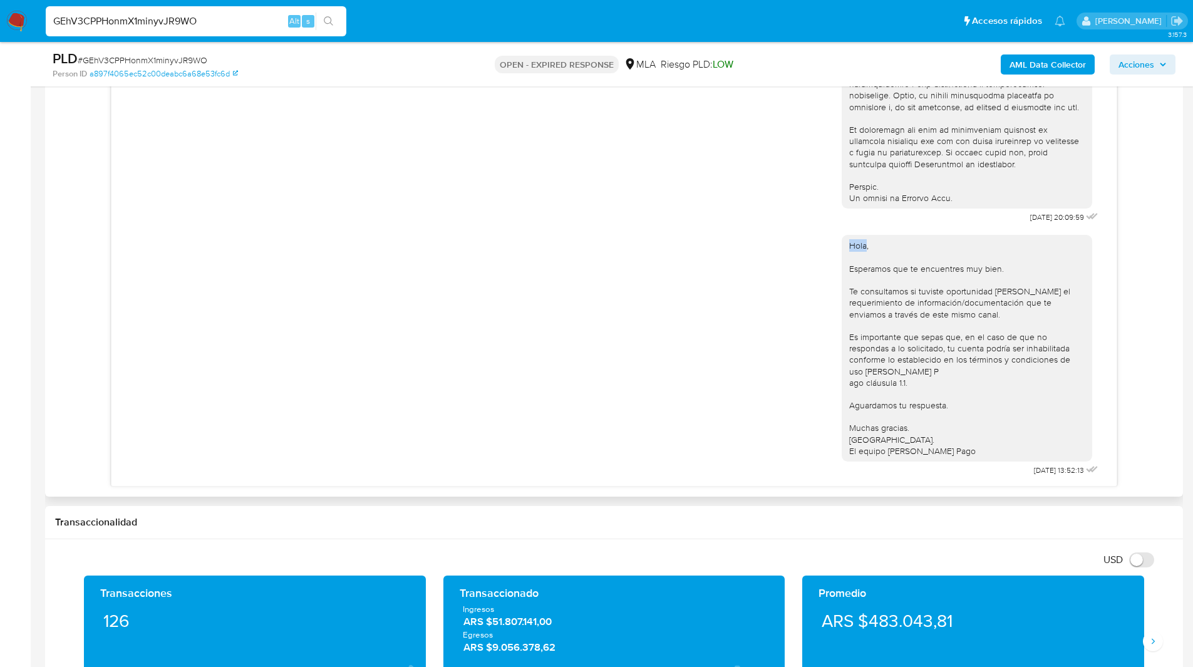
click at [65, 229] on div "17/07/2025 20:09:59 Hola, Esperamos que te encuentres muy bien. Te consultamos …" at bounding box center [614, 268] width 1118 height 438
click at [73, 326] on div "17/07/2025 20:09:59 Hola, Esperamos que te encuentres muy bien. Te consultamos …" at bounding box center [614, 268] width 1118 height 438
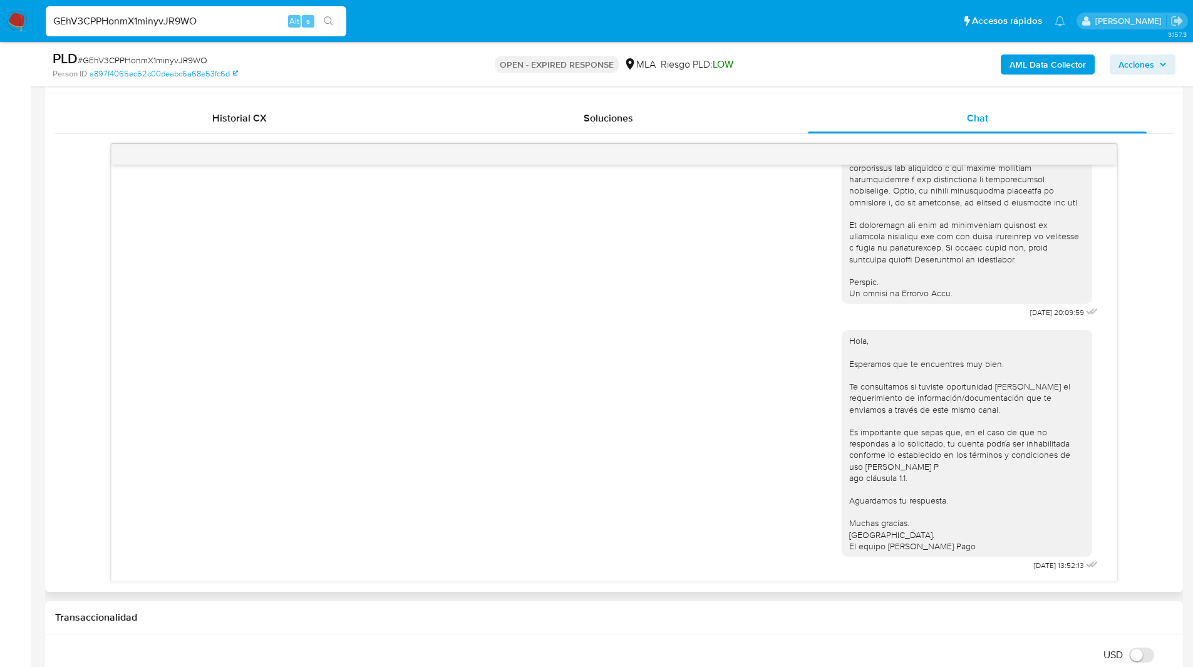
scroll to position [594, 0]
click at [800, 75] on div "PLD # GEhV3CPPHonmX1minyvJR9WO Person ID a897f4065ec52c00deabc6a68e53fc6d OPEN …" at bounding box center [614, 64] width 1138 height 44
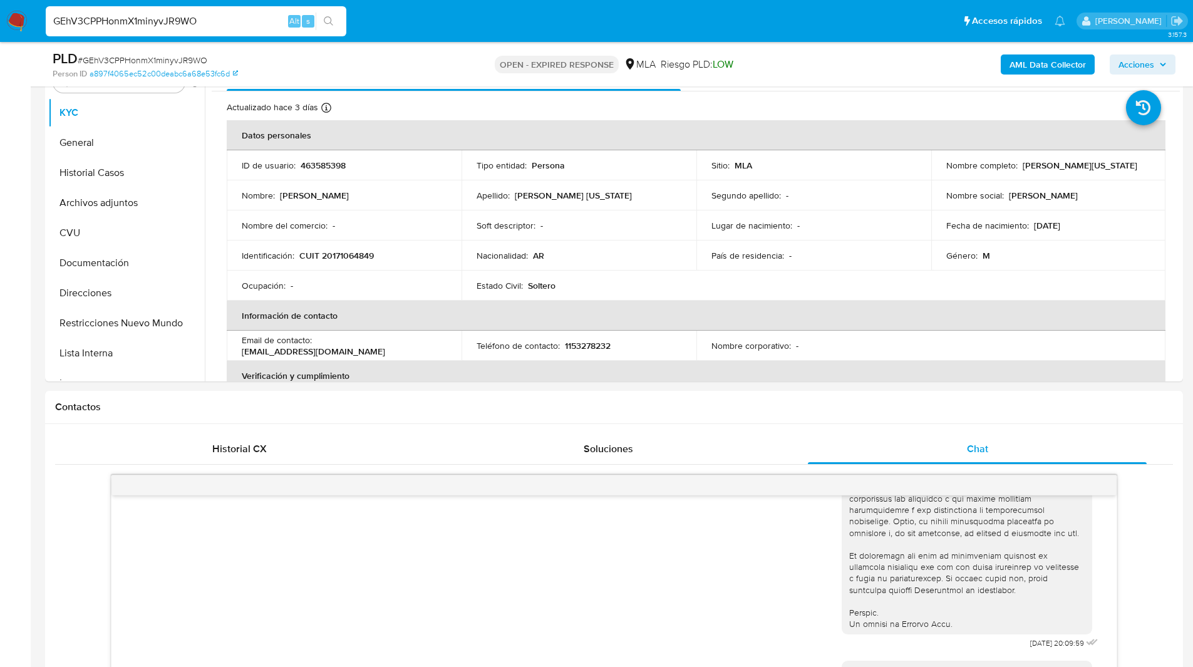
scroll to position [264, 0]
click at [807, 3] on nav "Pausado Ver notificaciones GEhV3CPPHonmX1minyvJR9WO Alt s Accesos rápidos Presi…" at bounding box center [596, 21] width 1193 height 42
click at [763, 403] on h1 "Contactos" at bounding box center [614, 407] width 1118 height 13
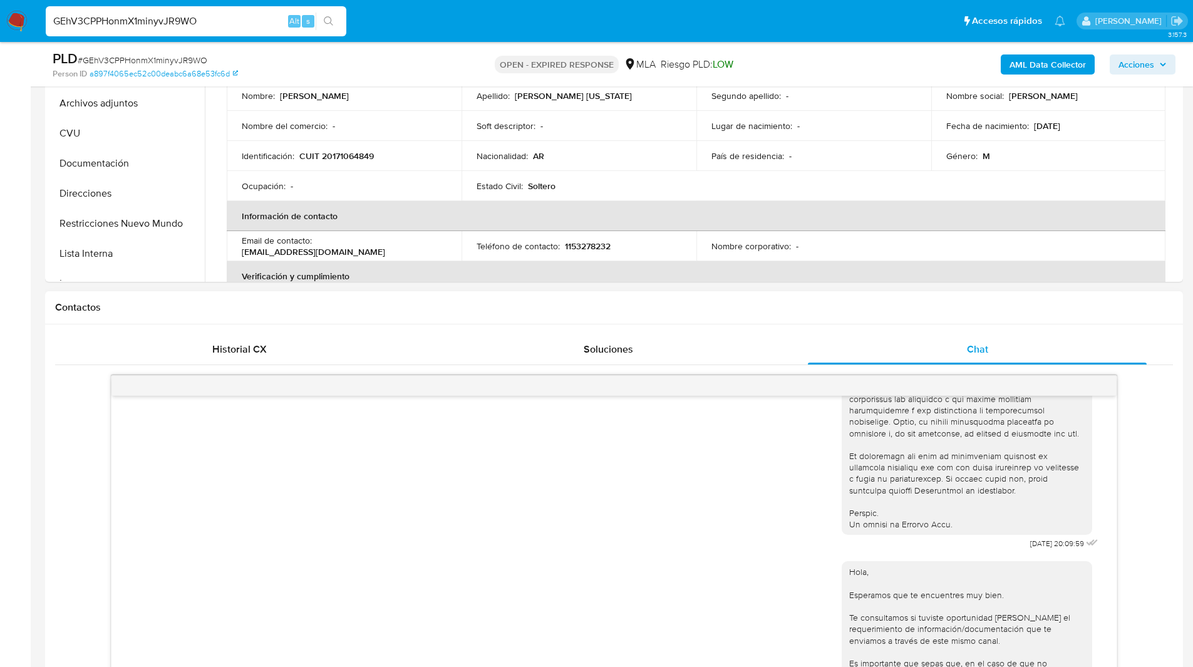
drag, startPoint x: 763, startPoint y: 403, endPoint x: 1168, endPoint y: 484, distance: 413.2
click at [1168, 484] on div "17/07/2025 20:09:59 Hola, Esperamos que te encuentres muy bien. Te consultamos …" at bounding box center [614, 594] width 1118 height 438
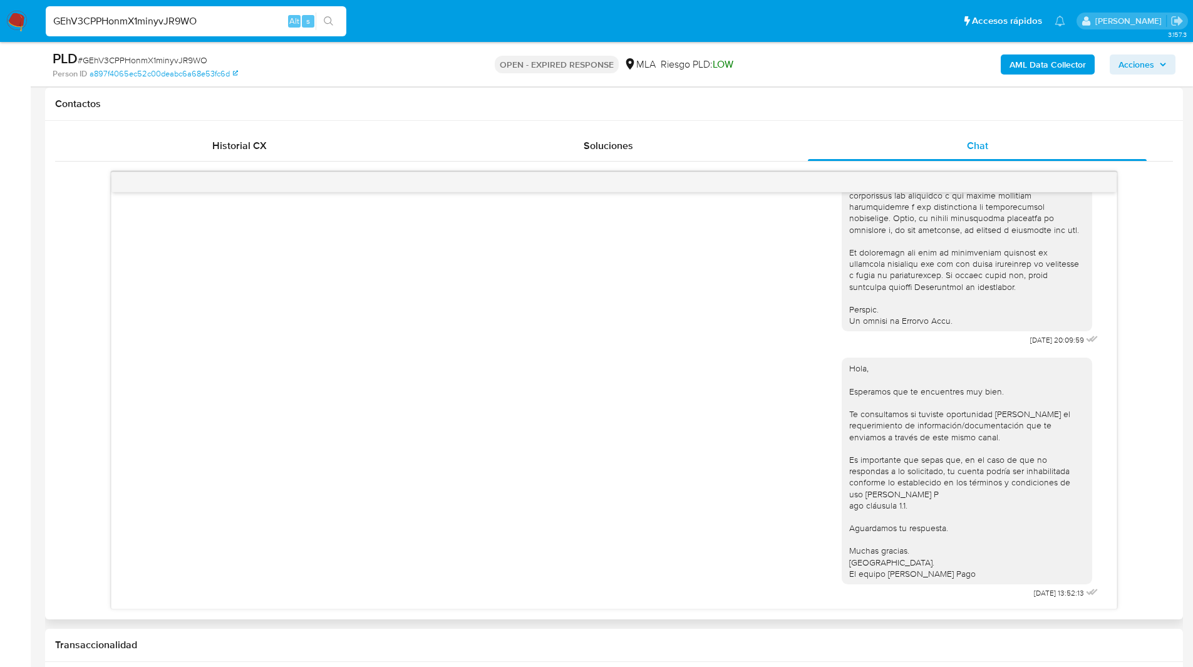
scroll to position [564, 0]
drag, startPoint x: 1043, startPoint y: 334, endPoint x: 1005, endPoint y: 334, distance: 38.2
click at [1005, 334] on div "17/07/2025 20:09:59" at bounding box center [971, 7] width 259 height 686
copy span "17/07/2025"
click at [929, 436] on div "Hola, Esperamos que te encuentres muy bien. Te consultamos si tuviste oportunid…" at bounding box center [967, 471] width 236 height 217
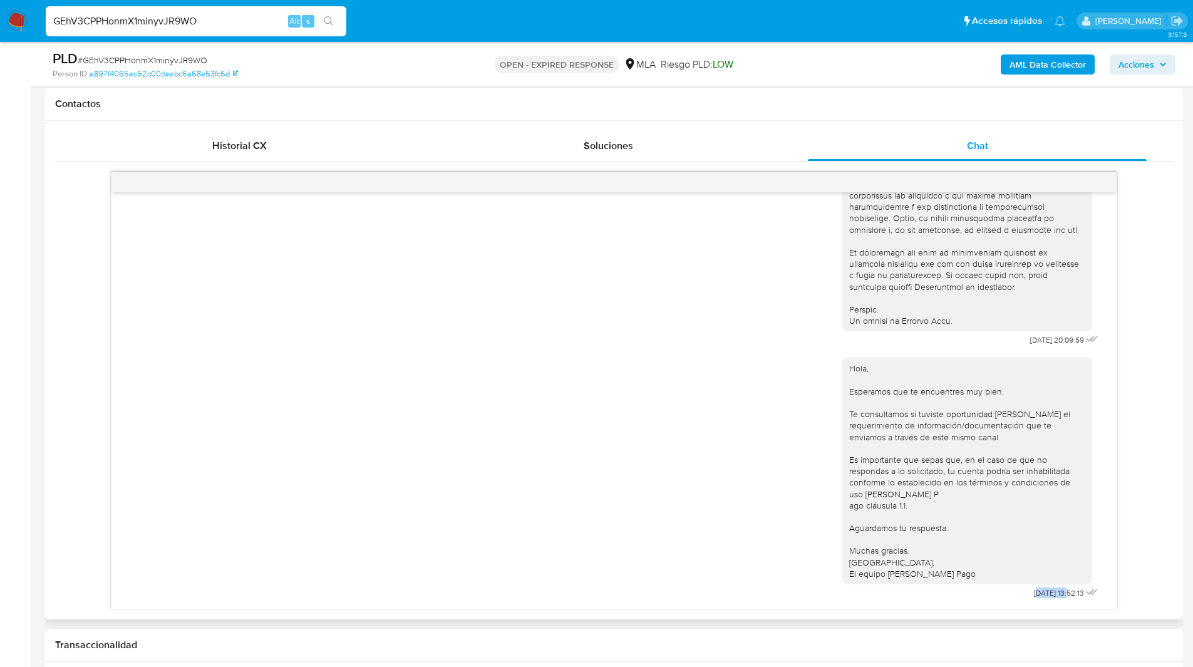
scroll to position [569, 0]
drag, startPoint x: 1047, startPoint y: 595, endPoint x: 995, endPoint y: 596, distance: 52.0
click at [995, 596] on div "Hola, Esperamos que te encuentres muy bien. Te consultamos si tuviste oportunid…" at bounding box center [971, 475] width 259 height 253
copy div "21/07/2025"
click at [1056, 594] on span "[DATE] 13:52:13" at bounding box center [1059, 593] width 50 height 10
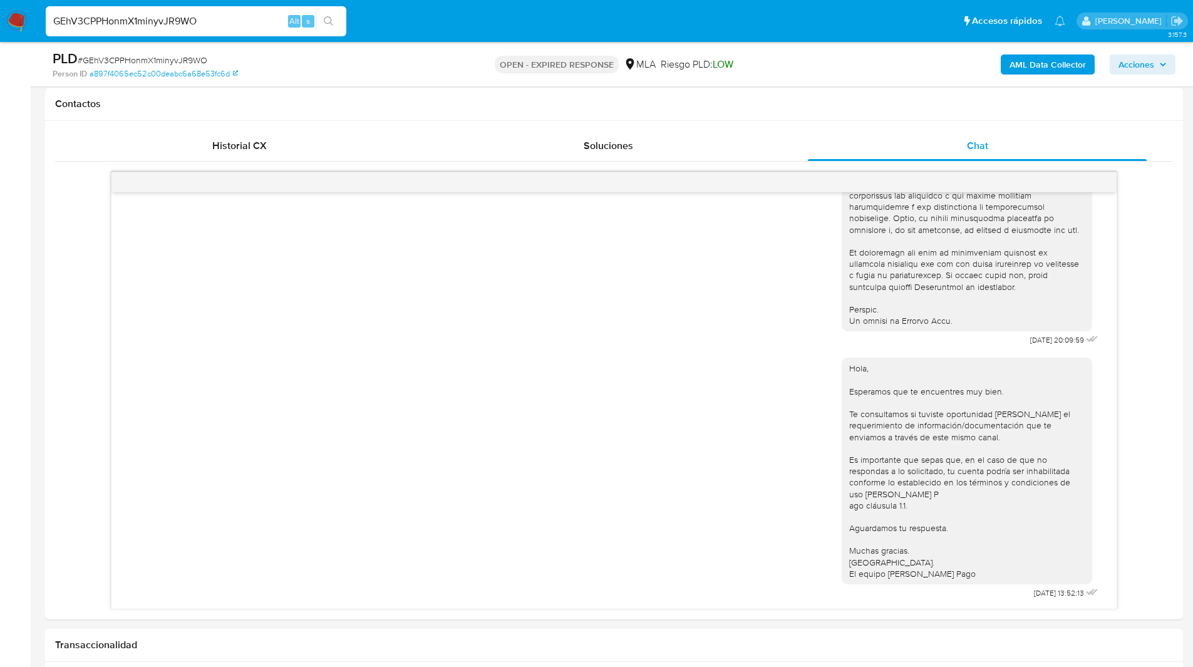
click at [512, 63] on p "OPEN - EXPIRED RESPONSE" at bounding box center [557, 65] width 124 height 18
click at [627, 54] on div "OPEN - EXPIRED RESPONSE MLA Riesgo PLD: LOW" at bounding box center [613, 63] width 371 height 29
click at [645, 23] on ul "Pausado Ver notificaciones GEhV3CPPHonmX1minyvJR9WO Alt s Accesos rápidos Presi…" at bounding box center [555, 20] width 1032 height 31
click at [577, 17] on ul "Pausado Ver notificaciones GEhV3CPPHonmX1minyvJR9WO Alt s Accesos rápidos Presi…" at bounding box center [555, 20] width 1032 height 31
click at [438, 9] on ul "Pausado Ver notificaciones GEhV3CPPHonmX1minyvJR9WO Alt s Accesos rápidos Presi…" at bounding box center [555, 20] width 1032 height 31
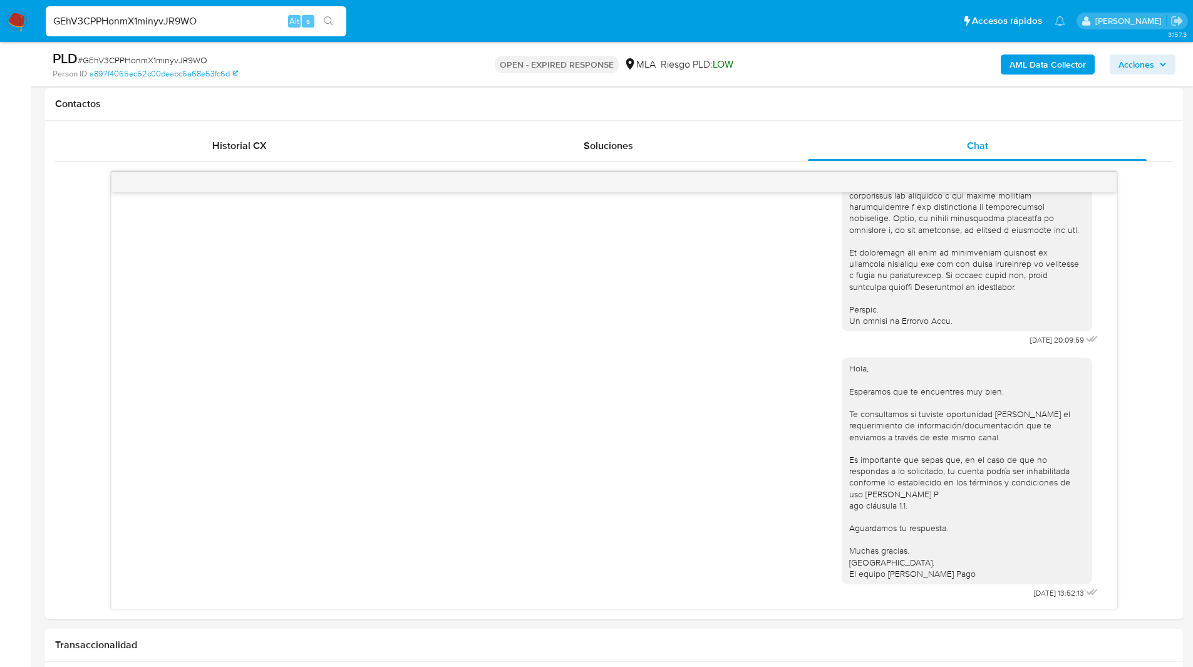
click at [137, 21] on input "GEhV3CPPHonmX1minyvJR9WO" at bounding box center [196, 21] width 301 height 16
click at [21, 18] on img at bounding box center [16, 21] width 21 height 21
click at [428, 43] on div "PLD # GEhV3CPPHonmX1minyvJR9WO Person ID a897f4065ec52c00deabc6a68e53fc6d OPEN …" at bounding box center [614, 64] width 1138 height 44
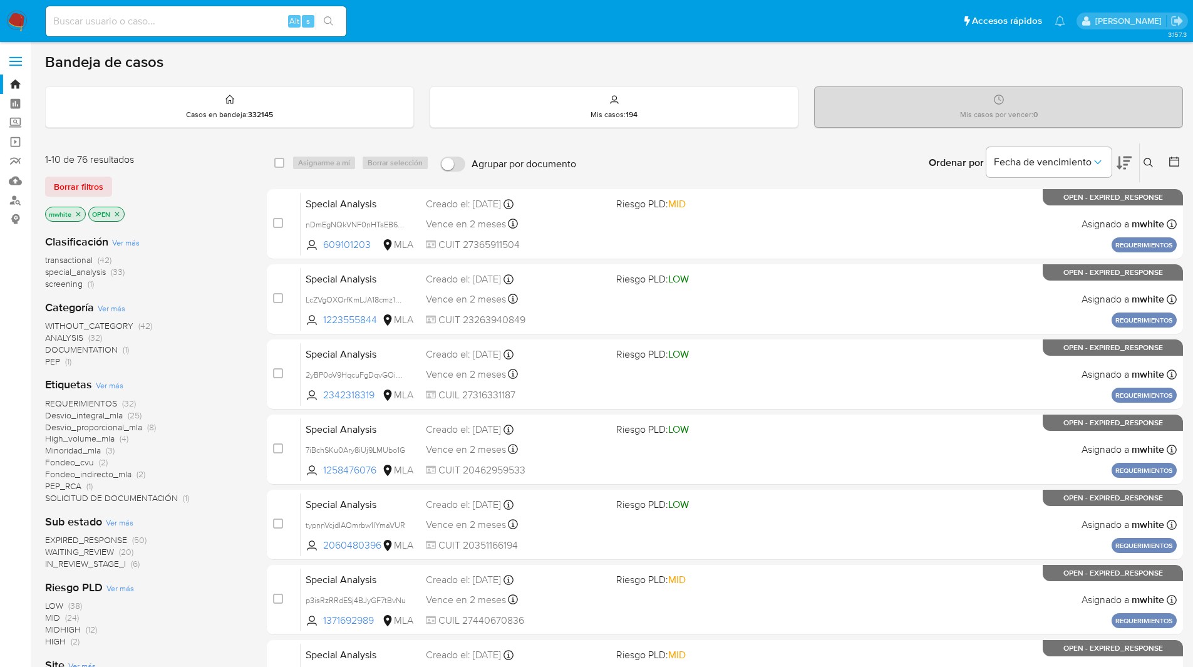
click at [1149, 164] on icon at bounding box center [1149, 163] width 10 height 10
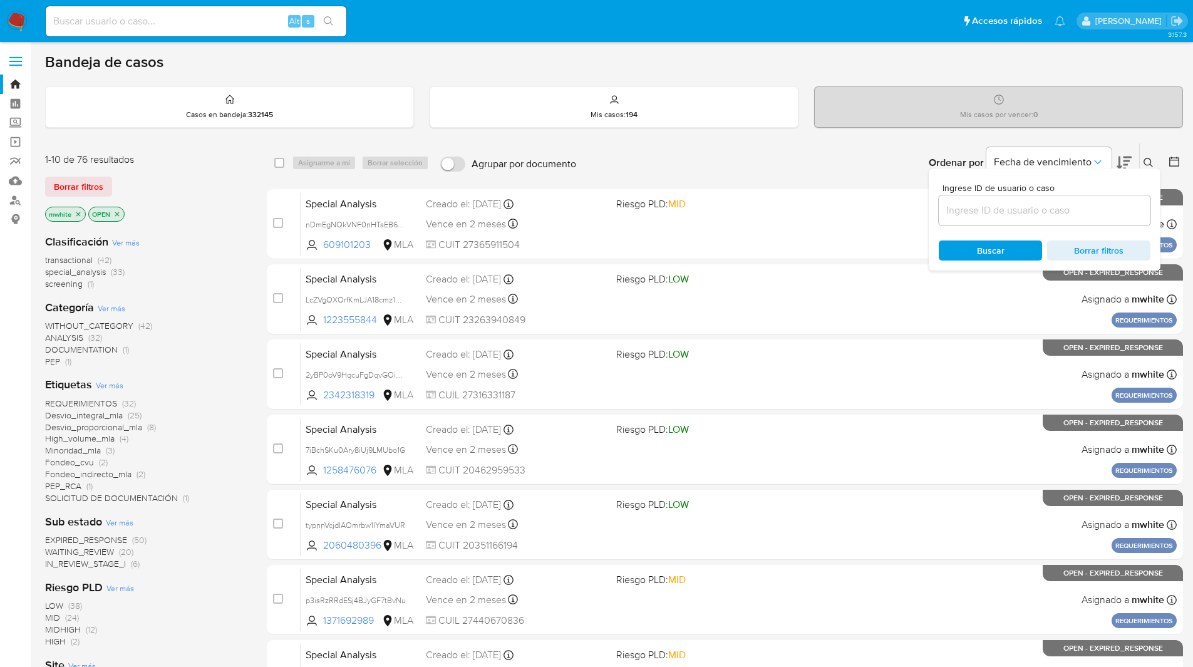
click at [1042, 215] on input at bounding box center [1045, 210] width 212 height 16
type input "GEhV3CPPHonmX1minyvJR9WO"
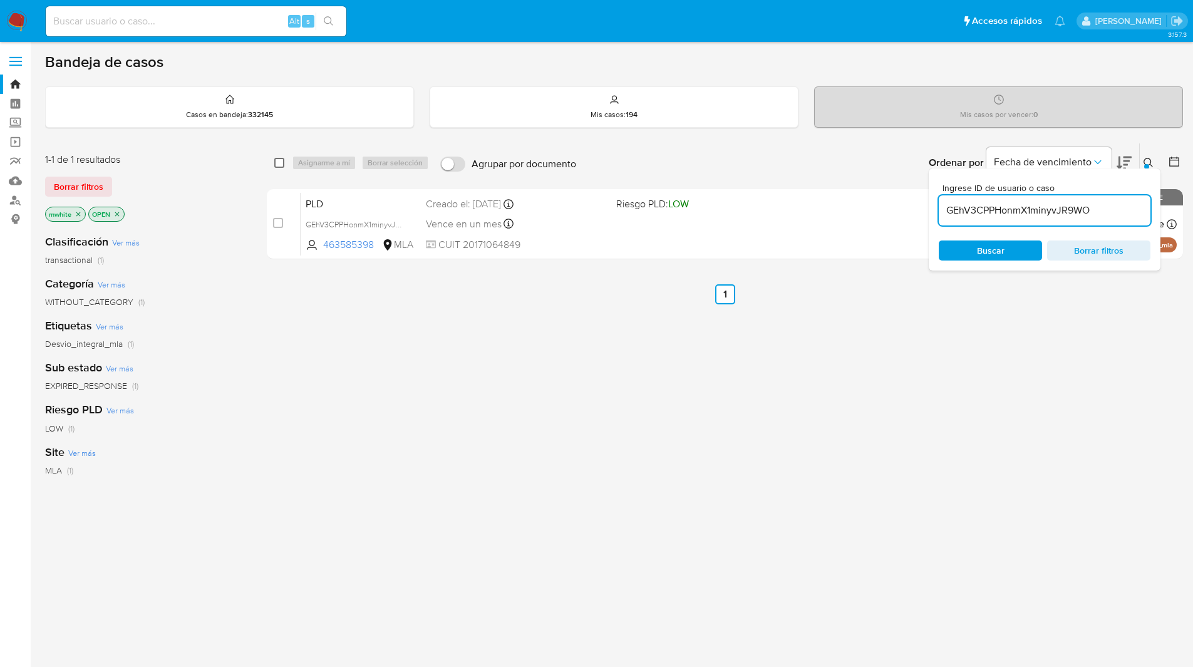
click at [281, 163] on input "checkbox" at bounding box center [279, 163] width 10 height 10
checkbox input "true"
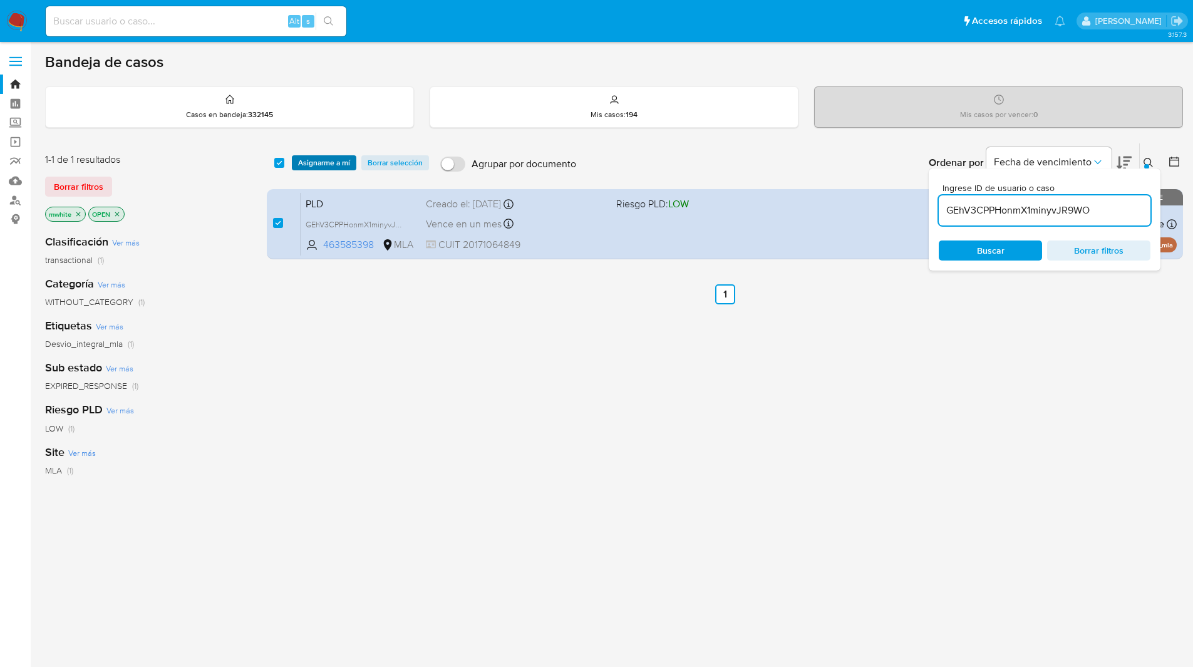
click at [313, 159] on span "Asignarme a mí" at bounding box center [324, 163] width 52 height 13
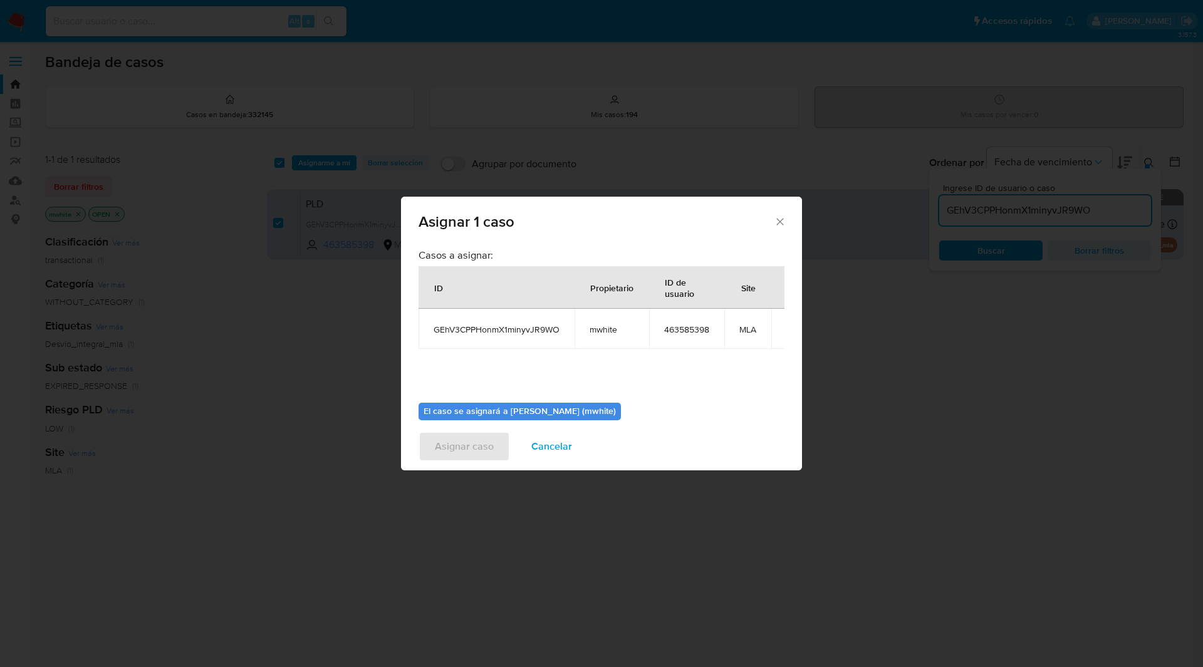
click at [599, 329] on span "mwhite" at bounding box center [611, 329] width 44 height 11
copy span "mwhite"
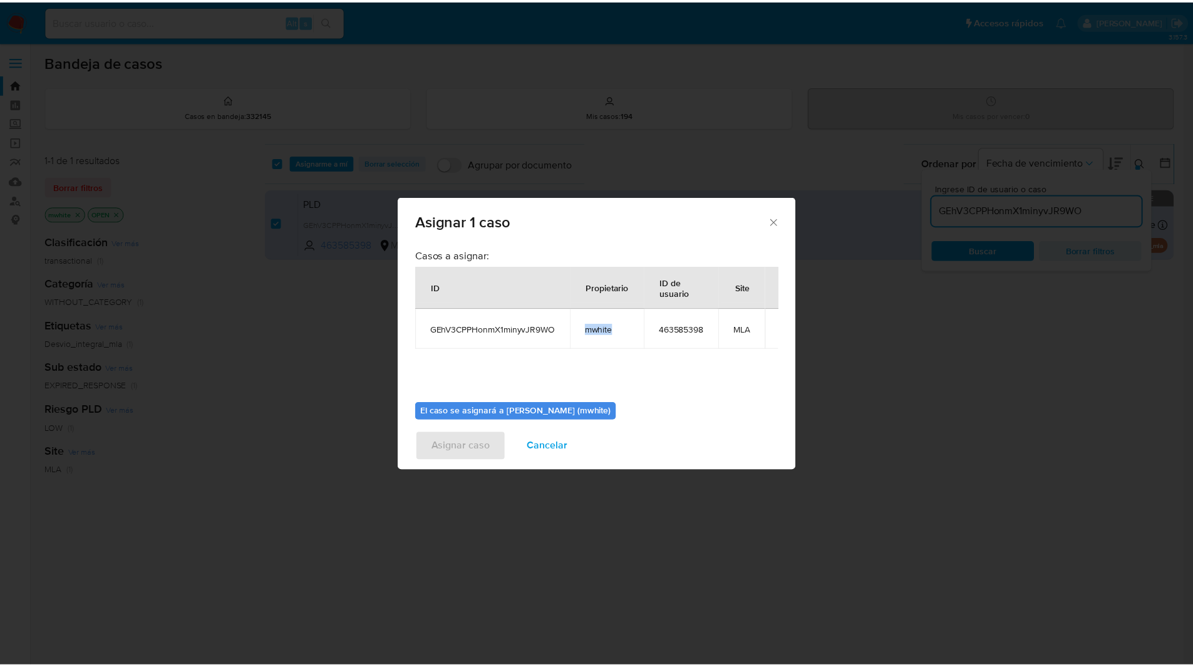
scroll to position [65, 0]
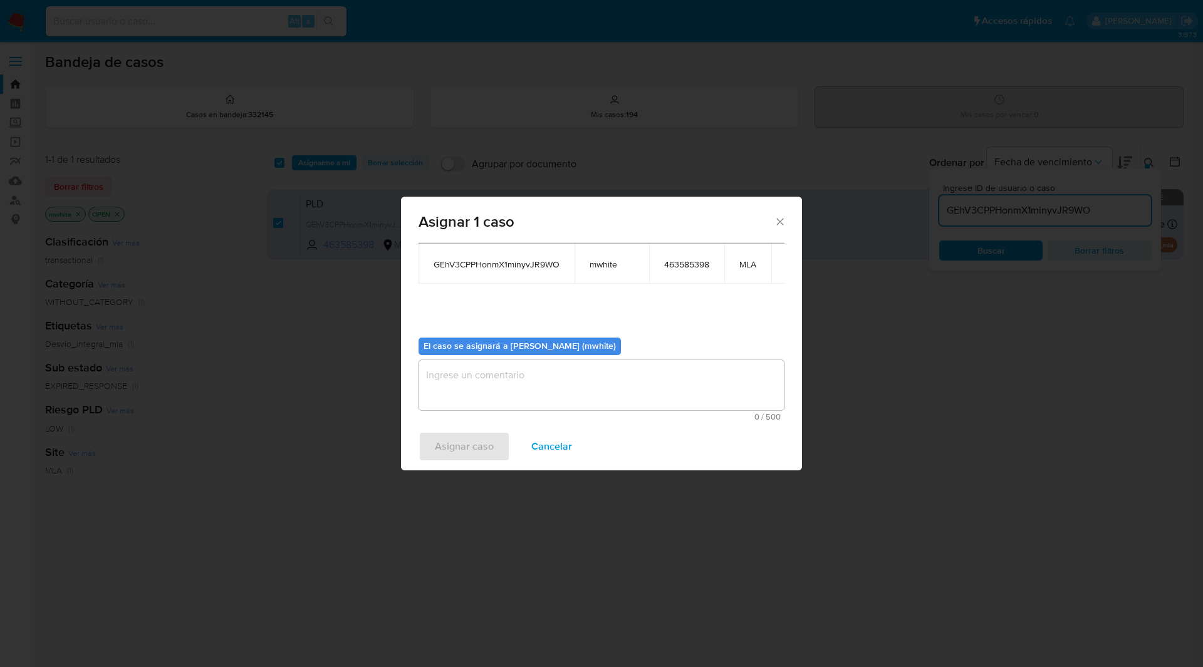
click at [517, 396] on textarea "assign-modal" at bounding box center [601, 385] width 366 height 50
paste textarea "mwhite"
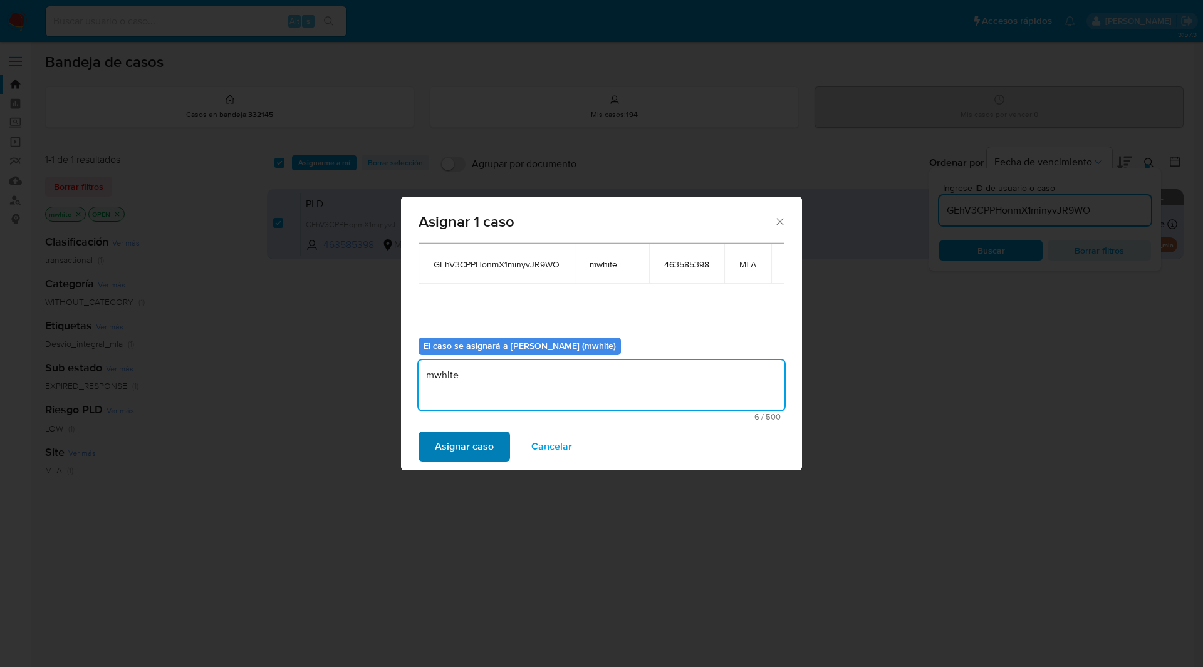
type textarea "mwhite"
click at [451, 450] on span "Asignar caso" at bounding box center [464, 447] width 59 height 28
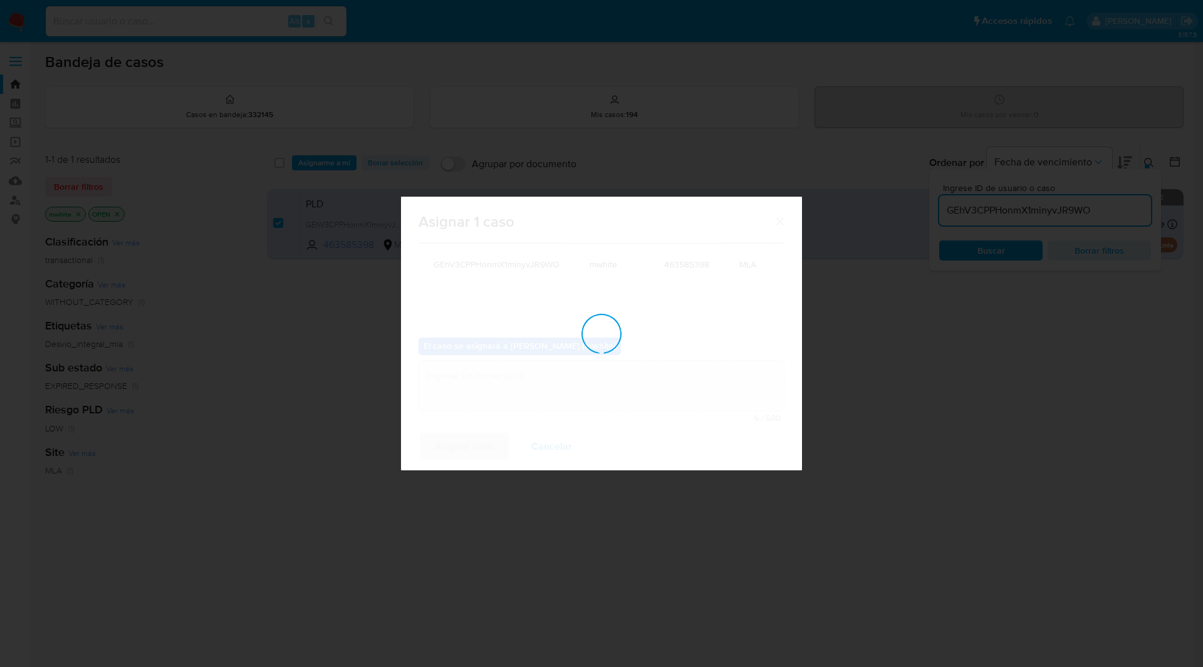
checkbox input "false"
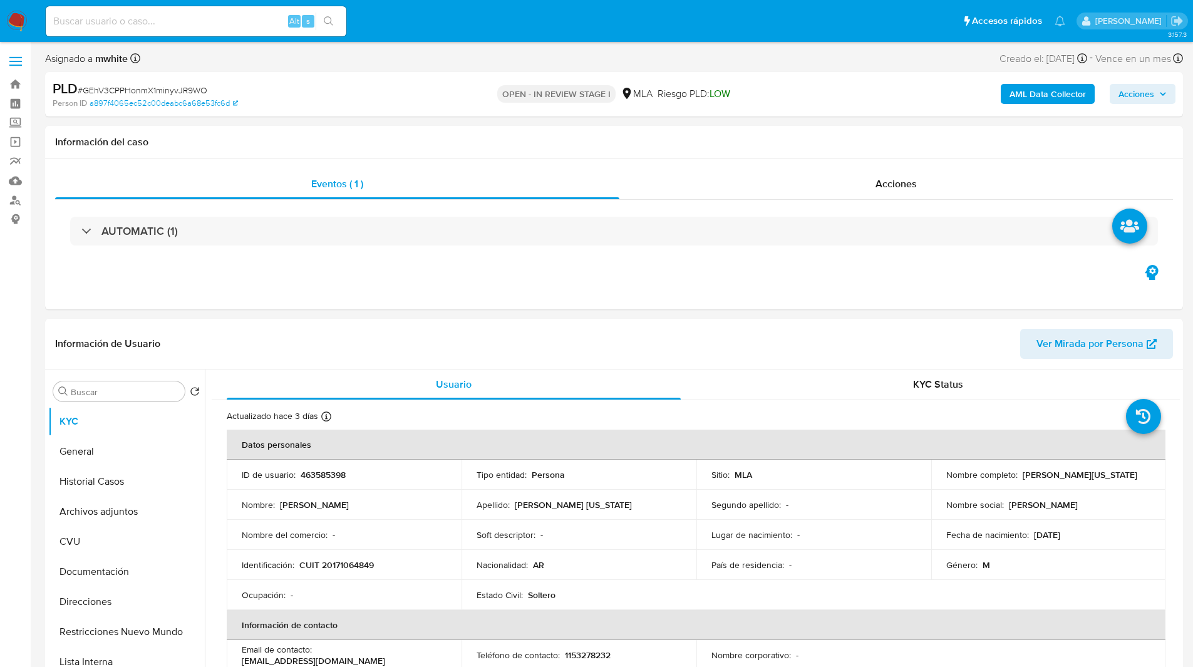
click at [463, 58] on div "Asignado a mwhite Asignado el: [DATE] 16:38:02 Creado el: [DATE] Creado el: [DA…" at bounding box center [614, 61] width 1138 height 22
select select "10"
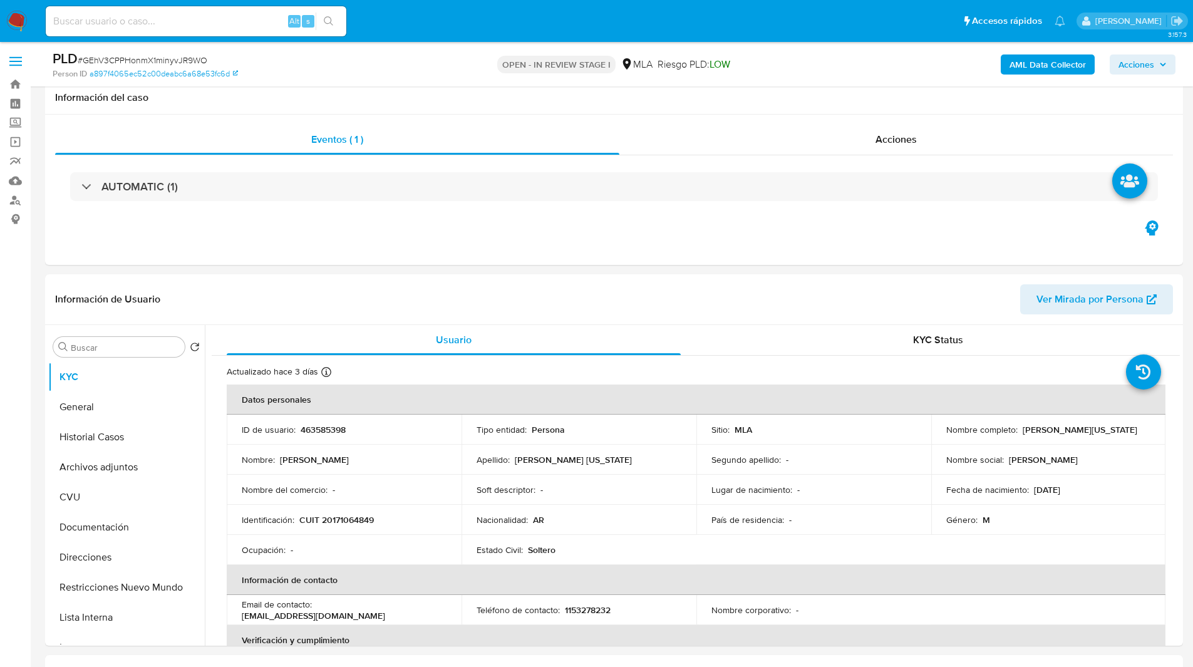
scroll to position [129, 0]
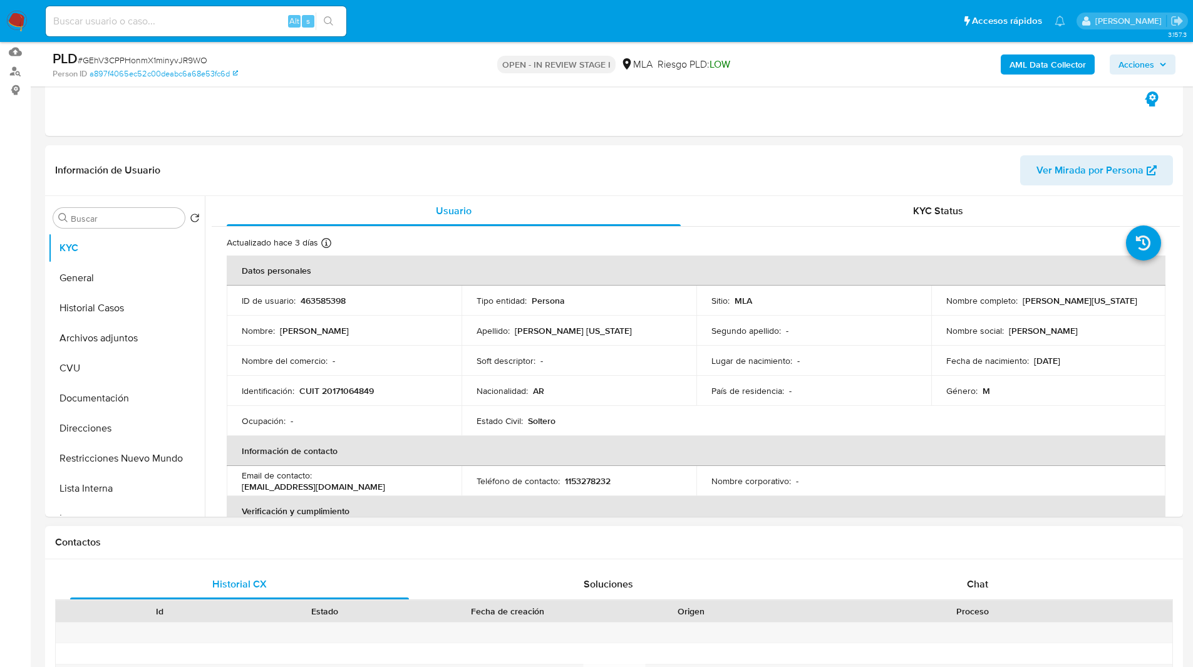
click at [935, 566] on div "Historial CX Soluciones Chat Id Estado Fecha de creación Origen Proceso Anterio…" at bounding box center [614, 680] width 1138 height 242
click at [956, 588] on div "Chat" at bounding box center [977, 584] width 339 height 30
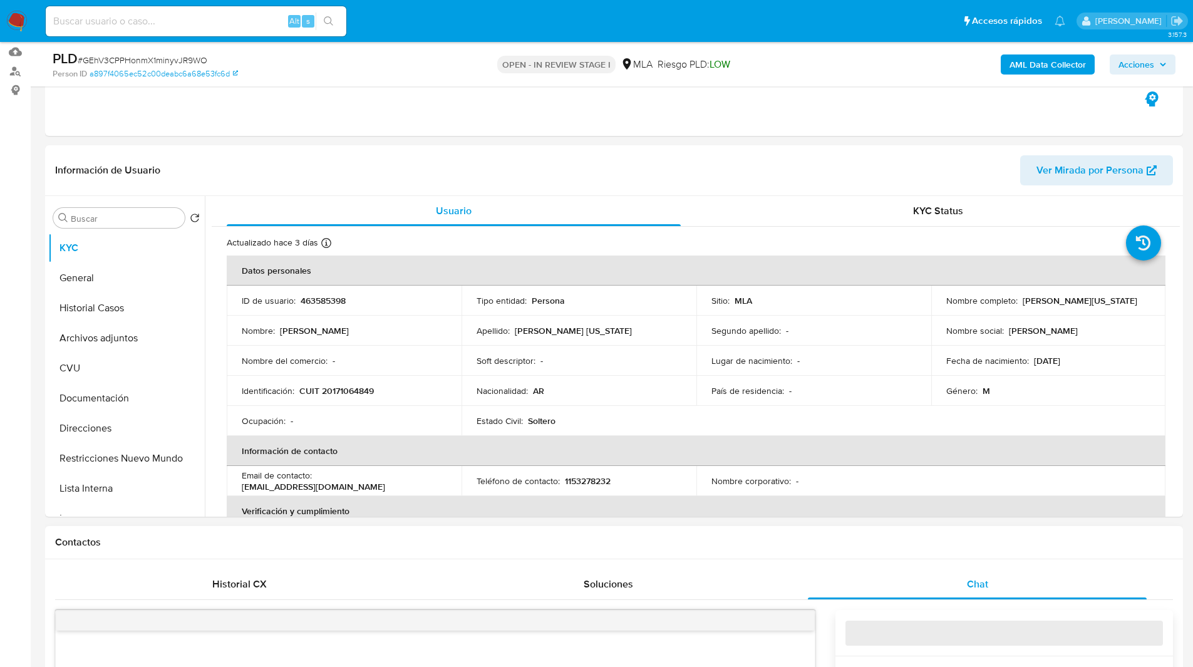
click at [847, 546] on h1 "Contactos" at bounding box center [614, 542] width 1118 height 13
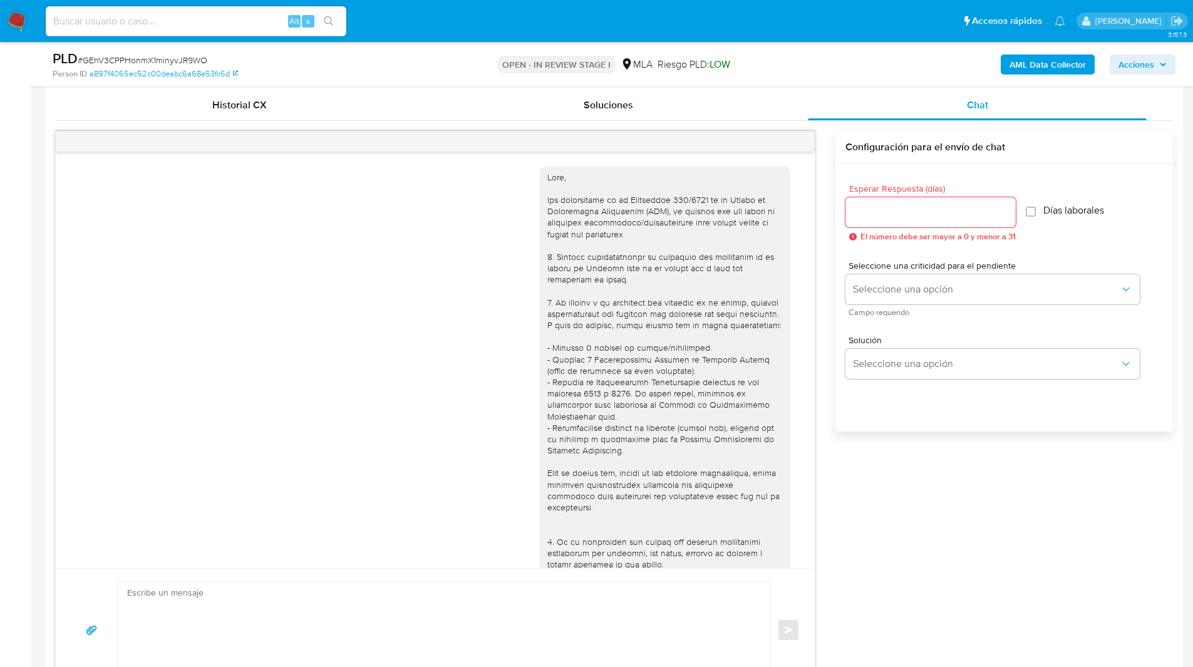
scroll to position [569, 0]
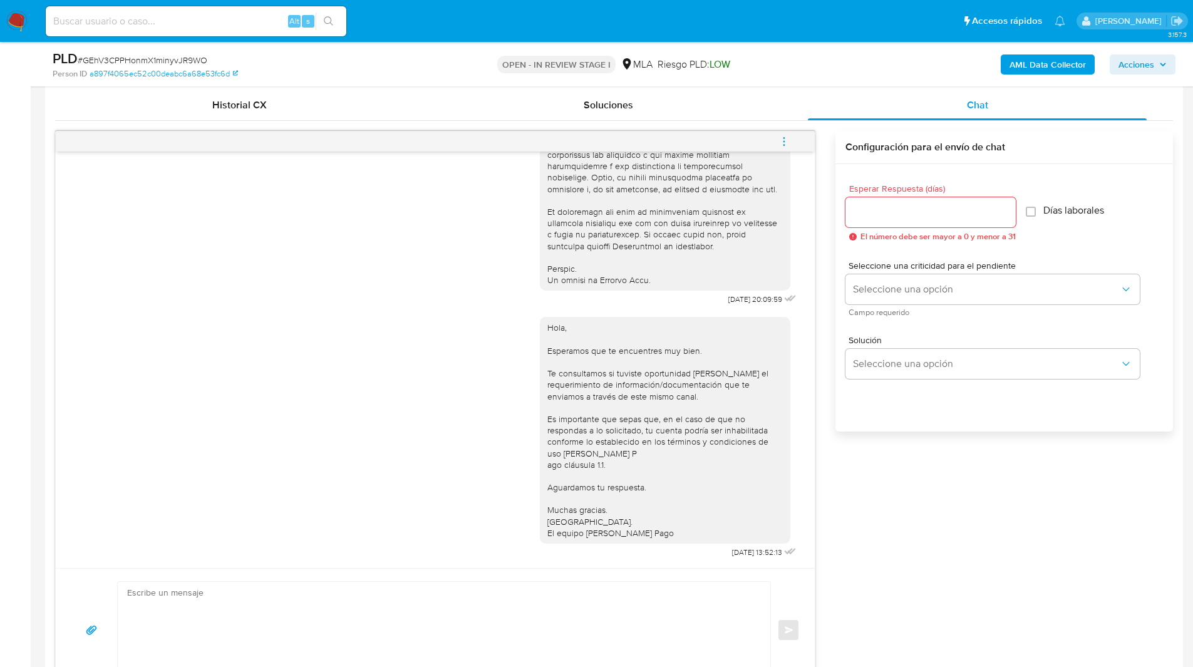
click at [786, 138] on icon "menu-action" at bounding box center [784, 141] width 11 height 11
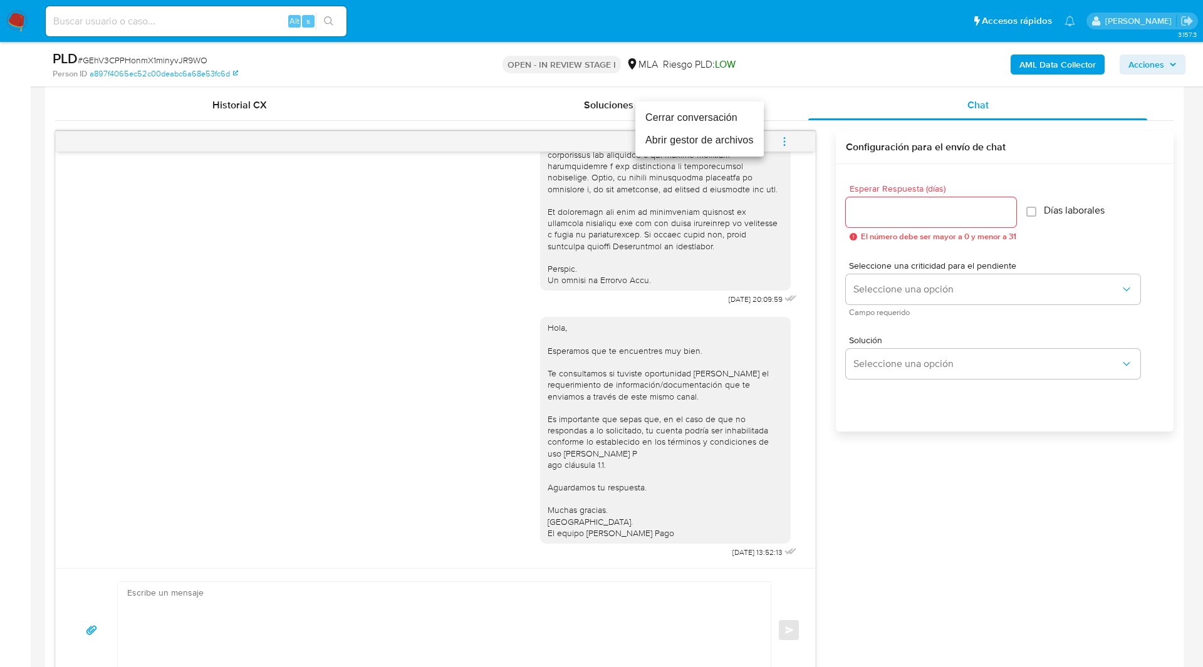
click at [681, 121] on li "Cerrar conversación" at bounding box center [699, 117] width 128 height 23
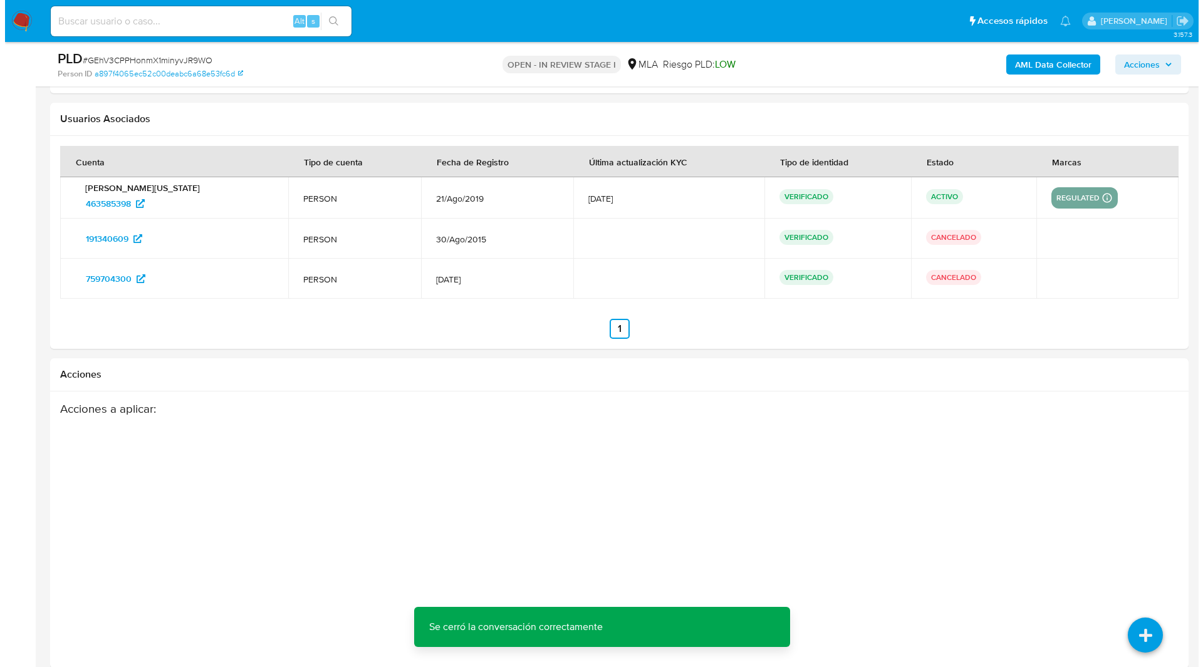
scroll to position [2283, 0]
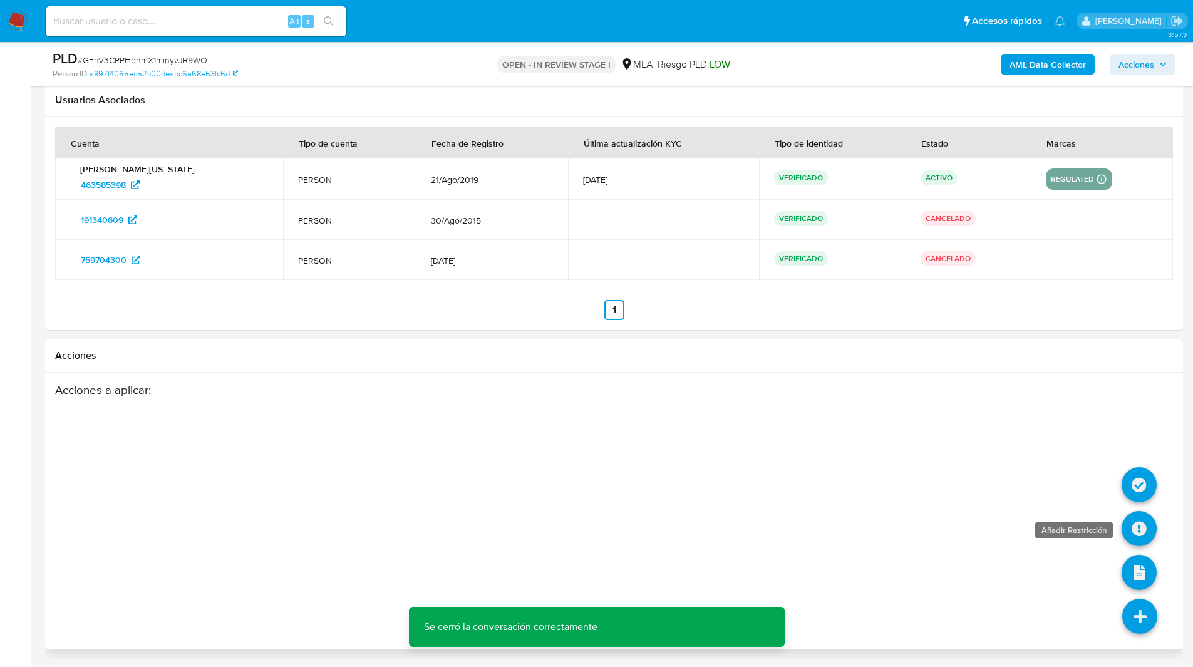
click at [1139, 527] on icon at bounding box center [1139, 528] width 35 height 35
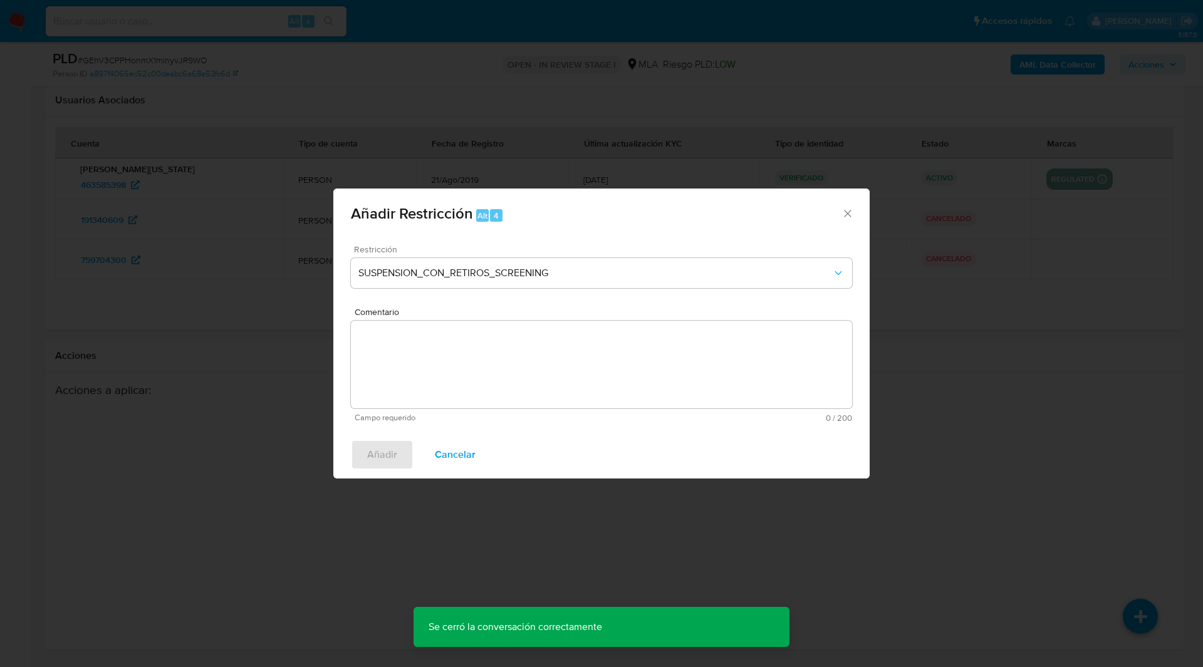
click at [415, 255] on div "Restricción SUSPENSION_CON_RETIROS_SCREENING" at bounding box center [601, 275] width 501 height 60
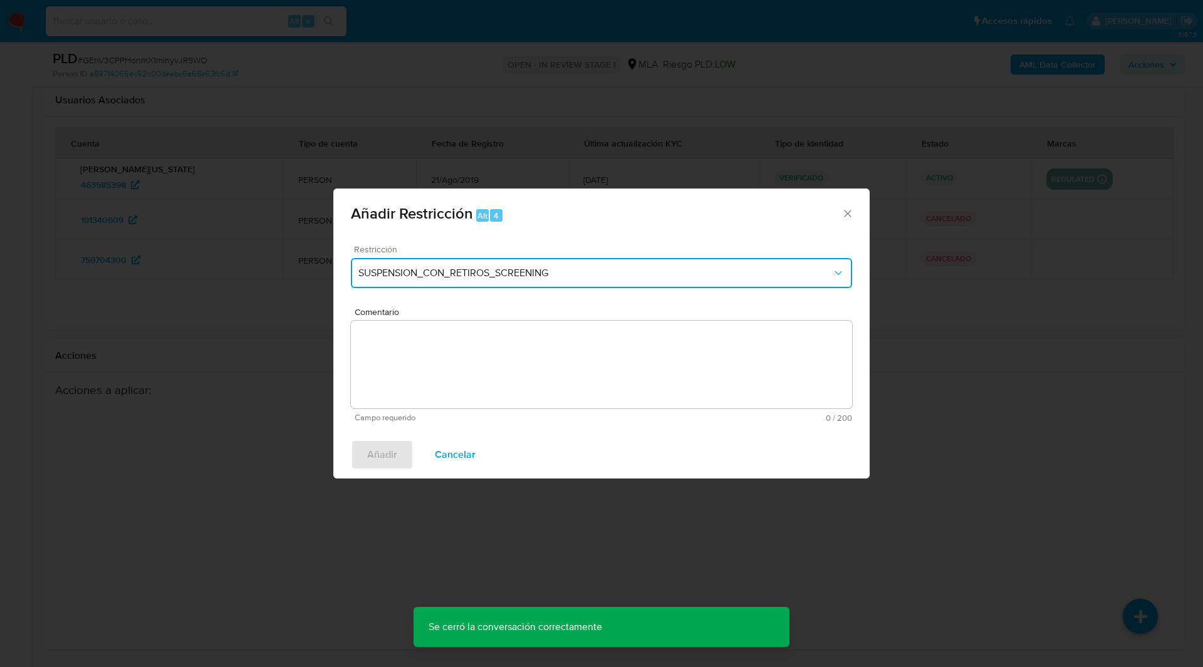
click at [409, 272] on span "SUSPENSION_CON_RETIROS_SCREENING" at bounding box center [595, 273] width 474 height 13
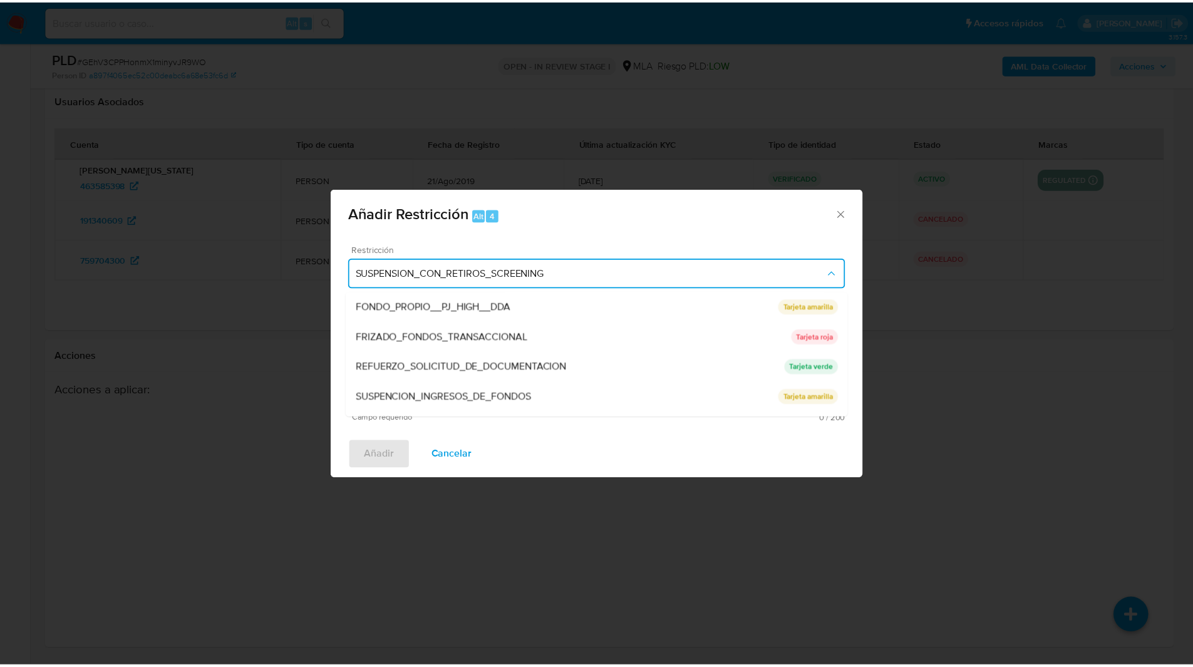
scroll to position [266, 0]
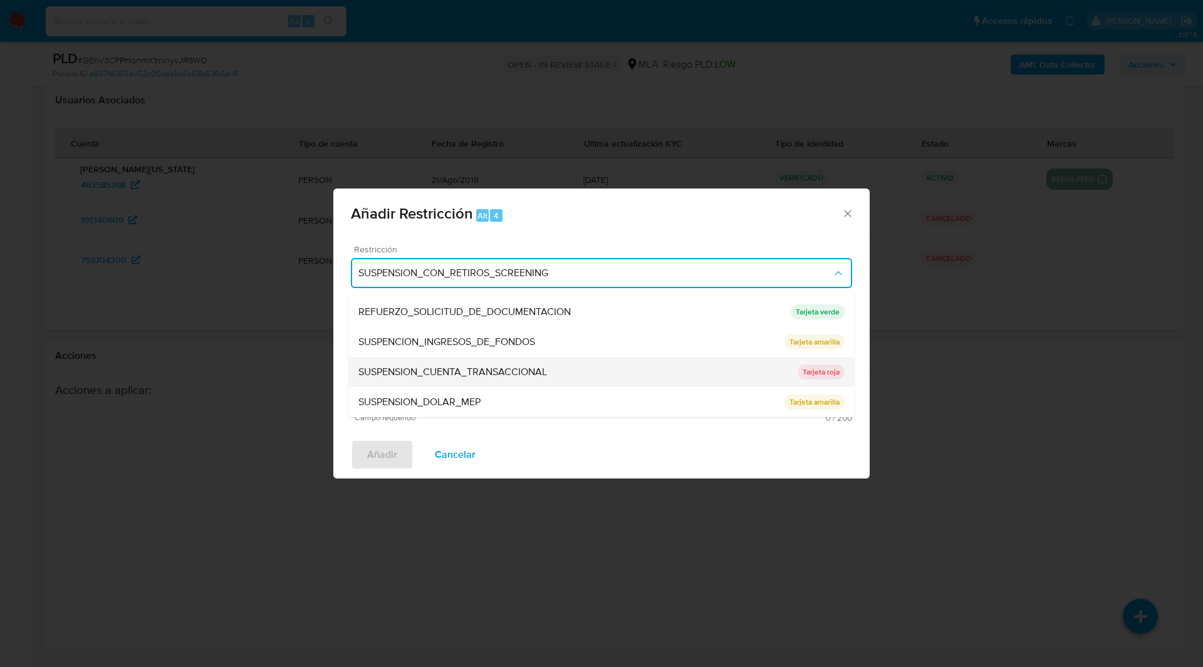
click at [431, 368] on span "SUSPENSION_CUENTA_TRANSACCIONAL" at bounding box center [452, 372] width 189 height 13
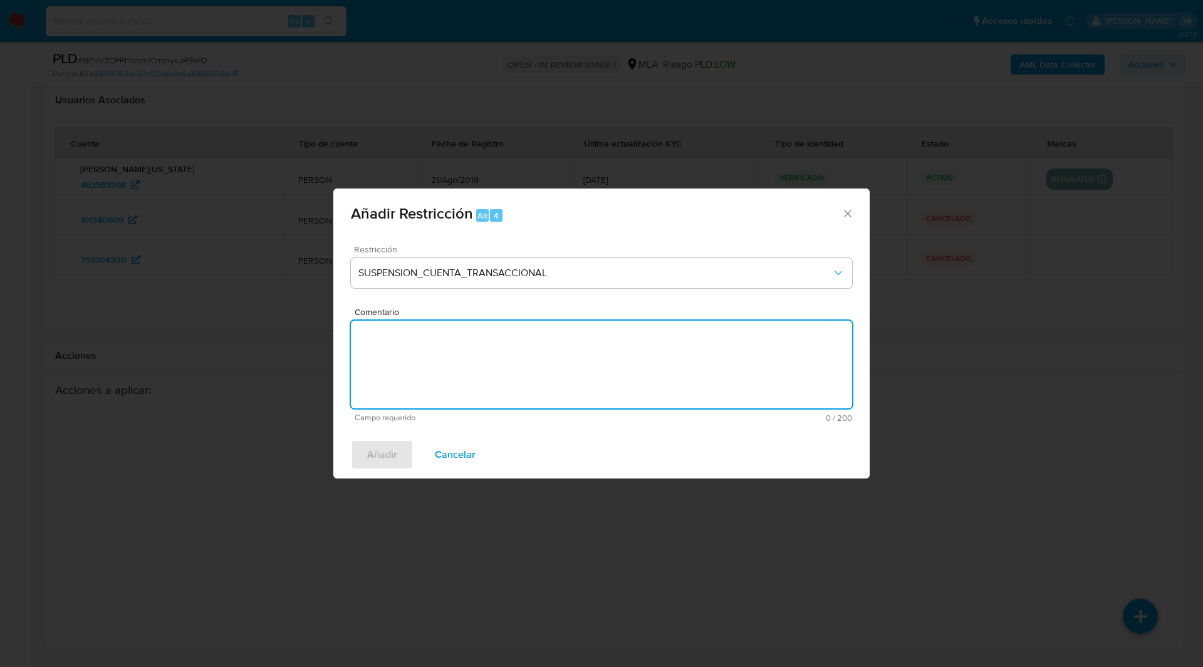
click at [507, 361] on textarea "Comentario" at bounding box center [601, 365] width 501 height 88
type textarea "AML"
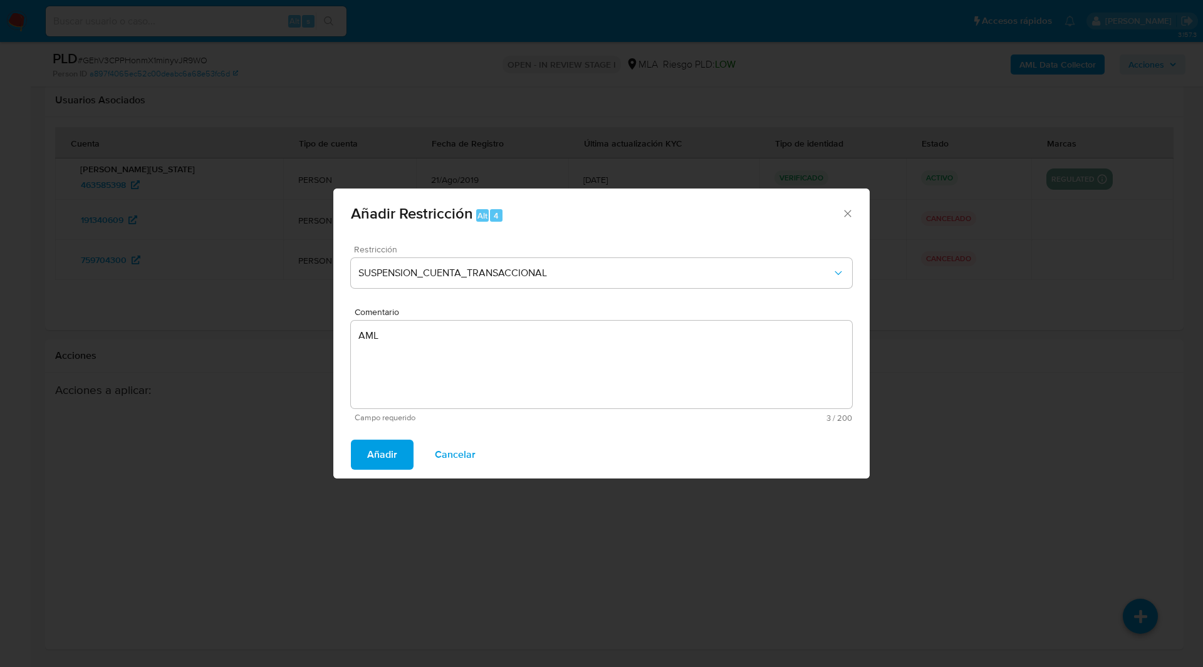
click at [391, 448] on span "Añadir" at bounding box center [382, 455] width 30 height 28
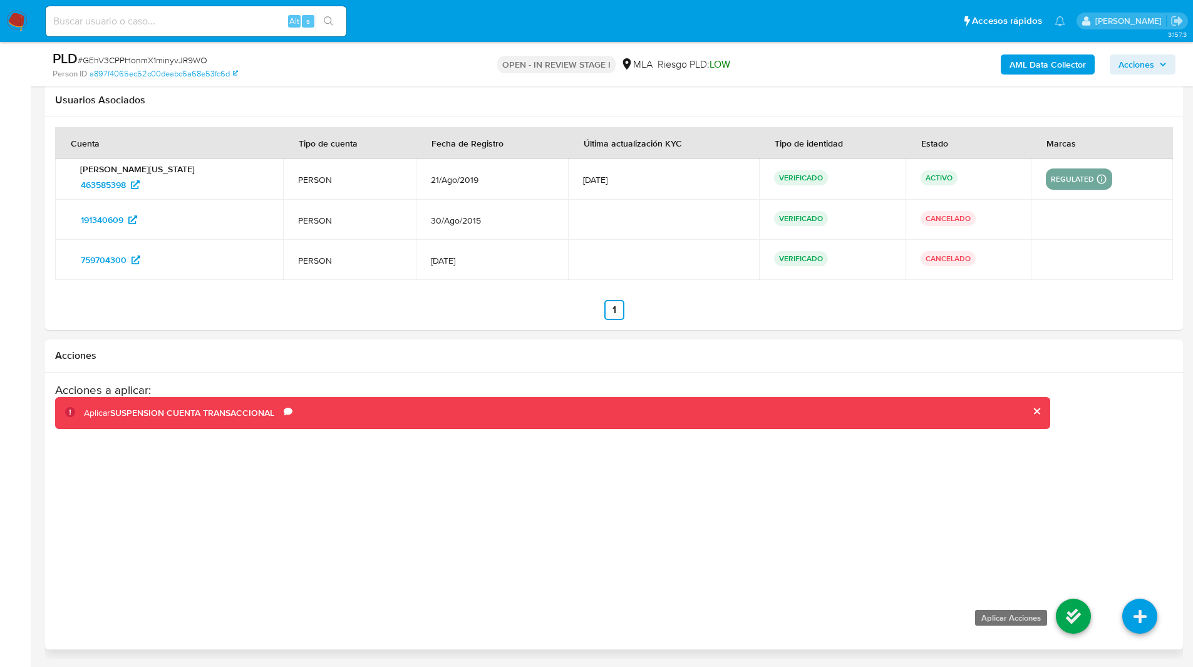
click at [1070, 616] on icon at bounding box center [1073, 616] width 35 height 35
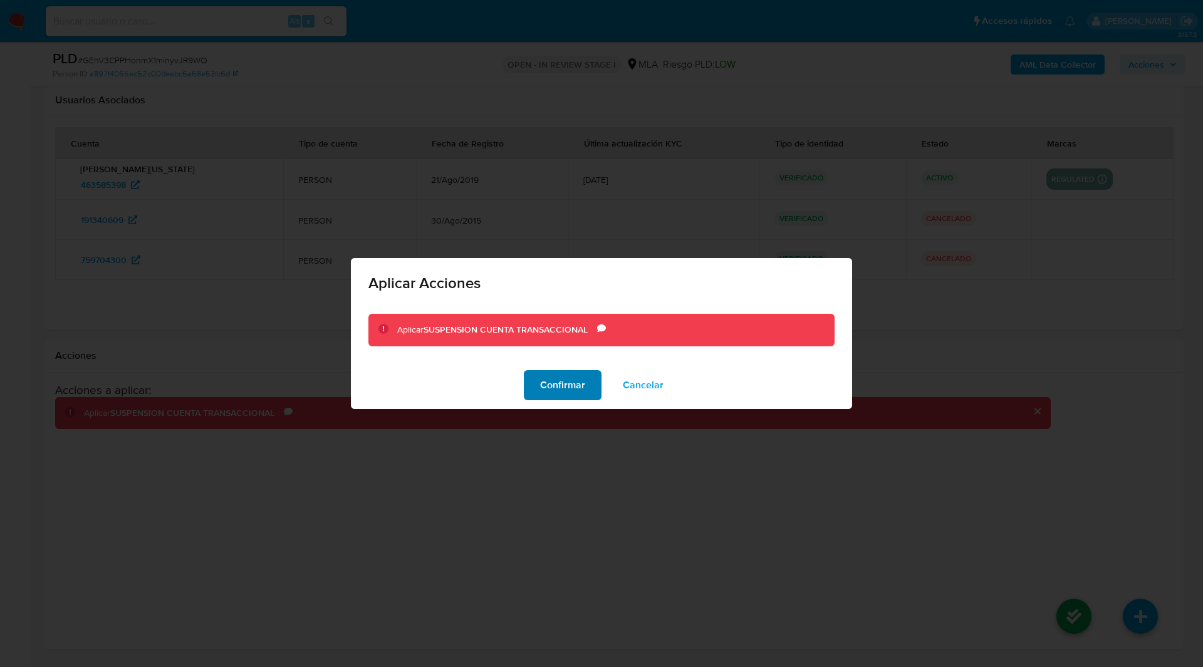
click at [557, 385] on span "Confirmar" at bounding box center [562, 385] width 45 height 28
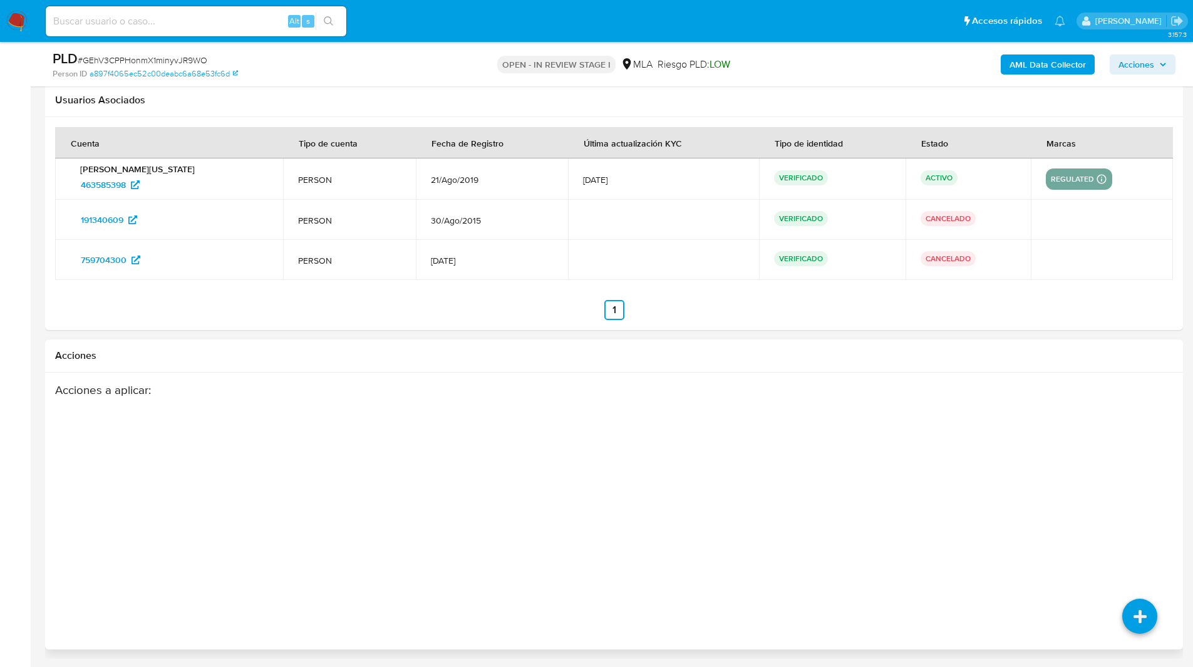
click at [501, 363] on div "Acciones" at bounding box center [614, 355] width 1138 height 33
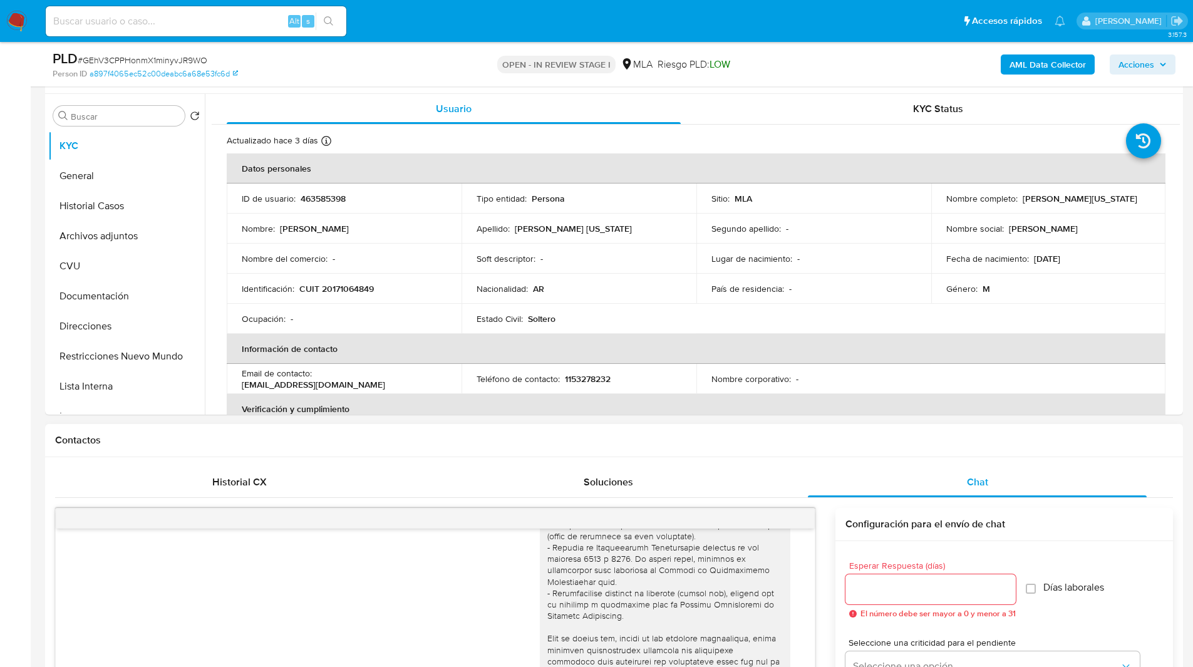
scroll to position [230, 0]
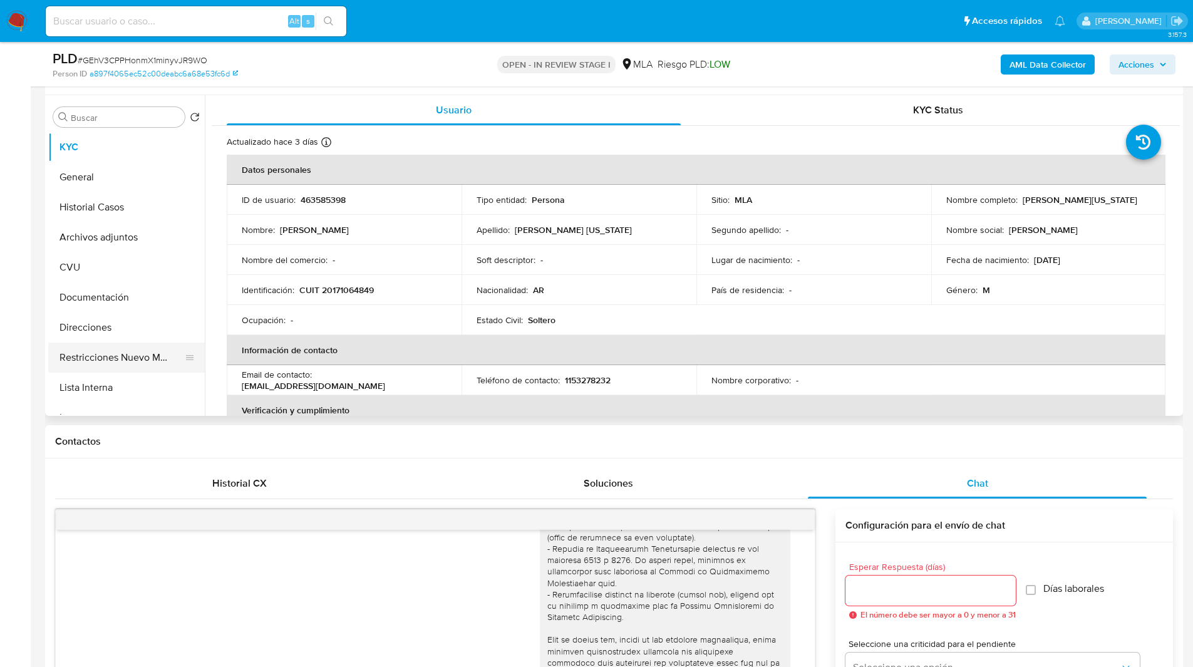
click at [122, 355] on button "Restricciones Nuevo Mundo" at bounding box center [121, 358] width 147 height 30
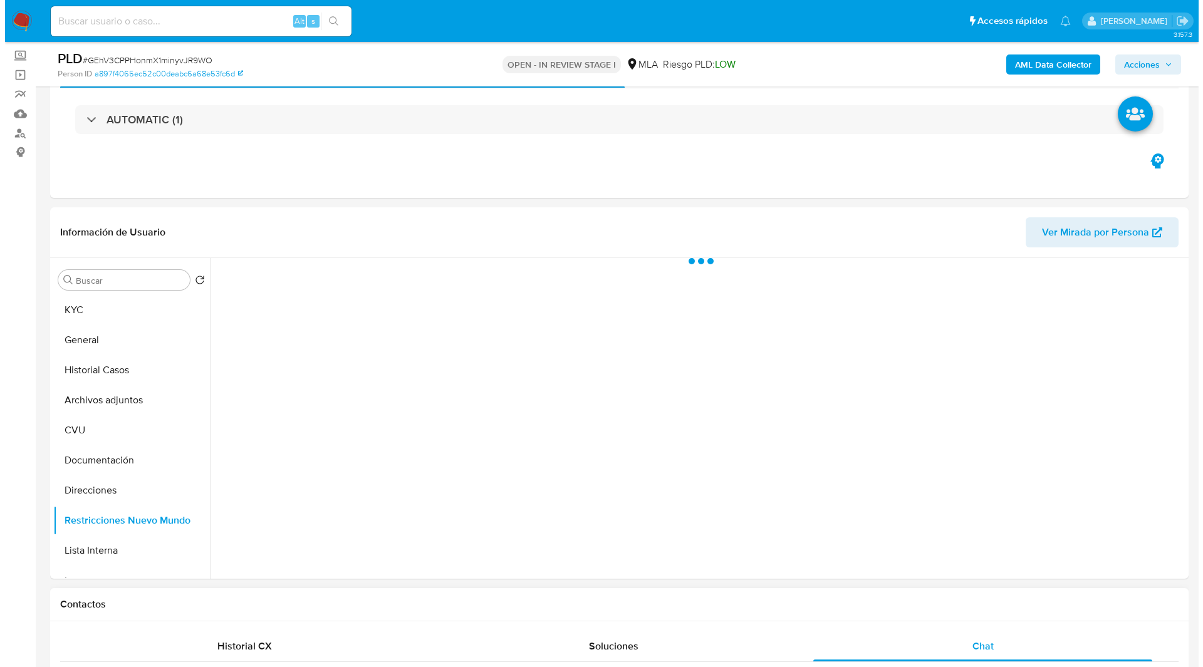
scroll to position [66, 0]
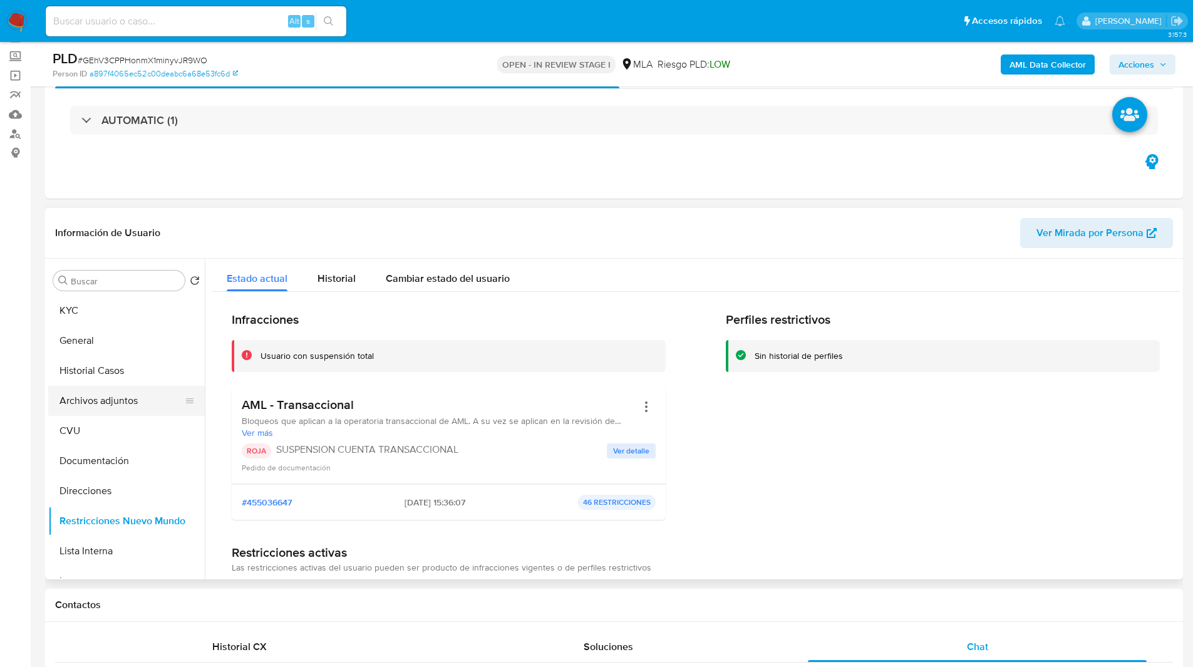
click at [129, 400] on button "Archivos adjuntos" at bounding box center [121, 401] width 147 height 30
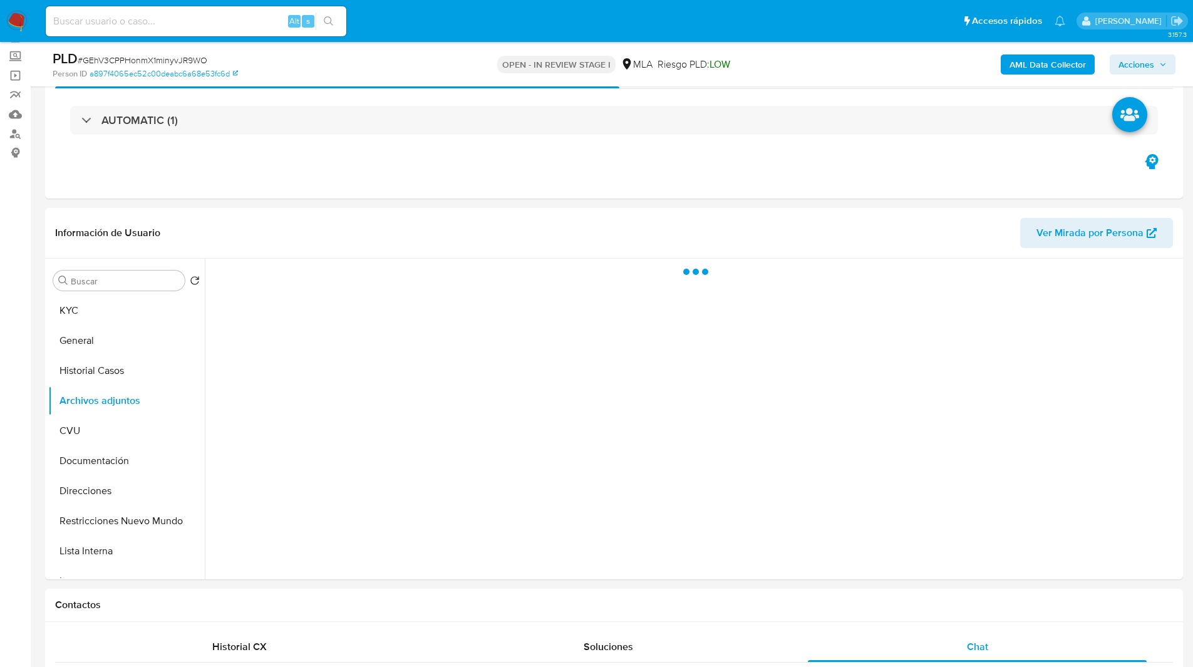
click at [1044, 65] on b "AML Data Collector" at bounding box center [1048, 64] width 76 height 20
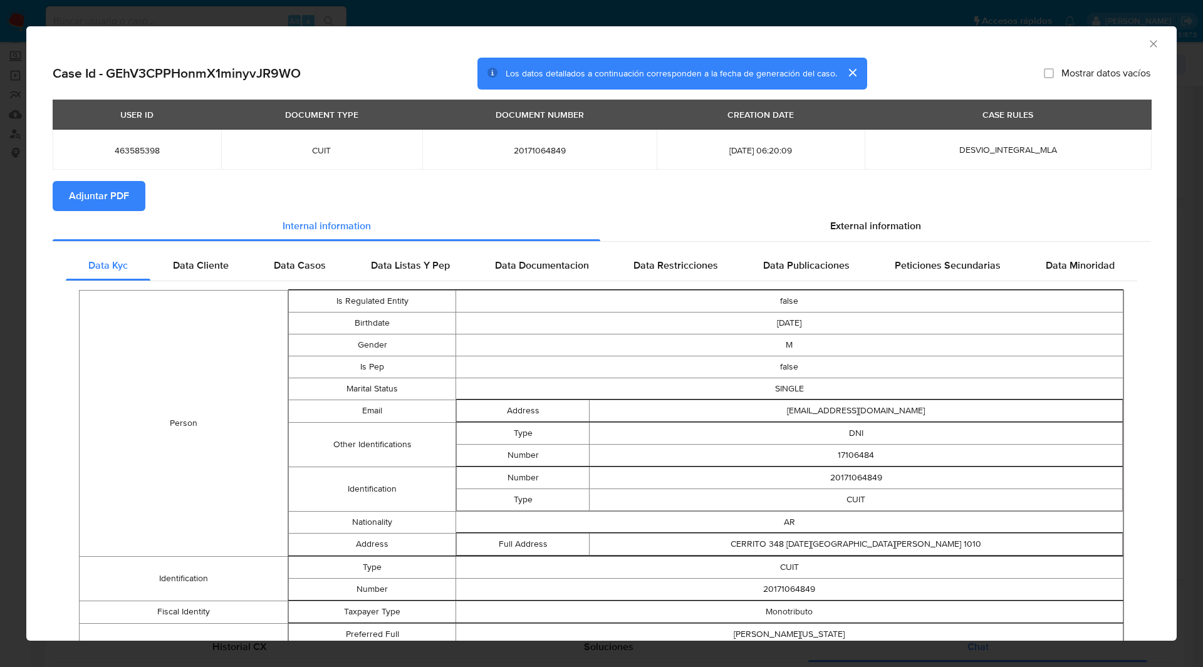
click at [143, 189] on button "Adjuntar PDF" at bounding box center [99, 196] width 93 height 30
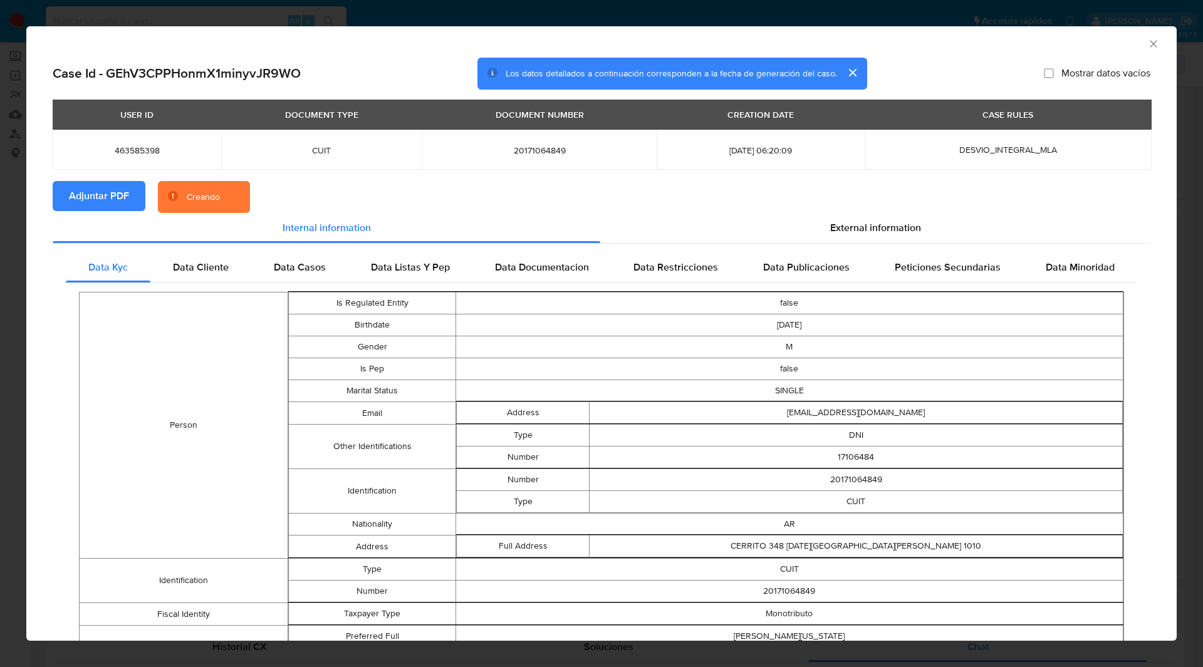
click at [332, 180] on div "USER ID DOCUMENT TYPE DOCUMENT NUMBER CREATION DATE CASE RULES 463585398 CUIT 2…" at bounding box center [601, 140] width 1097 height 81
click at [762, 48] on div "AML Data Collector" at bounding box center [591, 42] width 1112 height 14
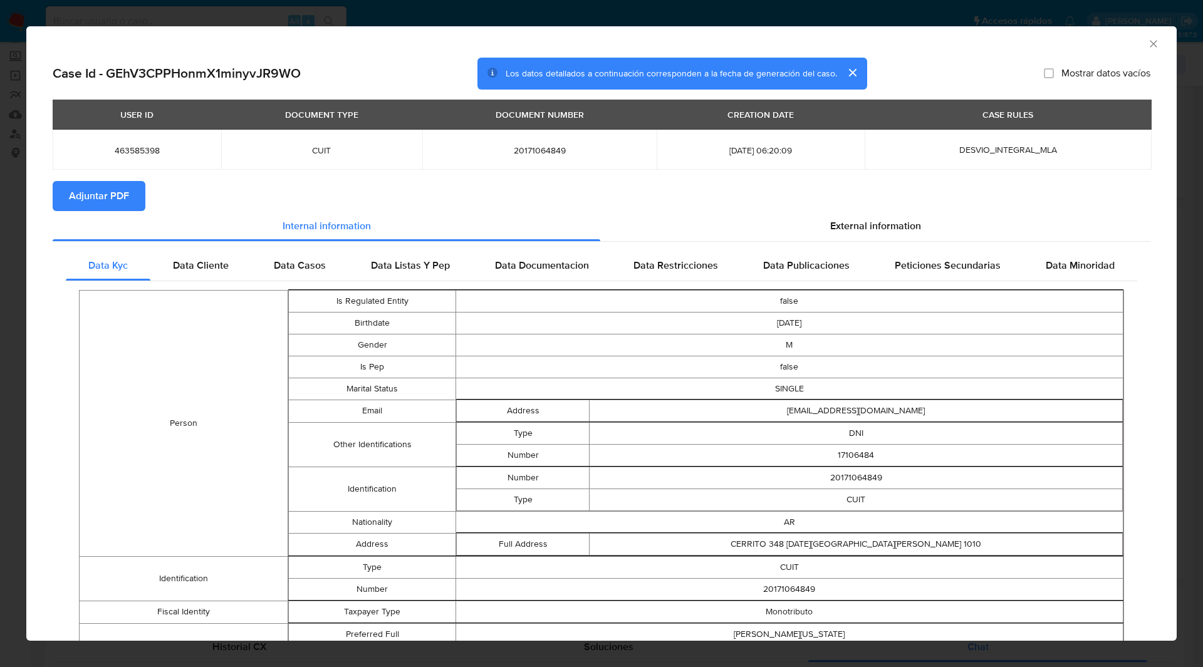
click at [1147, 47] on icon "Cerrar ventana" at bounding box center [1153, 44] width 13 height 13
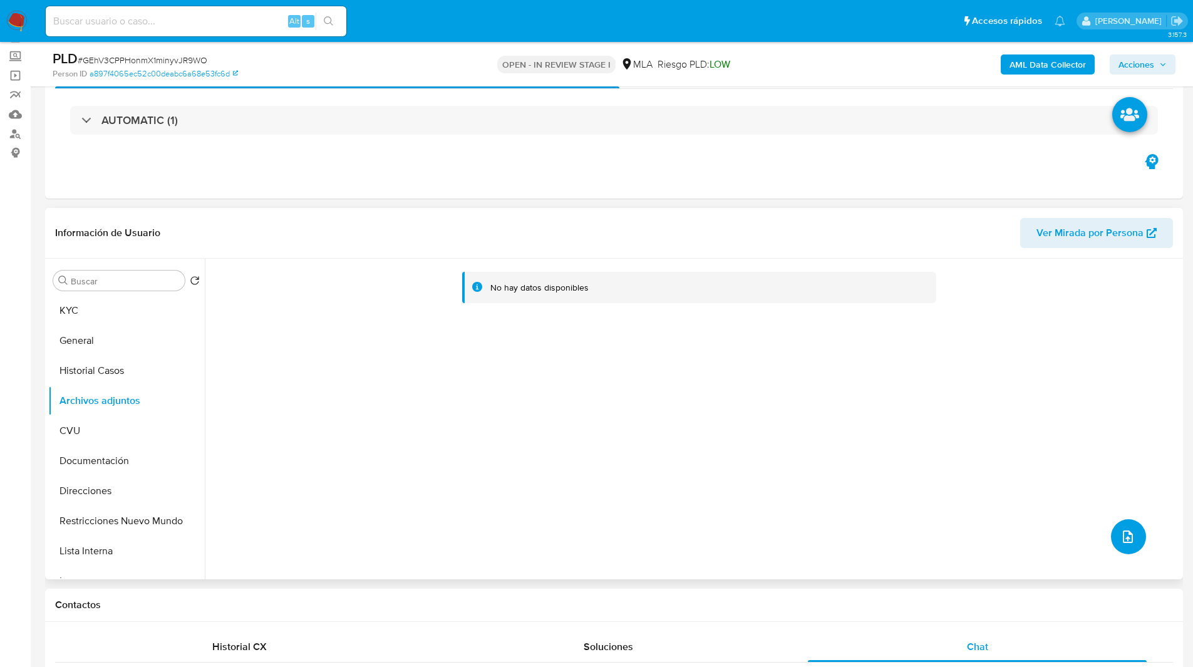
click at [1134, 546] on button "upload-file" at bounding box center [1128, 536] width 35 height 35
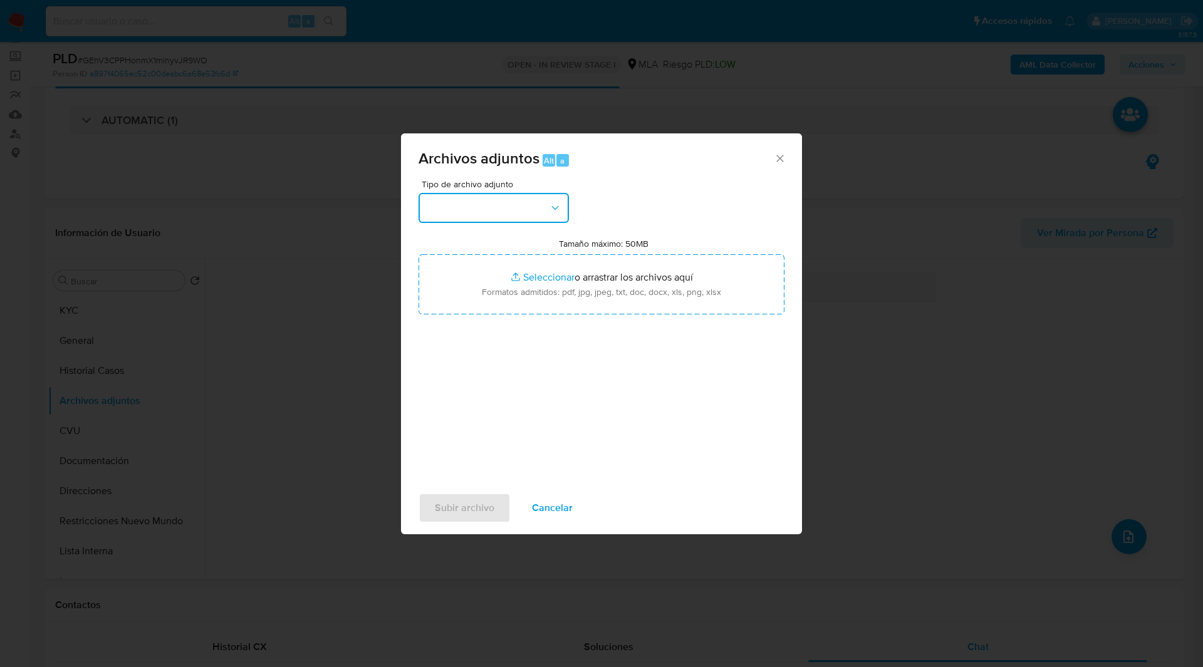
click at [473, 209] on button "button" at bounding box center [493, 208] width 150 height 30
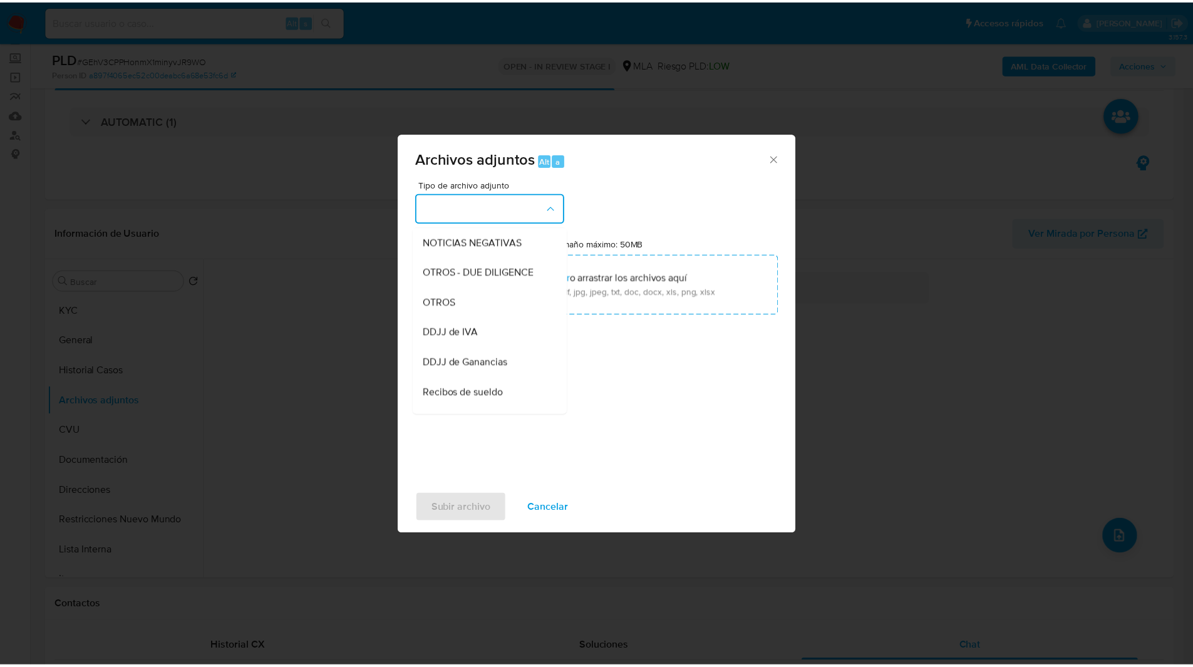
scroll to position [181, 0]
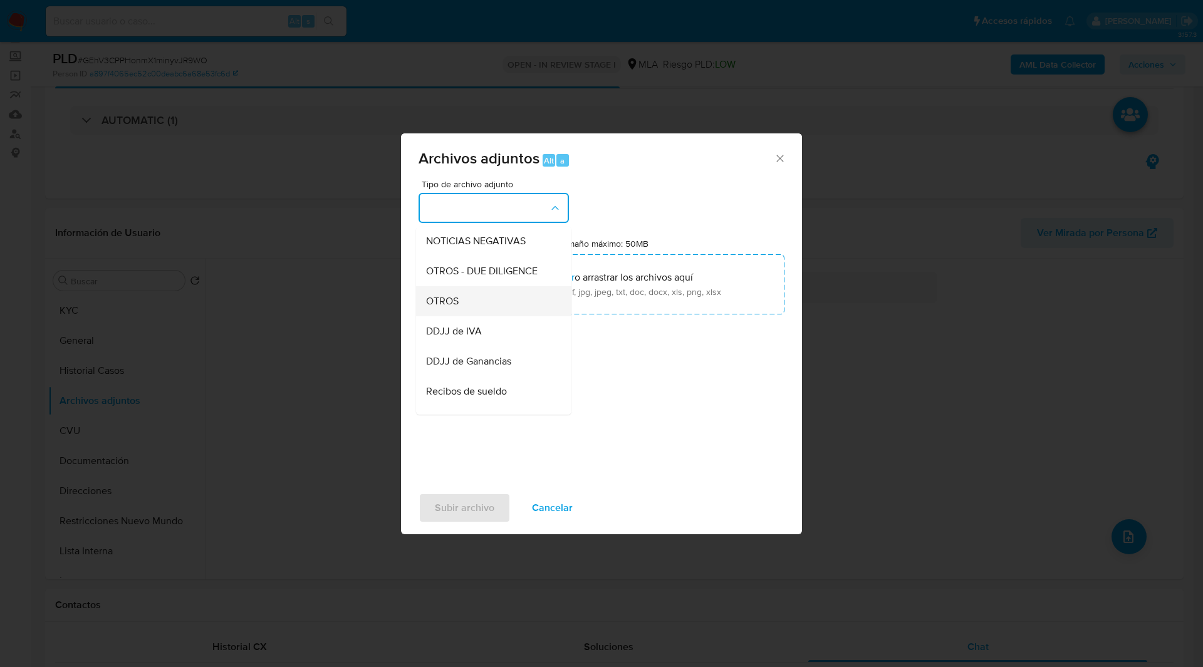
click at [445, 308] on span "OTROS" at bounding box center [442, 301] width 33 height 13
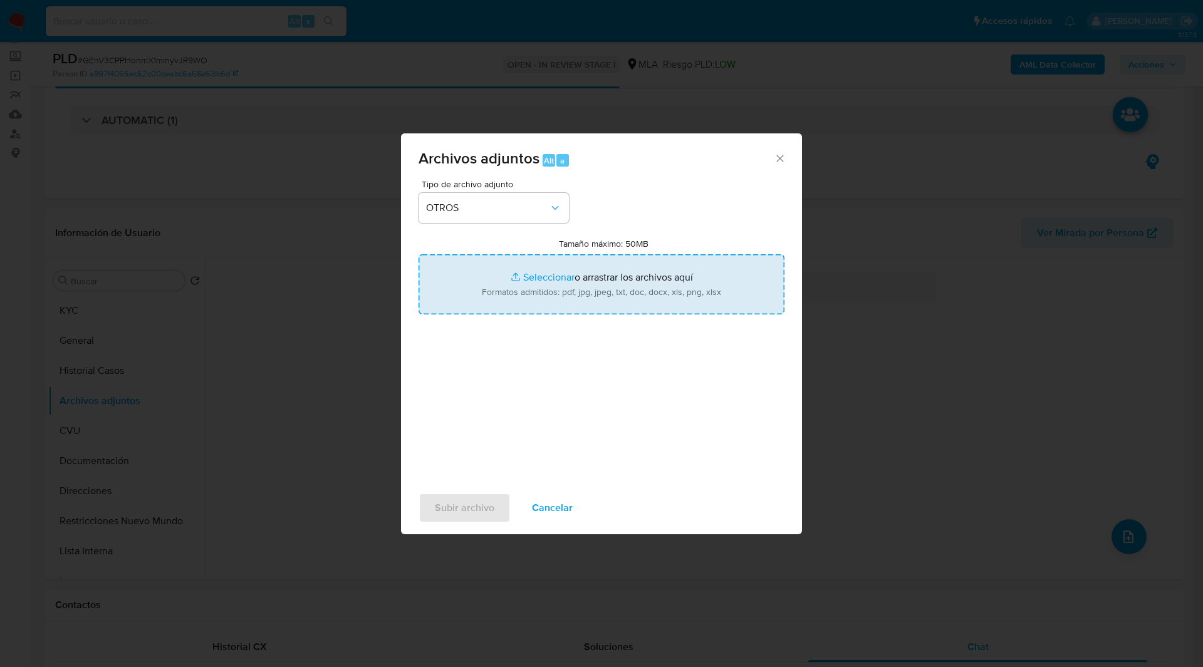
type input "C:\fakepath\Caselog 463585398.docx"
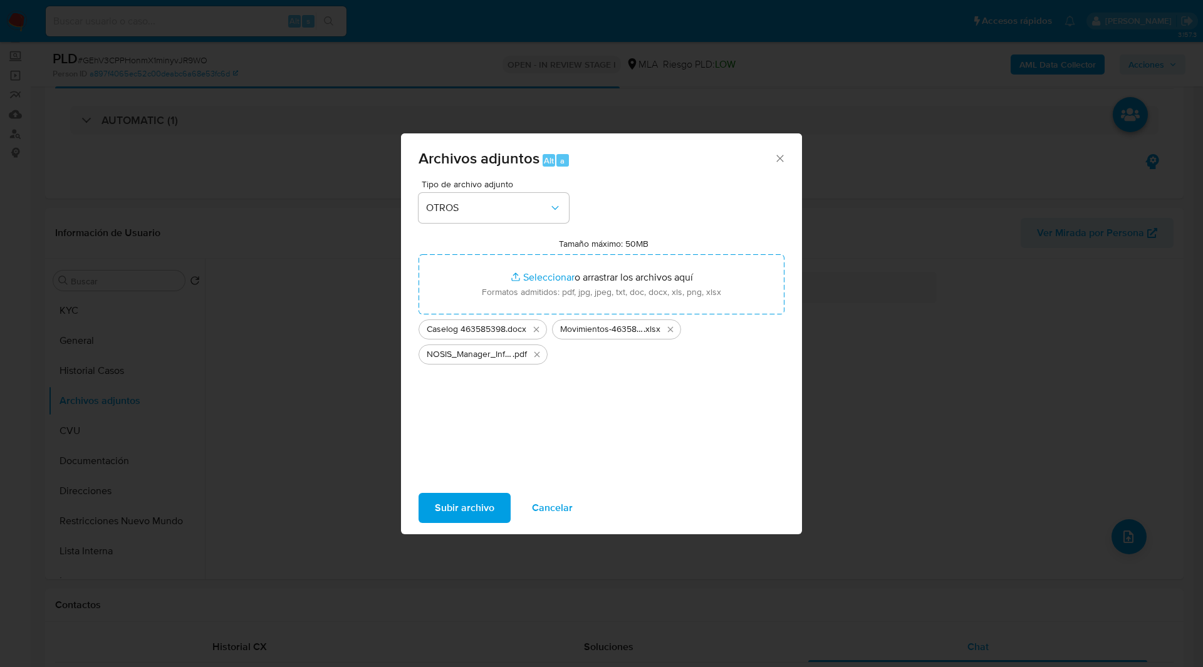
click at [463, 522] on span "Subir archivo" at bounding box center [465, 508] width 60 height 28
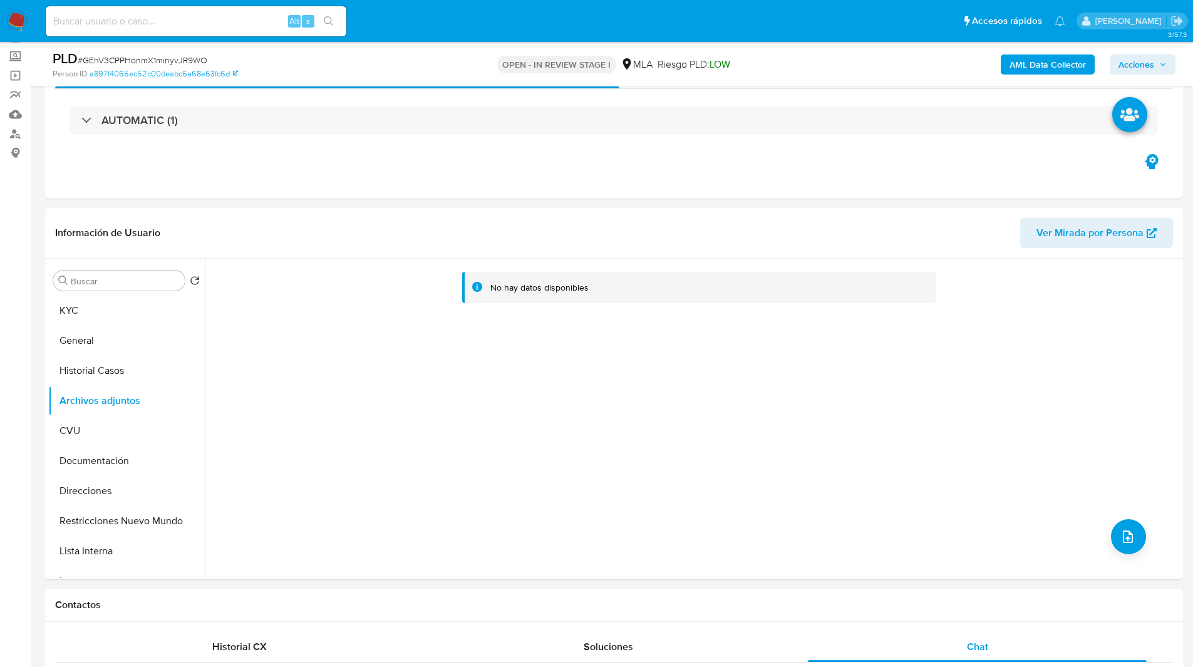
click at [1105, 66] on div "AML Data Collector Acciones" at bounding box center [990, 63] width 371 height 29
click at [1117, 66] on button "Acciones" at bounding box center [1143, 64] width 66 height 20
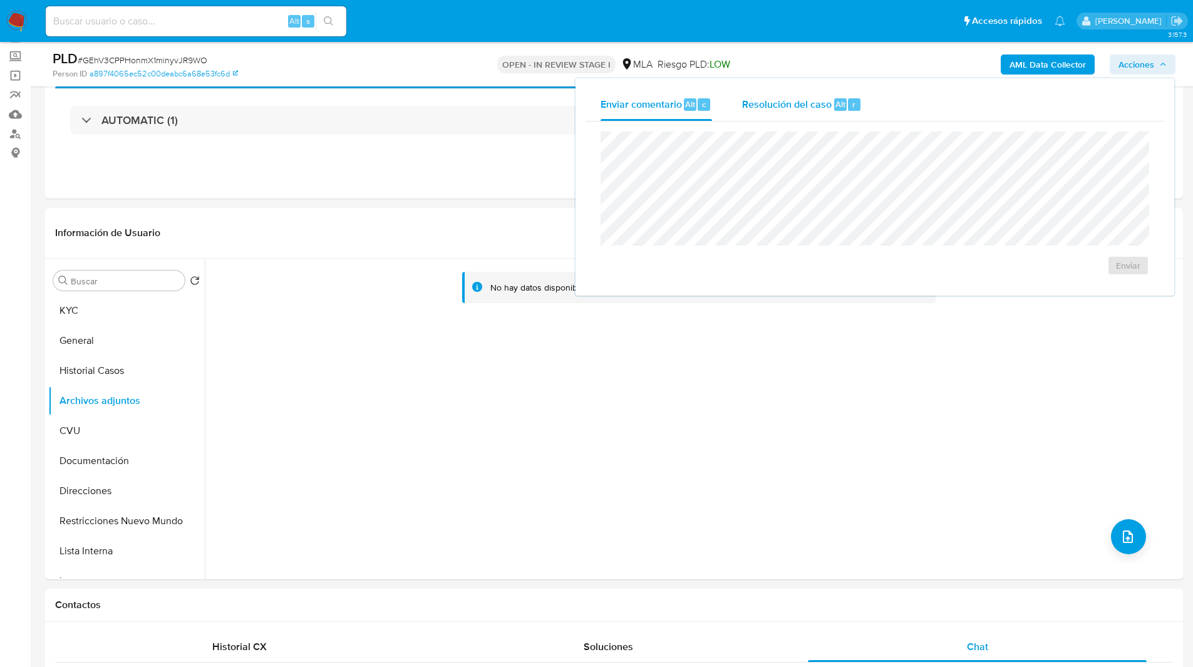
click at [867, 101] on button "Resolución del caso Alt r" at bounding box center [802, 104] width 150 height 33
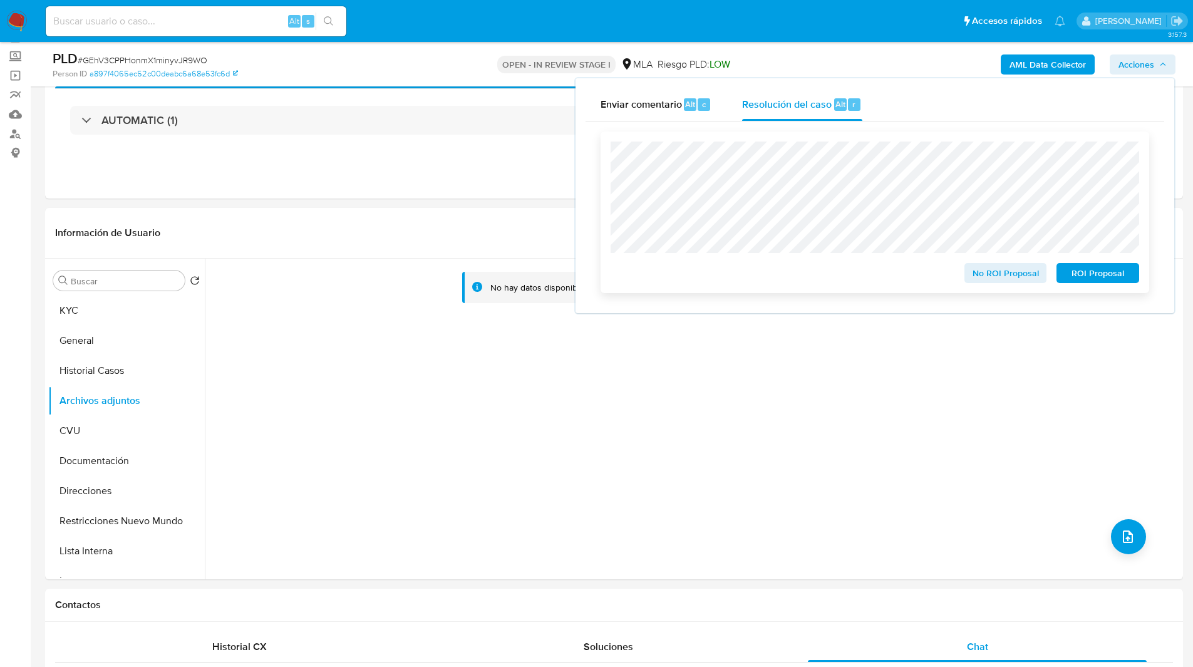
click at [1104, 281] on span "ROI Proposal" at bounding box center [1097, 273] width 65 height 18
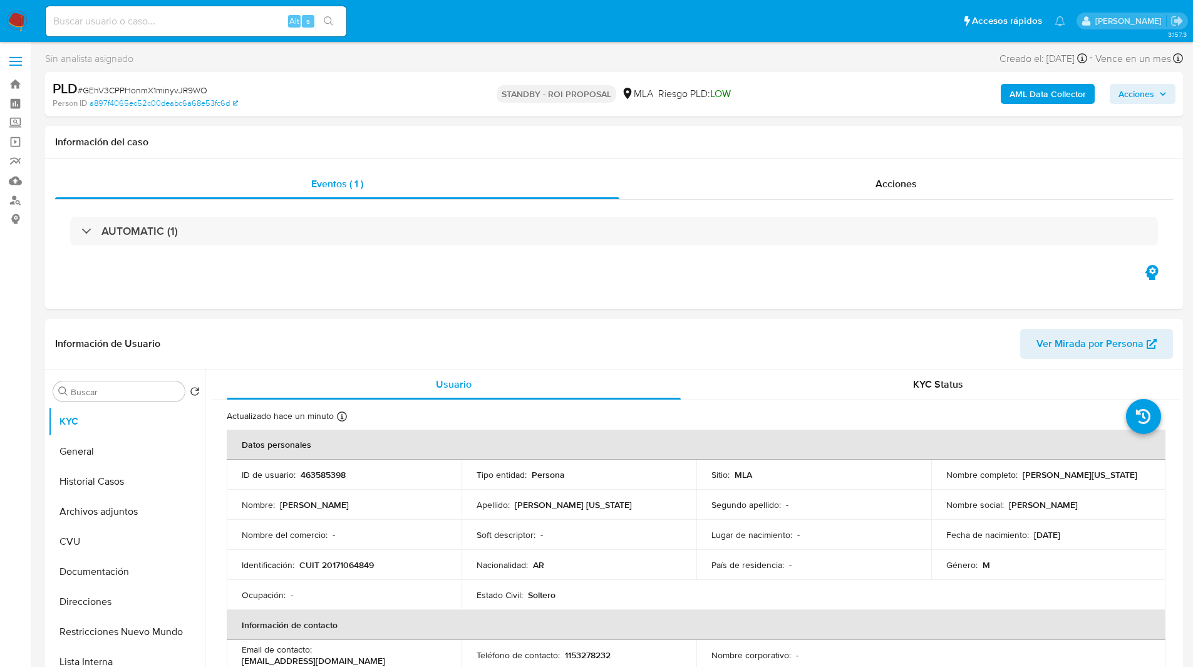
select select "10"
click at [464, 298] on div "Eventos ( 1 ) Acciones AUTOMATIC (1)" at bounding box center [614, 234] width 1138 height 150
click at [185, 18] on input at bounding box center [196, 21] width 301 height 16
click at [229, 18] on input at bounding box center [196, 21] width 301 height 16
paste input "CHRuCMv6myaYDHJC04FVAn5V"
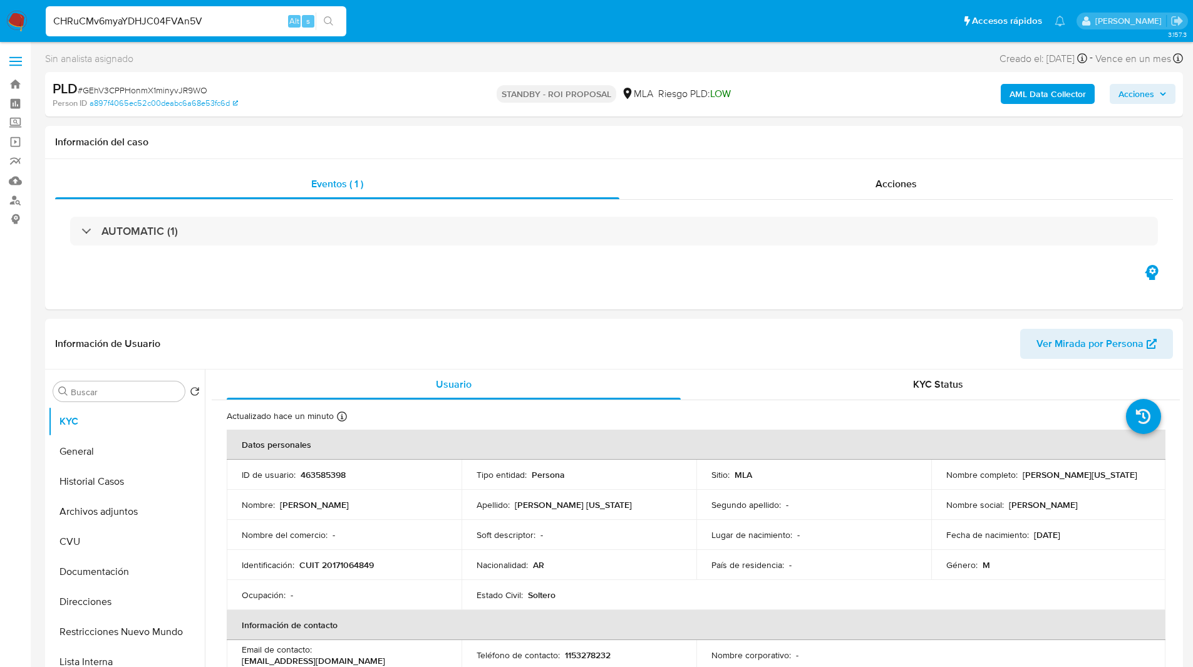
type input "CHRuCMv6myaYDHJC04FVAn5V"
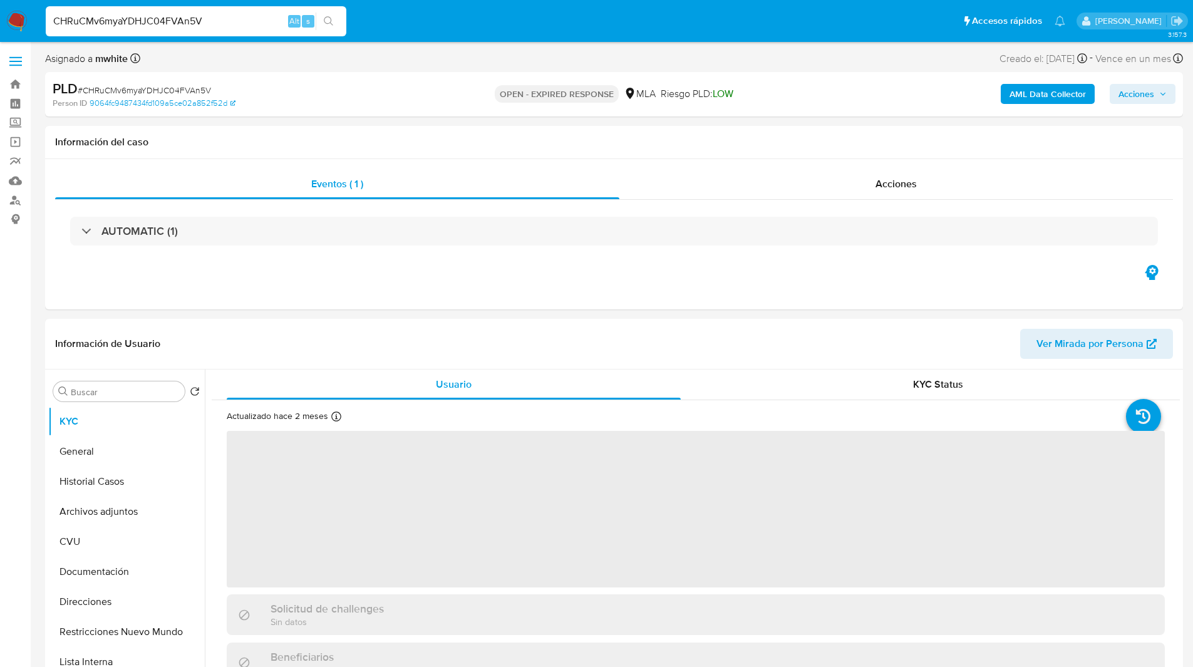
select select "10"
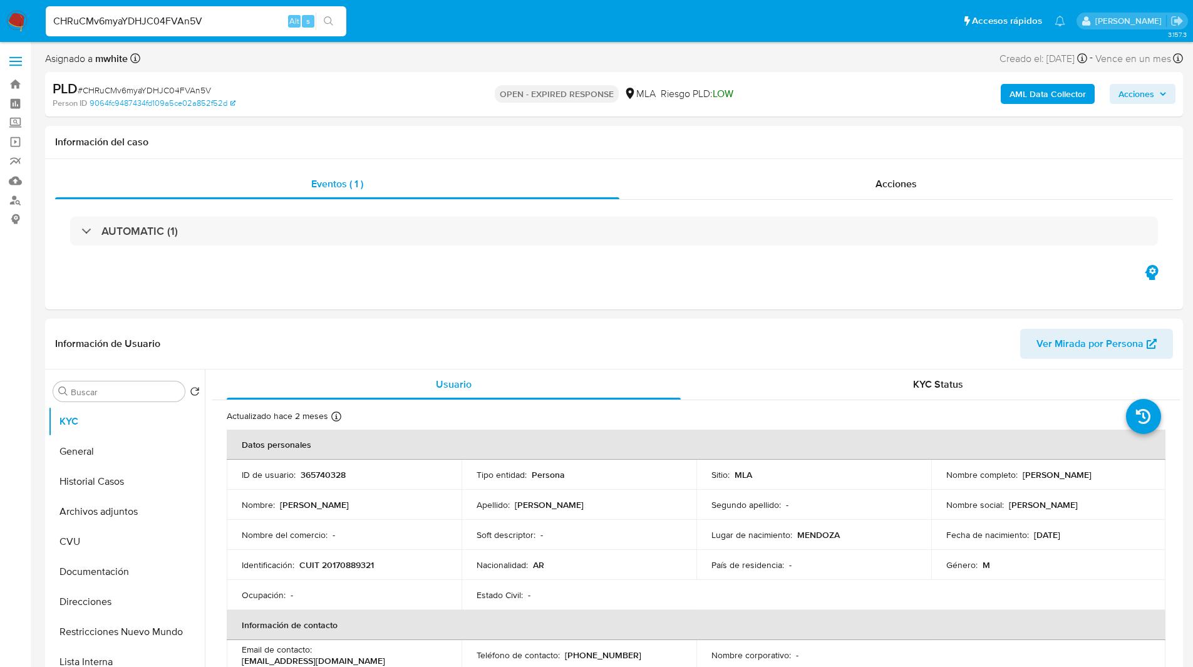
click at [461, 53] on div "Asignado a mwhite Asignado el: [DATE] 16:38:02 Creado el: [DATE] Creado el: [DA…" at bounding box center [614, 61] width 1138 height 22
click at [427, 20] on ul "Pausado Ver notificaciones CHRuCMv6myaYDHJC04FVAn5V Alt s Accesos rápidos Presi…" at bounding box center [555, 20] width 1032 height 31
click at [435, 18] on ul "Pausado Ver notificaciones CHRuCMv6myaYDHJC04FVAn5V Alt s Accesos rápidos Presi…" at bounding box center [555, 20] width 1032 height 31
click at [420, 25] on ul "Pausado Ver notificaciones CHRuCMv6myaYDHJC04FVAn5V Alt s Accesos rápidos Presi…" at bounding box center [555, 20] width 1032 height 31
click at [718, 130] on div "Información del caso" at bounding box center [614, 142] width 1138 height 33
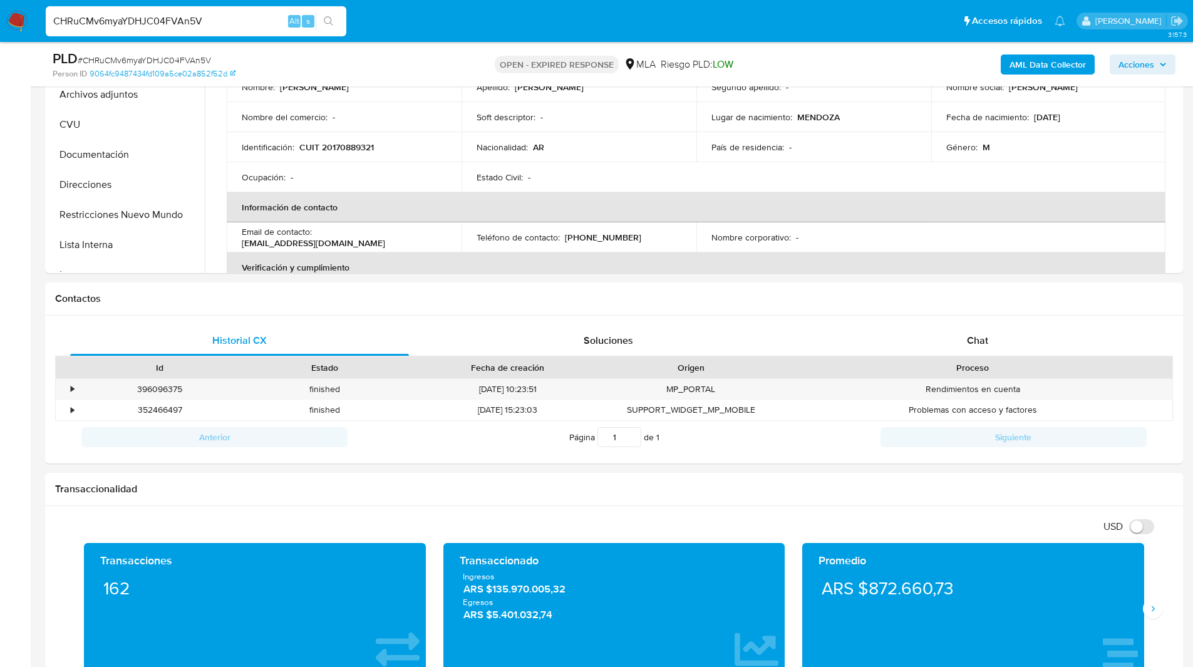
scroll to position [448, 0]
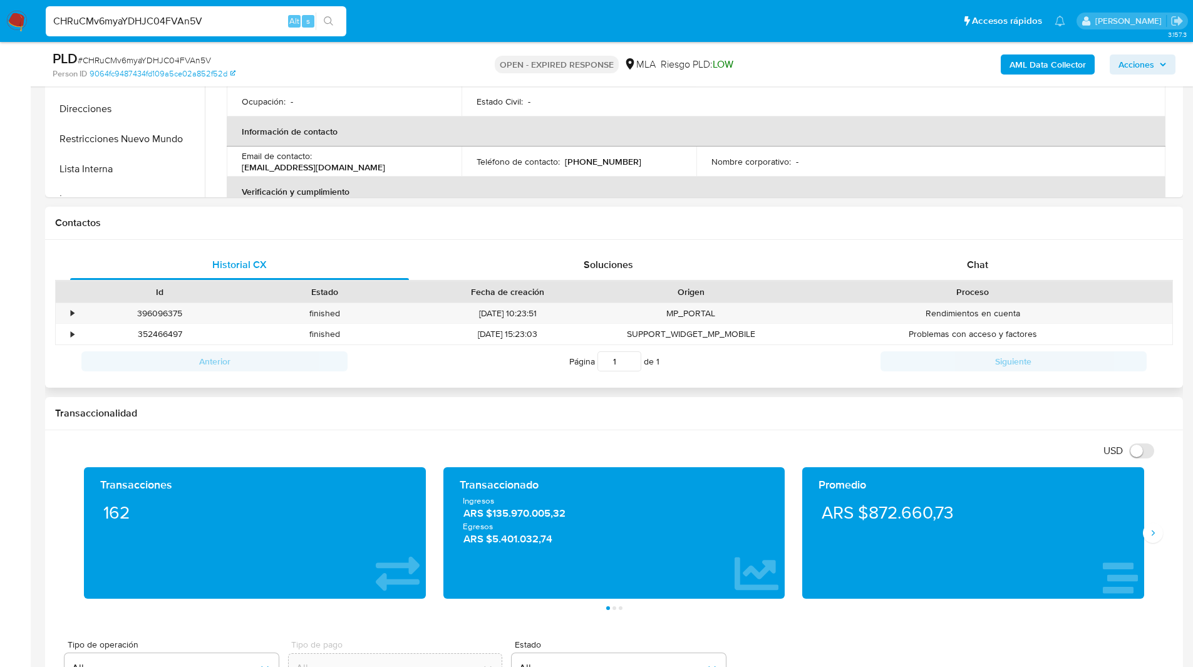
click at [958, 286] on div "Proceso" at bounding box center [972, 292] width 381 height 13
click at [948, 274] on div "Chat" at bounding box center [977, 265] width 339 height 30
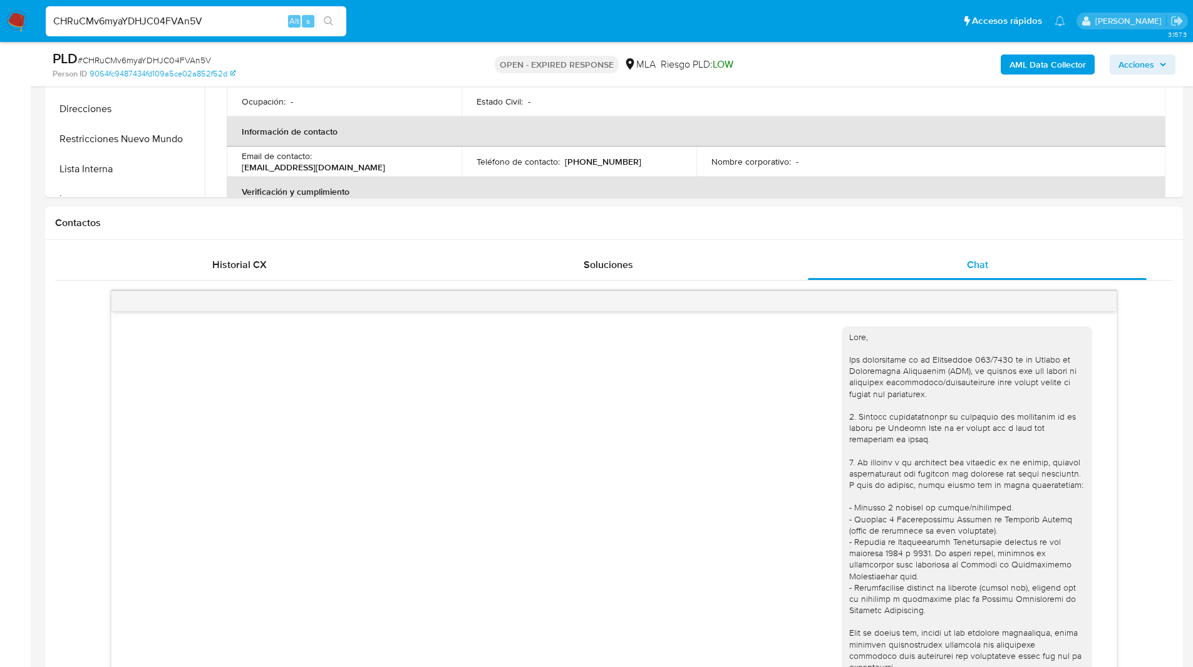
scroll to position [829, 0]
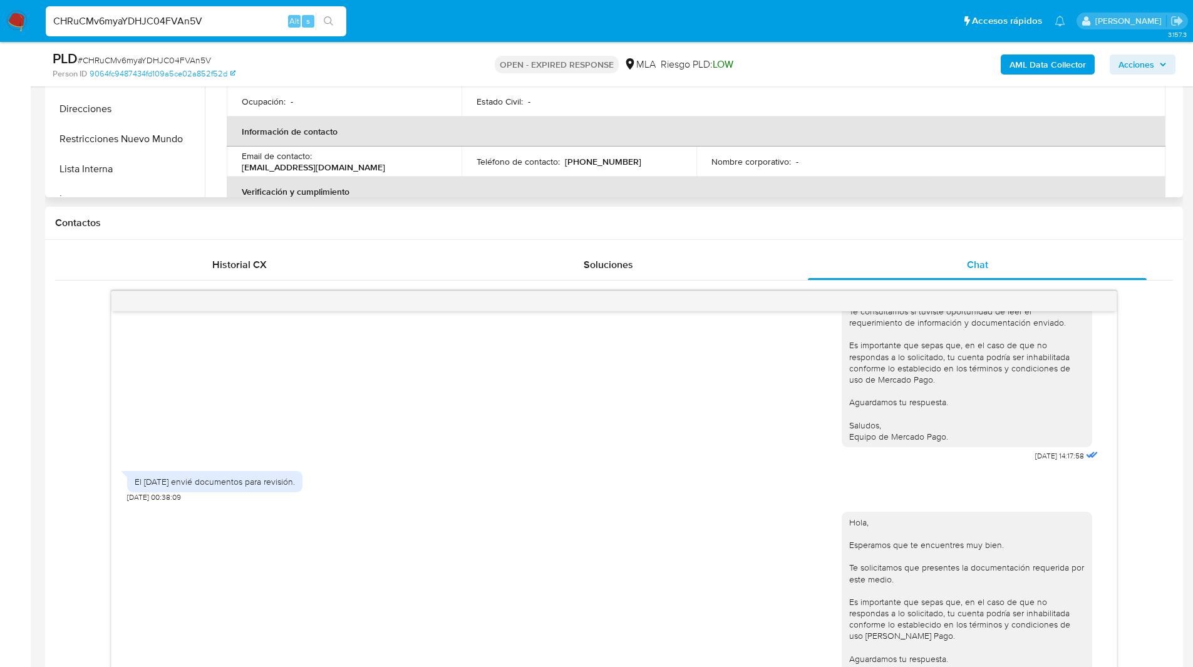
drag, startPoint x: 603, startPoint y: 259, endPoint x: 702, endPoint y: 196, distance: 117.5
click at [688, 210] on div "Contactos" at bounding box center [614, 223] width 1138 height 33
click at [668, 215] on div "Contactos" at bounding box center [614, 223] width 1138 height 33
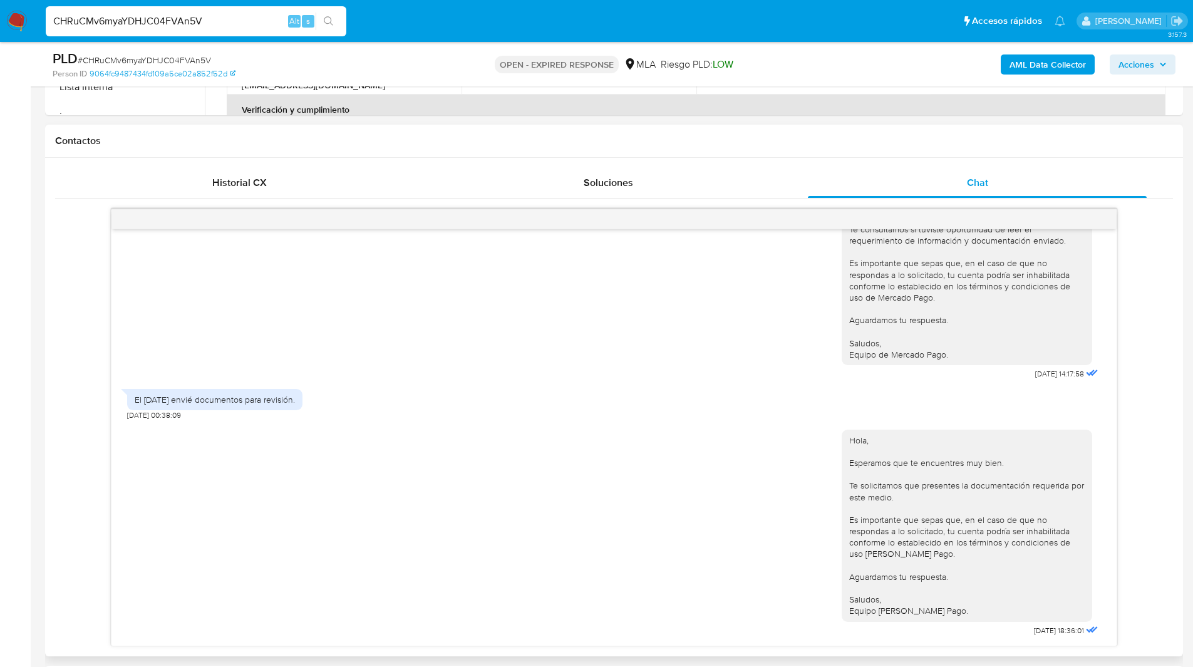
scroll to position [533, 0]
click at [58, 359] on div "[DATE] 20:10:00 Bien dia. Cuento con documentación de escritura para justificar…" at bounding box center [614, 425] width 1118 height 438
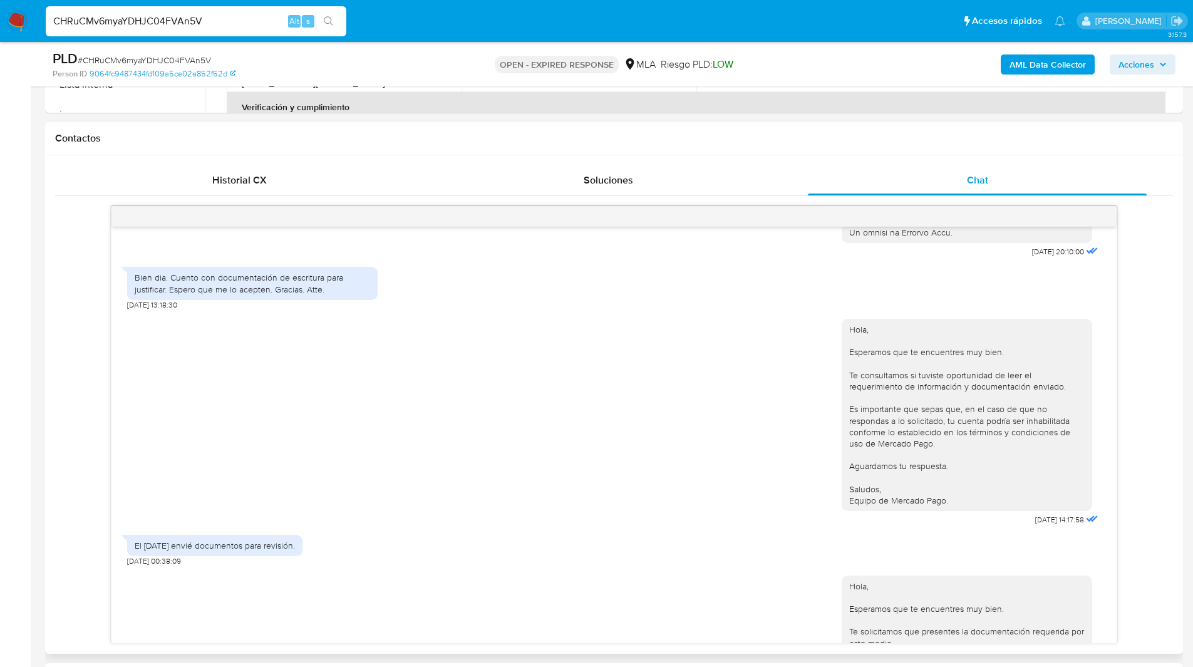
scroll to position [657, 0]
click at [195, 19] on input "CHRuCMv6myaYDHJC04FVAn5V" at bounding box center [196, 21] width 301 height 16
paste input "U5jRYWsYpD9QhkbsiqOxmXuq"
type input "U5jRYWsYpD9QhkbsiqOxmXuq"
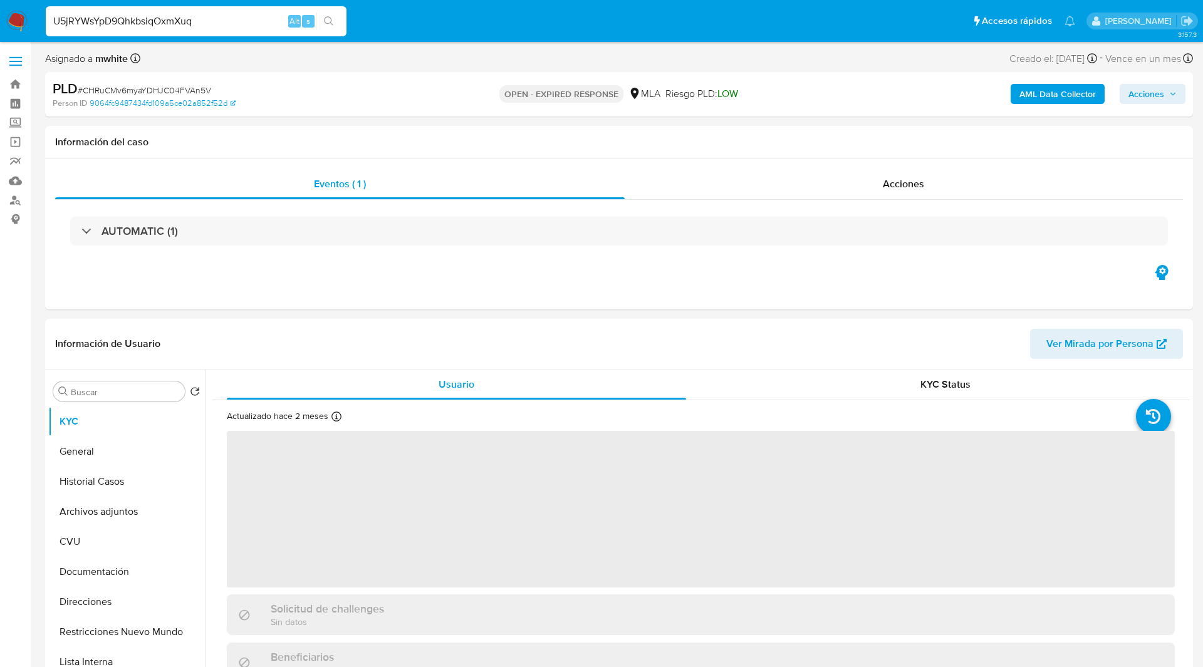
select select "10"
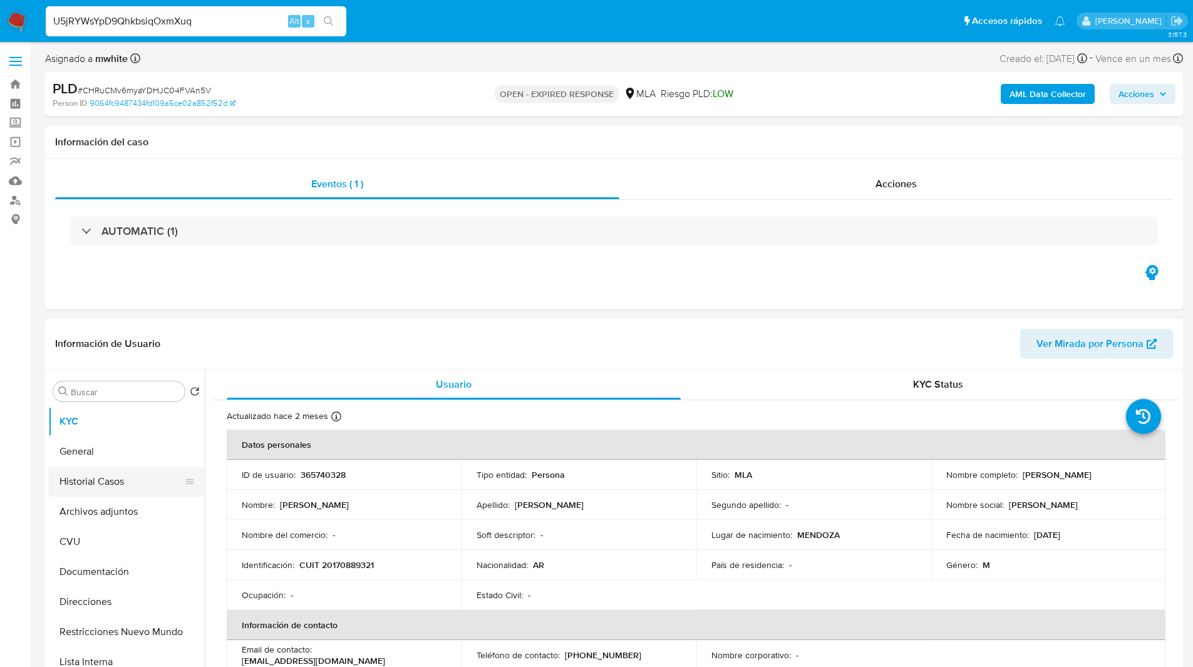
click at [125, 480] on button "Historial Casos" at bounding box center [121, 482] width 147 height 30
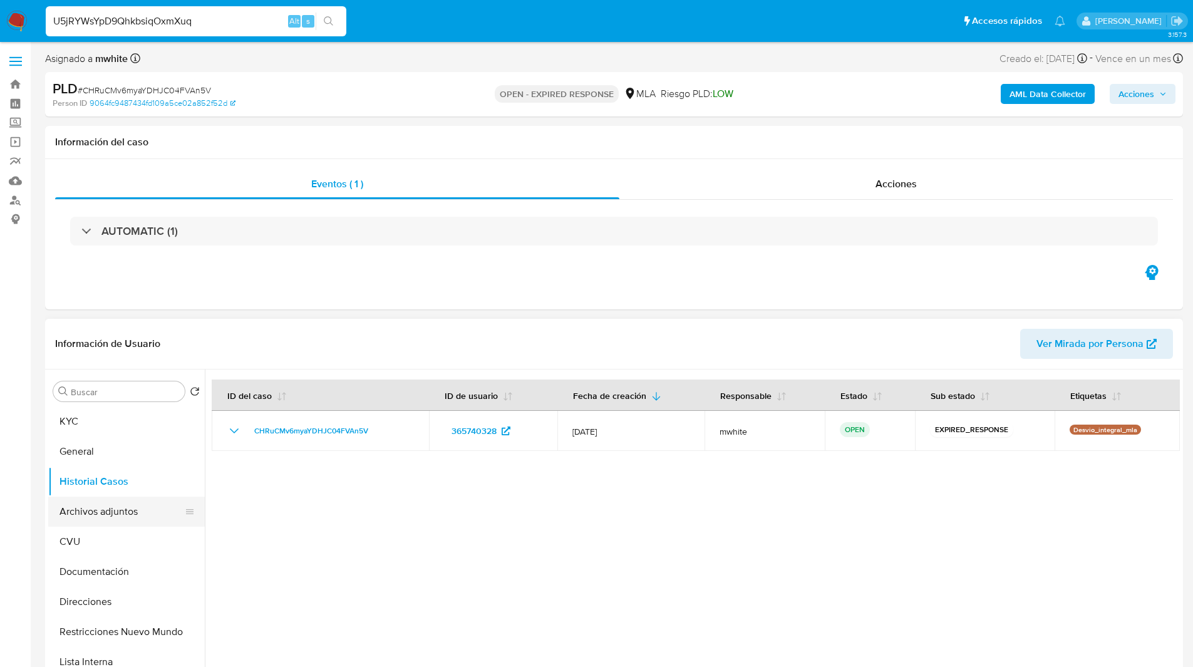
click at [110, 520] on button "Archivos adjuntos" at bounding box center [121, 512] width 147 height 30
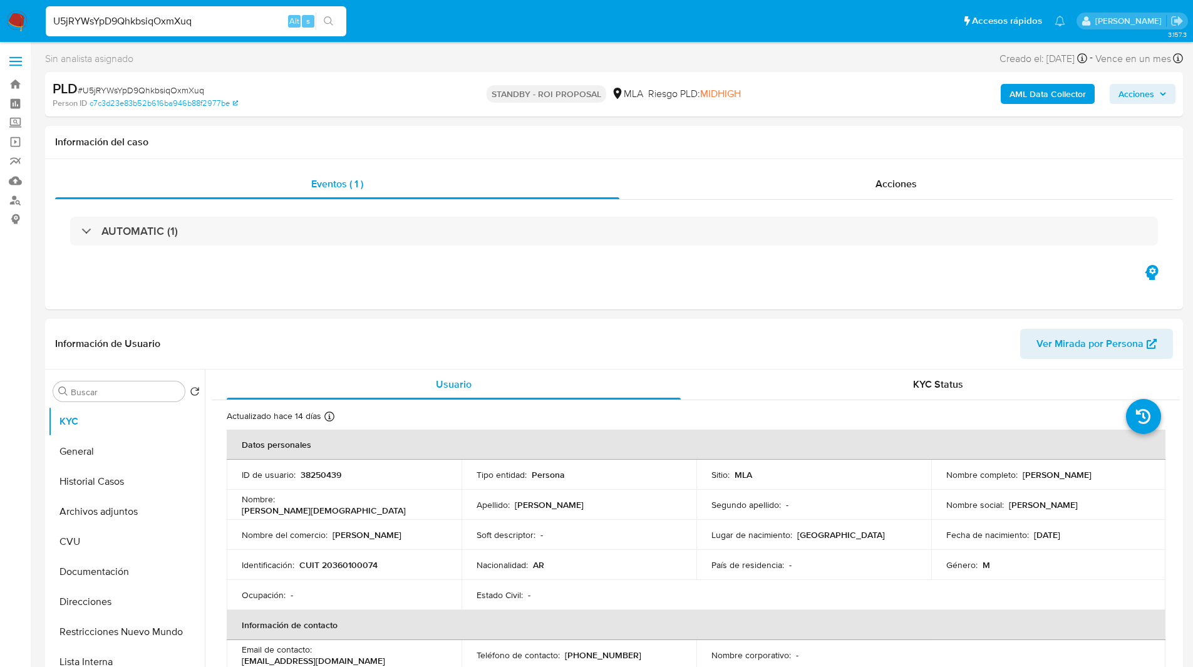
select select "10"
click at [90, 520] on button "Archivos adjuntos" at bounding box center [121, 512] width 147 height 30
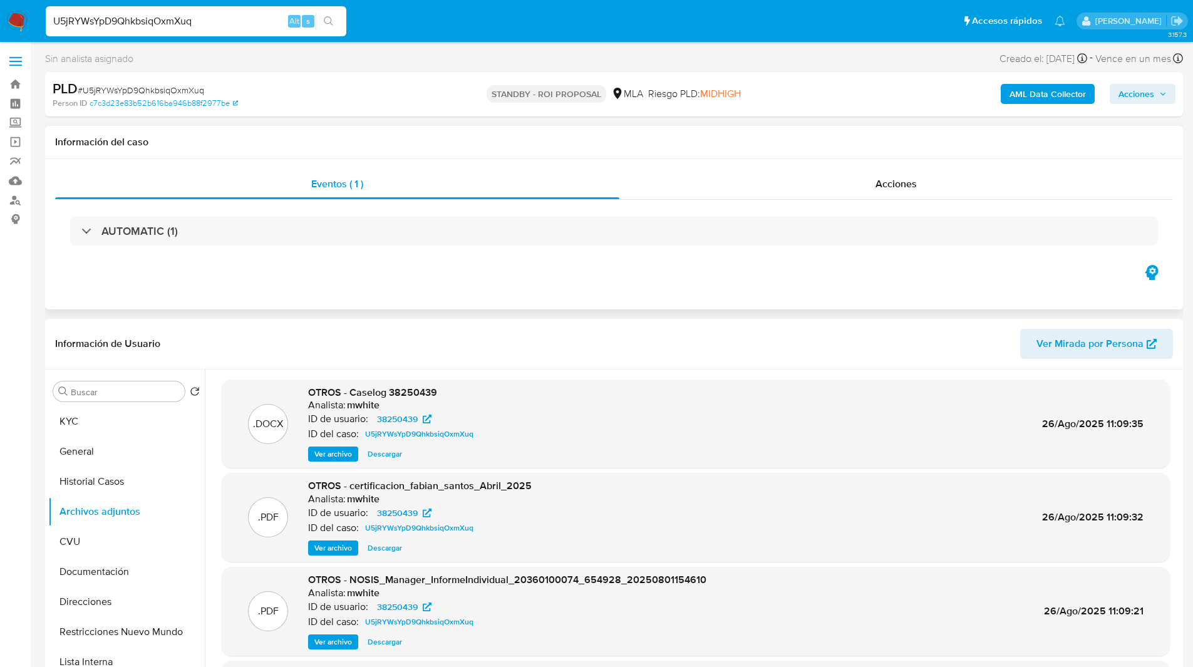
click at [389, 305] on div "Eventos ( 1 ) Acciones AUTOMATIC (1)" at bounding box center [614, 234] width 1138 height 150
click at [130, 28] on input "U5jRYWsYpD9QhkbsiqOxmXuq" at bounding box center [196, 21] width 301 height 16
click at [129, 26] on input "U5jRYWsYpD9QhkbsiqOxmXuq" at bounding box center [196, 21] width 301 height 16
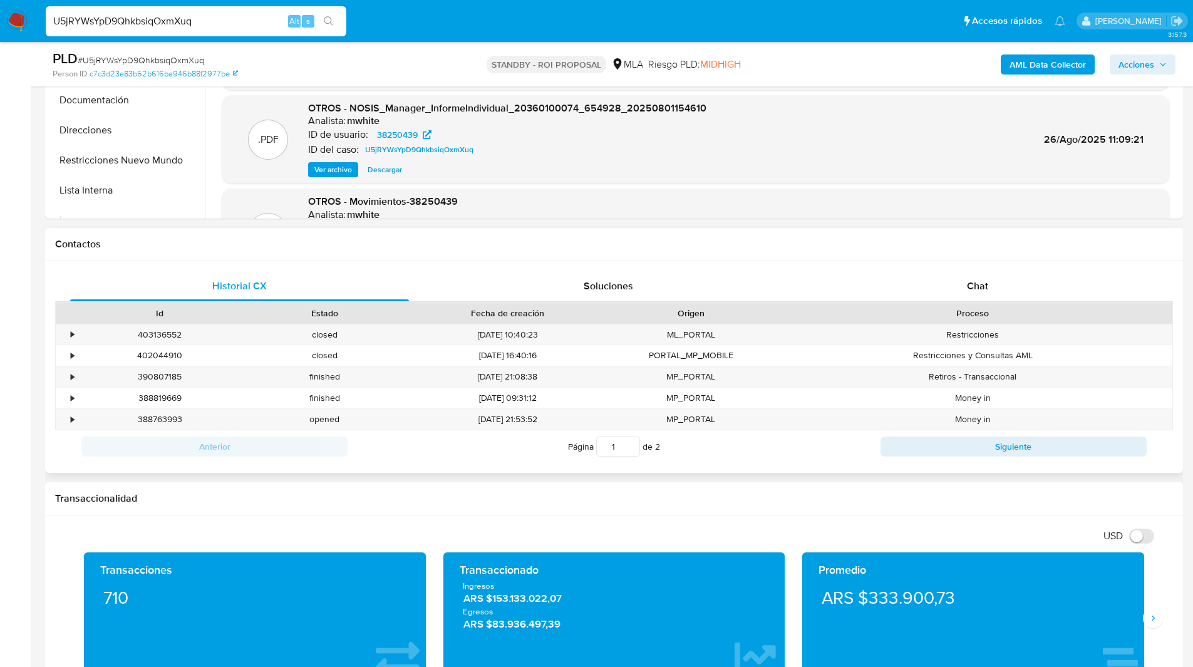
scroll to position [430, 0]
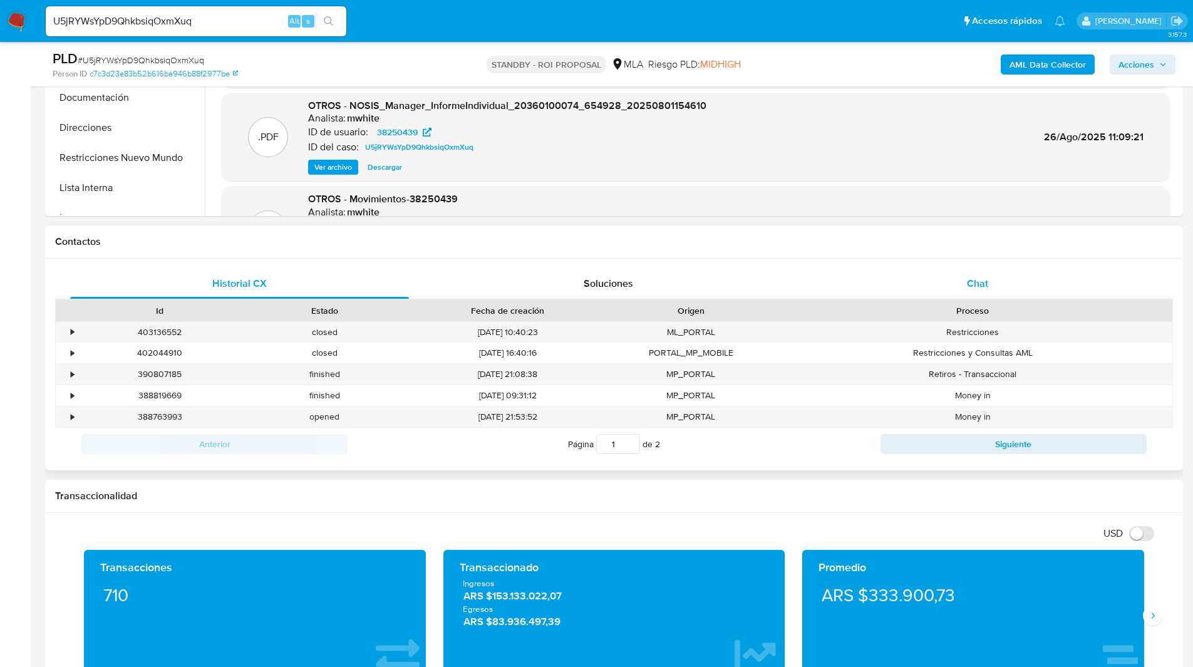
click at [930, 269] on div "Chat" at bounding box center [977, 284] width 339 height 30
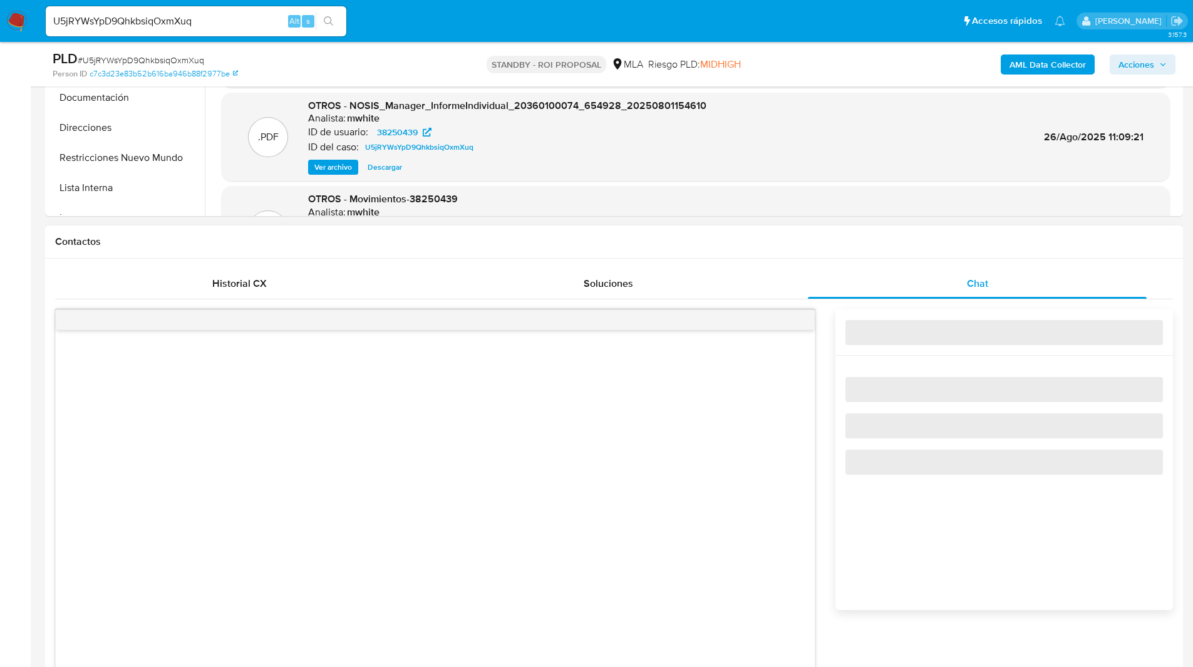
click at [823, 250] on div "Contactos" at bounding box center [614, 241] width 1138 height 33
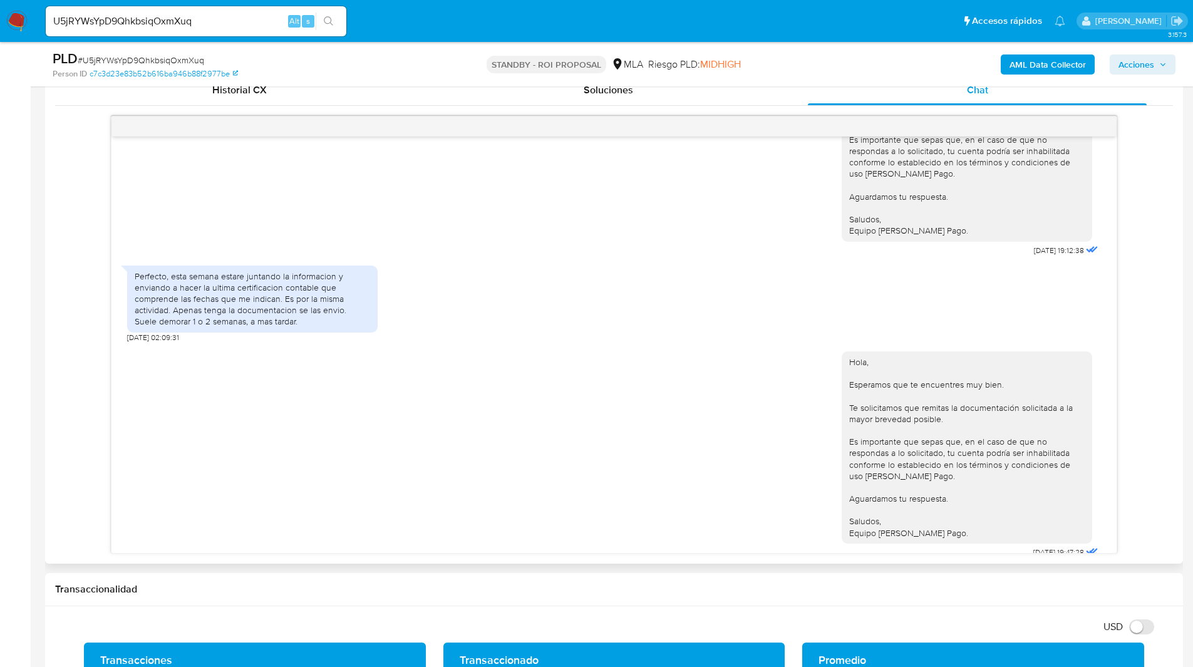
scroll to position [650, 0]
click at [450, 20] on ul "Pausado Ver notificaciones U5jRYWsYpD9QhkbsiqOxmXuq Alt s Accesos rápidos Presi…" at bounding box center [555, 20] width 1032 height 31
click at [382, 21] on ul "Pausado Ver notificaciones U5jRYWsYpD9QhkbsiqOxmXuq Alt s Accesos rápidos Presi…" at bounding box center [555, 20] width 1032 height 31
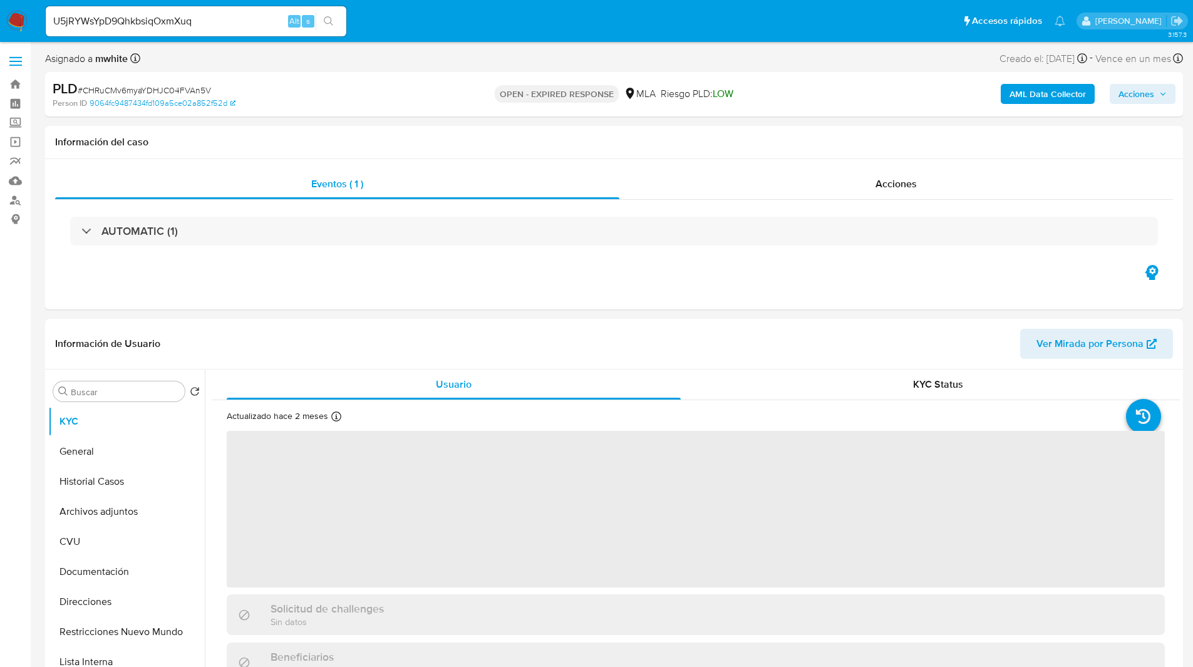
select select "10"
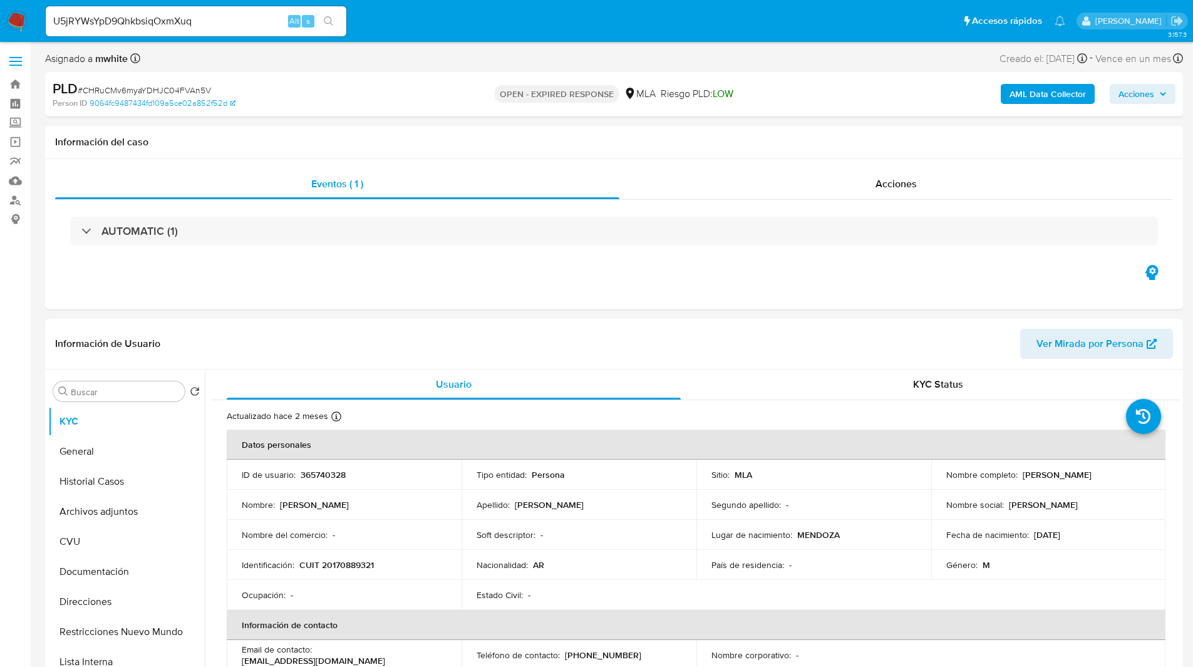
click at [423, 38] on nav "Pausado Ver notificaciones U5jRYWsYpD9QhkbsiqOxmXuq Alt s Accesos rápidos Presi…" at bounding box center [596, 21] width 1193 height 42
drag, startPoint x: 751, startPoint y: 142, endPoint x: 708, endPoint y: 123, distance: 47.1
click at [751, 142] on h1 "Información del caso" at bounding box center [614, 142] width 1118 height 13
click at [367, 69] on div "Asignado a mwhite Asignado el: [DATE] 16:38:02 Creado el: [DATE] Creado el: [DA…" at bounding box center [614, 61] width 1138 height 22
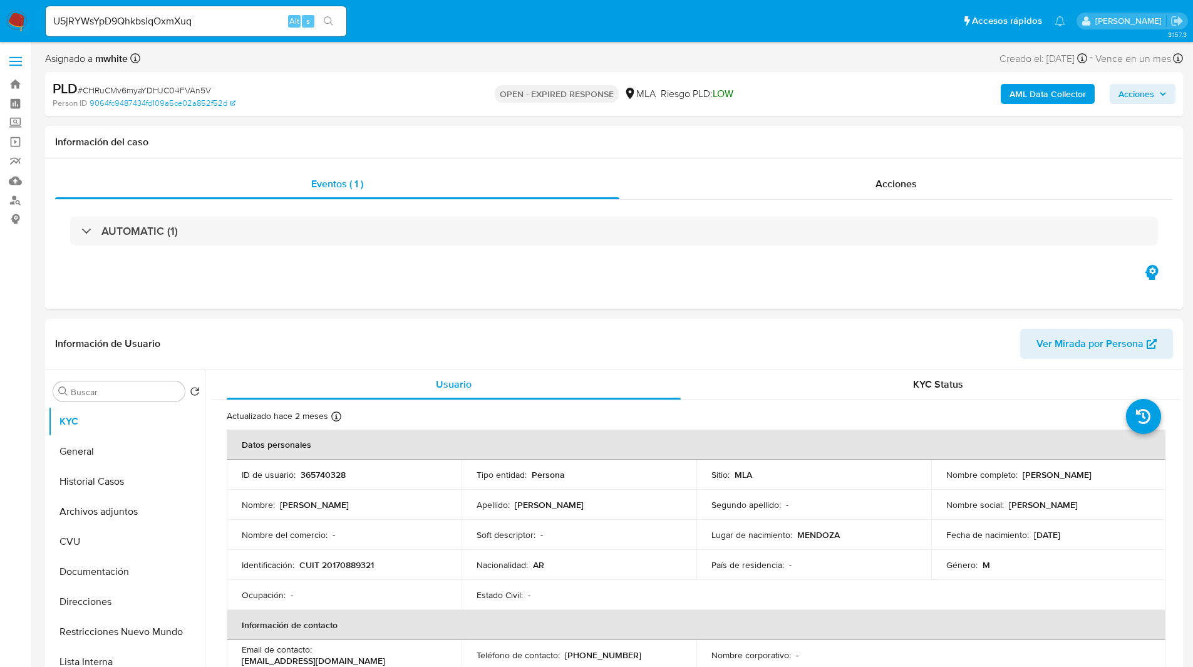
drag, startPoint x: 723, startPoint y: 72, endPoint x: 633, endPoint y: 56, distance: 91.7
click at [723, 72] on div "PLD # CHRuCMv6myaYDHJC04FVAn5V Person ID 9064fc9487434fd109a5ce02a852f52d OPEN …" at bounding box center [614, 94] width 1138 height 44
click at [149, 18] on input "U5jRYWsYpD9QhkbsiqOxmXuq" at bounding box center [196, 21] width 301 height 16
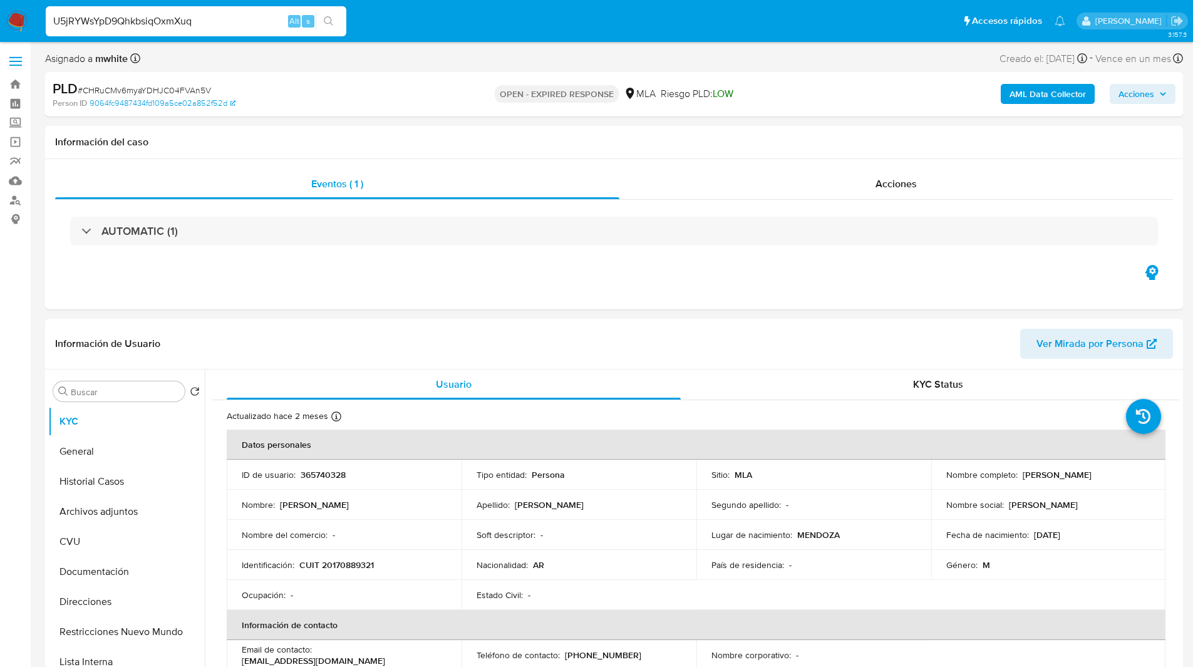
paste input "CHRuCMv6myaYDHJC04FVAn5V"
type input "CHRuCMv6myaYDHJC04FVAn5V"
click at [151, 91] on span "# CHRuCMv6myaYDHJC04FVAn5V" at bounding box center [144, 90] width 133 height 13
click at [331, 469] on p "365740328" at bounding box center [323, 474] width 45 height 11
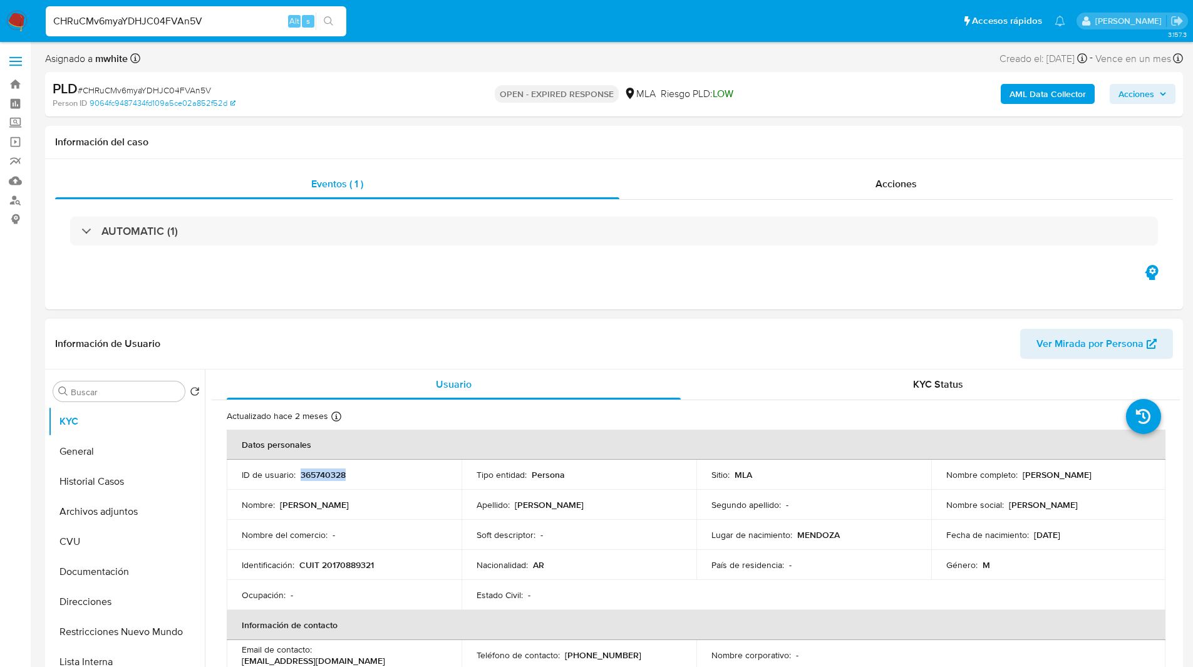
copy p "365740328"
click at [680, 308] on div "Eventos ( 1 ) Acciones AUTOMATIC (1)" at bounding box center [614, 234] width 1138 height 150
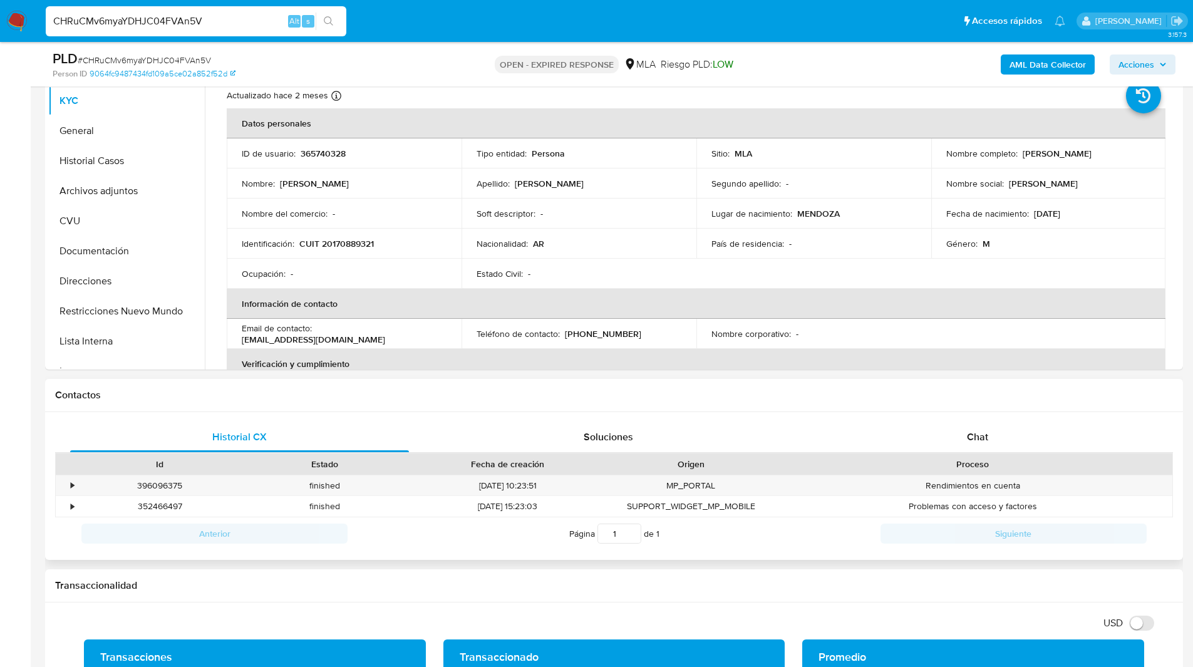
scroll to position [277, 0]
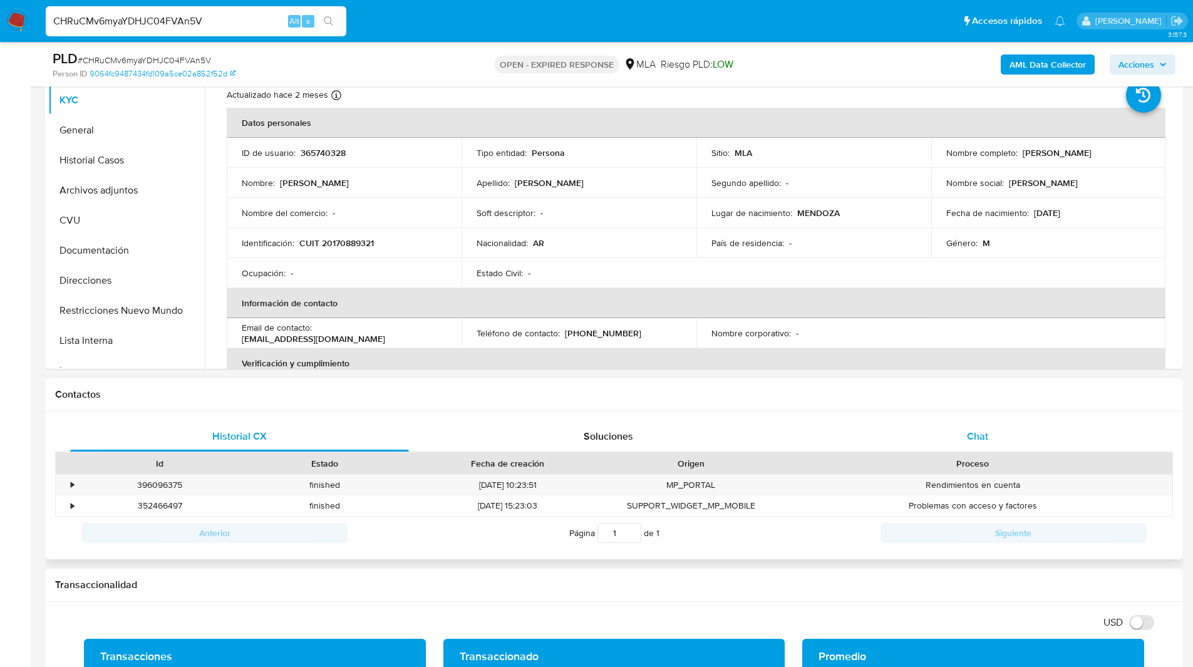
click at [1015, 439] on div "Chat" at bounding box center [977, 437] width 339 height 30
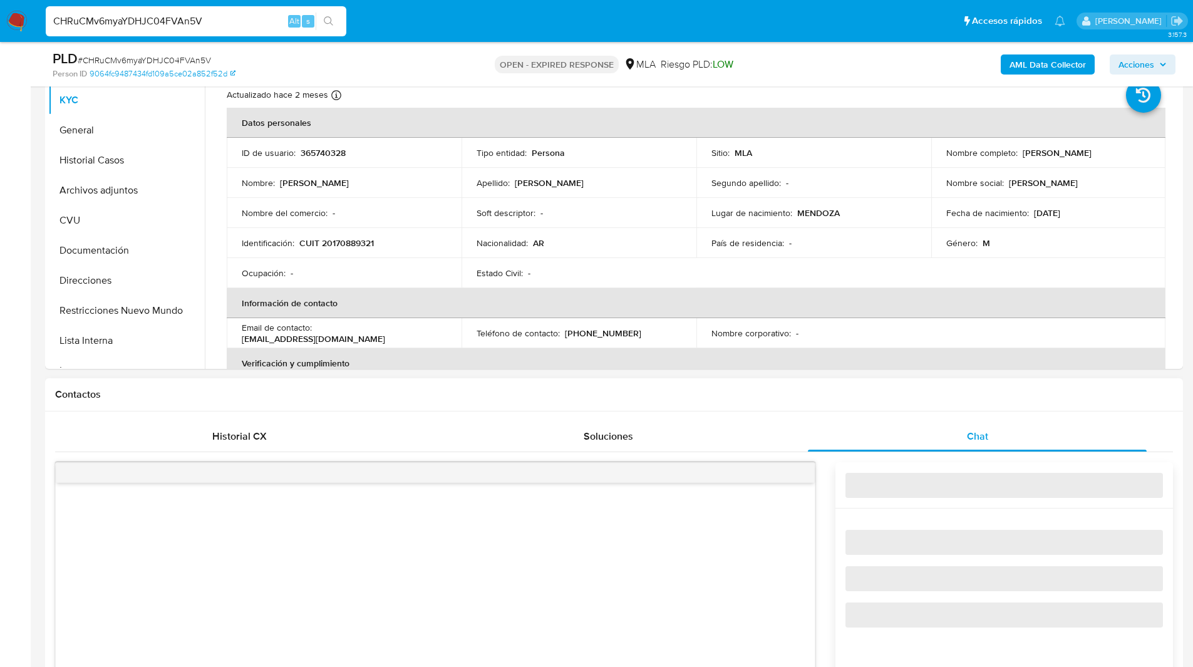
click at [844, 385] on div "Contactos" at bounding box center [614, 394] width 1138 height 33
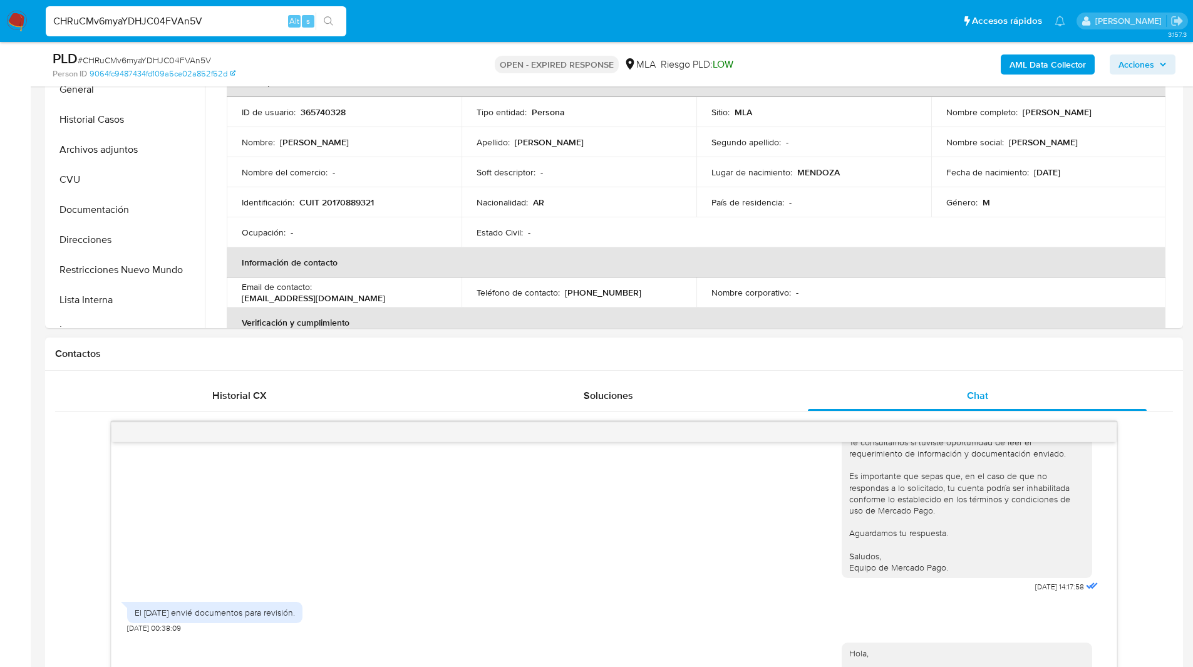
scroll to position [320, 0]
click at [695, 358] on div "Contactos" at bounding box center [614, 351] width 1138 height 33
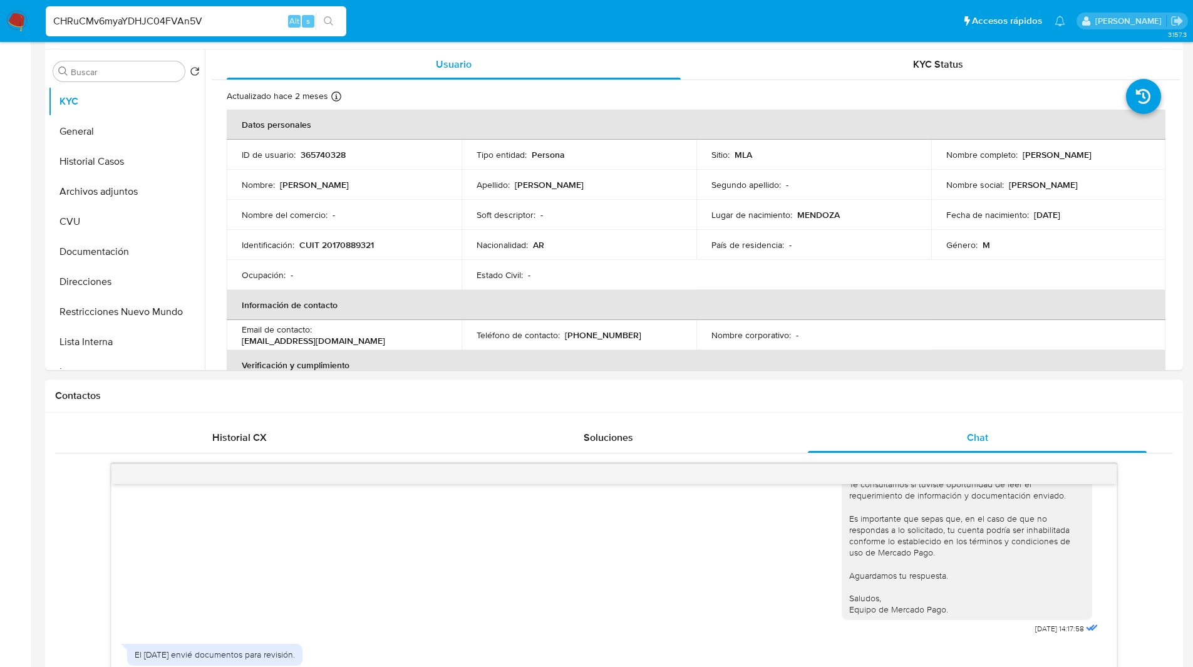
scroll to position [0, 0]
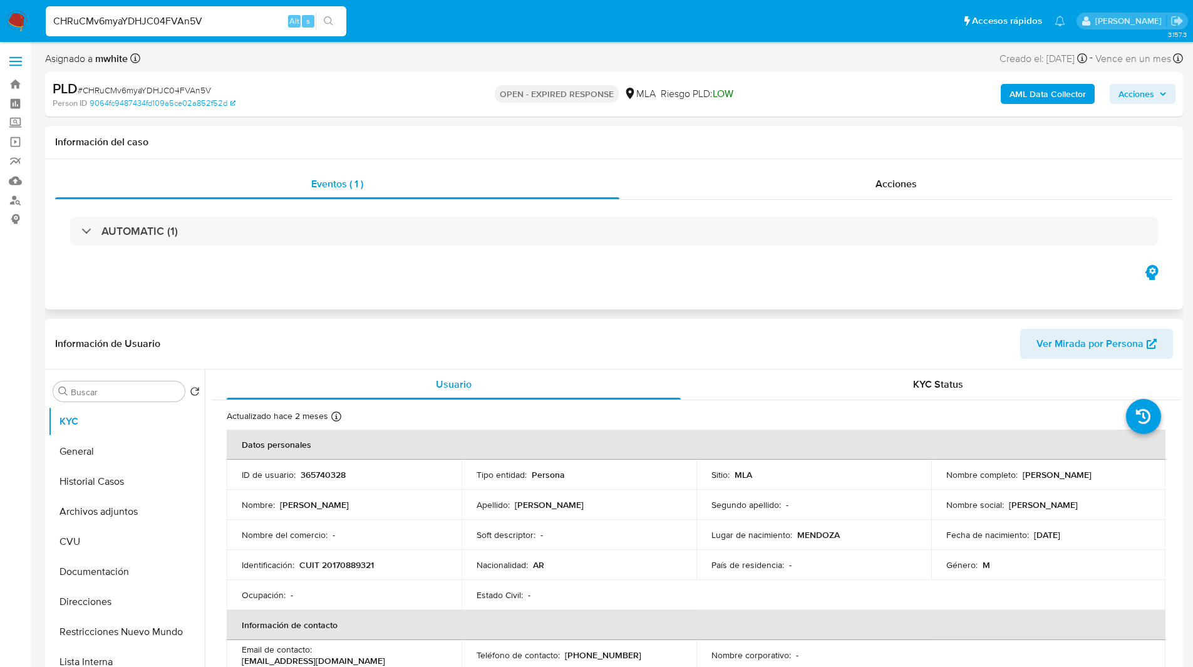
click at [495, 293] on div "Eventos ( 1 ) Acciones AUTOMATIC (1)" at bounding box center [614, 234] width 1138 height 150
click at [403, 20] on ul "Pausado Ver notificaciones CHRuCMv6myaYDHJC04FVAn5V Alt s Accesos rápidos Presi…" at bounding box center [555, 20] width 1032 height 31
click at [445, 28] on ul "Pausado Ver notificaciones CHRuCMv6myaYDHJC04FVAn5V Alt s Accesos rápidos Presi…" at bounding box center [555, 20] width 1032 height 31
click at [437, 31] on ul "Pausado Ver notificaciones CHRuCMv6myaYDHJC04FVAn5V Alt s Accesos rápidos Presi…" at bounding box center [555, 20] width 1032 height 31
click at [452, 30] on ul "Pausado Ver notificaciones CHRuCMv6myaYDHJC04FVAn5V Alt s Accesos rápidos Presi…" at bounding box center [555, 20] width 1032 height 31
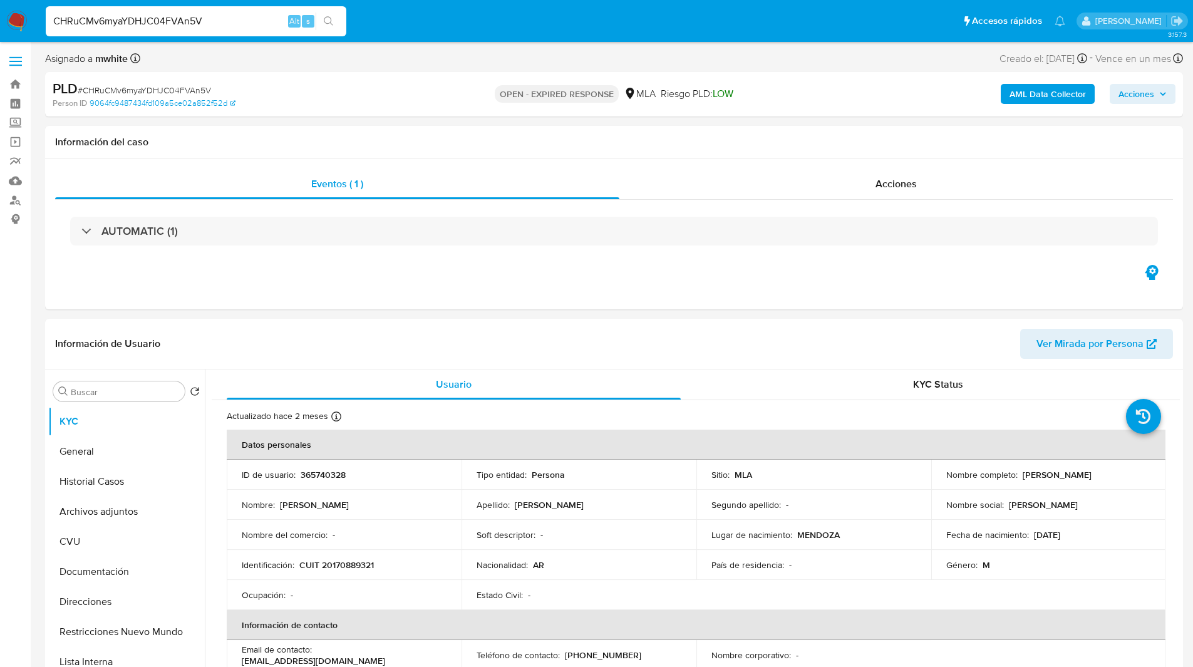
click at [536, 18] on ul "Pausado Ver notificaciones CHRuCMv6myaYDHJC04FVAn5V Alt s Accesos rápidos Presi…" at bounding box center [555, 20] width 1032 height 31
click at [524, 18] on ul "Pausado Ver notificaciones CHRuCMv6myaYDHJC04FVAn5V Alt s Accesos rápidos Presi…" at bounding box center [555, 20] width 1032 height 31
click at [495, 25] on ul "Pausado Ver notificaciones CHRuCMv6myaYDHJC04FVAn5V Alt s Accesos rápidos Presi…" at bounding box center [555, 20] width 1032 height 31
click at [412, 53] on div "Asignado a mwhite Asignado el: [DATE] 16:38:02 Creado el: [DATE] Creado el: [DA…" at bounding box center [614, 61] width 1138 height 22
click at [429, 32] on ul "Pausado Ver notificaciones CHRuCMv6myaYDHJC04FVAn5V Alt s Accesos rápidos Presi…" at bounding box center [555, 20] width 1032 height 31
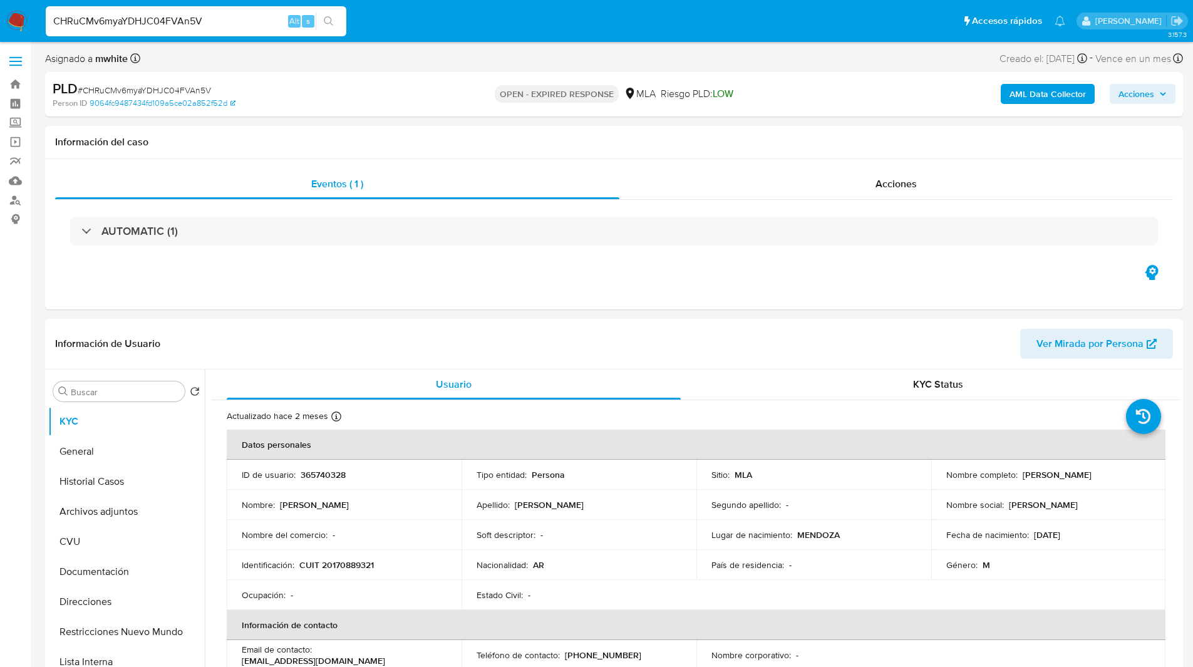
click at [442, 32] on ul "Pausado Ver notificaciones CHRuCMv6myaYDHJC04FVAn5V Alt s Accesos rápidos Presi…" at bounding box center [555, 20] width 1032 height 31
click at [474, 21] on ul "Pausado Ver notificaciones CHRuCMv6myaYDHJC04FVAn5V Alt s Accesos rápidos Presi…" at bounding box center [555, 20] width 1032 height 31
click at [457, 25] on ul "Pausado Ver notificaciones CHRuCMv6myaYDHJC04FVAn5V Alt s Accesos rápidos Presi…" at bounding box center [555, 20] width 1032 height 31
click at [480, 21] on ul "Pausado Ver notificaciones CHRuCMv6myaYDHJC04FVAn5V Alt s Accesos rápidos Presi…" at bounding box center [555, 20] width 1032 height 31
click at [457, 28] on ul "Pausado Ver notificaciones CHRuCMv6myaYDHJC04FVAn5V Alt s Accesos rápidos Presi…" at bounding box center [555, 20] width 1032 height 31
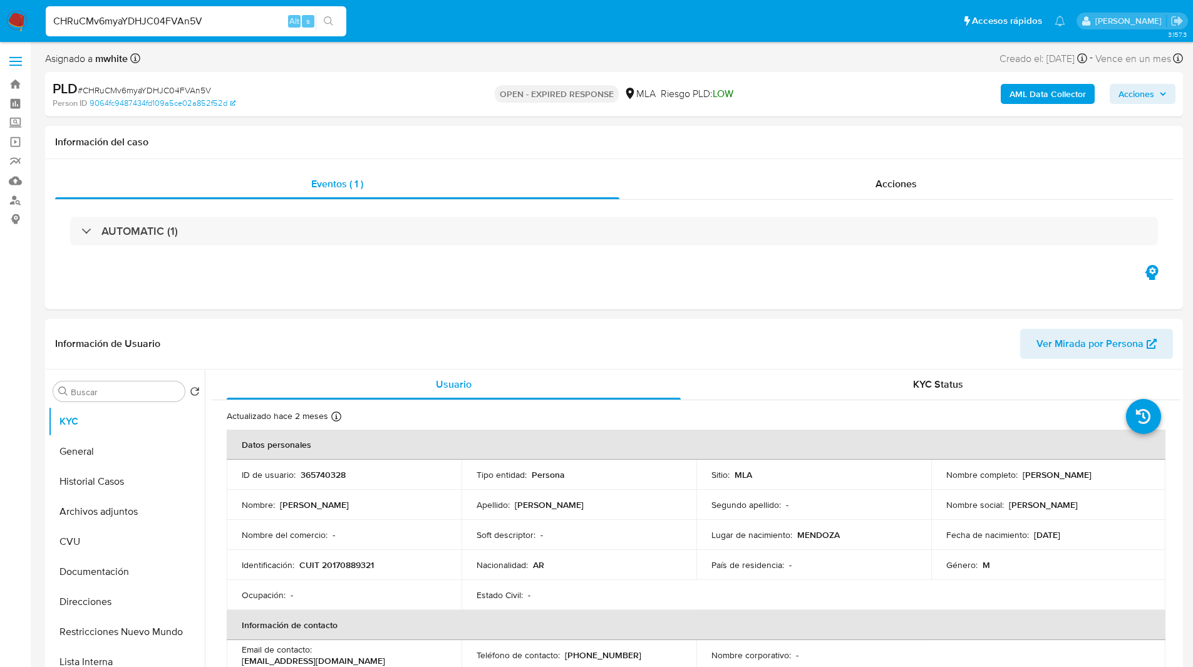
click at [428, 65] on div "Asignado a mwhite Asignado el: [DATE] 16:38:02 Creado el: [DATE] Creado el: [DA…" at bounding box center [614, 61] width 1138 height 22
click at [395, 75] on div "PLD # CHRuCMv6myaYDHJC04FVAn5V Person ID 9064fc9487434fd109a5ce02a852f52d OPEN …" at bounding box center [614, 94] width 1138 height 44
click at [388, 85] on div "PLD # CHRuCMv6myaYDHJC04FVAn5V" at bounding box center [238, 89] width 370 height 19
click at [427, 80] on div "PLD # CHRuCMv6myaYDHJC04FVAn5V Person ID 9064fc9487434fd109a5ce02a852f52d OPEN …" at bounding box center [614, 94] width 1138 height 44
click at [450, 81] on div "OPEN - EXPIRED RESPONSE MLA [PERSON_NAME] PLD: LOW" at bounding box center [613, 94] width 371 height 29
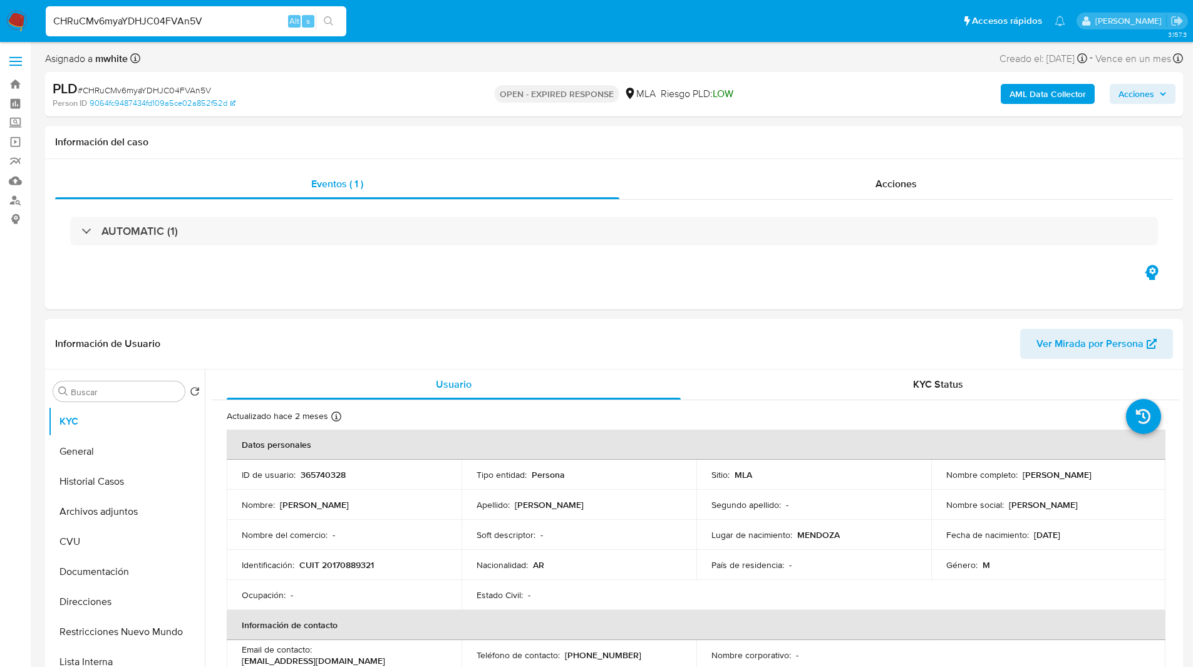
click at [424, 88] on div "PLD # CHRuCMv6myaYDHJC04FVAn5V Person ID 9064fc9487434fd109a5ce02a852f52d OPEN …" at bounding box center [614, 94] width 1138 height 44
click at [407, 91] on div "PLD # CHRuCMv6myaYDHJC04FVAn5V" at bounding box center [238, 89] width 370 height 19
click at [529, 67] on div "Asignado a mwhite Asignado el: [DATE] 16:38:02 Creado el: [DATE] Creado el: [DA…" at bounding box center [614, 61] width 1138 height 22
click at [446, 36] on ul "Pausado Ver notificaciones CHRuCMv6myaYDHJC04FVAn5V Alt s Accesos rápidos Presi…" at bounding box center [555, 20] width 1032 height 31
click at [375, 6] on ul "Pausado Ver notificaciones CHRuCMv6myaYDHJC04FVAn5V Alt s Accesos rápidos Presi…" at bounding box center [555, 20] width 1032 height 31
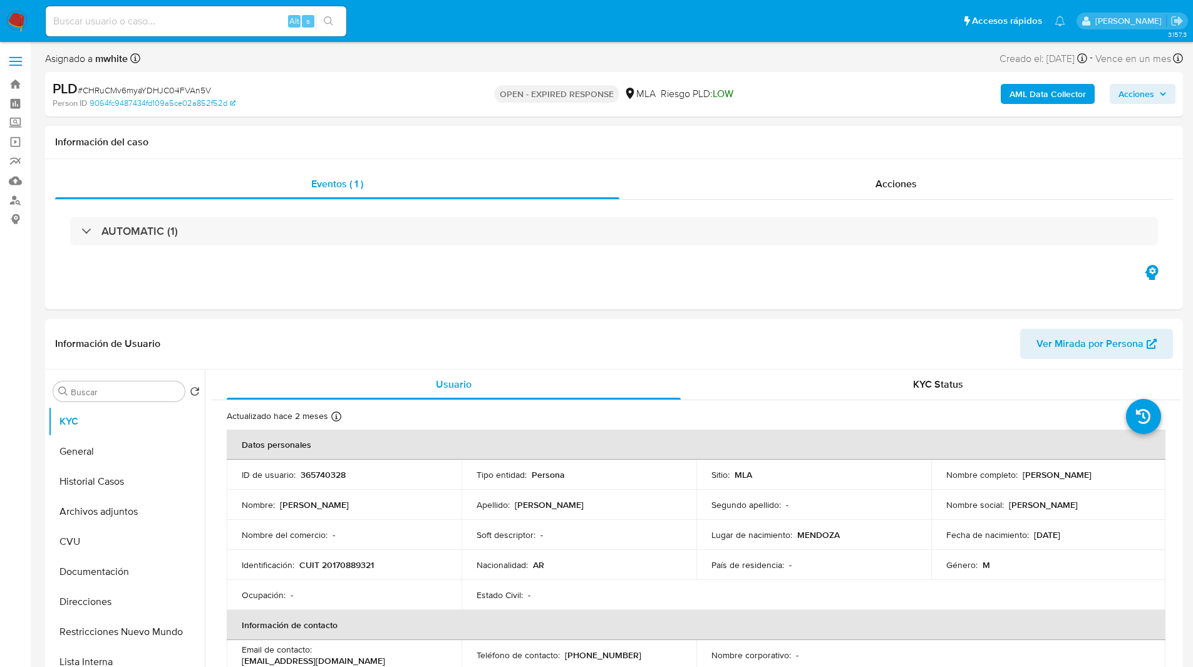
select select "10"
click at [445, 14] on ul "Pausado Ver notificaciones Alt s Accesos rápidos Presiona las siguientes teclas…" at bounding box center [555, 20] width 1032 height 31
click at [370, 5] on ul "Pausado Ver notificaciones Alt s Accesos rápidos Presiona las siguientes teclas…" at bounding box center [555, 20] width 1032 height 31
